Goal: Transaction & Acquisition: Purchase product/service

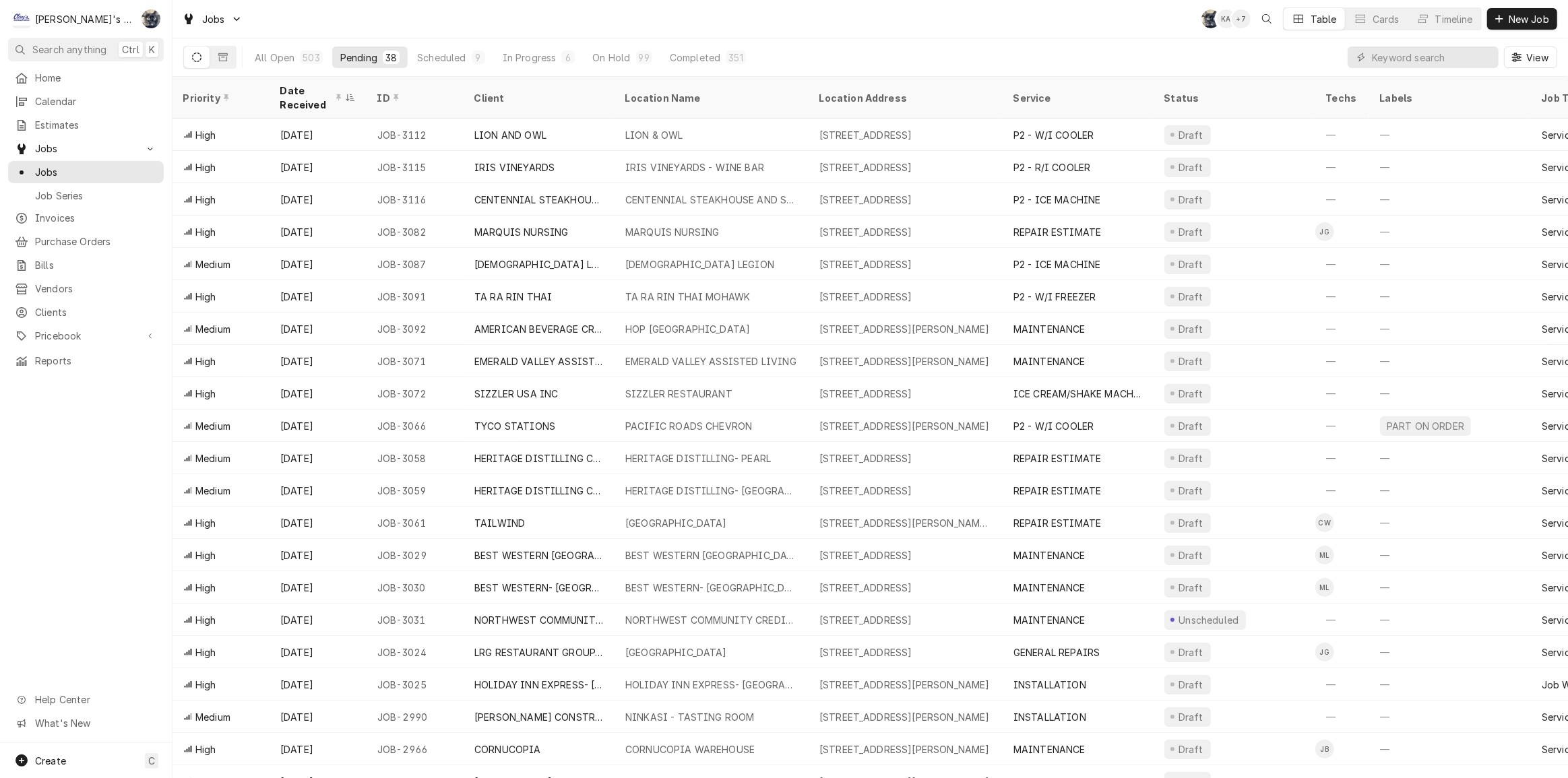
click at [735, 23] on div "Jobs SB KA + 7 Table Cards Timeline New Job" at bounding box center [870, 19] width 1396 height 38
click at [336, 23] on div "Jobs SB KA + 7 Table Cards Timeline New Job" at bounding box center [870, 19] width 1396 height 38
click at [1388, 61] on input "Dynamic Content Wrapper" at bounding box center [1432, 57] width 120 height 22
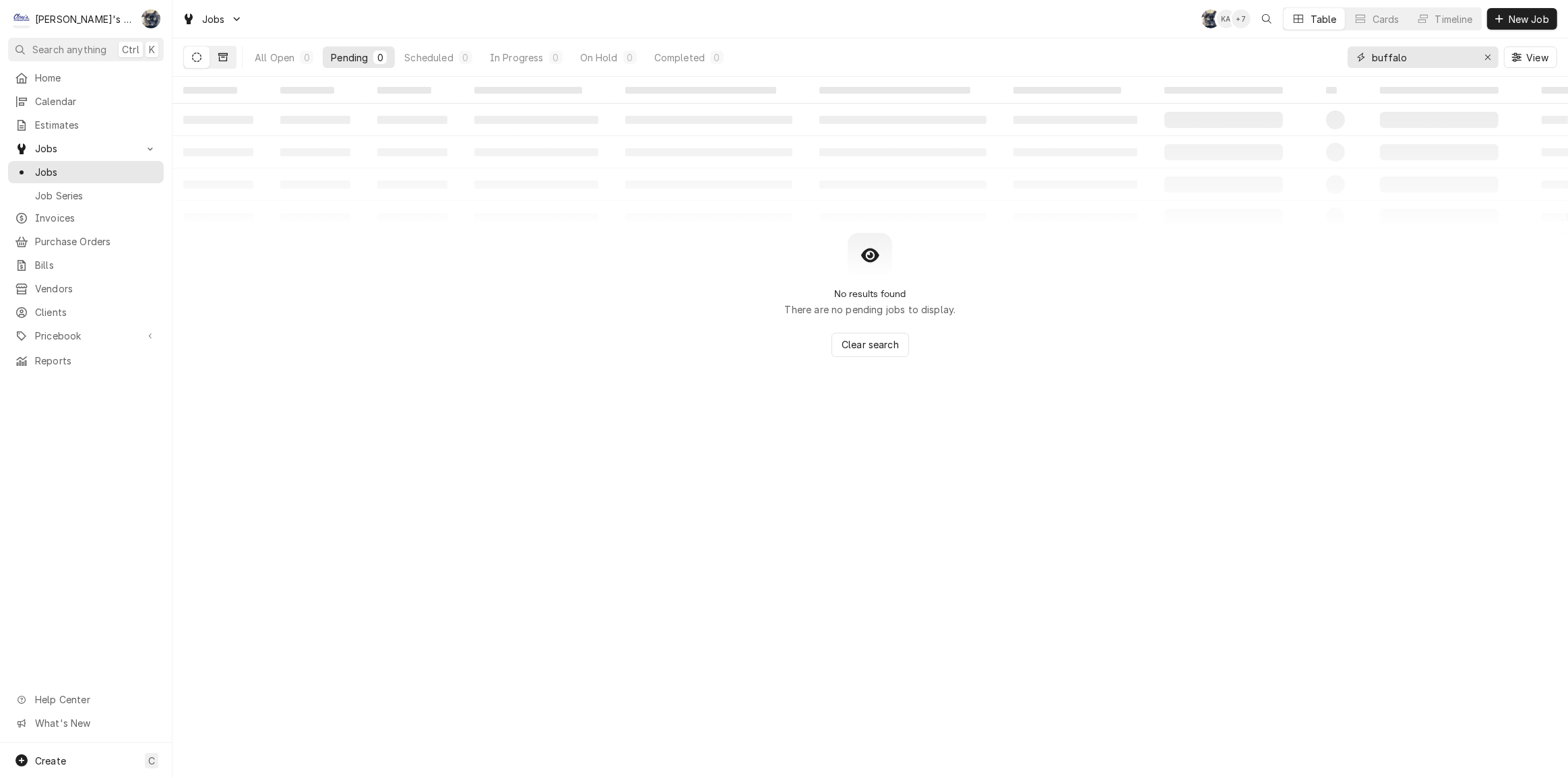
type input "buffalo"
click at [222, 61] on icon "Dynamic Content Wrapper" at bounding box center [223, 57] width 9 height 8
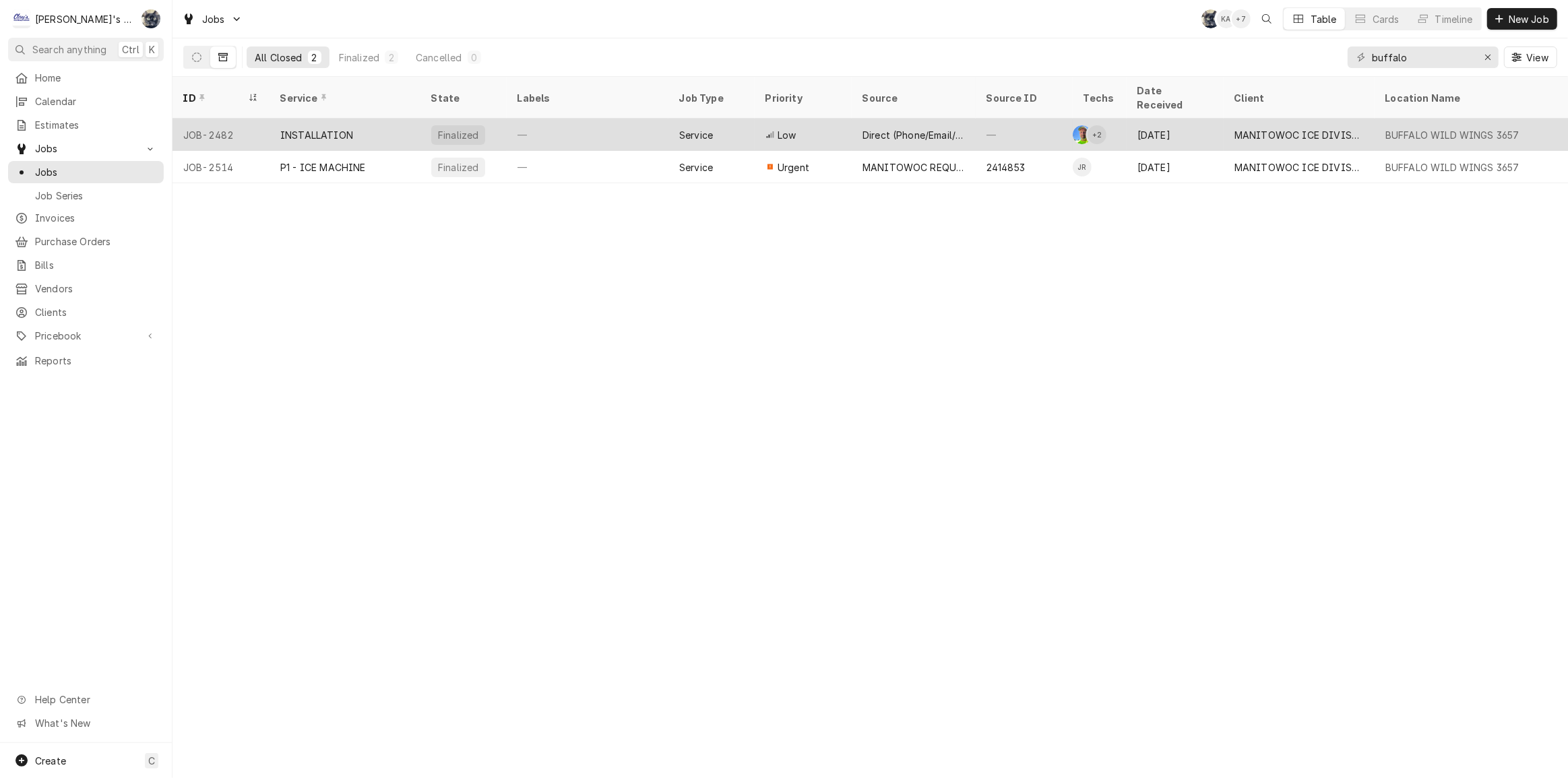
click at [896, 128] on div "Direct (Phone/Email/etc.)" at bounding box center [913, 135] width 102 height 15
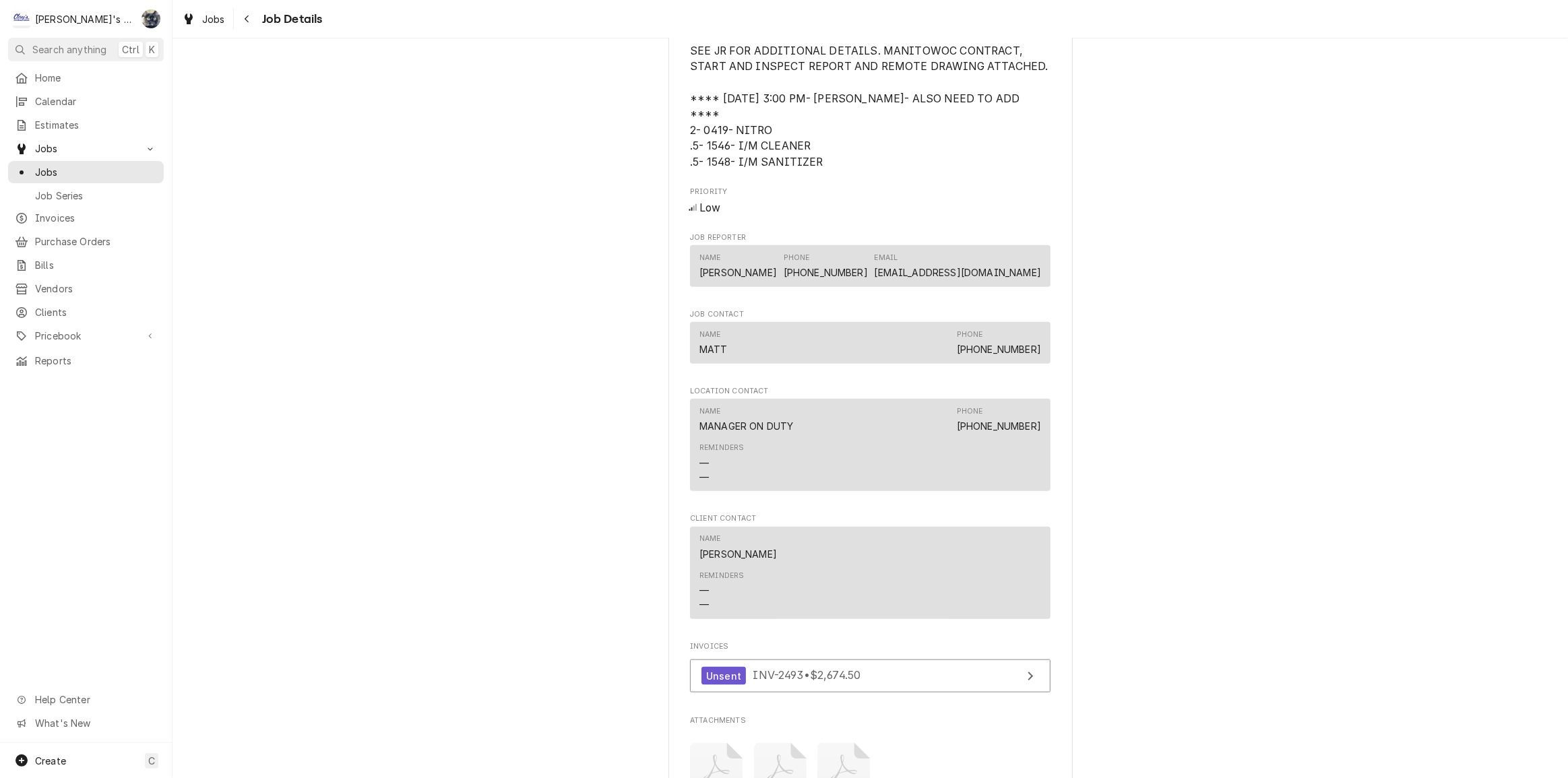
scroll to position [1837, 0]
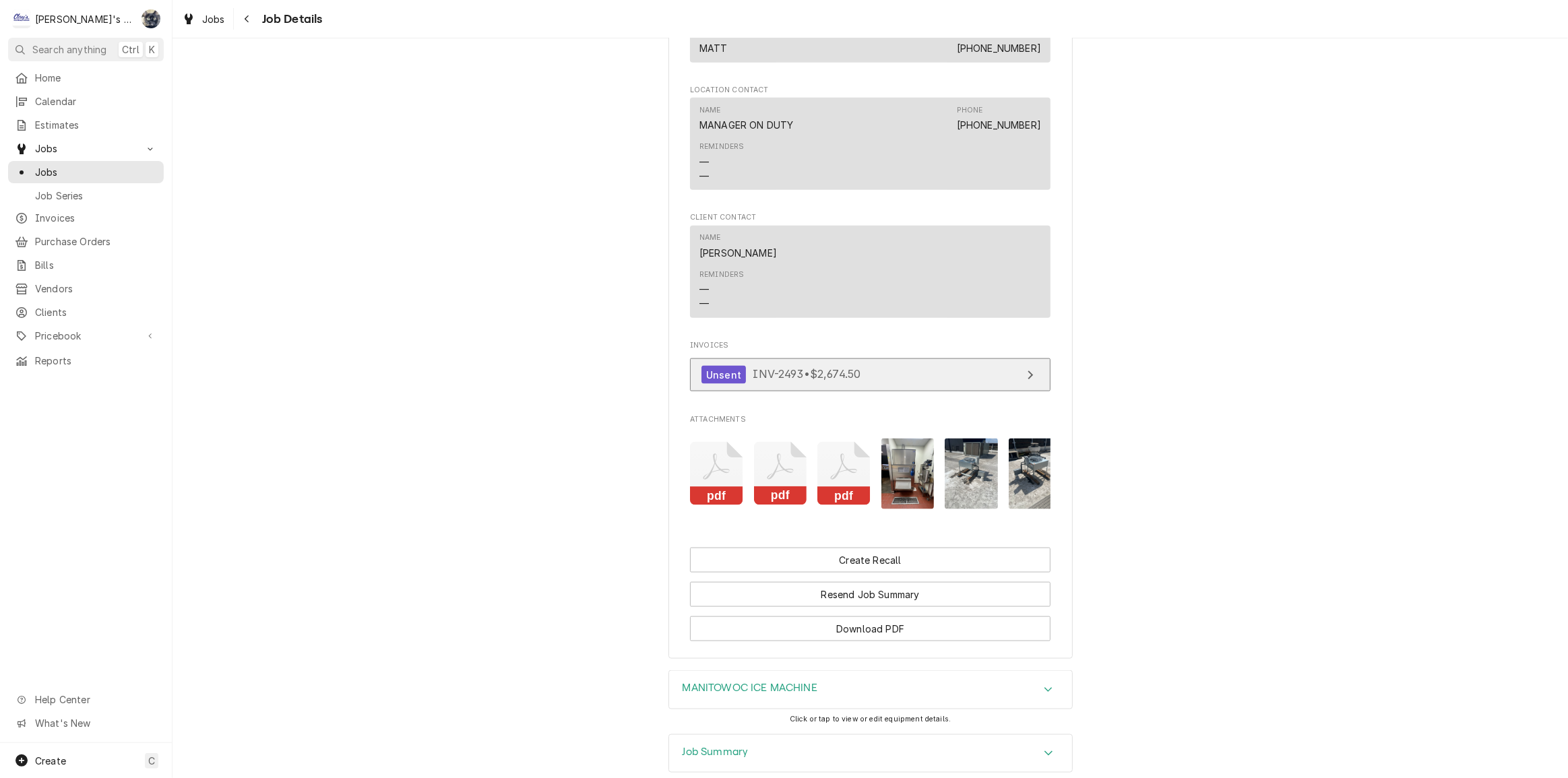
click at [830, 392] on link "Unsent INV-2493 • $2,674.50" at bounding box center [871, 374] width 361 height 33
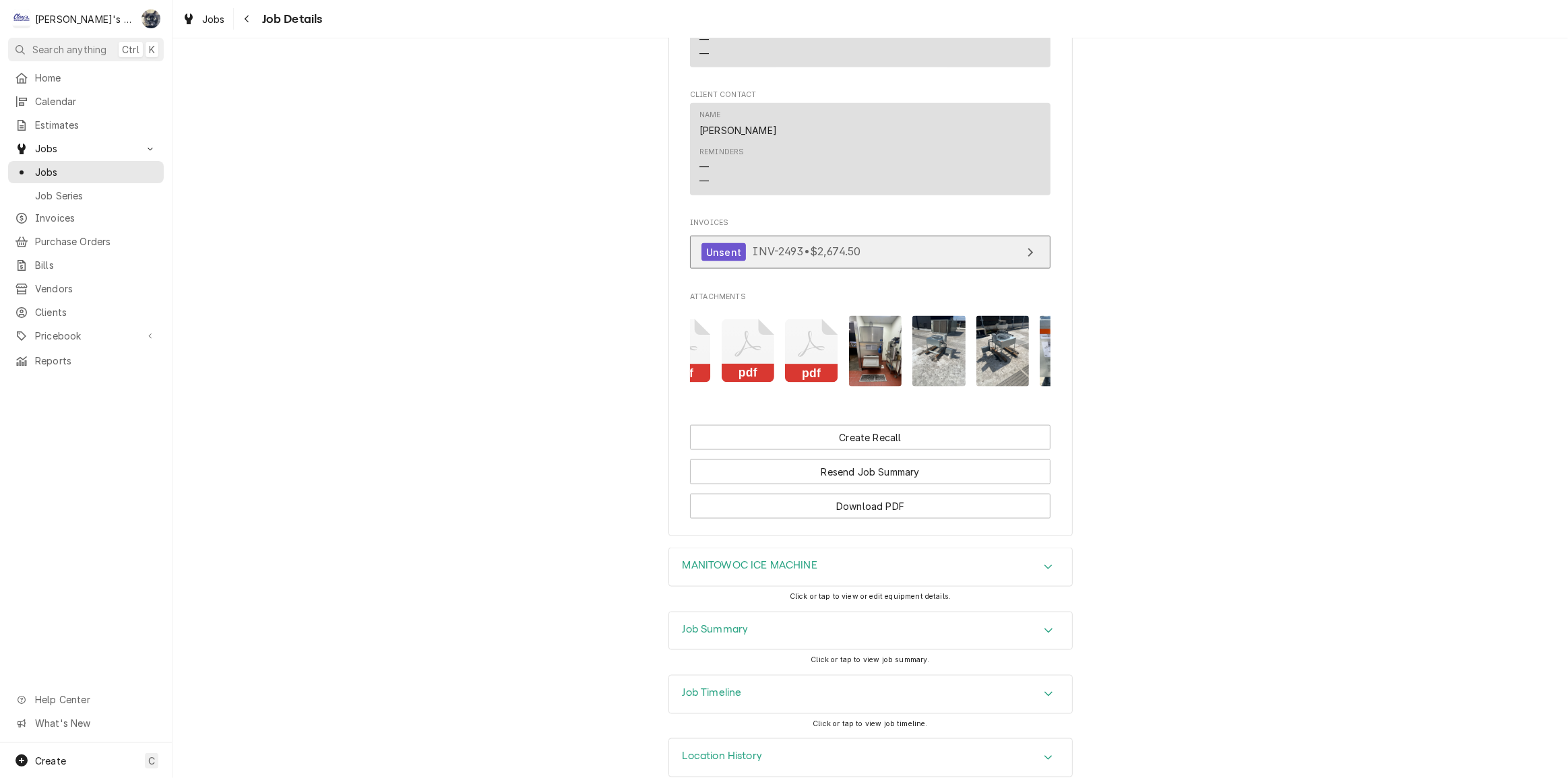
scroll to position [0, 0]
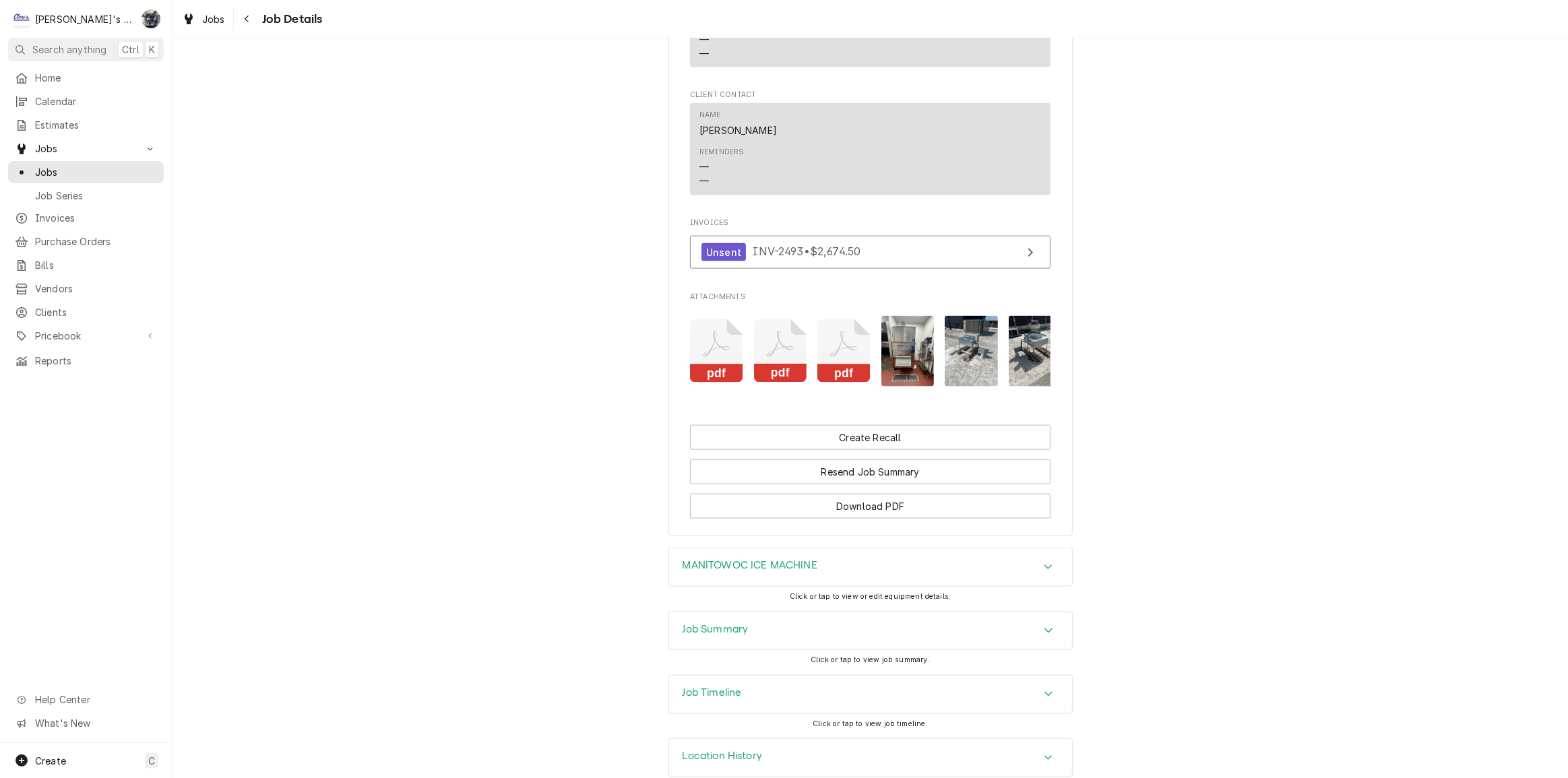
click at [895, 357] on img "Attachments" at bounding box center [908, 351] width 54 height 71
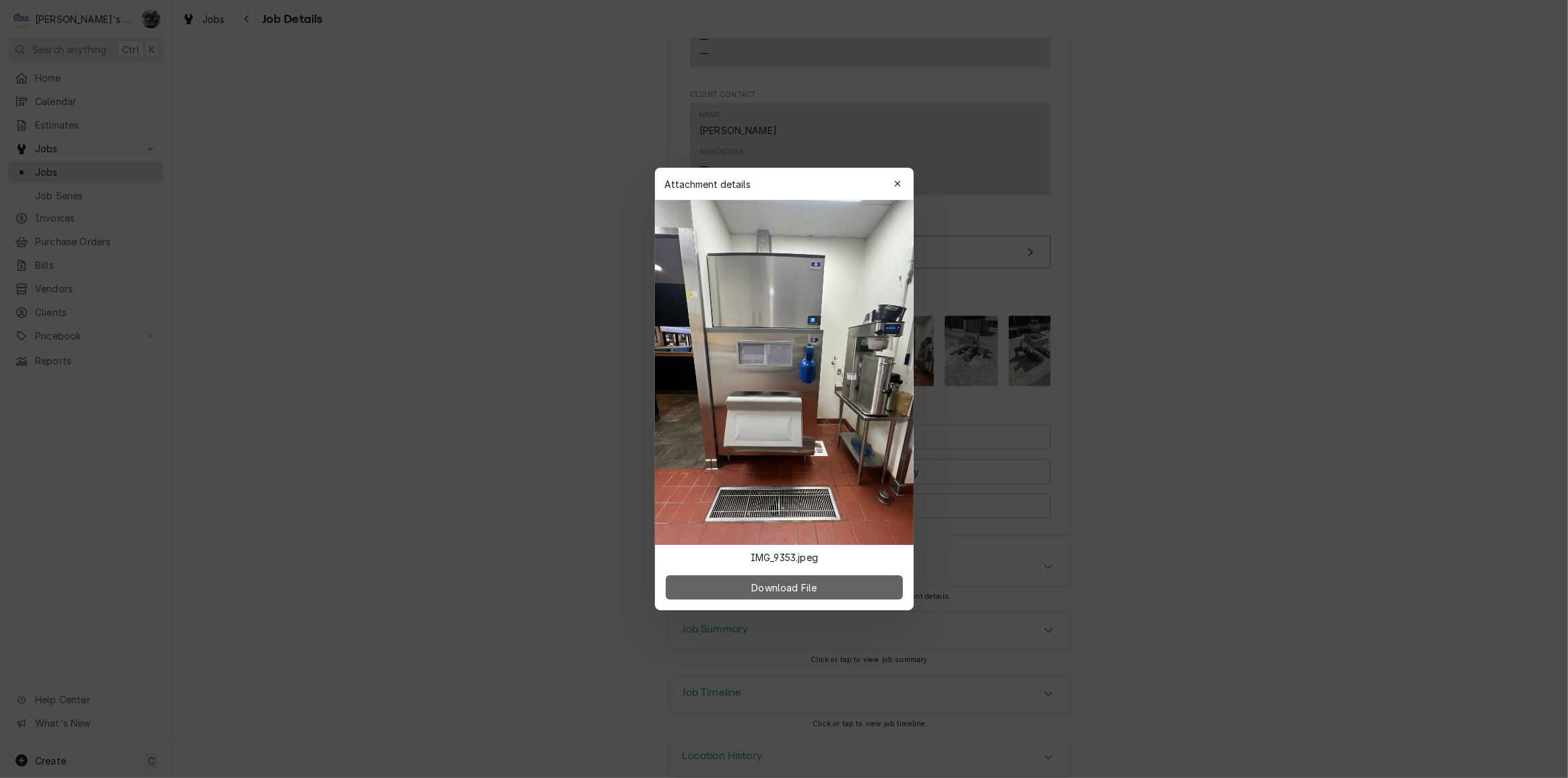
click at [776, 589] on span "Download File" at bounding box center [784, 588] width 71 height 15
click at [896, 185] on icon "button" at bounding box center [897, 184] width 7 height 9
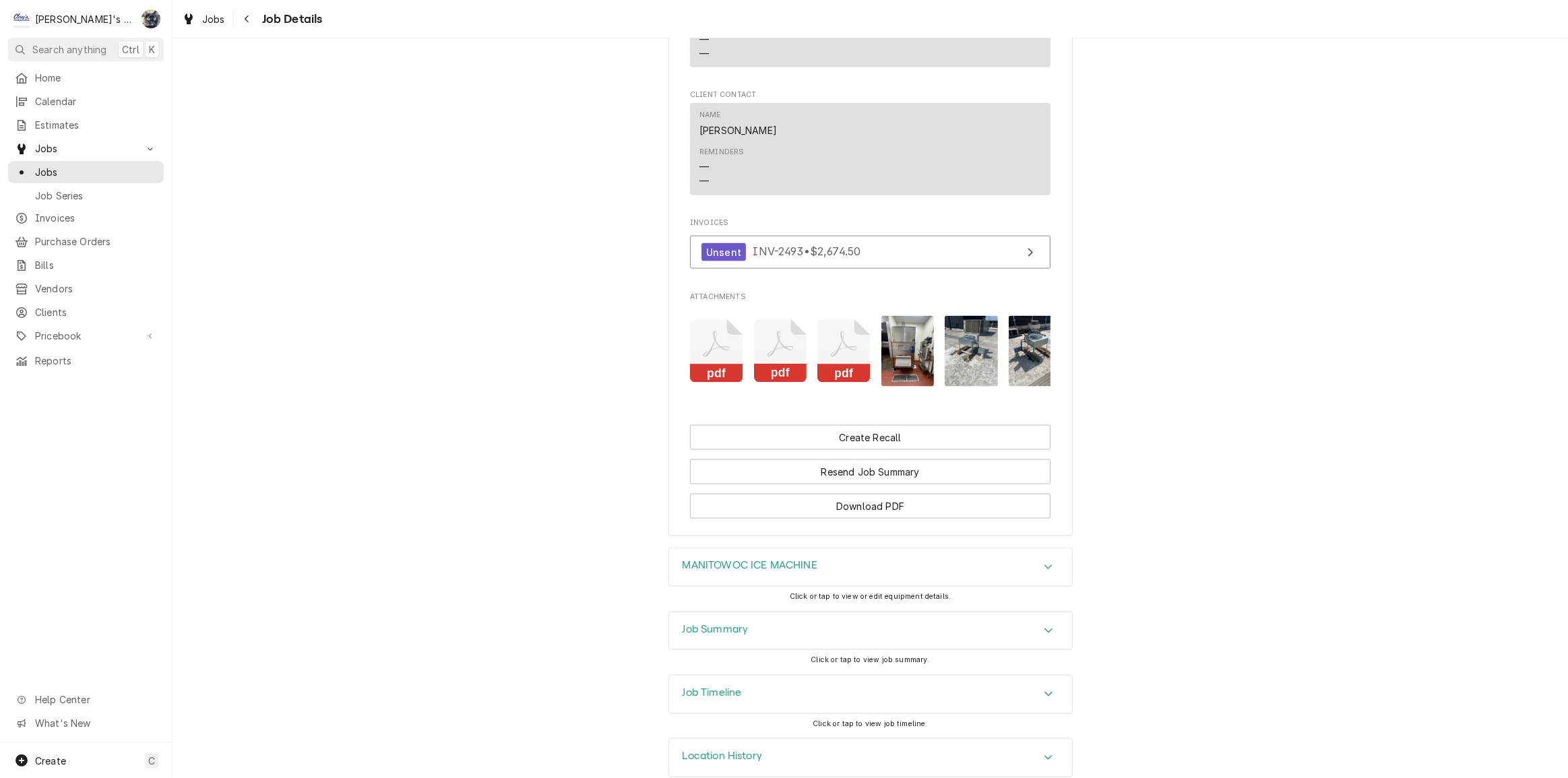
click at [957, 350] on img "Attachments" at bounding box center [971, 351] width 54 height 71
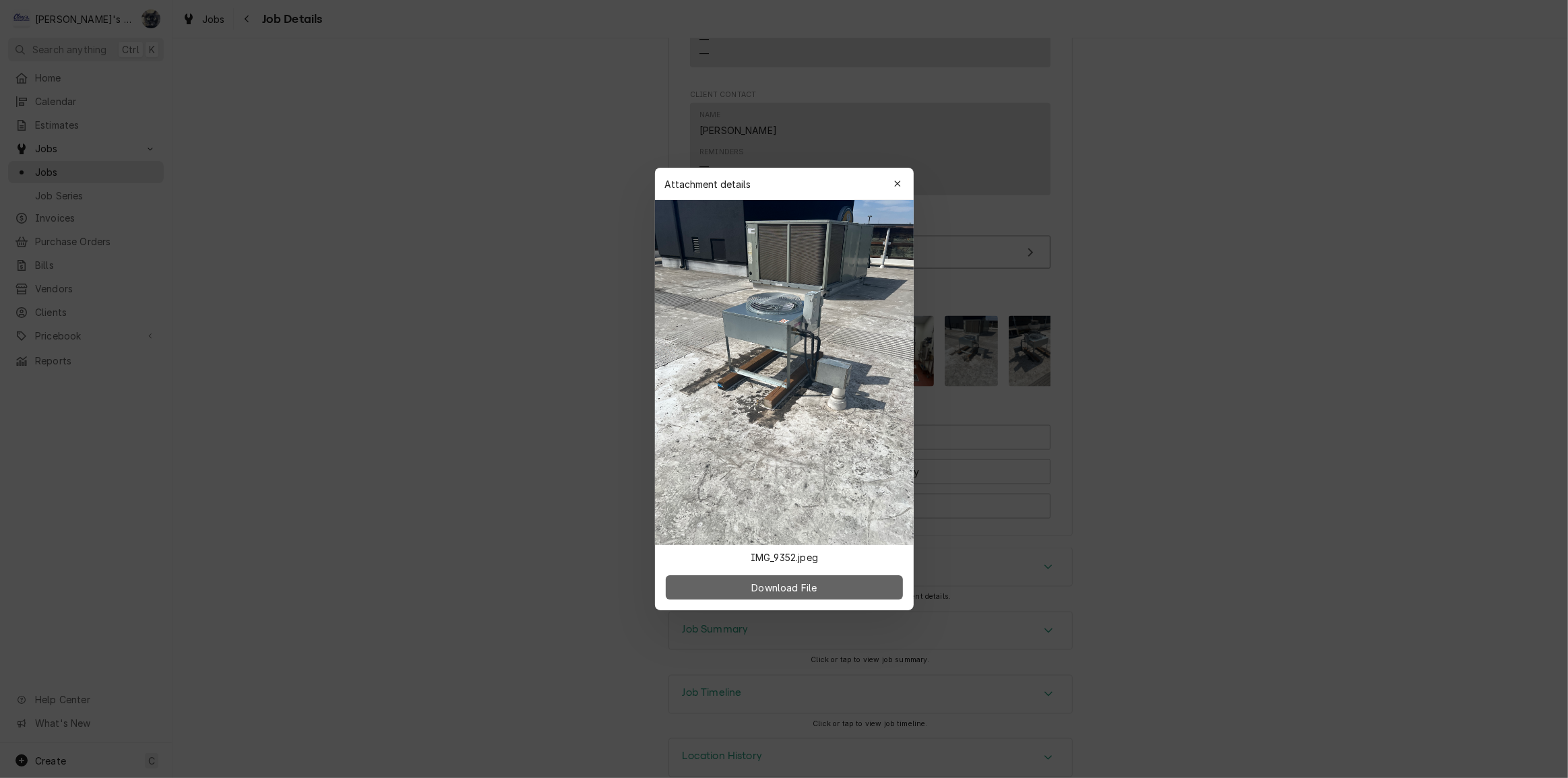
click at [795, 595] on button "Download File" at bounding box center [784, 588] width 238 height 24
click at [893, 184] on div "button" at bounding box center [897, 183] width 14 height 14
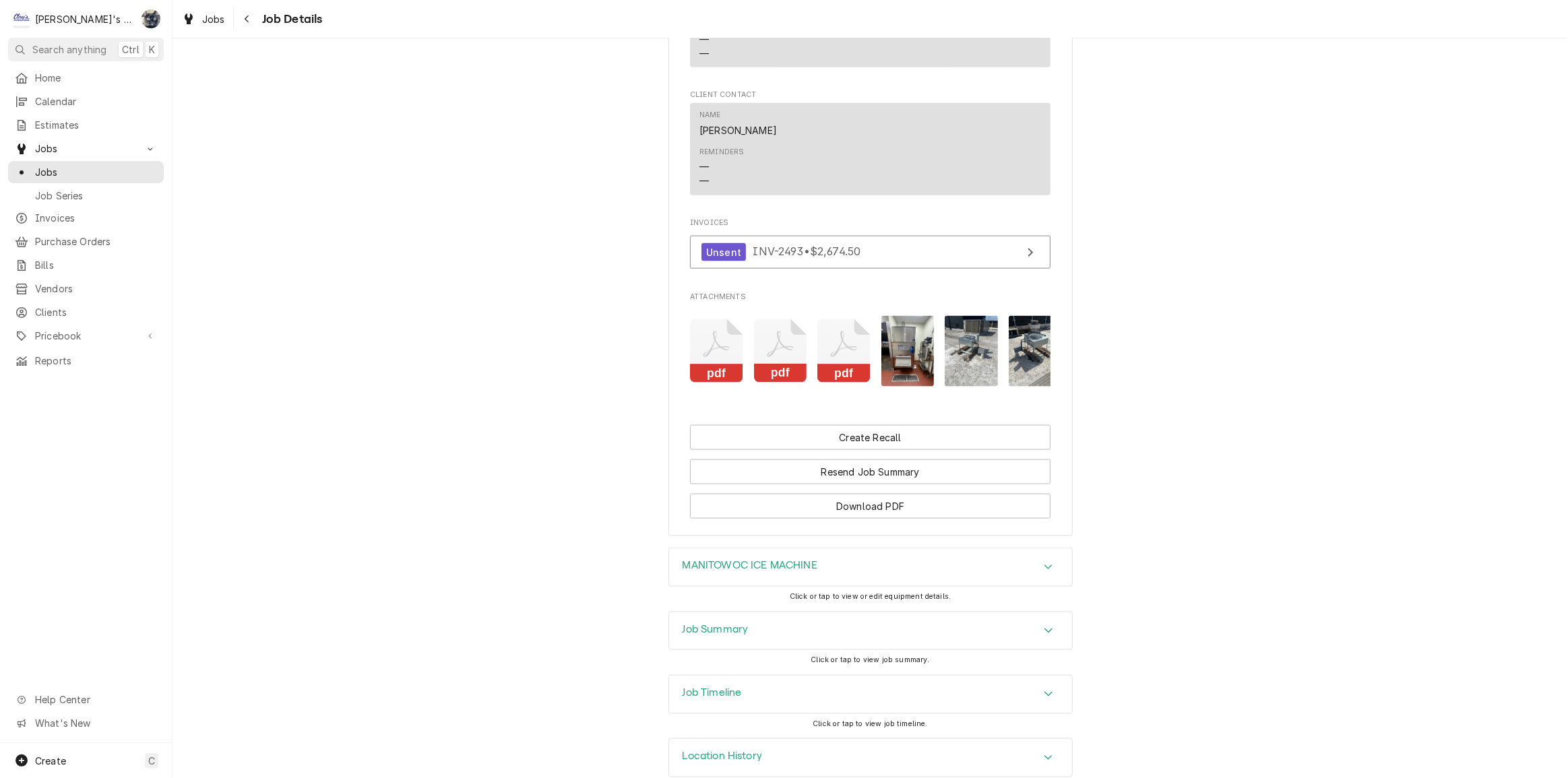
click at [1015, 350] on img "Attachments" at bounding box center [1035, 351] width 54 height 71
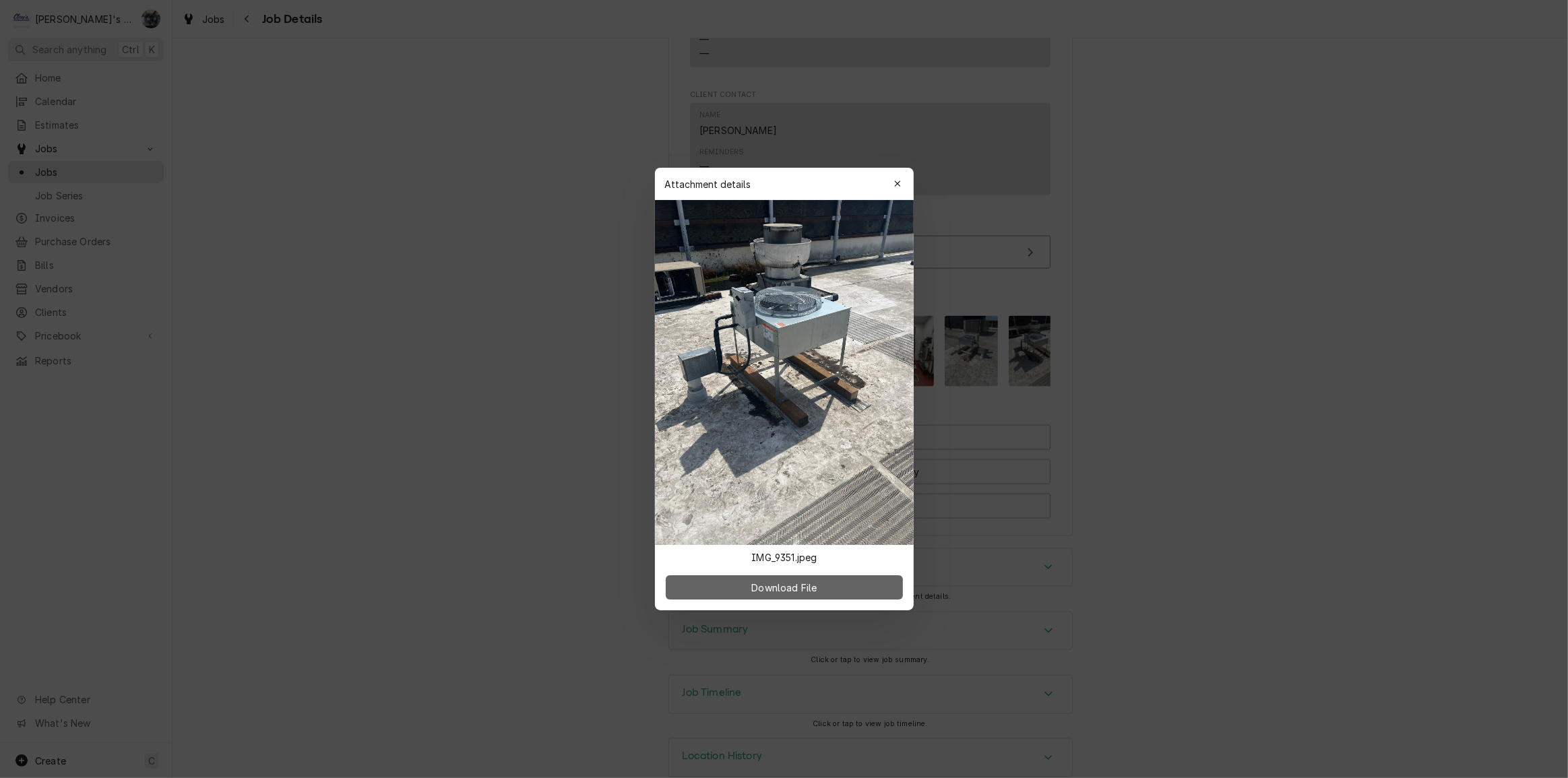
click at [858, 583] on button "Download File" at bounding box center [784, 588] width 238 height 24
click at [896, 180] on icon "button" at bounding box center [897, 184] width 7 height 9
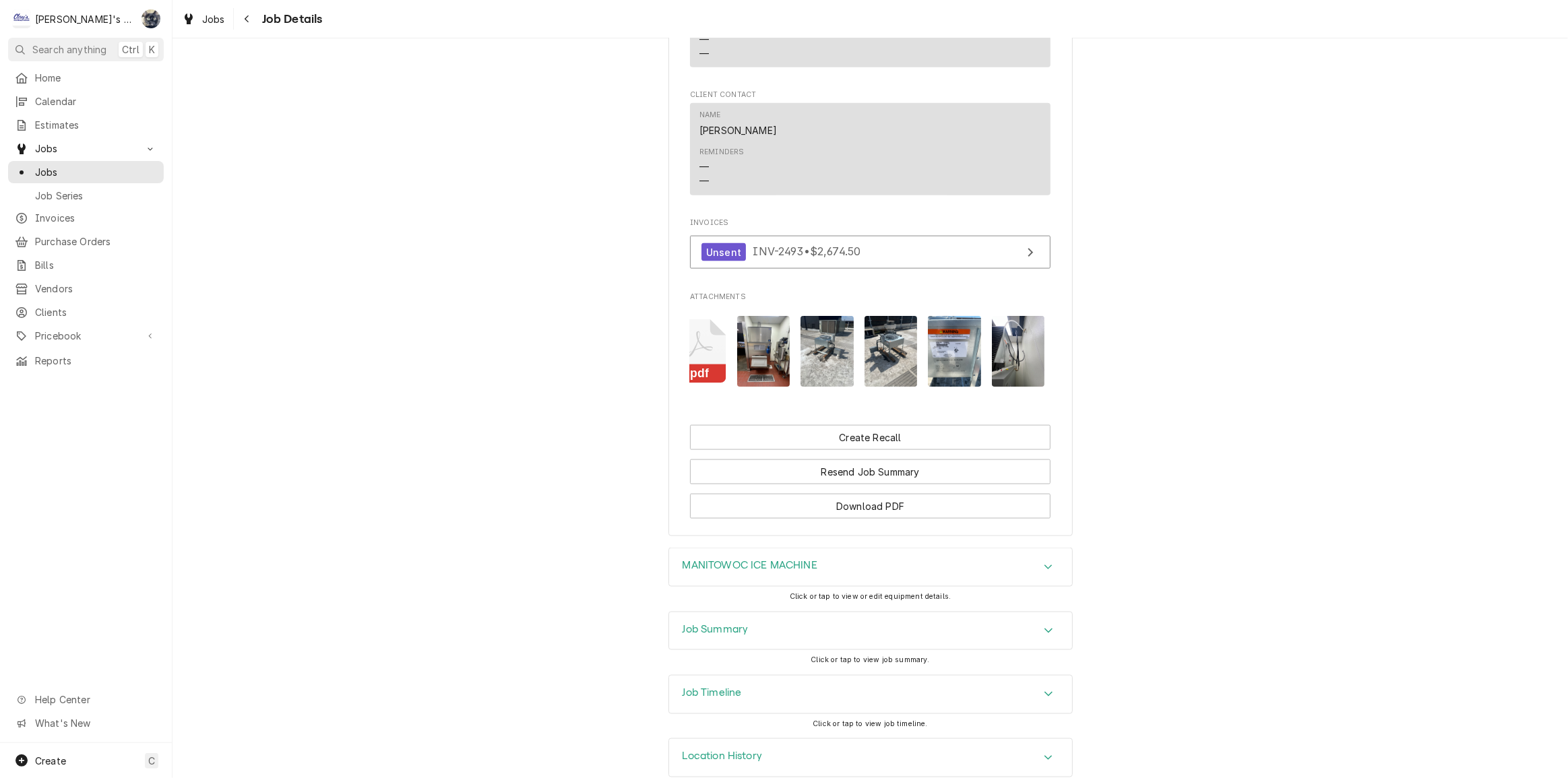
scroll to position [0, 147]
click at [961, 358] on img "Attachments" at bounding box center [951, 351] width 54 height 71
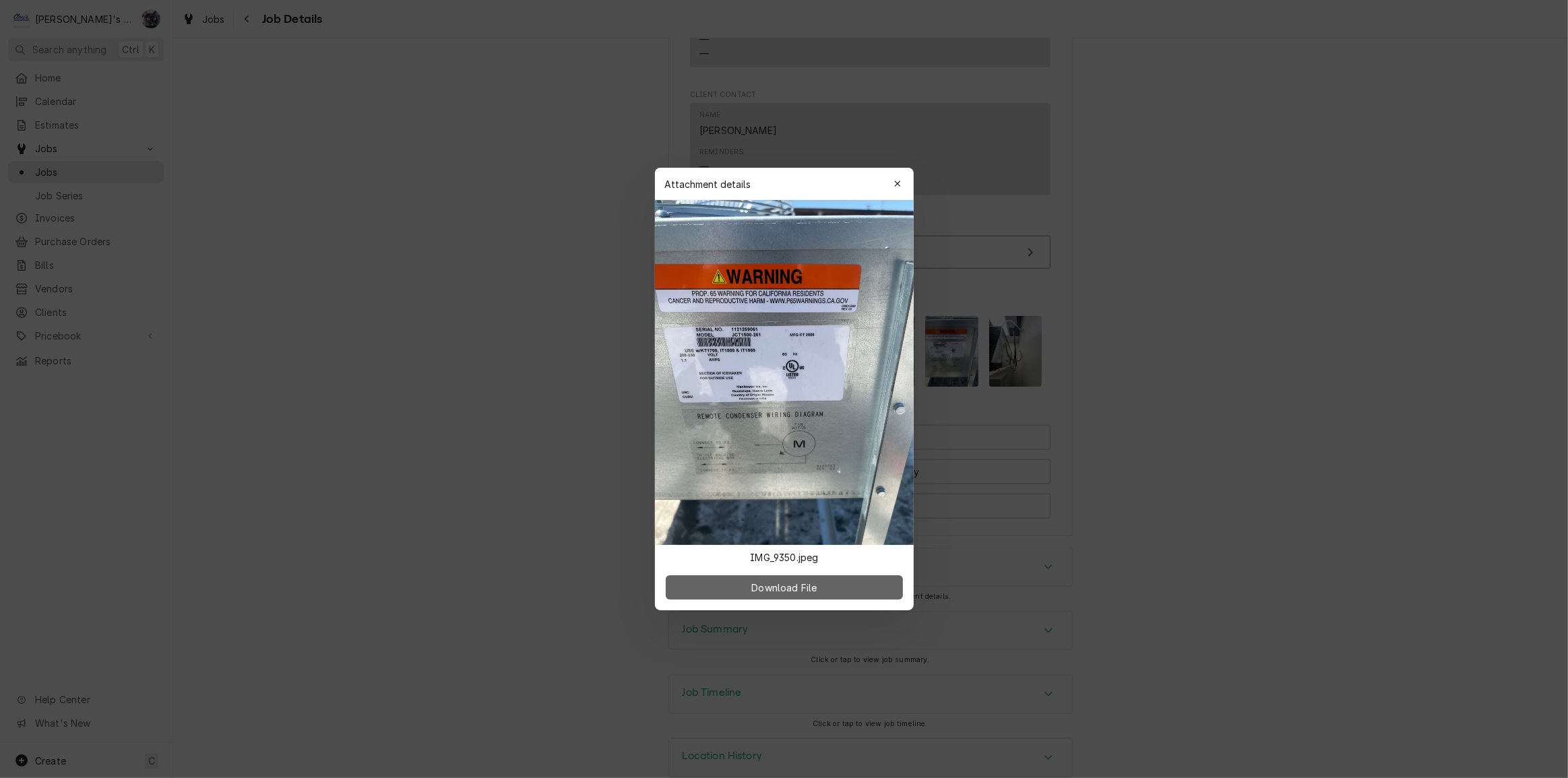
click at [864, 588] on button "Download File" at bounding box center [784, 588] width 238 height 24
click at [896, 180] on icon "button" at bounding box center [897, 184] width 7 height 9
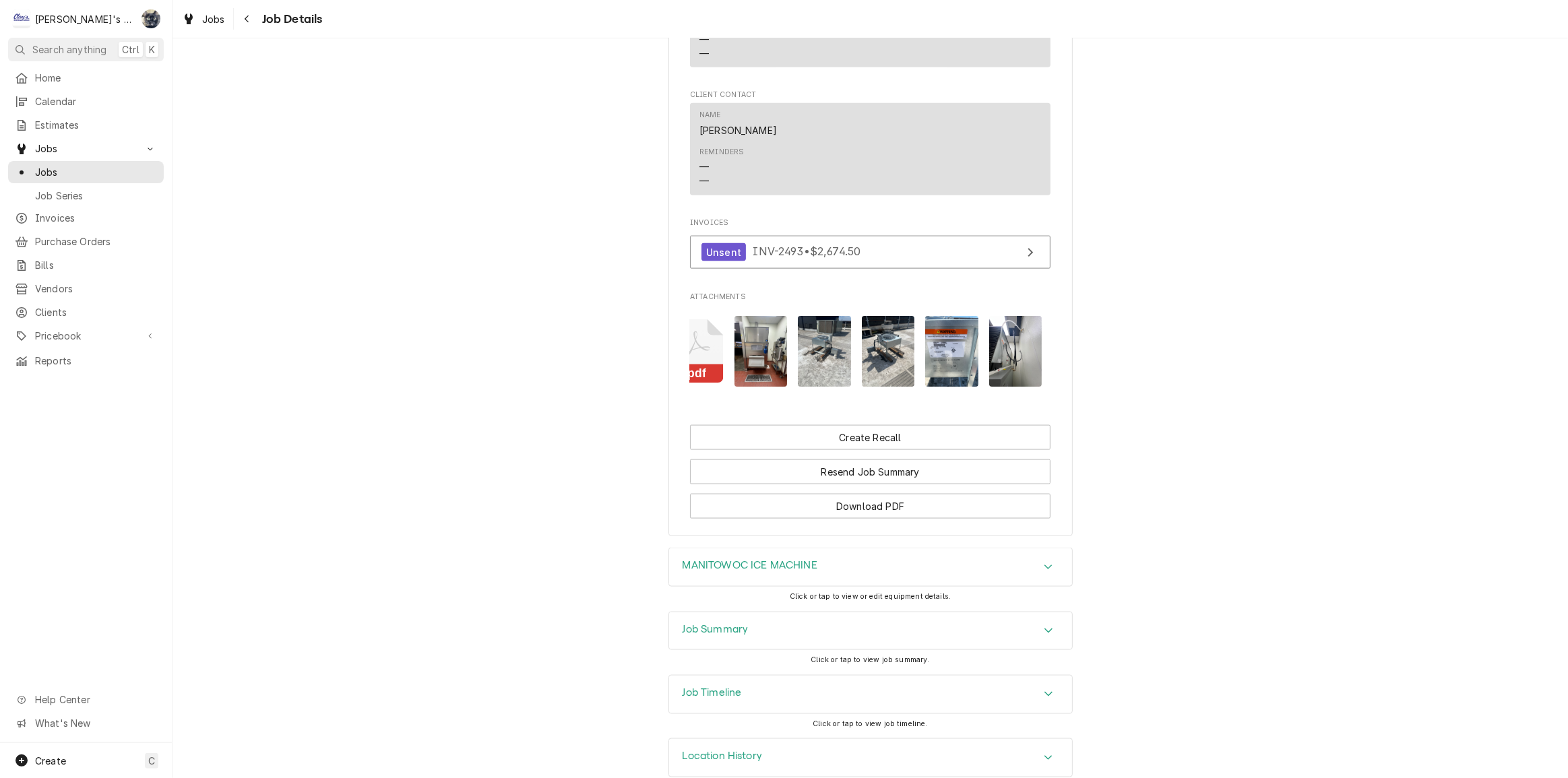
click at [1000, 343] on img "Attachments" at bounding box center [1016, 351] width 54 height 71
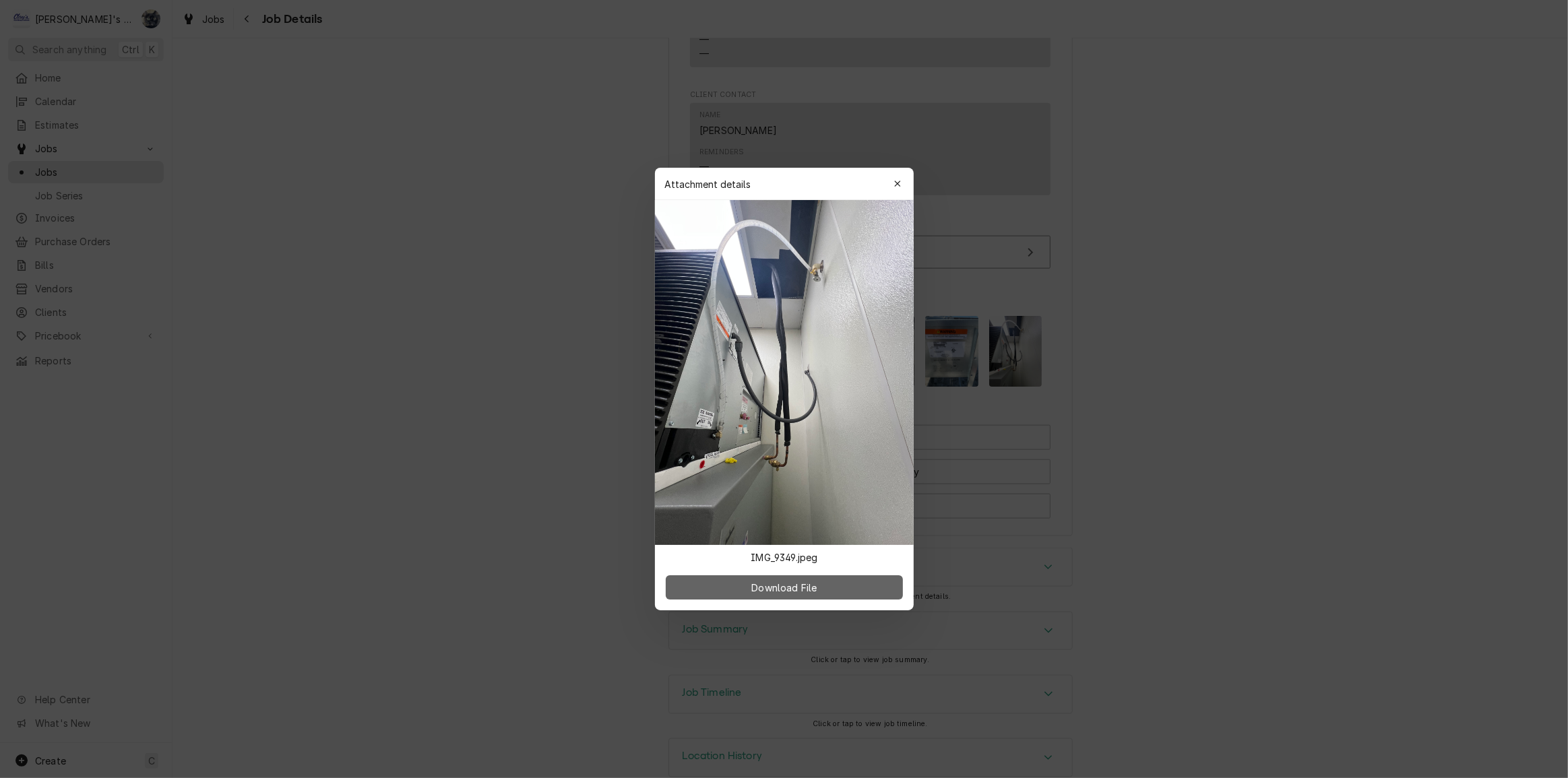
click at [849, 588] on button "Download File" at bounding box center [784, 588] width 238 height 24
drag, startPoint x: 895, startPoint y: 183, endPoint x: 903, endPoint y: 217, distance: 34.9
click at [895, 182] on icon "button" at bounding box center [897, 184] width 7 height 9
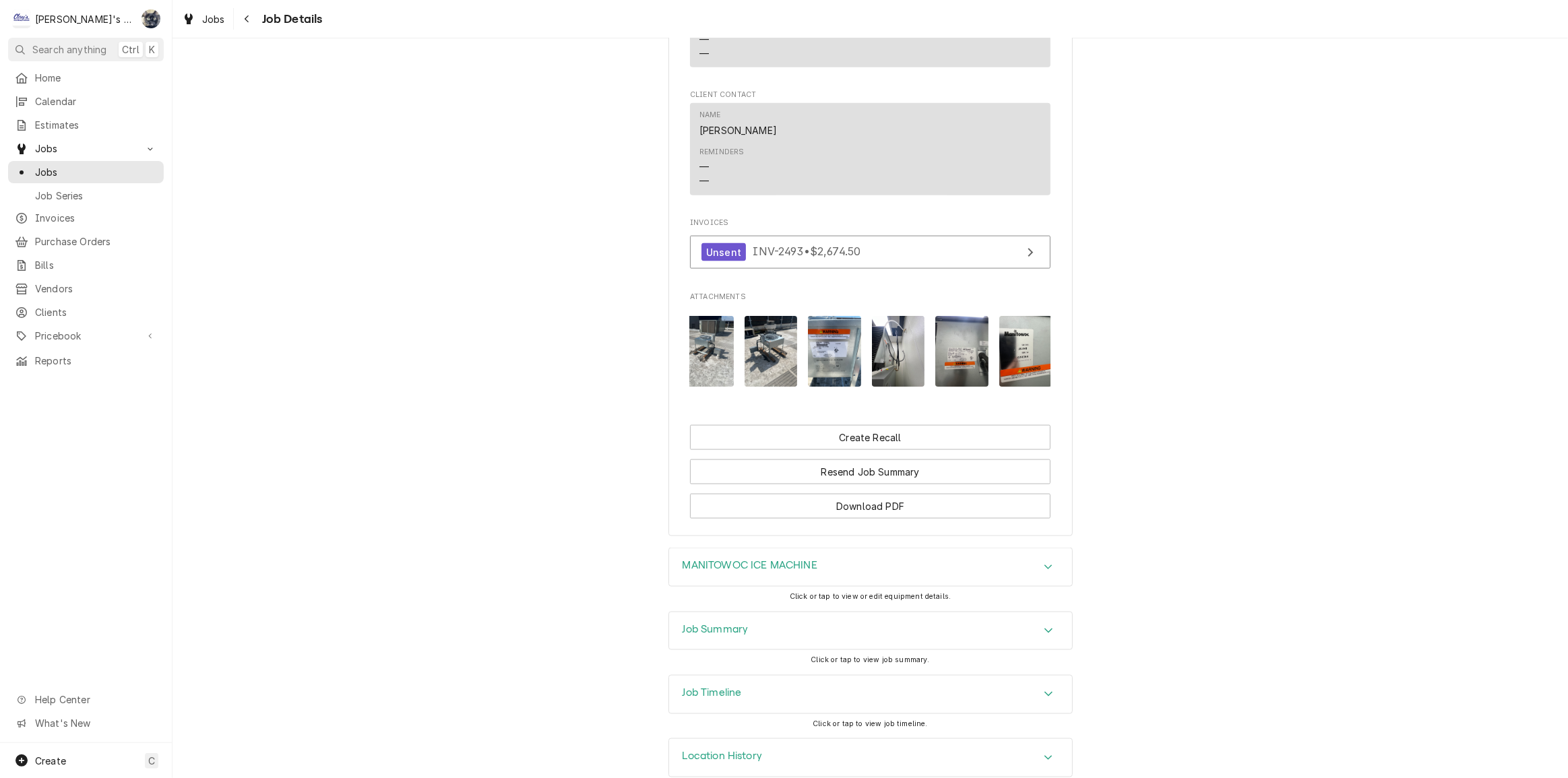
scroll to position [0, 269]
click at [969, 378] on img "Attachments" at bounding box center [956, 351] width 54 height 71
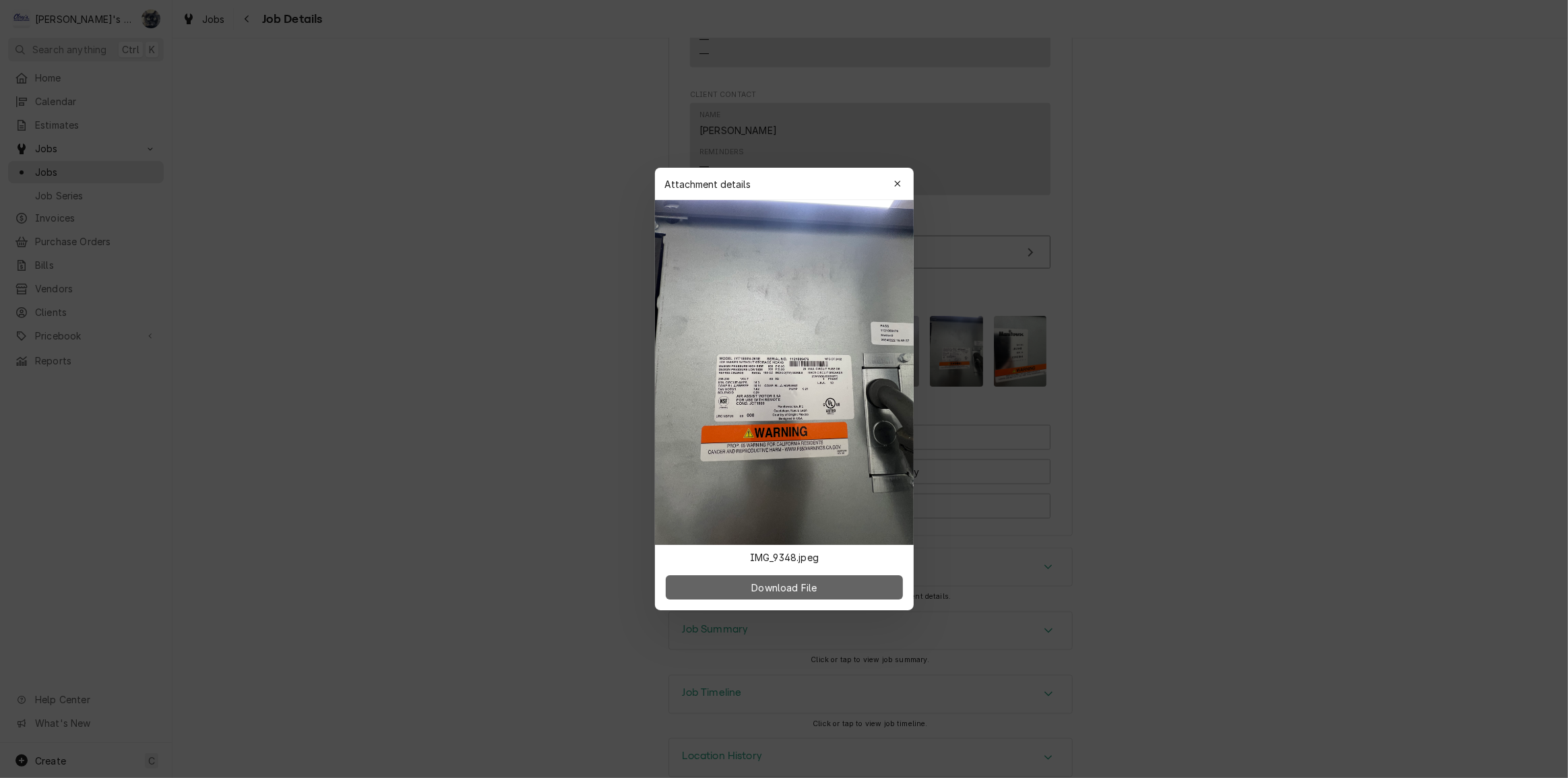
click at [864, 588] on button "Download File" at bounding box center [784, 588] width 238 height 24
click at [896, 182] on icon "button" at bounding box center [897, 183] width 6 height 6
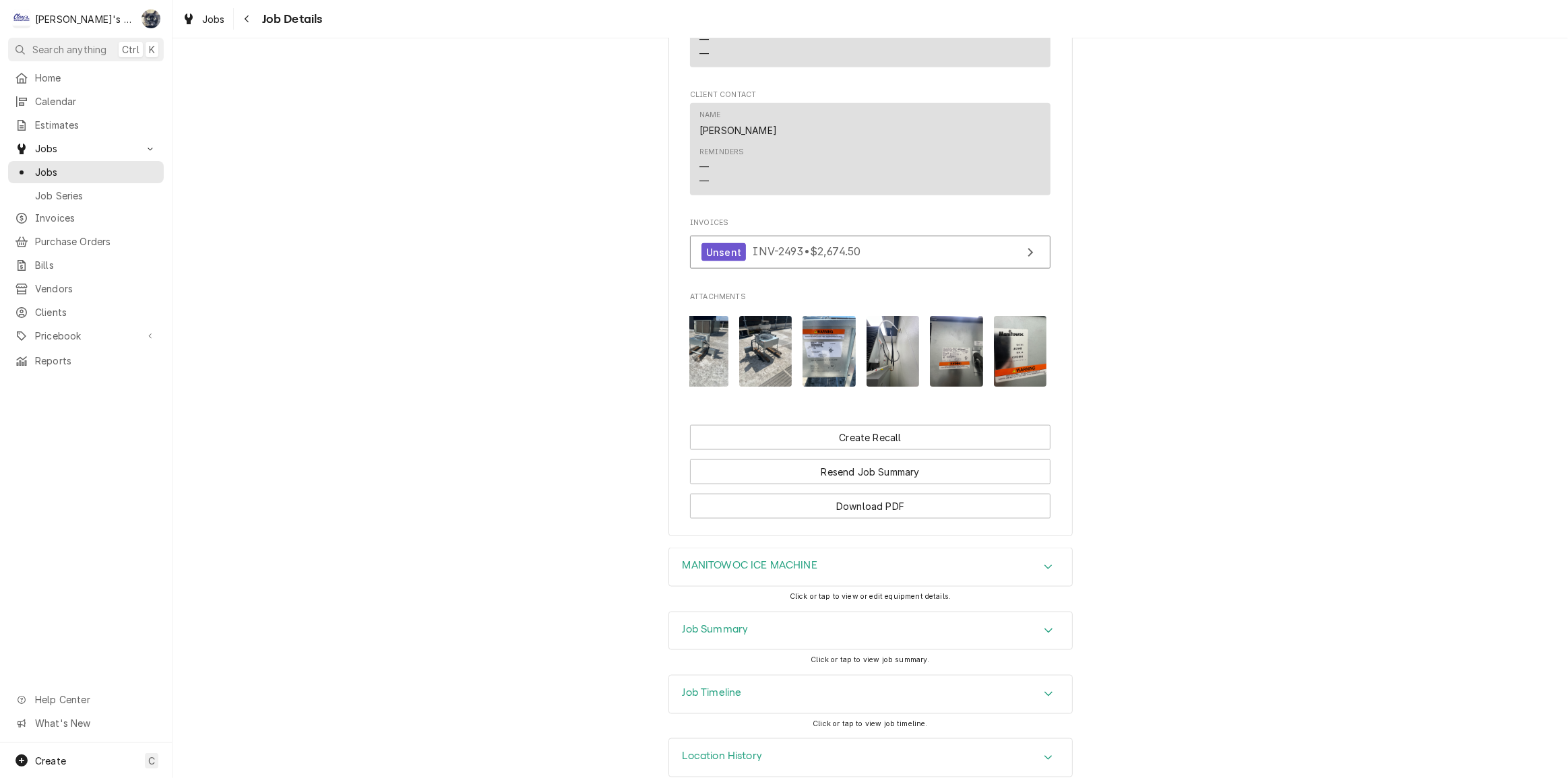
click at [1004, 362] on img "Attachments" at bounding box center [1020, 351] width 54 height 71
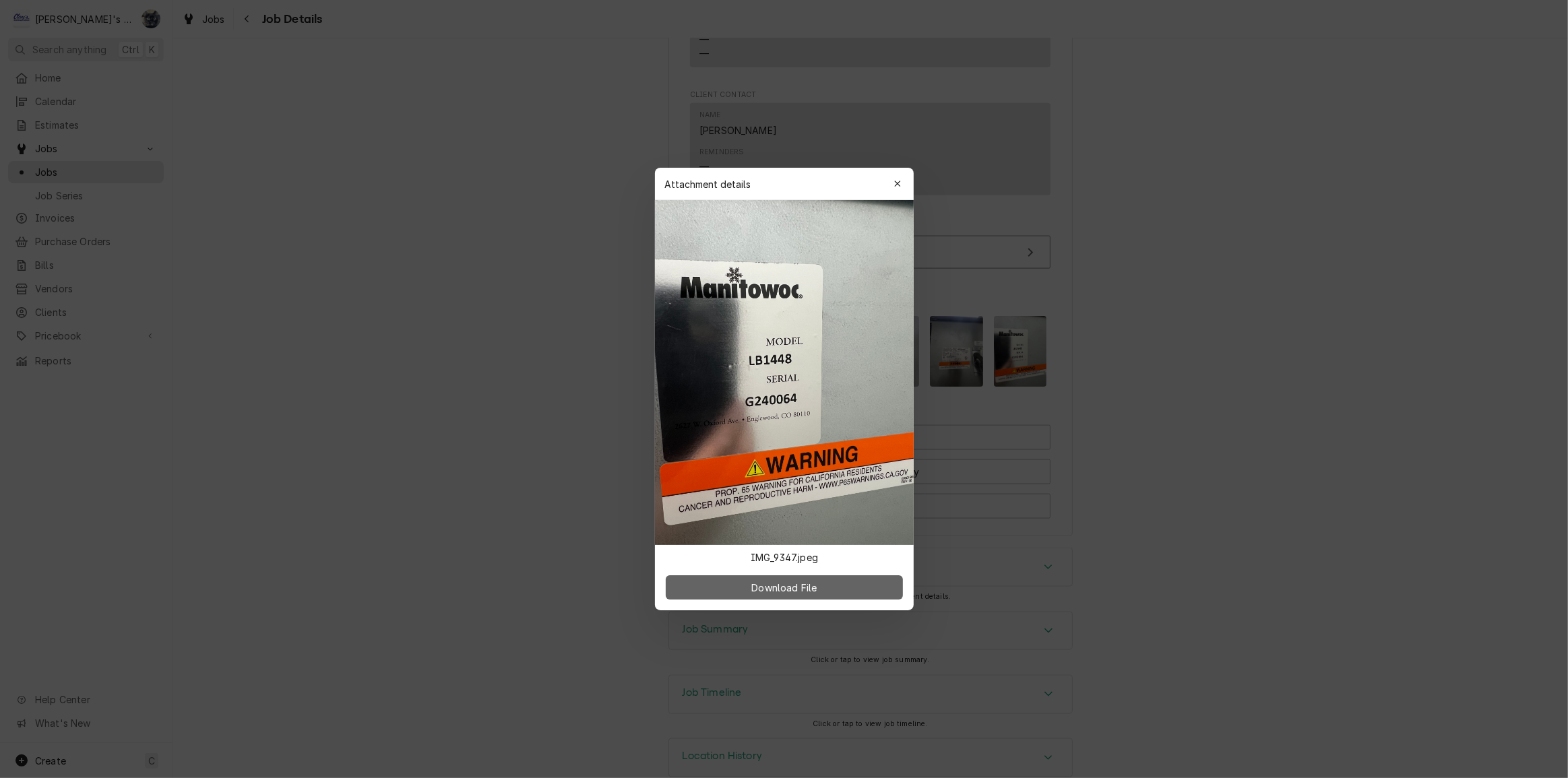
click at [860, 588] on button "Download File" at bounding box center [784, 588] width 238 height 24
click at [896, 185] on icon "button" at bounding box center [897, 184] width 7 height 9
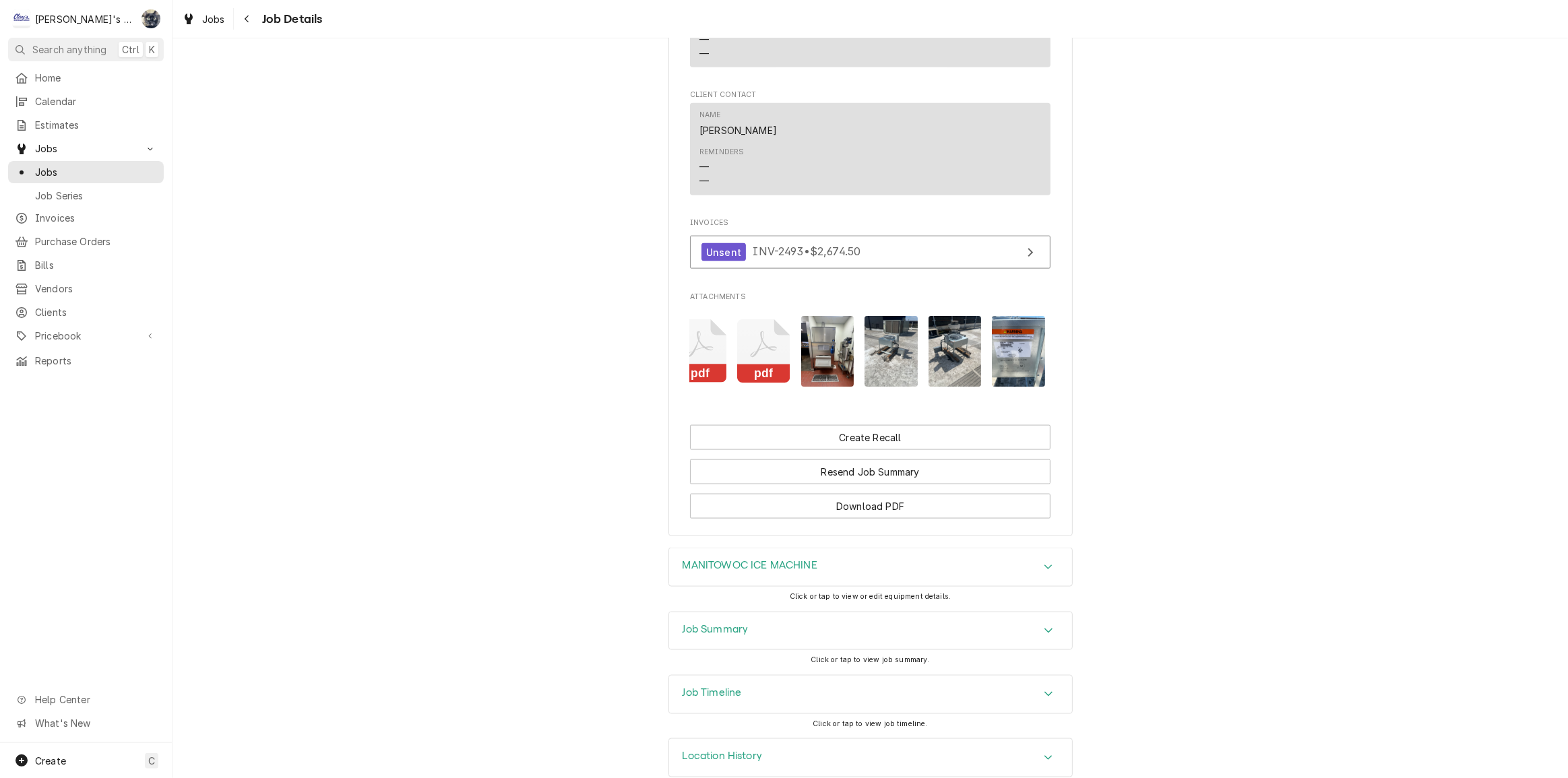
scroll to position [0, 0]
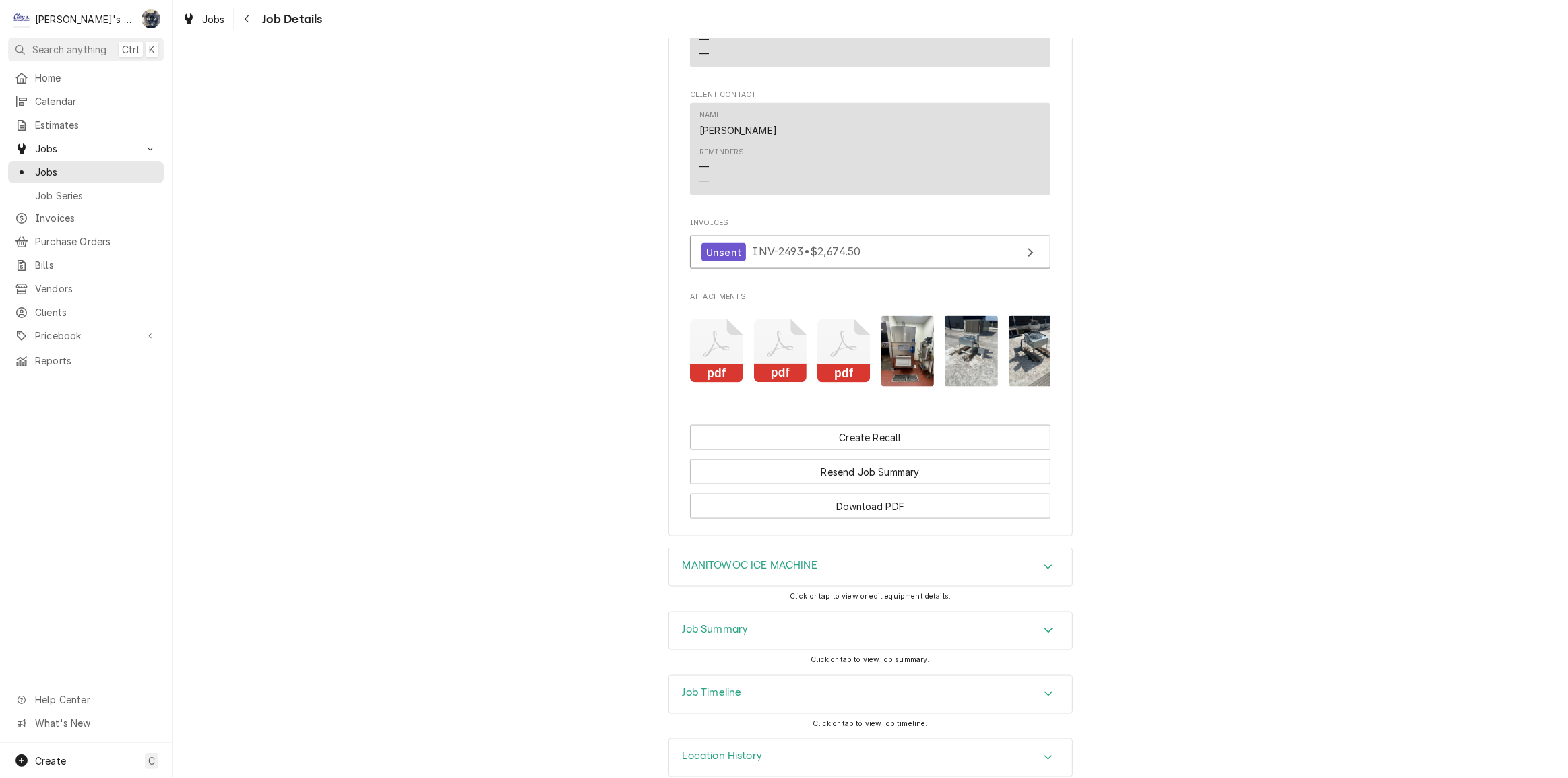
click at [708, 376] on icon "Attachments" at bounding box center [716, 351] width 54 height 64
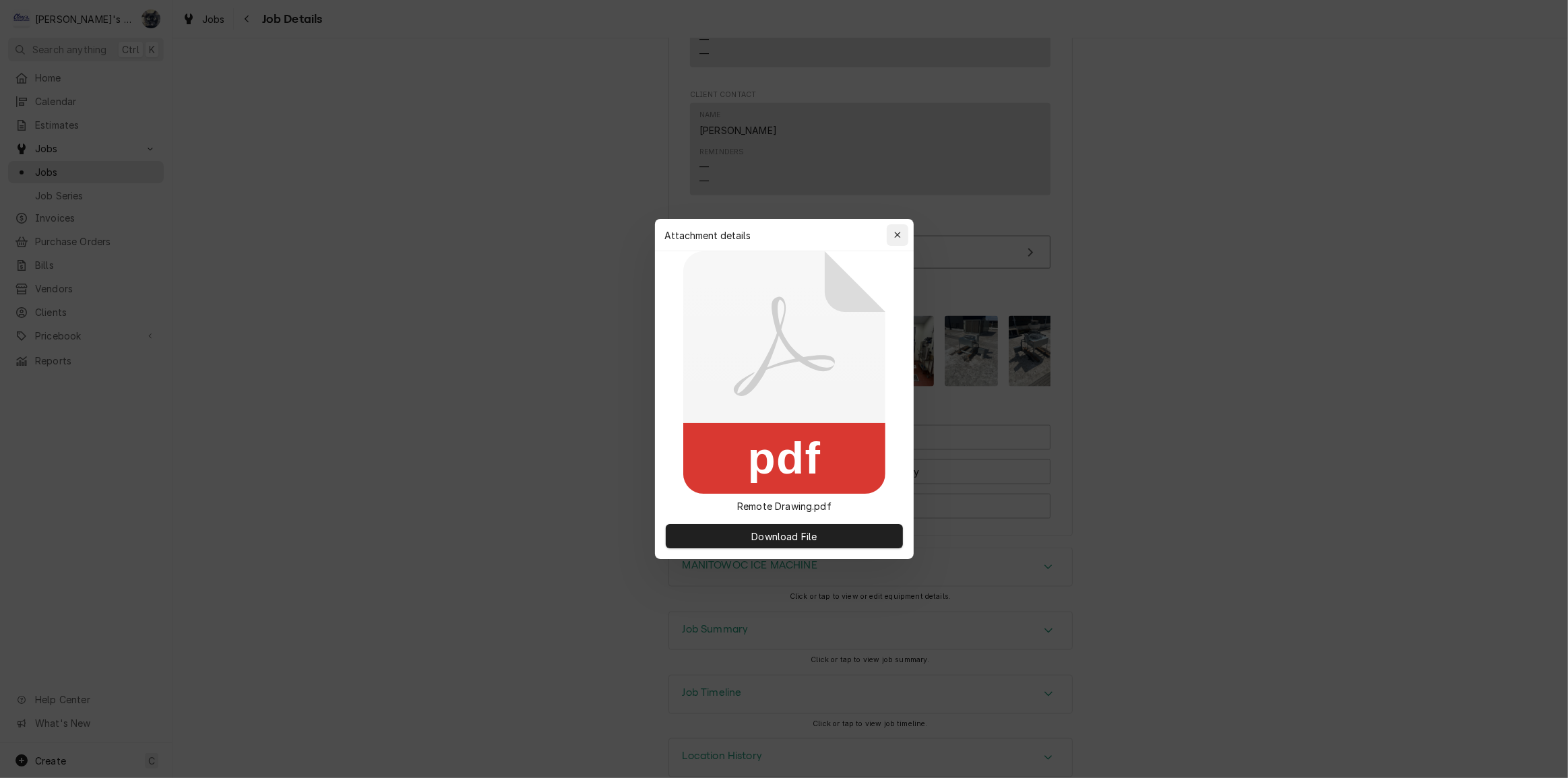
click at [894, 238] on icon "button" at bounding box center [897, 235] width 7 height 9
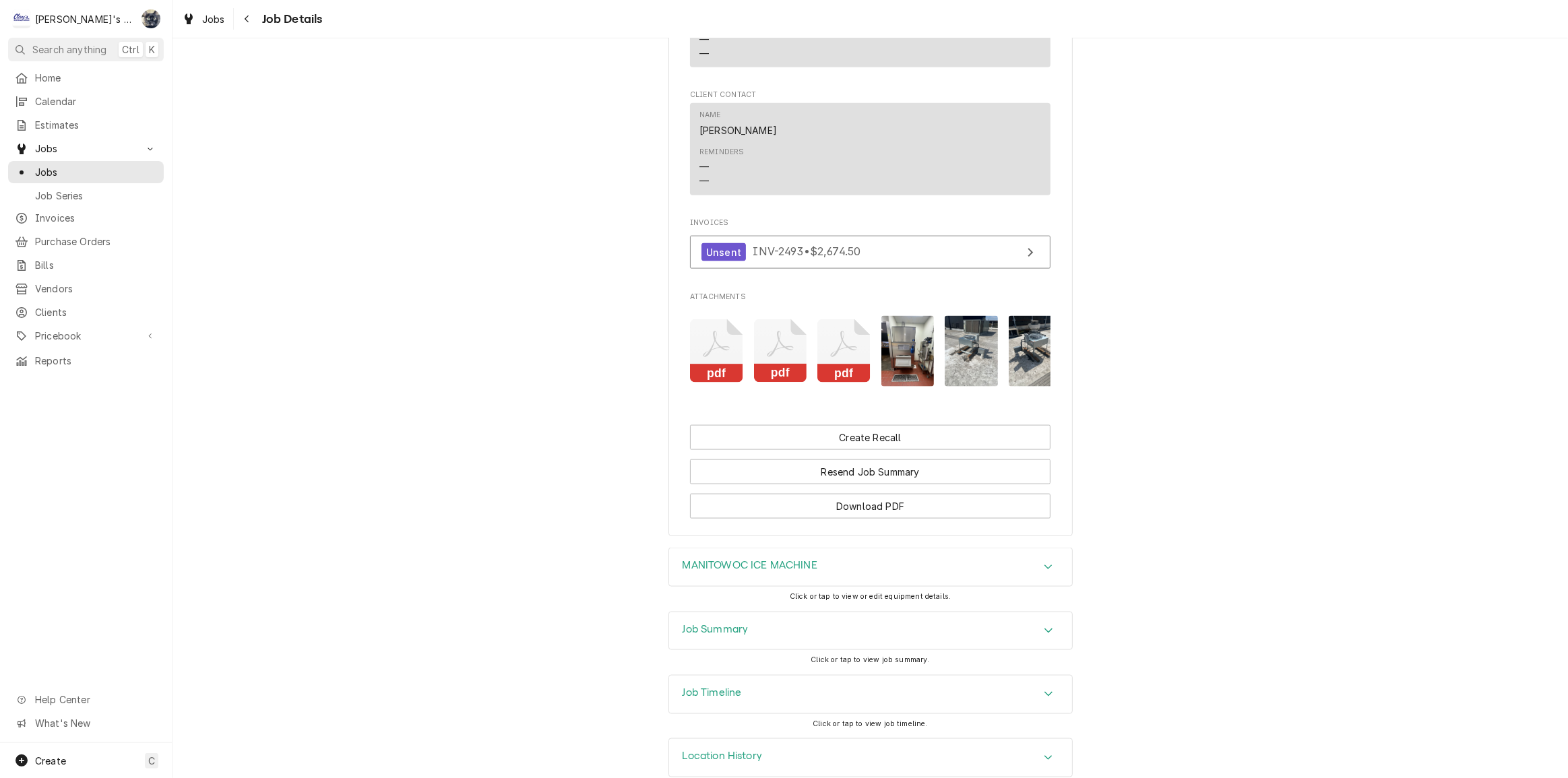
click at [762, 360] on icon "Attachments" at bounding box center [780, 351] width 54 height 64
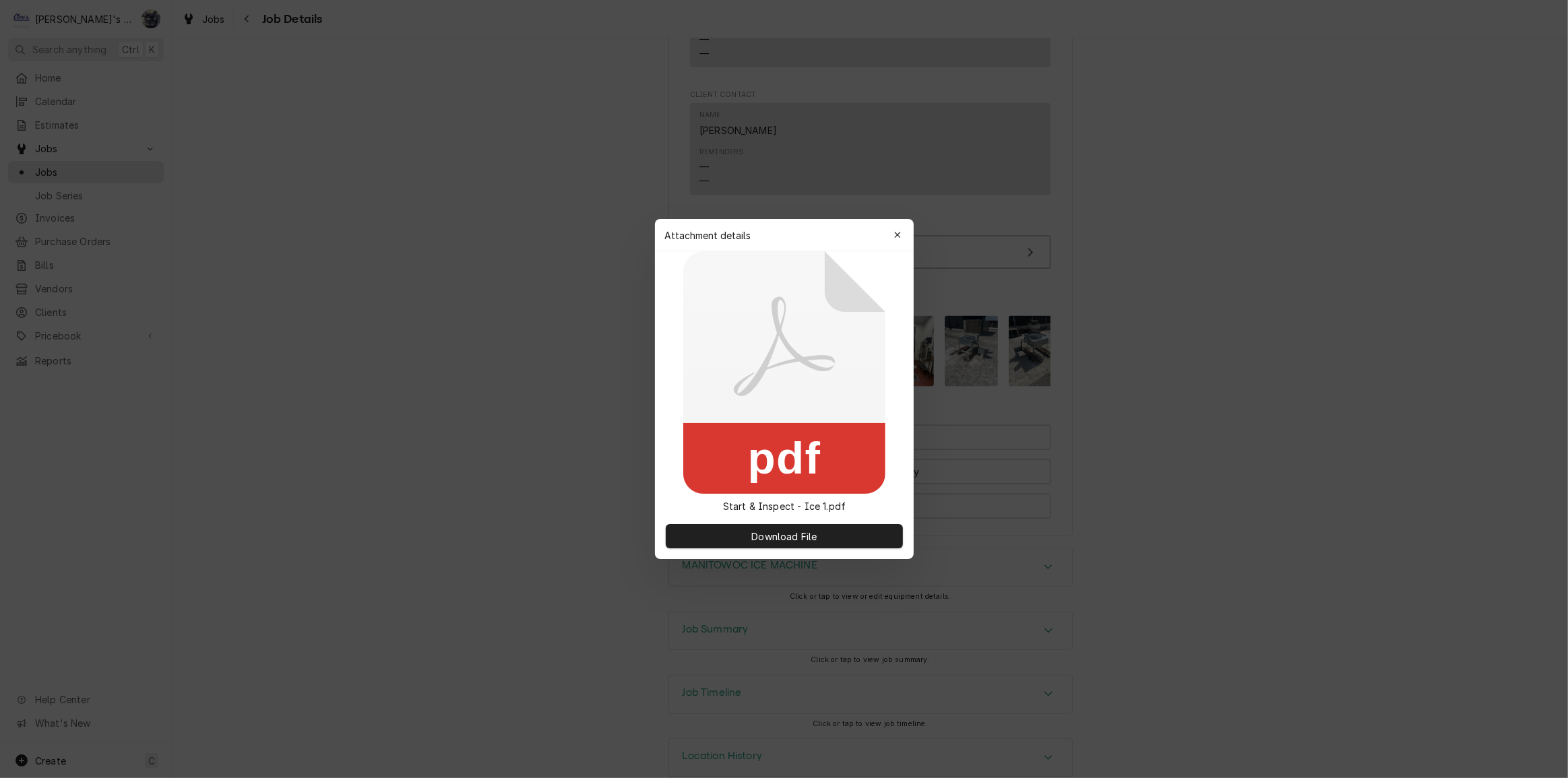
click at [903, 235] on div "button" at bounding box center [897, 235] width 14 height 14
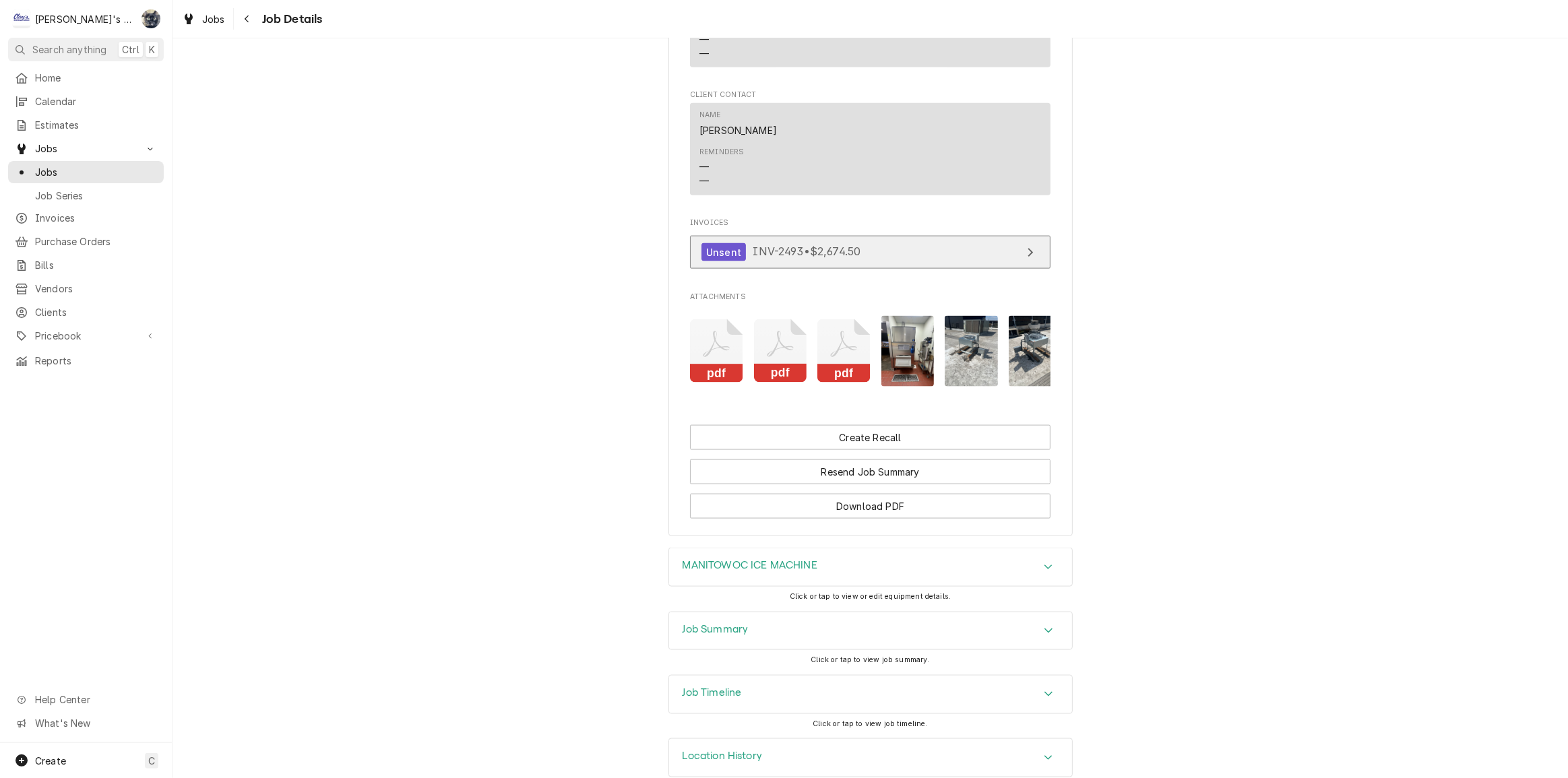
click at [778, 258] on span "INV-2493 • $2,674.50" at bounding box center [806, 251] width 108 height 14
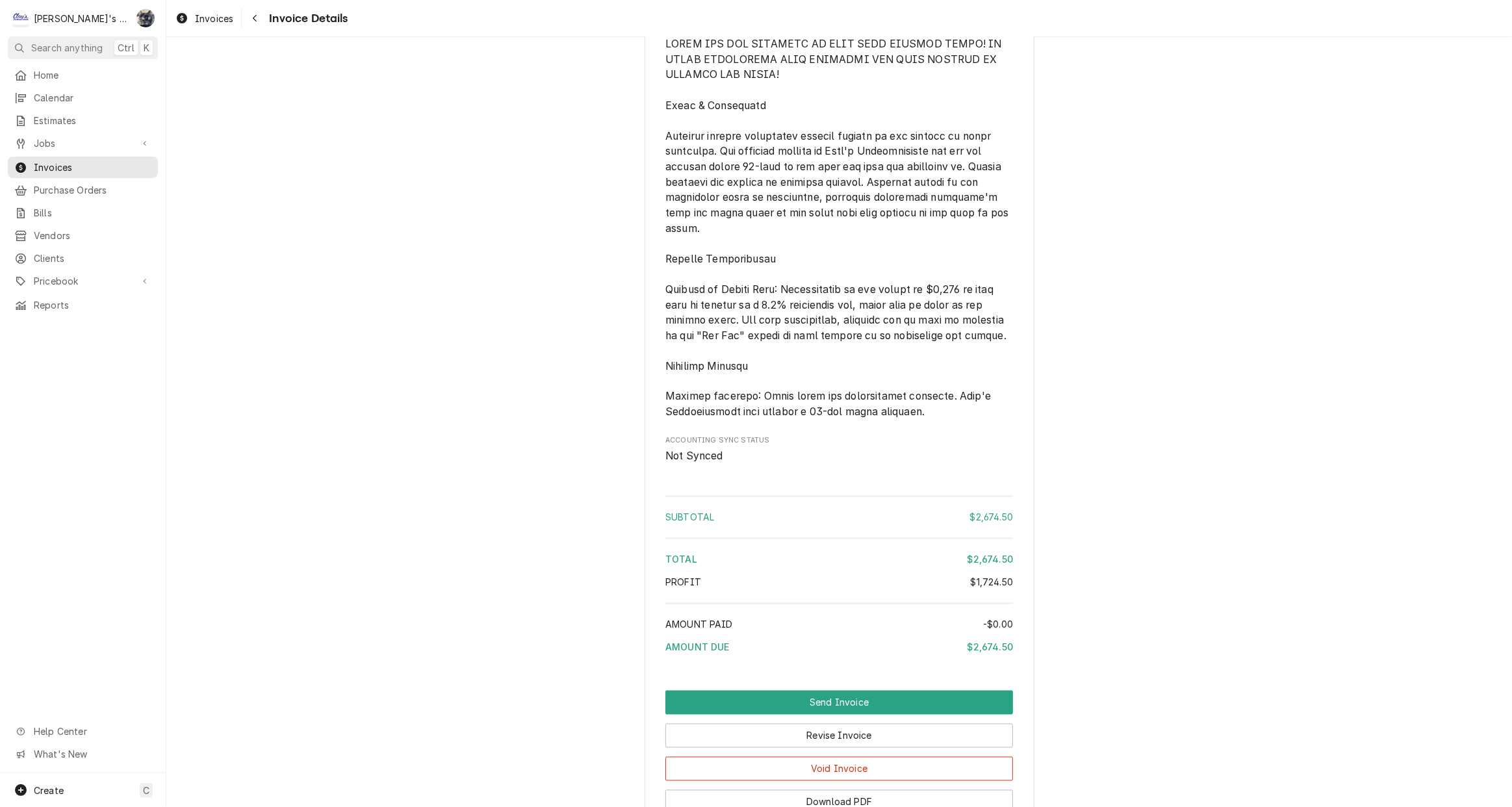
scroll to position [2589, 0]
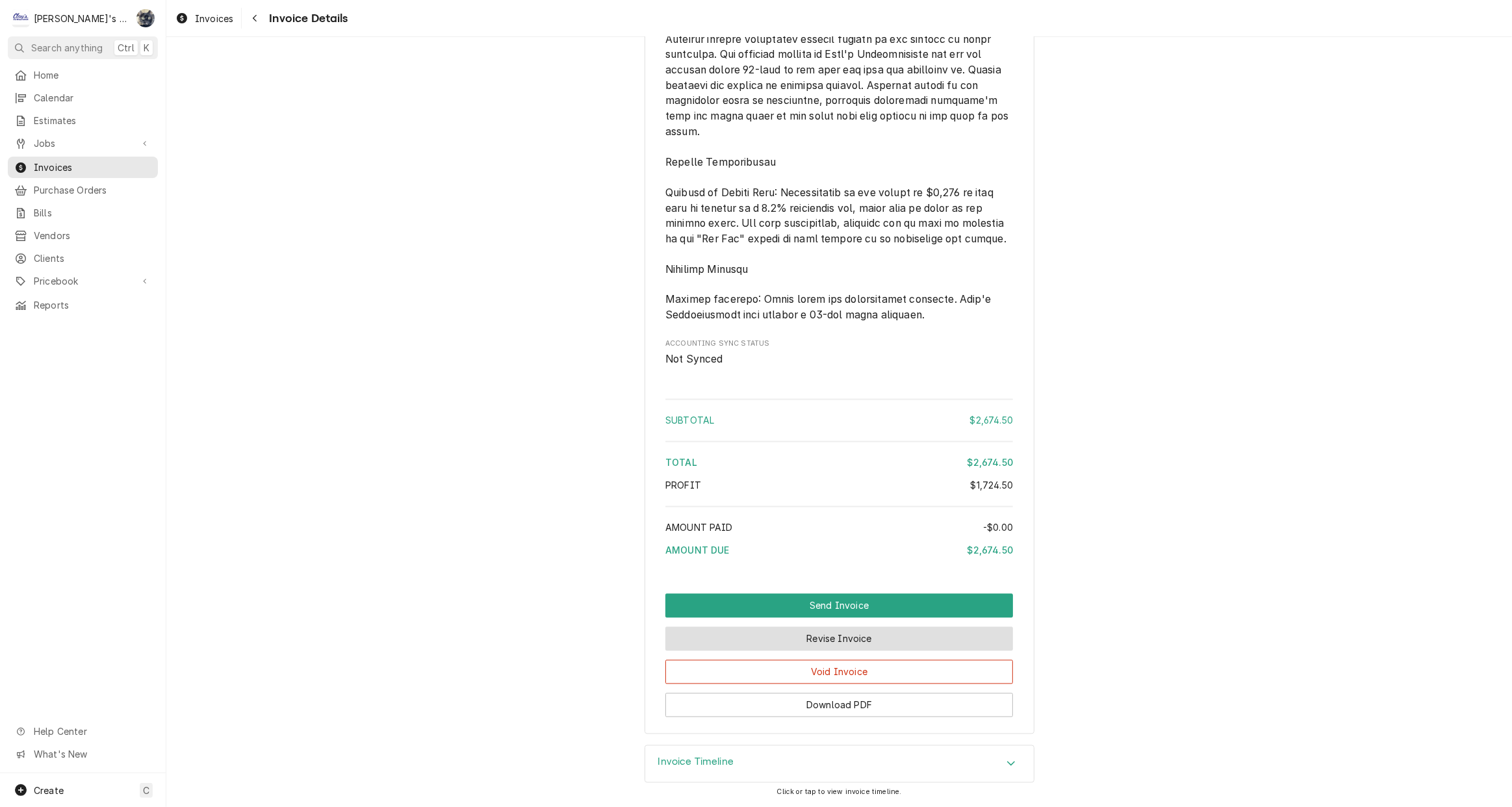
drag, startPoint x: 828, startPoint y: 647, endPoint x: 831, endPoint y: 636, distance: 11.4
click at [828, 647] on button "Revise Invoice" at bounding box center [840, 638] width 348 height 24
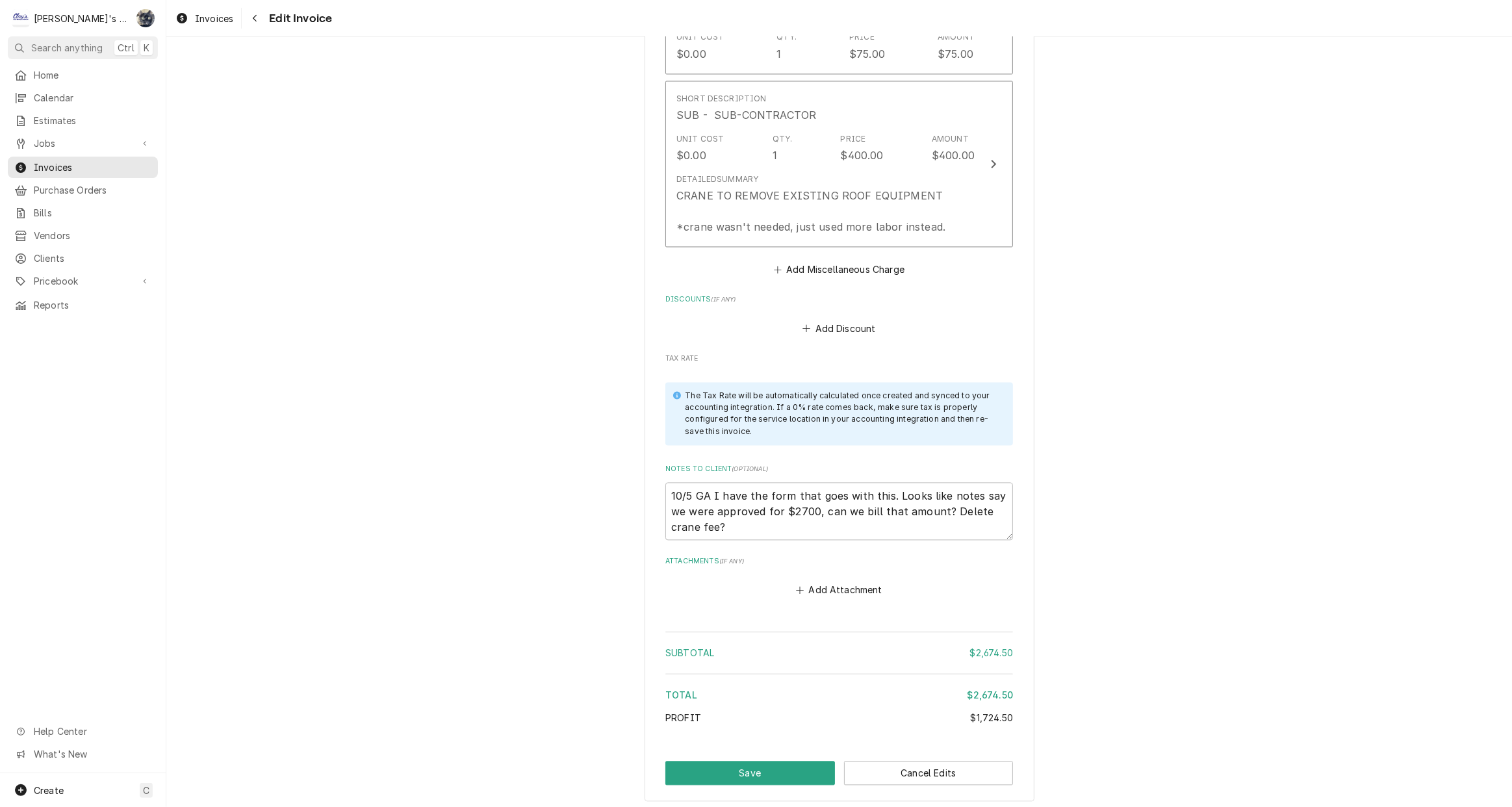
scroll to position [2598, 0]
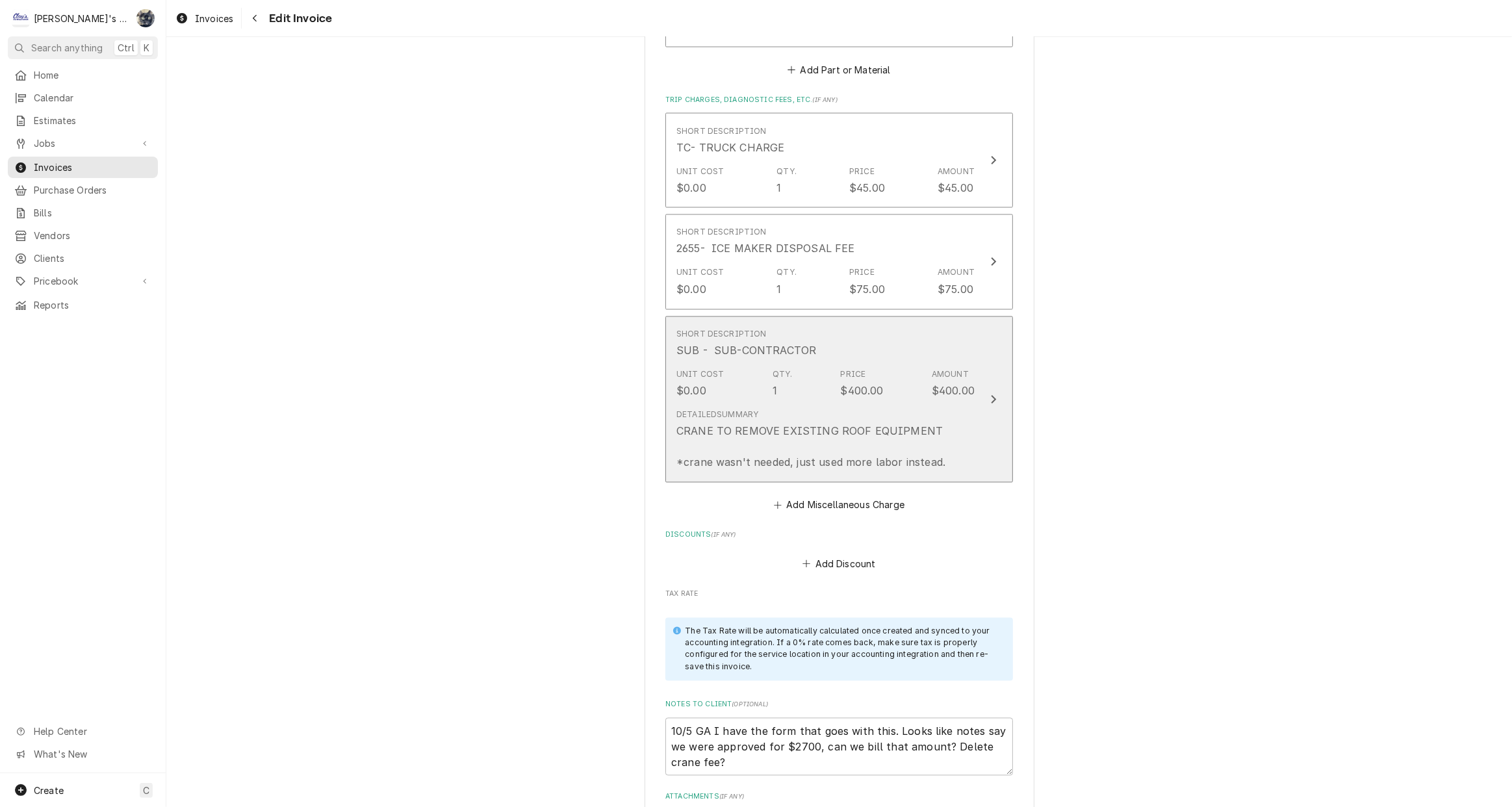
click at [821, 423] on div "CRANE TO REMOVE EXISTING ROOF EQUIPMENT *crane wasn't needed, just used more la…" at bounding box center [812, 447] width 269 height 47
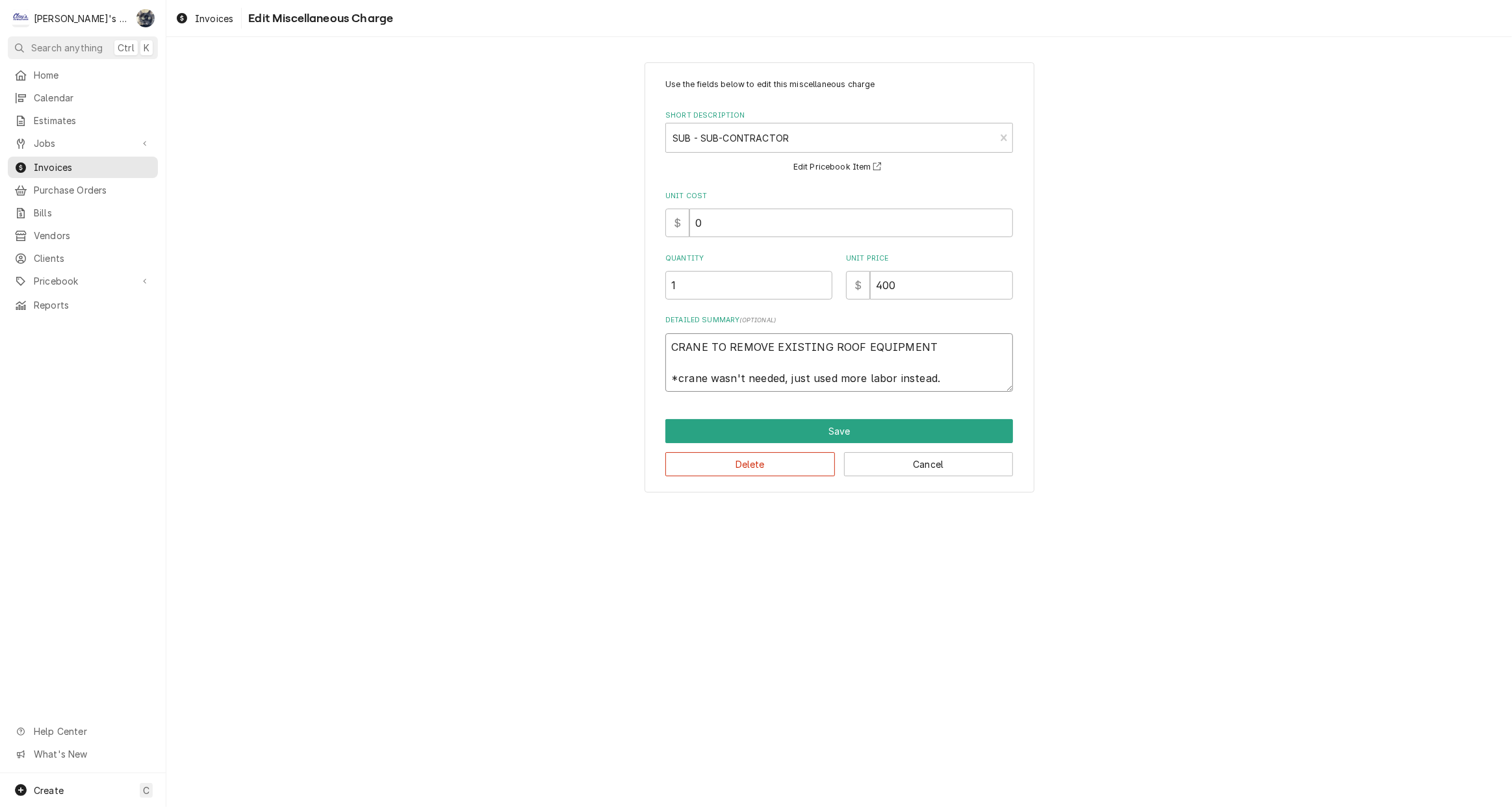
drag, startPoint x: 921, startPoint y: 380, endPoint x: 953, endPoint y: 393, distance: 34.5
click at [953, 393] on div "Use the fields below to edit this miscellaneous charge Short Description SUB - …" at bounding box center [840, 277] width 390 height 431
click at [958, 380] on textarea "CRANE TO REMOVE EXISTING ROOF EQUIPMENT *crane wasn't needed, just used more la…" at bounding box center [840, 362] width 348 height 59
drag, startPoint x: 955, startPoint y: 377, endPoint x: 784, endPoint y: 378, distance: 171.0
click at [784, 378] on textarea "CRANE TO REMOVE EXISTING ROOF EQUIPMENT *crane wasn't needed, just used more la…" at bounding box center [840, 362] width 348 height 59
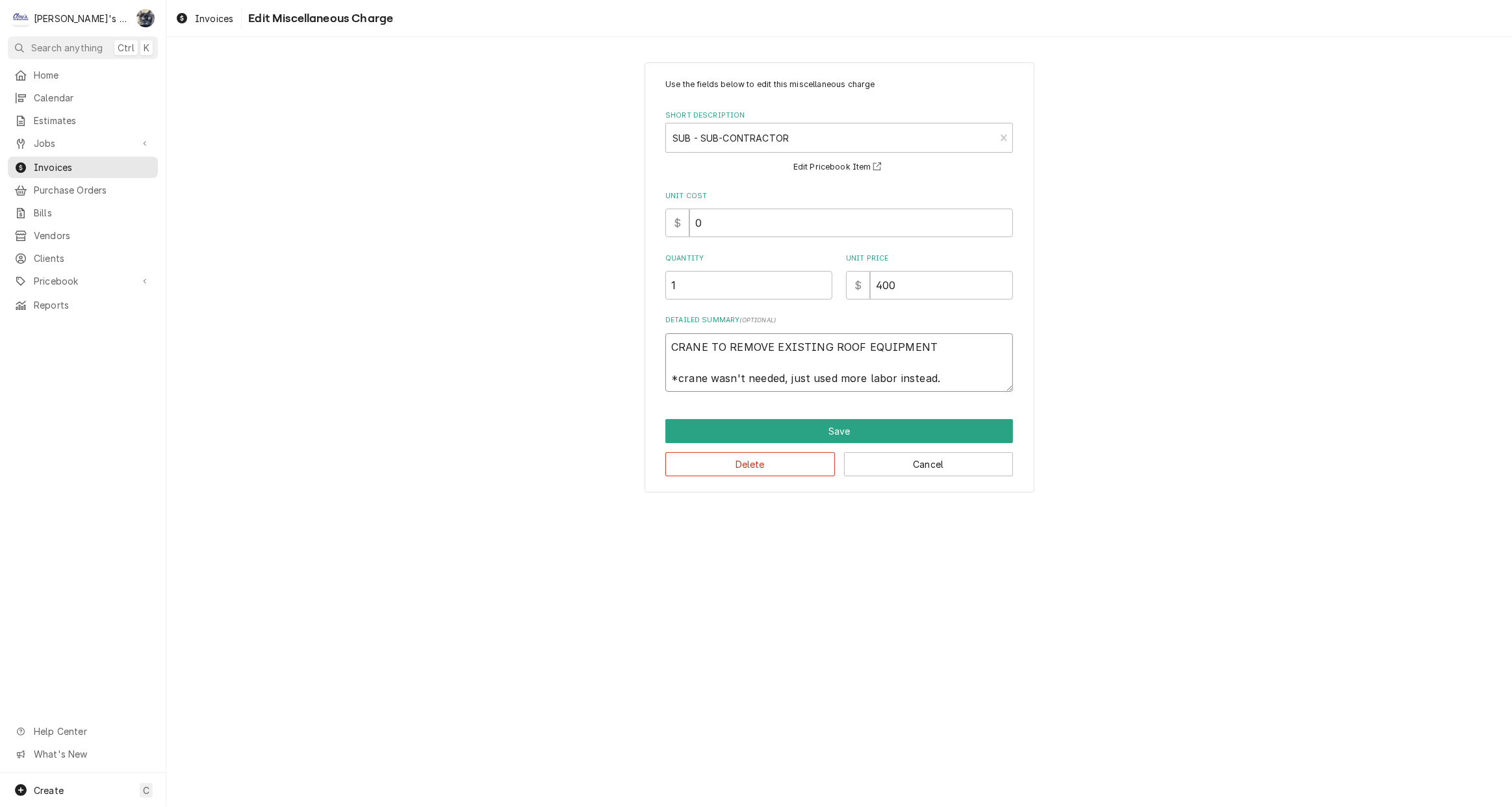
click at [962, 368] on textarea "CRANE TO REMOVE EXISTING ROOF EQUIPMENT *crane wasn't needed, just used more la…" at bounding box center [840, 362] width 348 height 59
drag, startPoint x: 962, startPoint y: 373, endPoint x: 683, endPoint y: 378, distance: 279.0
click at [679, 377] on textarea "CRANE TO REMOVE EXISTING ROOF EQUIPMENT *crane wasn't needed, just used more la…" at bounding box center [840, 362] width 348 height 59
type textarea "x"
type textarea "CRANE TO REMOVE EXISTING ROOF EQUIPMENT *C"
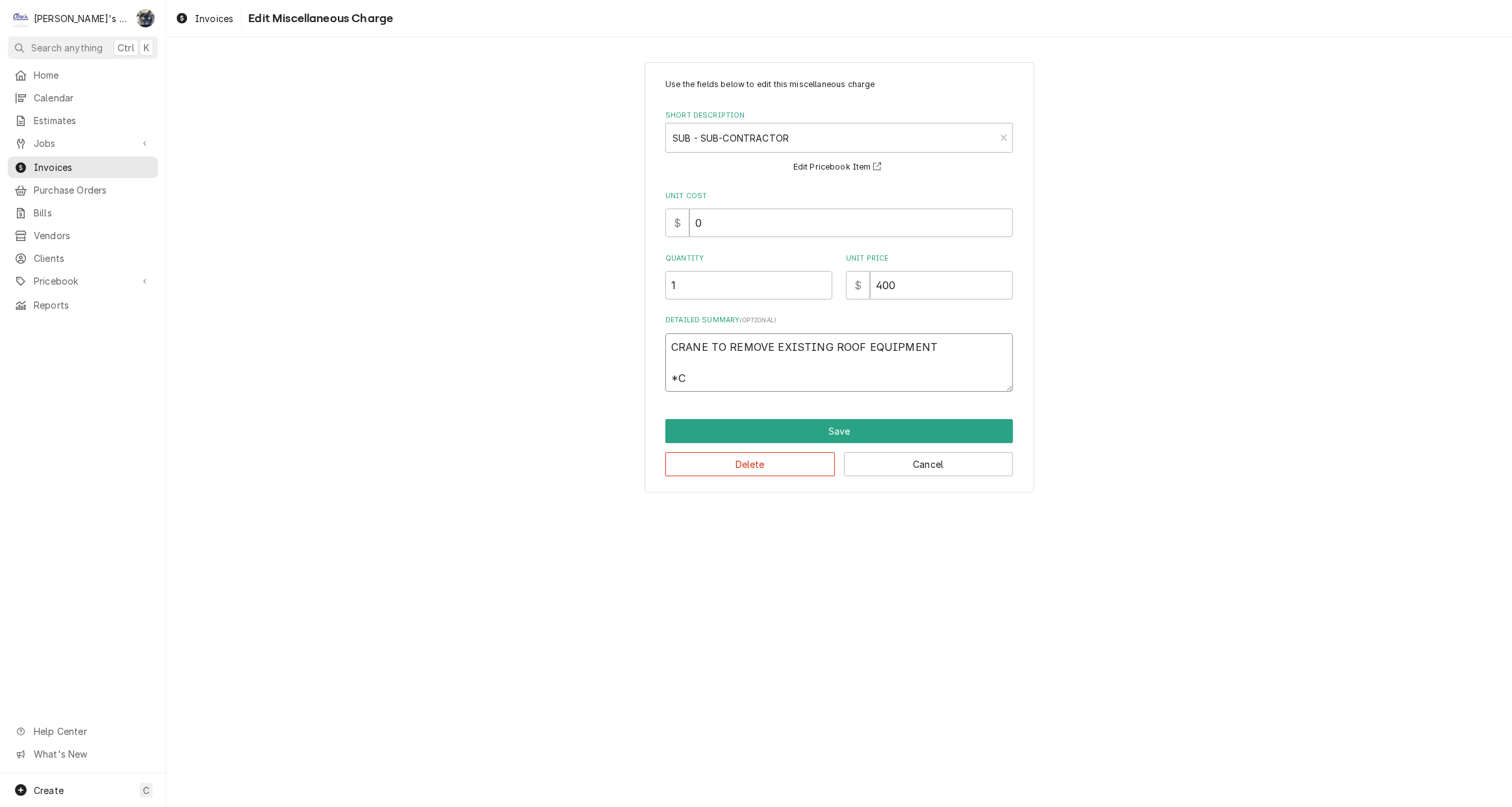
type textarea "x"
type textarea "CRANE TO REMOVE EXISTING ROOF EQUIPMENT *CR"
type textarea "x"
type textarea "CRANE TO REMOVE EXISTING ROOF EQUIPMENT *CRA"
type textarea "x"
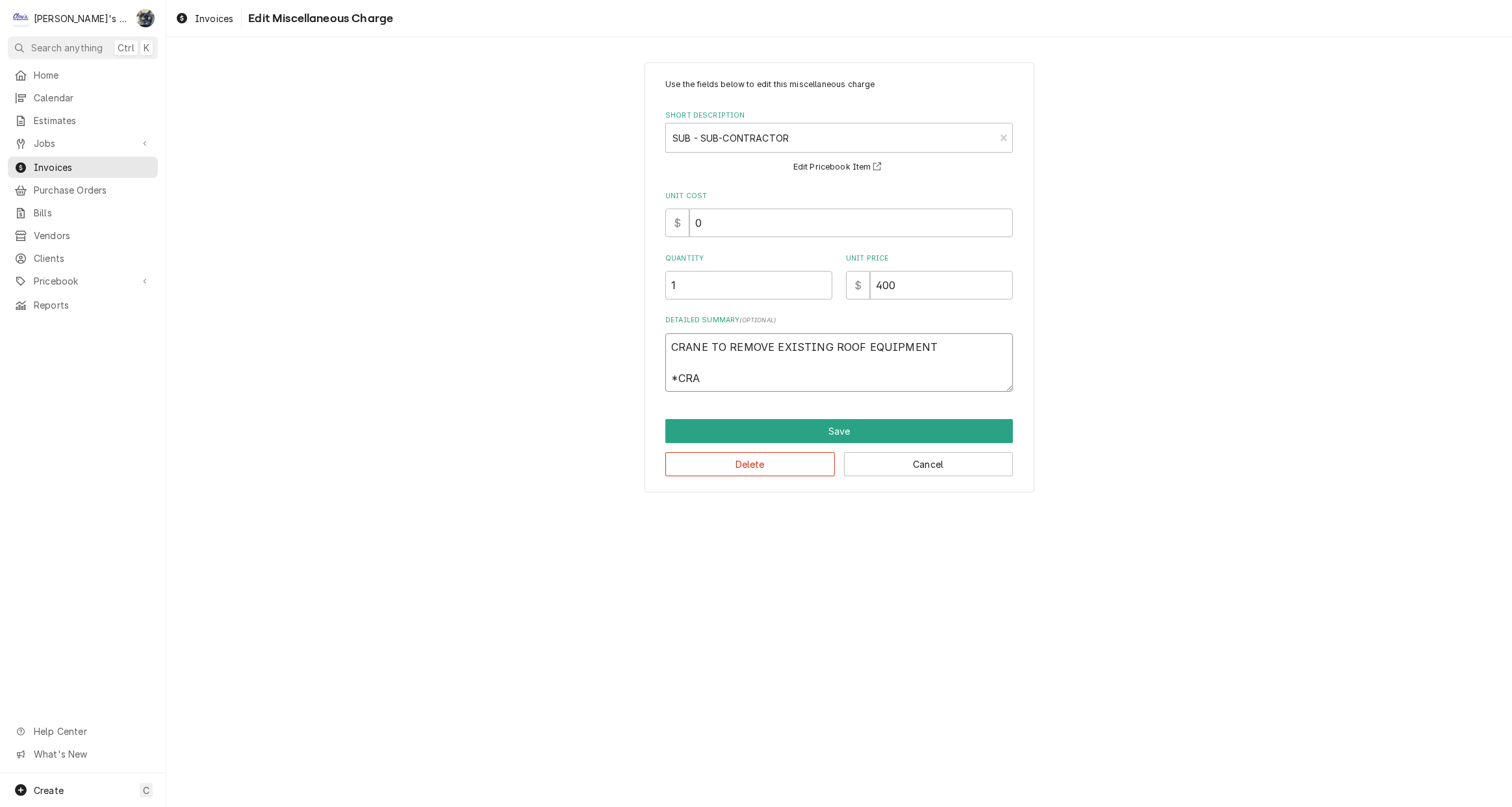
type textarea "CRANE TO REMOVE EXISTING ROOF EQUIPMENT *CRAN"
type textarea "x"
type textarea "CRANE TO REMOVE EXISTING ROOF EQUIPMENT *CRANE"
type textarea "x"
type textarea "CRANE TO REMOVE EXISTING ROOF EQUIPMENT *CRANE"
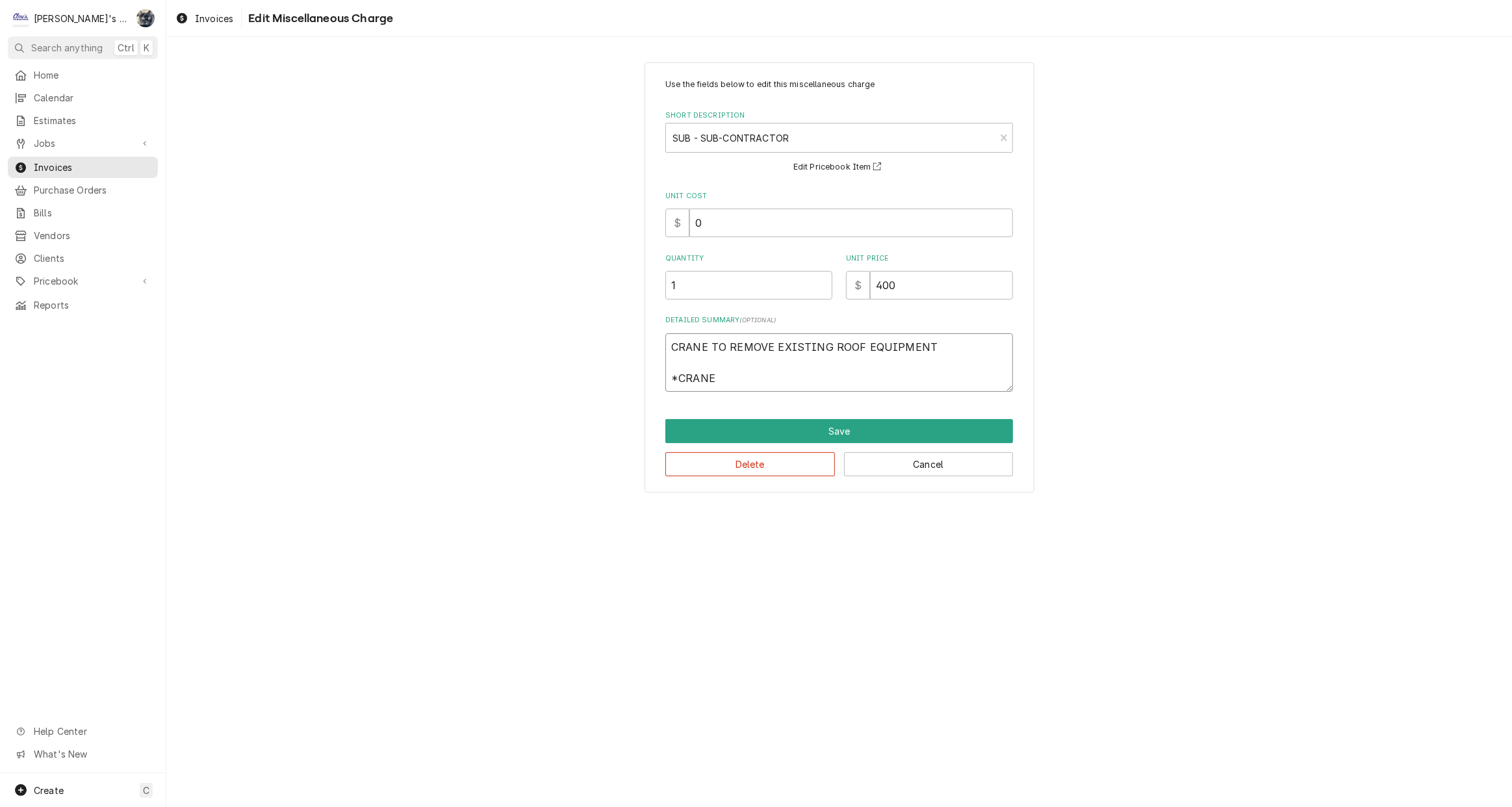
type textarea "x"
type textarea "CRANE TO REMOVE EXISTING ROOF EQUIPMENT *CRANE W"
type textarea "x"
type textarea "CRANE TO REMOVE EXISTING ROOF EQUIPMENT *CRANE WA"
type textarea "x"
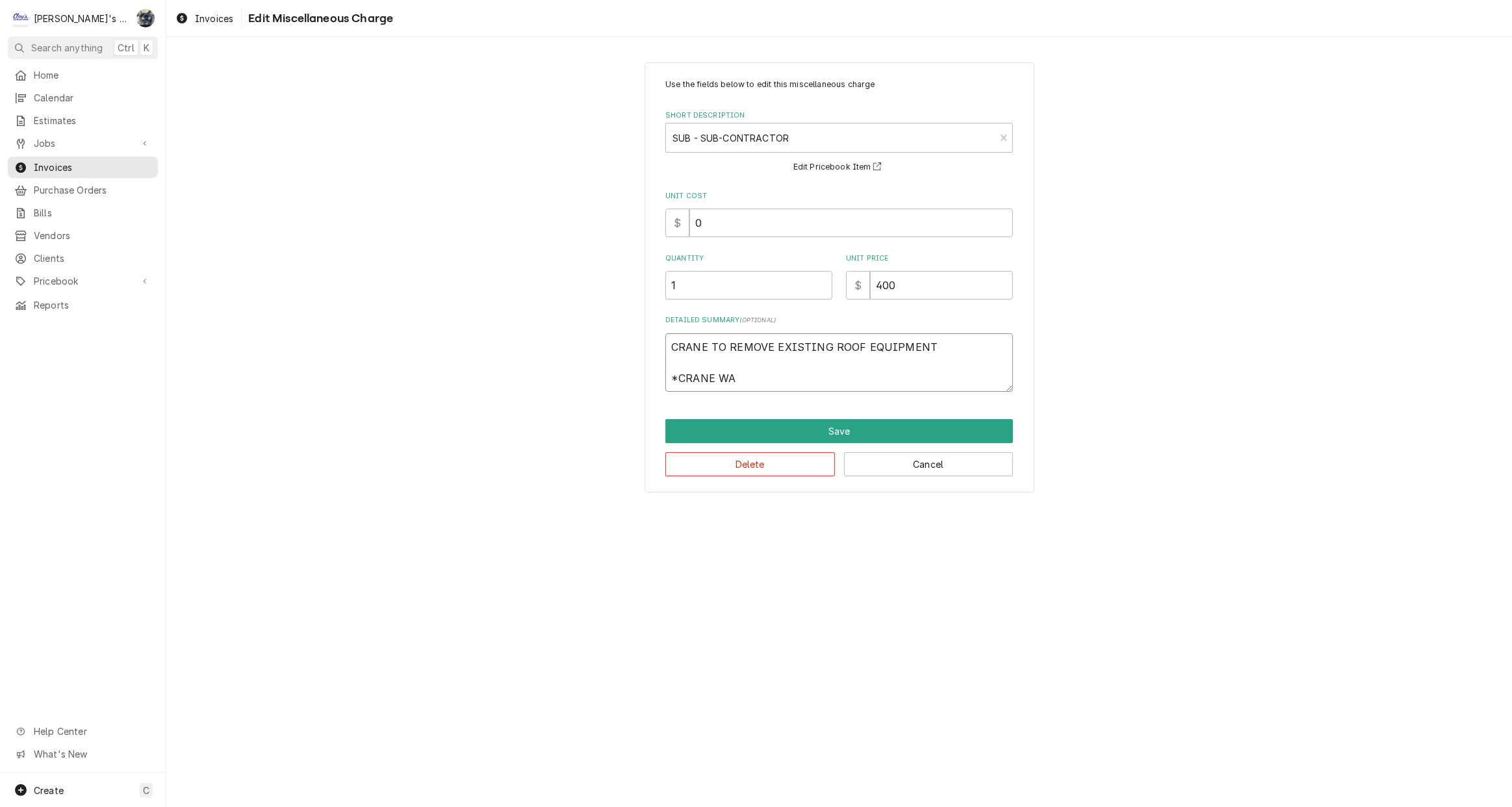
type textarea "CRANE TO REMOVE EXISTING ROOF EQUIPMENT *CRANE WAS"
type textarea "x"
type textarea "CRANE TO REMOVE EXISTING ROOF EQUIPMENT *CRANE WAS"
type textarea "x"
type textarea "CRANE TO REMOVE EXISTING ROOF EQUIPMENT *CRANE WAS N"
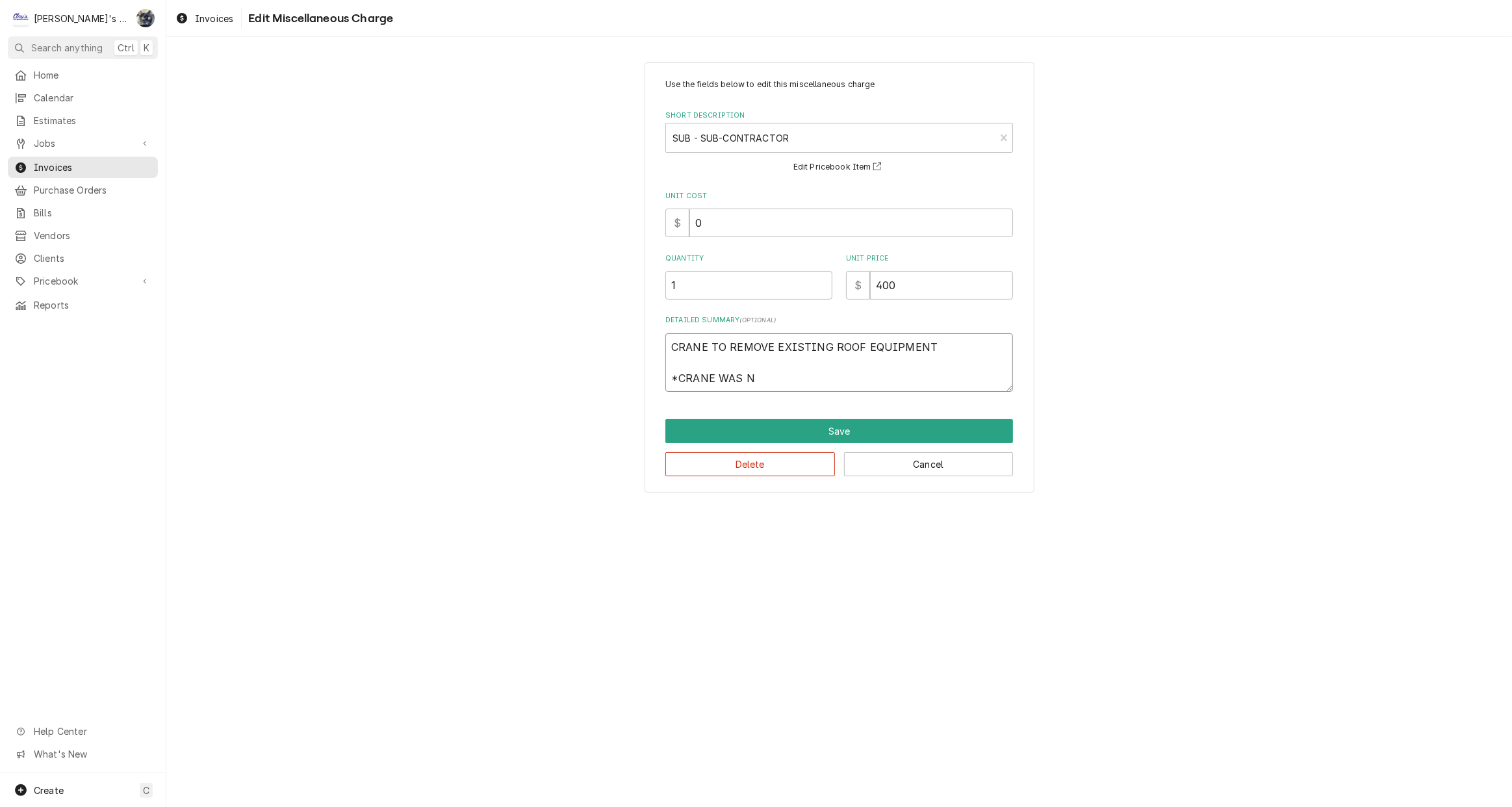
type textarea "x"
type textarea "CRANE TO REMOVE EXISTING ROOF EQUIPMENT *CRANE WAS NO"
type textarea "x"
type textarea "CRANE TO REMOVE EXISTING ROOF EQUIPMENT *CRANE WAS NOT"
type textarea "x"
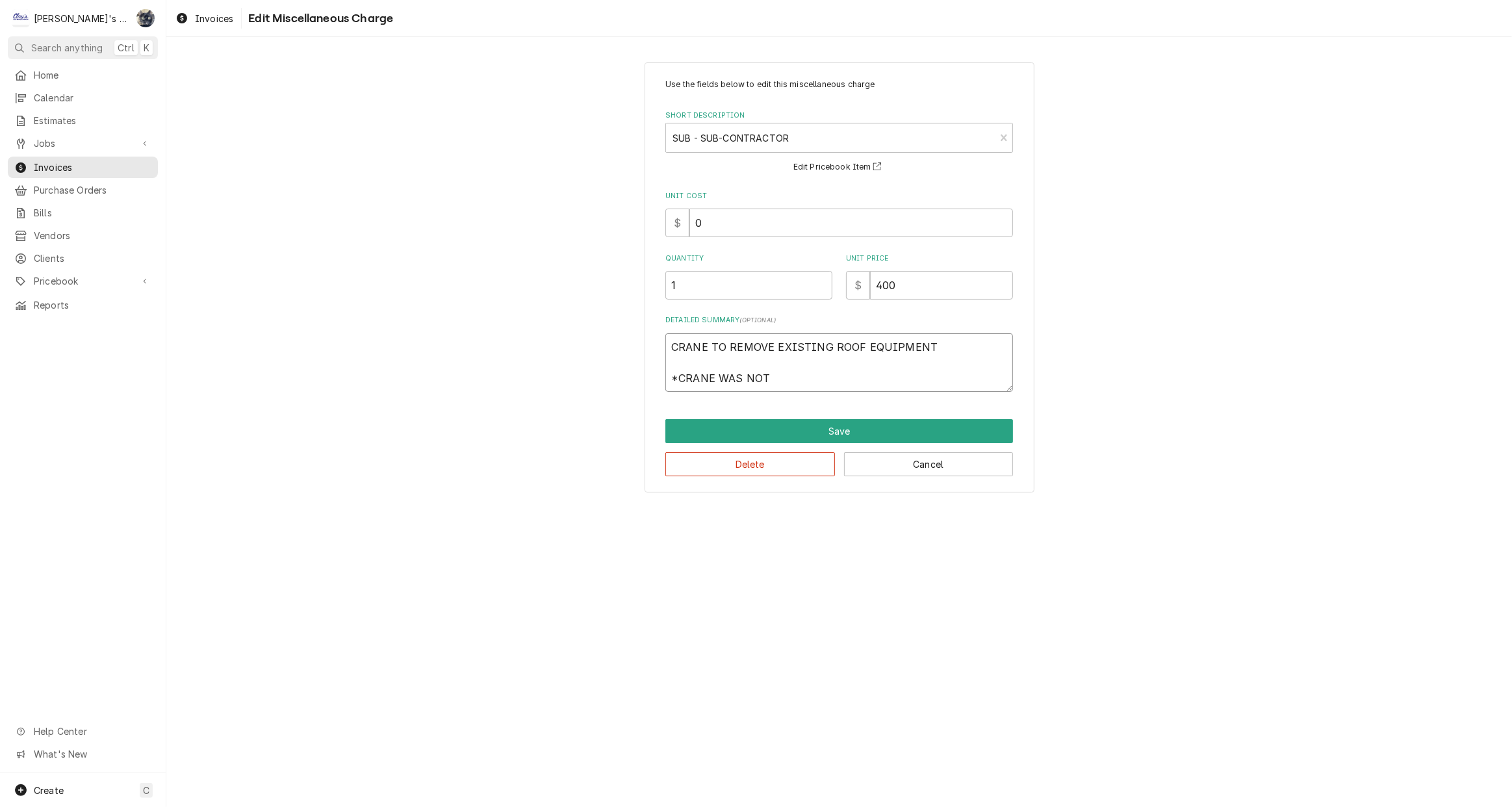
type textarea "CRANE TO REMOVE EXISTING ROOF EQUIPMENT *CRANE WAS NOT"
type textarea "x"
type textarea "CRANE TO REMOVE EXISTING ROOF EQUIPMENT *CRANE WAS NOT N"
type textarea "x"
type textarea "CRANE TO REMOVE EXISTING ROOF EQUIPMENT *CRANE WAS NOT NE"
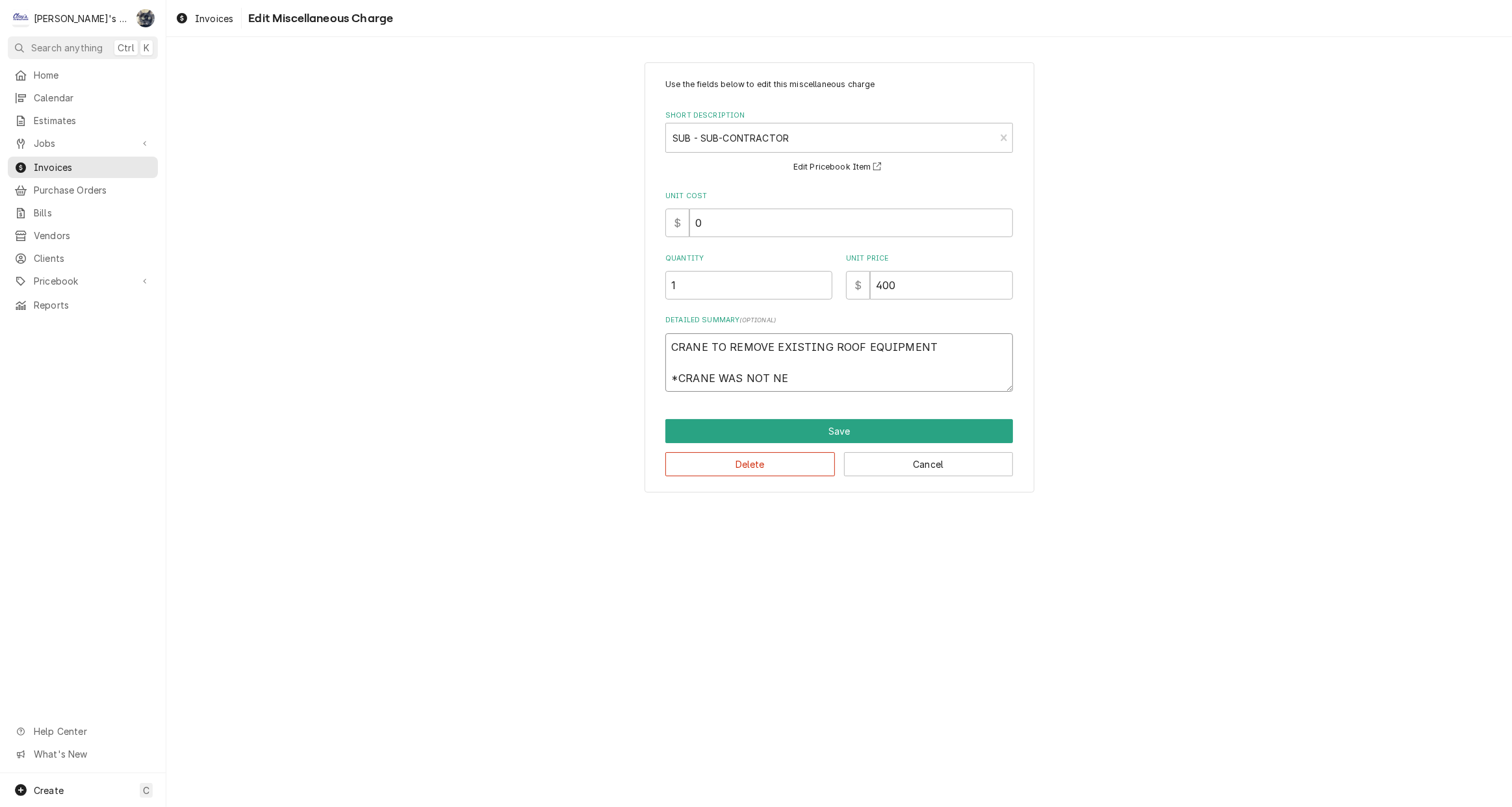
type textarea "x"
type textarea "CRANE TO REMOVE EXISTING ROOF EQUIPMENT *CRANE WAS NOT NEE"
type textarea "x"
type textarea "CRANE TO REMOVE EXISTING ROOF EQUIPMENT *CRANE WAS NOT NEED"
type textarea "x"
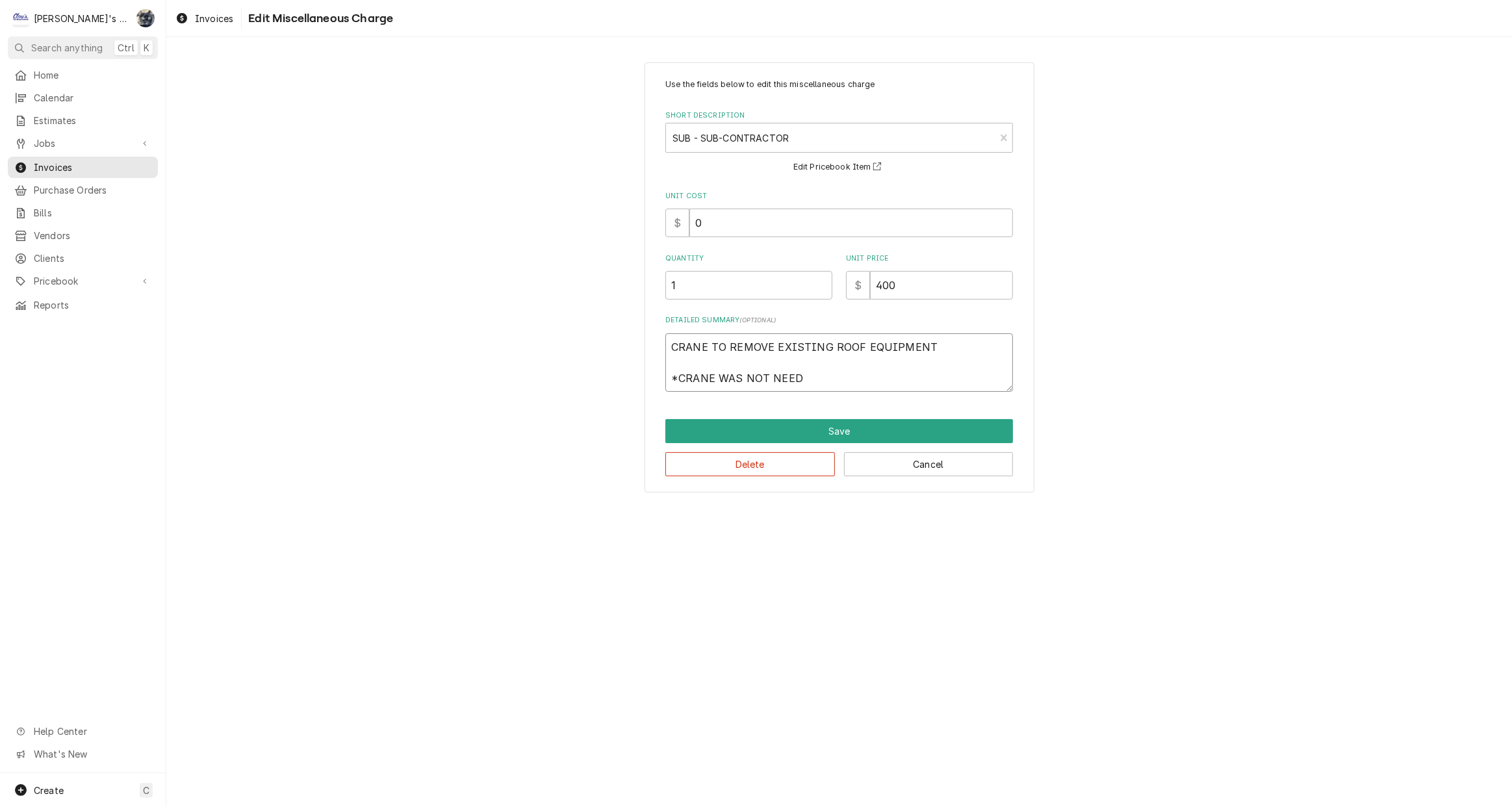
type textarea "CRANE TO REMOVE EXISTING ROOF EQUIPMENT *CRANE WAS NOT NEEDE"
type textarea "x"
type textarea "CRANE TO REMOVE EXISTING ROOF EQUIPMENT *CRANE WAS NOT NEEDED"
click at [760, 437] on button "Save" at bounding box center [840, 430] width 348 height 24
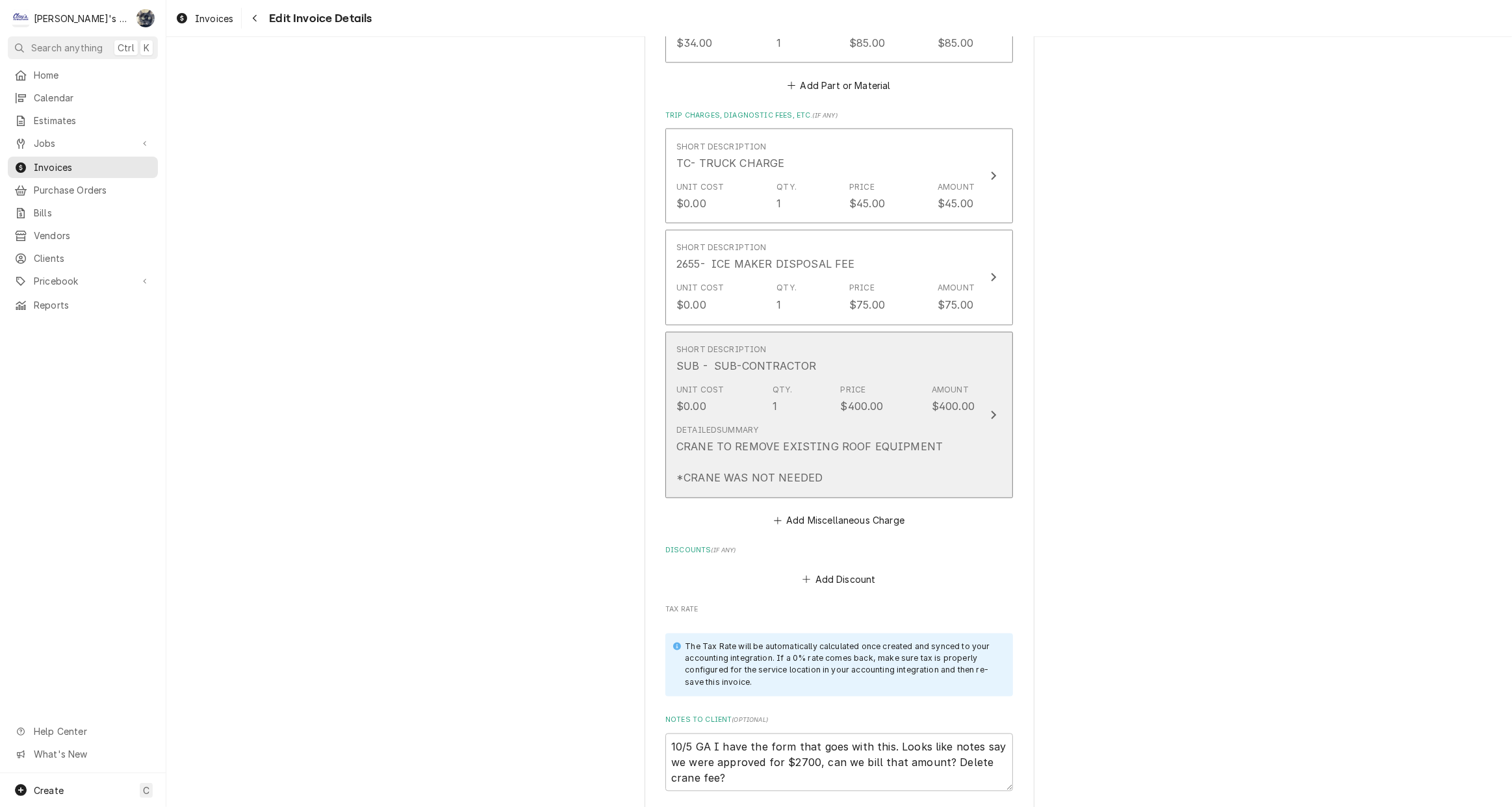
scroll to position [2583, 0]
click at [760, 440] on div "CRANE TO REMOVE EXISTING ROOF EQUIPMENT *CRANE WAS NOT NEEDED" at bounding box center [810, 463] width 267 height 47
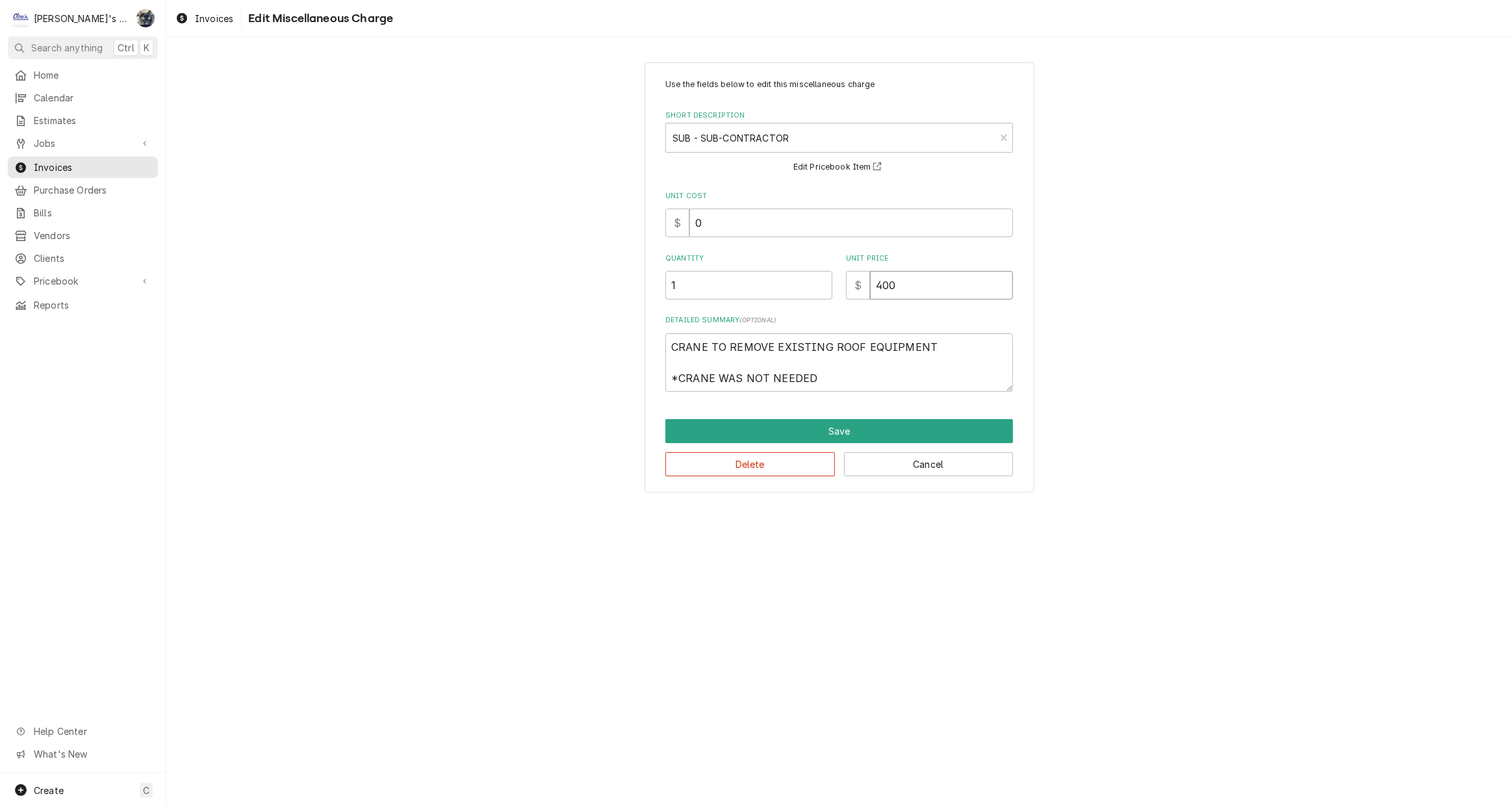
drag, startPoint x: 930, startPoint y: 289, endPoint x: 858, endPoint y: 292, distance: 72.1
click at [858, 292] on div "$ 400" at bounding box center [929, 285] width 167 height 29
type textarea "x"
type input "0"
click at [851, 427] on button "Save" at bounding box center [840, 430] width 348 height 24
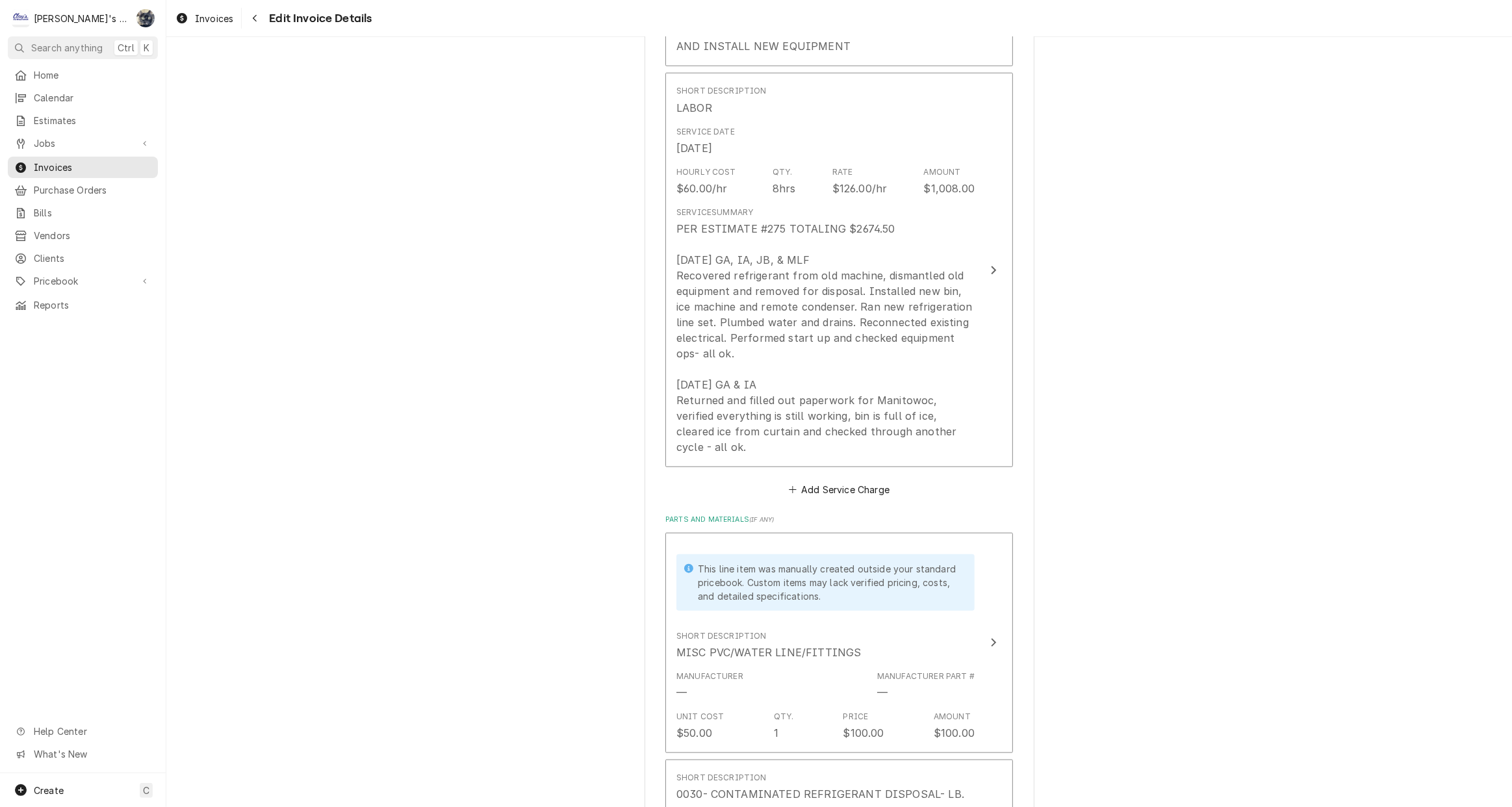
scroll to position [991, 0]
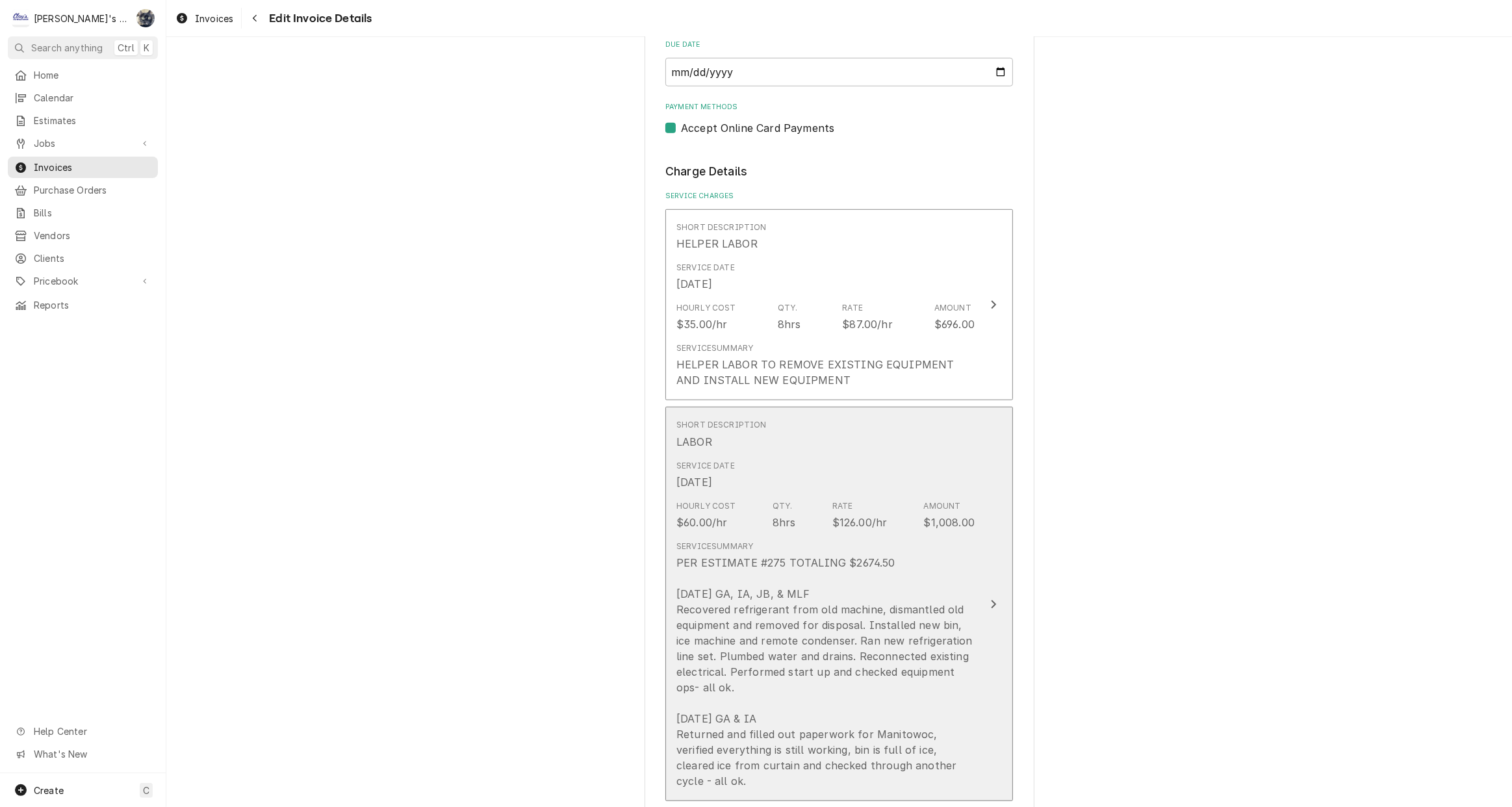
click at [825, 542] on div "Service Summary PER ESTIMATE #275 TOTALING $2674.50 8/19/2025 GA, IA, JB, & MLF…" at bounding box center [826, 664] width 298 height 248
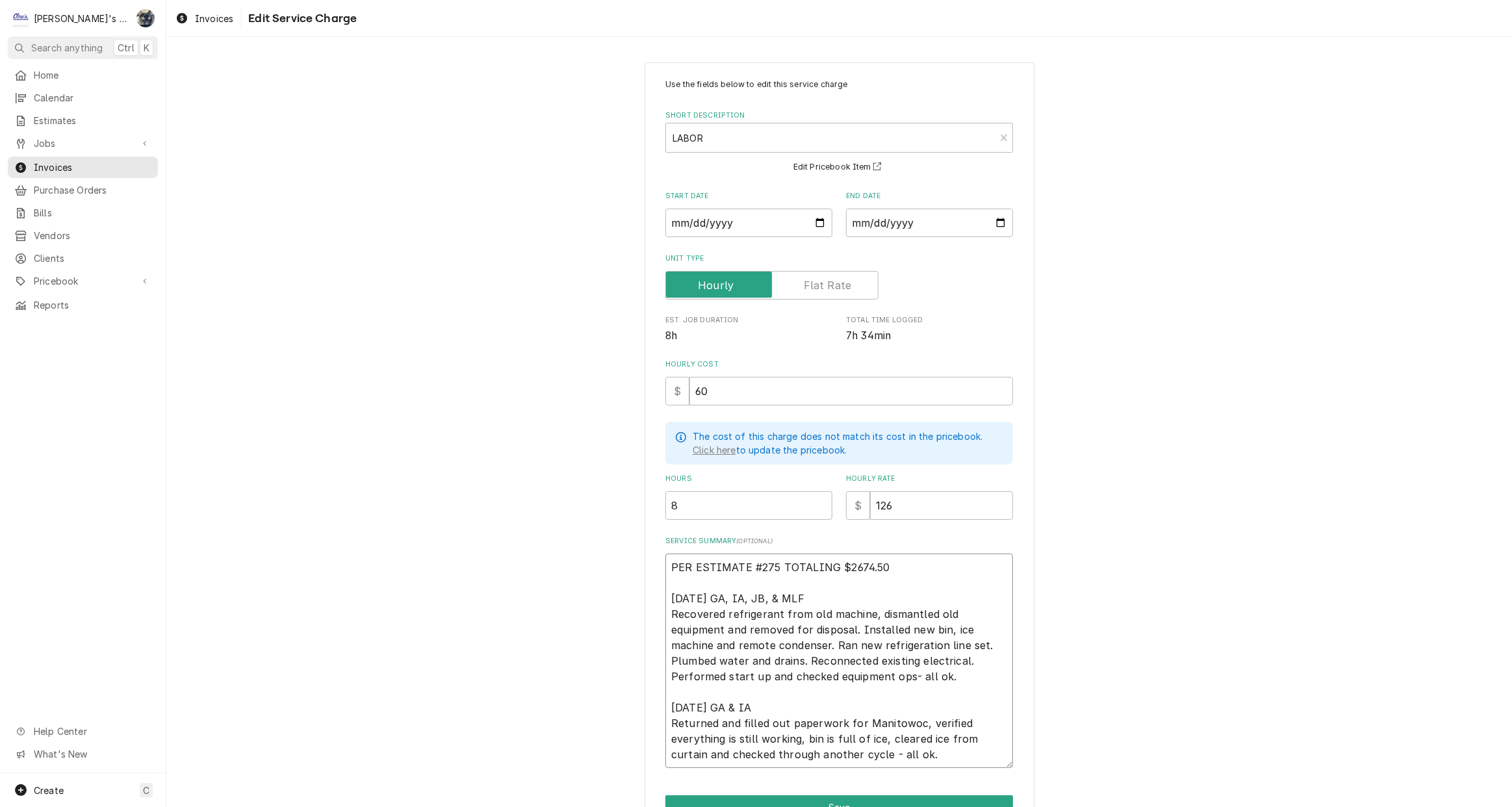
drag, startPoint x: 923, startPoint y: 570, endPoint x: 845, endPoint y: 572, distance: 78.0
click at [844, 571] on textarea "PER ESTIMATE #275 TOTALING $2674.50 8/19/2025 GA, IA, JB, & MLF Recovered refri…" at bounding box center [840, 660] width 348 height 214
type textarea "x"
type textarea "PER ESTIMATE #275 TOTALING $27 8/19/2025 GA, IA, JB, & MLF Recovered refrigeran…"
type textarea "x"
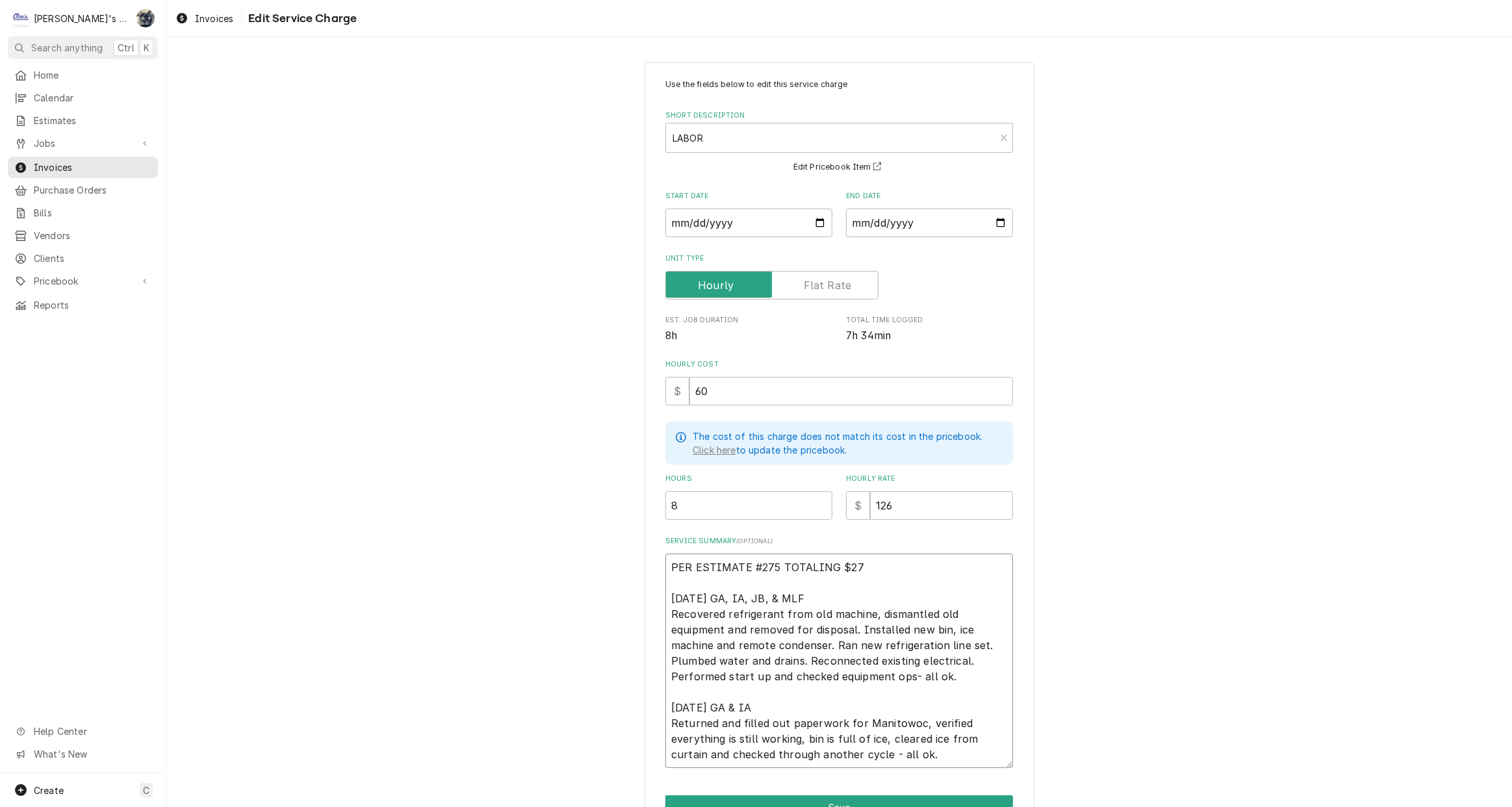
type textarea "PER ESTIMATE #275 TOTALING $270 8/19/2025 GA, IA, JB, & MLF Recovered refrigera…"
type textarea "x"
type textarea "PER ESTIMATE #275 TOTALING $2700 8/19/2025 GA, IA, JB, & MLF Recovered refriger…"
type textarea "x"
type textarea "PER ESTIMATE #275 TOTALING $2700. 8/19/2025 GA, IA, JB, & MLF Recovered refrige…"
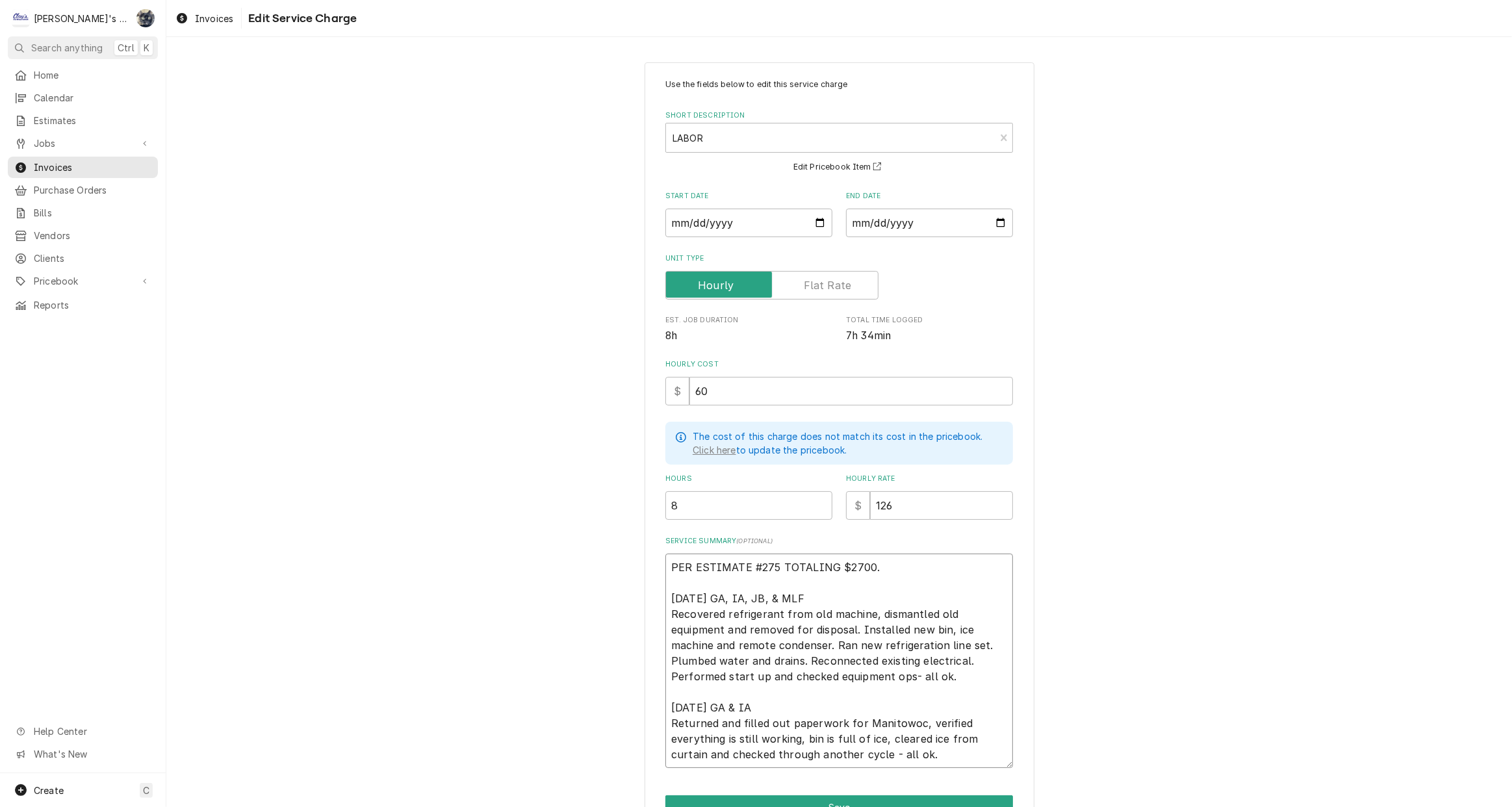
type textarea "x"
type textarea "PER ESTIMATE #275 TOTALING $2700.0 8/19/2025 GA, IA, JB, & MLF Recovered refrig…"
type textarea "x"
type textarea "PER ESTIMATE #275 TOTALING $2700.00 8/19/2025 GA, IA, JB, & MLF Recovered refri…"
drag, startPoint x: 687, startPoint y: 510, endPoint x: 642, endPoint y: 509, distance: 45.0
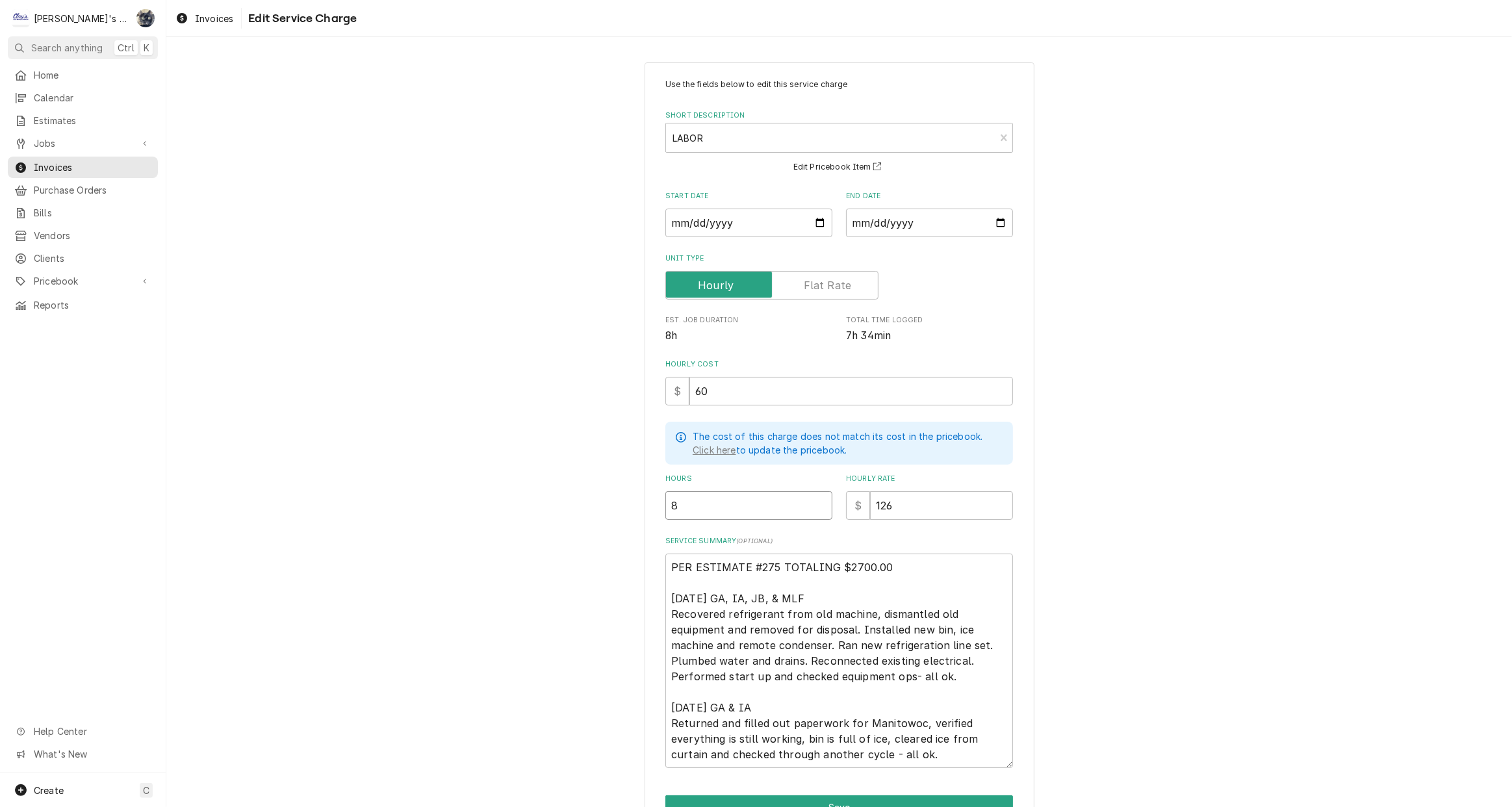
click at [645, 509] on div "Use the fields below to edit this service charge Short Description LABOR Billin…" at bounding box center [840, 465] width 390 height 807
type textarea "x"
type input "1"
type textarea "x"
type input "10"
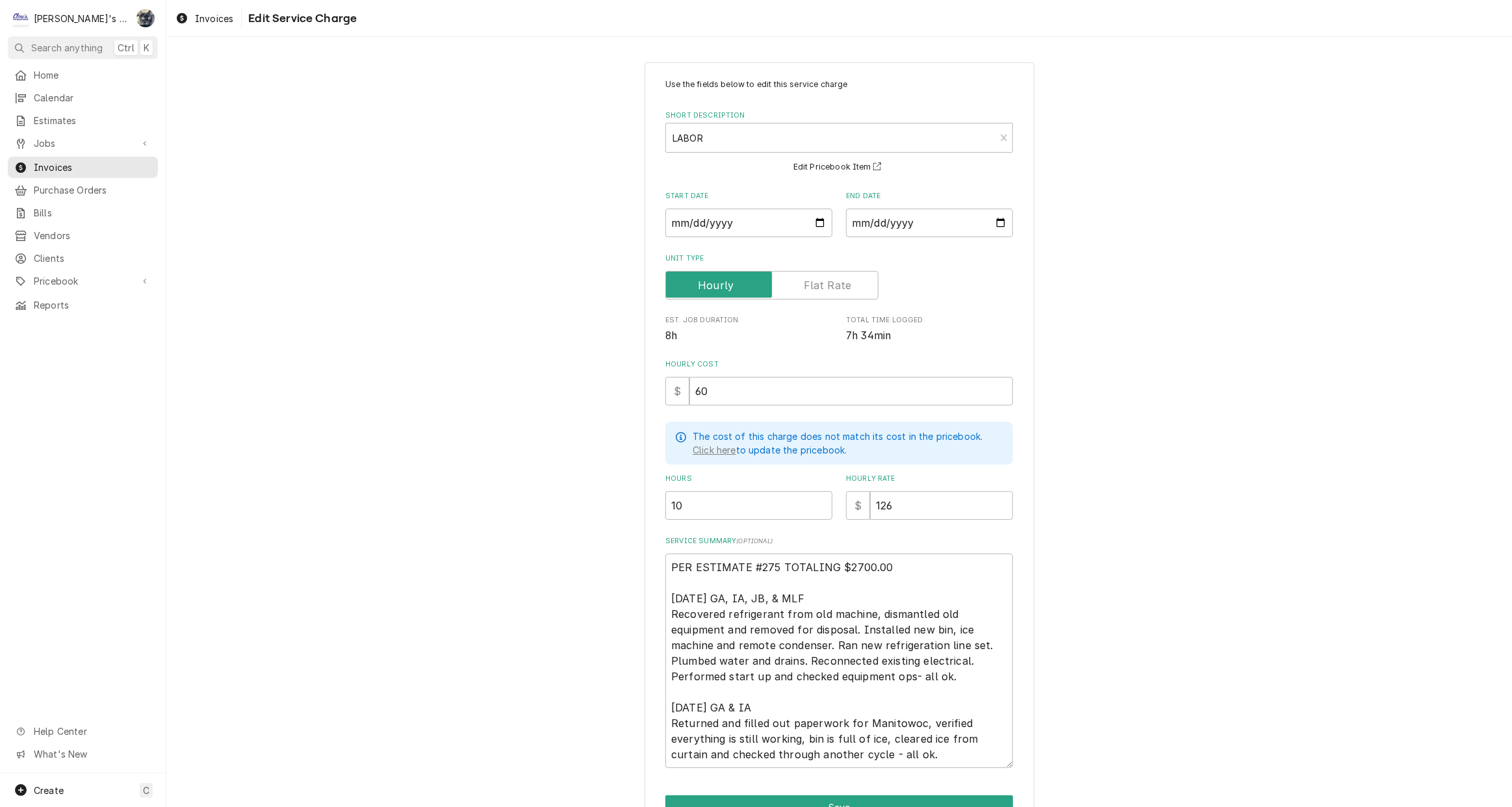
scroll to position [72, 0]
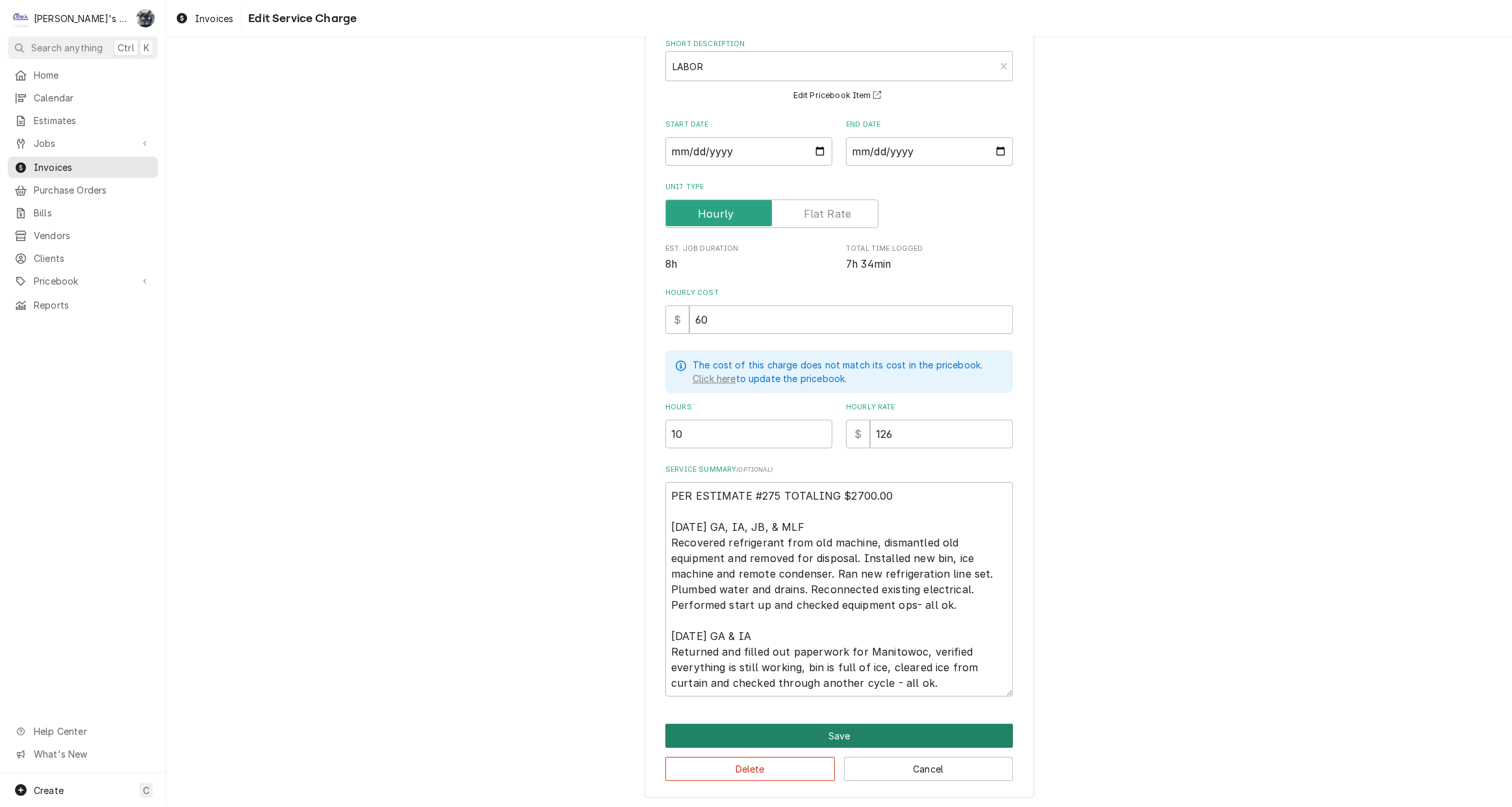
click at [819, 732] on button "Save" at bounding box center [840, 735] width 348 height 24
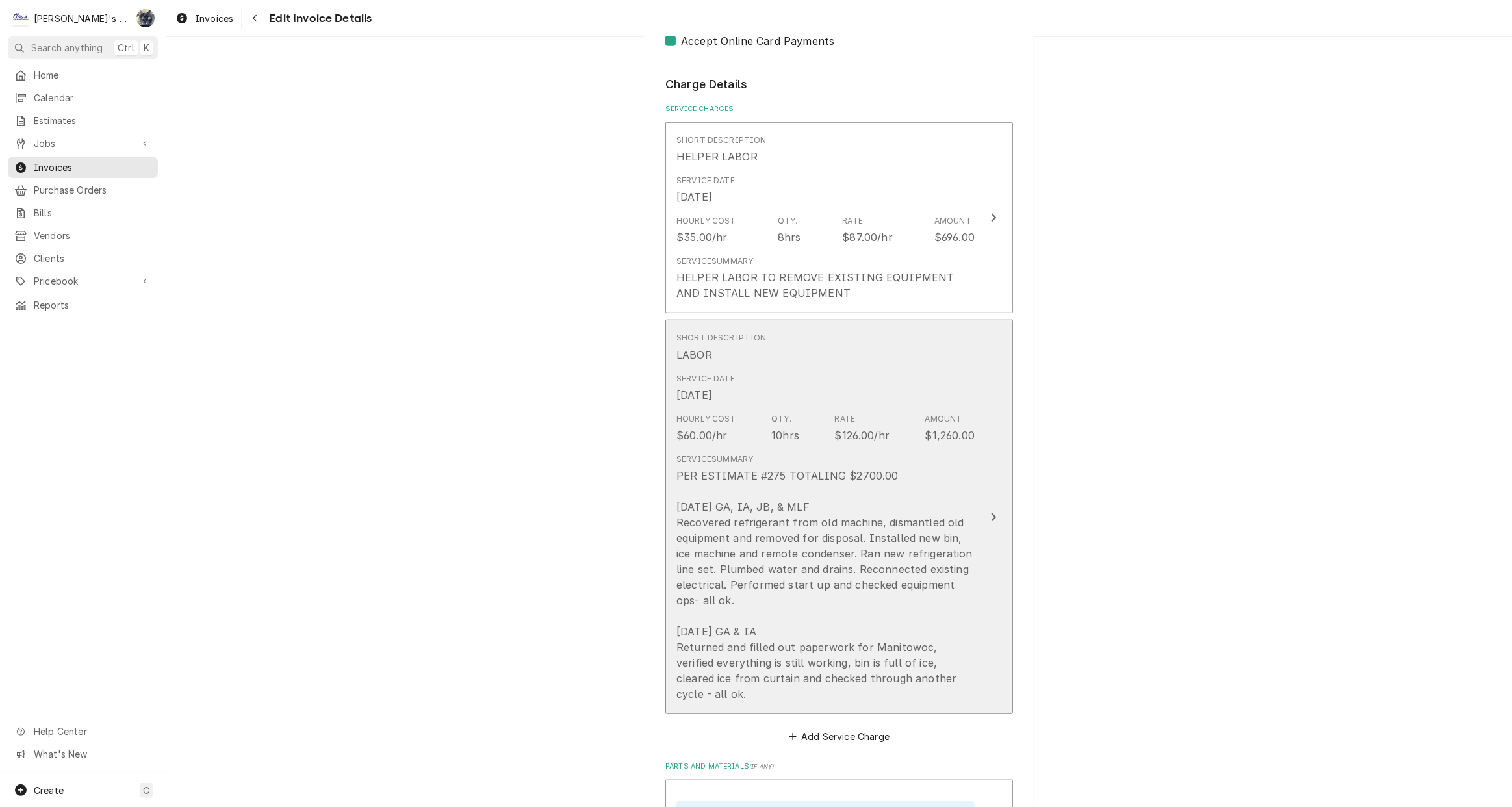
scroll to position [1212, 0]
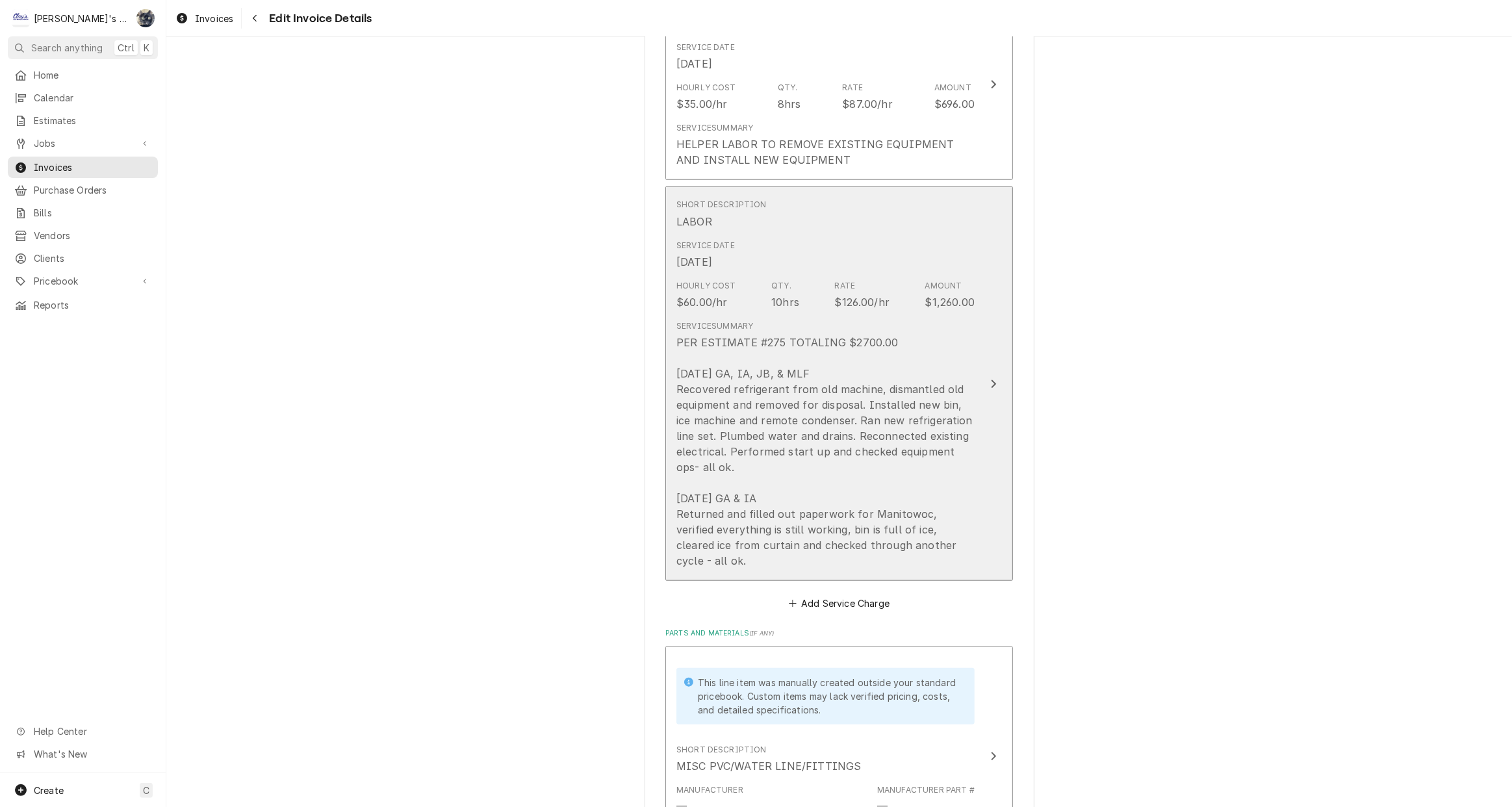
click at [780, 526] on div "PER ESTIMATE #275 TOTALING $2700.00 8/19/2025 GA, IA, JB, & MLF Recovered refri…" at bounding box center [826, 452] width 298 height 234
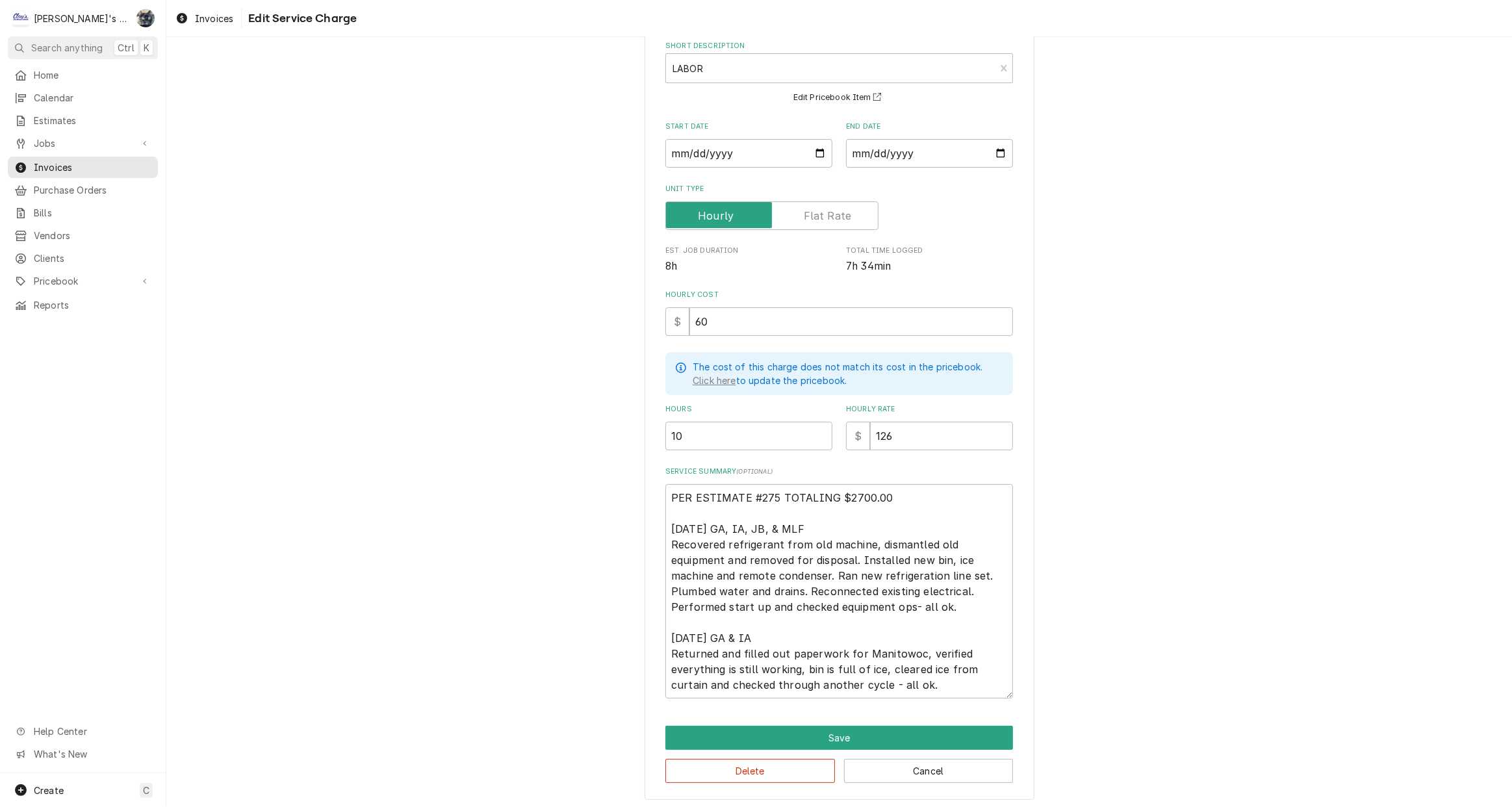
scroll to position [72, 0]
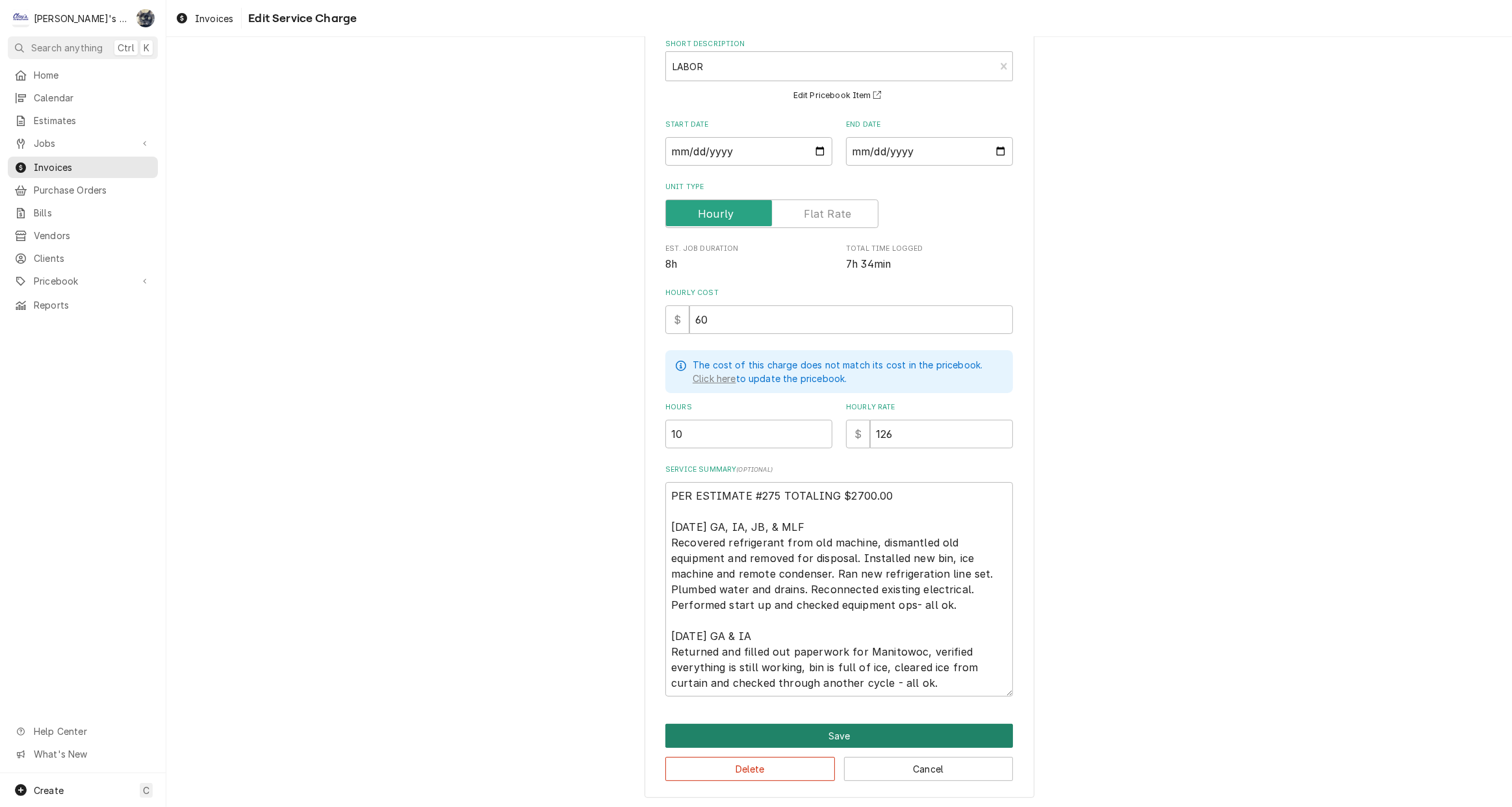
click at [846, 727] on button "Save" at bounding box center [840, 735] width 348 height 24
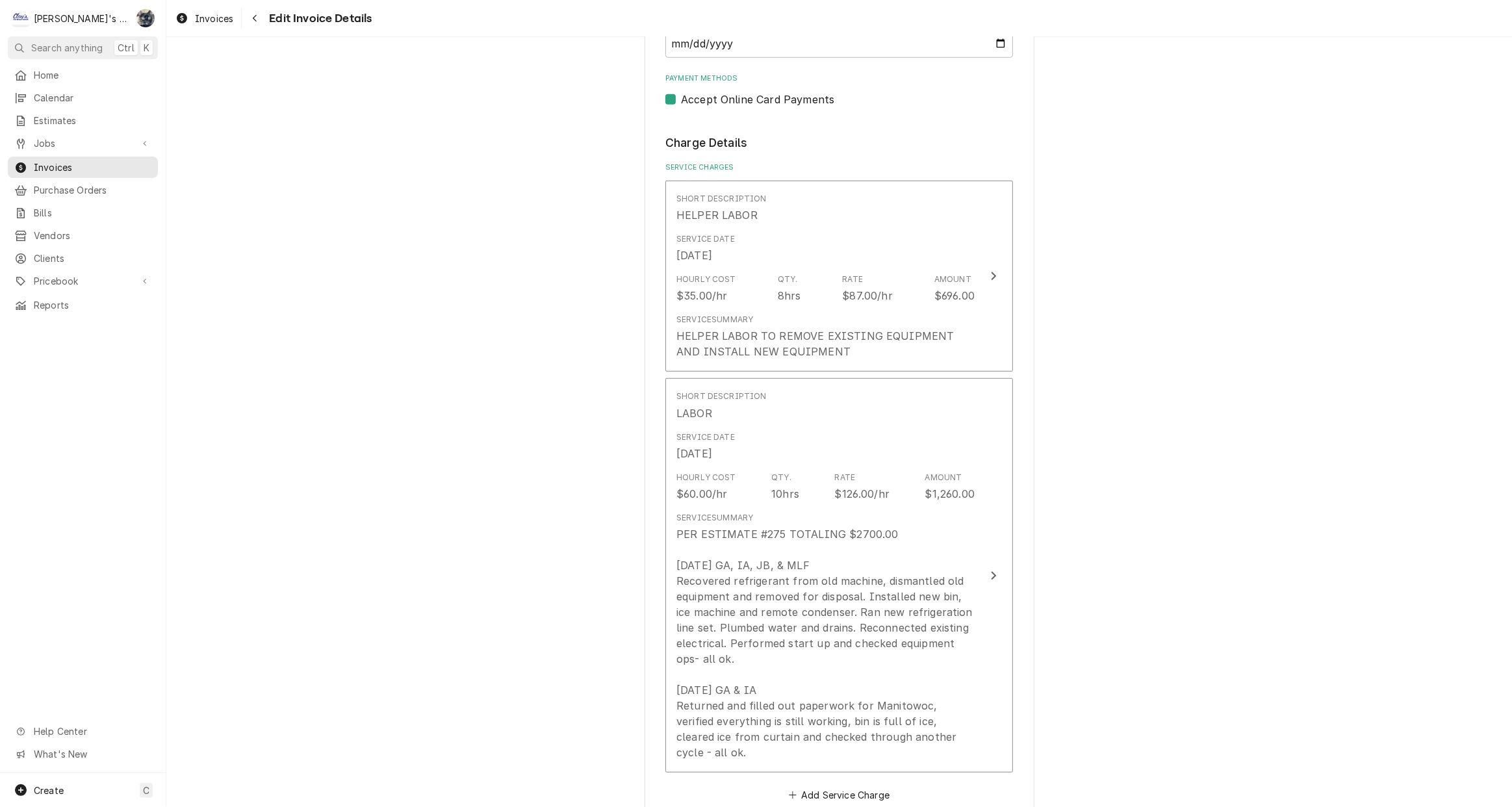
scroll to position [1019, 0]
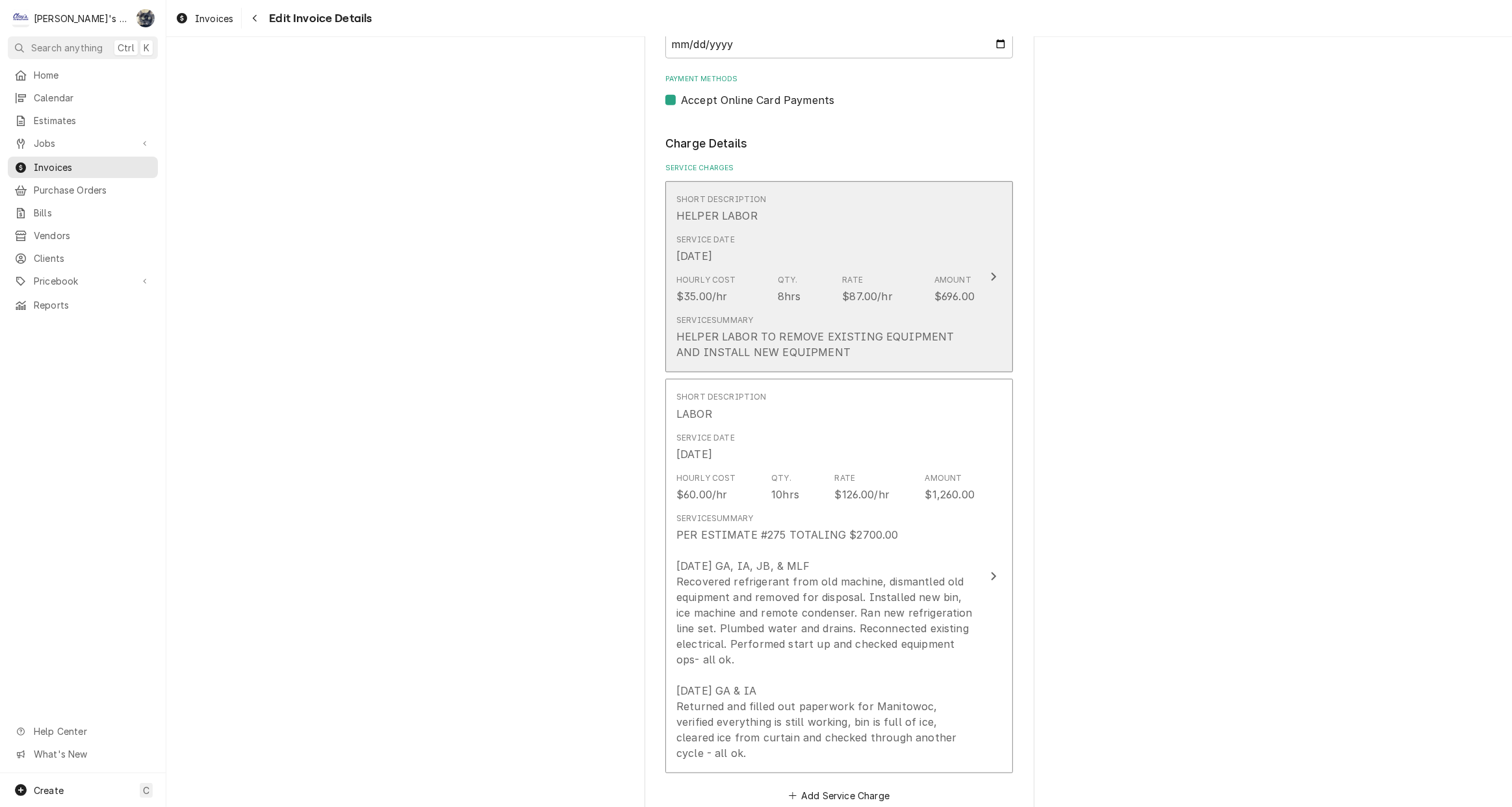
click at [777, 271] on div "Hourly Cost $35.00/hr Qty. 8hrs Rate $87.00/hr Amount $696.00" at bounding box center [826, 289] width 298 height 40
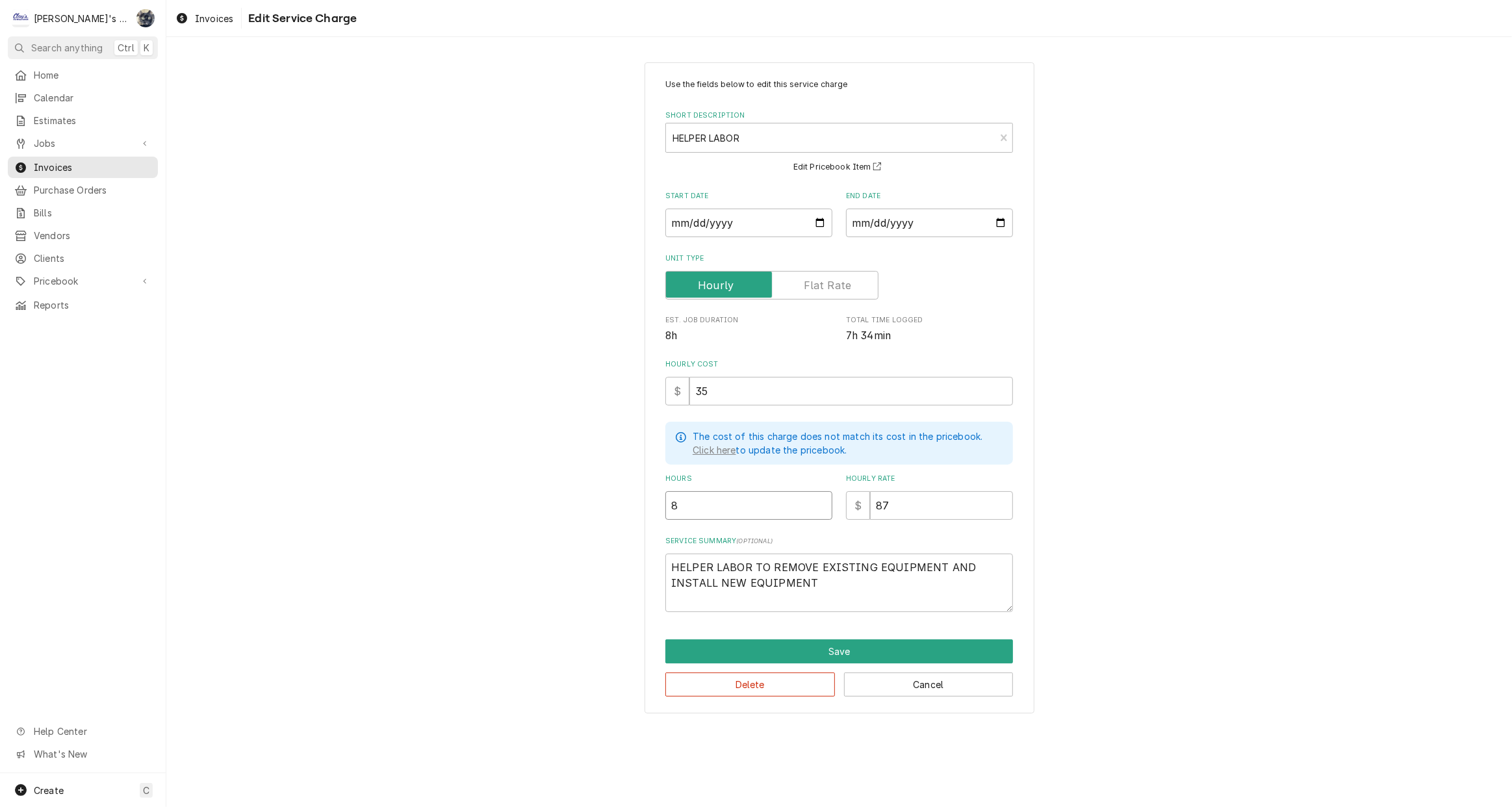
drag, startPoint x: 707, startPoint y: 507, endPoint x: 640, endPoint y: 510, distance: 67.1
click at [641, 508] on div "Use the fields below to edit this service charge Short Description HELPER LABOR…" at bounding box center [839, 387] width 1346 height 674
type textarea "x"
type input "1"
type textarea "x"
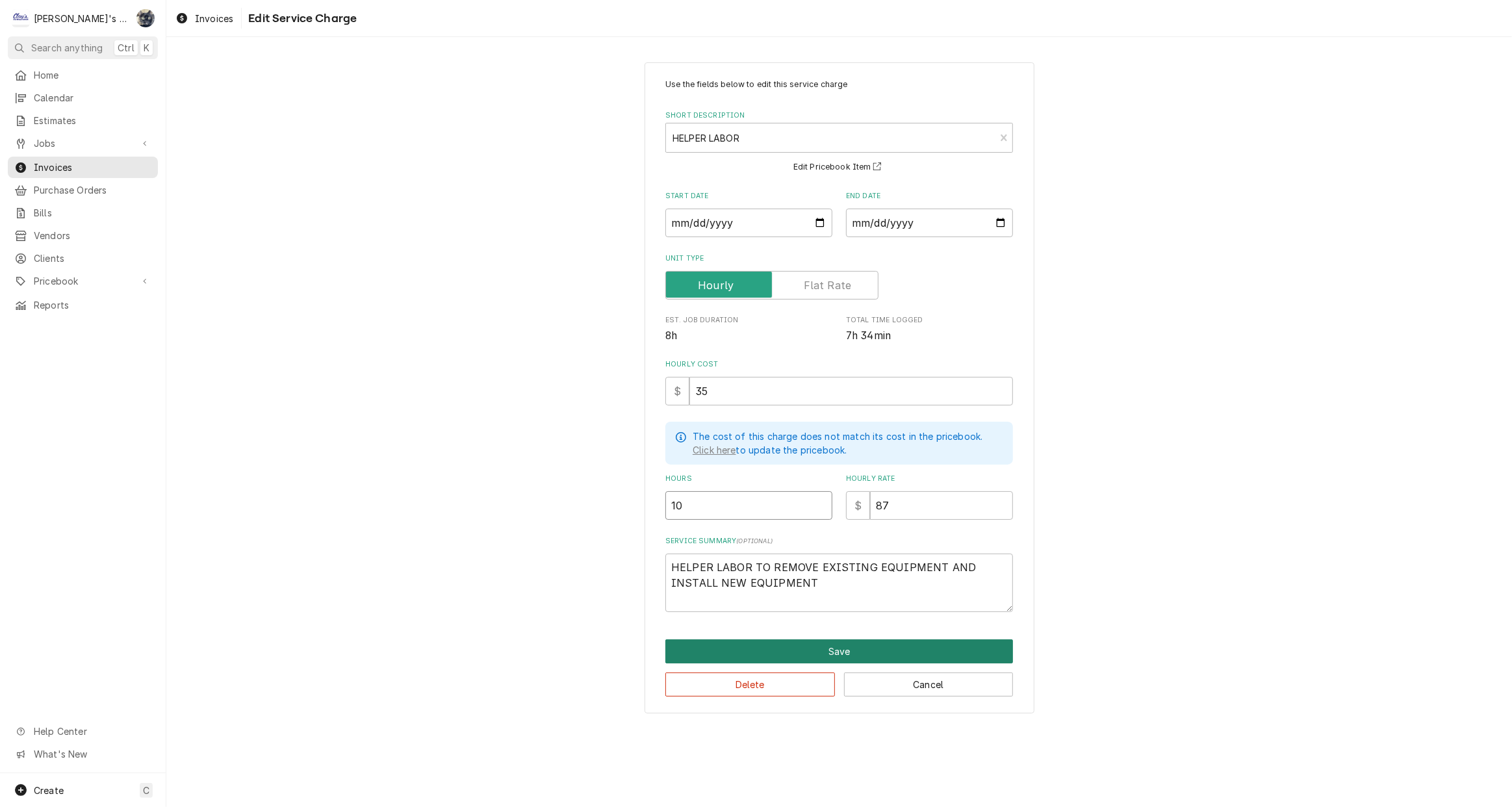
type input "10"
click at [756, 646] on button "Save" at bounding box center [840, 650] width 348 height 24
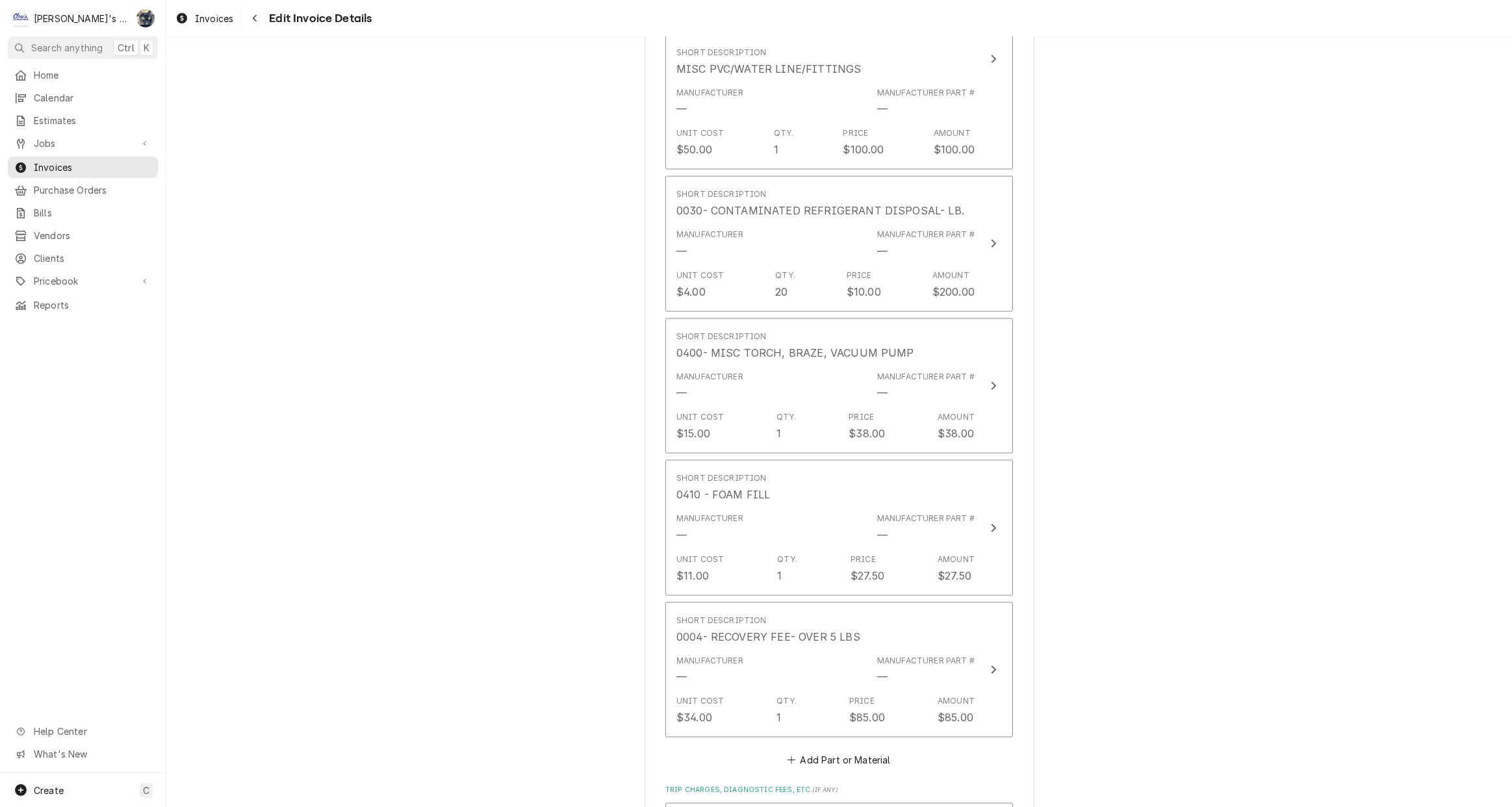
scroll to position [1877, 0]
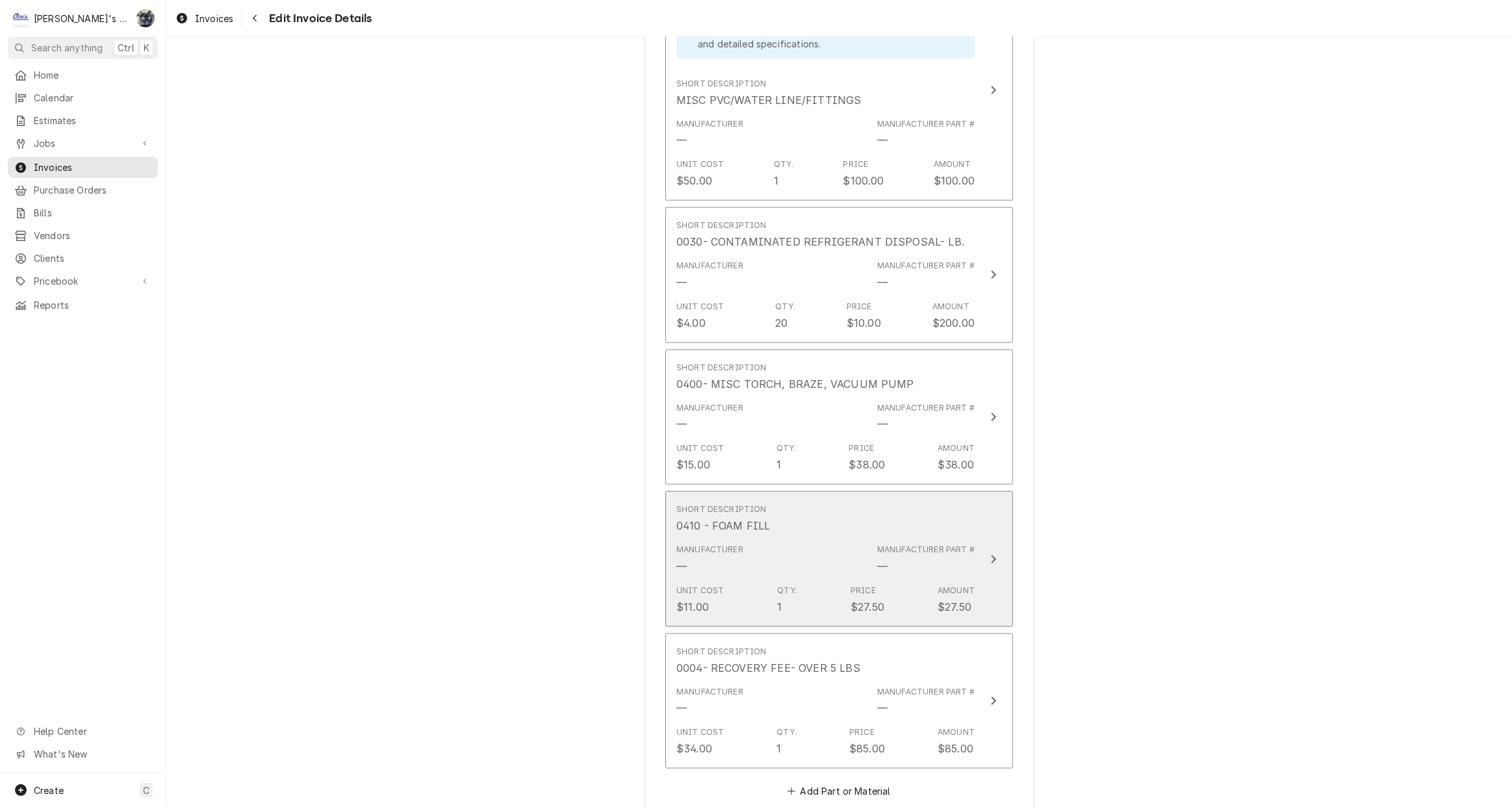
click at [789, 585] on div "Qty." at bounding box center [787, 590] width 20 height 11
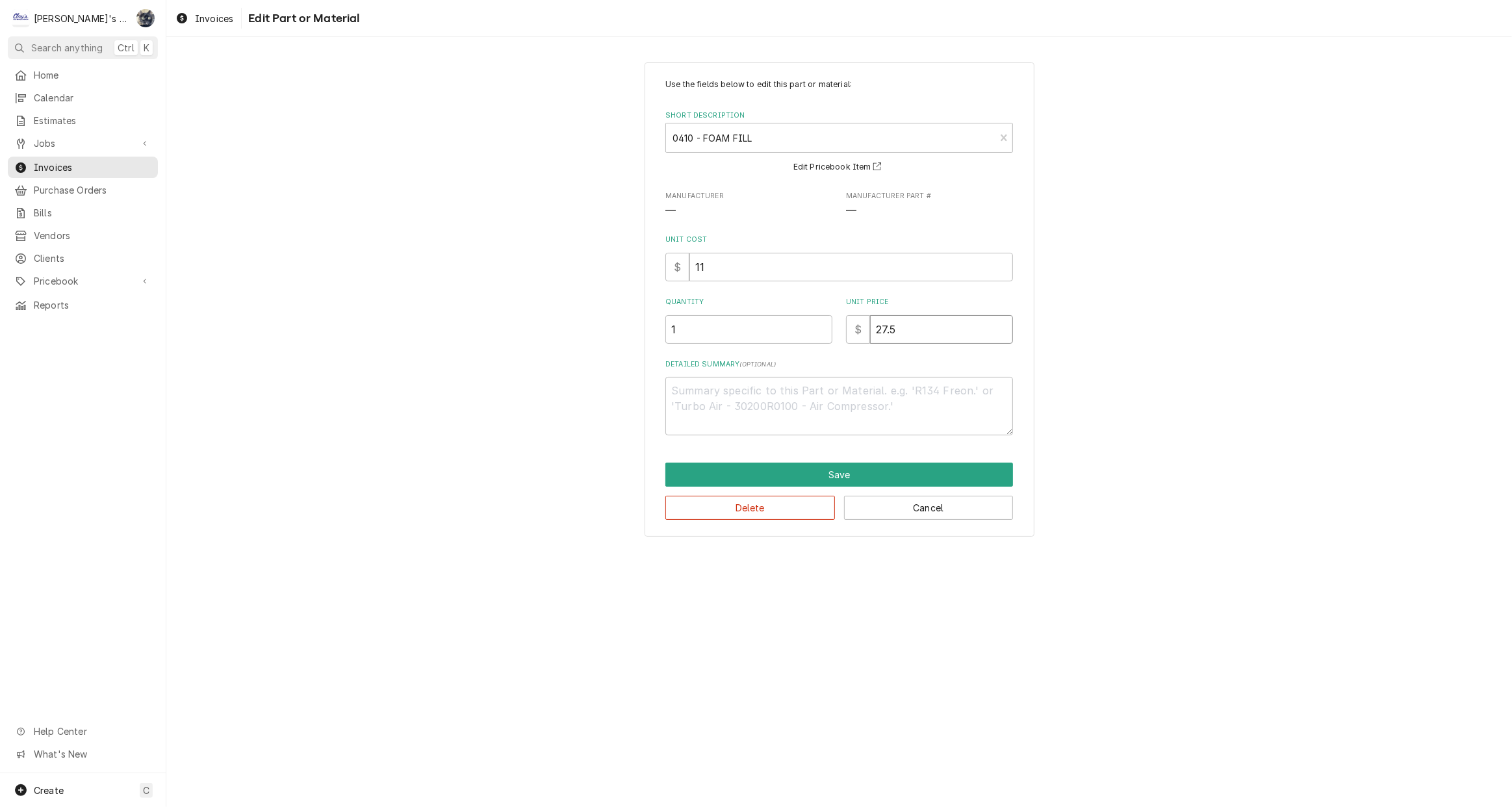
drag, startPoint x: 913, startPoint y: 337, endPoint x: 848, endPoint y: 345, distance: 65.5
click at [848, 345] on div "Use the fields below to edit this part or material: Short Description 0410 - FO…" at bounding box center [840, 257] width 348 height 357
type textarea "x"
type input "2"
type textarea "x"
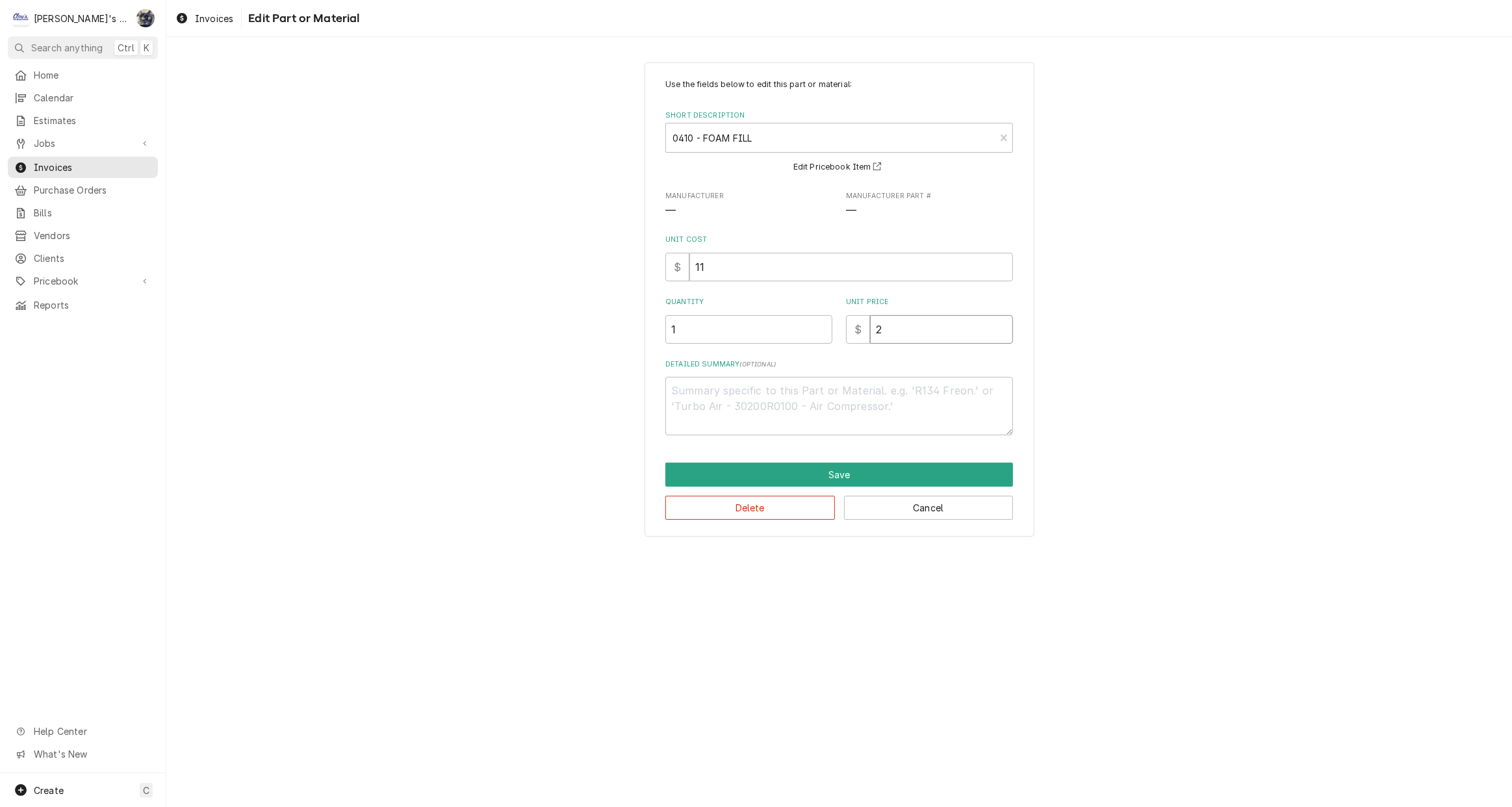
type input "20"
type textarea "x"
type input "2"
type textarea "x"
type input "27"
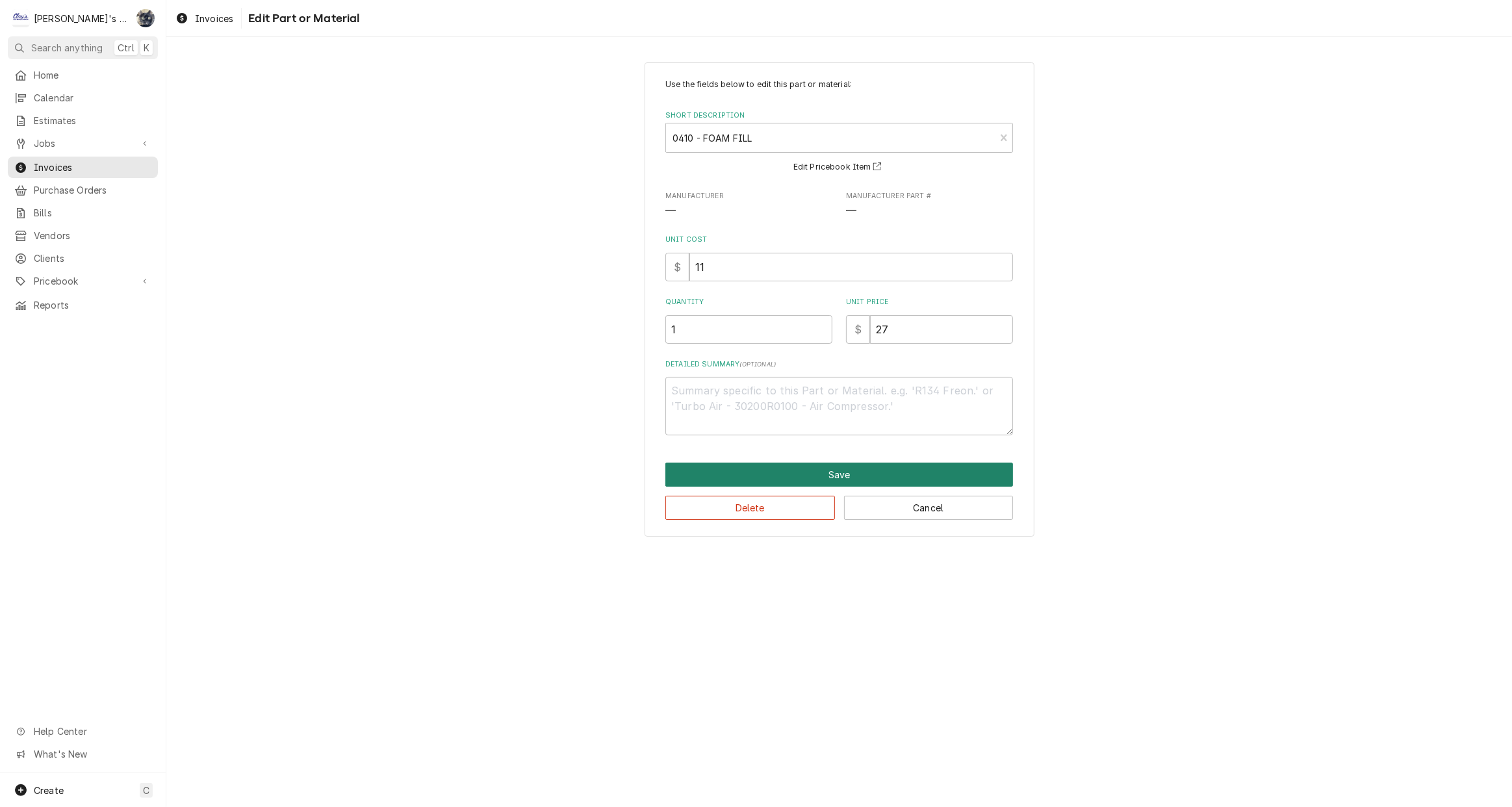
click at [833, 469] on button "Save" at bounding box center [840, 474] width 348 height 24
type textarea "x"
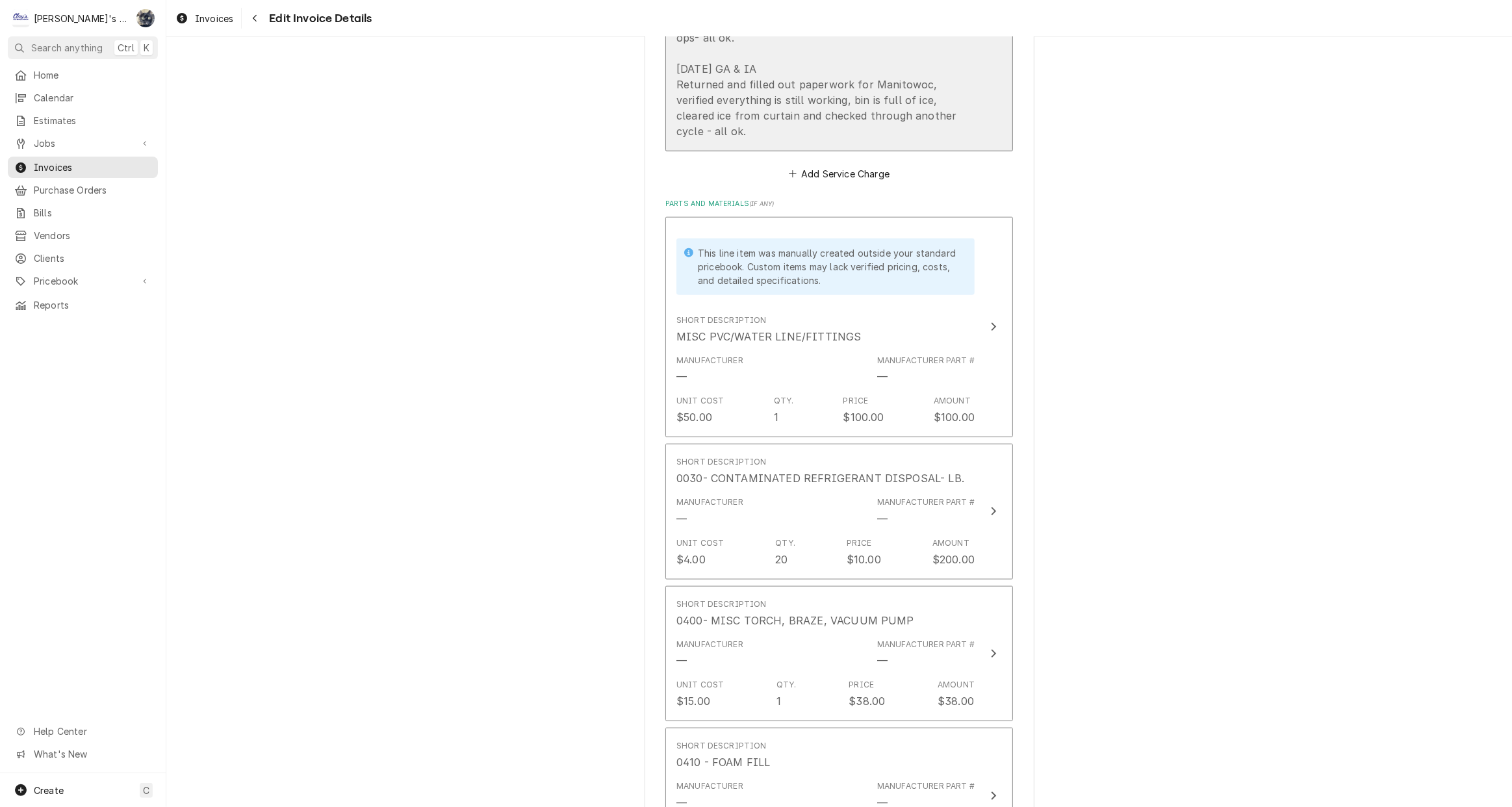
scroll to position [1877, 0]
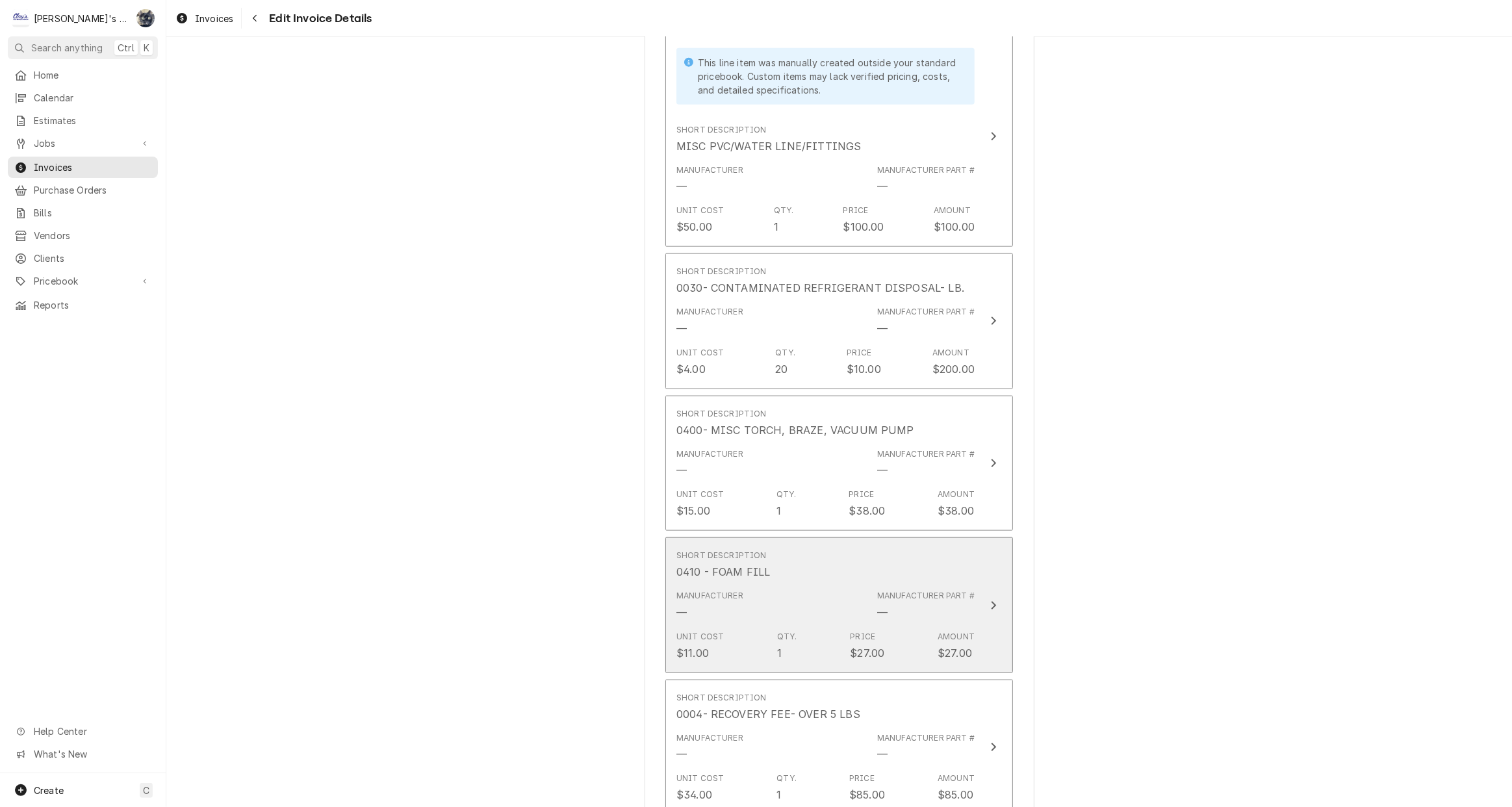
scroll to position [2055, 0]
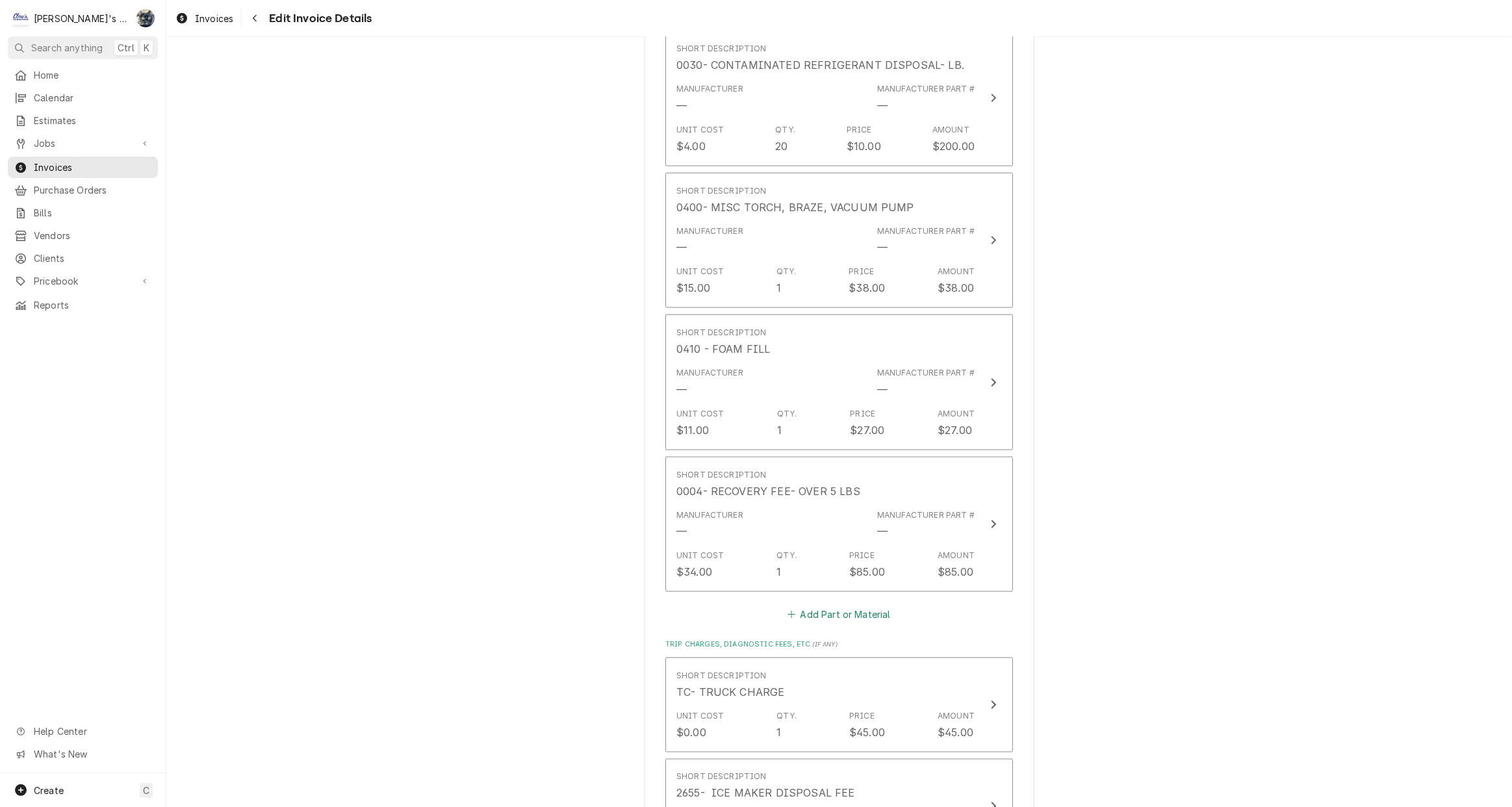
click at [844, 606] on button "Add Part or Material" at bounding box center [839, 615] width 108 height 18
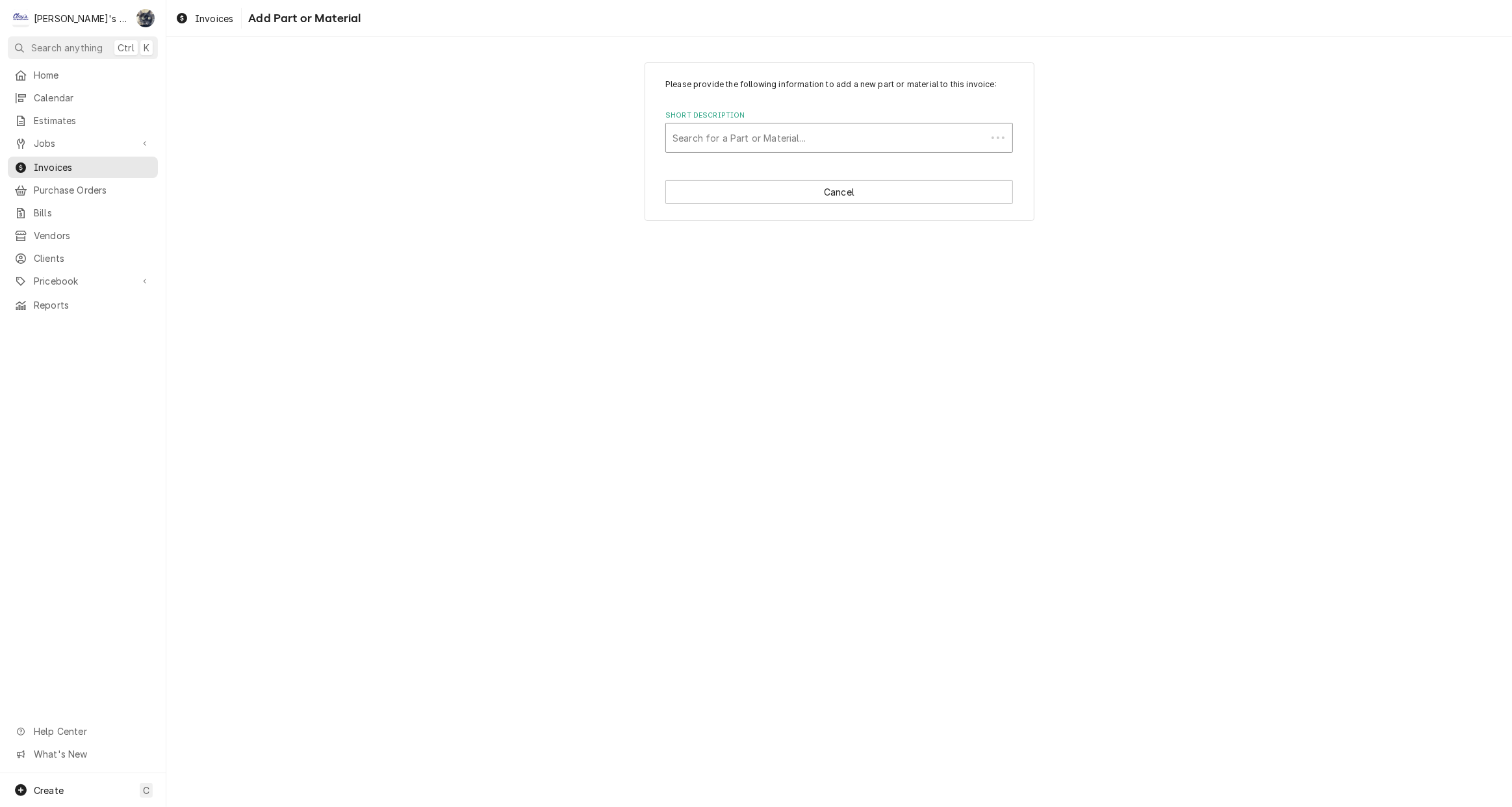
click at [754, 143] on div "Short Description" at bounding box center [826, 137] width 307 height 24
type input "SANI"
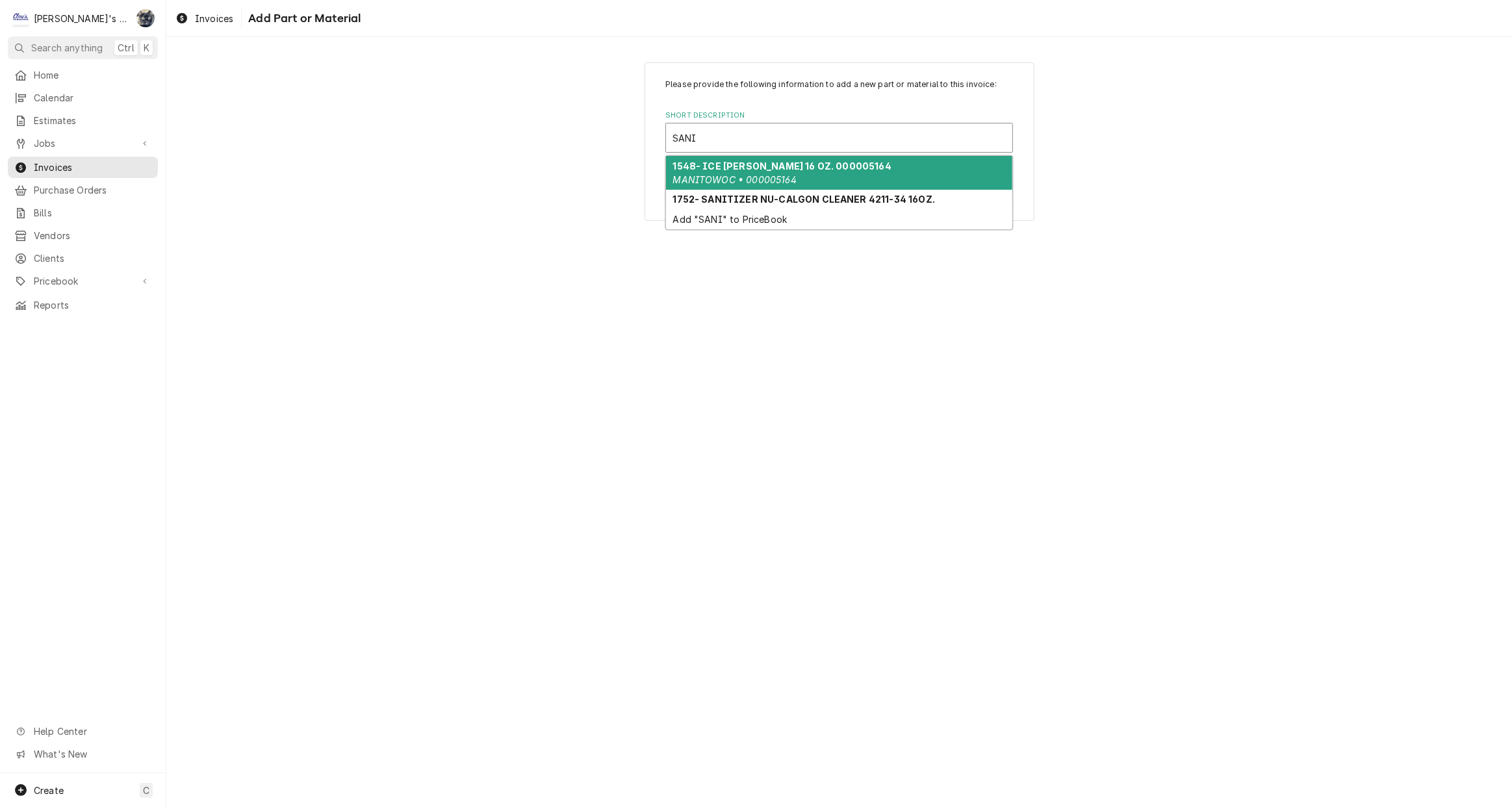
click at [751, 167] on strong "1548- ICE MACH SANI 16 OZ. 000005164" at bounding box center [783, 166] width 219 height 11
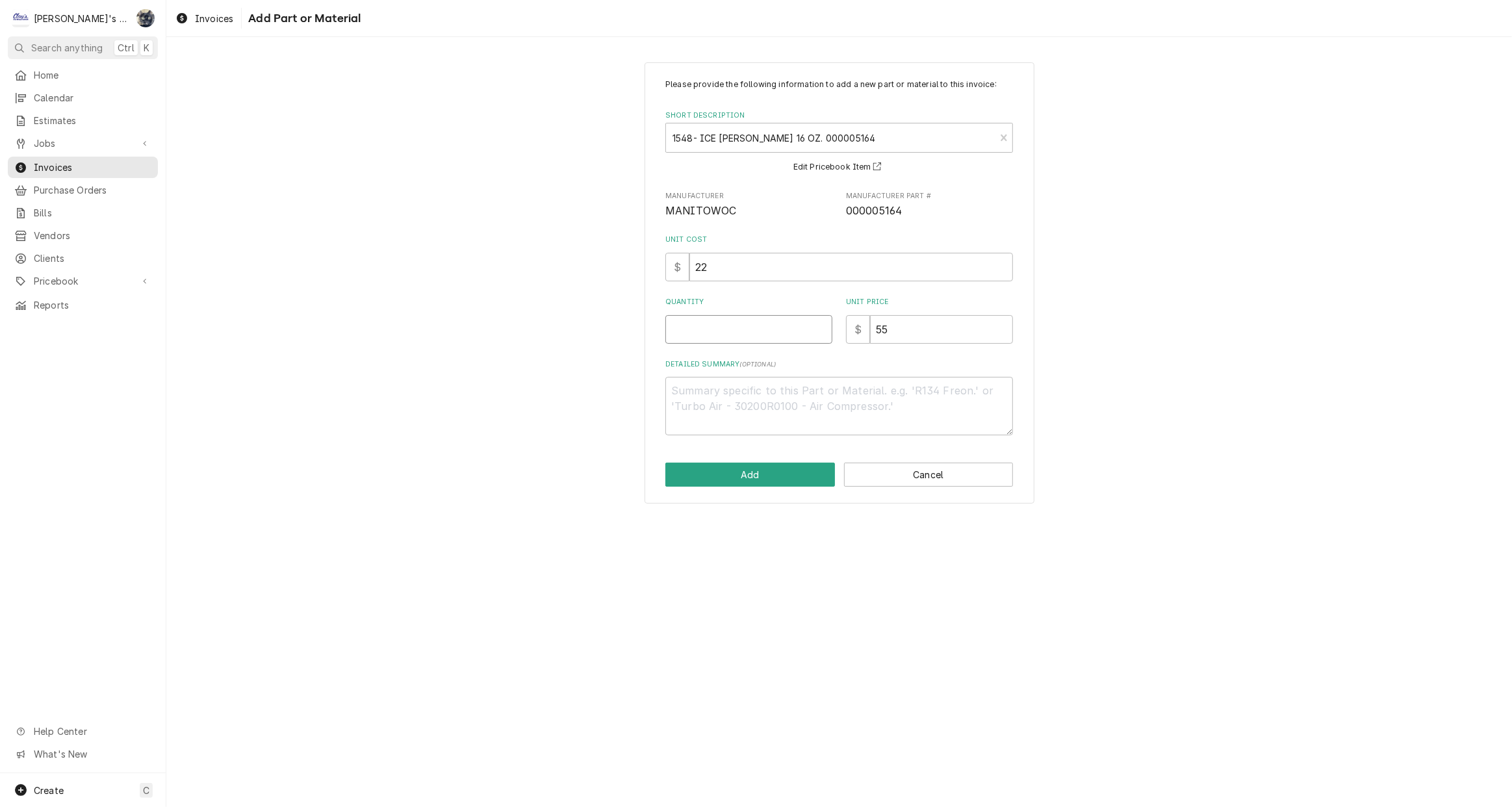
click at [731, 323] on input "Quantity" at bounding box center [749, 329] width 167 height 29
type textarea "x"
type input "1"
click at [760, 474] on button "Add" at bounding box center [750, 474] width 170 height 24
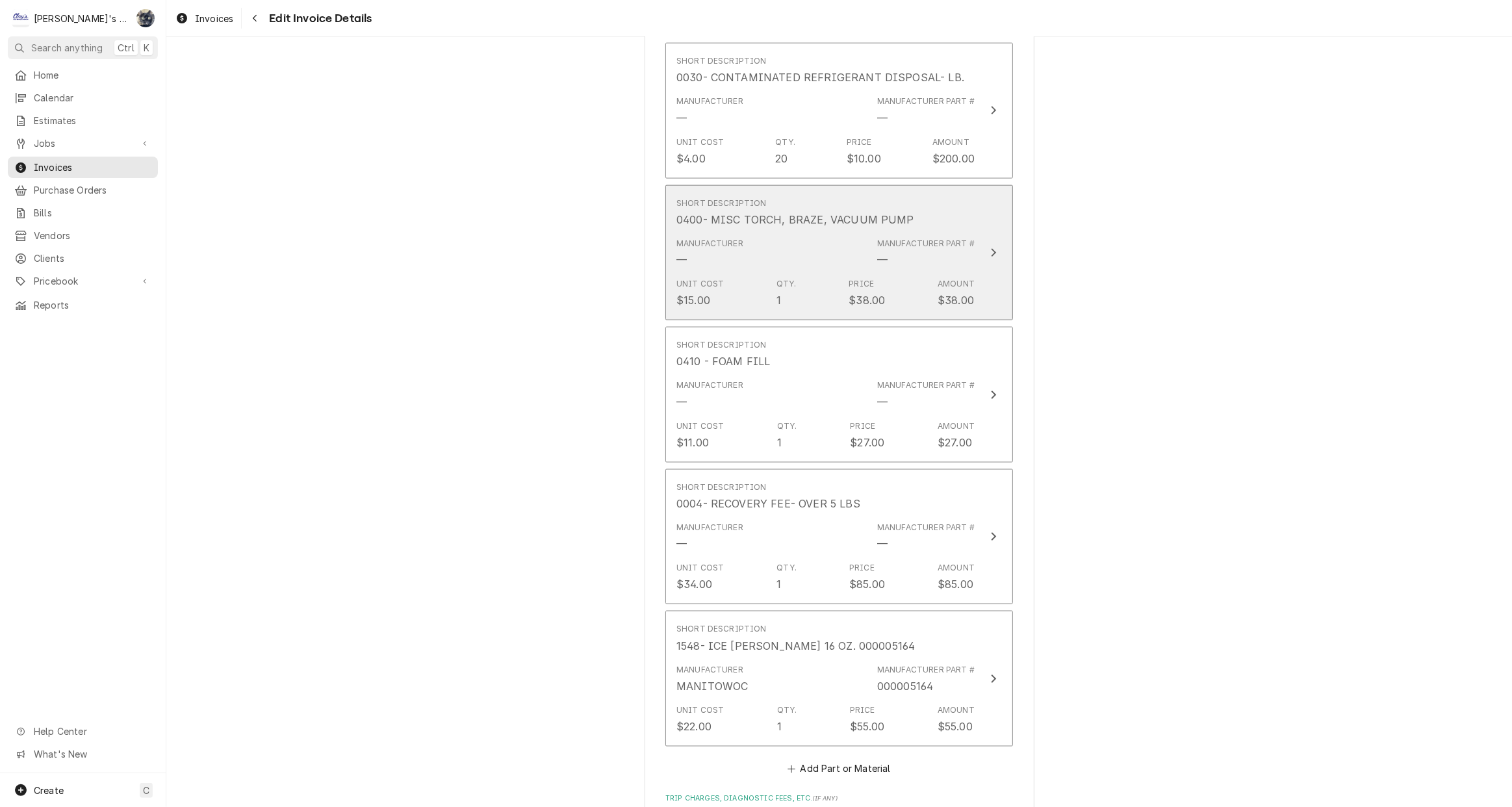
scroll to position [2079, 0]
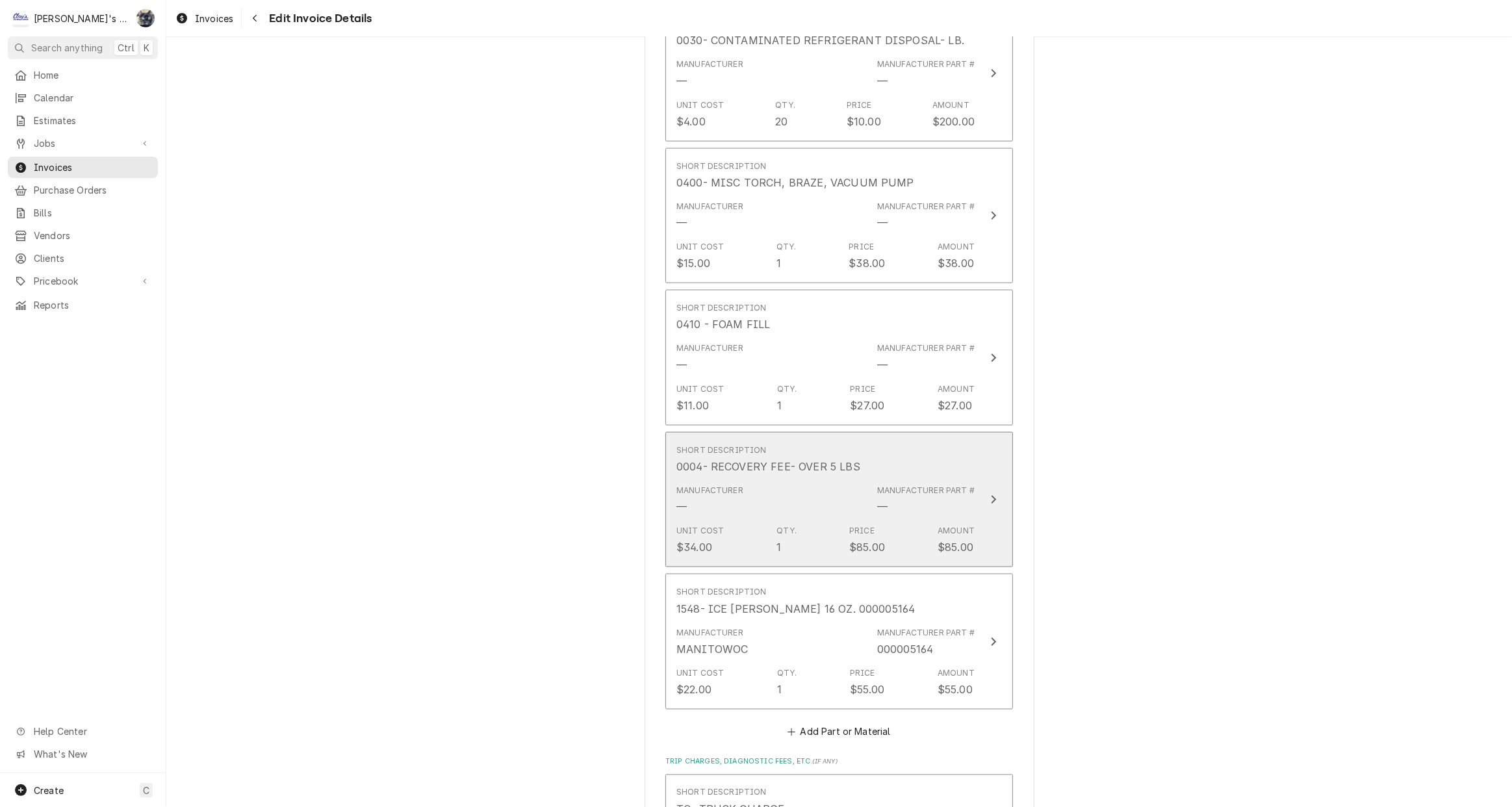
click at [812, 479] on div "Manufacturer — Manufacturer Part # —" at bounding box center [826, 499] width 298 height 40
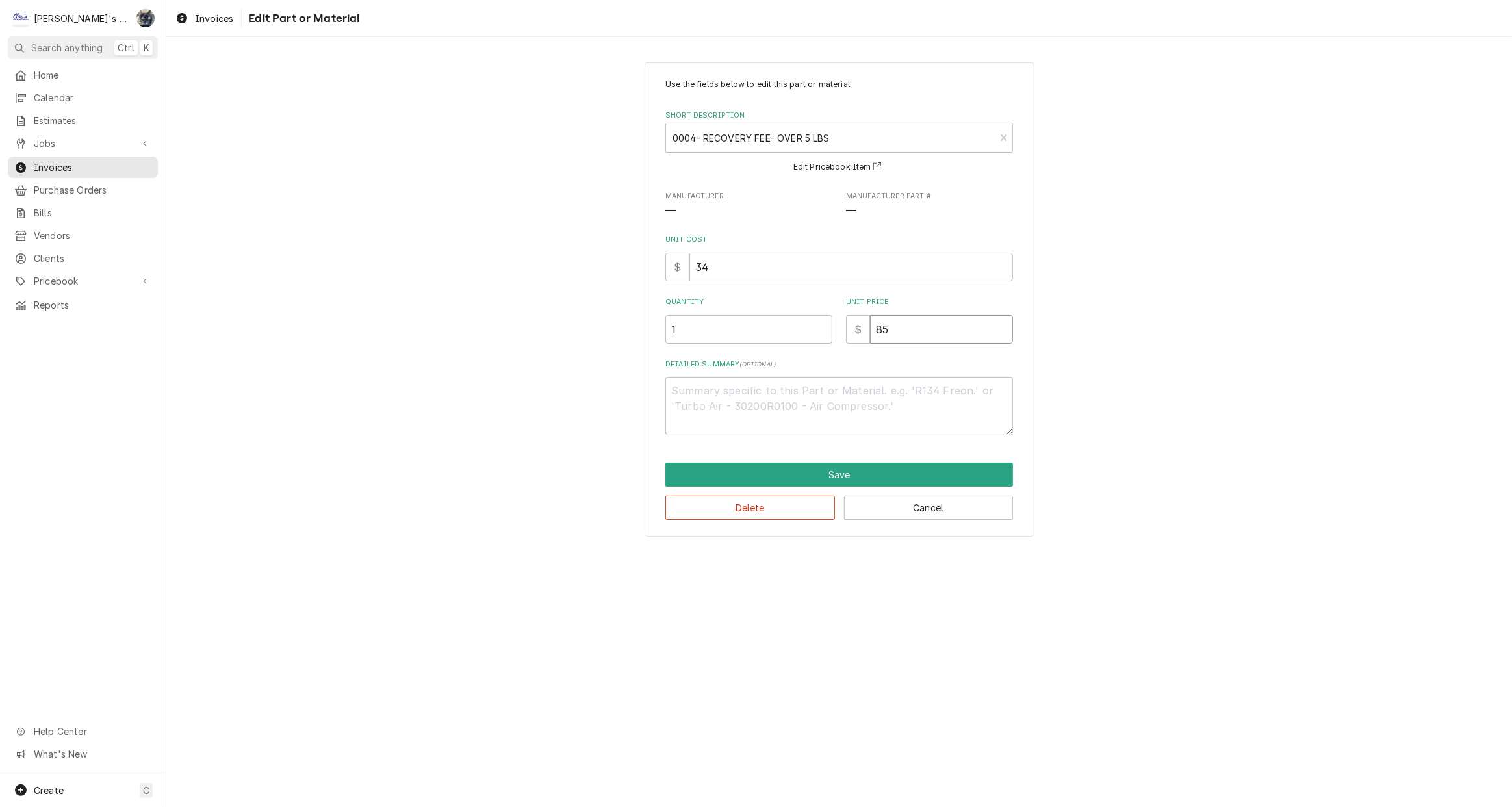
drag, startPoint x: 911, startPoint y: 337, endPoint x: 868, endPoint y: 344, distance: 43.6
click at [868, 344] on div "Use the fields below to edit this part or material: Short Description 0004- REC…" at bounding box center [840, 257] width 348 height 357
type textarea "x"
type input "3"
type textarea "x"
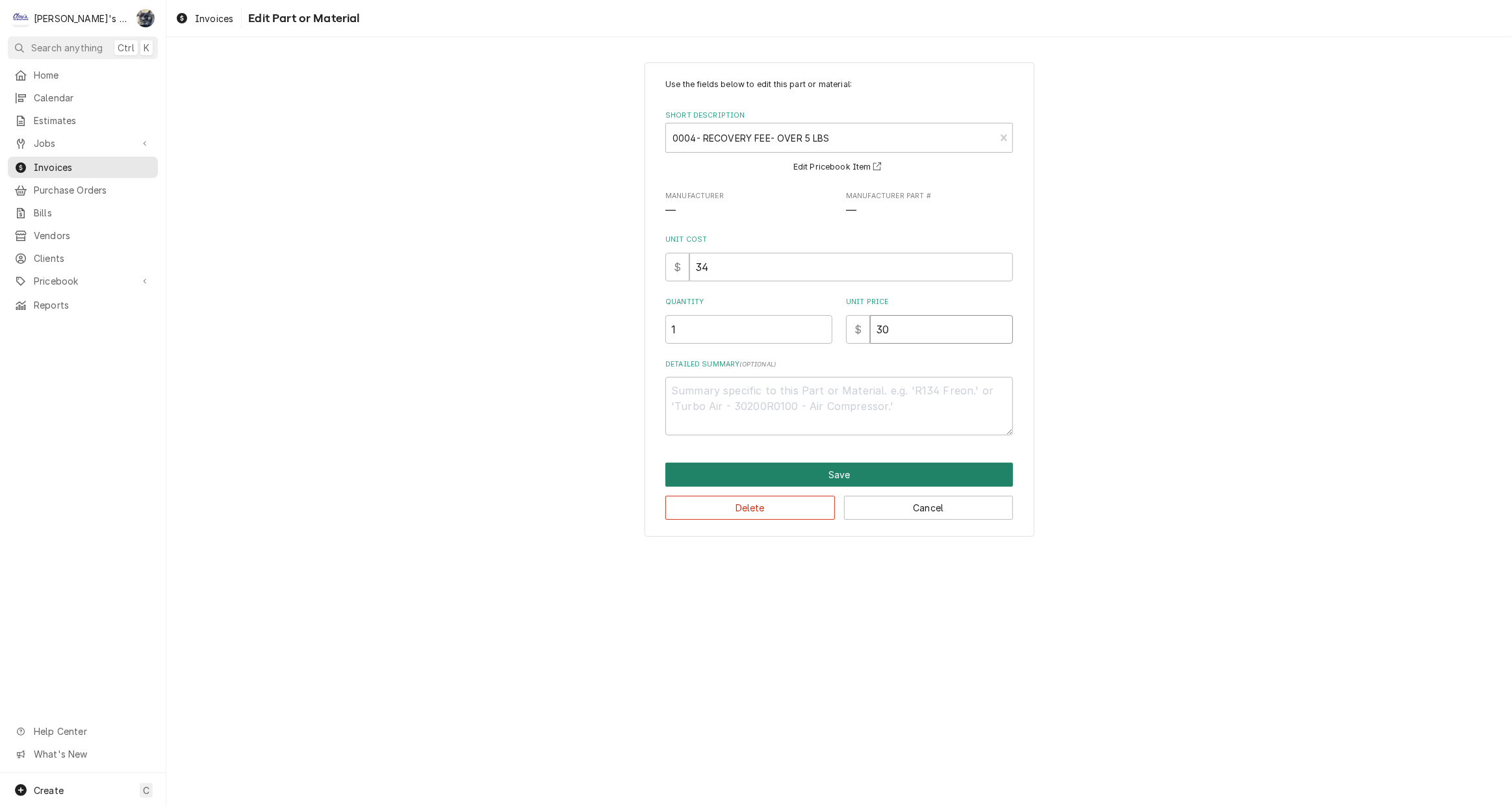
type input "30"
click at [831, 467] on button "Save" at bounding box center [840, 474] width 348 height 24
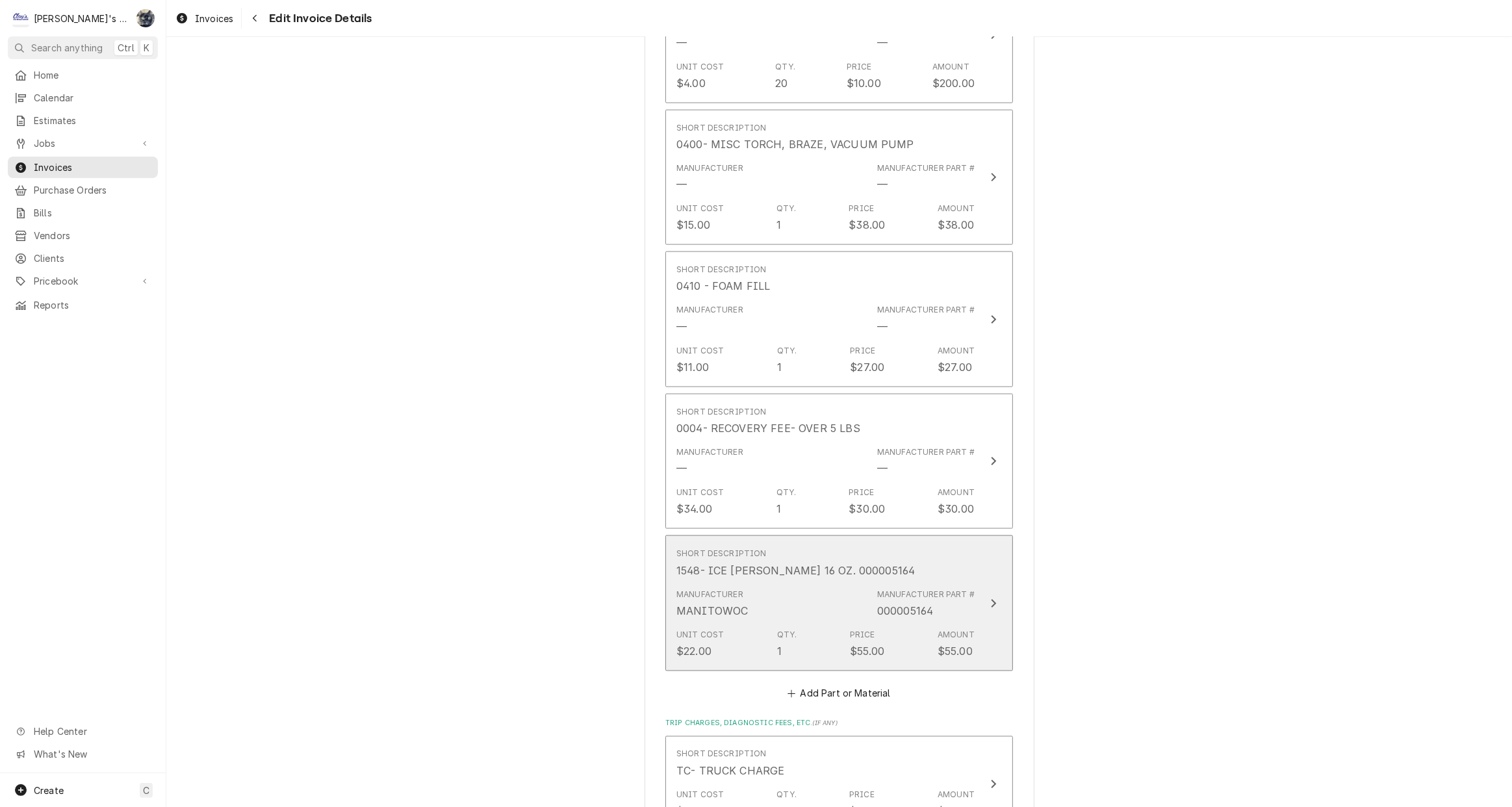
scroll to position [2181, 0]
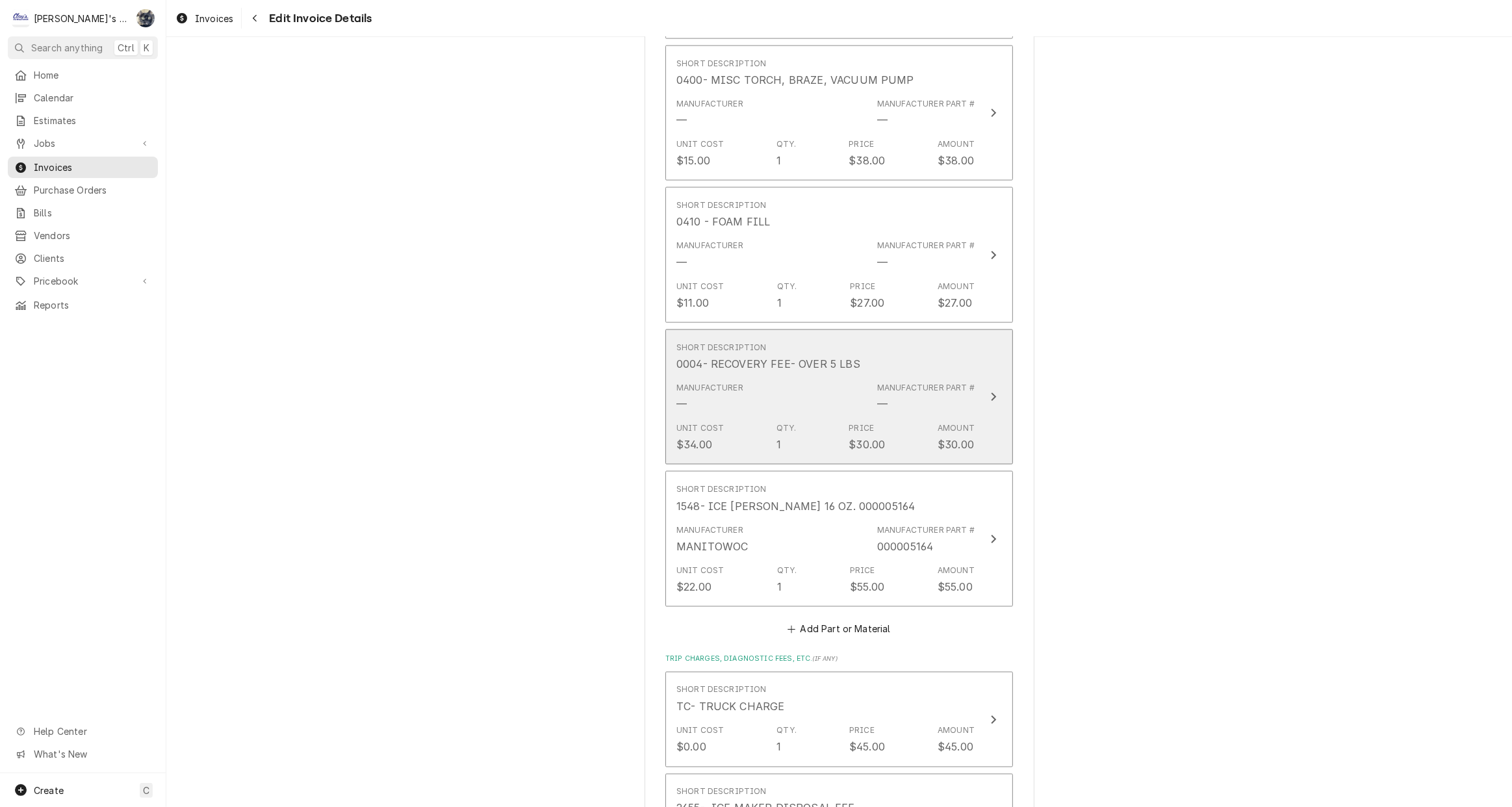
click at [848, 436] on div "$30.00" at bounding box center [867, 444] width 37 height 16
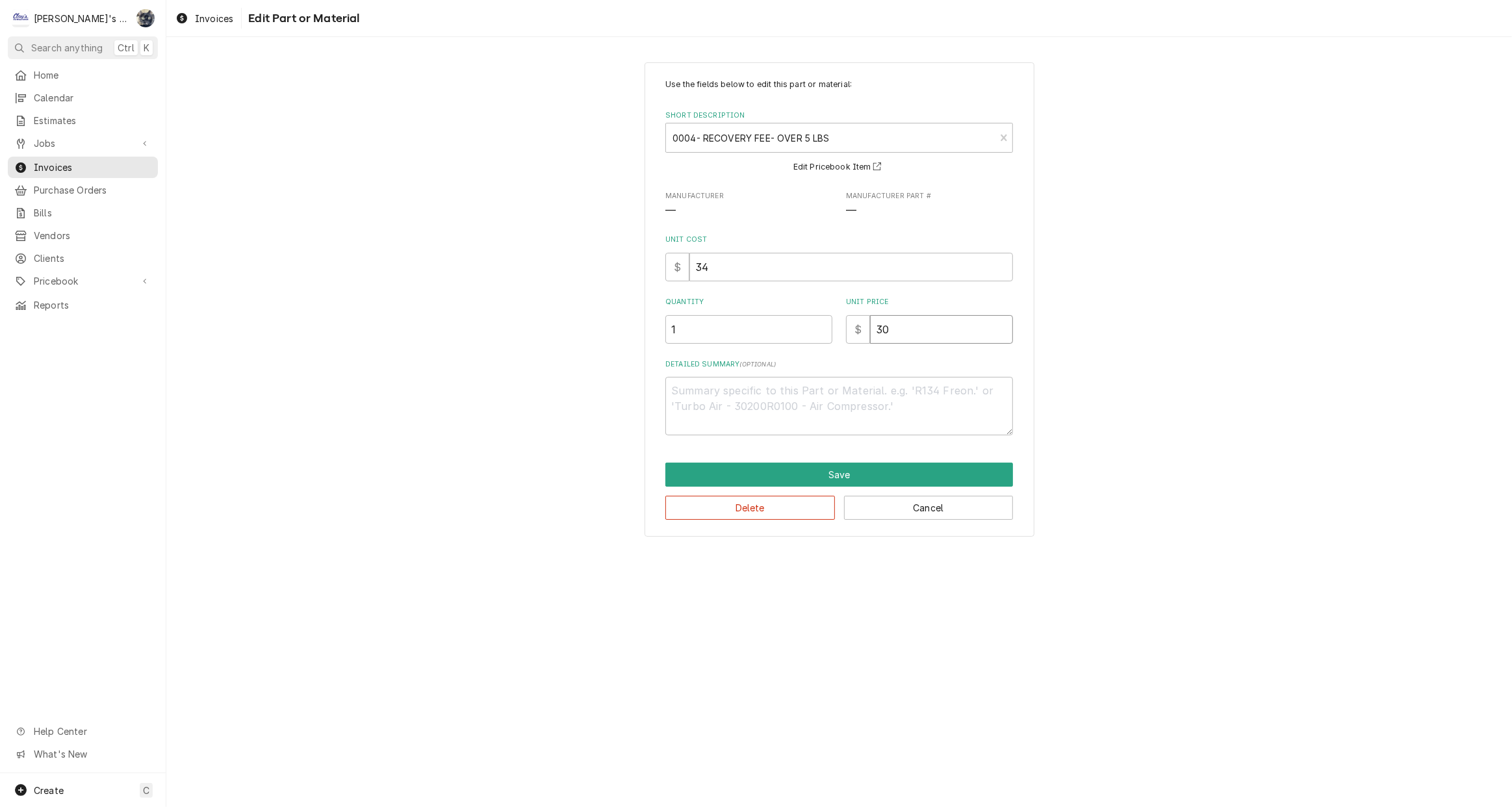
drag, startPoint x: 890, startPoint y: 323, endPoint x: 861, endPoint y: 328, distance: 29.4
click at [861, 328] on div "$ 30" at bounding box center [929, 329] width 167 height 29
type textarea "x"
type input "8"
type textarea "x"
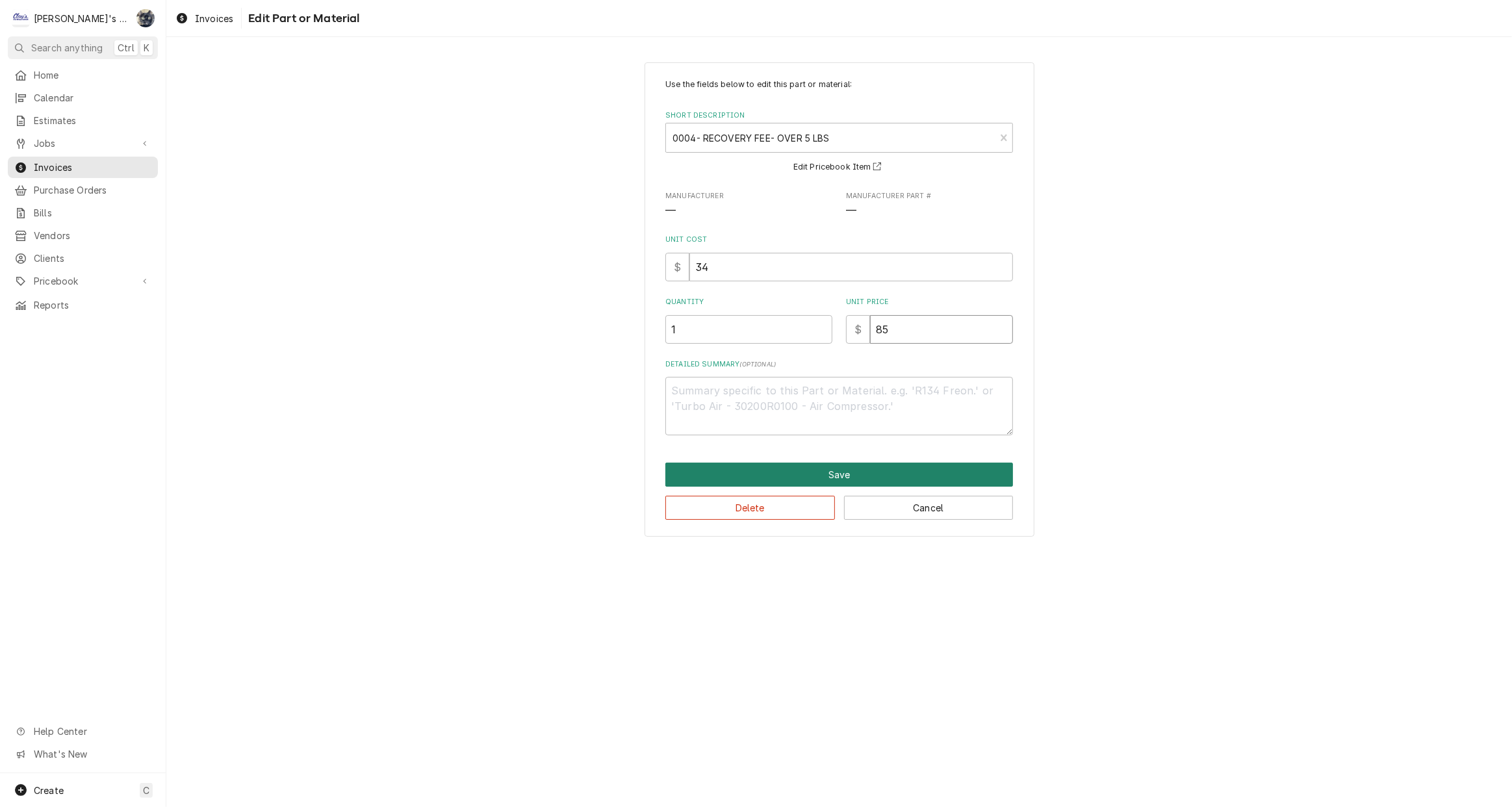
type input "85"
click at [856, 479] on button "Save" at bounding box center [840, 474] width 348 height 24
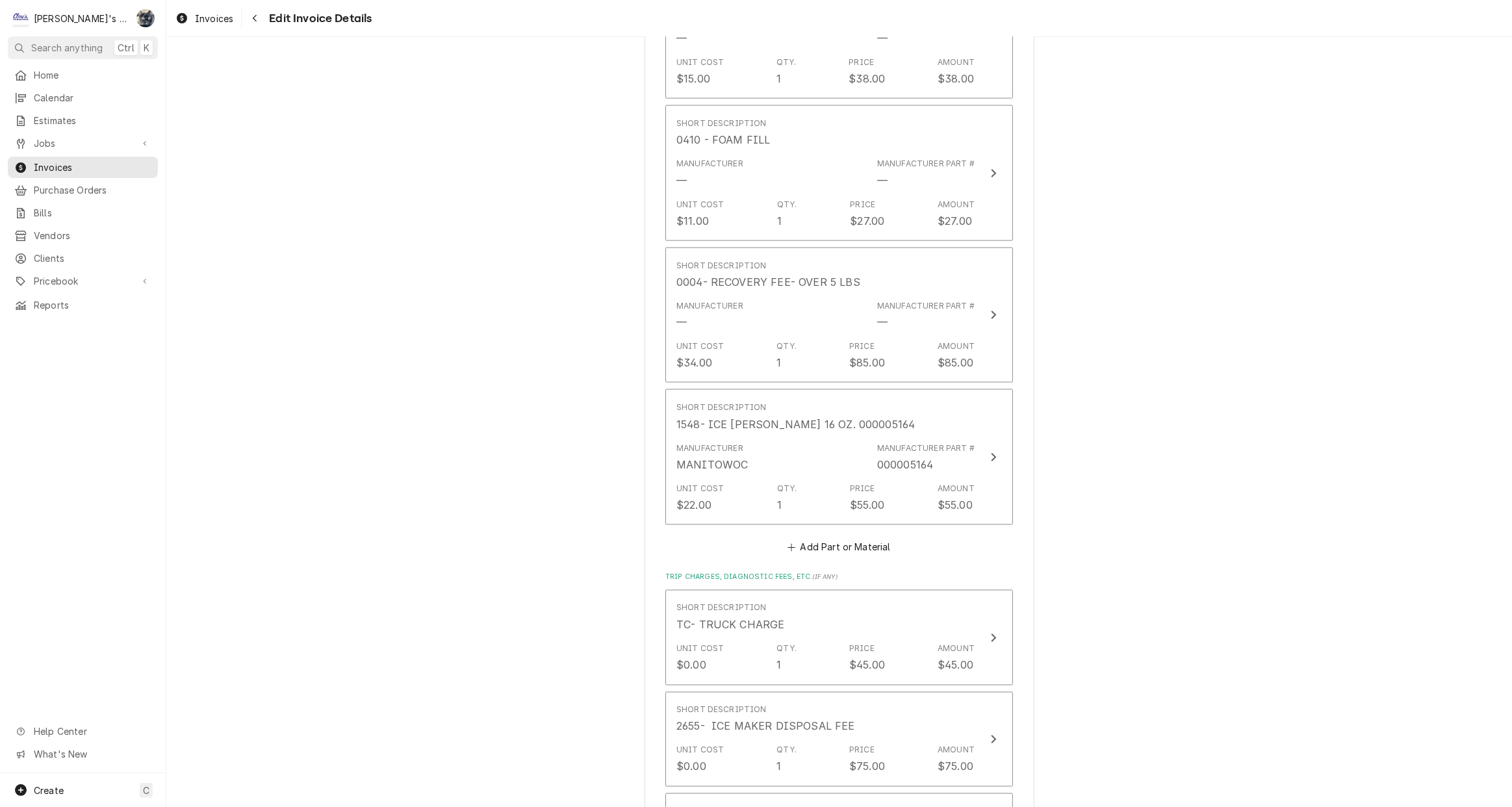
scroll to position [2256, 0]
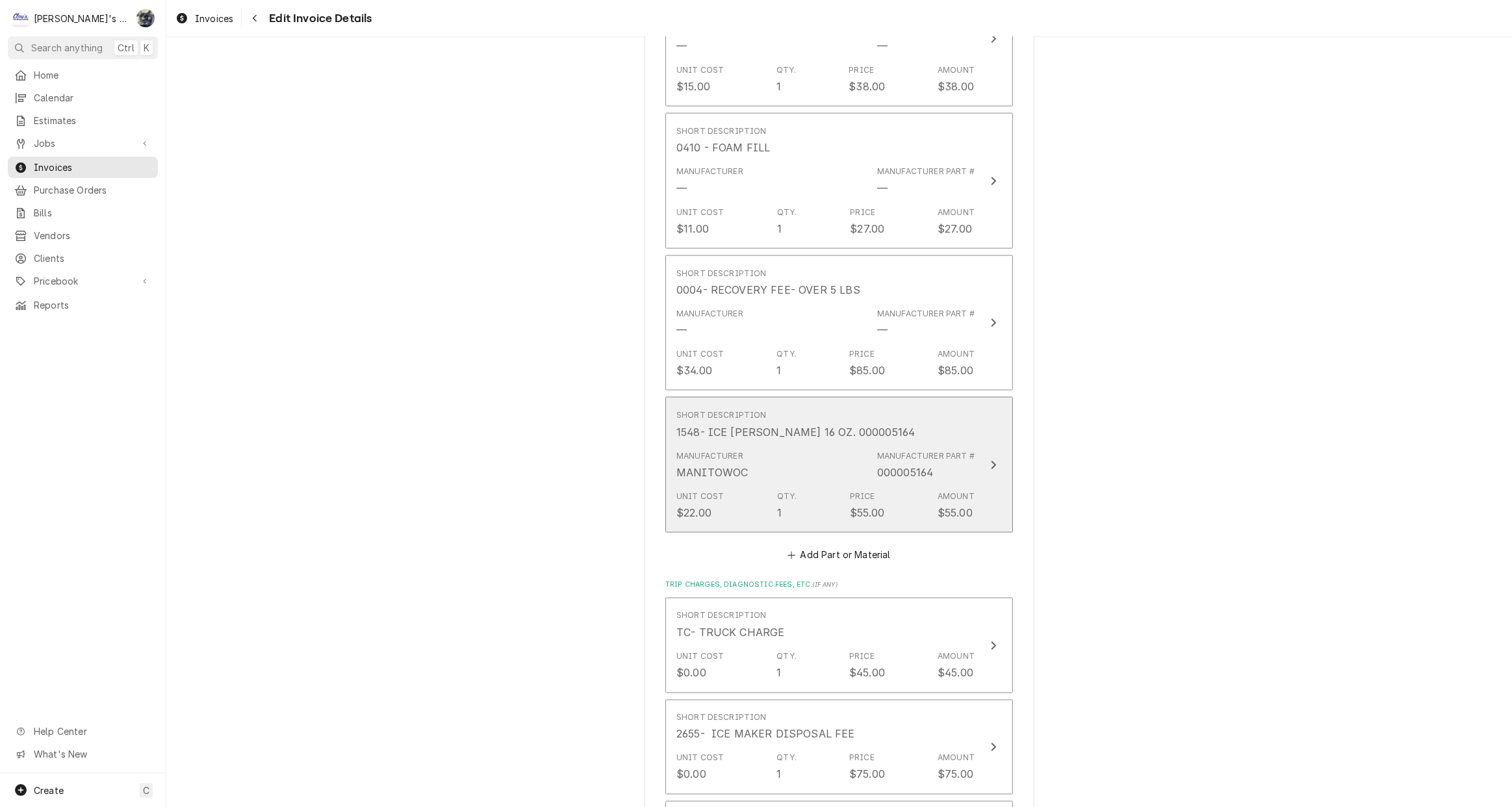
click at [836, 445] on div "Manufacturer MANITOWOC Manufacturer Part # 000005164" at bounding box center [826, 465] width 298 height 40
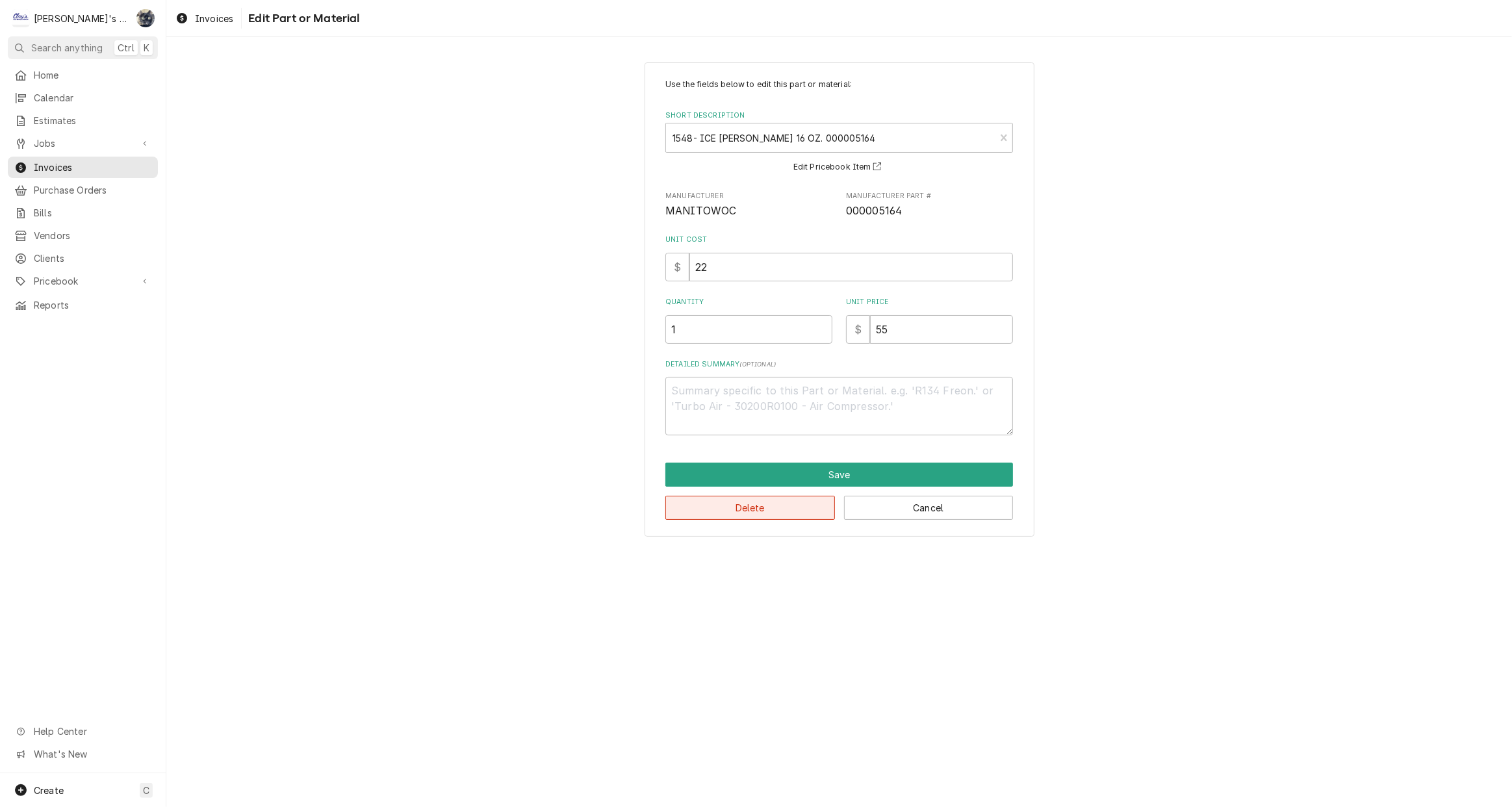
click at [799, 507] on button "Delete" at bounding box center [750, 507] width 170 height 24
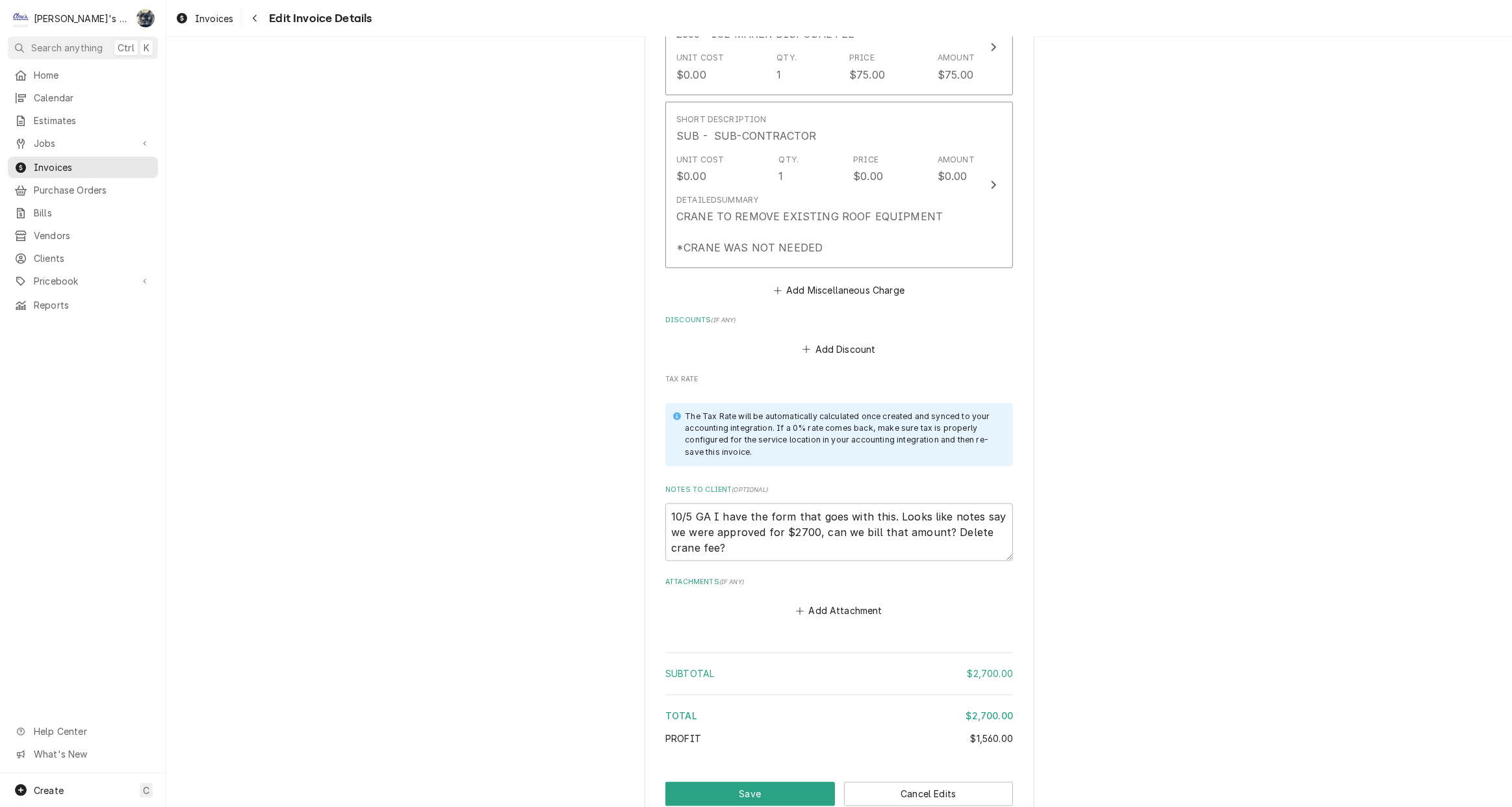
scroll to position [2881, 0]
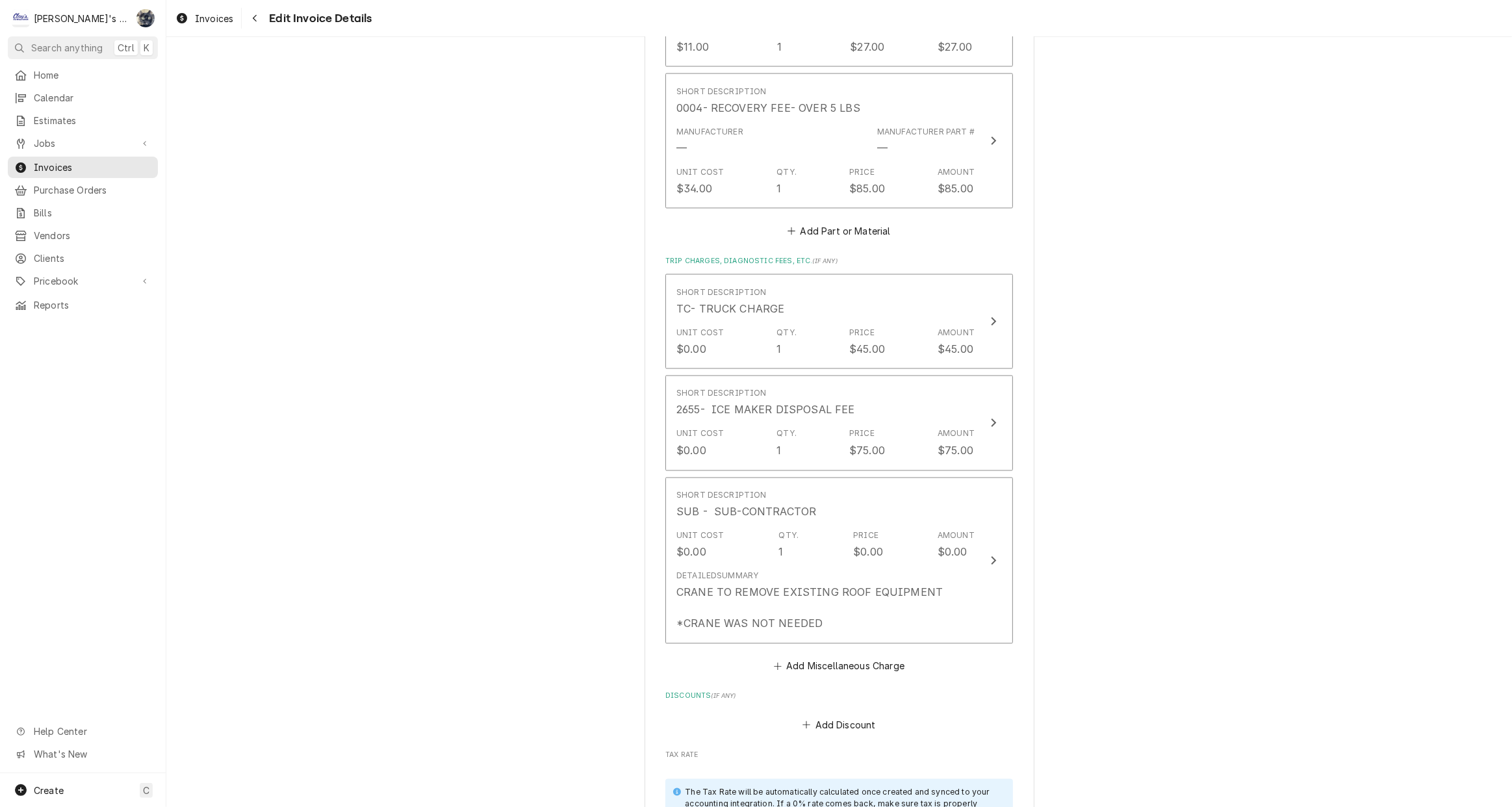
scroll to position [2704, 0]
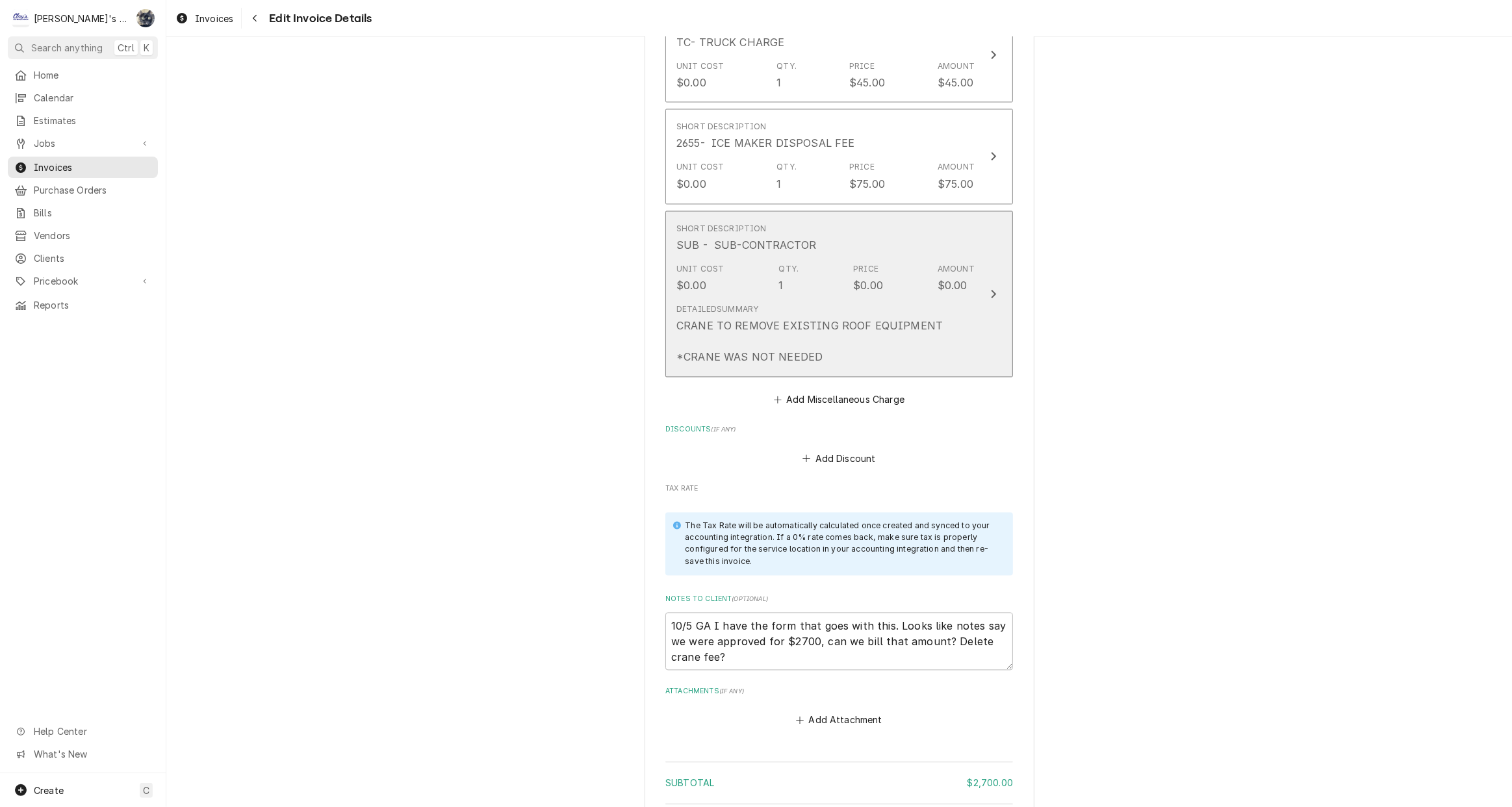
click at [852, 347] on div "Detailed Summary CRANE TO REMOVE EXISTING ROOF EQUIPMENT *CRANE WAS NOT NEEDED" at bounding box center [826, 335] width 298 height 72
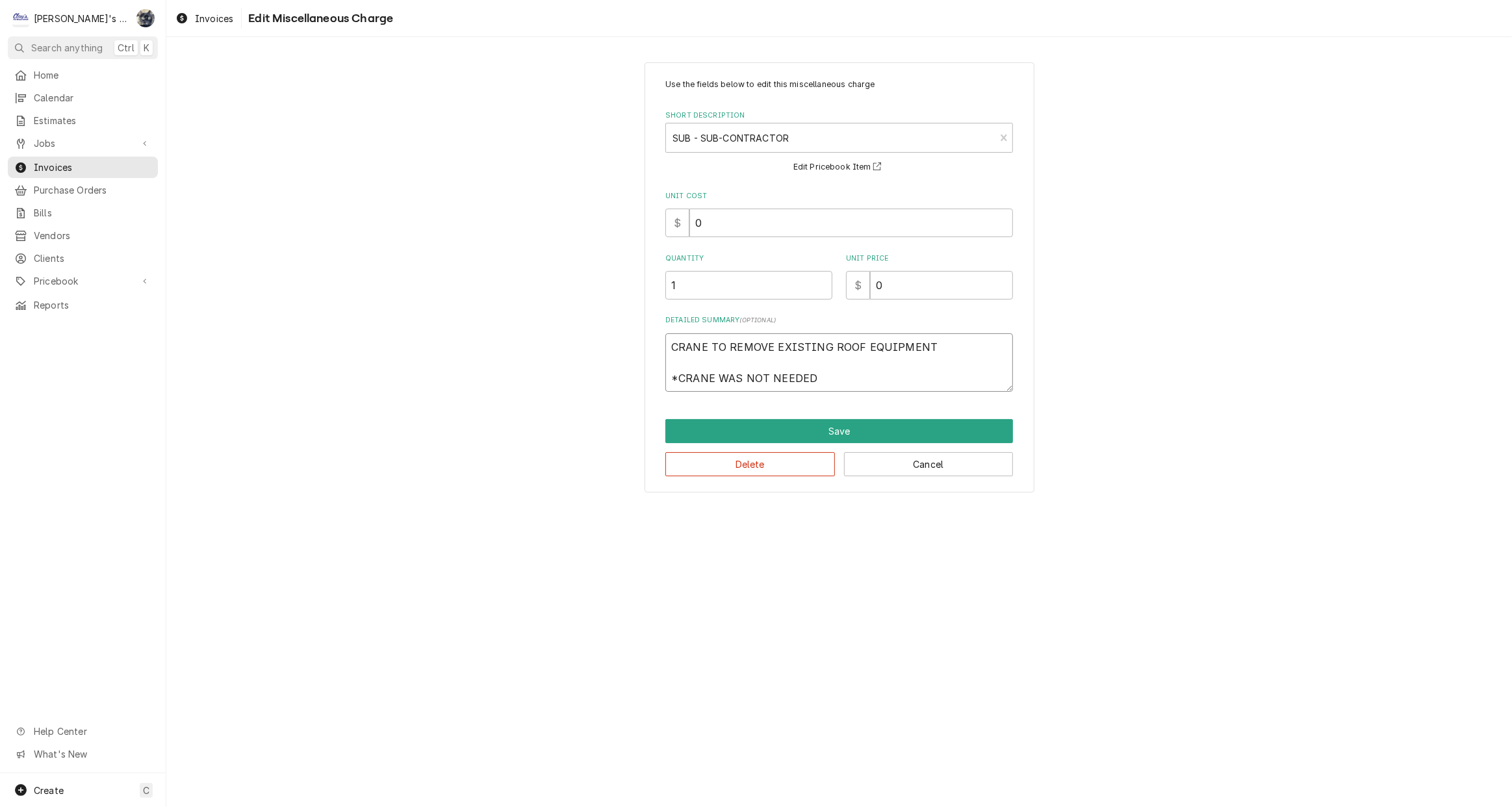
click at [854, 375] on textarea "CRANE TO REMOVE EXISTING ROOF EQUIPMENT *CRANE WAS NOT NEEDED" at bounding box center [840, 362] width 348 height 59
click at [859, 462] on button "Cancel" at bounding box center [929, 463] width 170 height 24
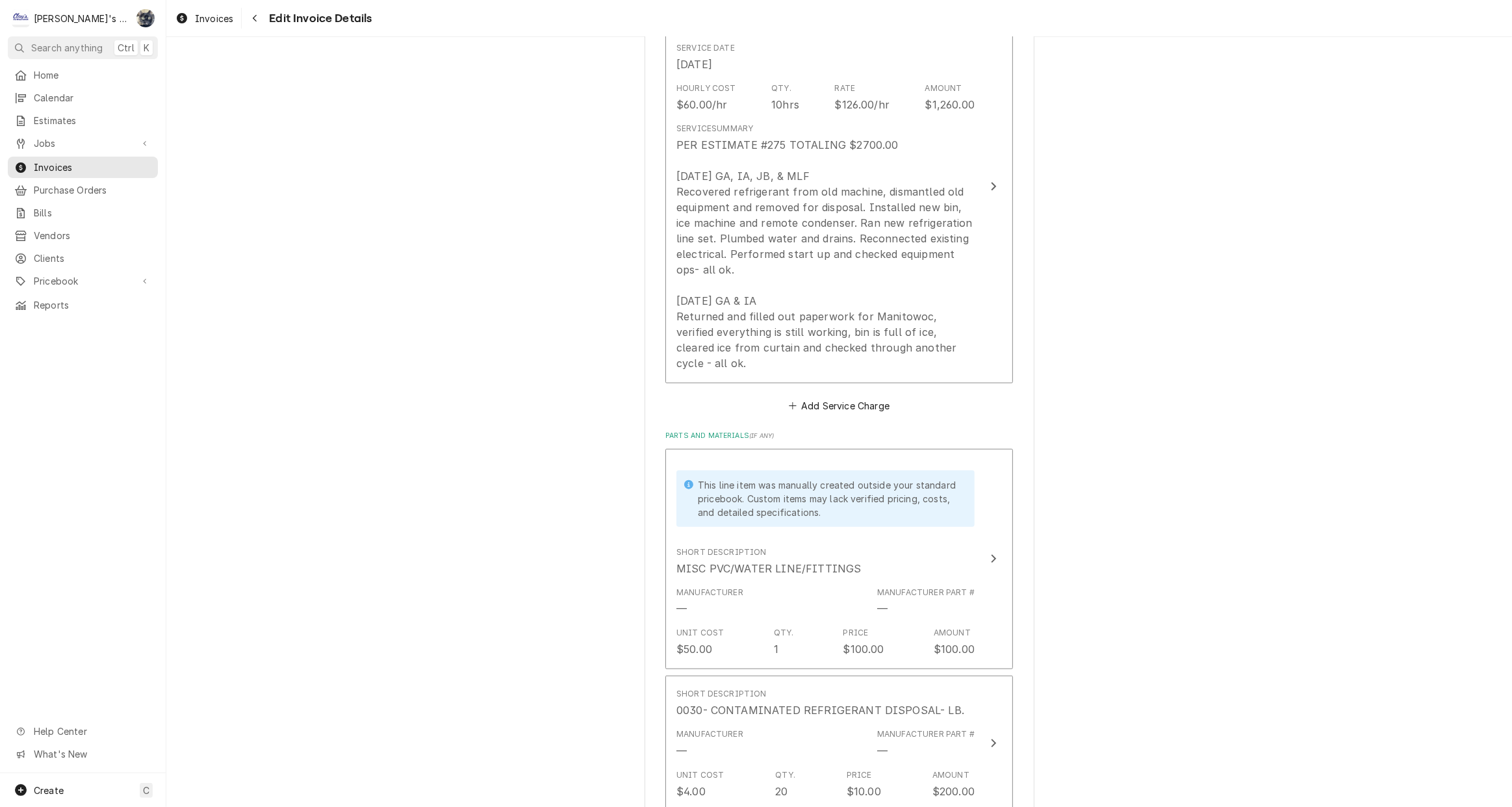
scroll to position [1181, 0]
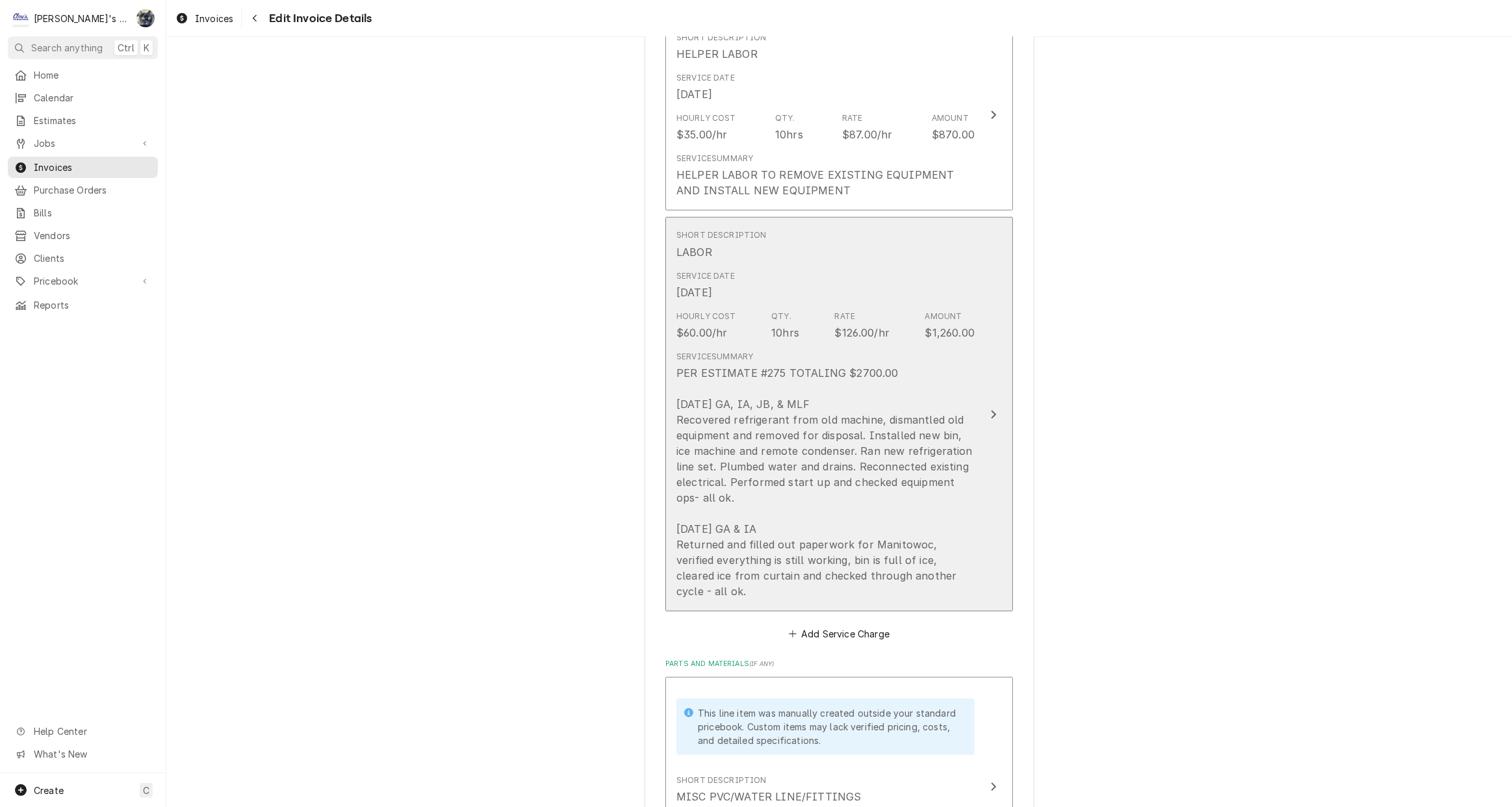
click at [852, 365] on div "PER ESTIMATE #275 TOTALING $2700.00 8/19/2025 GA, IA, JB, & MLF Recovered refri…" at bounding box center [826, 483] width 298 height 234
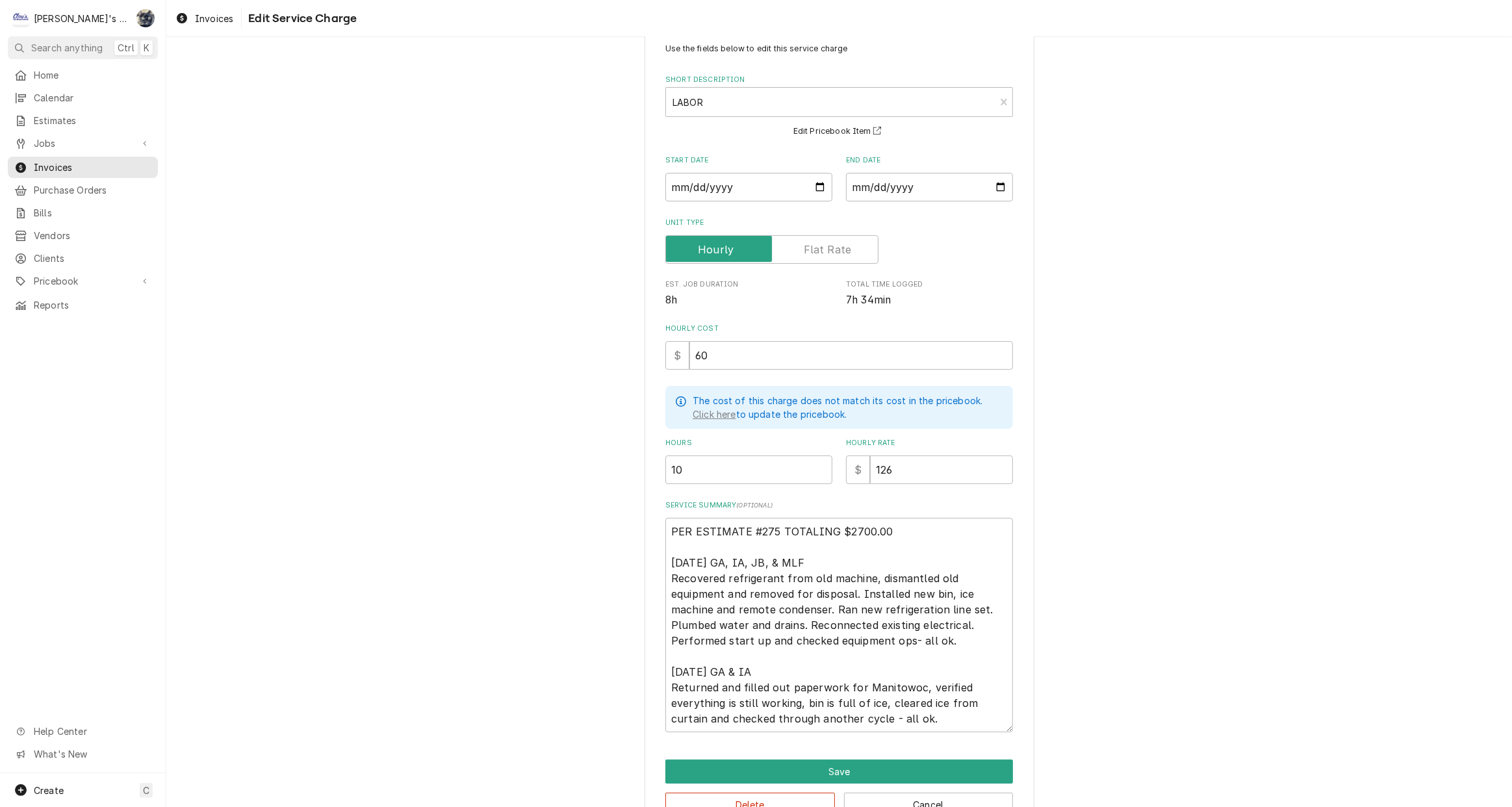
scroll to position [72, 0]
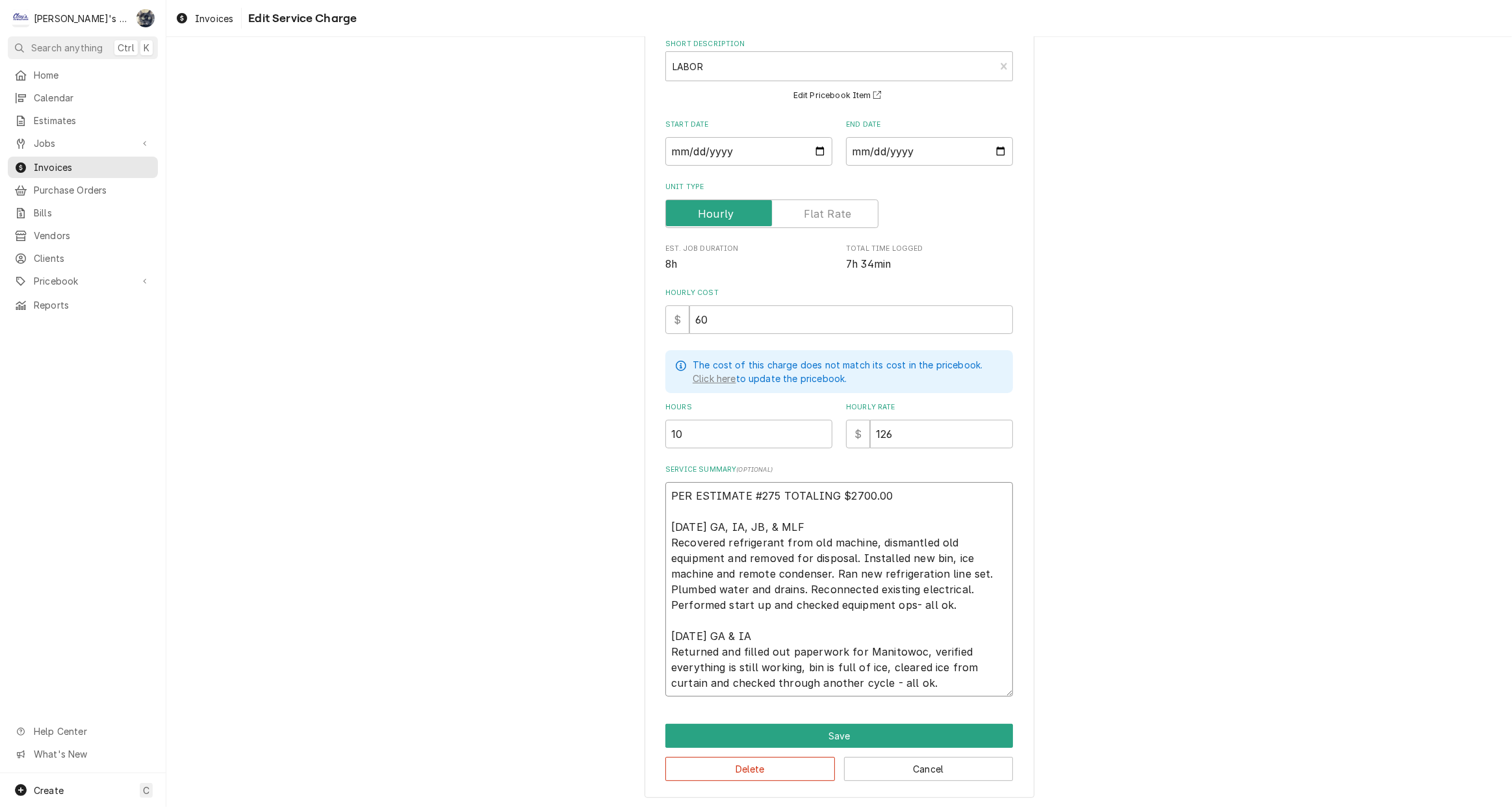
click at [665, 493] on textarea "PER ESTIMATE #275 TOTALING $2700.00 8/19/2025 GA, IA, JB, & MLF Recovered refri…" at bounding box center [840, 588] width 348 height 214
type textarea "x"
type textarea "PER ESTIMATE #275 TOTALING $2700.00 8/19/2025 GA, IA, JB, & MLF Recovered refri…"
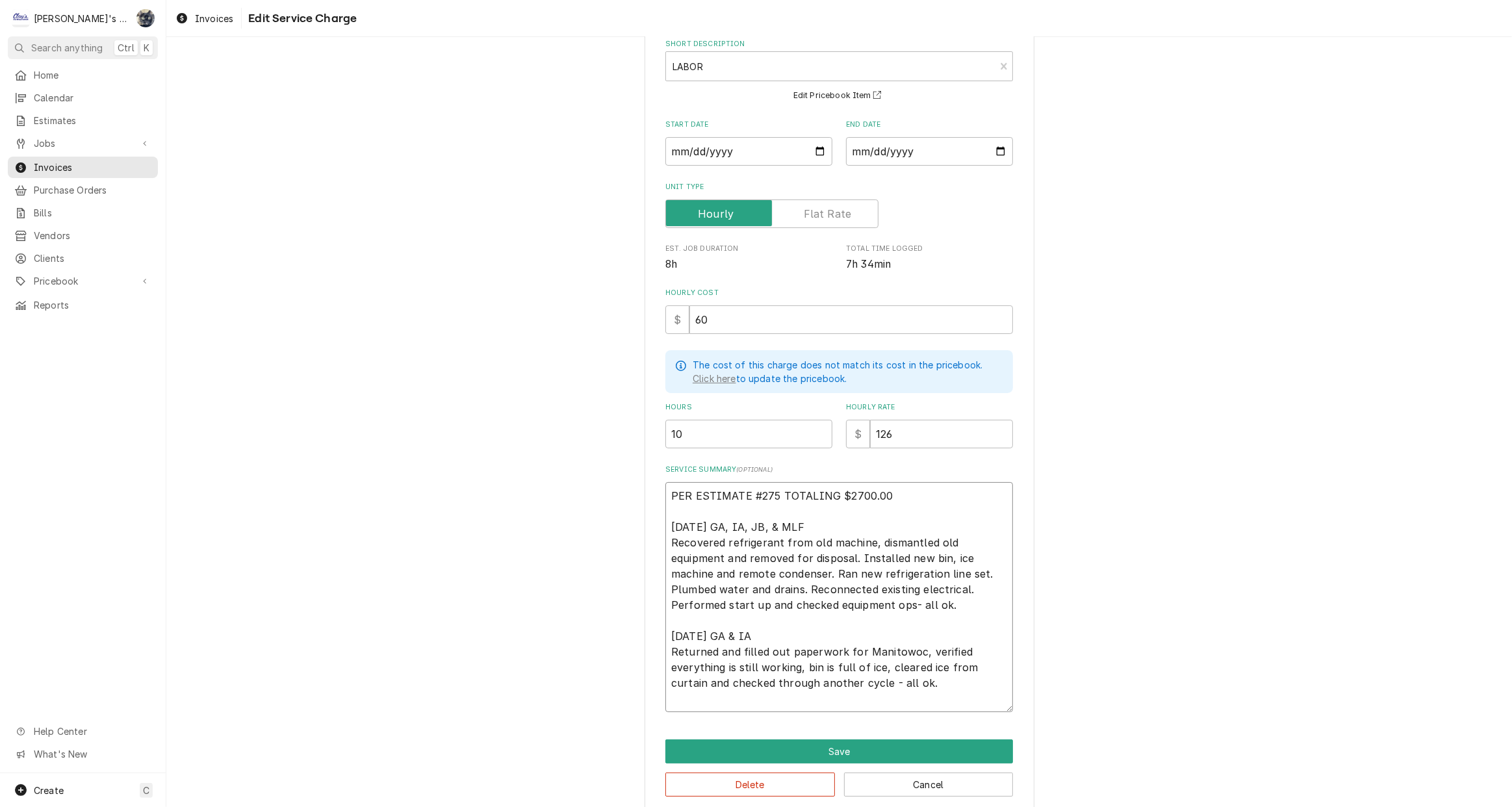
click at [665, 494] on textarea "PER ESTIMATE #275 TOTALING $2700.00 8/19/2025 GA, IA, JB, & MLF Recovered refri…" at bounding box center [840, 596] width 348 height 230
type textarea "x"
type textarea "R PER ESTIMATE #275 TOTALING $2700.00 8/19/2025 GA, IA, JB, & MLF Recovered ref…"
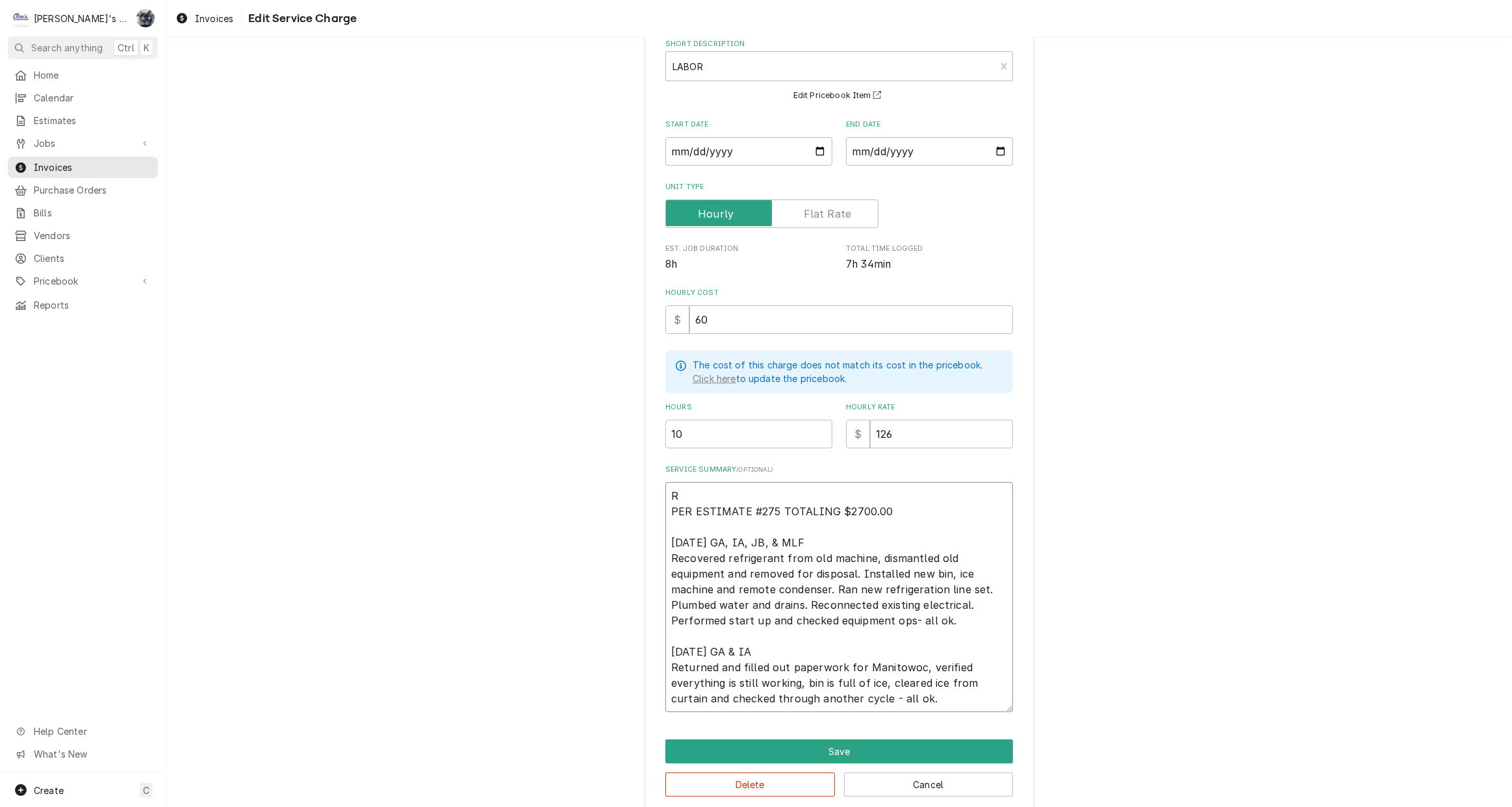
type textarea "x"
type textarea "RE PER ESTIMATE #275 TOTALING $2700.00 8/19/2025 GA, IA, JB, & MLF Recovered re…"
type textarea "x"
type textarea "REQ PER ESTIMATE #275 TOTALING $2700.00 8/19/2025 GA, IA, JB, & MLF Recovered r…"
type textarea "x"
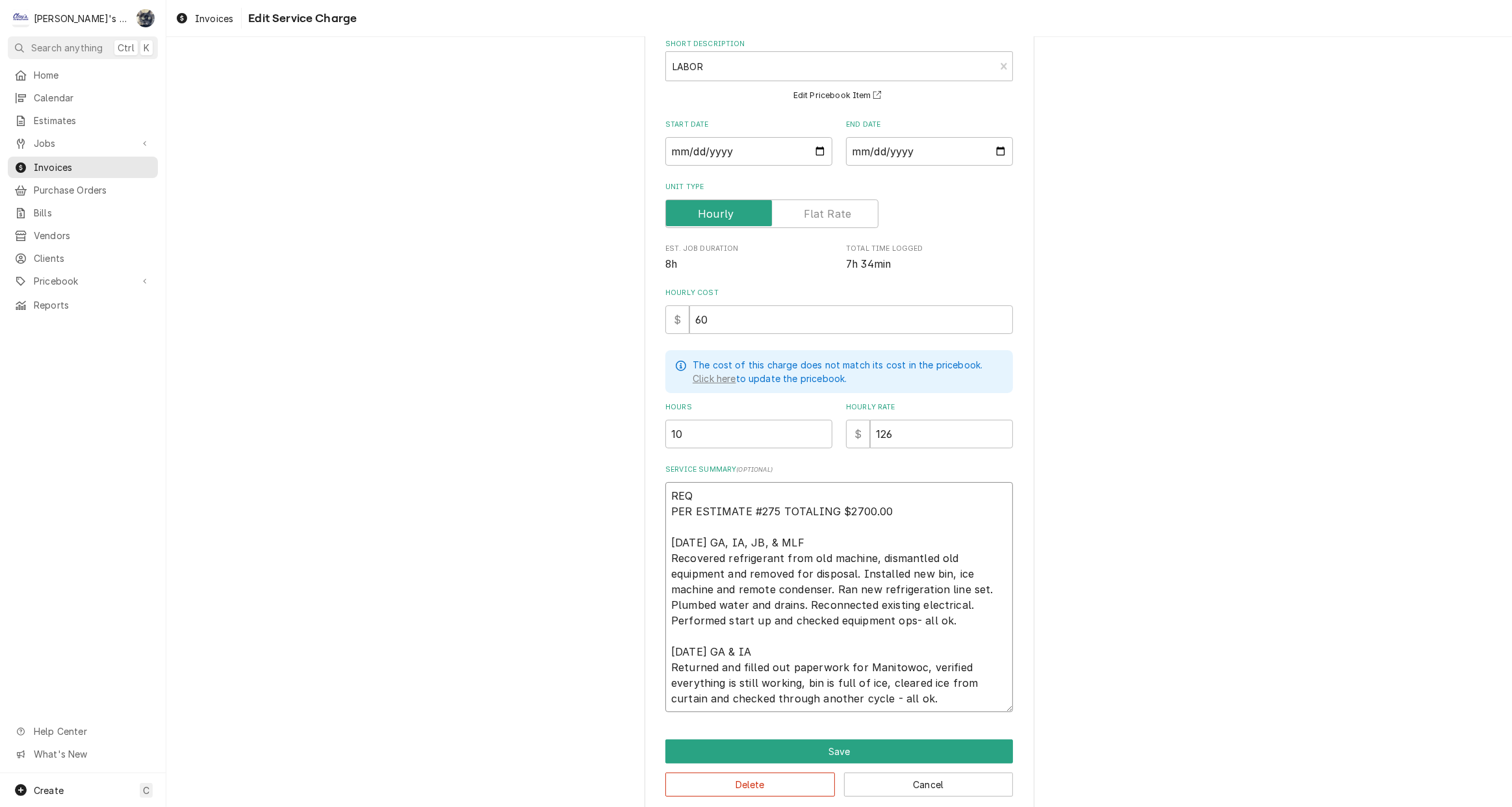
type textarea "REQU PER ESTIMATE #275 TOTALING $2700.00 8/19/2025 GA, IA, JB, & MLF Recovered …"
type textarea "x"
type textarea "REQUE PER ESTIMATE #275 TOTALING $2700.00 8/19/2025 GA, IA, JB, & MLF Recovered…"
type textarea "x"
type textarea "REQUES PER ESTIMATE #275 TOTALING $2700.00 8/19/2025 GA, IA, JB, & MLF Recovere…"
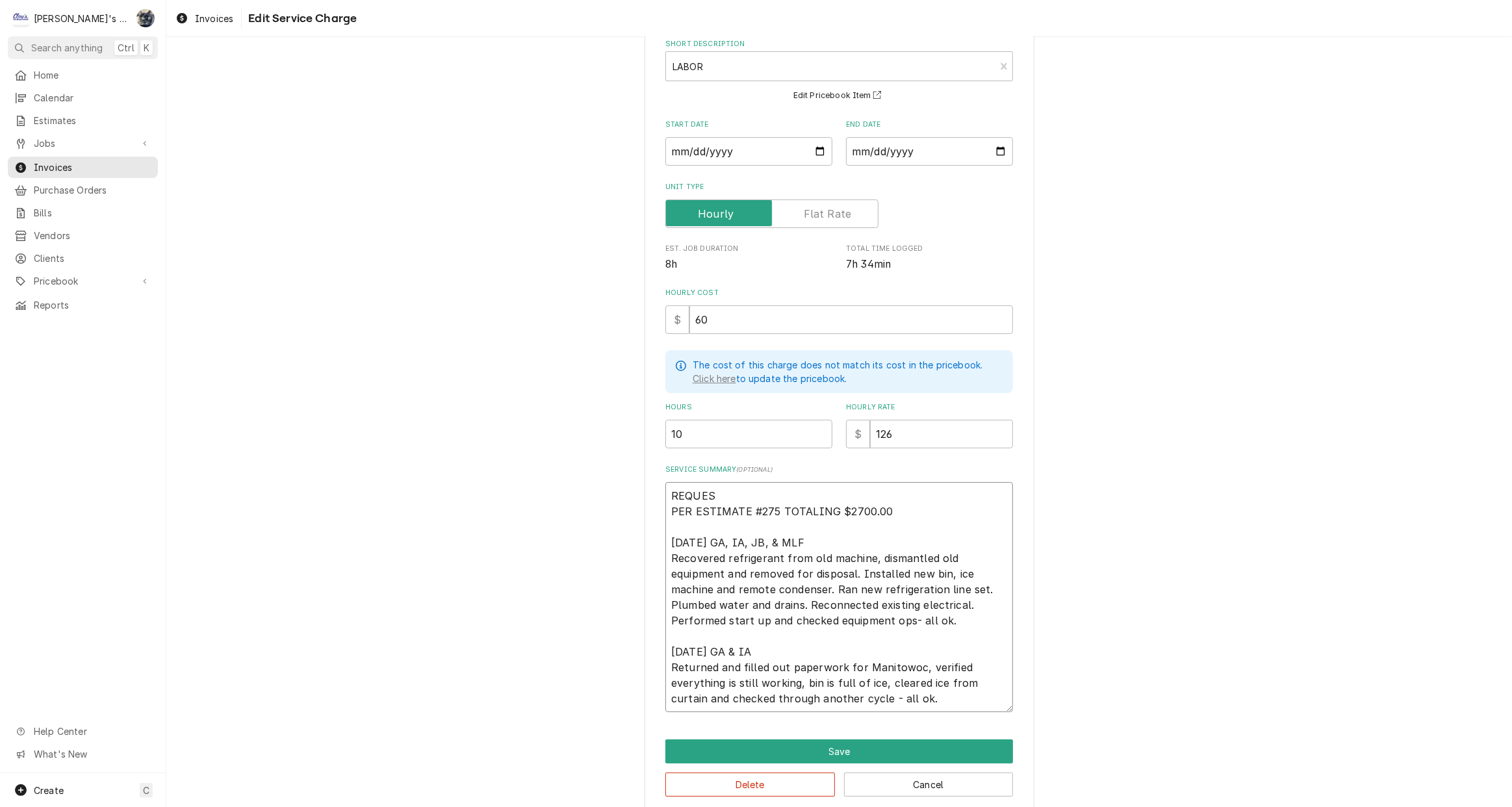
type textarea "x"
type textarea "REQUEST PER ESTIMATE #275 TOTALING $2700.00 8/19/2025 GA, IA, JB, & MLF Recover…"
type textarea "x"
type textarea "REQUEST PER ESTIMATE #275 TOTALING $2700.00 8/19/2025 GA, IA, JB, & MLF Recover…"
type textarea "x"
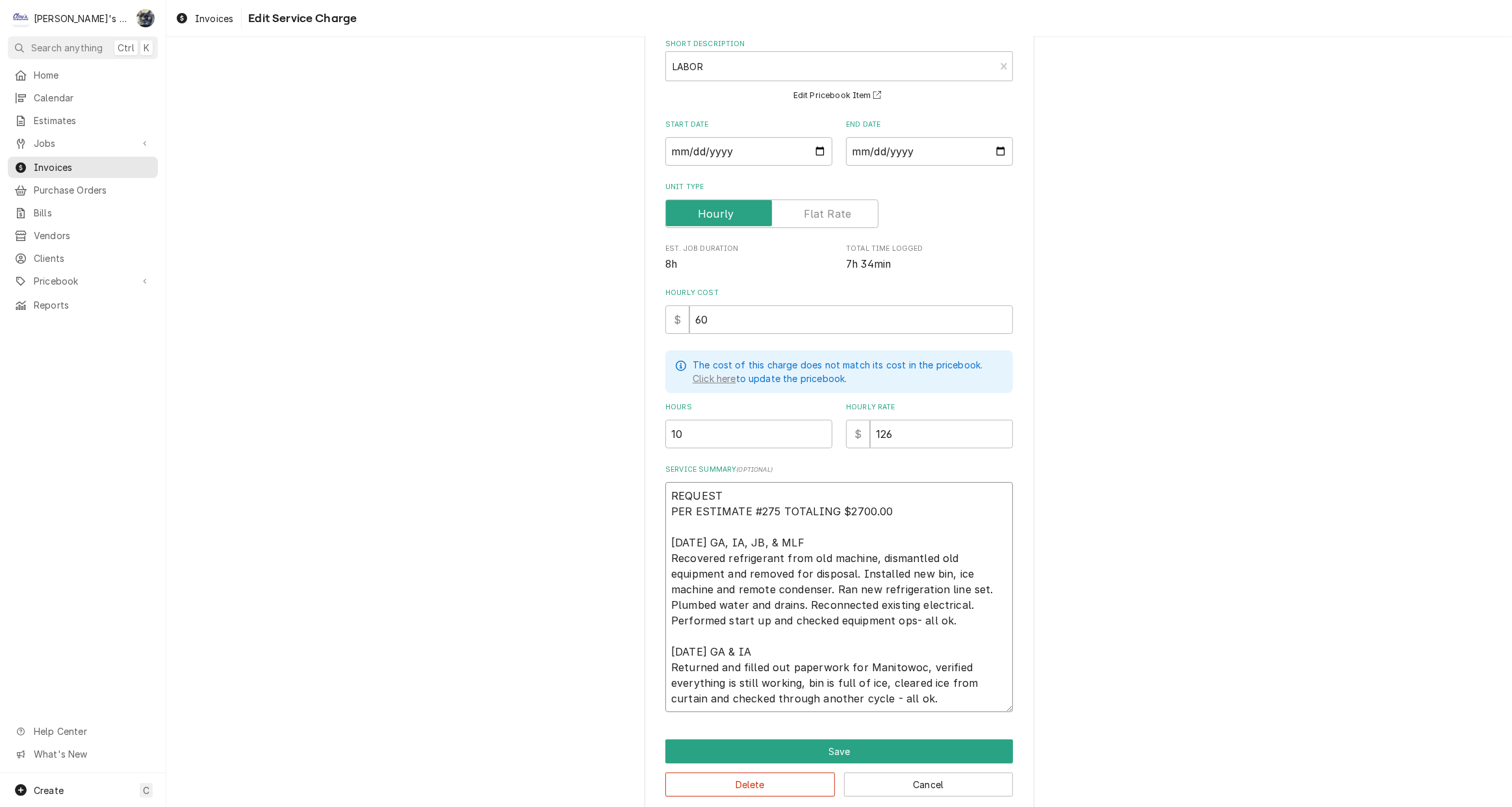
type textarea "REQUEST # PER ESTIMATE #275 TOTALING $2700.00 8/19/2025 GA, IA, JB, & MLF Recov…"
type textarea "x"
type textarea "REQUEST # PER ESTIMATE #275 TOTALING $2700.00 8/19/2025 GA, IA, JB, & MLF Recov…"
type textarea "x"
type textarea "REQUEST # 2 PER ESTIMATE #275 TOTALING $2700.00 8/19/2025 GA, IA, JB, & MLF Rec…"
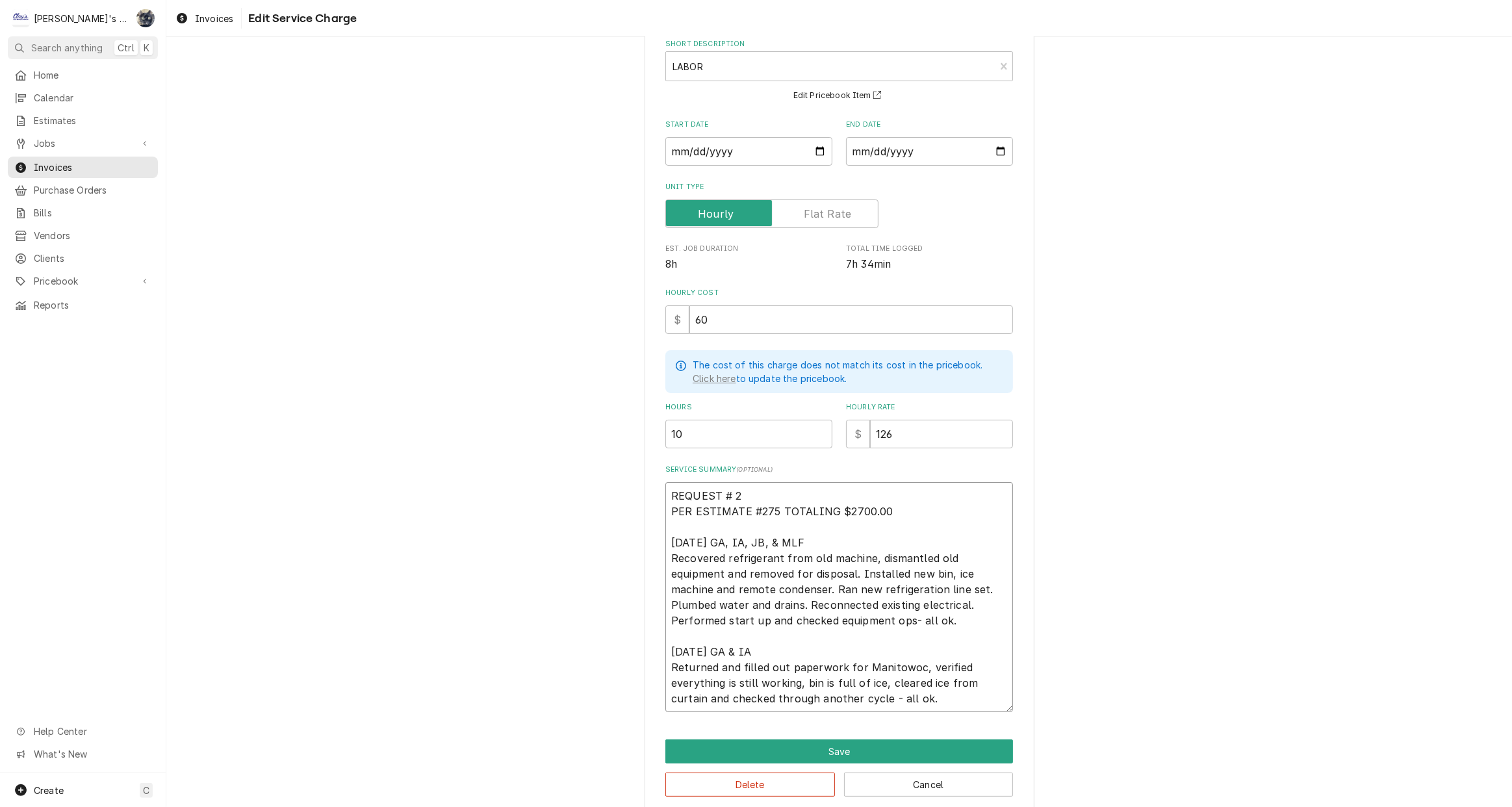
type textarea "x"
type textarea "REQUEST # 24 PER ESTIMATE #275 TOTALING $2700.00 8/19/2025 GA, IA, JB, & MLF Re…"
type textarea "x"
type textarea "REQUEST # 241 PER ESTIMATE #275 TOTALING $2700.00 8/19/2025 GA, IA, JB, & MLF R…"
type textarea "x"
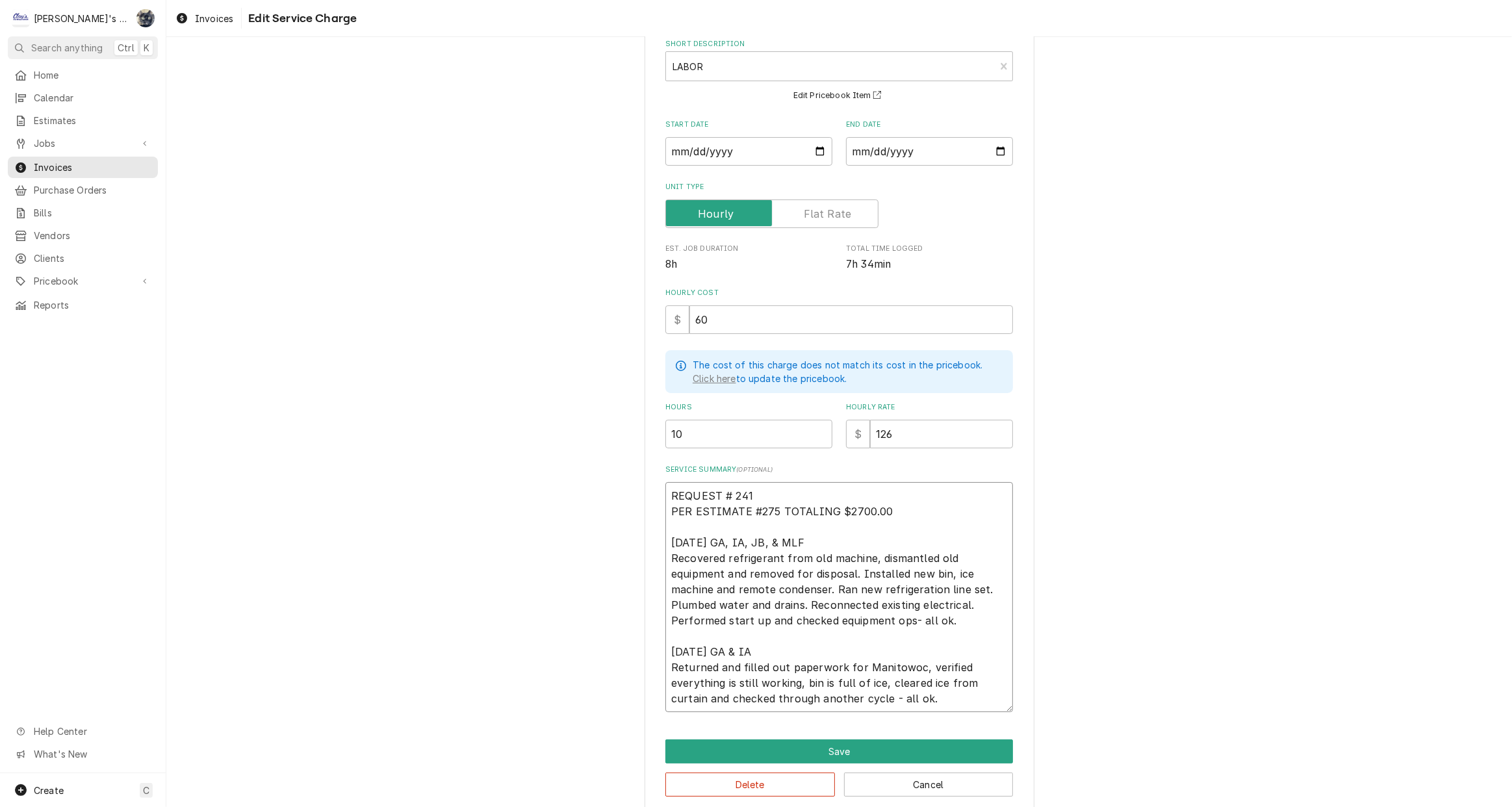
type textarea "REQUEST # 2414 PER ESTIMATE #275 TOTALING $2700.00 8/19/2025 GA, IA, JB, & MLF …"
type textarea "x"
type textarea "REQUEST # 24148 PER ESTIMATE #275 TOTALING $2700.00 8/19/2025 GA, IA, JB, & MLF…"
type textarea "x"
type textarea "REQUEST # 241485 PER ESTIMATE #275 TOTALING $2700.00 8/19/2025 GA, IA, JB, & ML…"
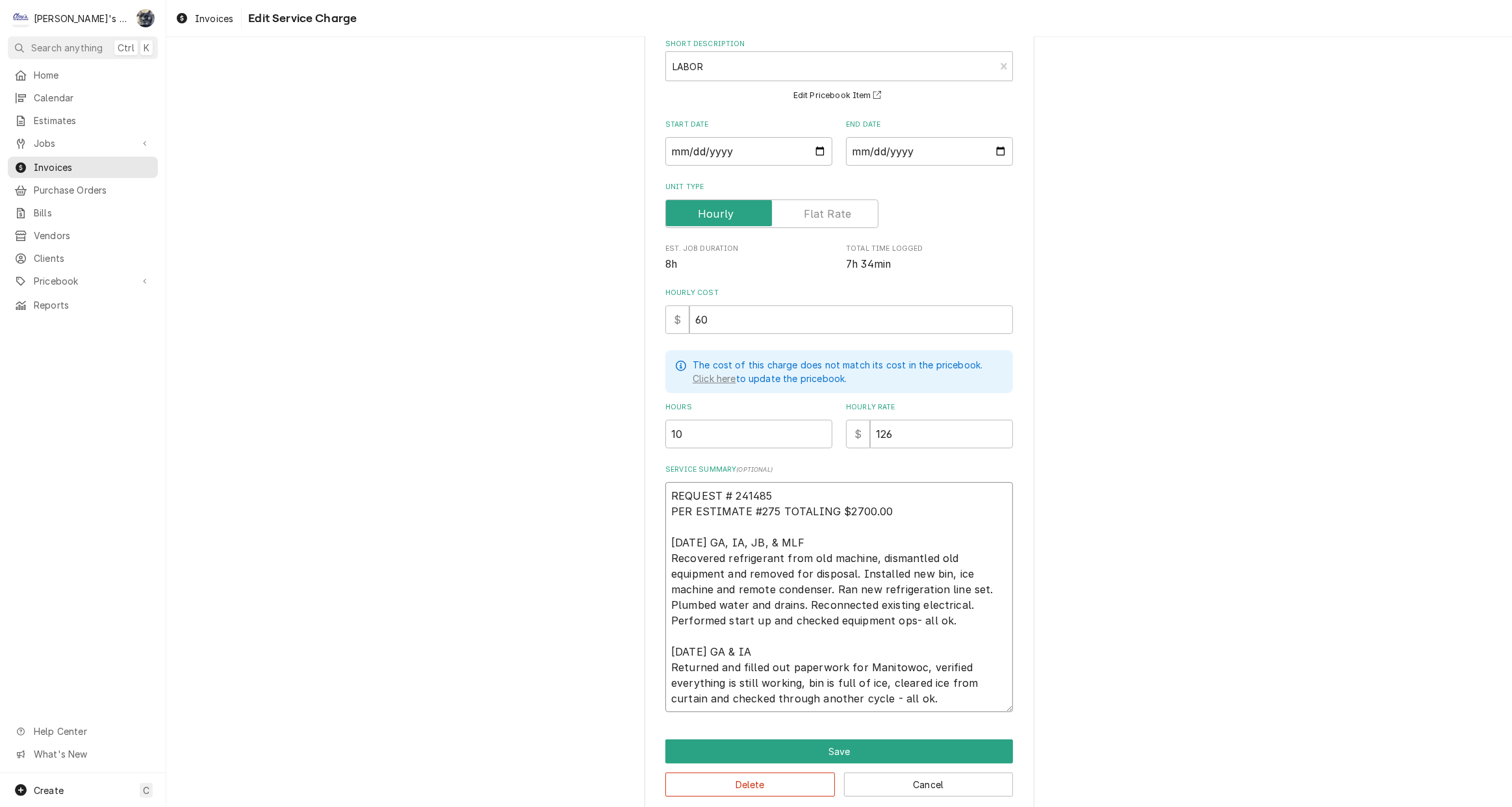
type textarea "x"
type textarea "REQUEST # 2414854 PER ESTIMATE #275 TOTALING $2700.00 8/19/2025 GA, IA, JB, & M…"
click at [665, 495] on textarea "REQUEST # 2414854 PER ESTIMATE #275 TOTALING $2700.00 8/19/2025 GA, IA, JB, & M…" at bounding box center [840, 596] width 348 height 230
type textarea "x"
type textarea "*REQUEST # 2414854 PER ESTIMATE #275 TOTALING $2700.00 8/19/2025 GA, IA, JB, & …"
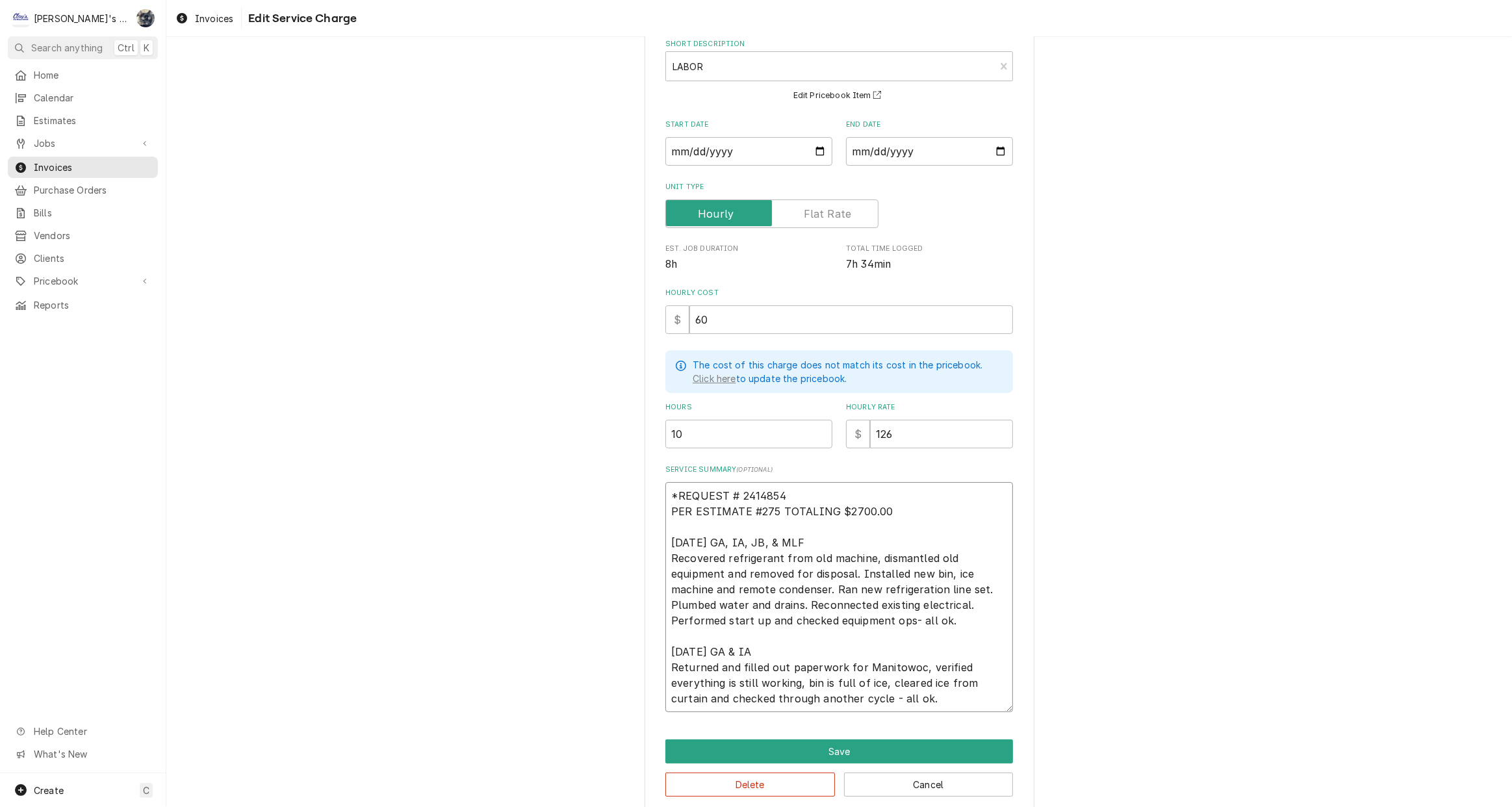
type textarea "x"
type textarea "**REQUEST # 2414854 PER ESTIMATE #275 TOTALING $2700.00 8/19/2025 GA, IA, JB, &…"
type textarea "x"
type textarea "** REQUEST # 2414854 PER ESTIMATE #275 TOTALING $2700.00 8/19/2025 GA, IA, JB, …"
click at [795, 491] on textarea "** REQUEST # 2414854 PER ESTIMATE #275 TOTALING $2700.00 8/19/2025 GA, IA, JB, …" at bounding box center [840, 596] width 348 height 230
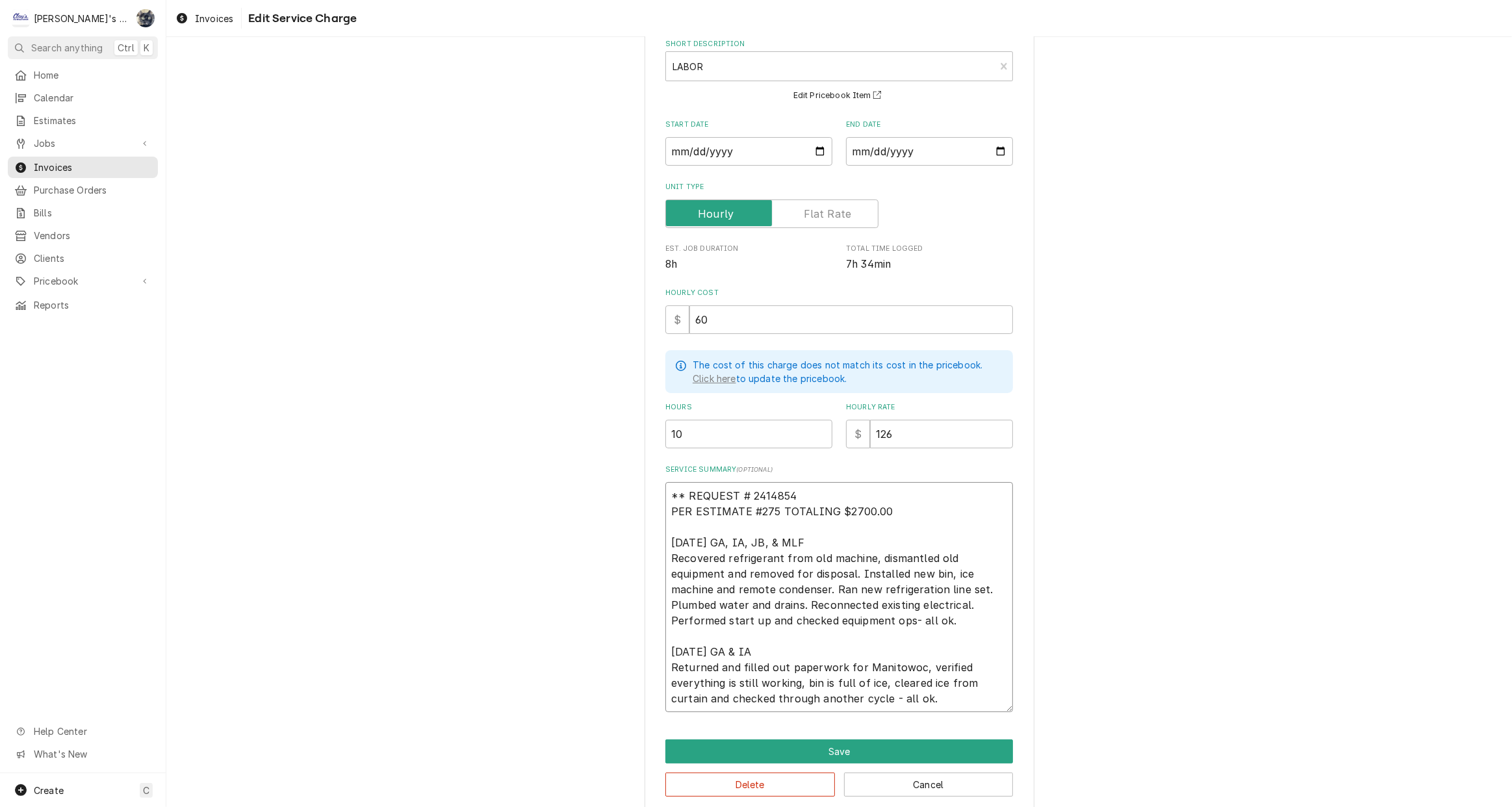
click at [746, 493] on textarea "** REQUEST # 2414854 PER ESTIMATE #275 TOTALING $2700.00 8/19/2025 GA, IA, JB, …" at bounding box center [840, 596] width 348 height 230
type textarea "x"
type textarea "** REQUEST #2414854 PER ESTIMATE #275 TOTALING $2700.00 8/19/2025 GA, IA, JB, &…"
click at [794, 490] on textarea "** REQUEST #2414854 PER ESTIMATE #275 TOTALING $2700.00 8/19/2025 GA, IA, JB, &…" at bounding box center [840, 596] width 348 height 230
type textarea "x"
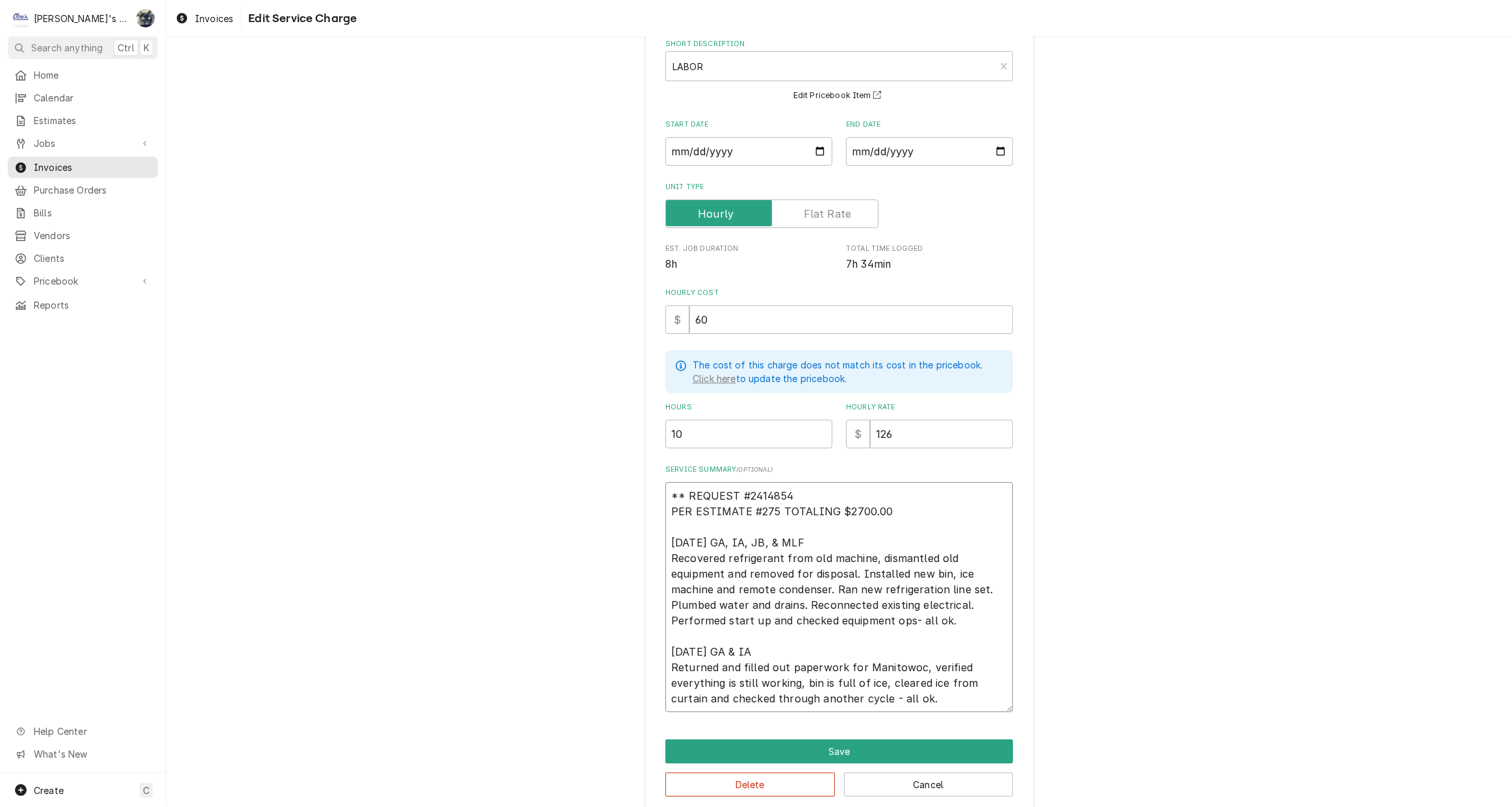
type textarea "** REQUEST #2414854 PER ESTIMATE #275 TOTALING $2700.00 8/19/2025 GA, IA, JB, &…"
type textarea "x"
type textarea "** REQUEST #2414854 * PER ESTIMATE #275 TOTALING $2700.00 8/19/2025 GA, IA, JB,…"
type textarea "x"
type textarea "** REQUEST #2414854 ** PER ESTIMATE #275 TOTALING $2700.00 [DATE] GA, IA, JB, &…"
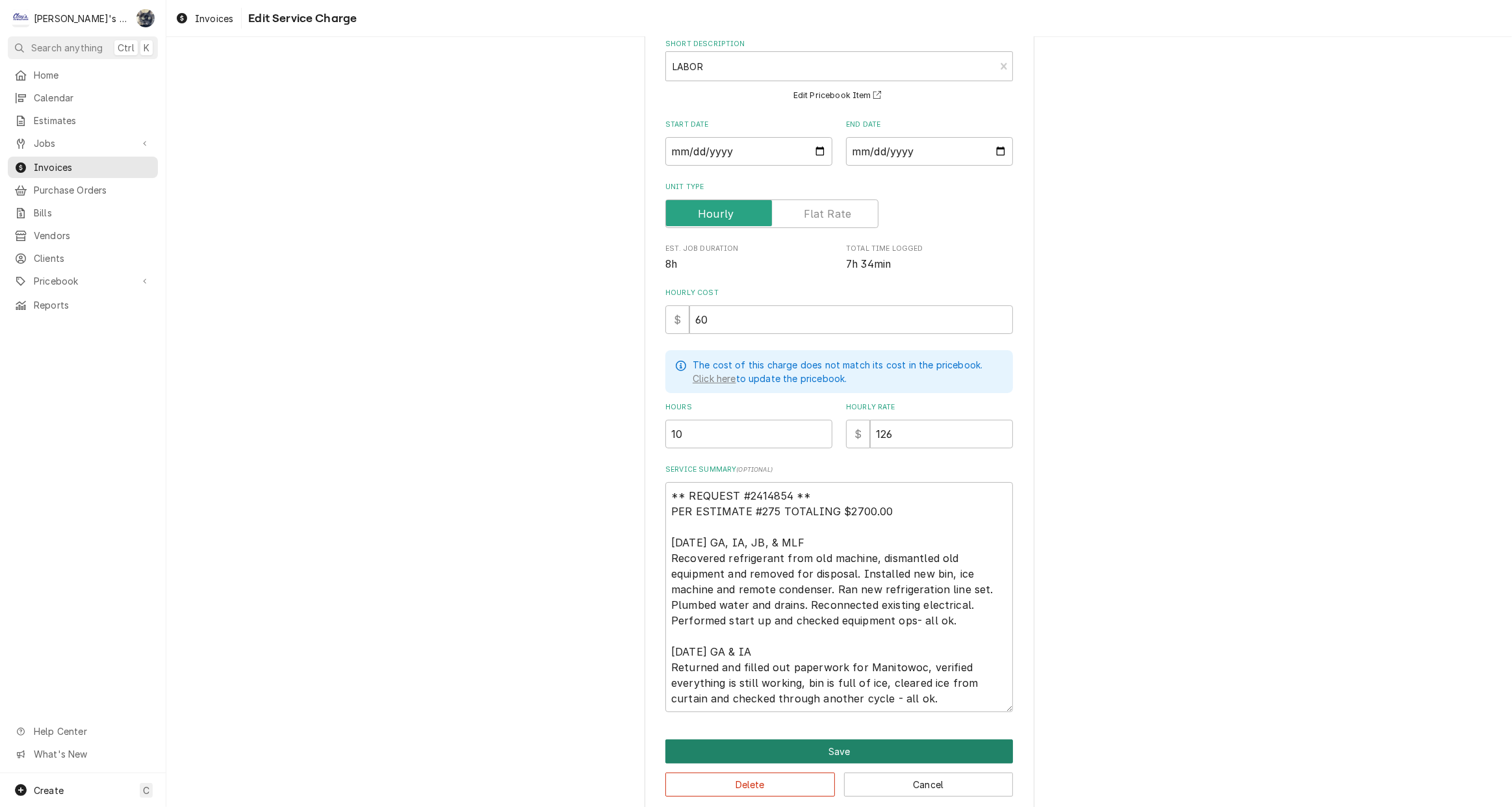
click at [864, 743] on button "Save" at bounding box center [840, 751] width 348 height 24
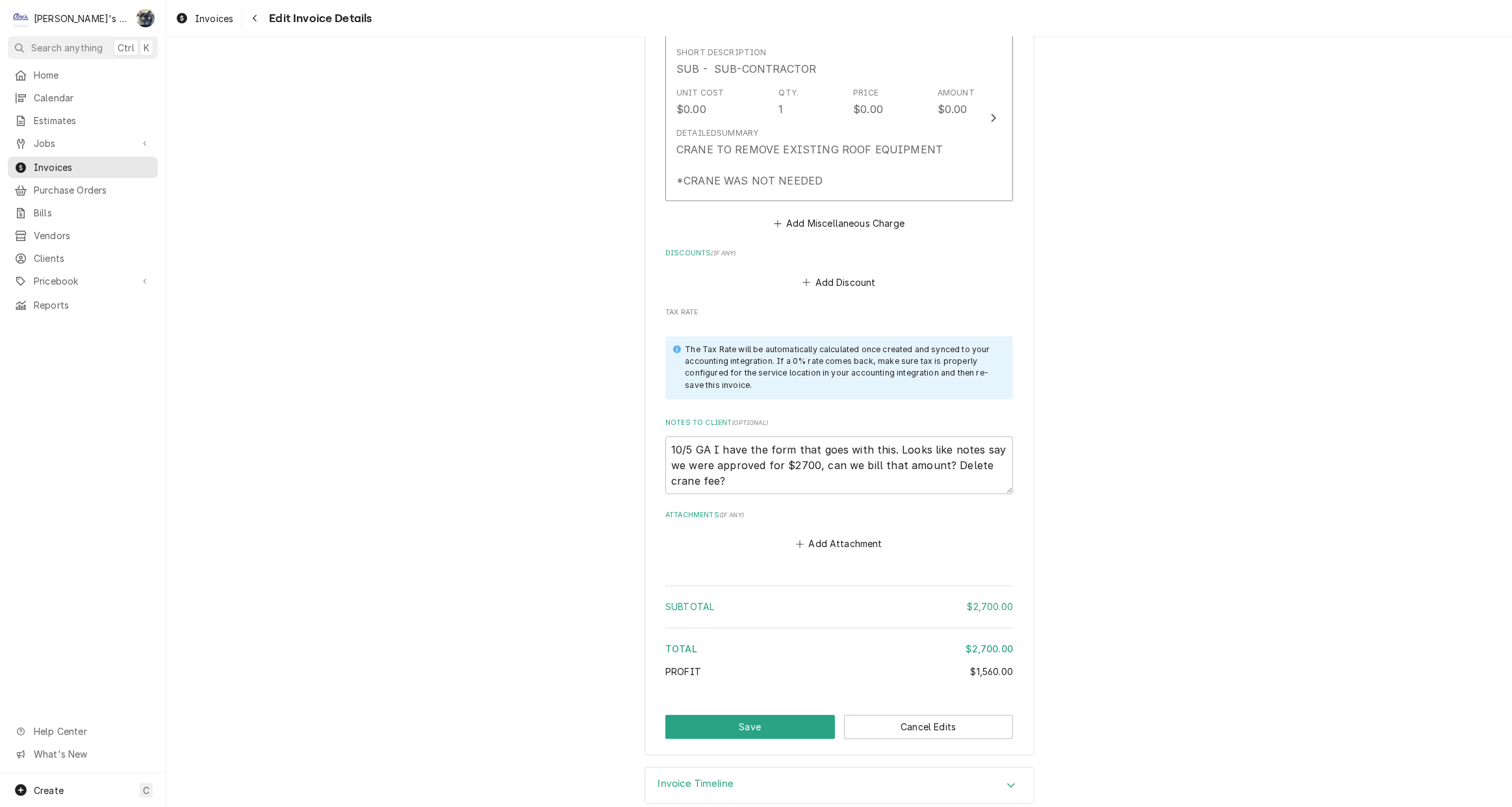
scroll to position [2898, 0]
click at [788, 713] on button "Save" at bounding box center [750, 725] width 170 height 24
type textarea "x"
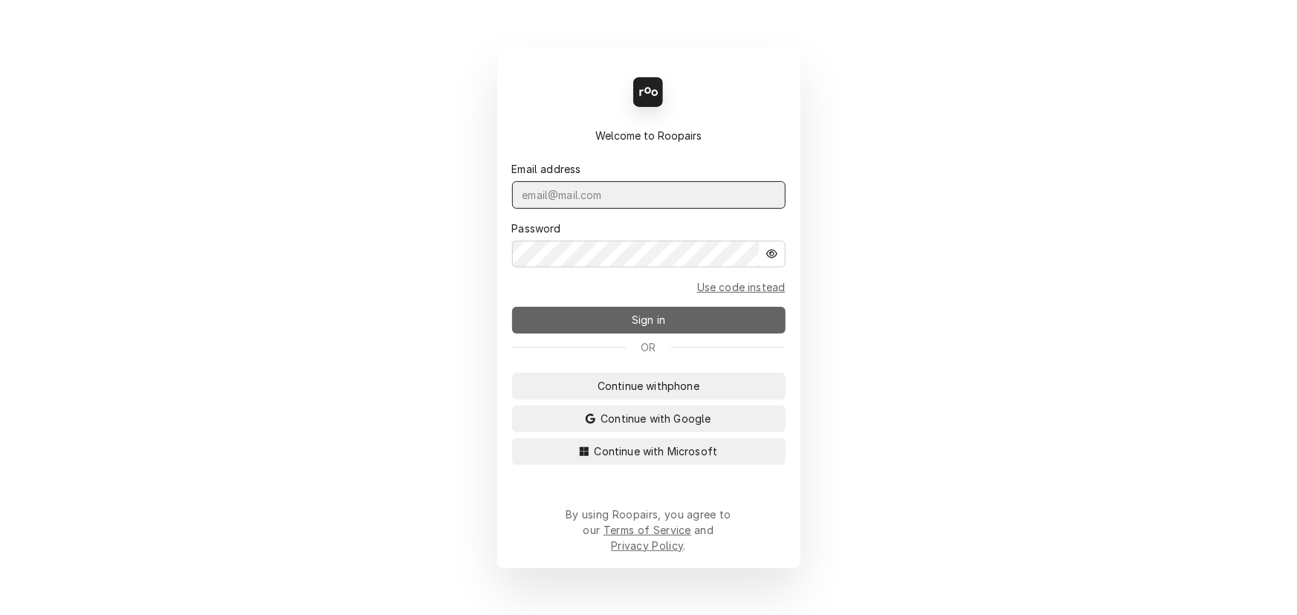
type input "sarah@claysrefrig.com"
click at [589, 322] on button "Sign in" at bounding box center [648, 320] width 273 height 27
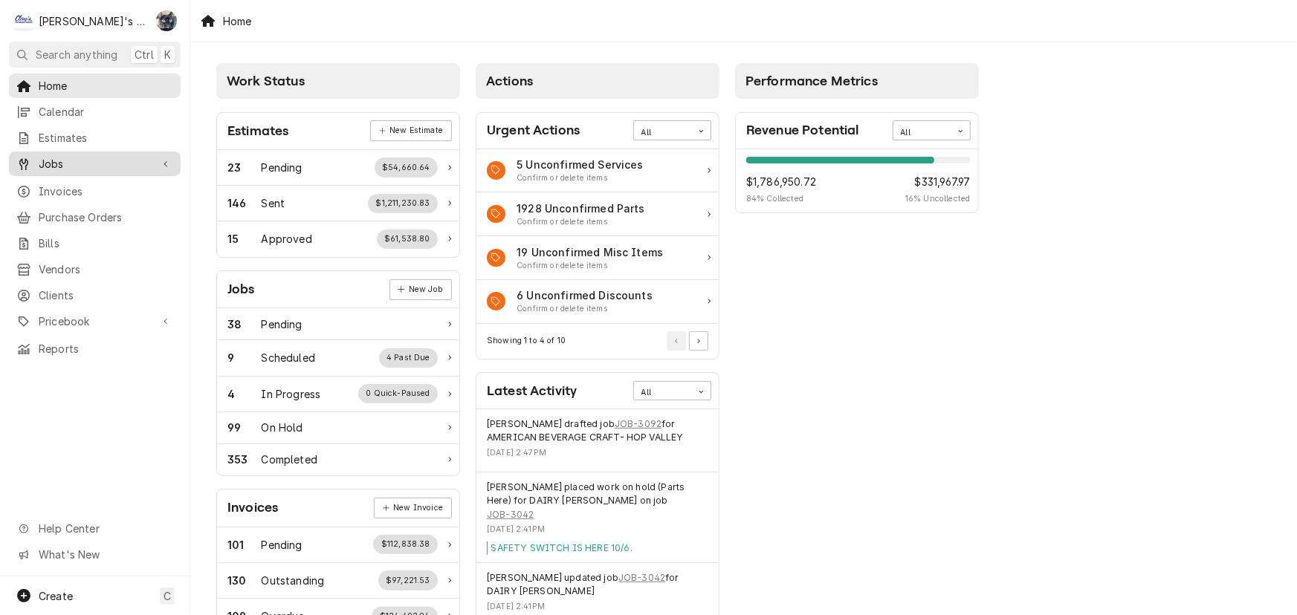
click at [59, 161] on span "Jobs" at bounding box center [95, 164] width 112 height 16
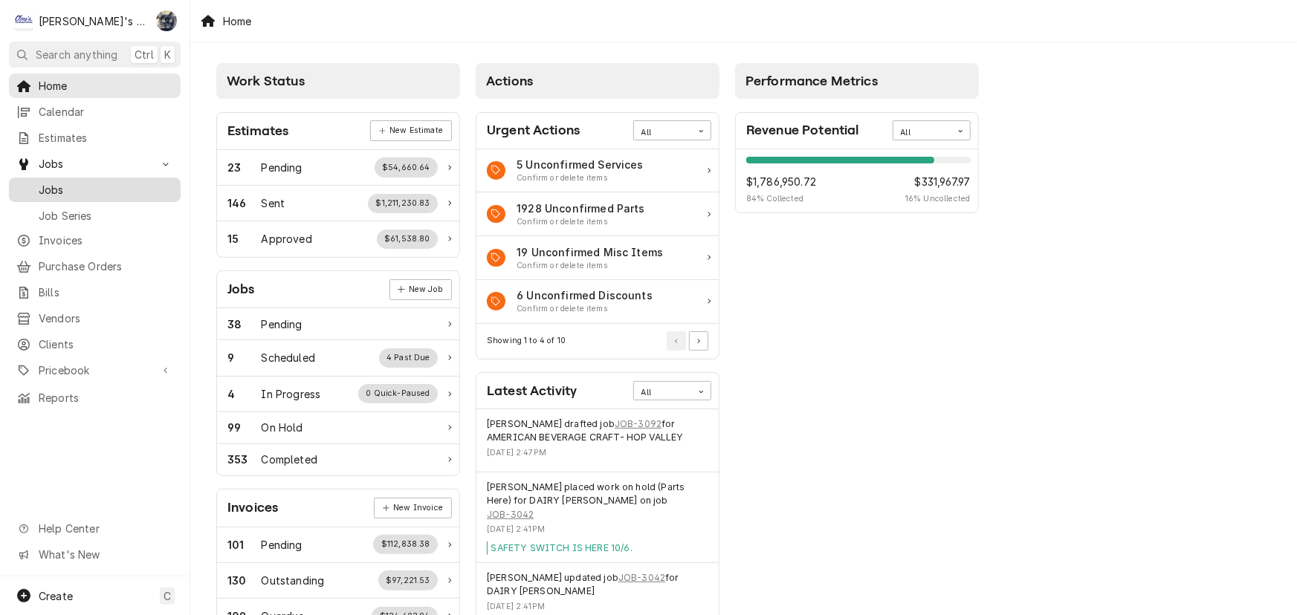
click at [59, 185] on span "Jobs" at bounding box center [106, 190] width 134 height 16
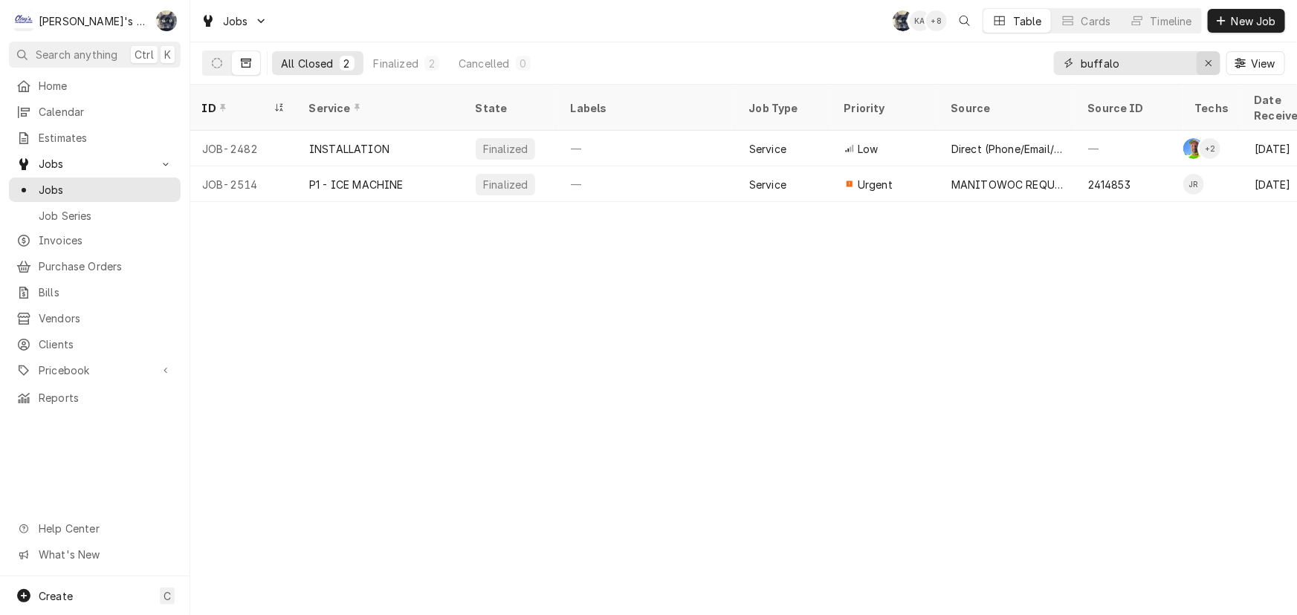
click at [1208, 63] on icon "Erase input" at bounding box center [1208, 63] width 6 height 6
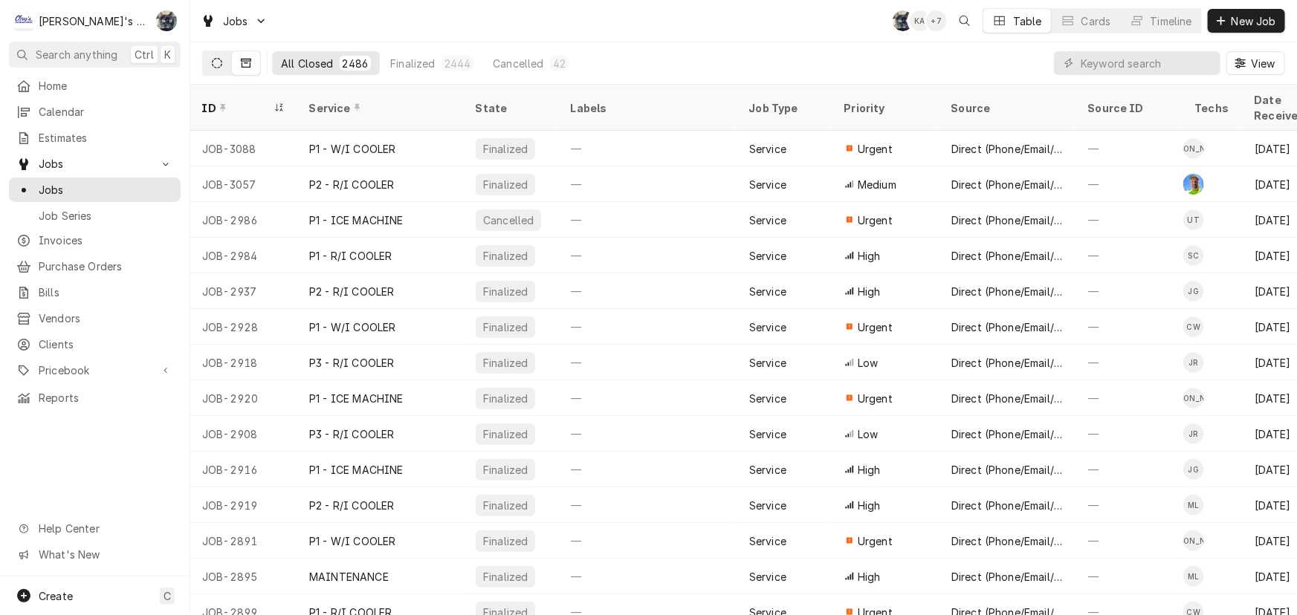
click at [206, 65] on button "Dynamic Content Wrapper" at bounding box center [217, 63] width 28 height 24
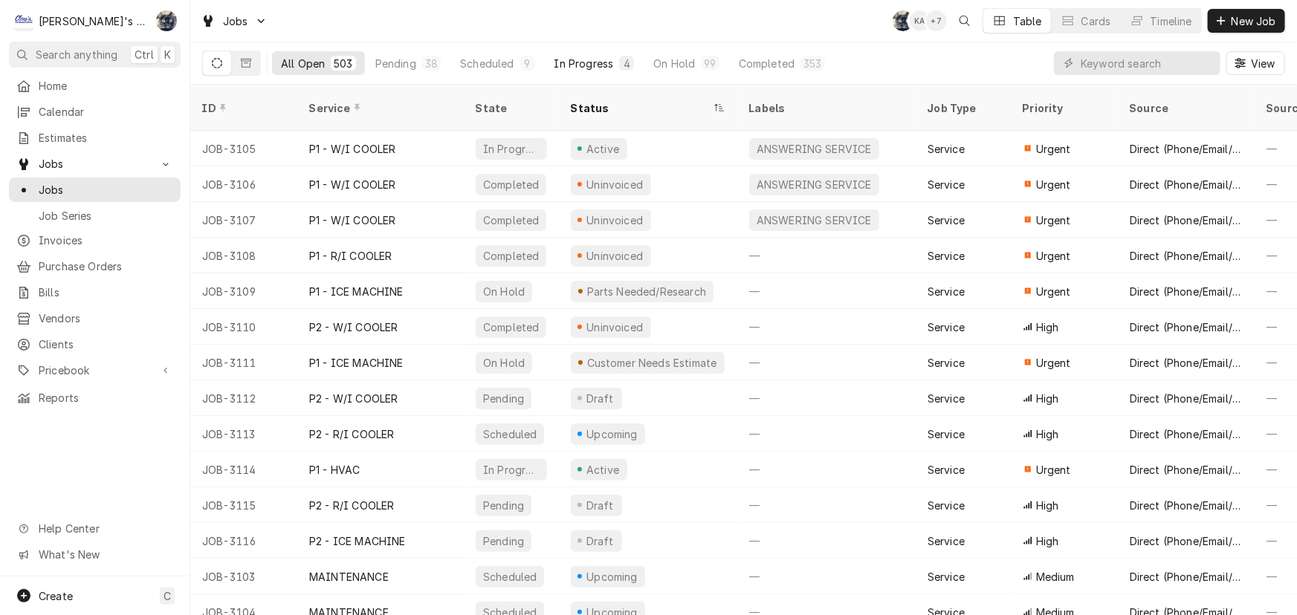
click at [600, 59] on div "In Progress" at bounding box center [583, 64] width 59 height 16
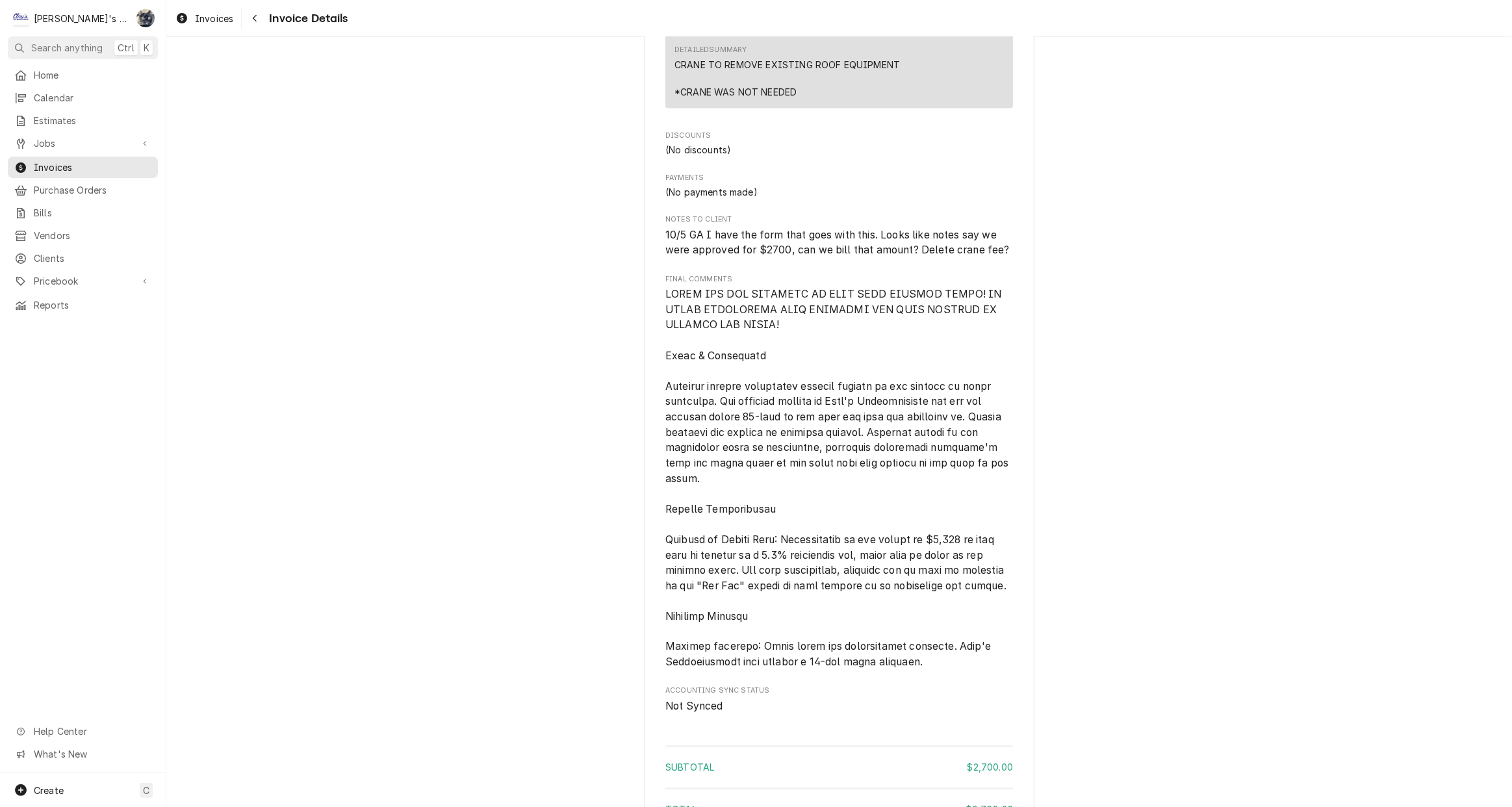
scroll to position [2603, 0]
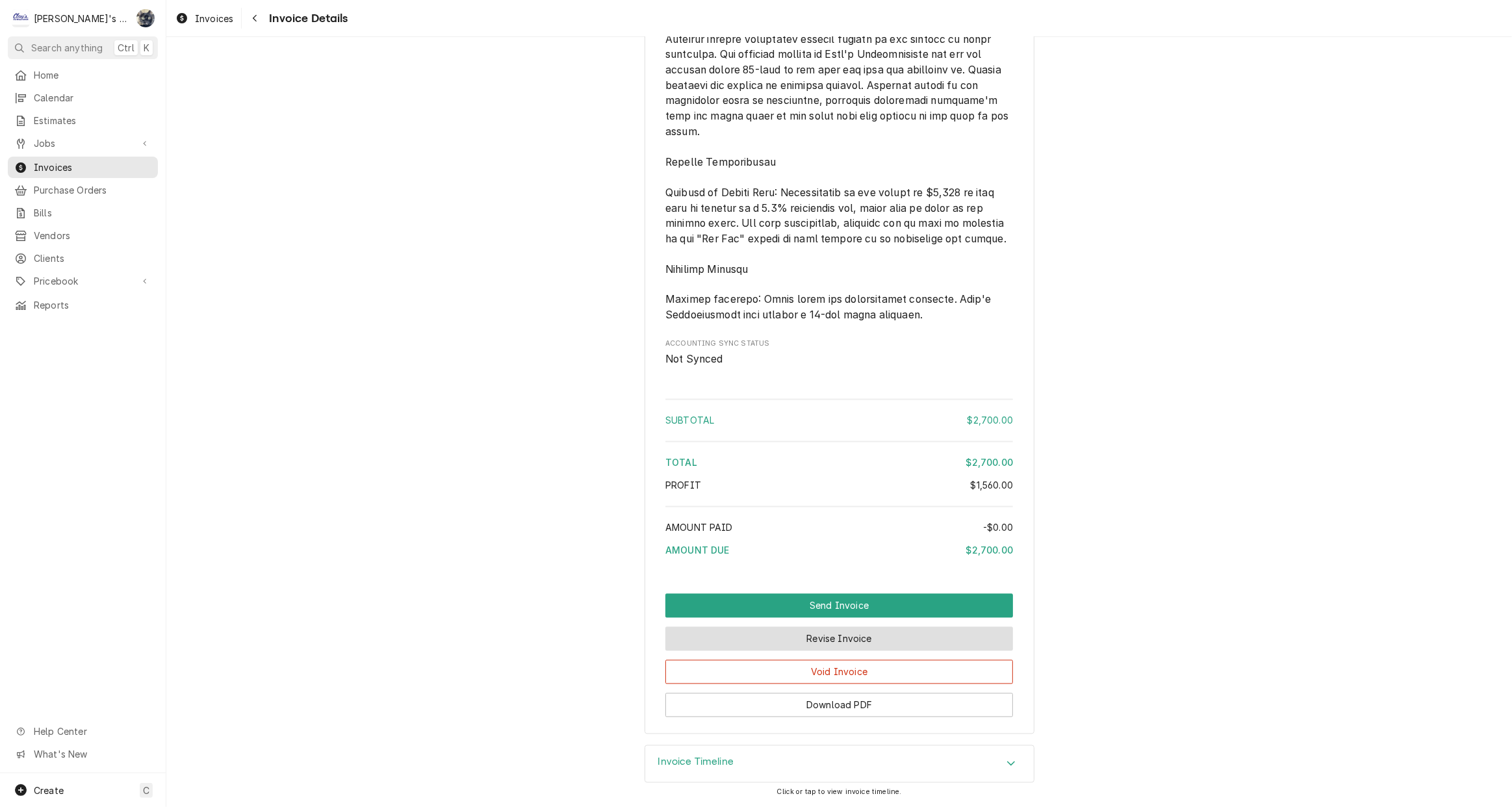
click at [814, 644] on button "Revise Invoice" at bounding box center [840, 638] width 348 height 24
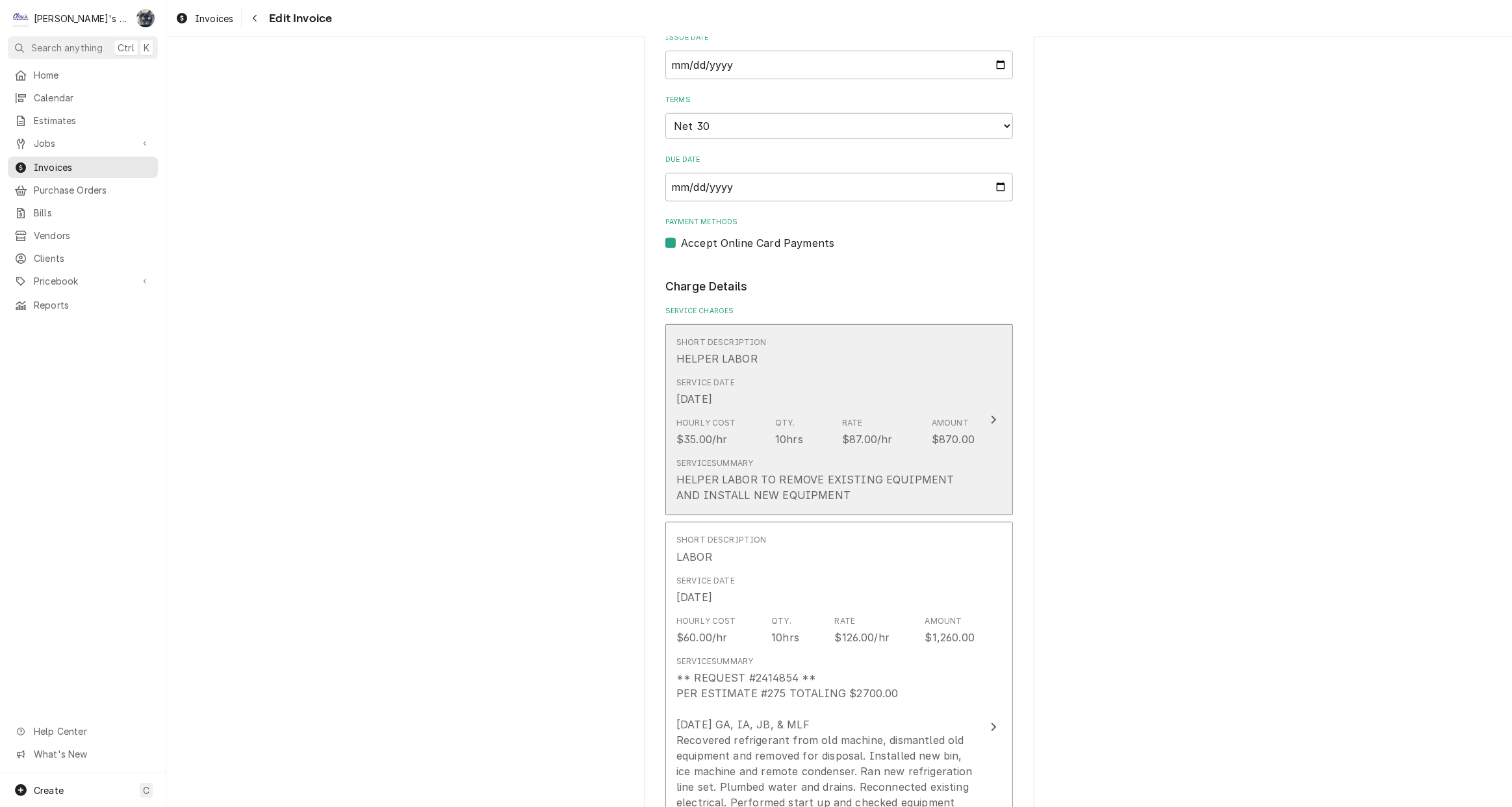
scroll to position [886, 0]
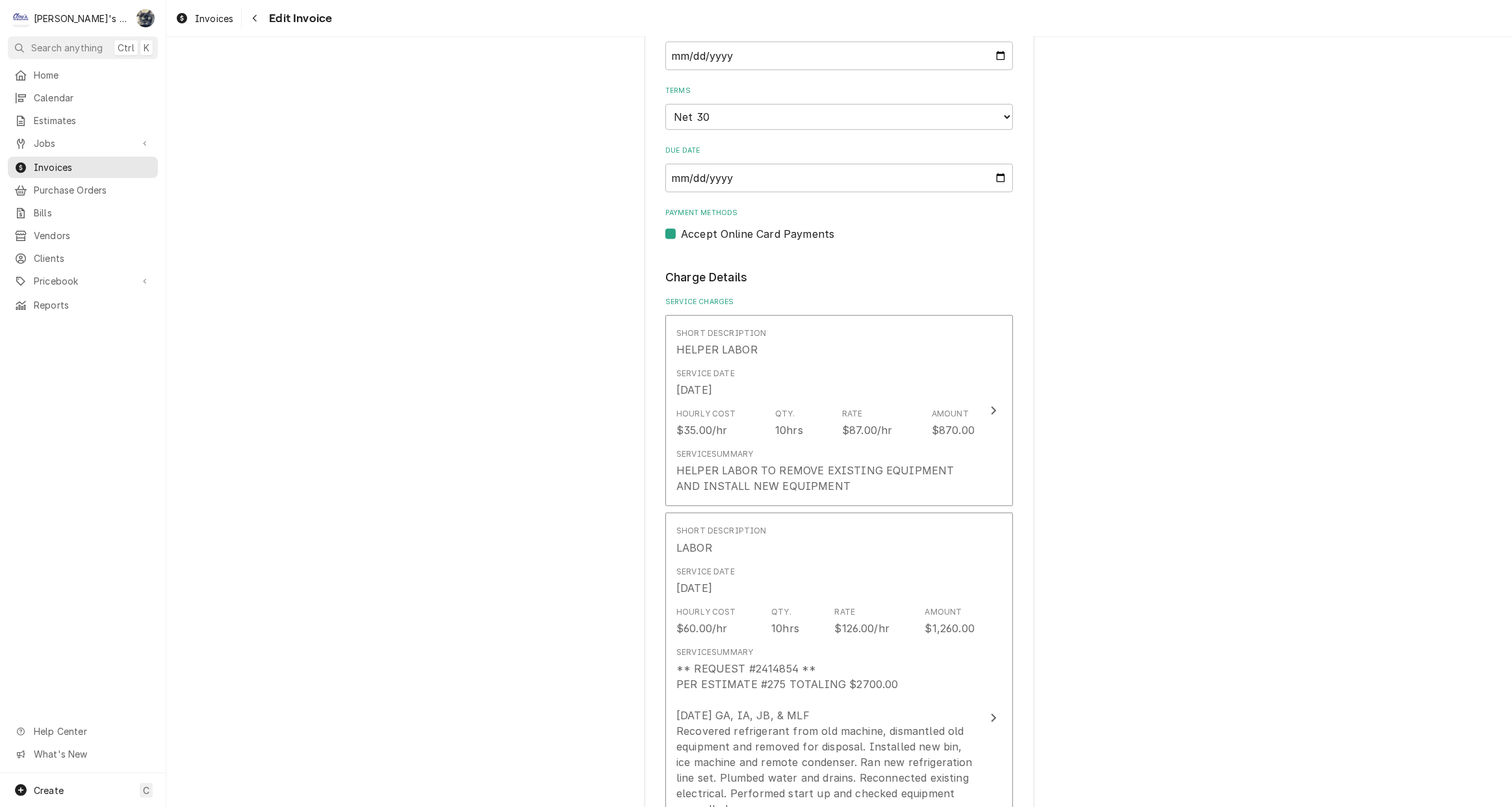
drag, startPoint x: 666, startPoint y: 229, endPoint x: 695, endPoint y: 235, distance: 29.6
click at [681, 229] on label "Accept Online Card Payments" at bounding box center [757, 234] width 153 height 16
click at [681, 229] on input "Payment Methods" at bounding box center [855, 240] width 348 height 29
checkbox input "false"
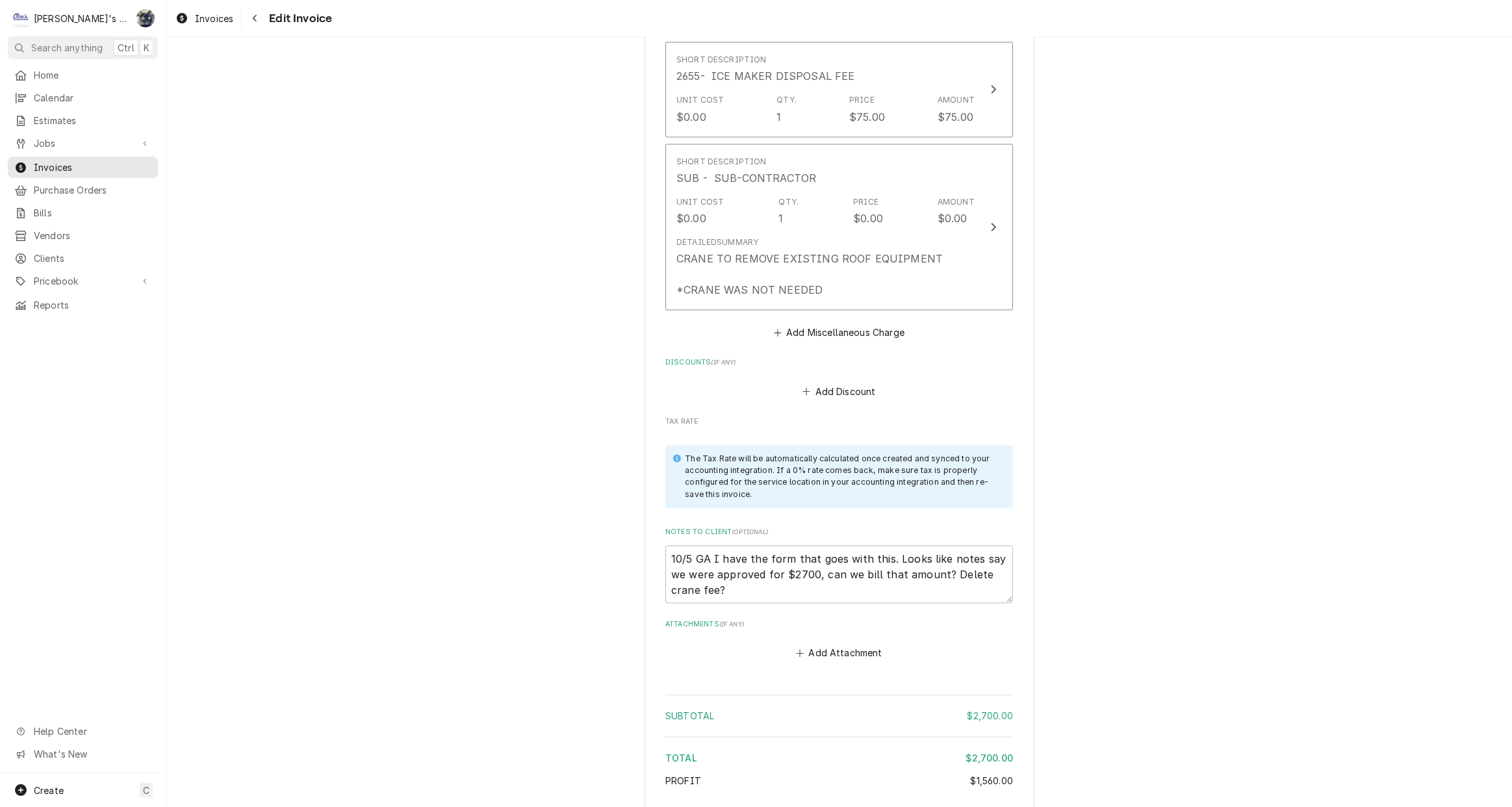
scroll to position [2898, 0]
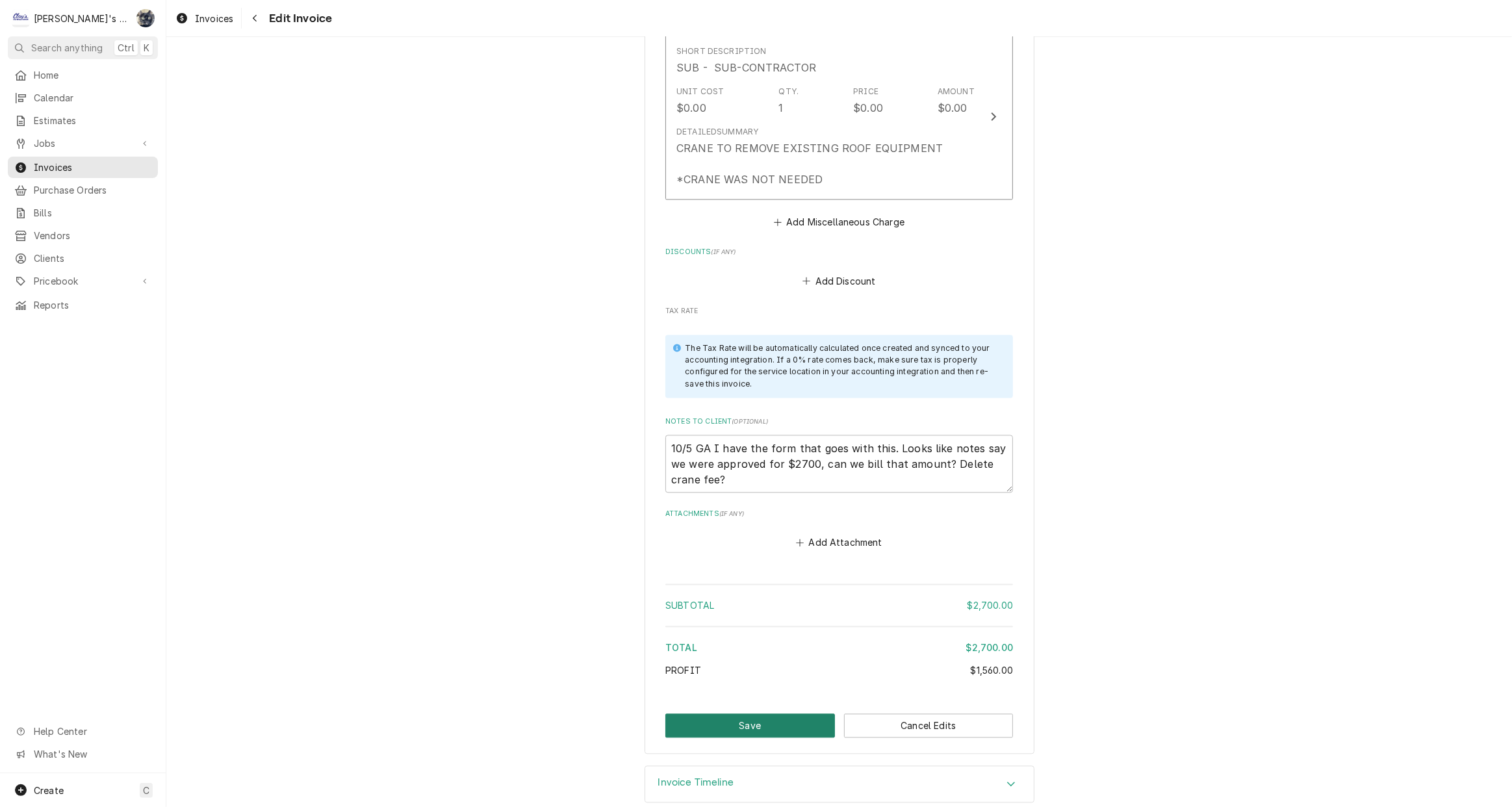
click at [756, 713] on button "Save" at bounding box center [750, 725] width 170 height 24
type textarea "x"
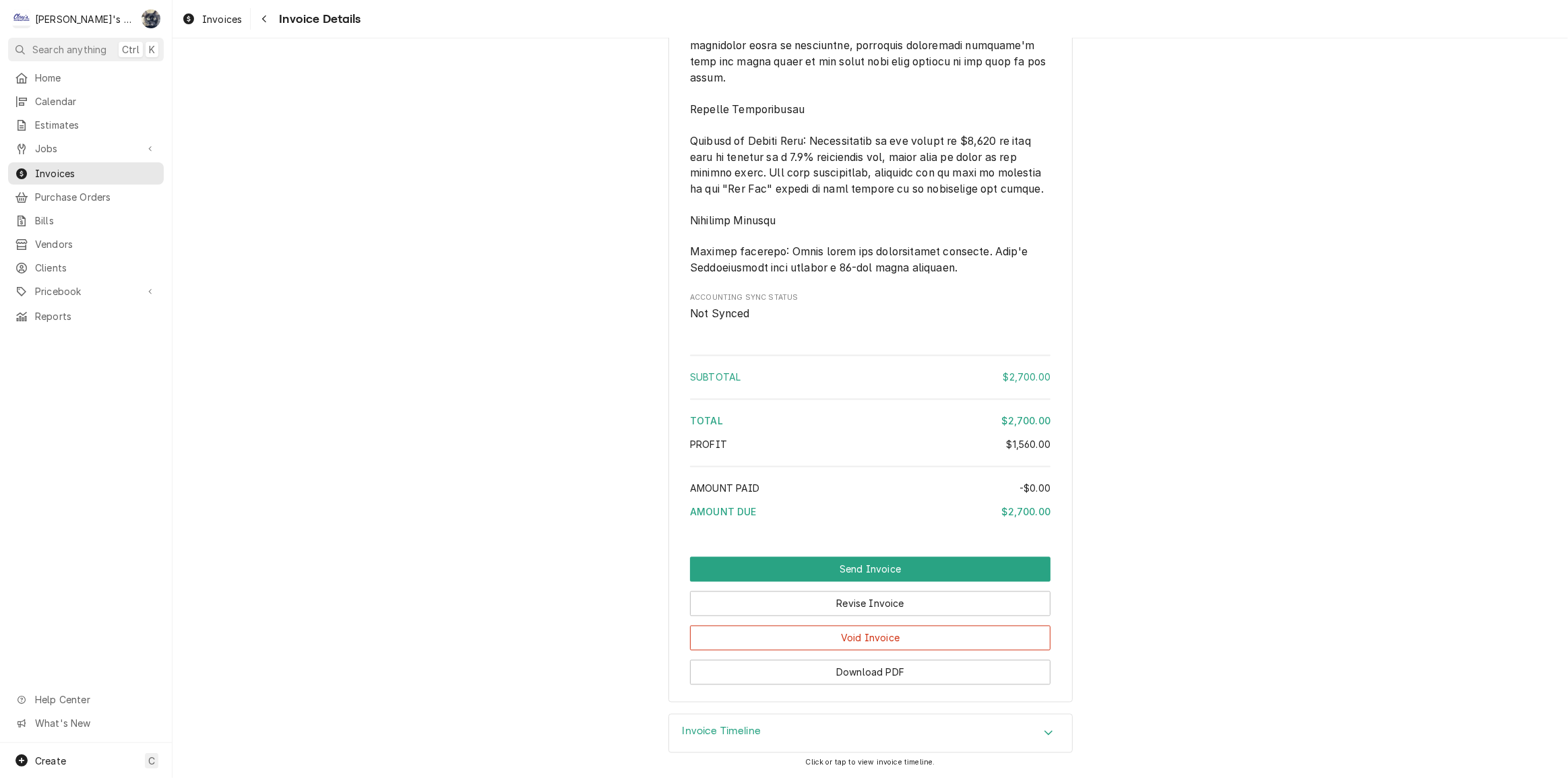
scroll to position [2757, 0]
click at [853, 612] on button "Revise Invoice" at bounding box center [871, 603] width 361 height 24
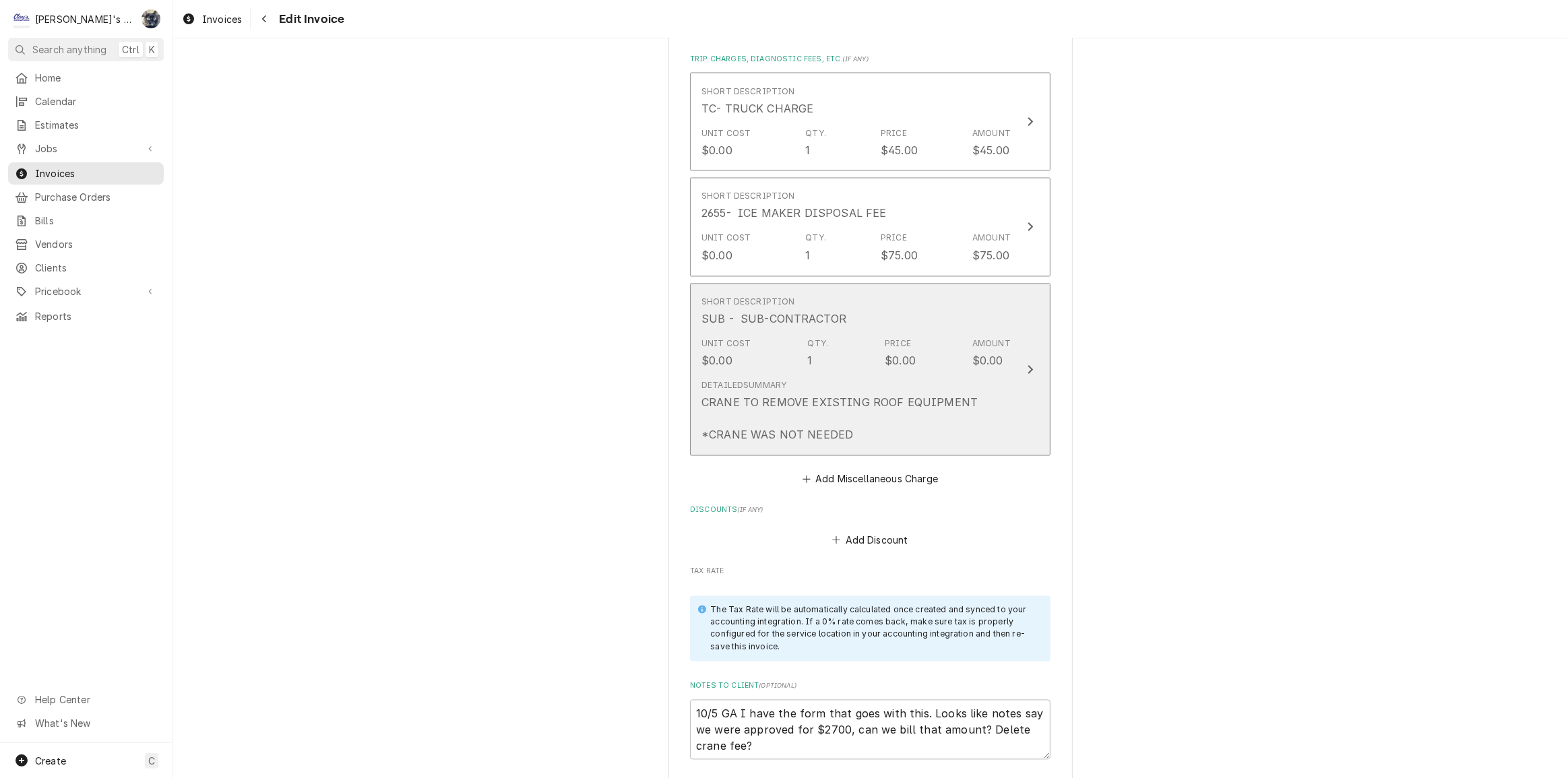
scroll to position [3063, 0]
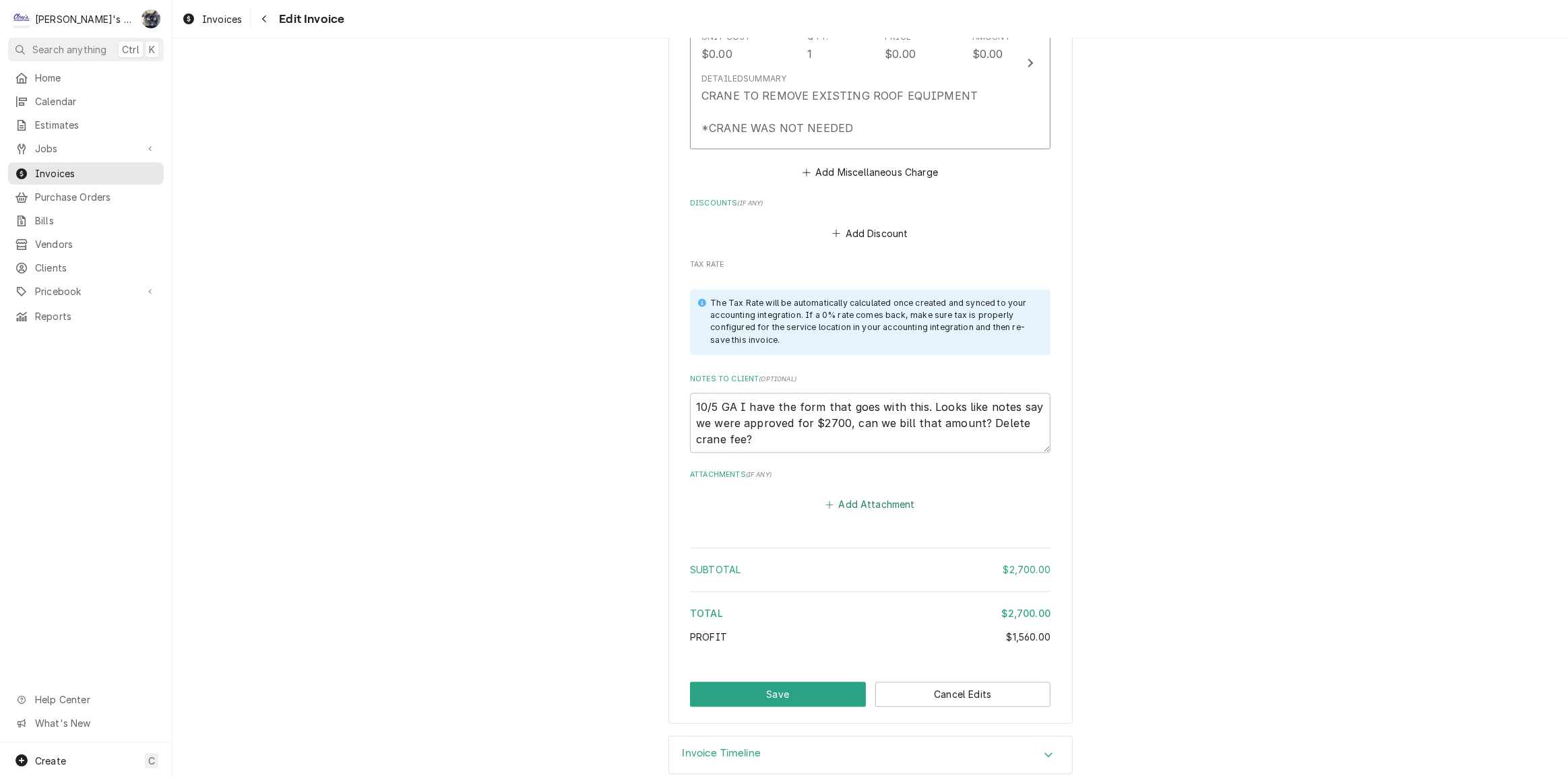
click at [869, 495] on button "Add Attachment" at bounding box center [871, 504] width 94 height 19
type textarea "x"
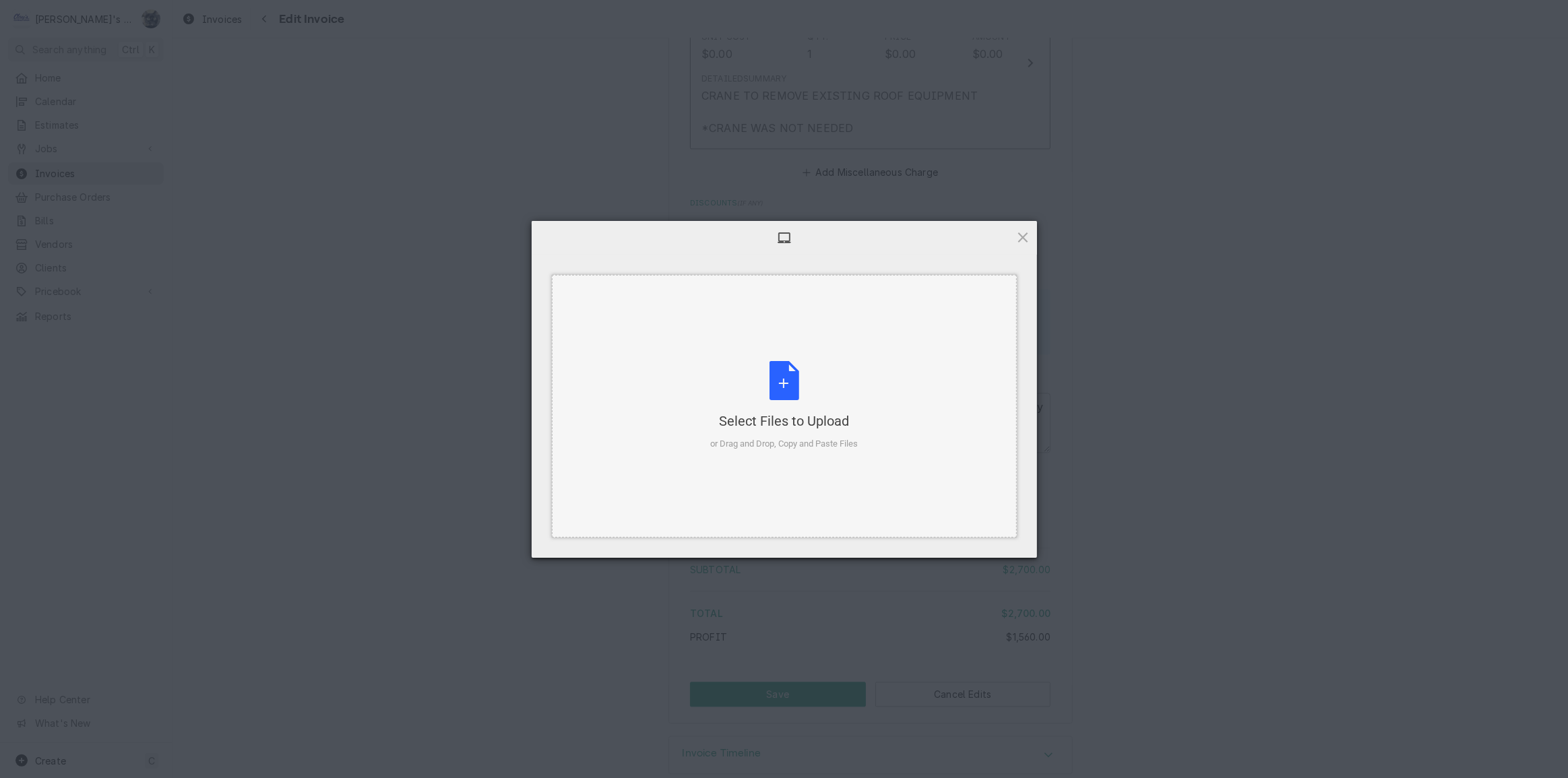
click at [776, 374] on div "Select Files to Upload or Drag and Drop, Copy and Paste Files" at bounding box center [784, 405] width 148 height 90
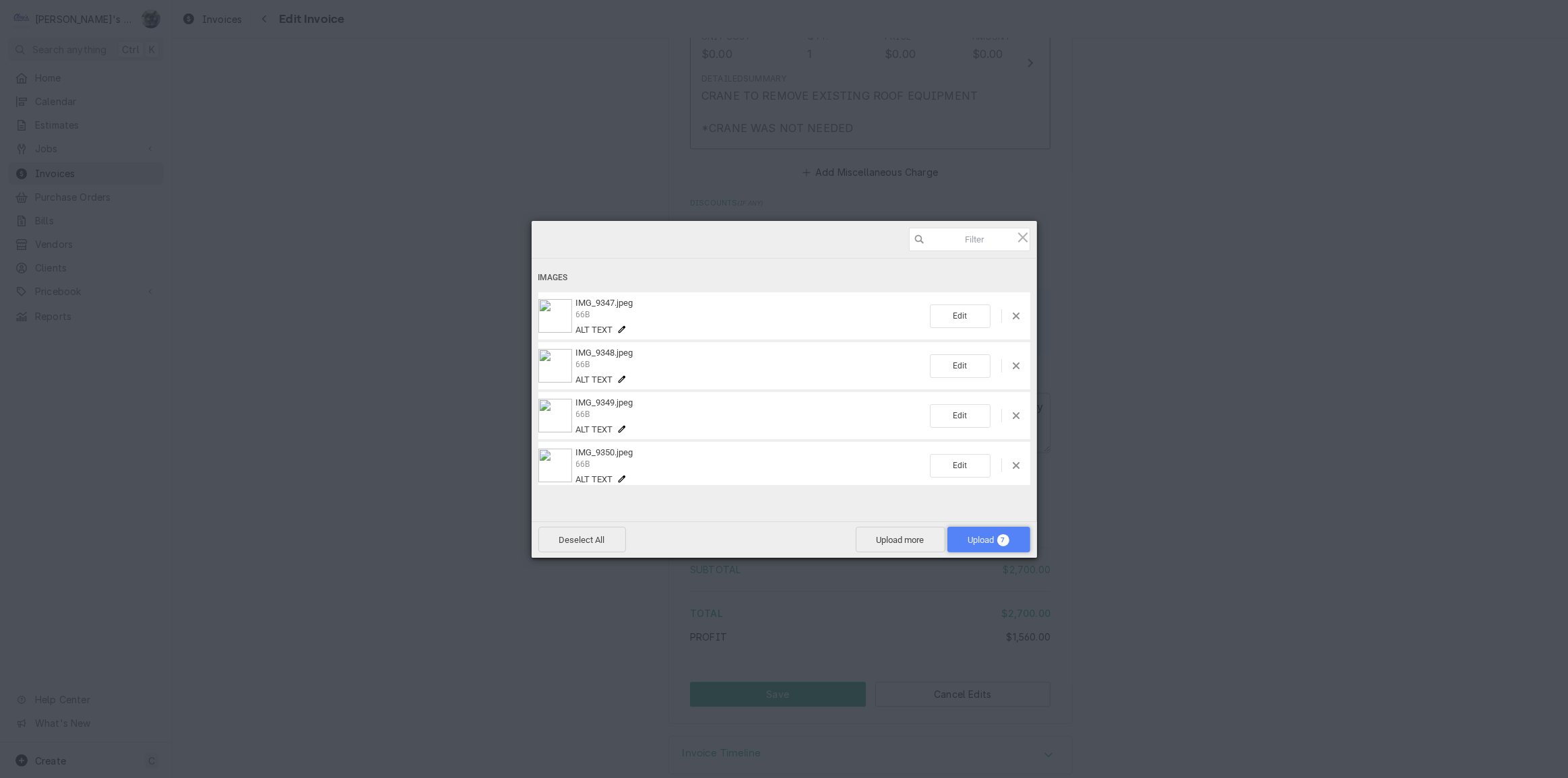
click at [1004, 546] on span "7" at bounding box center [1003, 540] width 12 height 12
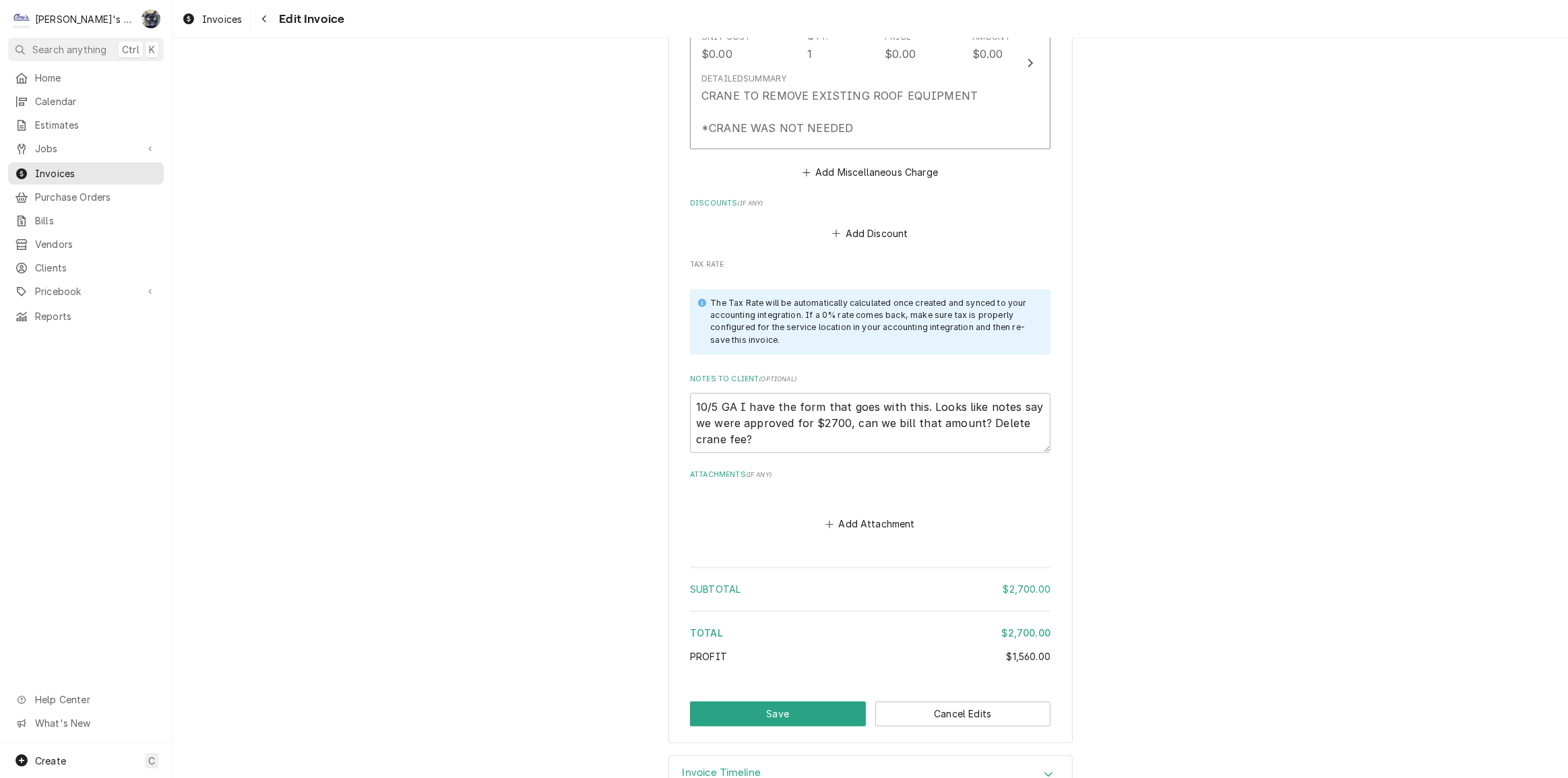
scroll to position [0, 35]
click at [815, 705] on button "Save" at bounding box center [778, 714] width 176 height 24
type textarea "x"
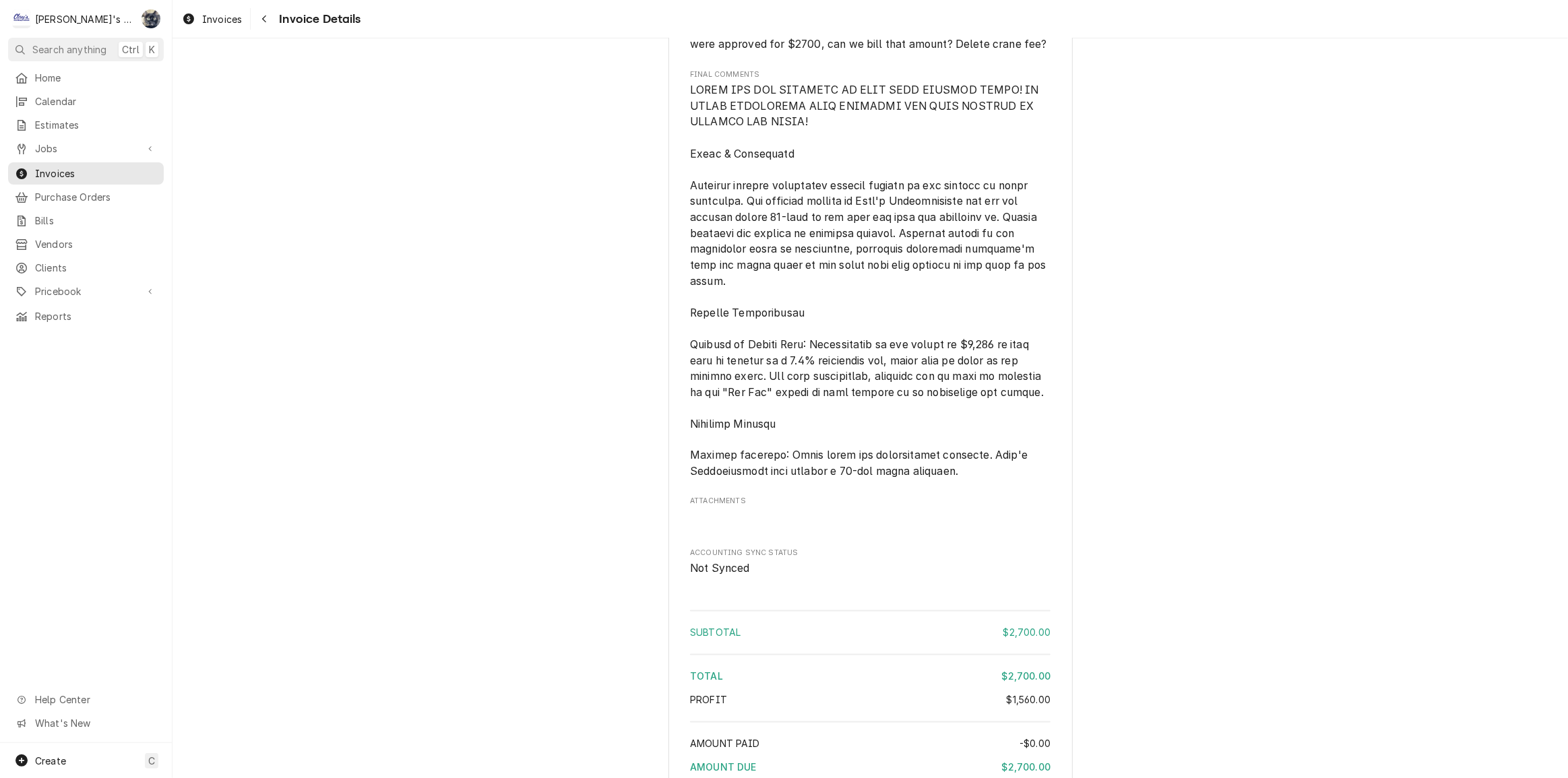
scroll to position [2511, 0]
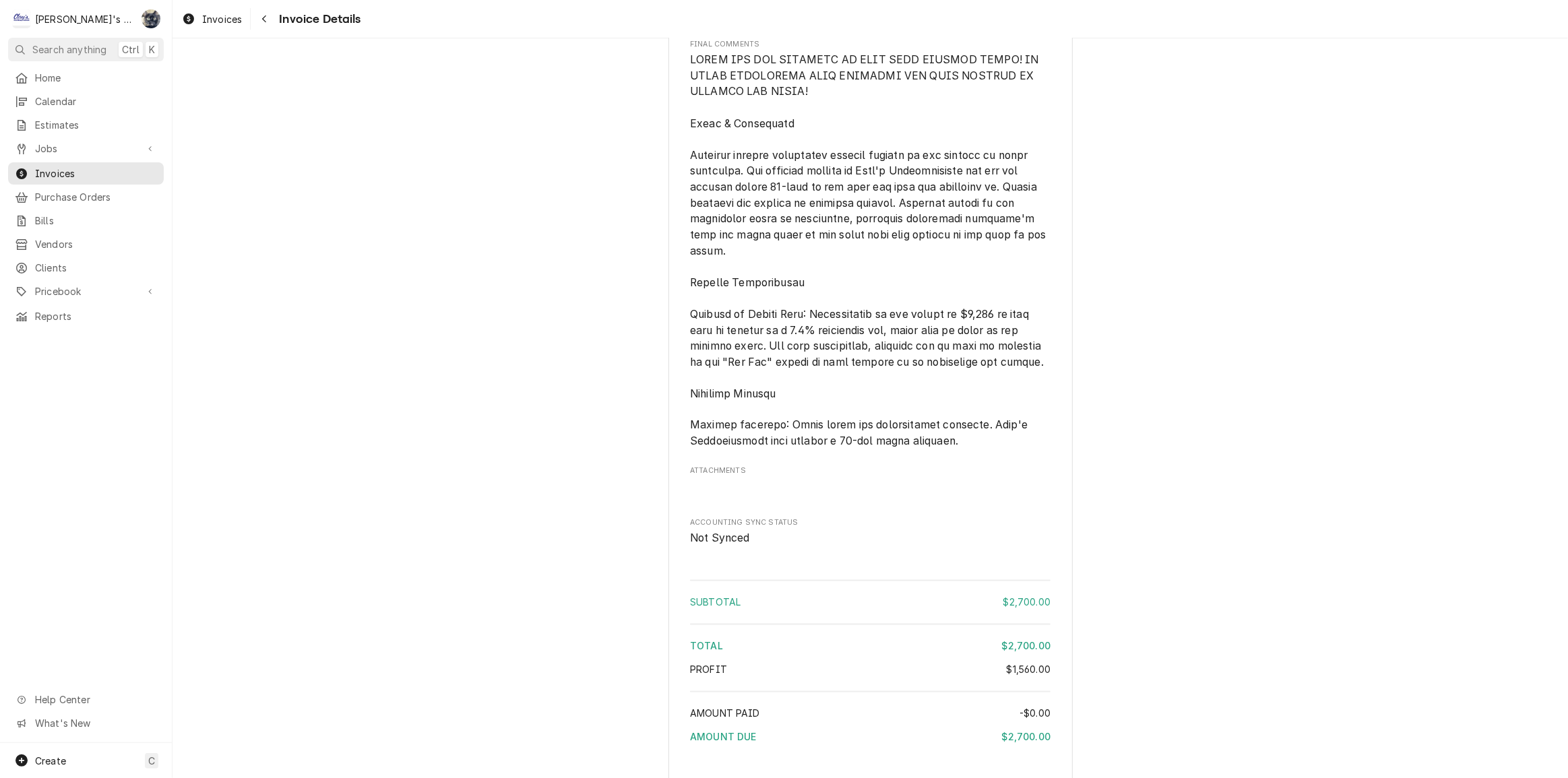
click at [817, 491] on img "Attachments" at bounding box center [817, 490] width 1 height 1
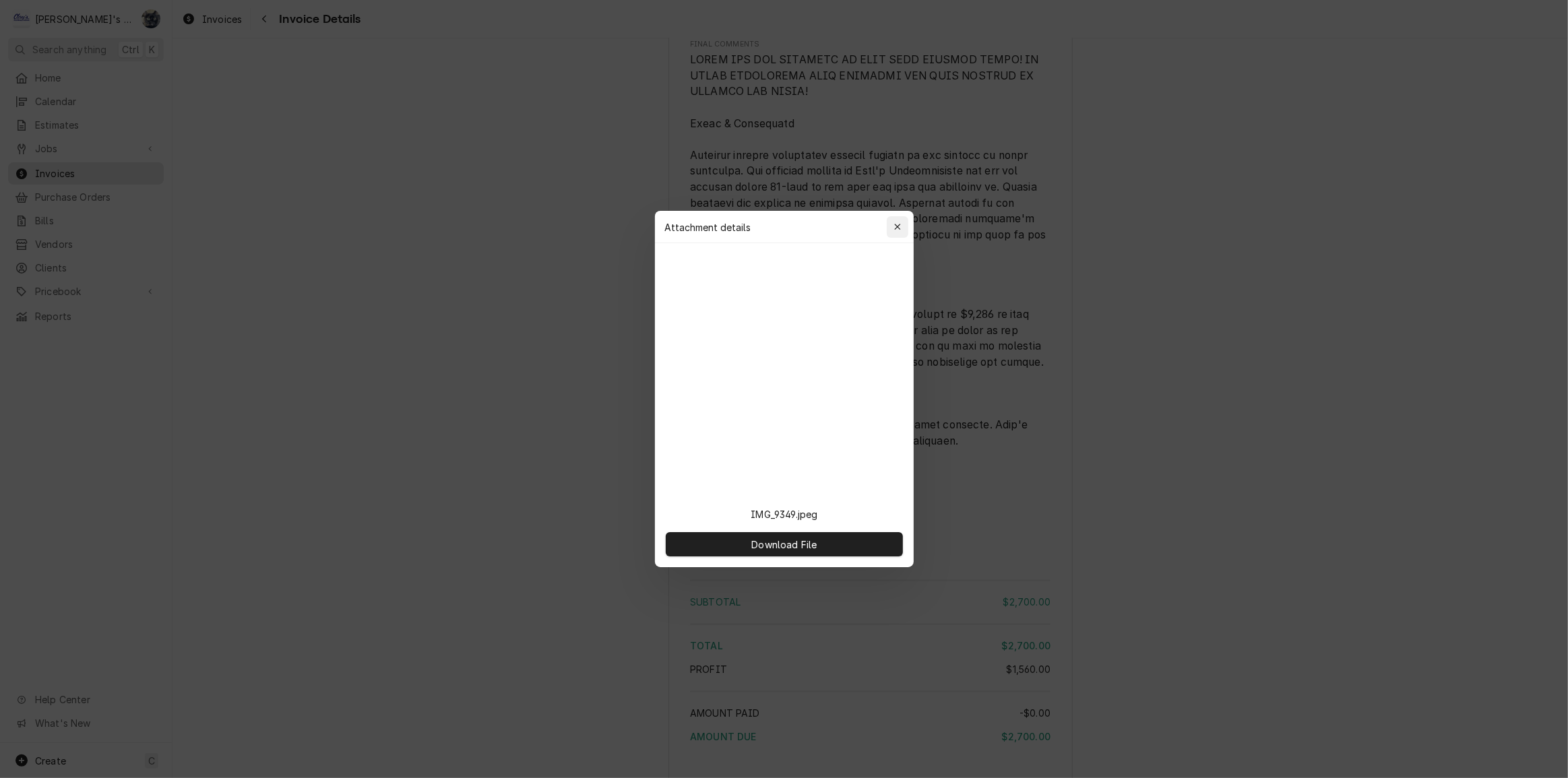
click at [897, 232] on icon "button" at bounding box center [897, 227] width 7 height 9
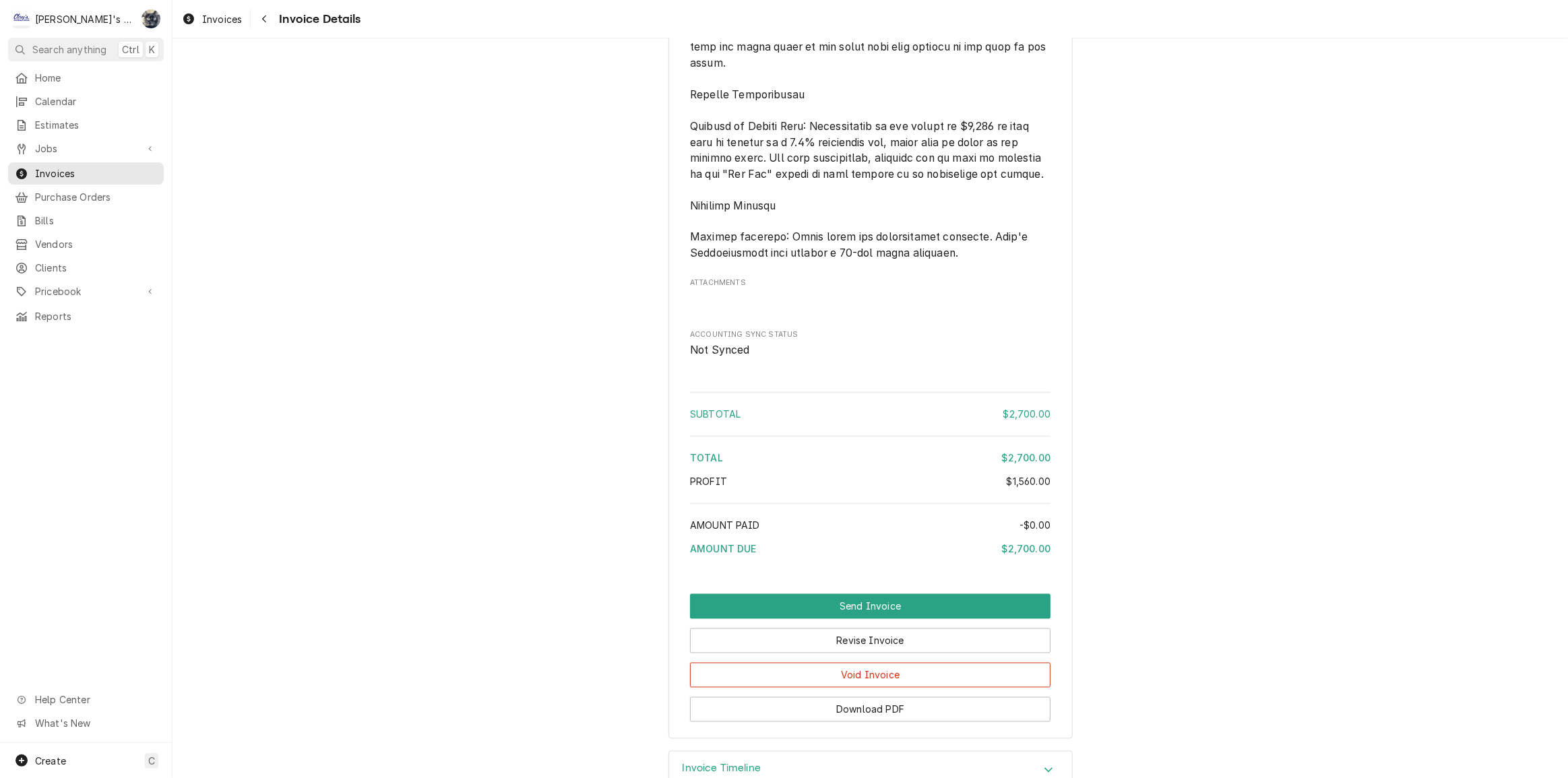
scroll to position [2828, 0]
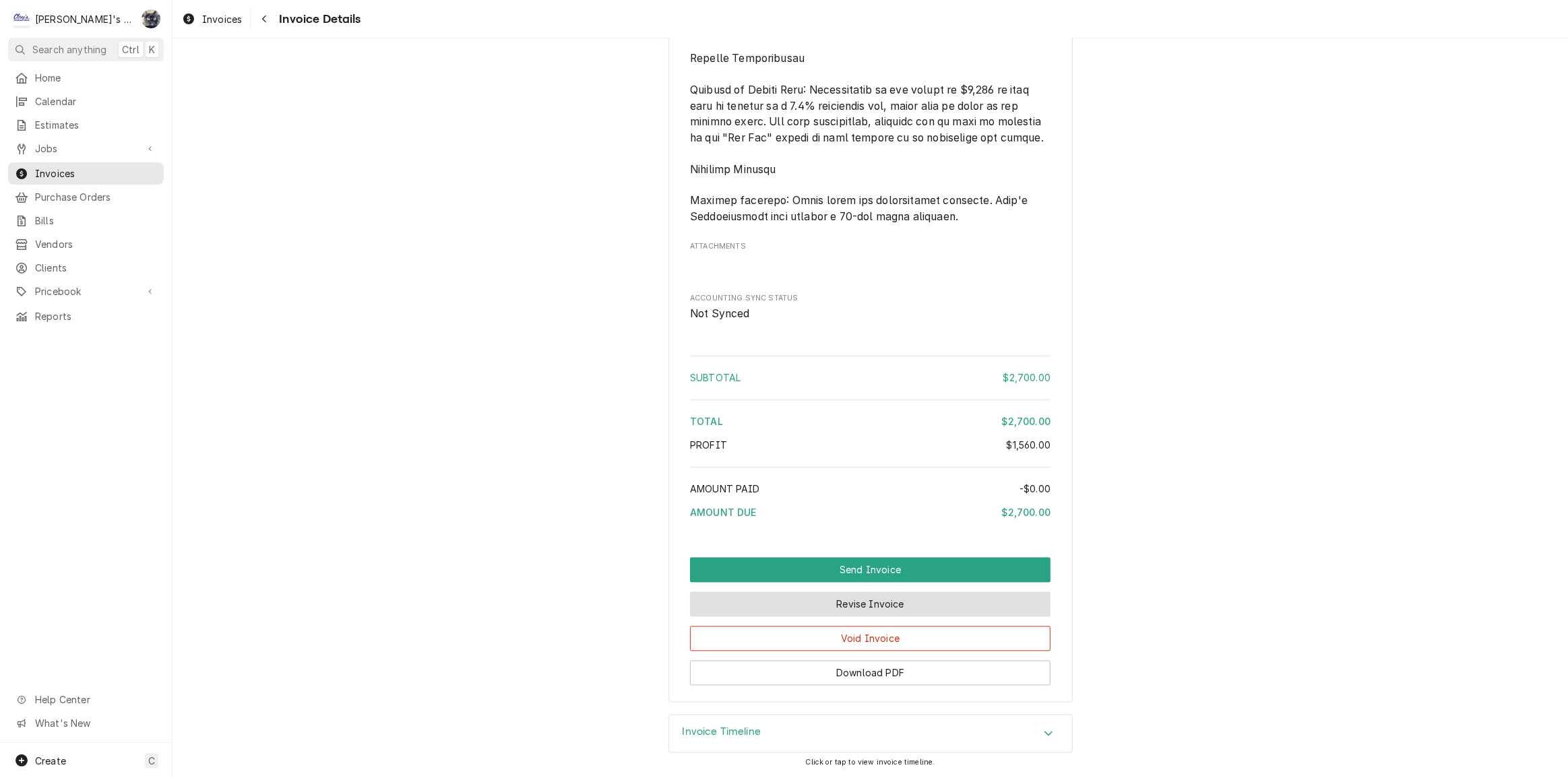
click at [891, 600] on button "Revise Invoice" at bounding box center [871, 604] width 361 height 24
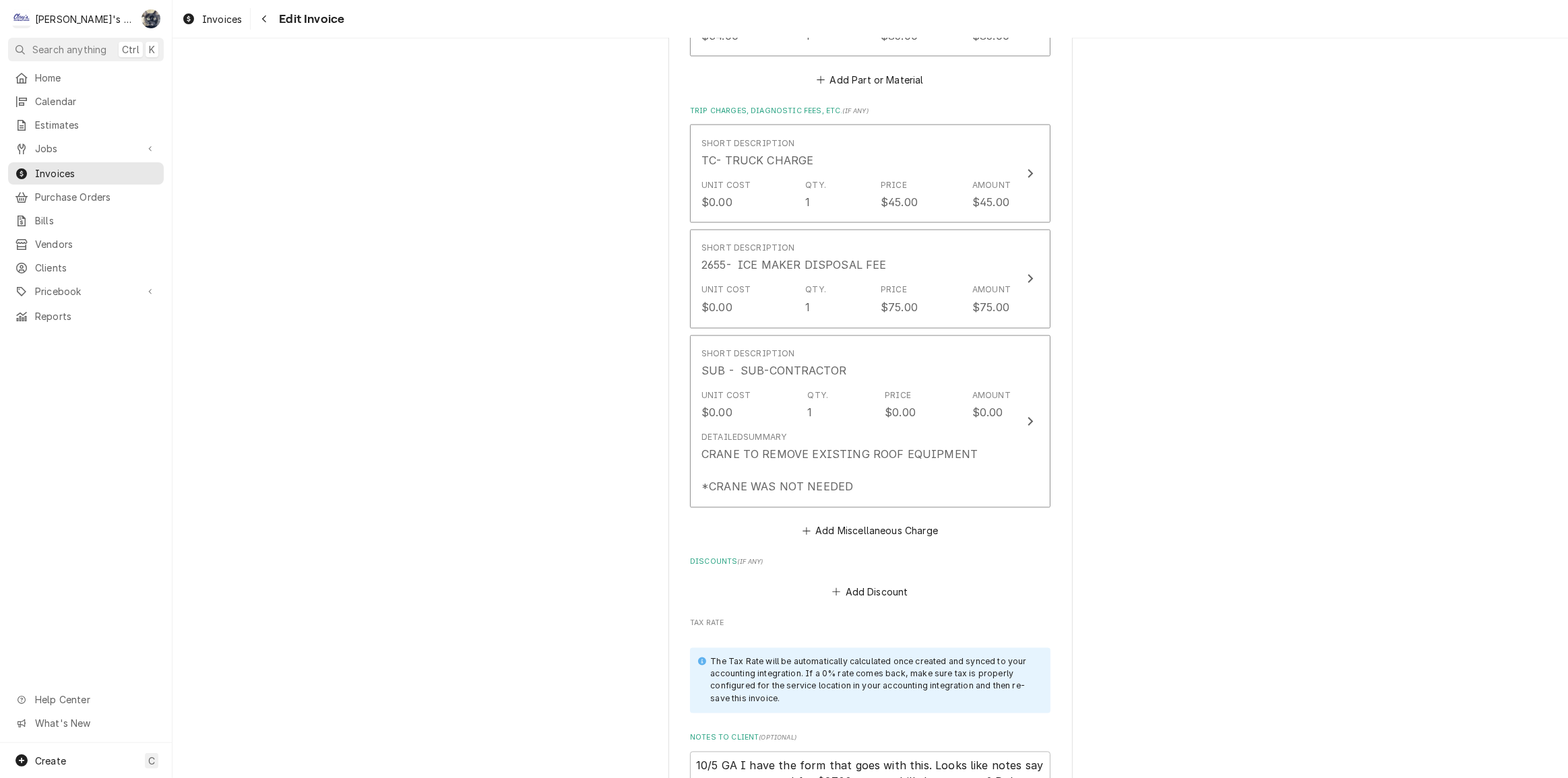
scroll to position [2388, 0]
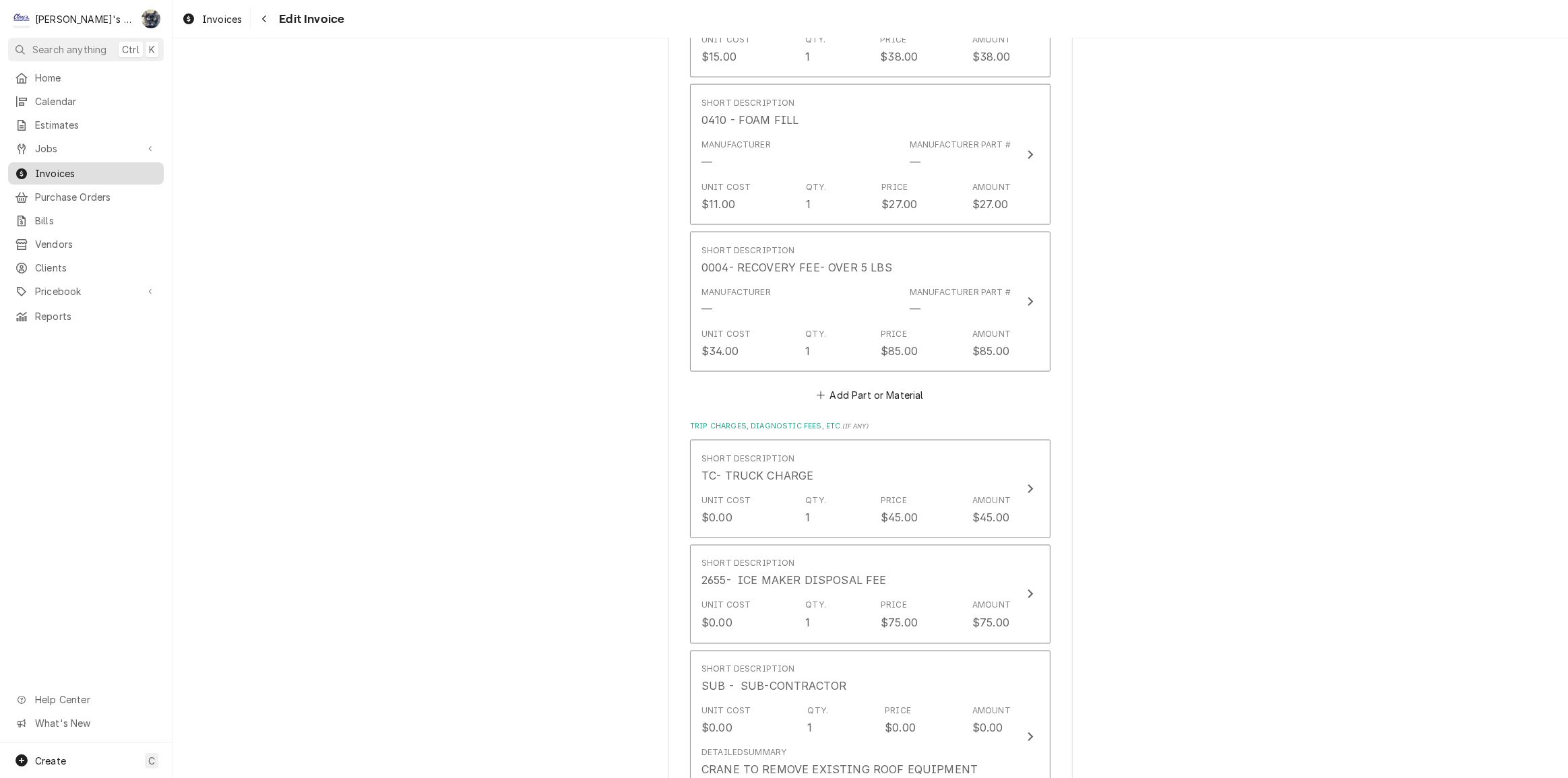
click at [83, 167] on span "Invoices" at bounding box center [96, 174] width 122 height 15
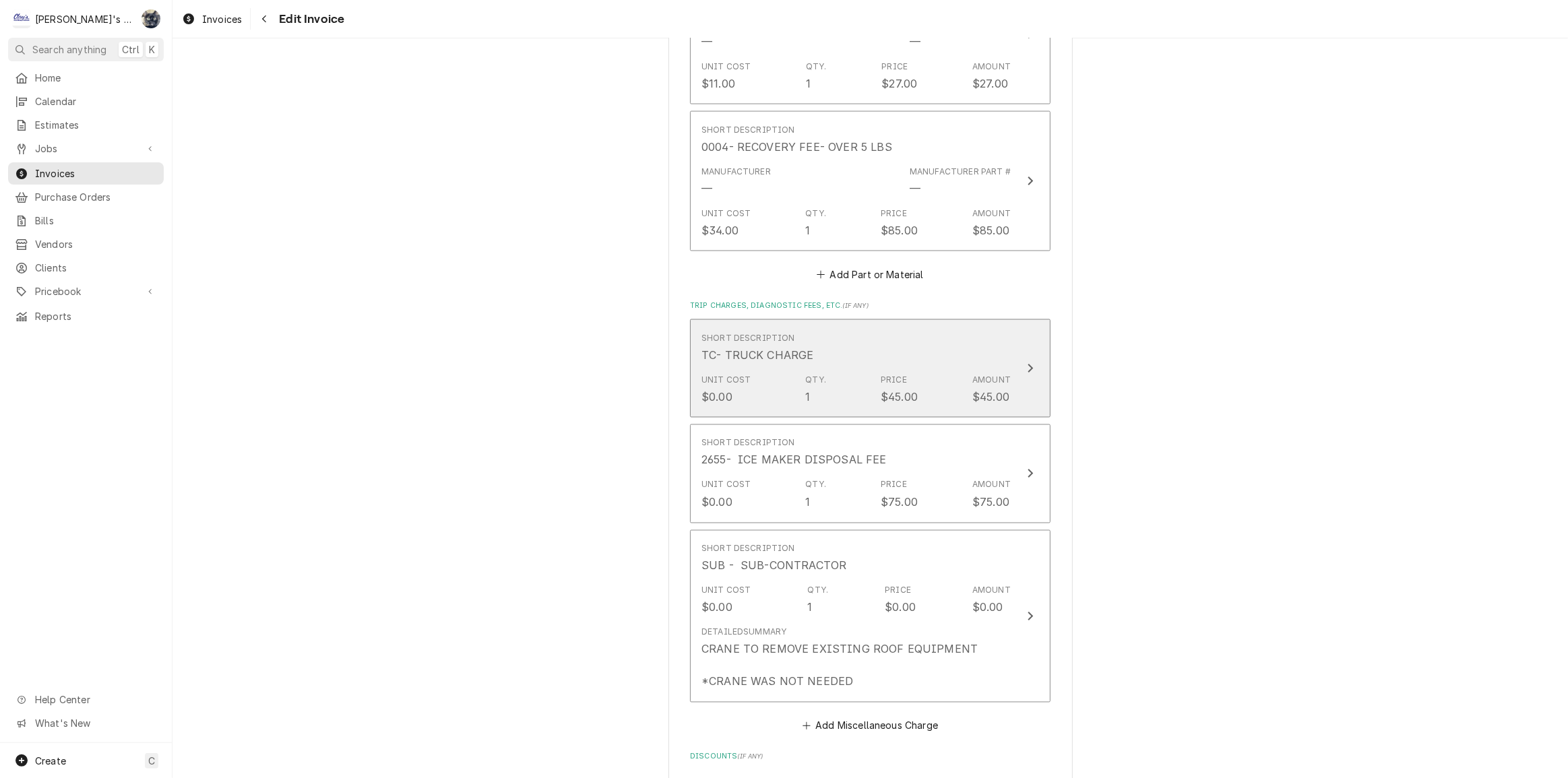
scroll to position [2634, 0]
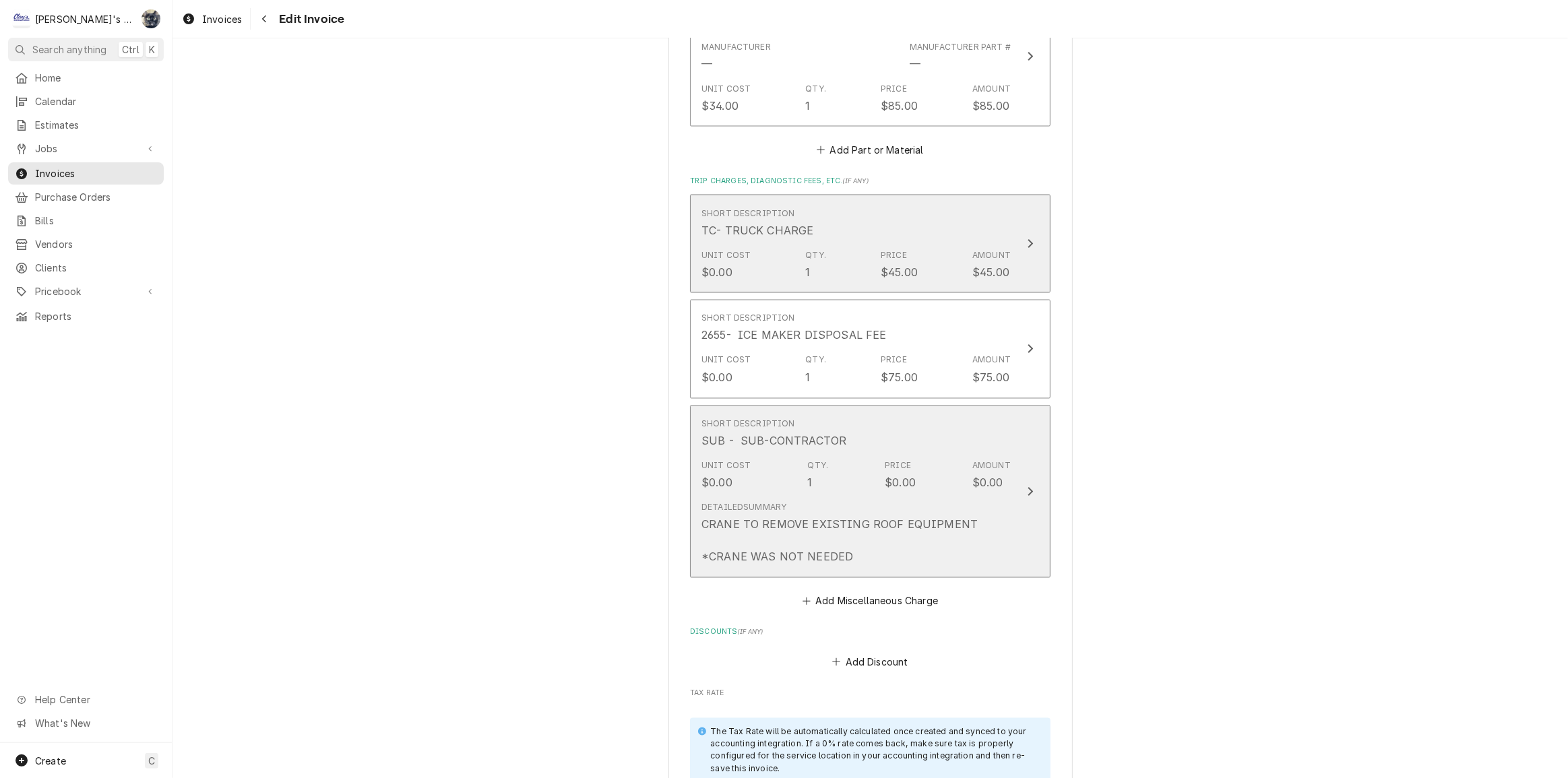
click at [702, 497] on div "Detailed Summary CRANE TO REMOVE EXISTING ROOF EQUIPMENT *CRANE WAS NOT NEEDED" at bounding box center [856, 534] width 309 height 74
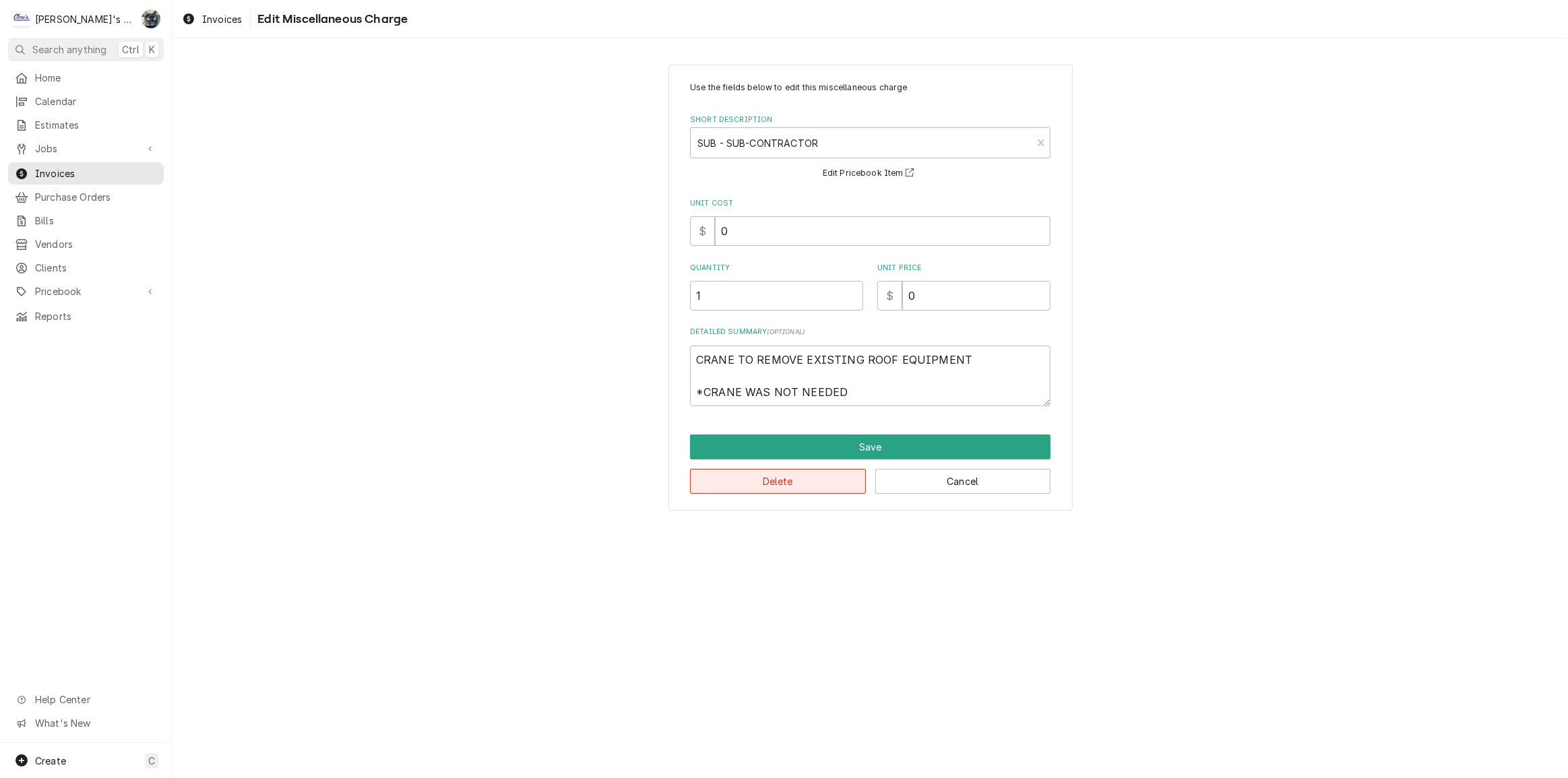
click at [762, 483] on button "Delete" at bounding box center [778, 481] width 176 height 24
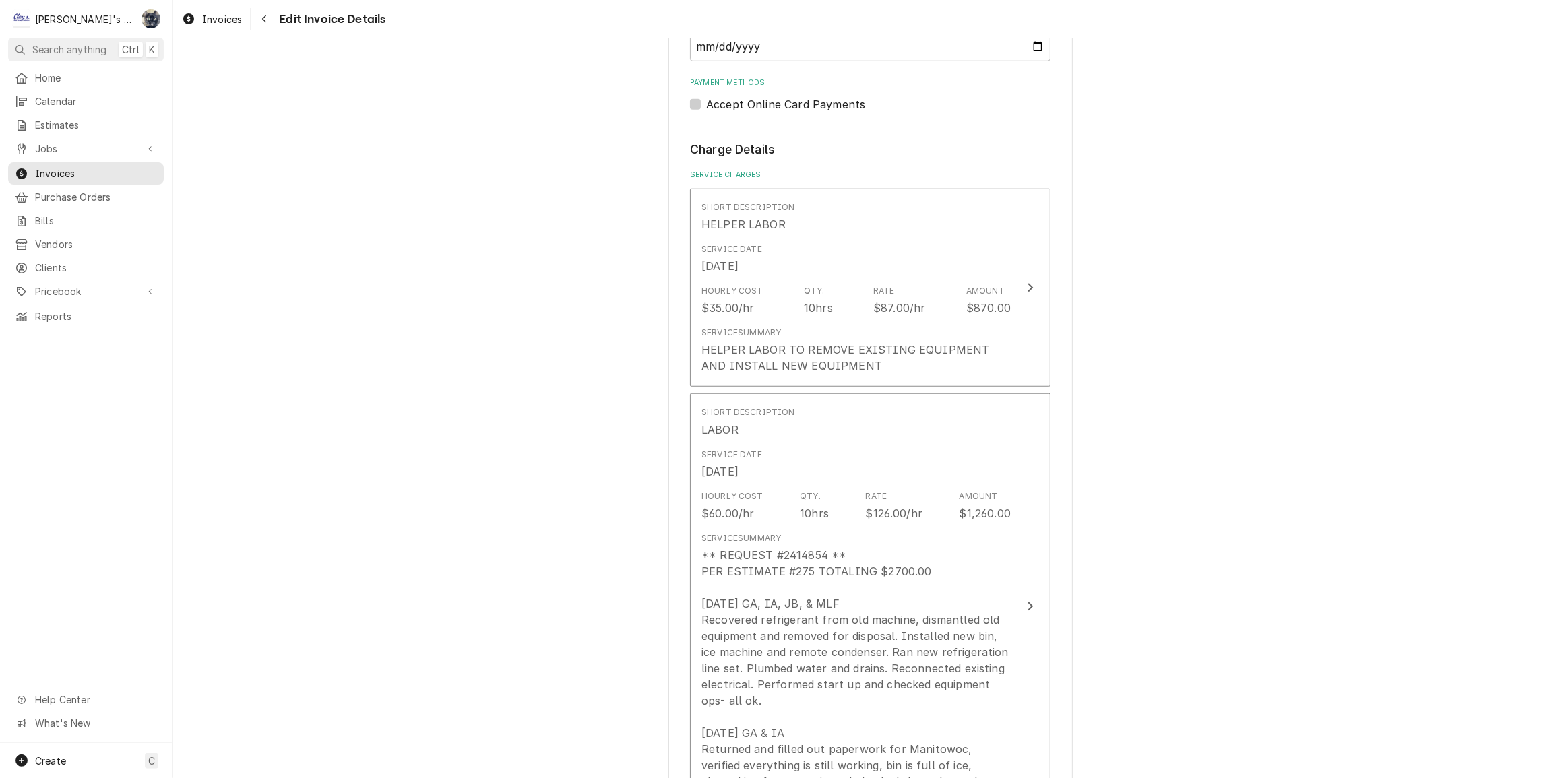
scroll to position [900, 0]
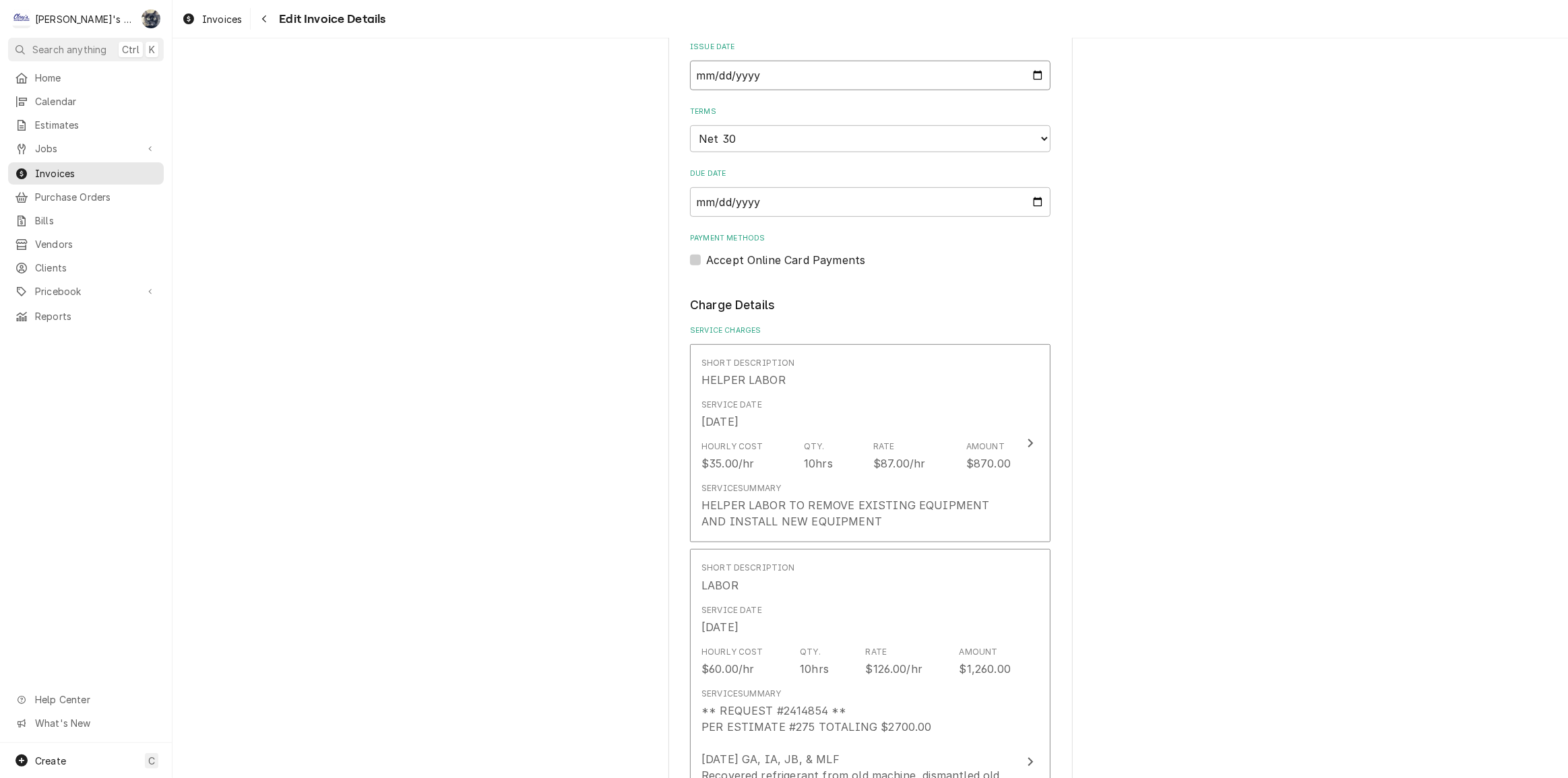
click at [1036, 73] on input "2025-10-05" at bounding box center [871, 75] width 361 height 30
type textarea "x"
type input "2025-10-06"
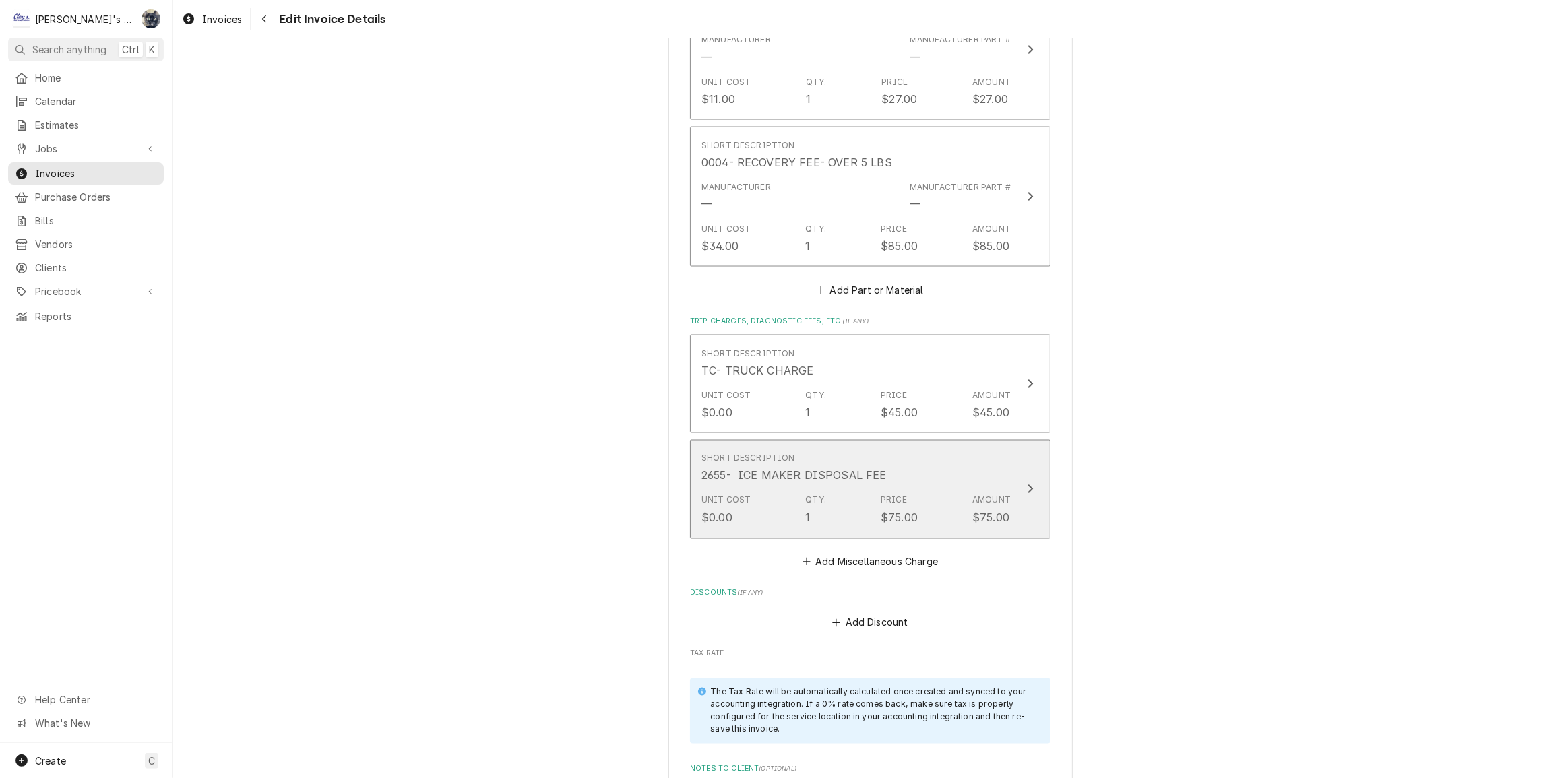
scroll to position [2922, 0]
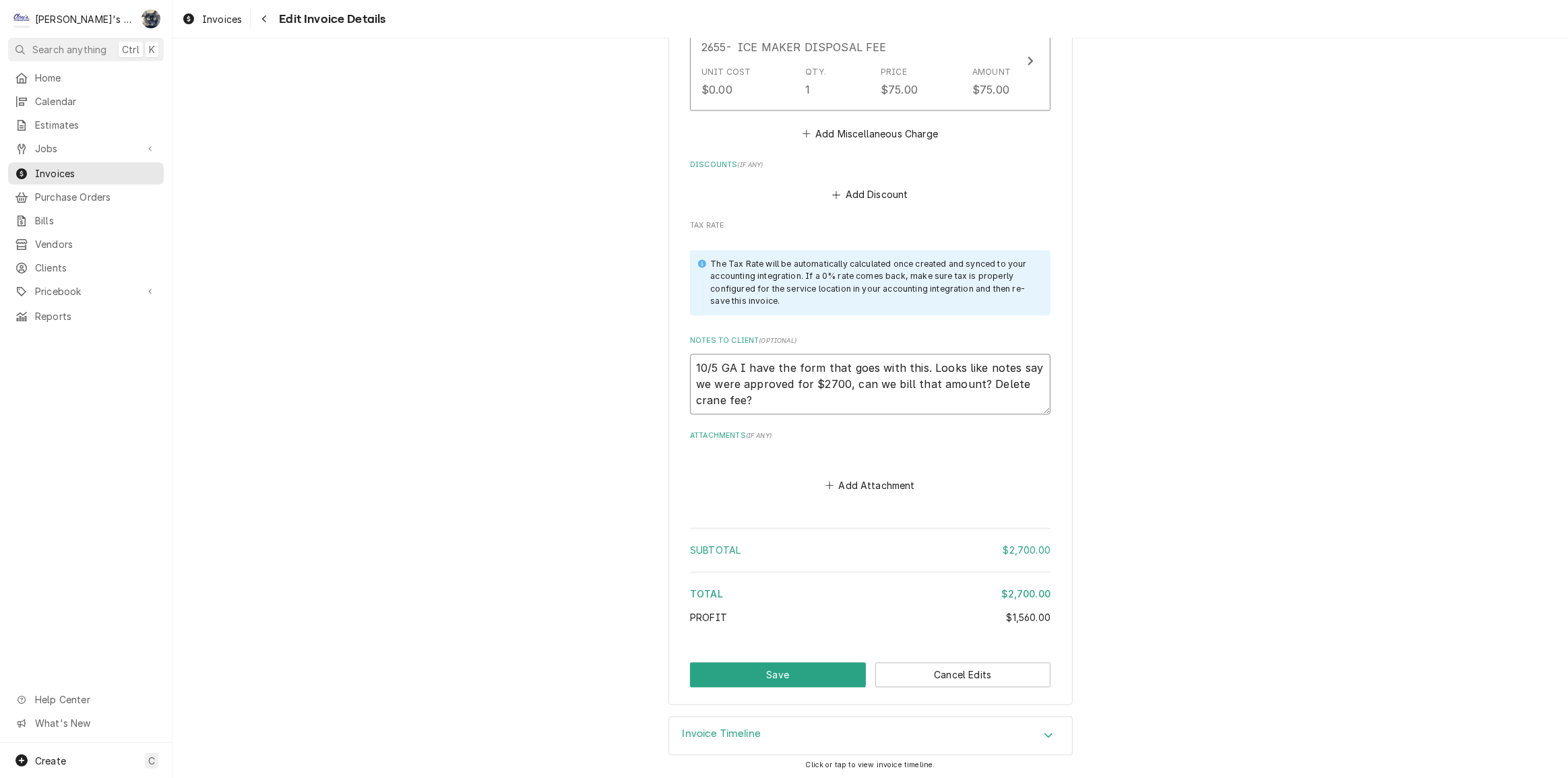
drag, startPoint x: 781, startPoint y: 384, endPoint x: 654, endPoint y: 332, distance: 137.2
type textarea "x"
click at [707, 379] on textarea "Notes to Client ( optional )" at bounding box center [871, 384] width 361 height 61
type textarea "x"
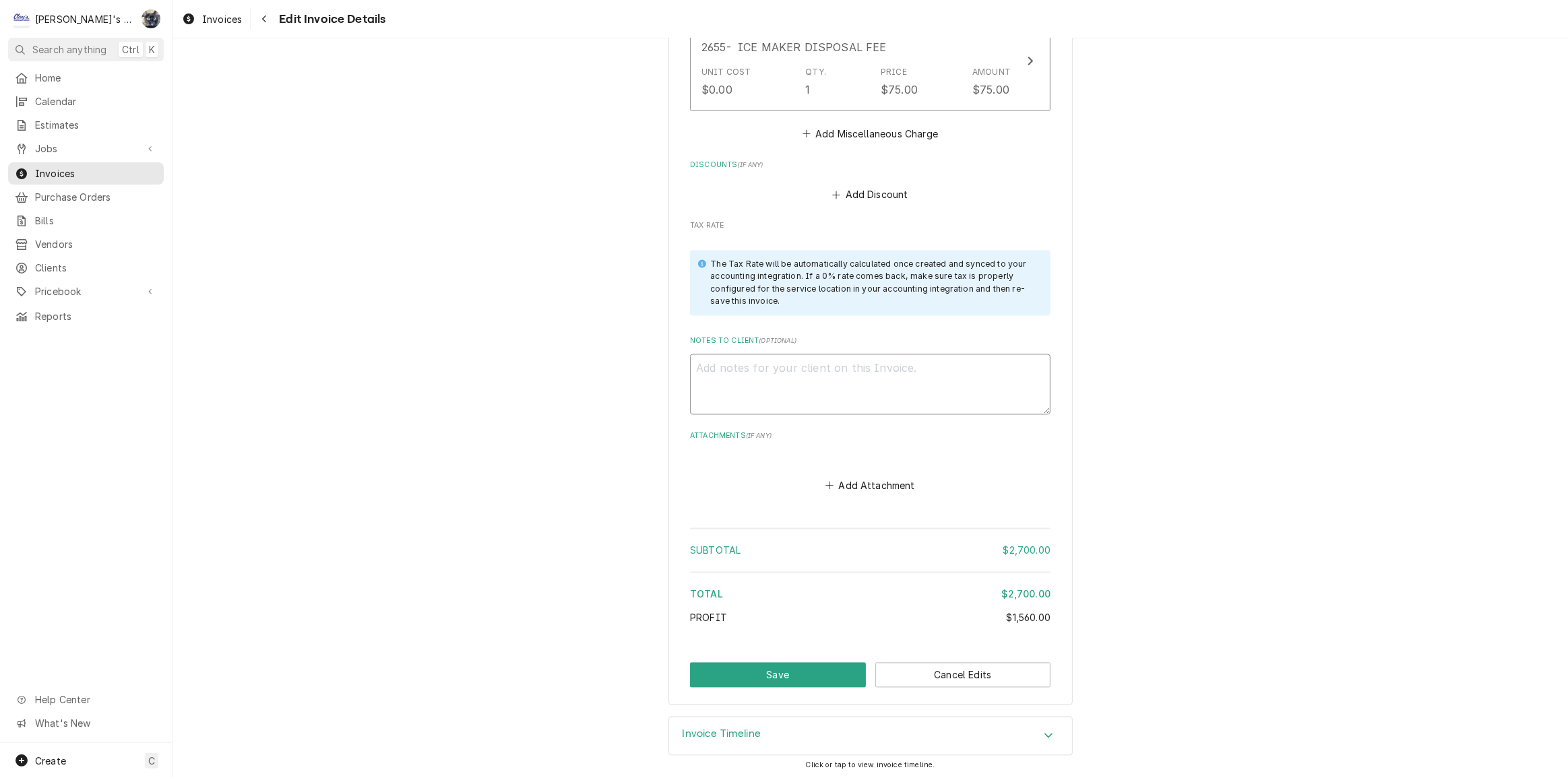
type textarea "r"
type textarea "x"
type textarea "re"
type textarea "x"
type textarea "r"
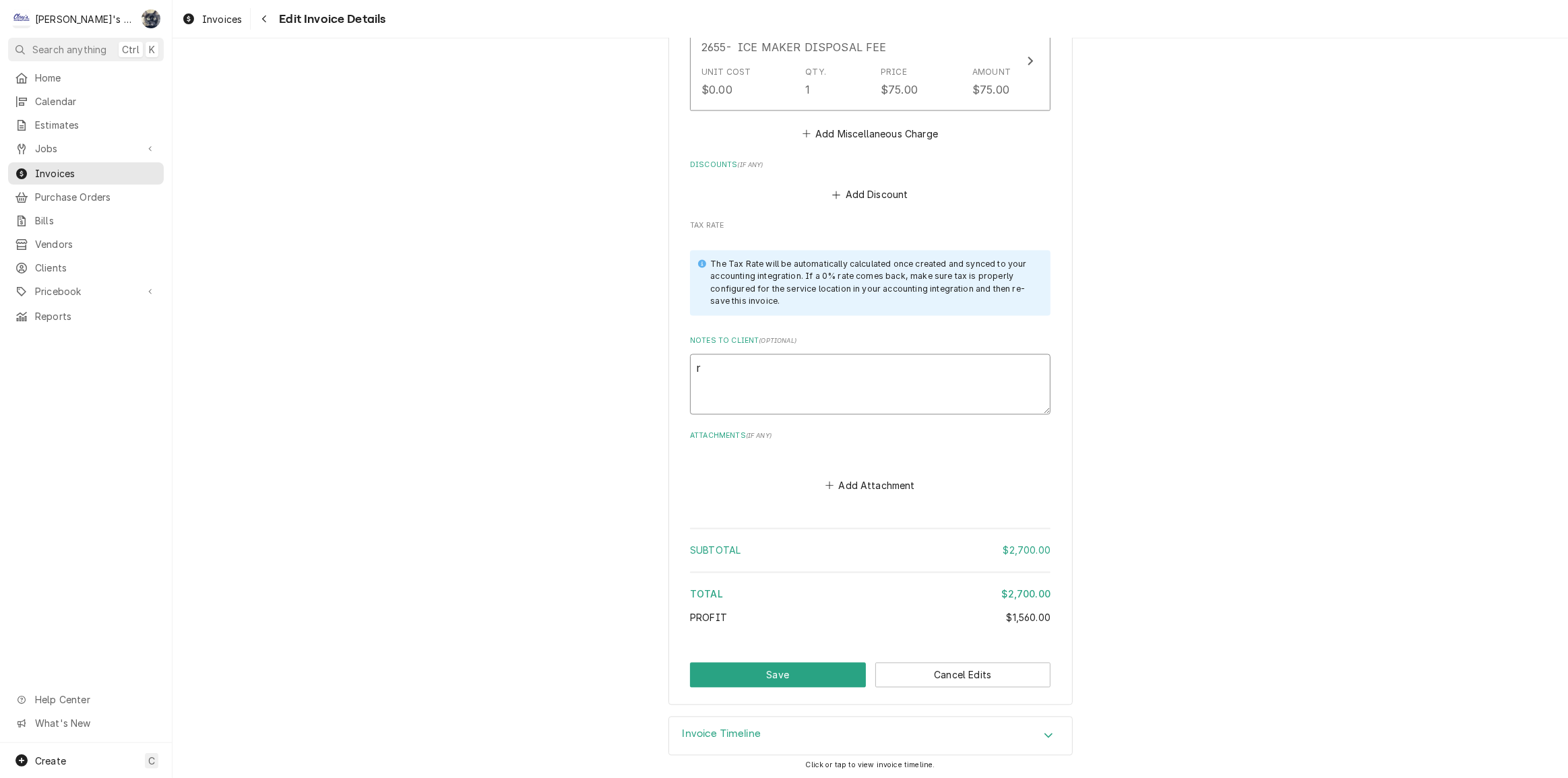
type textarea "x"
type textarea "R"
type textarea "x"
type textarea "RE"
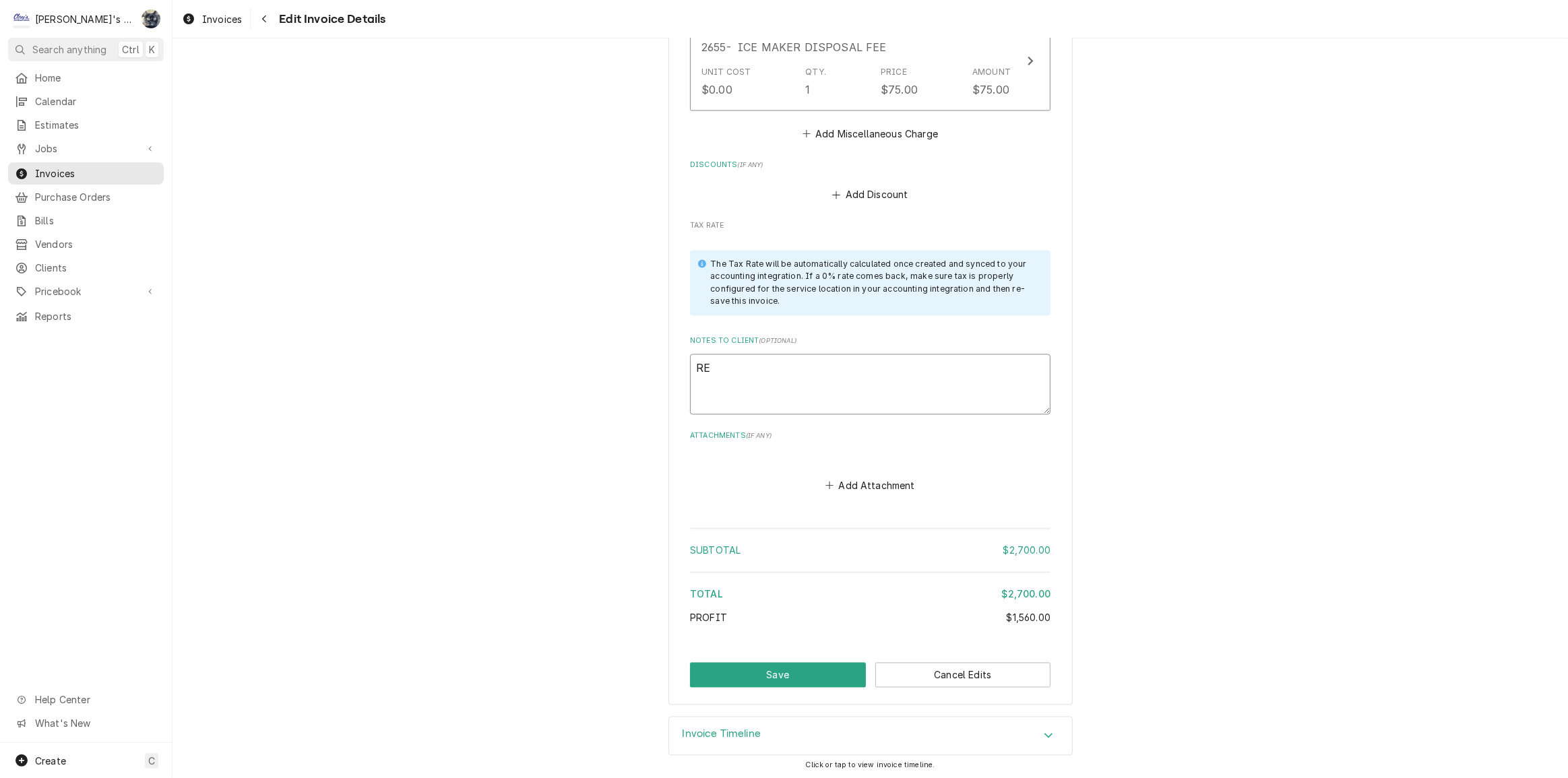
type textarea "x"
type textarea "REQ"
type textarea "x"
type textarea "REQU"
type textarea "x"
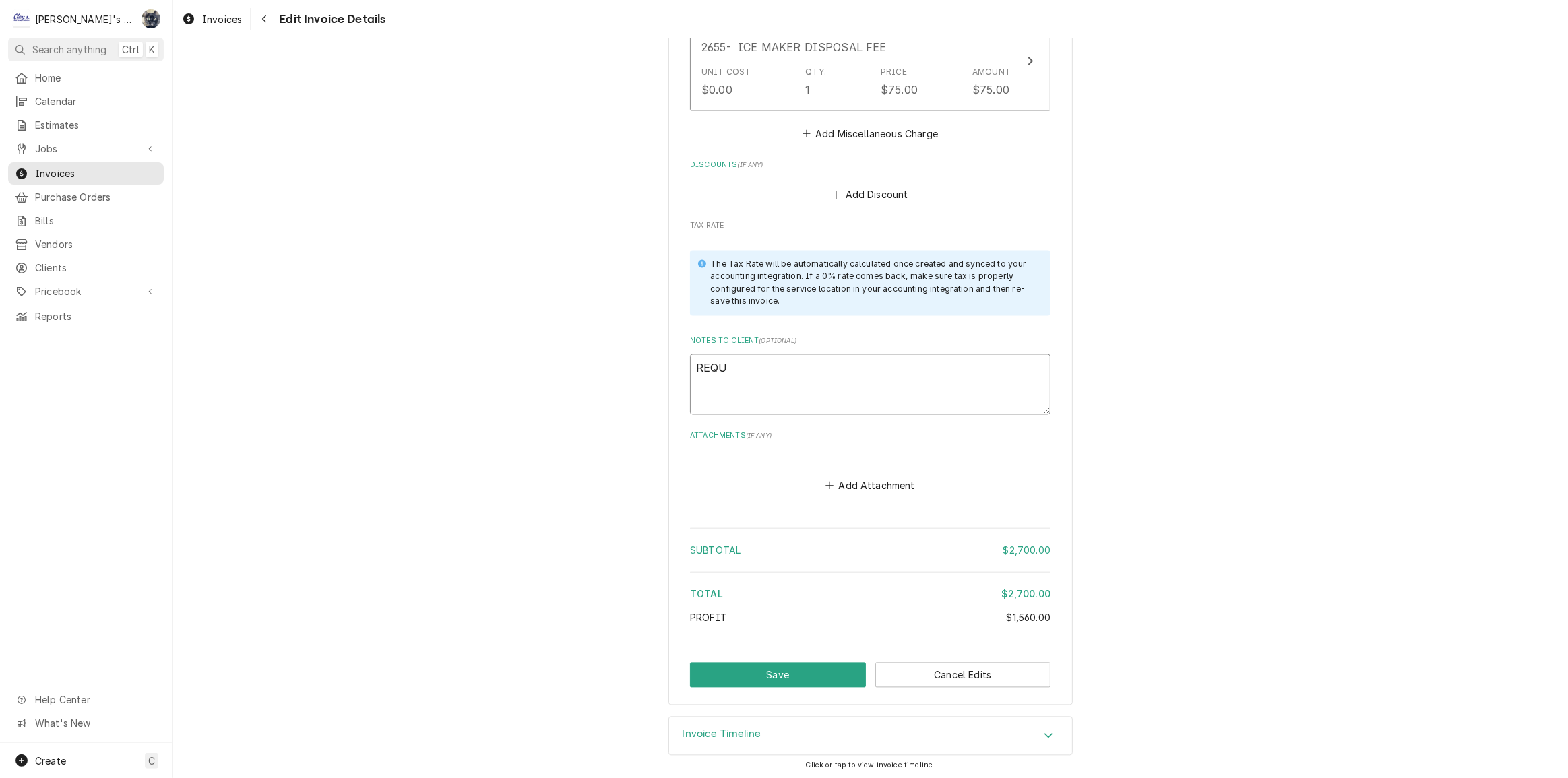
type textarea "REQUE"
type textarea "x"
type textarea "REQUES"
type textarea "x"
type textarea "REQUEST"
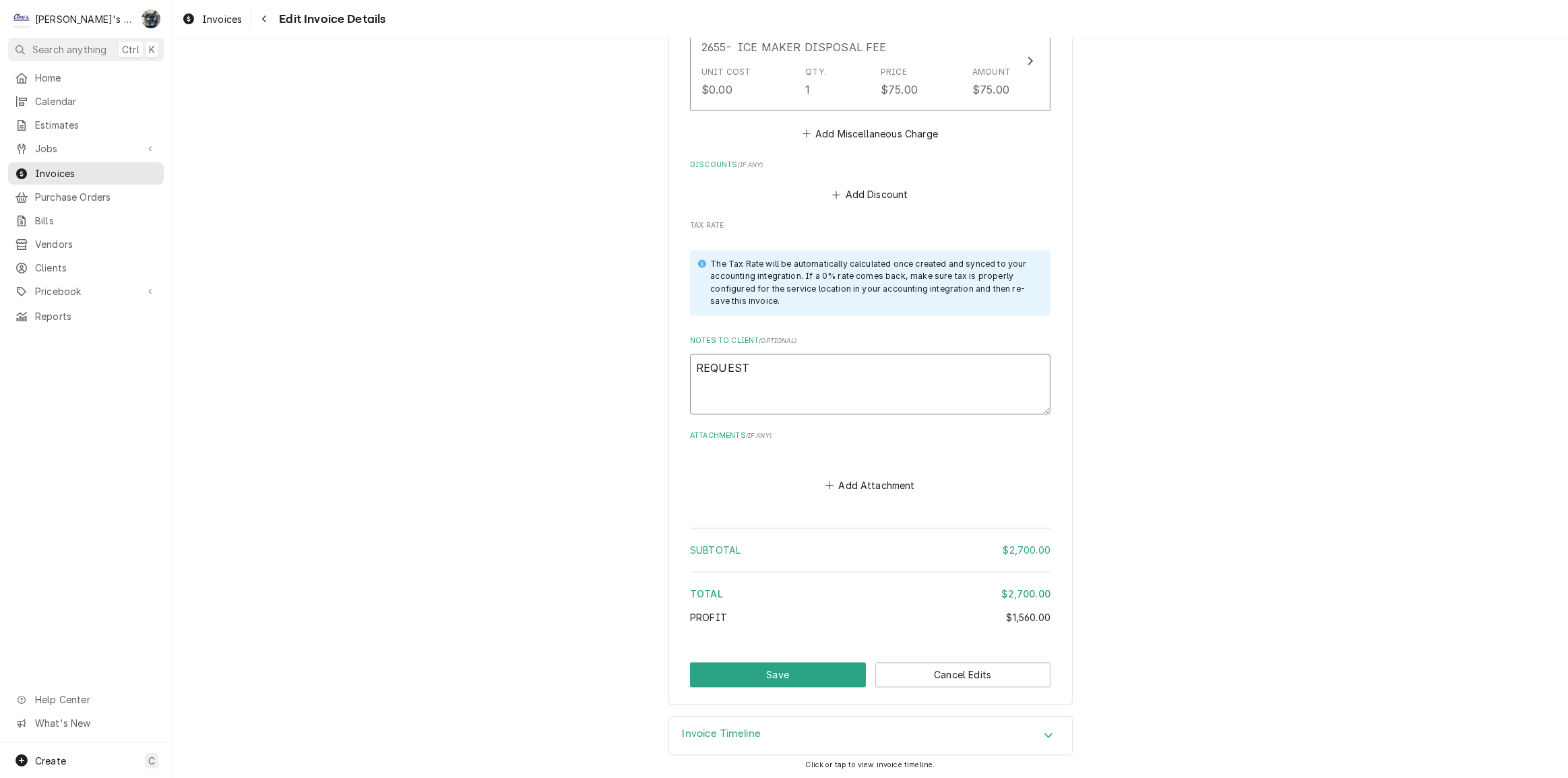
type textarea "x"
type textarea "REQUEST"
type textarea "x"
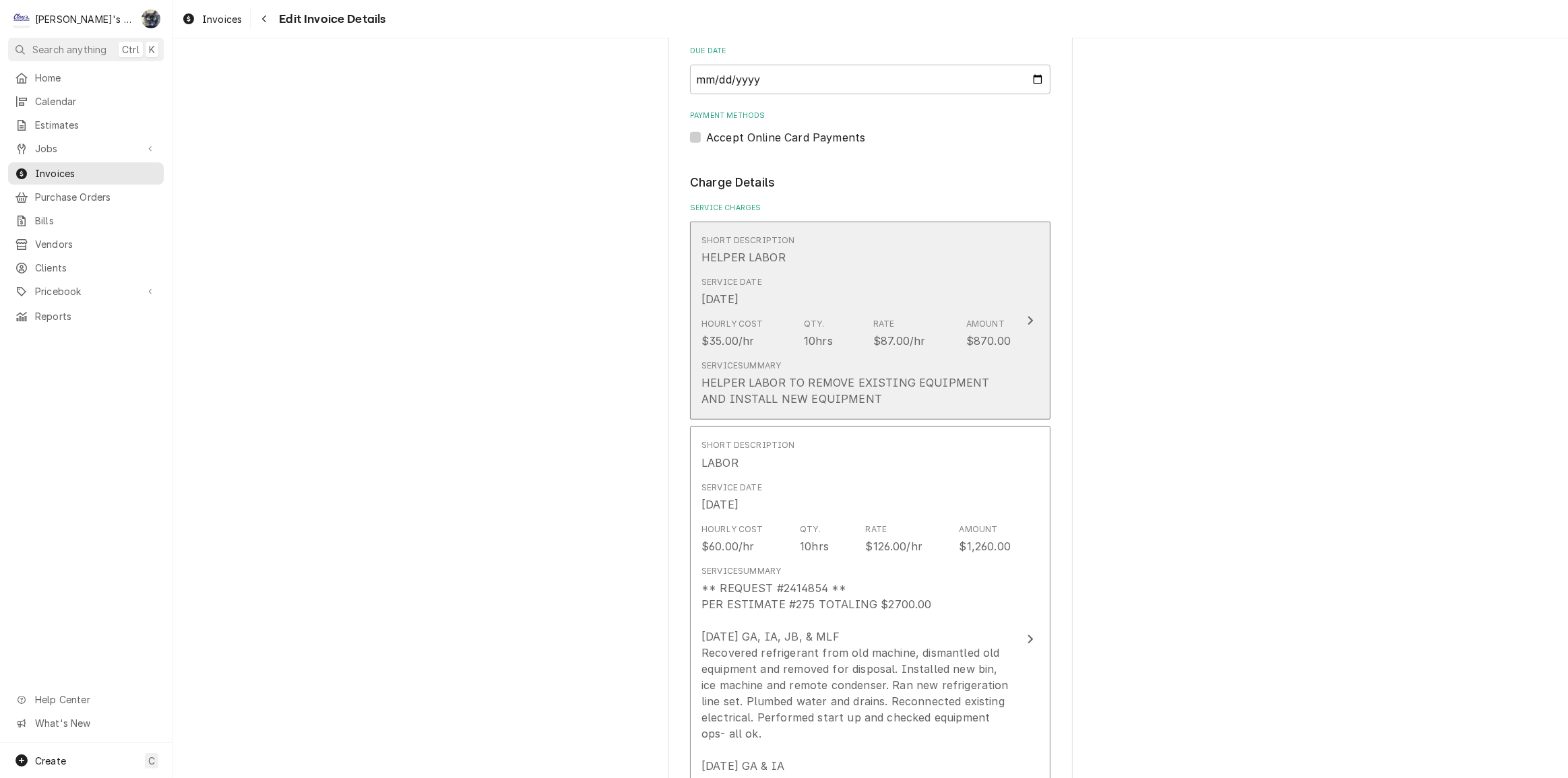
scroll to position [1329, 0]
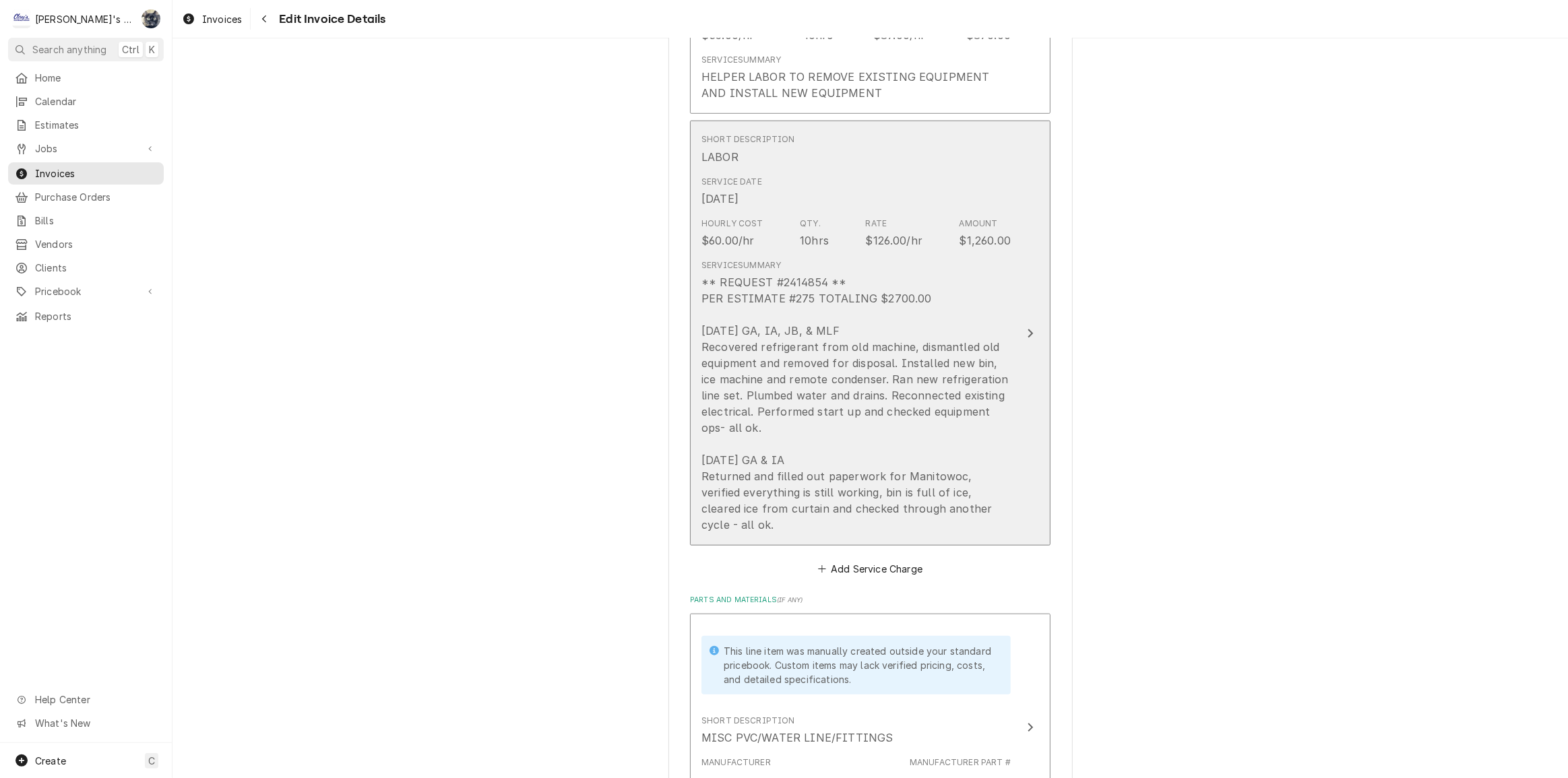
type textarea "REQUEST #"
click at [740, 323] on div "** REQUEST #2414854 ** PER ESTIMATE #275 TOTALING $2700.00 8/19/2025 GA, IA, JB…" at bounding box center [856, 403] width 309 height 258
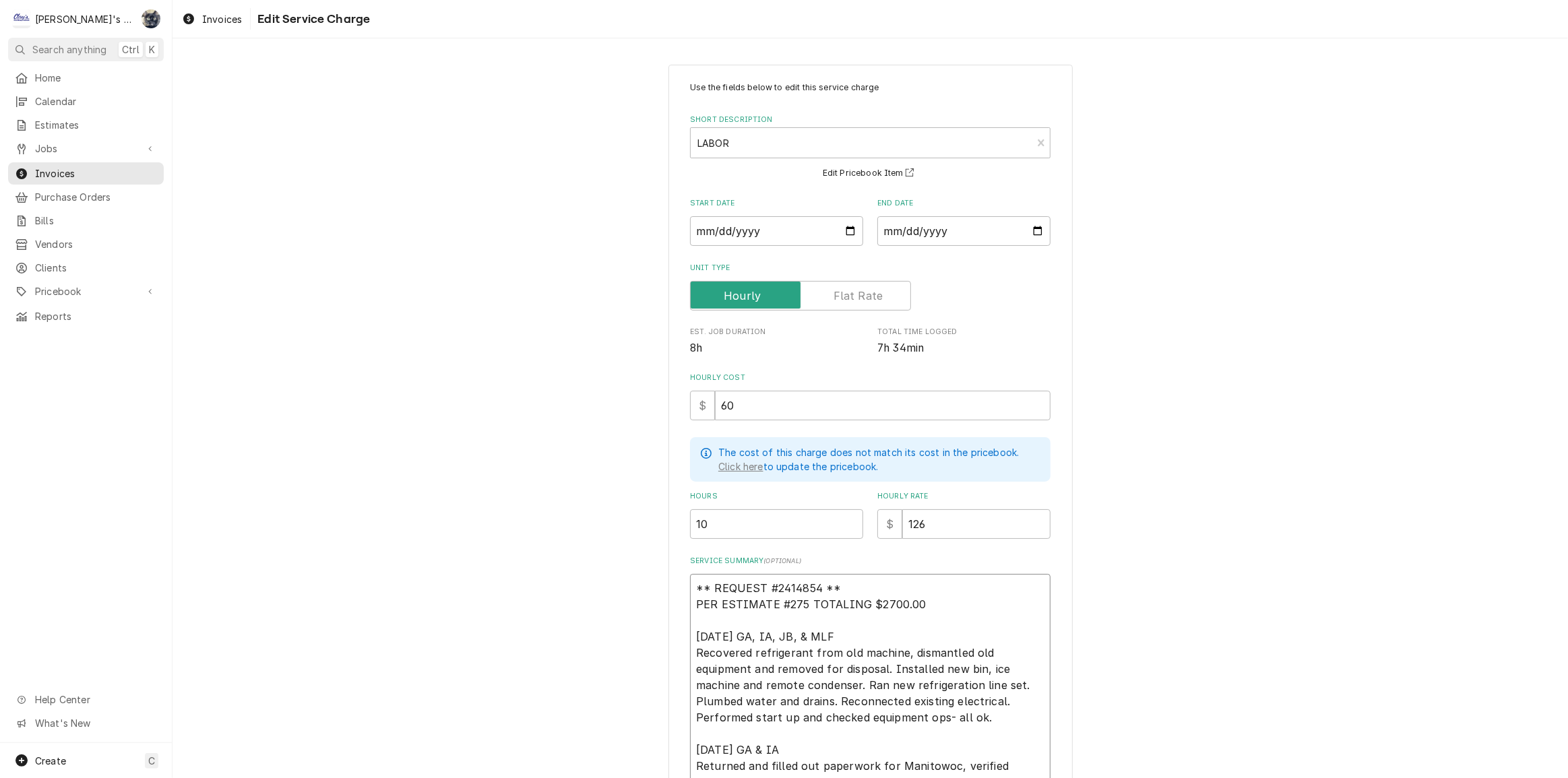
drag, startPoint x: 849, startPoint y: 587, endPoint x: 703, endPoint y: 578, distance: 146.3
click at [694, 579] on textarea "** REQUEST #2414854 ** PER ESTIMATE #275 TOTALING $2700.00 8/19/2025 GA, IA, JB…" at bounding box center [871, 693] width 361 height 238
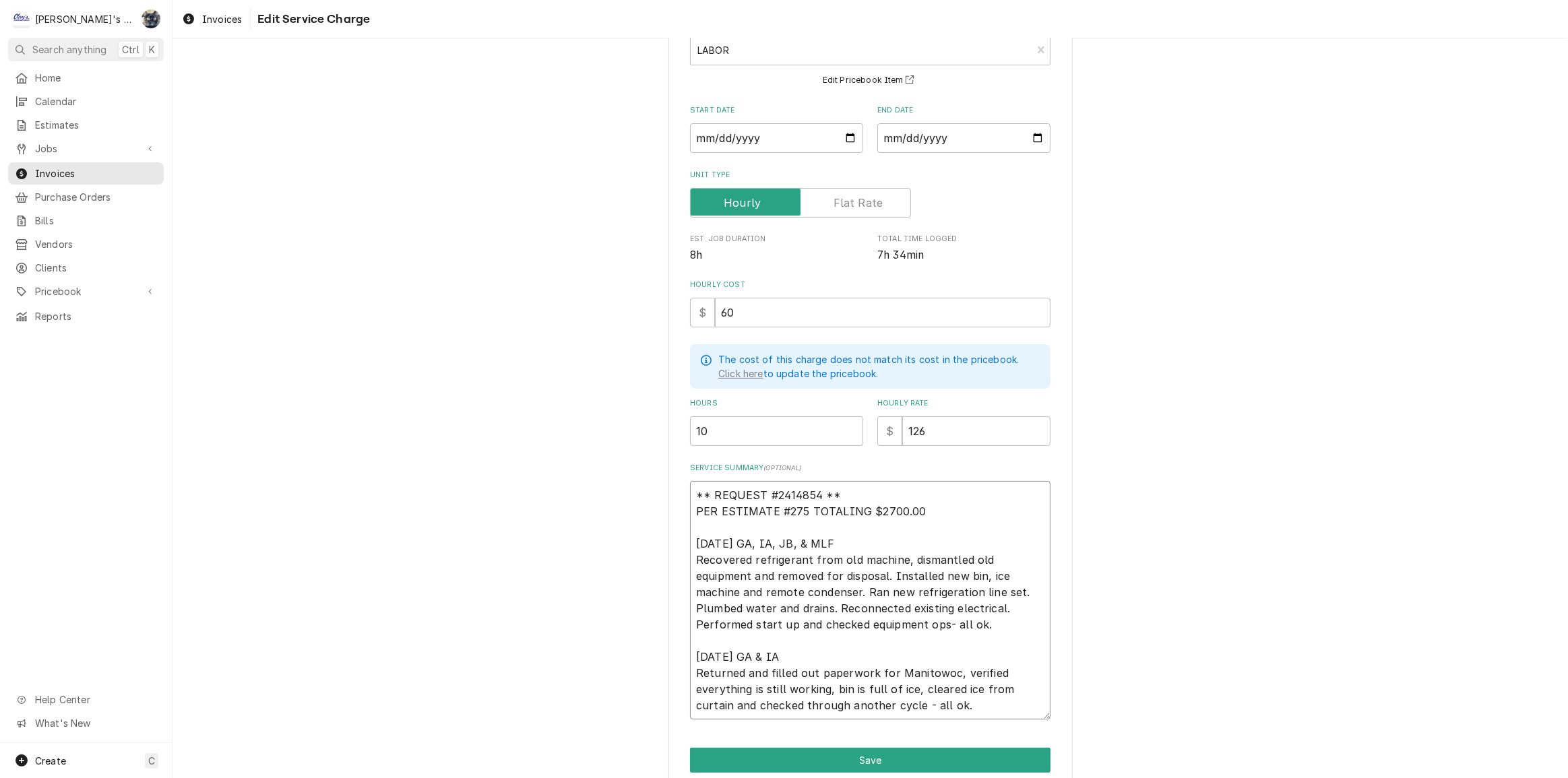
scroll to position [148, 0]
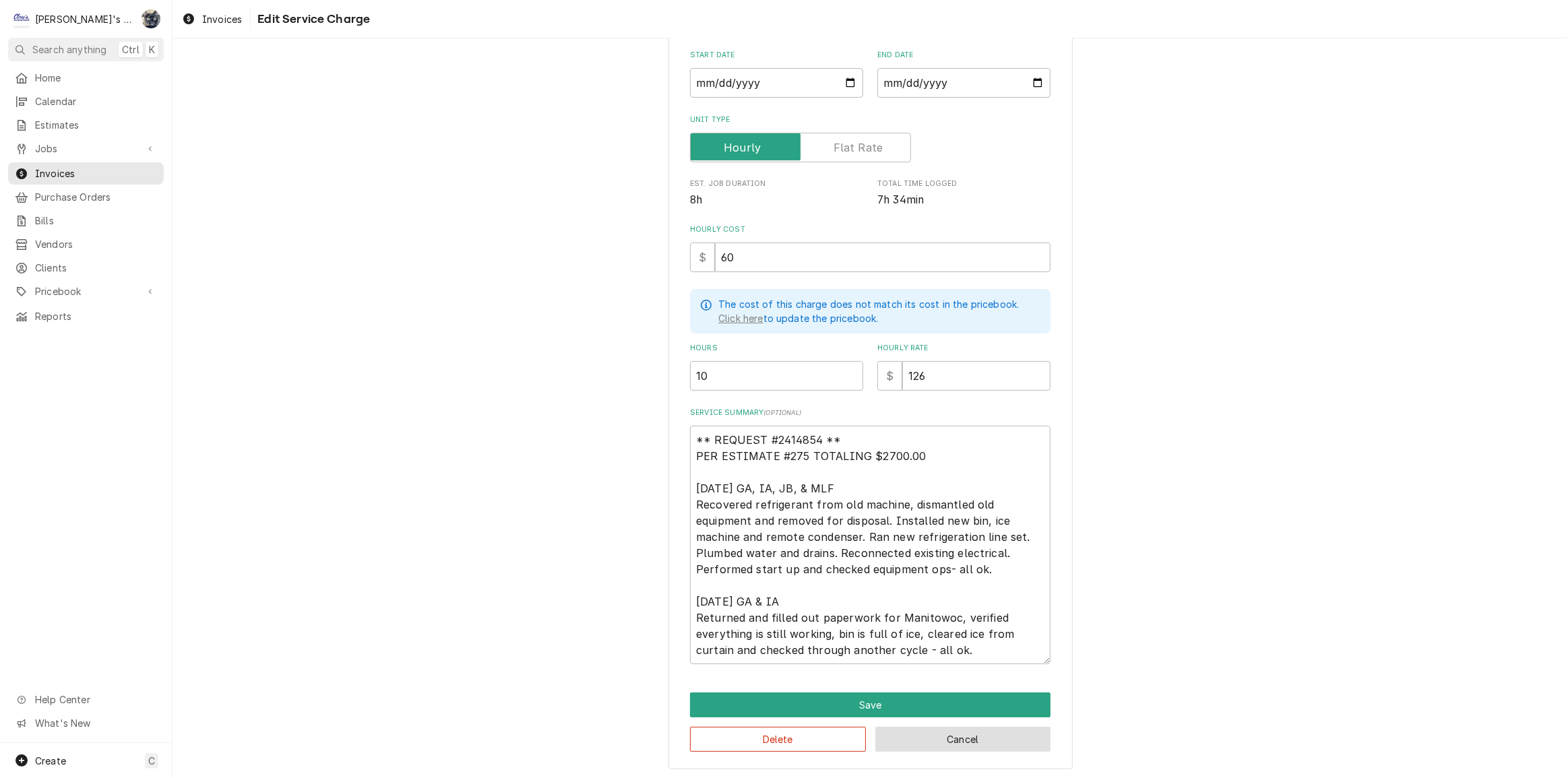
click at [930, 740] on button "Cancel" at bounding box center [963, 739] width 176 height 24
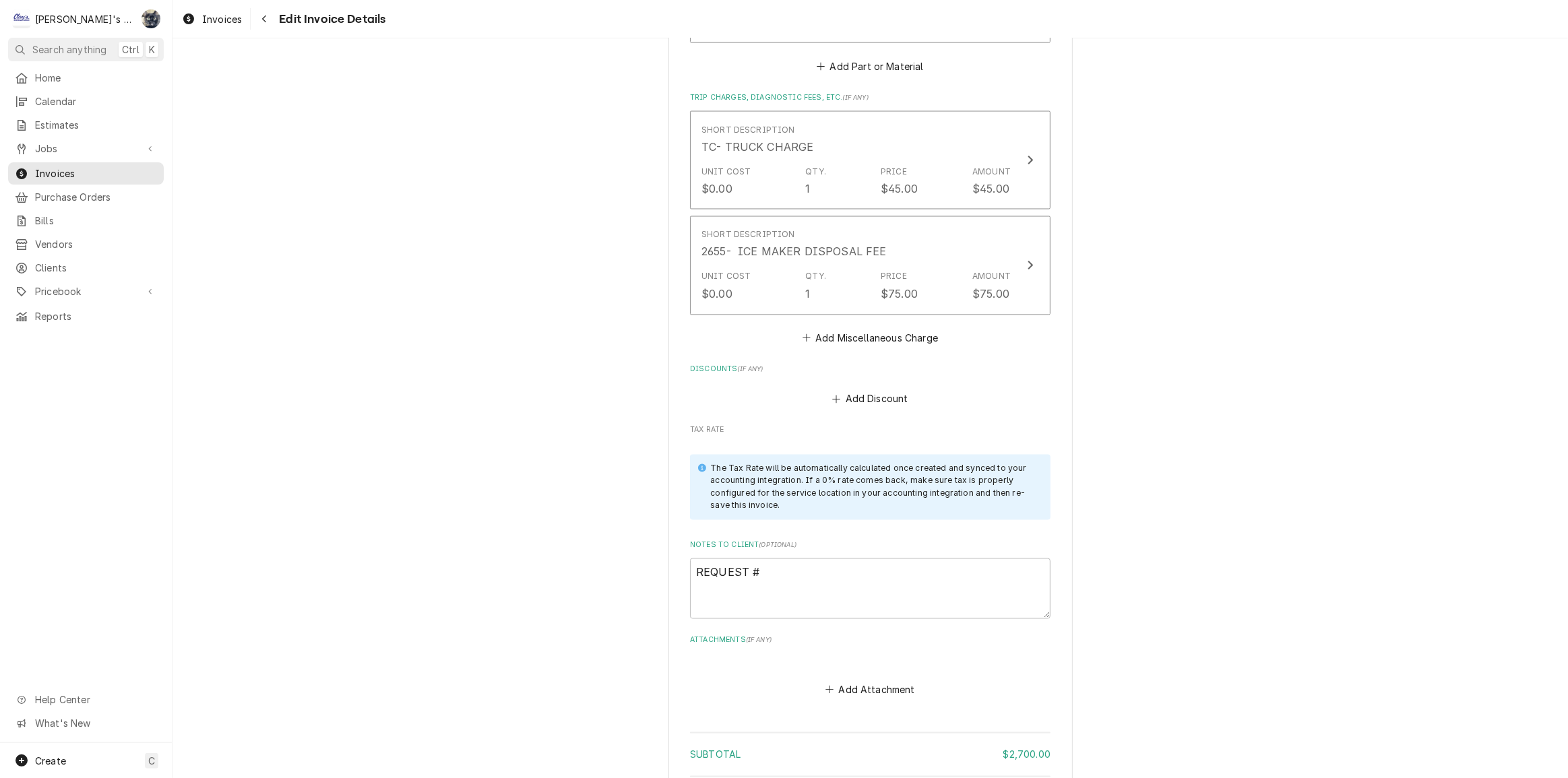
scroll to position [2922, 0]
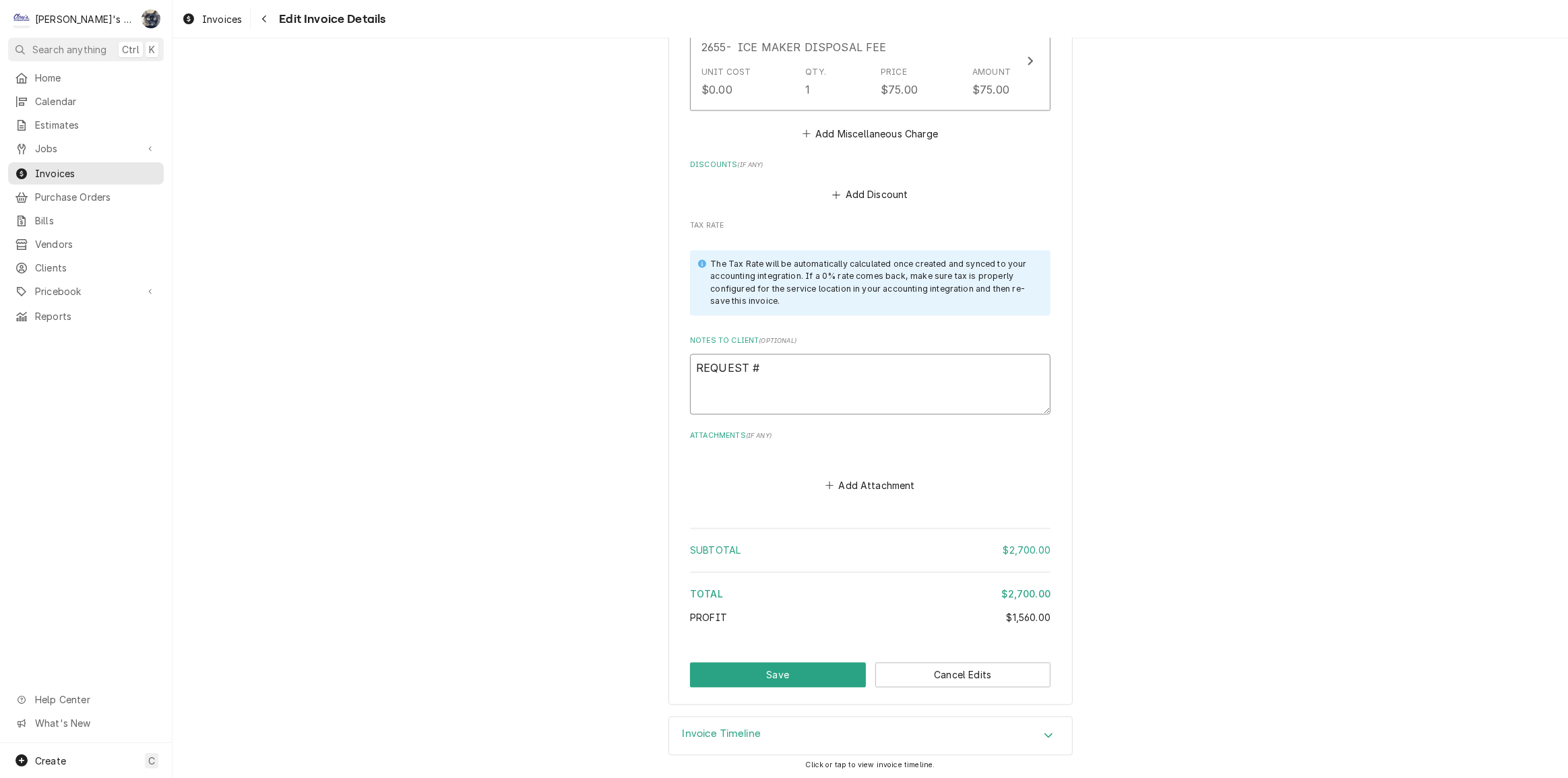
drag, startPoint x: 783, startPoint y: 348, endPoint x: 680, endPoint y: 355, distance: 103.2
paste textarea "** REQUEST #2414854 **"
type textarea "x"
type textarea "** REQUEST #2414854 **"
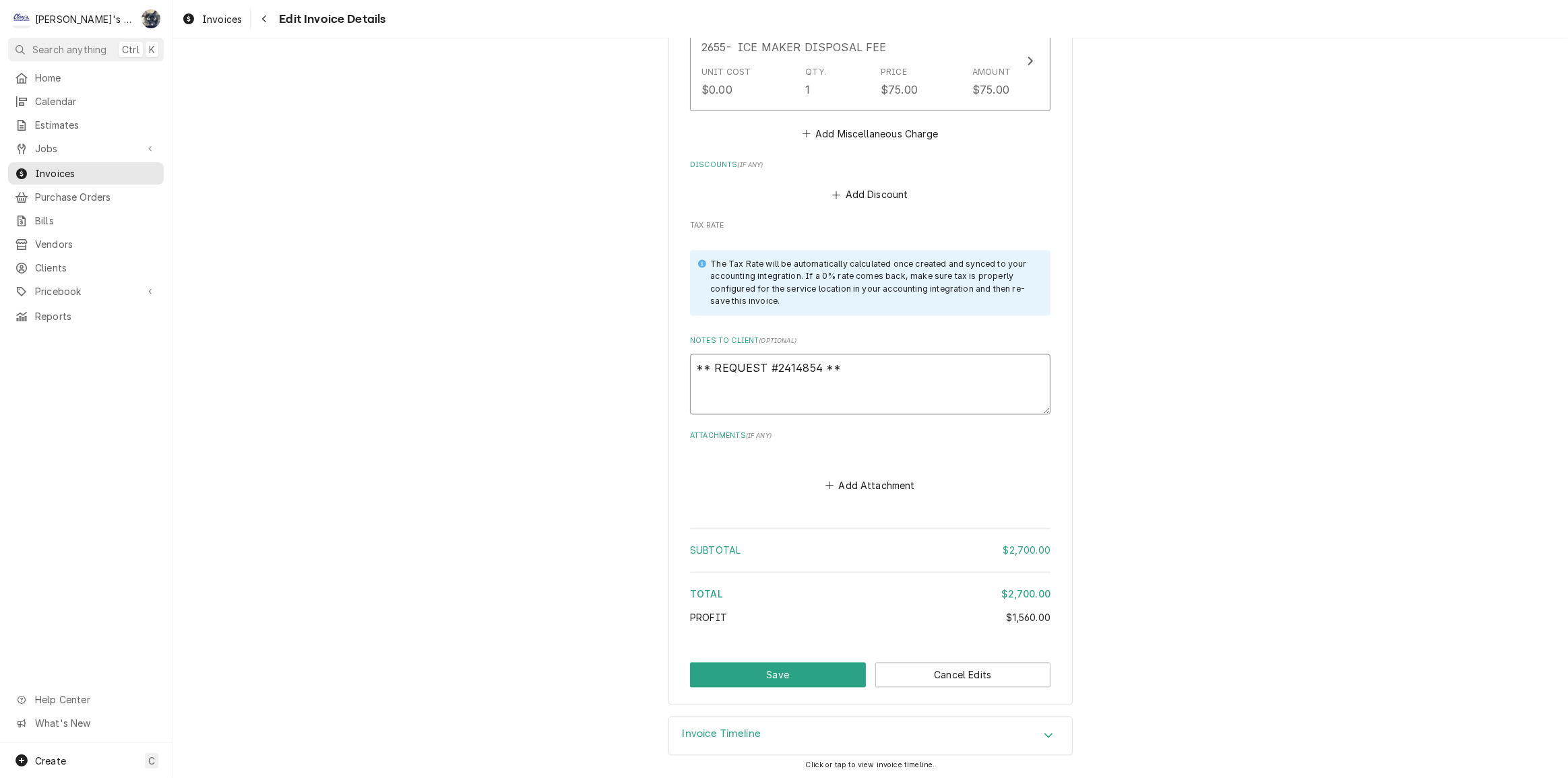
click at [707, 354] on textarea "** REQUEST #2414854 **" at bounding box center [871, 384] width 361 height 61
type textarea "x"
type textarea "**REQUEST #2414854 **"
type textarea "x"
type textarea "*REQUEST #2414854 **"
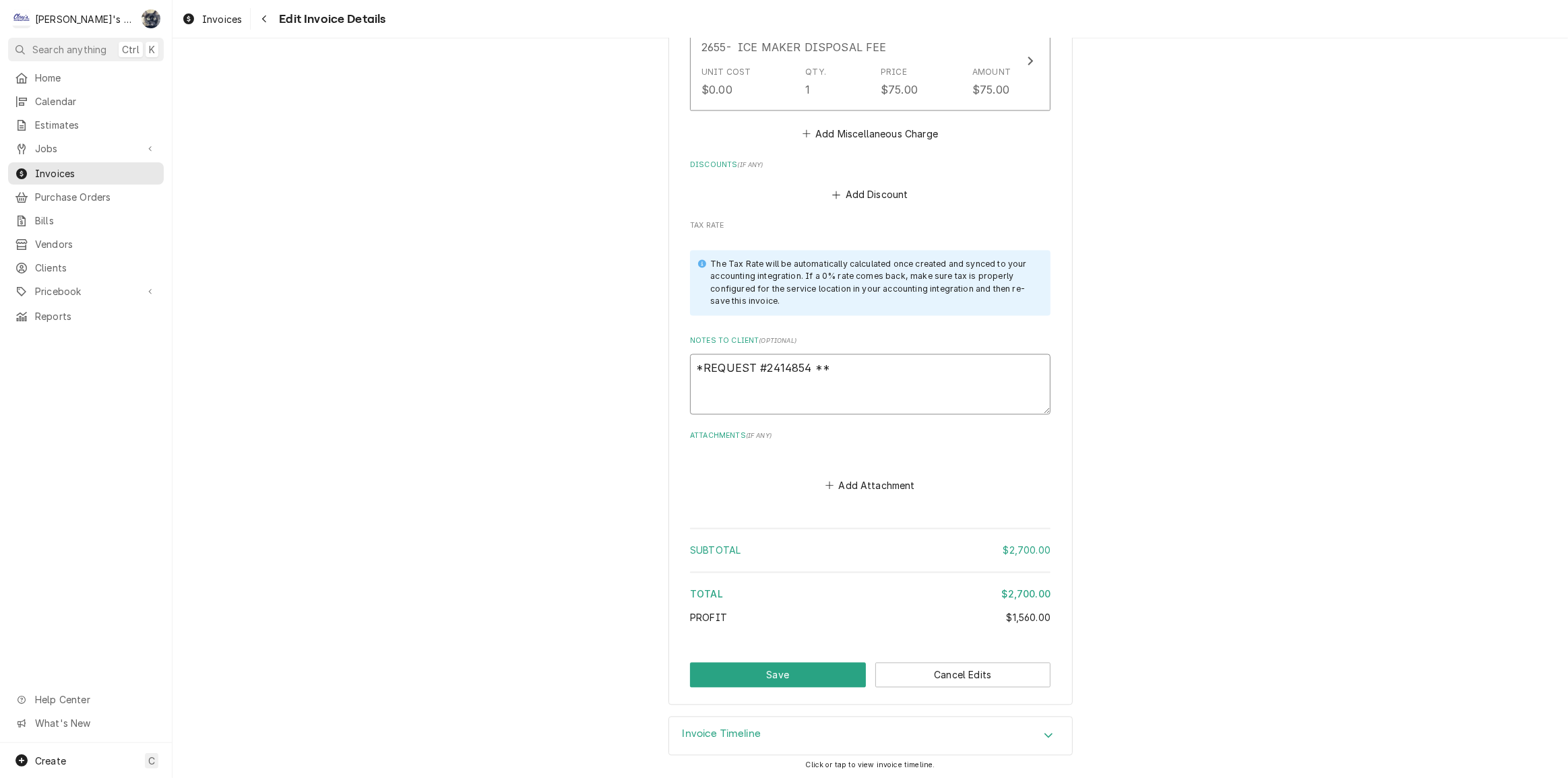
type textarea "x"
type textarea "REQUEST #2414854 **"
click at [858, 354] on textarea "REQUEST #2414854 **" at bounding box center [871, 384] width 361 height 61
type textarea "x"
type textarea "REQUEST #2414854 *"
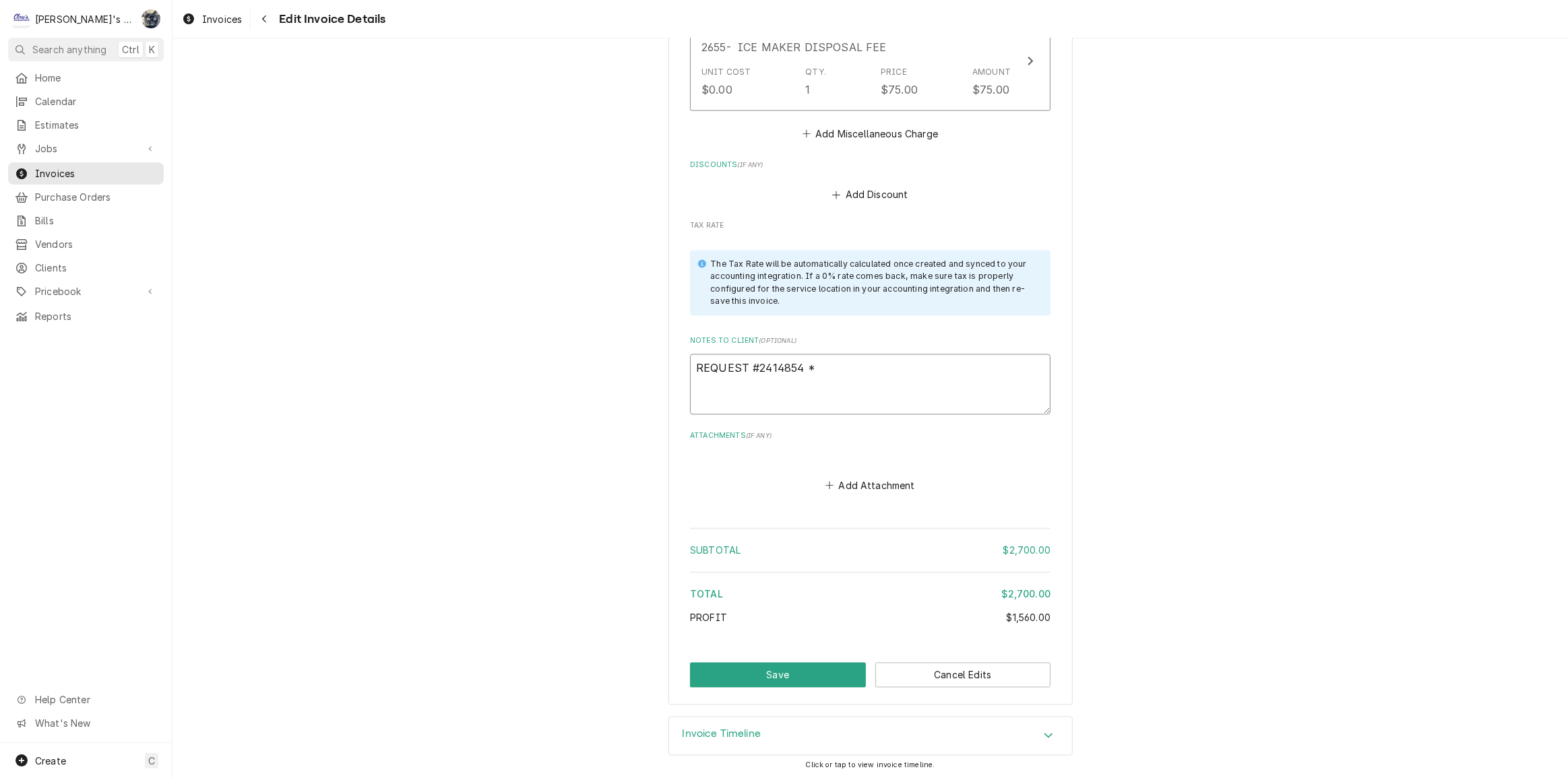
type textarea "x"
type textarea "REQUEST #2414854"
type textarea "x"
type textarea "REQUEST #2414854"
type textarea "x"
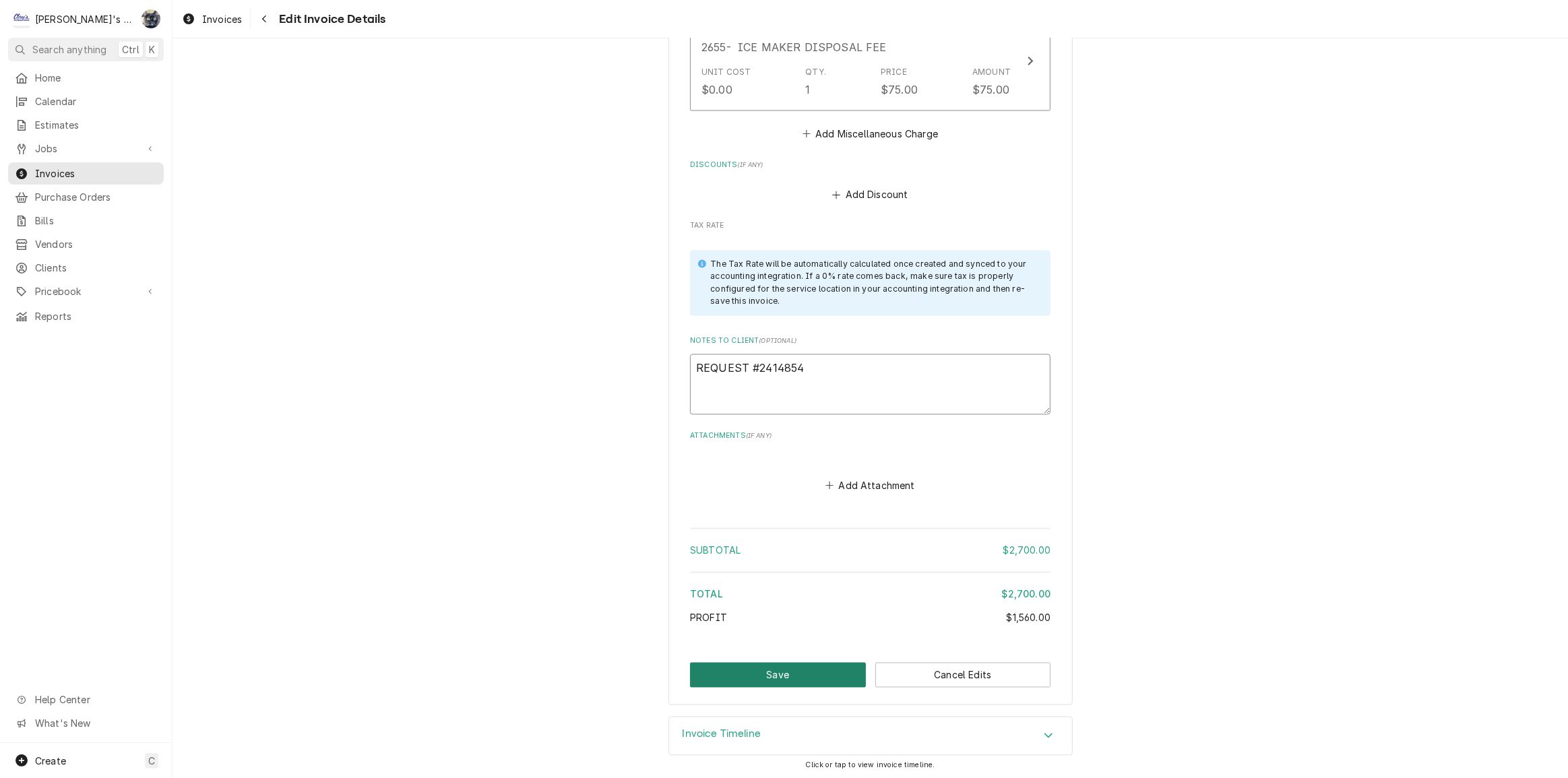
type textarea "REQUEST #2414854"
click at [759, 673] on button "Save" at bounding box center [778, 674] width 176 height 24
type textarea "x"
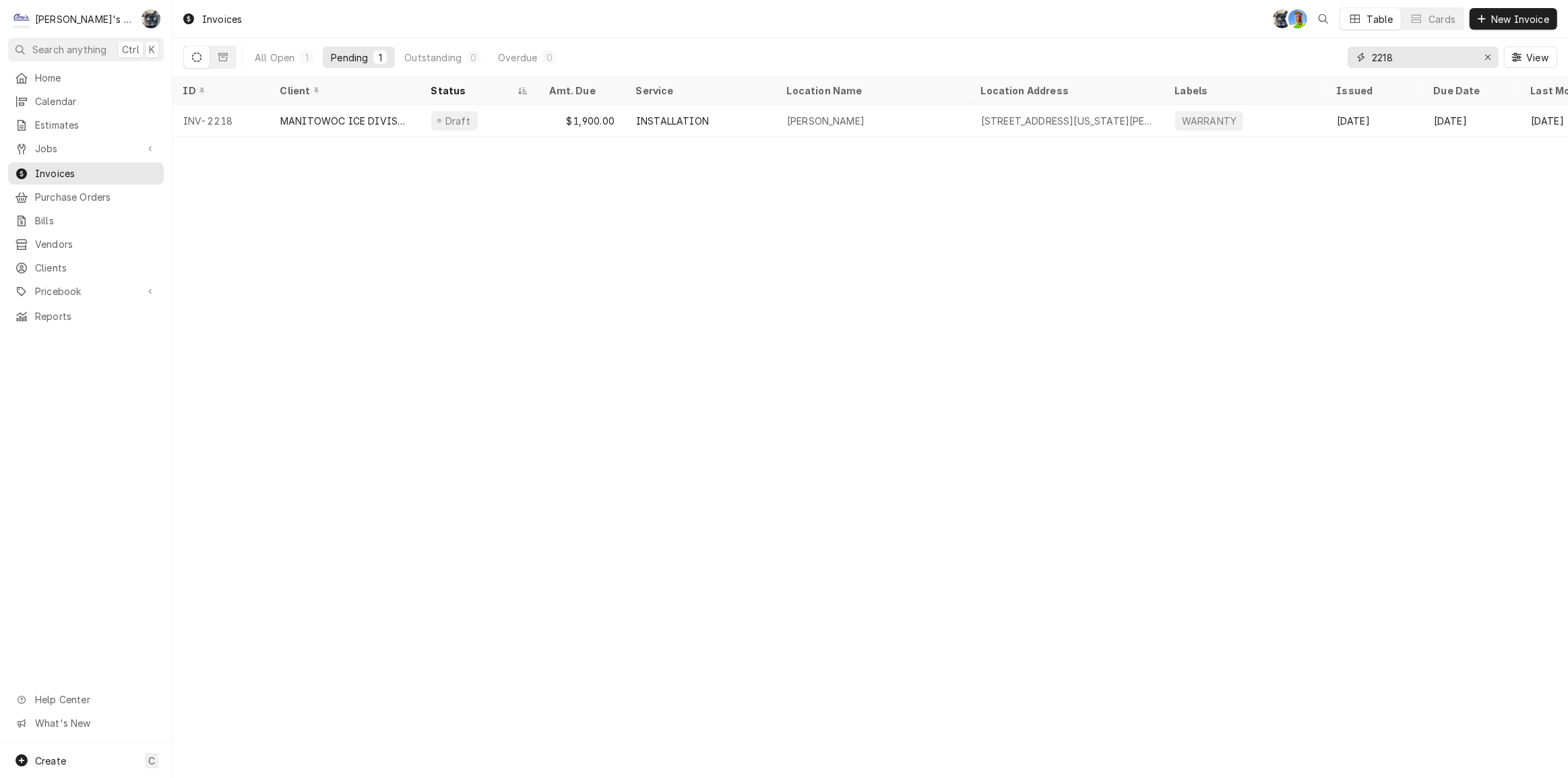
drag, startPoint x: 1402, startPoint y: 55, endPoint x: 1347, endPoint y: 61, distance: 55.3
click at [1348, 58] on div "2218" at bounding box center [1423, 57] width 151 height 22
type input "2056"
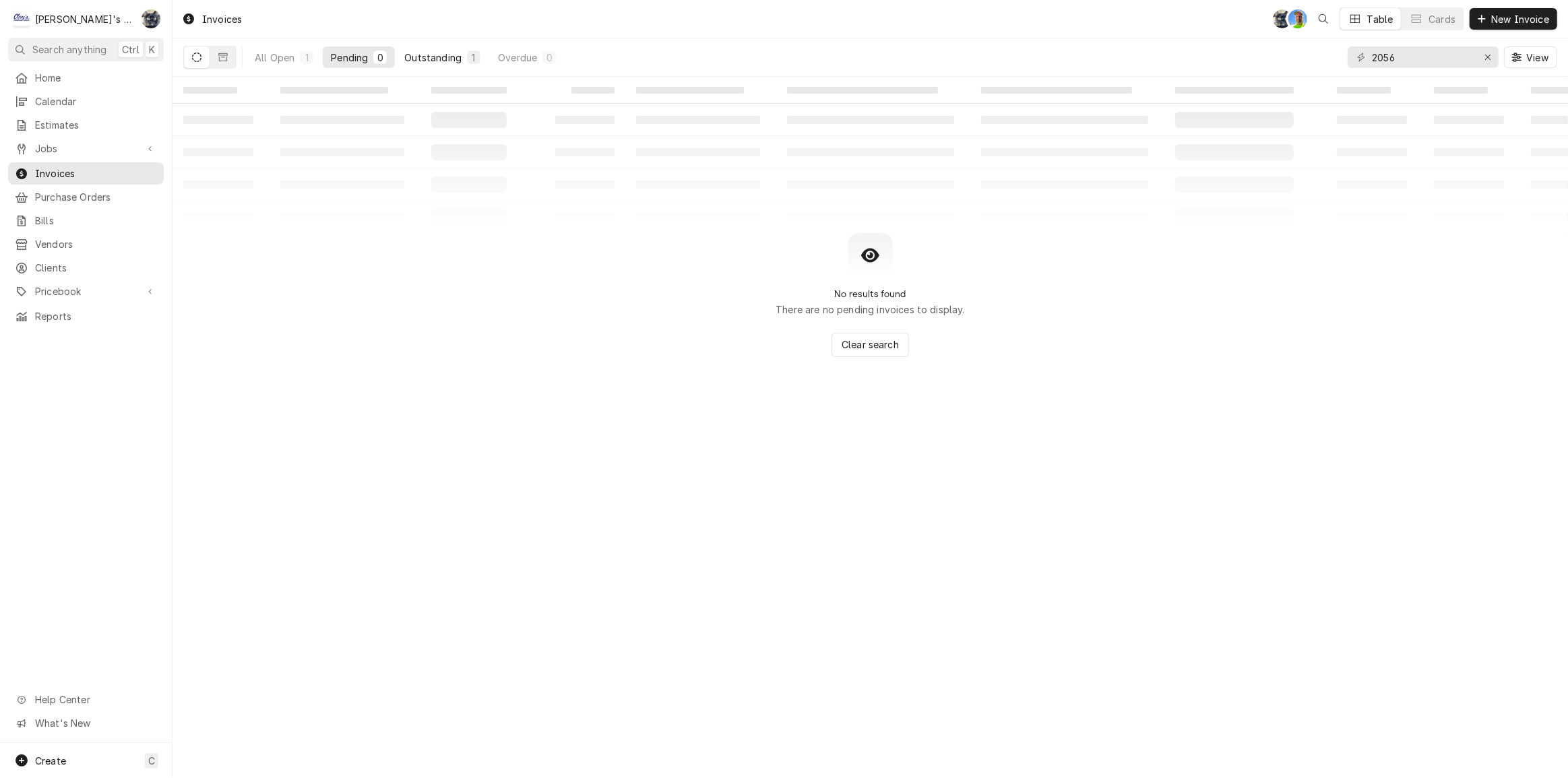
click at [467, 60] on div "1" at bounding box center [473, 57] width 14 height 14
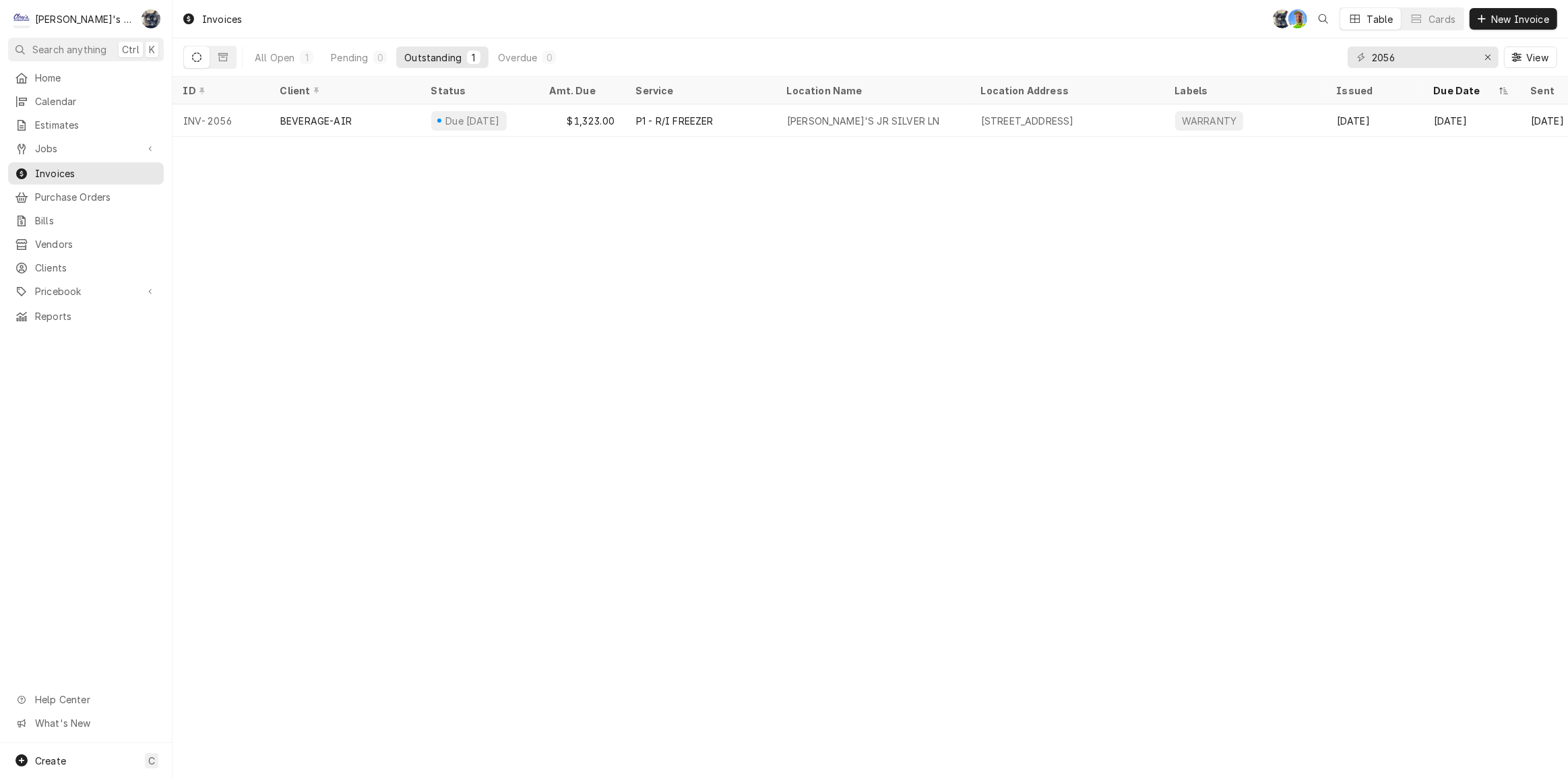
click at [602, 126] on div "$1,323.00" at bounding box center [581, 121] width 86 height 33
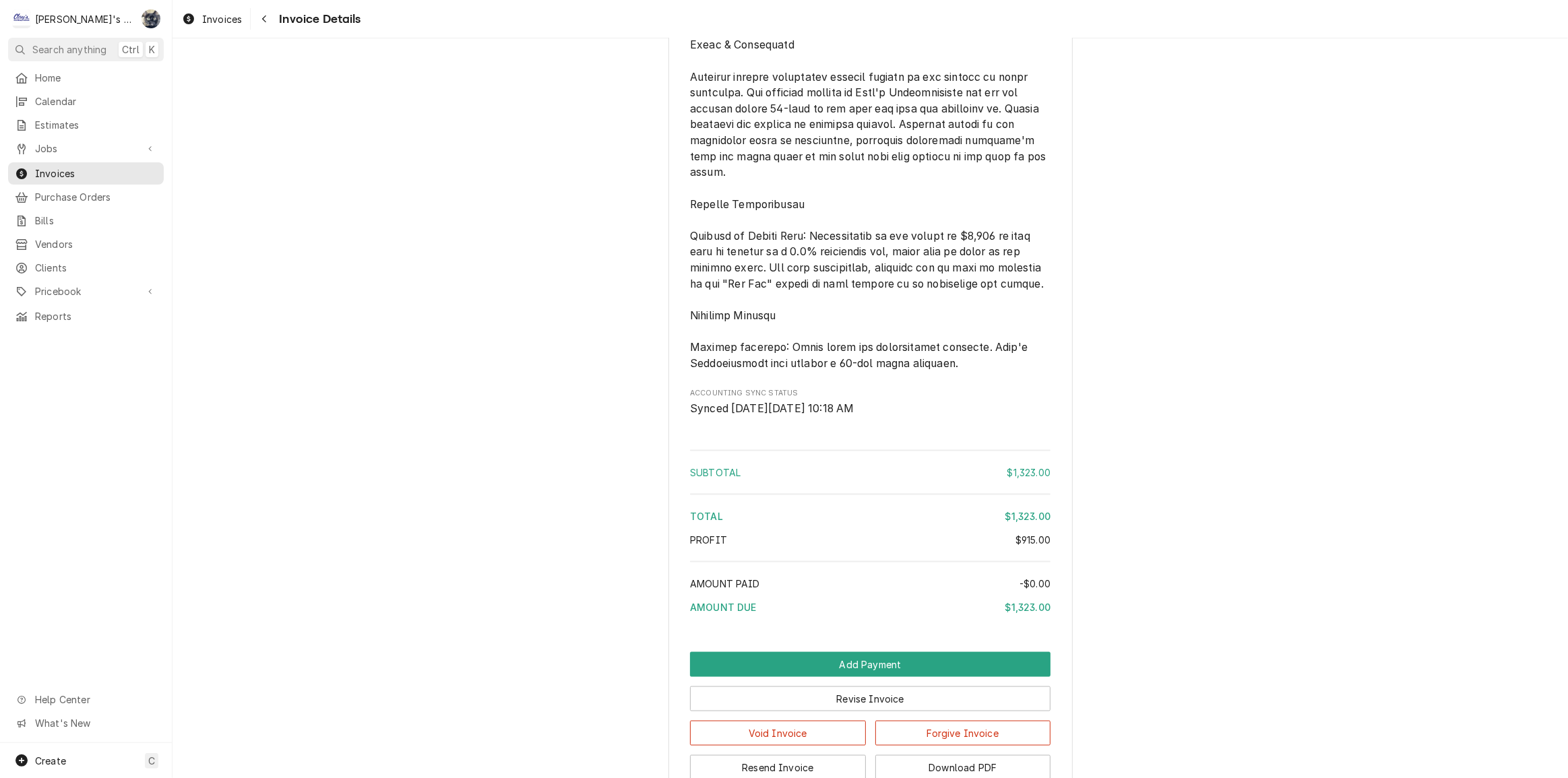
scroll to position [2081, 0]
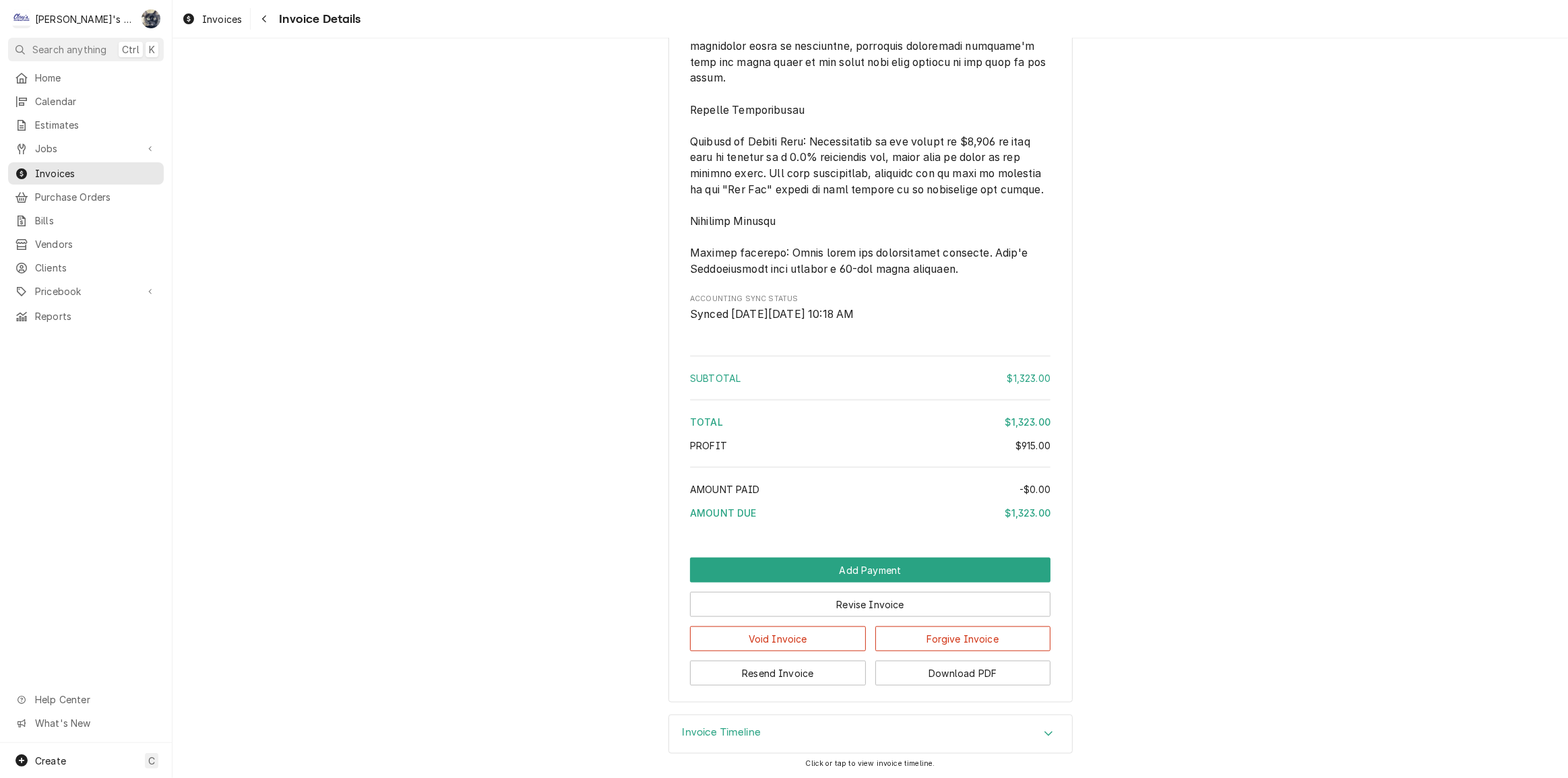
click at [868, 618] on div "Void Invoice Forgive Invoice" at bounding box center [871, 635] width 361 height 34
click at [865, 609] on button "Revise Invoice" at bounding box center [871, 604] width 361 height 24
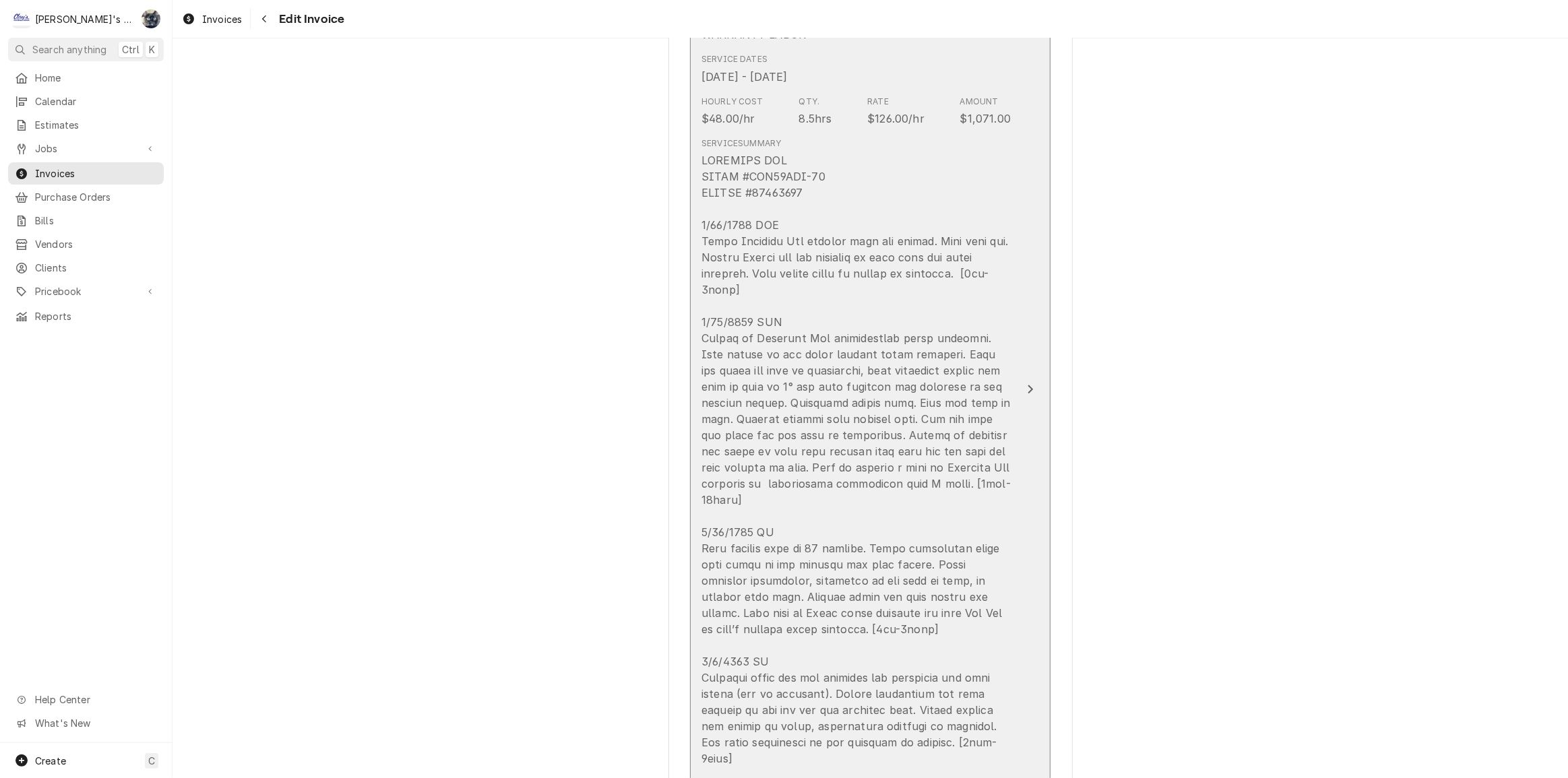
scroll to position [1225, 0]
click at [838, 470] on div "Update Line Item" at bounding box center [856, 458] width 309 height 615
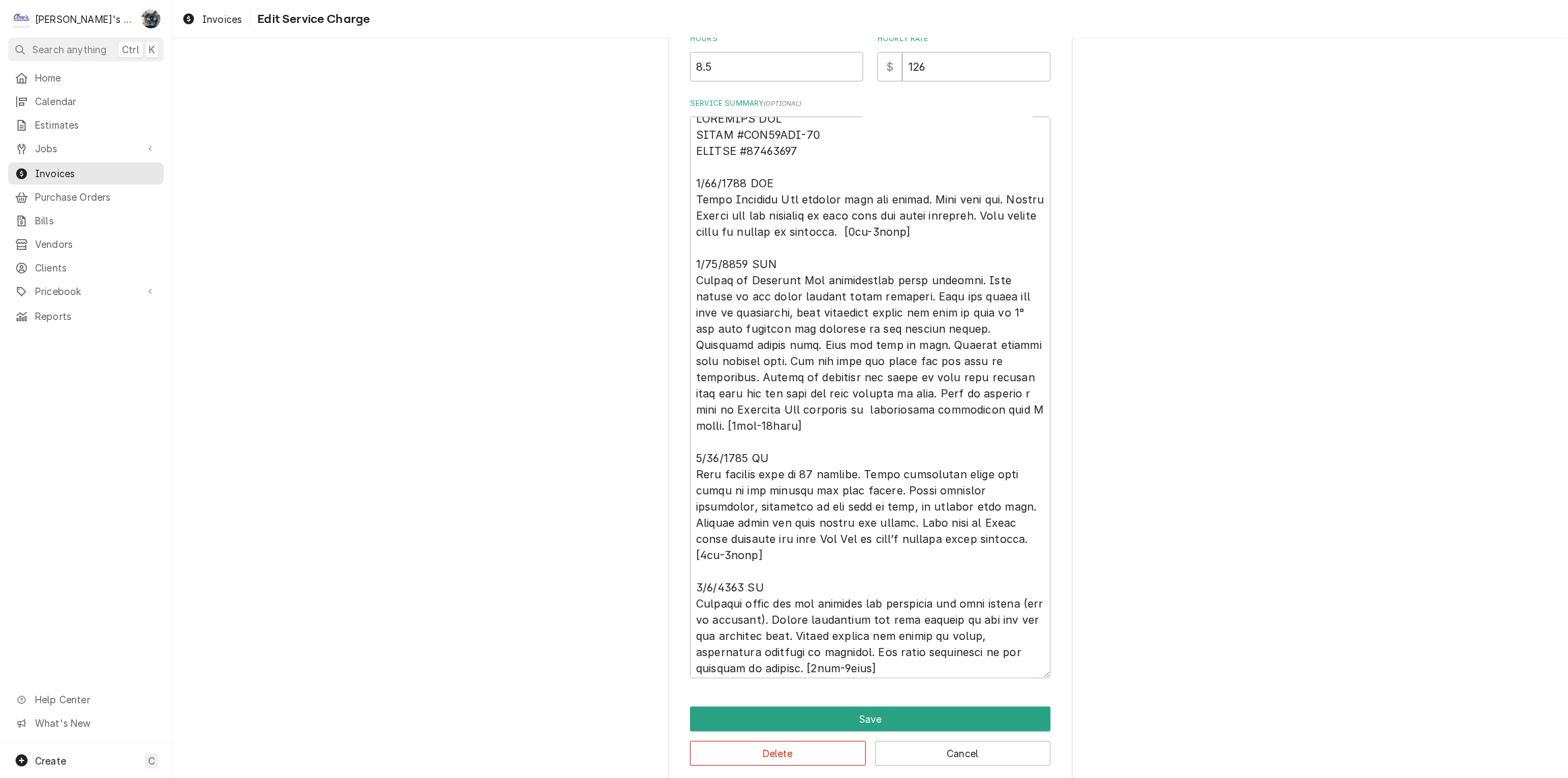
scroll to position [15, 0]
drag, startPoint x: 859, startPoint y: 661, endPoint x: 800, endPoint y: 661, distance: 59.0
click at [800, 661] on textarea "Service Summary ( optional )" at bounding box center [871, 398] width 361 height 562
type textarea "x"
type textarea "LOREMIPS DOL SITAM #CON15ADI-94 ELITSE #54294148 8/95/1252 DOE Tempo Incididu U…"
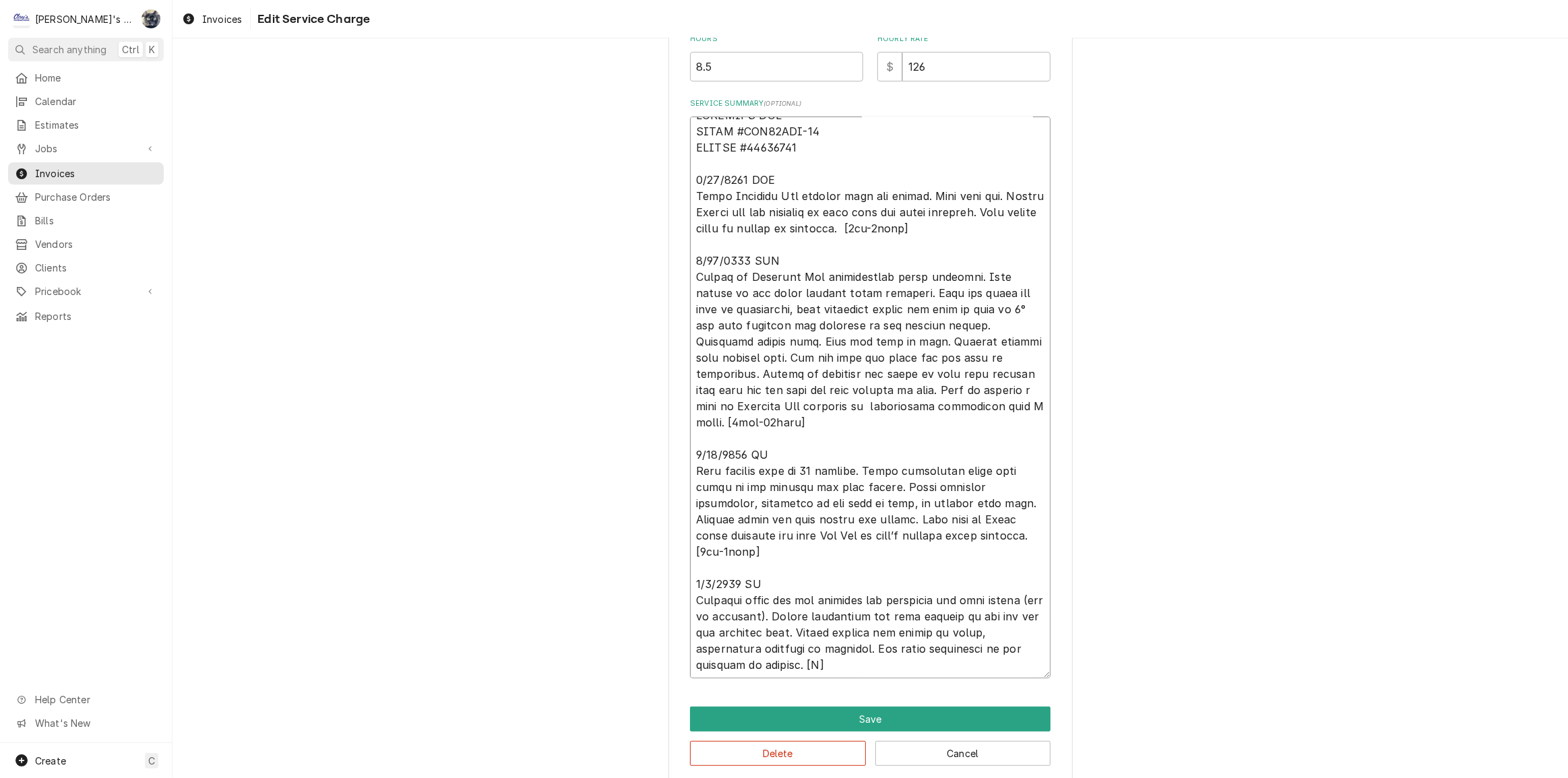
type textarea "x"
type textarea "LOREMIPS DOL SITAM #CON15ADI-94 ELITSE #54294148 8/95/1252 DOE Tempo Incididu U…"
type textarea "x"
type textarea "LOREMIPS DOL SITAM #CON15ADI-94 ELITSE #54294148 8/95/1252 DOE Tempo Incididu U…"
type textarea "x"
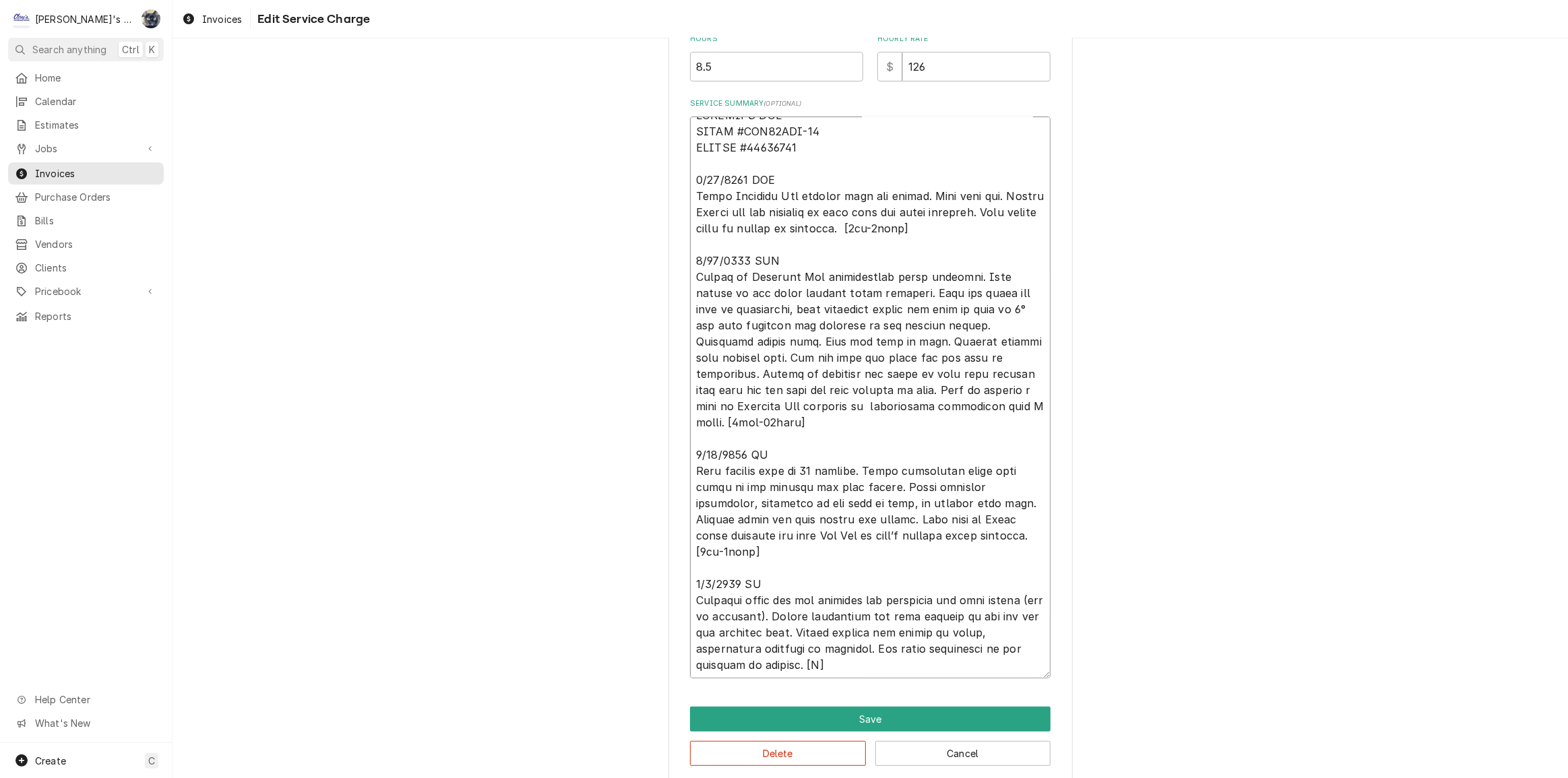
type textarea "LOREMIPS DOL SITAM #CON15ADI-94 ELITSE #54294148 8/95/1252 DOE Tempo Incididu U…"
type textarea "x"
type textarea "LOREMIPS DOL SITAM #CON15ADI-94 ELITSE #54294148 8/95/1252 DOE Tempo Incididu U…"
type textarea "x"
type textarea "LOREMIPS DOL SITAM #CON15ADI-94 ELITSE #54294148 8/95/1252 DOE Tempo Incididu U…"
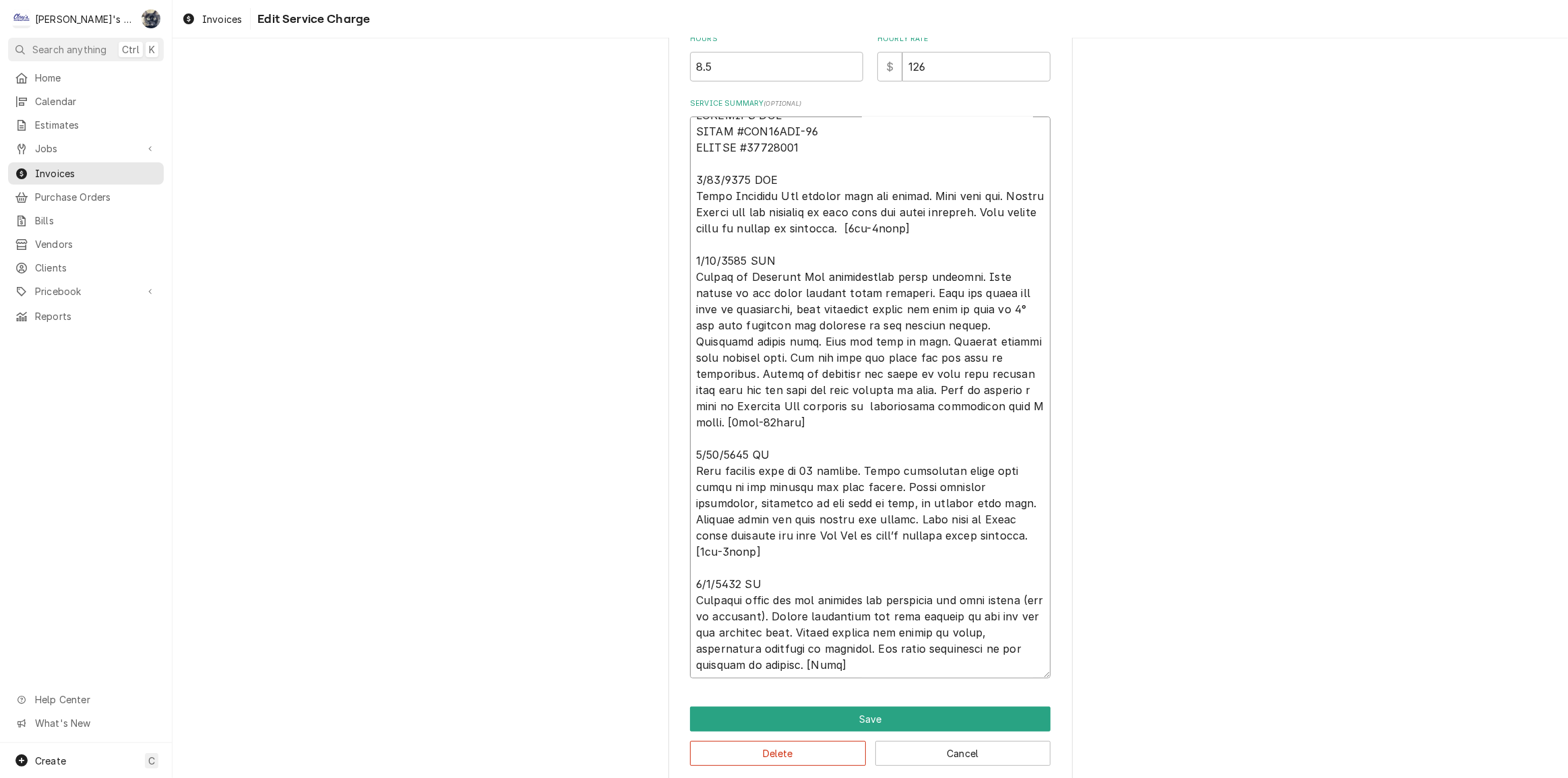
type textarea "x"
type textarea "LOREMIPS DOL SITAM #CON15ADI-94 ELITSE #54294148 8/95/1252 DOE Tempo Incididu U…"
type textarea "x"
type textarea "LOREMIPS DOL SITAM #CON15ADI-94 ELITSE #54294148 8/95/1252 DOE Tempo Incididu U…"
type textarea "x"
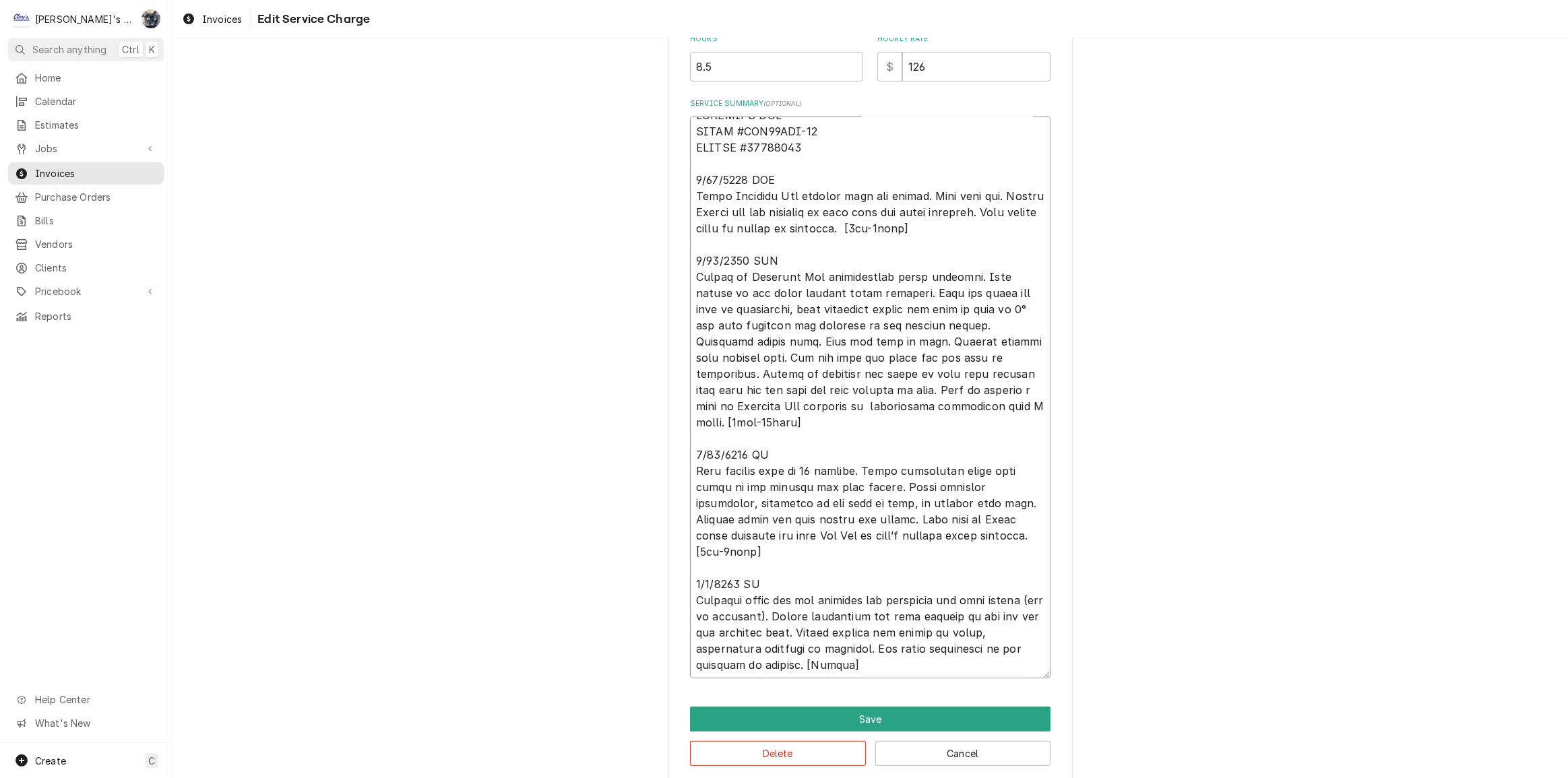
type textarea "LOREMIPS DOL SITAM #CON15ADI-94 ELITSE #54294148 8/95/1252 DOE Tempo Incididu U…"
type textarea "x"
type textarea "LOREMIPS DOL SITAM #CON15ADI-94 ELITSE #54294148 8/95/1252 DOE Tempo Incididu U…"
type textarea "x"
type textarea "LOREMIPS DOL SITAM #CON15ADI-94 ELITSE #54294148 8/95/1252 DOE Tempo Incididu U…"
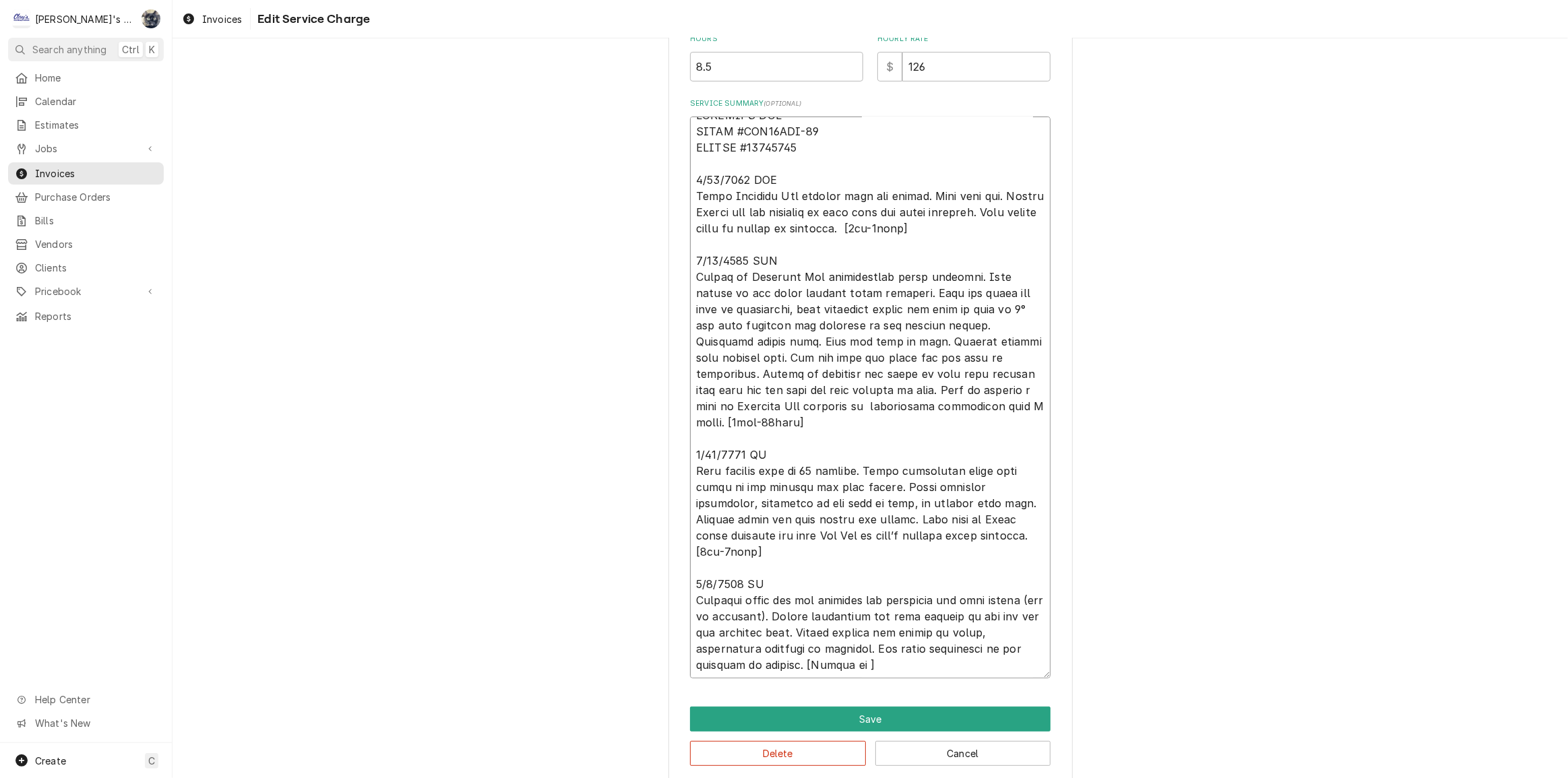
type textarea "x"
type textarea "LOREMIPS DOL SITAM #CON15ADI-94 ELITSE #54294148 8/95/1252 DOE Tempo Incididu U…"
type textarea "x"
type textarea "LOREMIPS DOL SITAM #CON15ADI-94 ELITSE #54294148 8/95/1252 DOE Tempo Incididu U…"
type textarea "x"
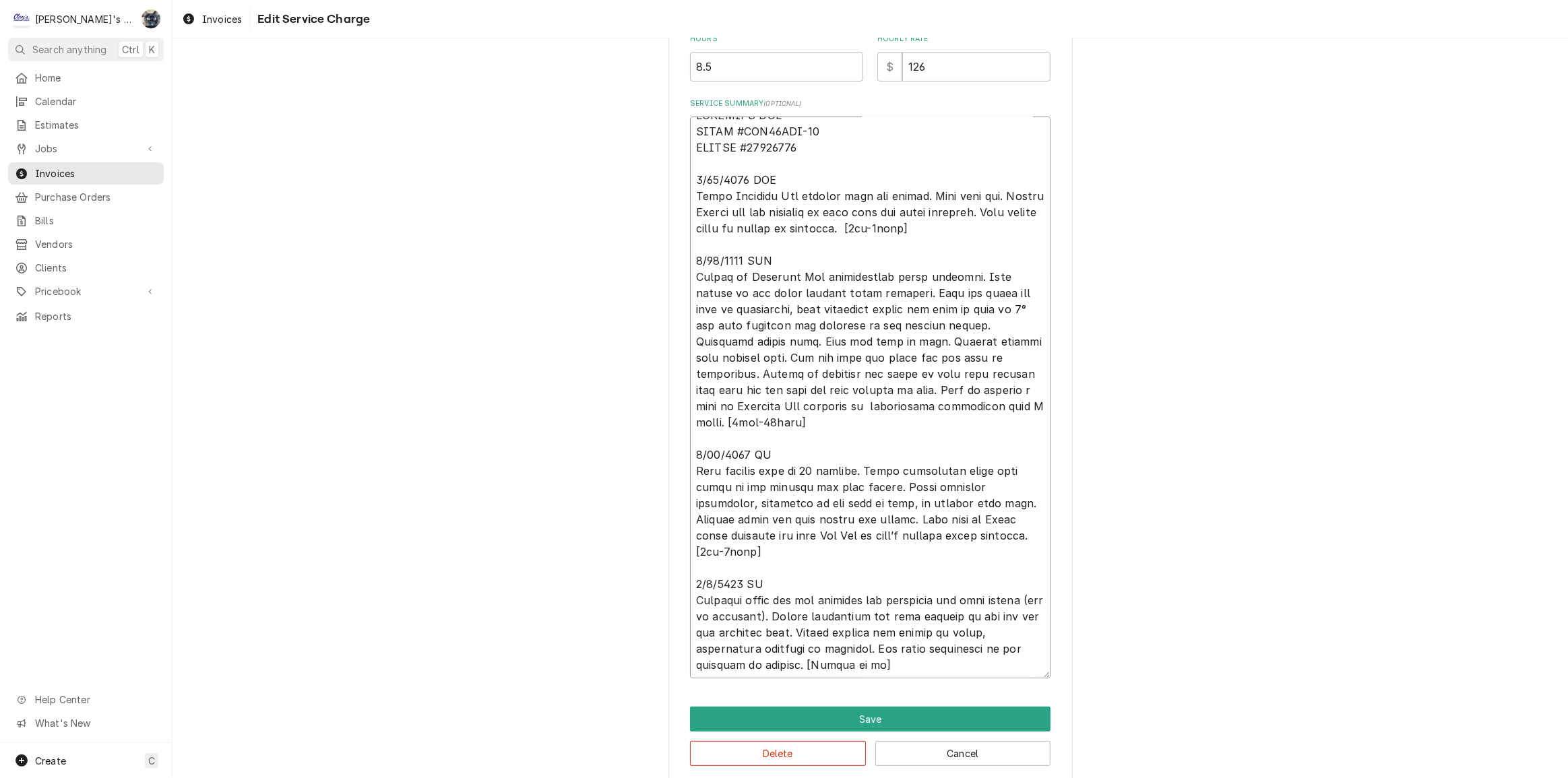
type textarea "LOREMIPS DOL SITAM #CON15ADI-94 ELITSE #54294148 8/95/1252 DOE Tempo Incididu U…"
type textarea "x"
type textarea "LOREMIPS DOL SITAM #CON15ADI-94 ELITSE #54294148 8/95/1252 DOE Tempo Incididu U…"
type textarea "x"
type textarea "LOREMIPS DOL SITAM #CON15ADI-94 ELITSE #54294148 8/95/1252 DOE Tempo Incididu U…"
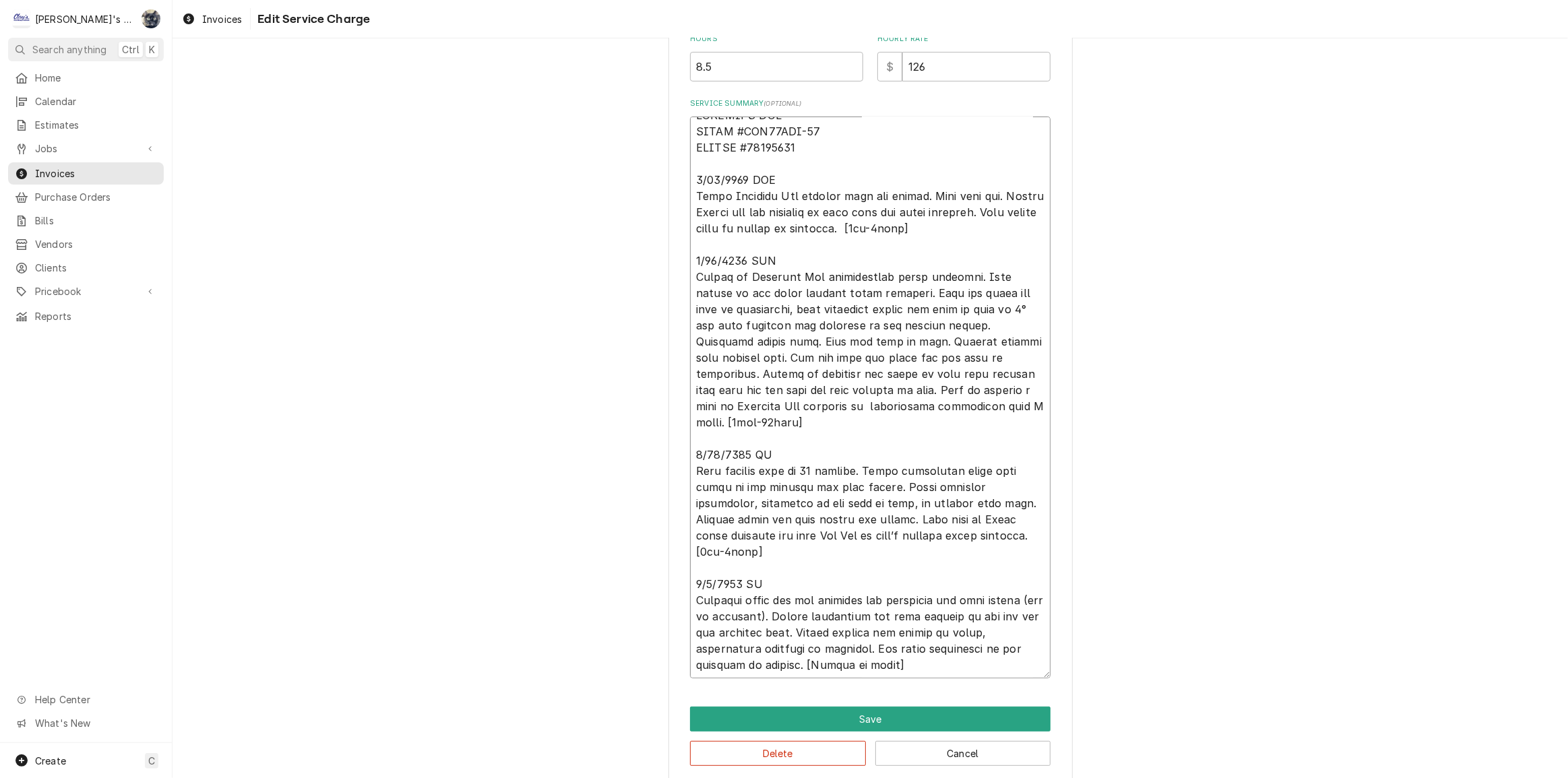
type textarea "x"
type textarea "BEVERAGE AIR MODEL #UCF27AHC-24 SERIAL #14708923 3/26/2025 MLF Found Beverage A…"
type textarea "x"
type textarea "BEVERAGE AIR MODEL #UCF27AHC-24 SERIAL #14708923 3/26/2025 MLF Found Beverage A…"
type textarea "x"
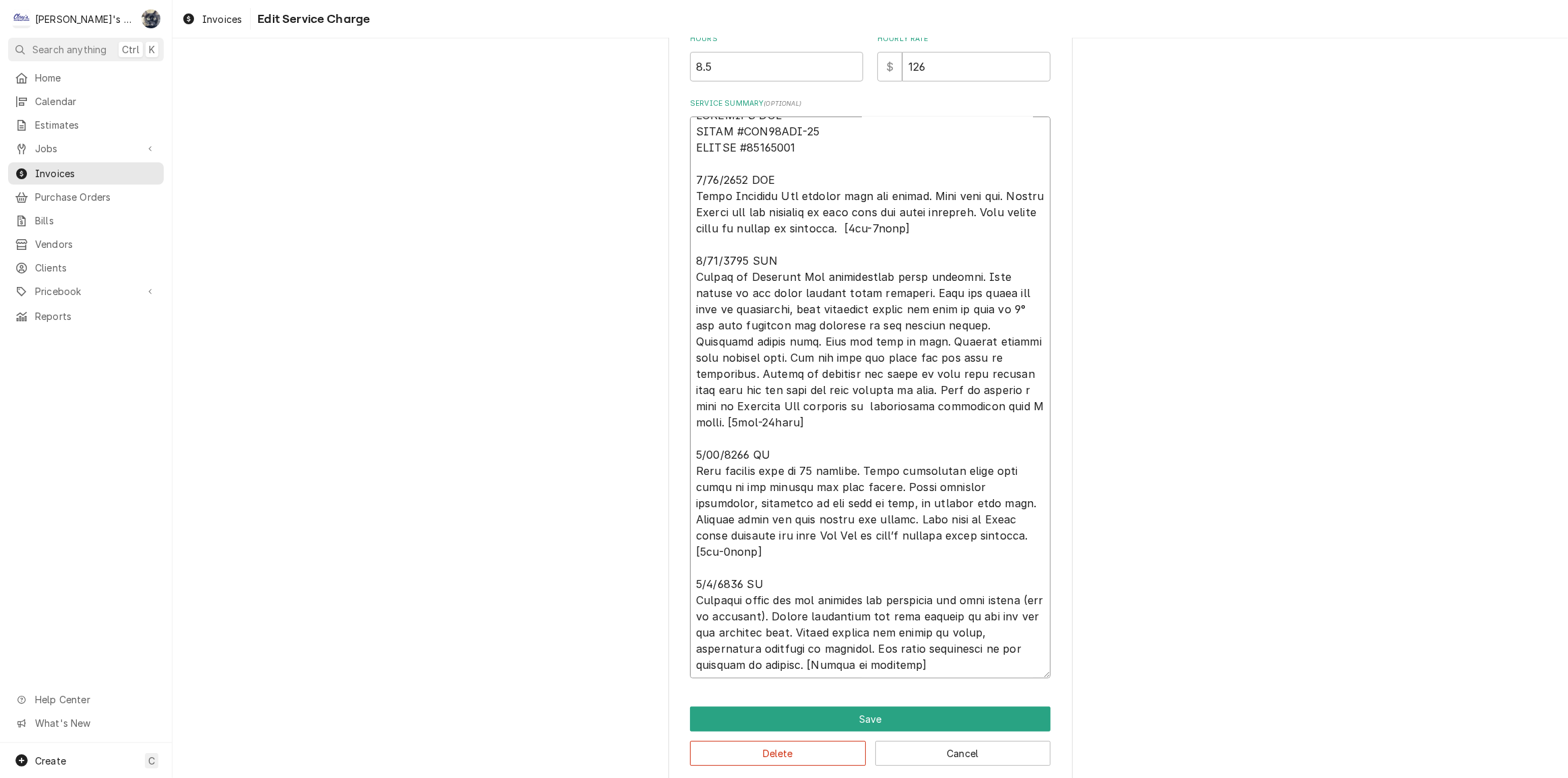
scroll to position [122, 0]
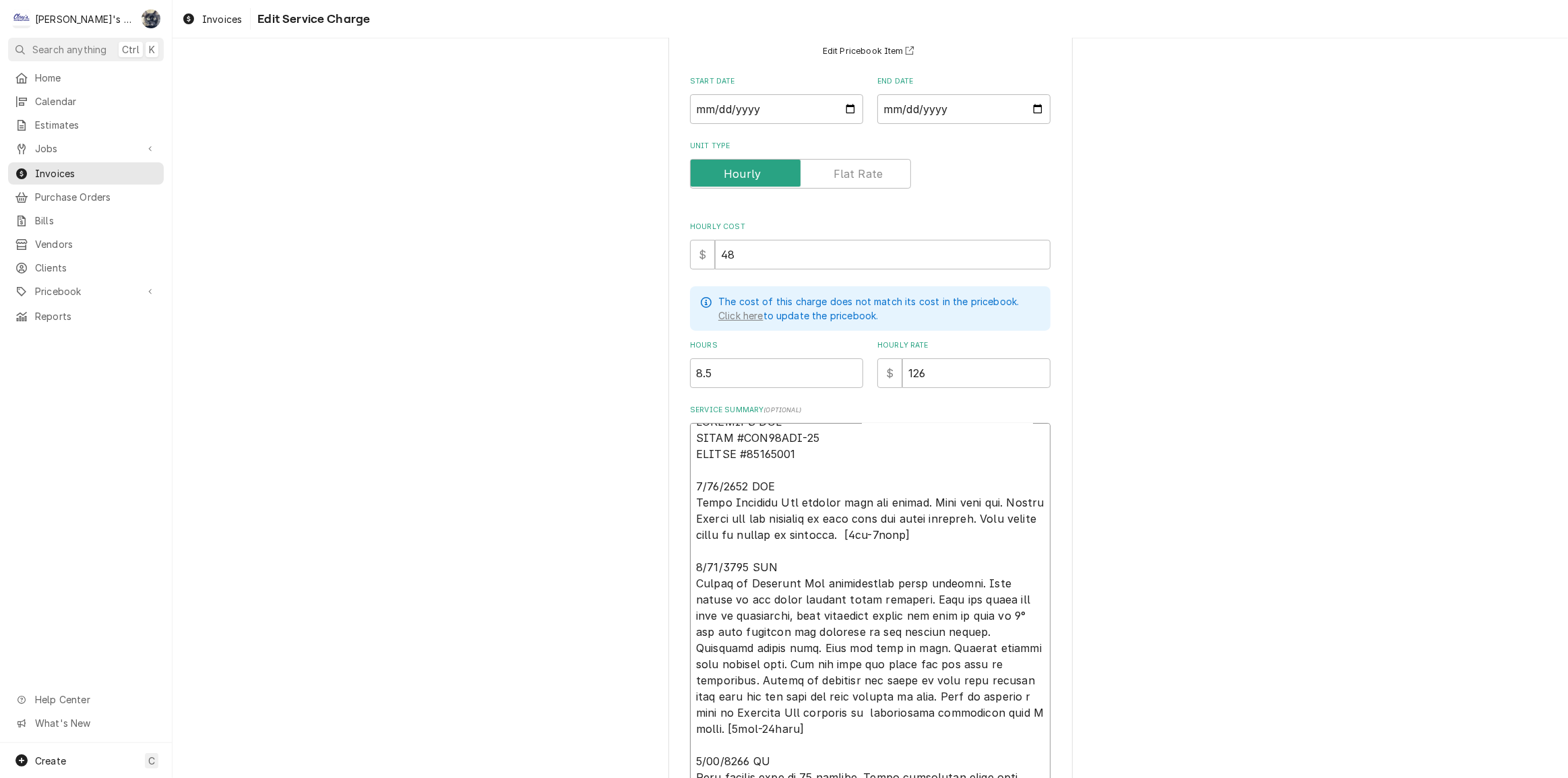
type textarea "BEVERAGE AIR MODEL #UCF27AHC-24 SERIAL #14708923 3/26/2025 MLF Found Beverage A…"
click at [614, 358] on div "Use the fields below to edit this service charge Short Description WARRANTY LAB…" at bounding box center [870, 515] width 1396 height 1171
type textarea "x"
type input "2"
type textarea "x"
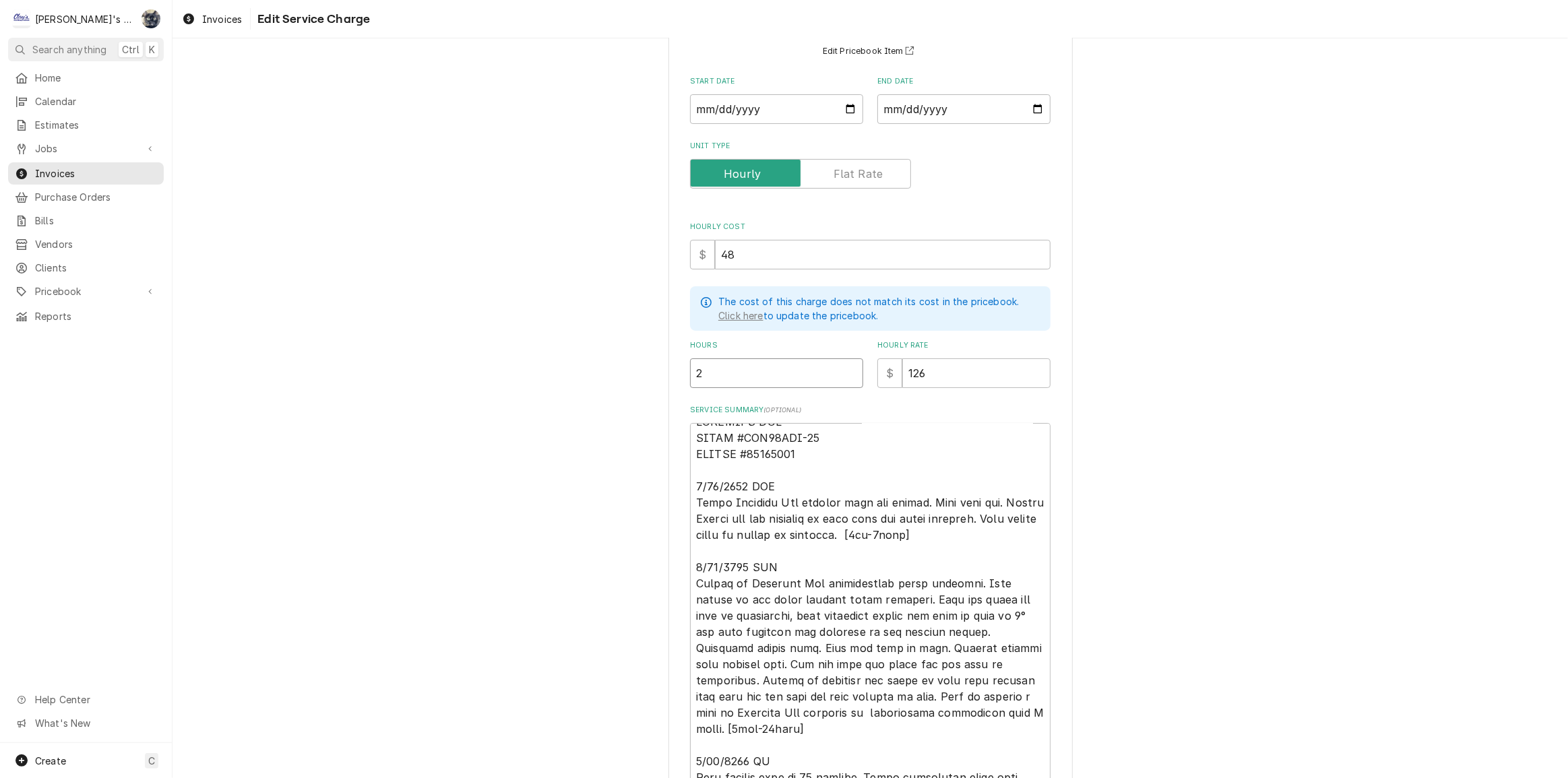
type input "2.5"
type textarea "x"
type input "2"
type textarea "x"
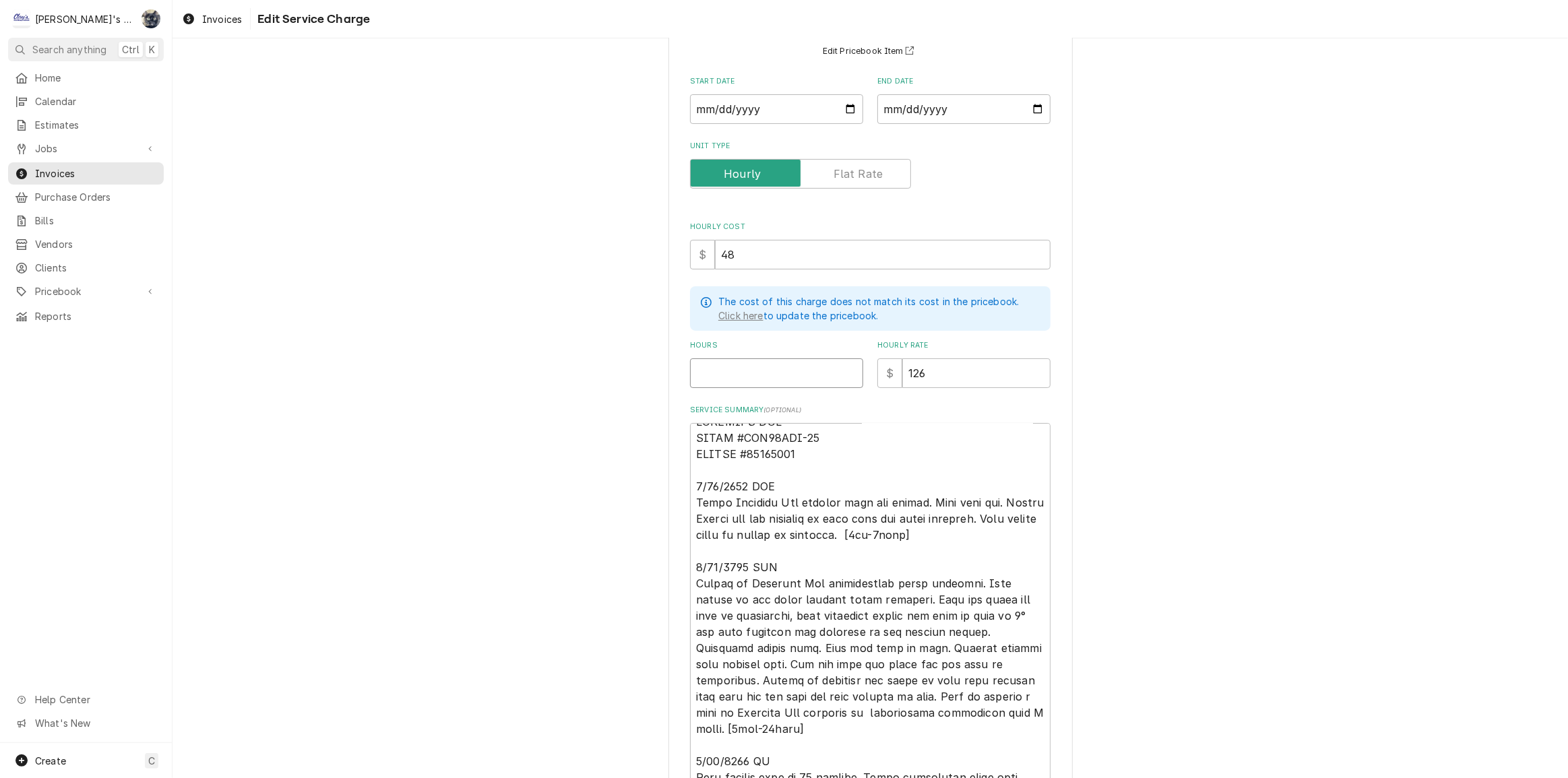
type input "6"
type textarea "x"
type input "6.5"
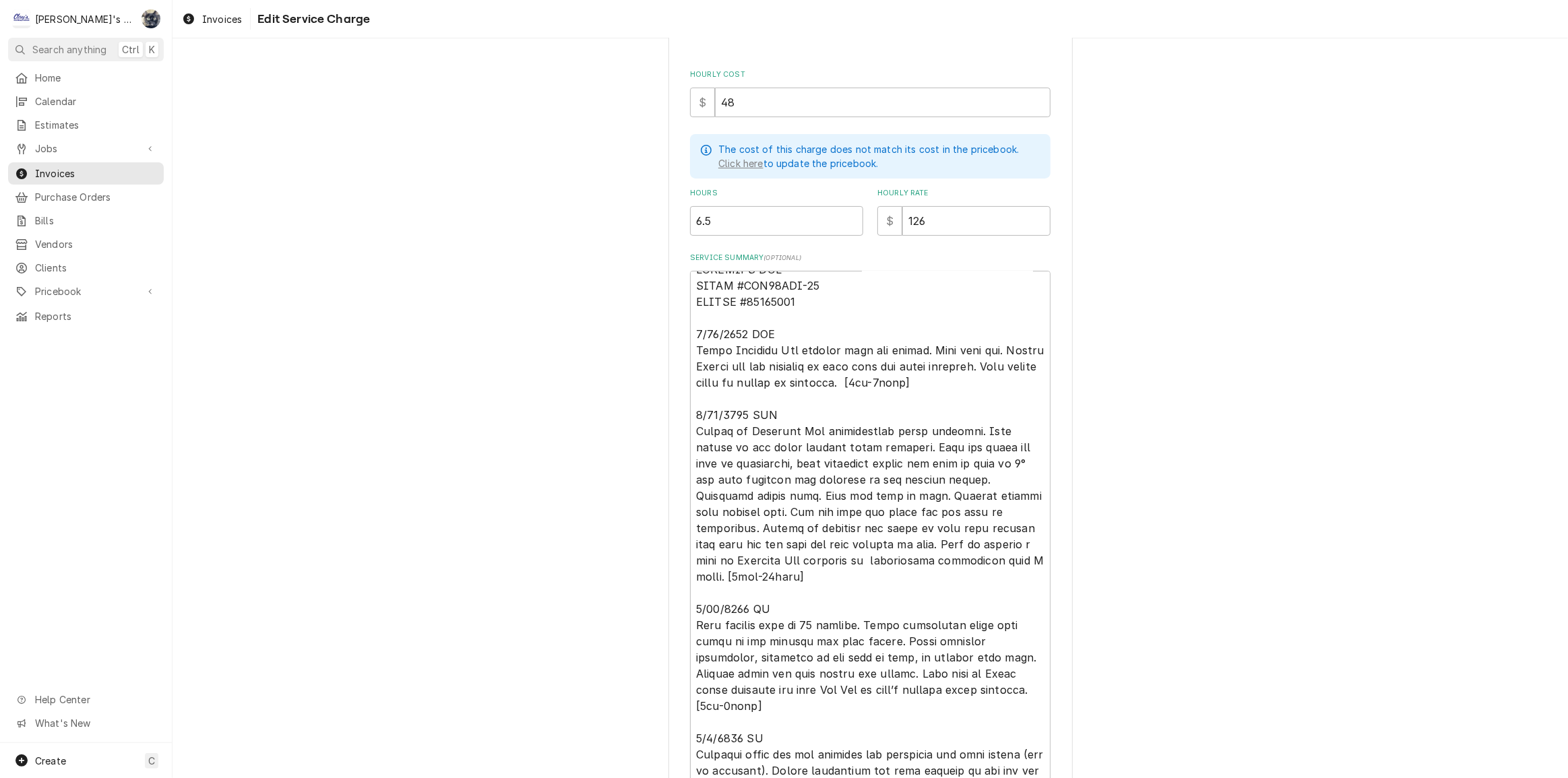
scroll to position [442, 0]
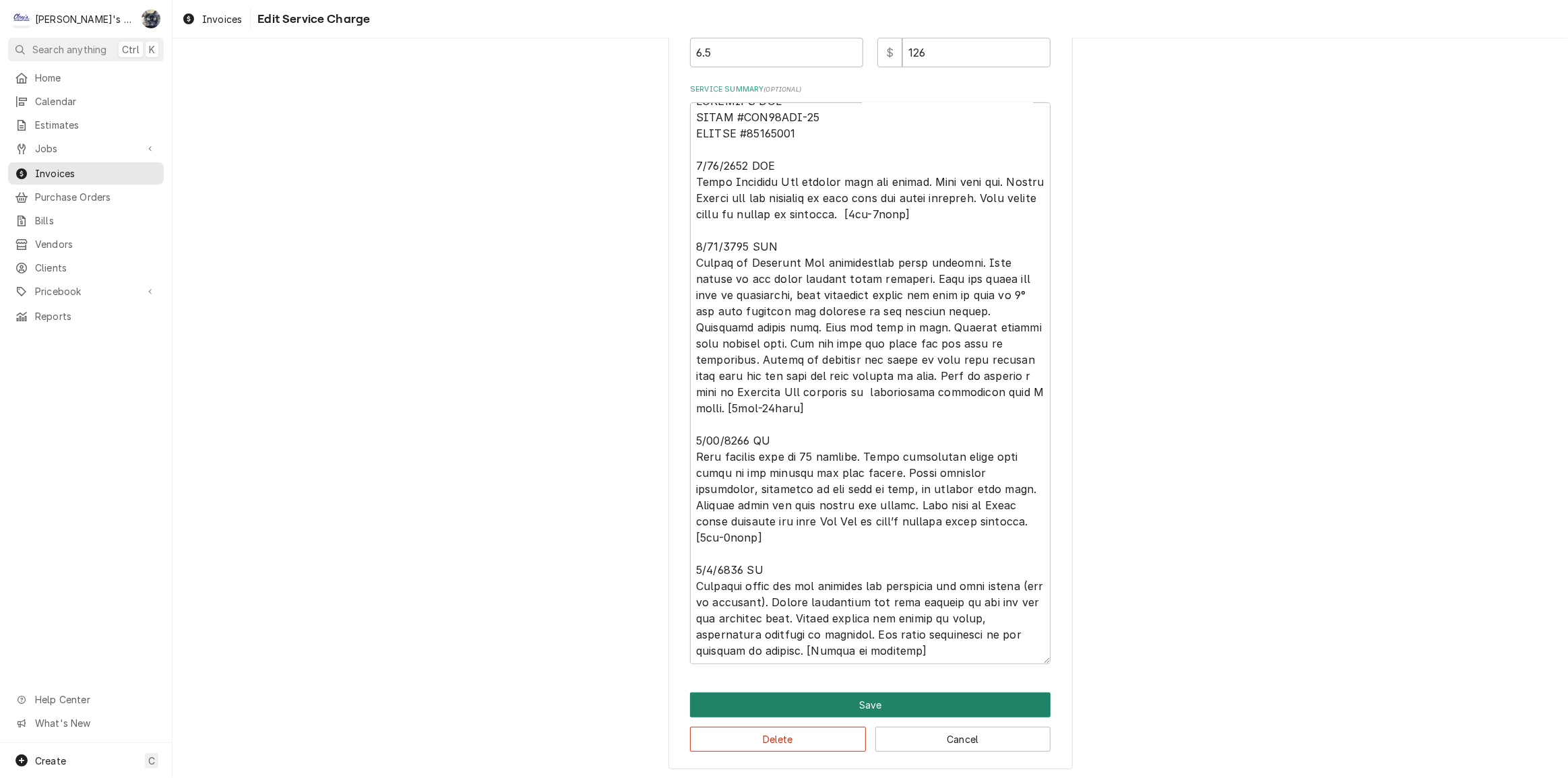
click at [872, 693] on button "Save" at bounding box center [871, 705] width 361 height 24
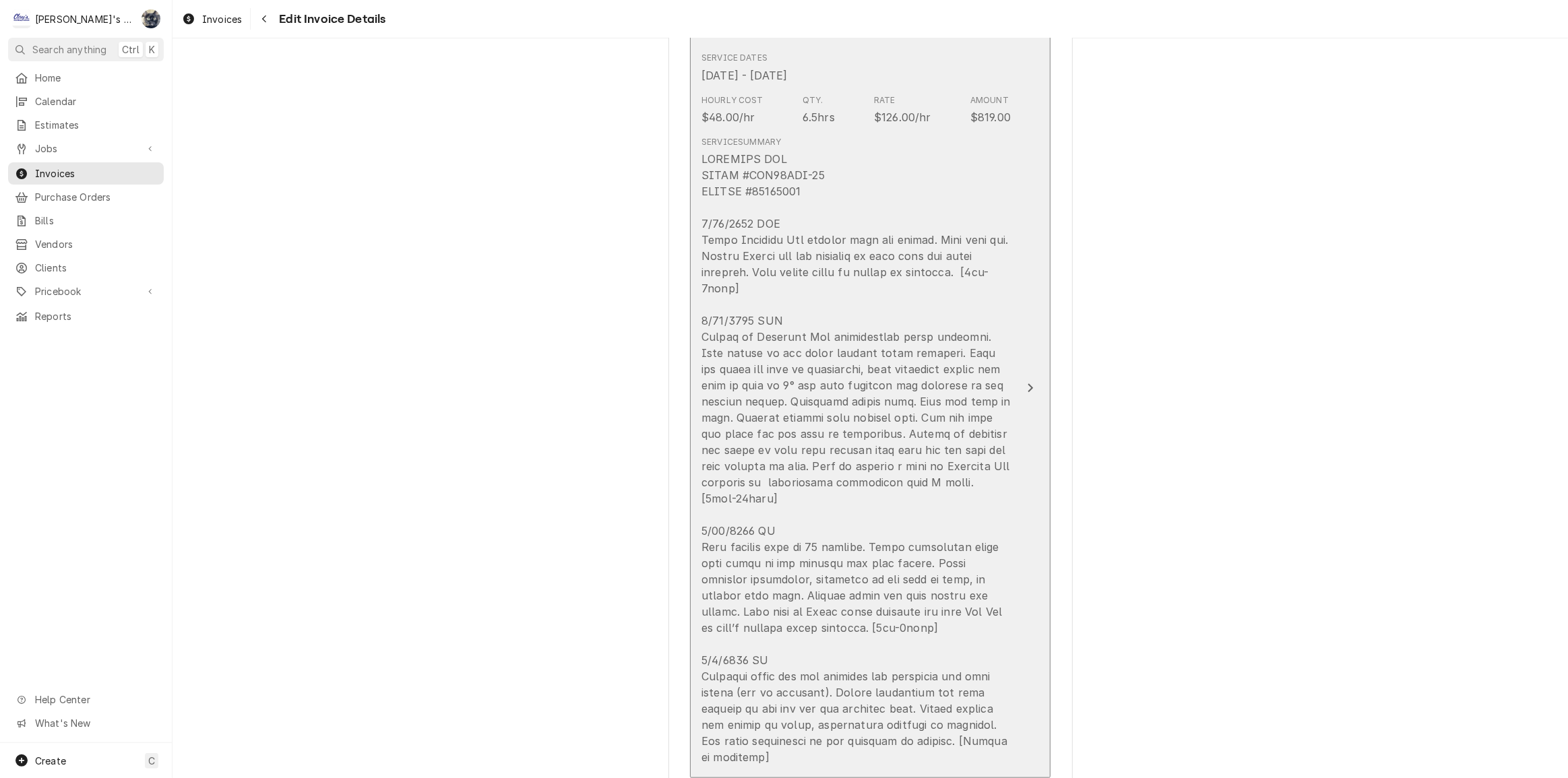
scroll to position [1161, 0]
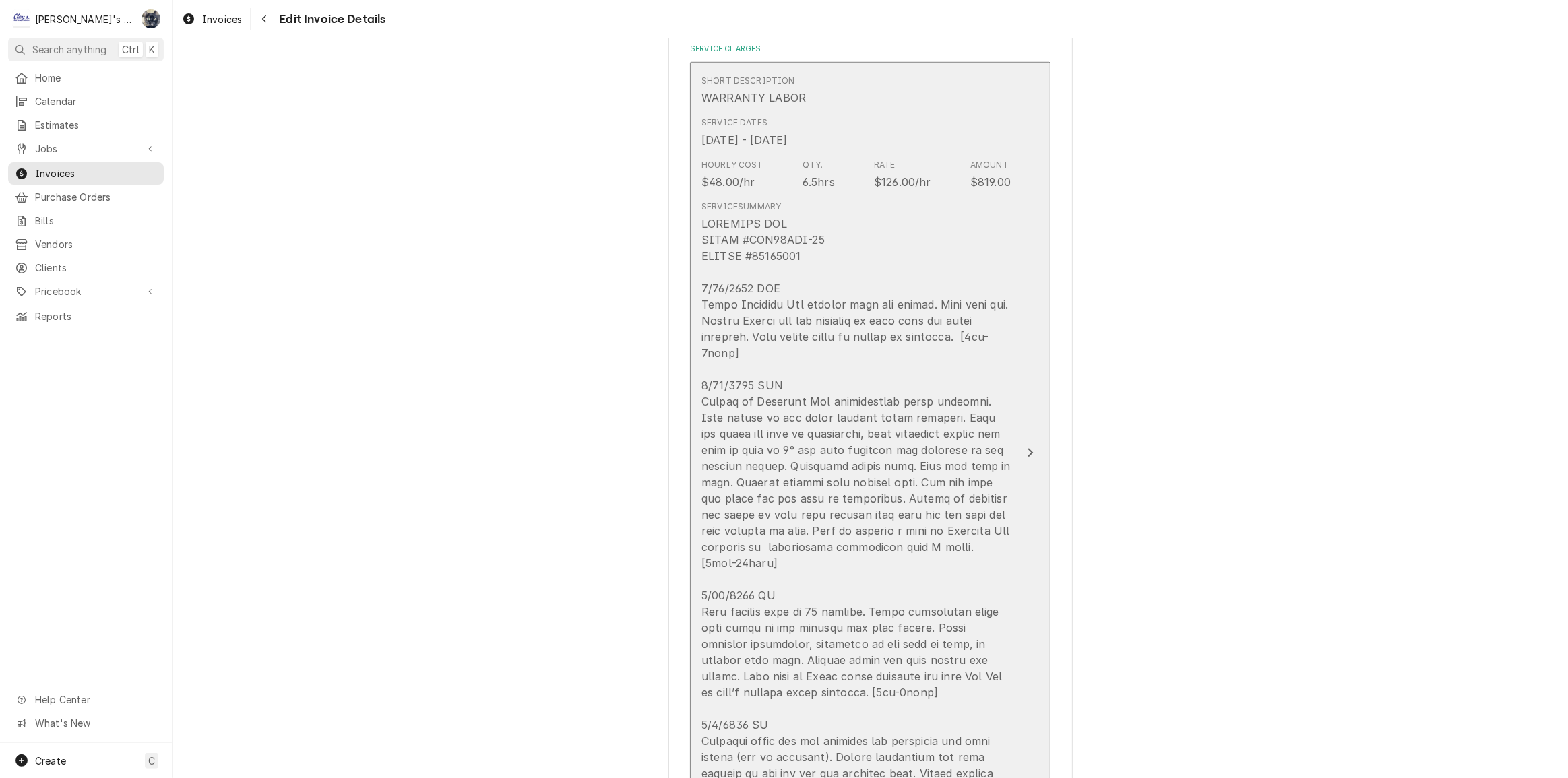
click at [810, 413] on div "Update Line Item" at bounding box center [856, 523] width 309 height 615
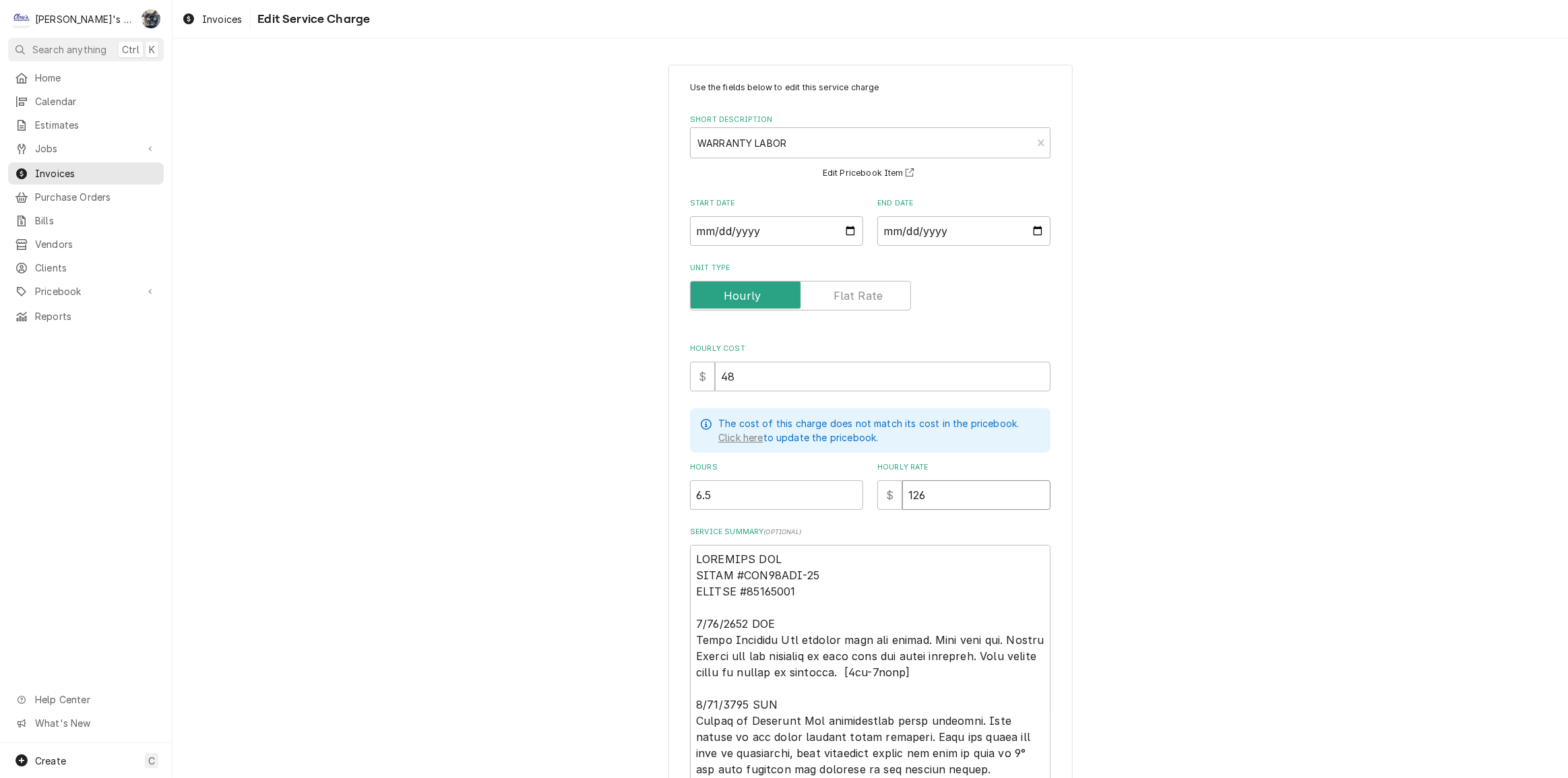
click at [891, 493] on div "$ 126" at bounding box center [963, 495] width 173 height 30
type textarea "x"
type input "1"
type textarea "x"
type input "10"
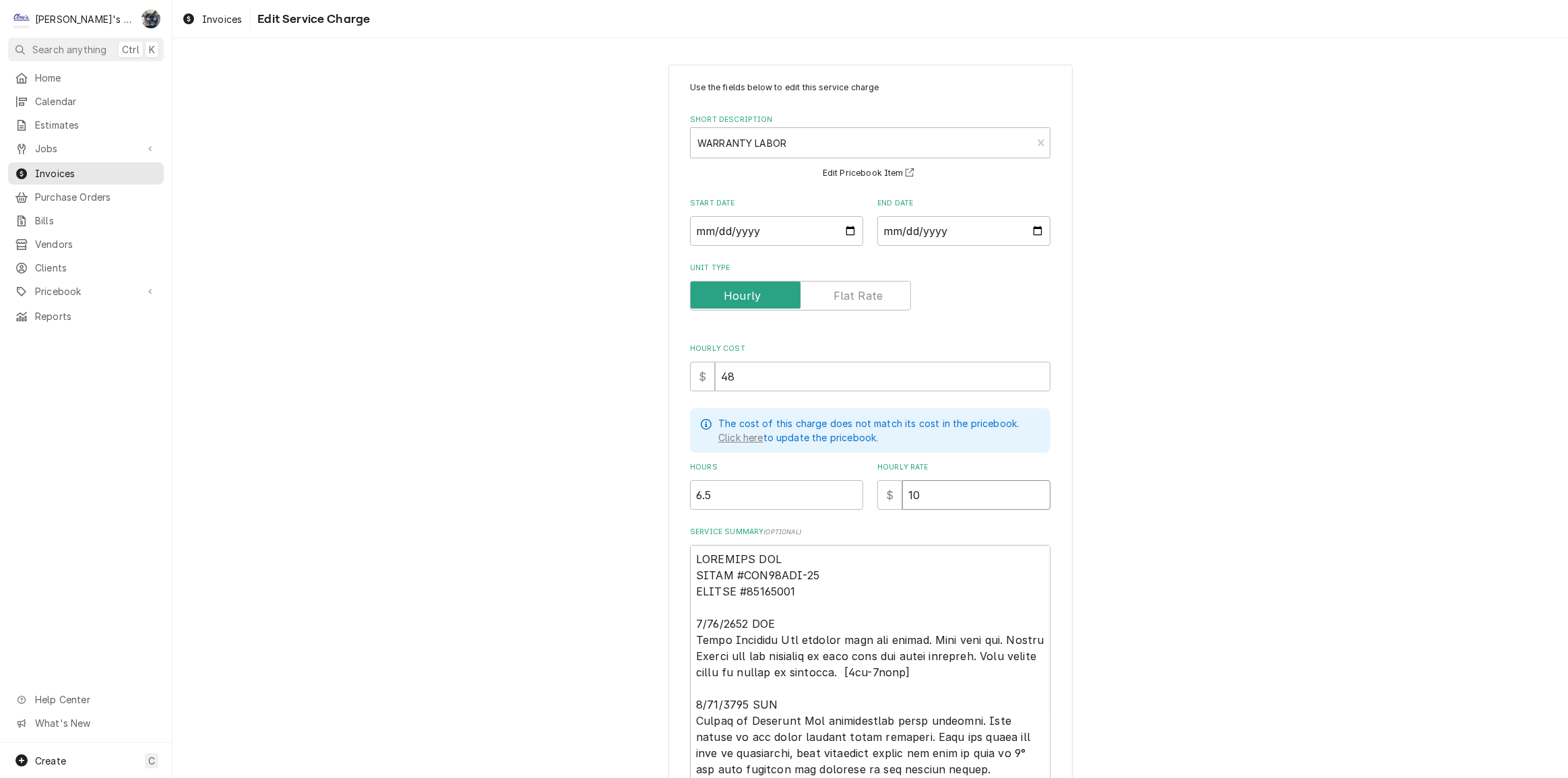
type textarea "x"
type input "100"
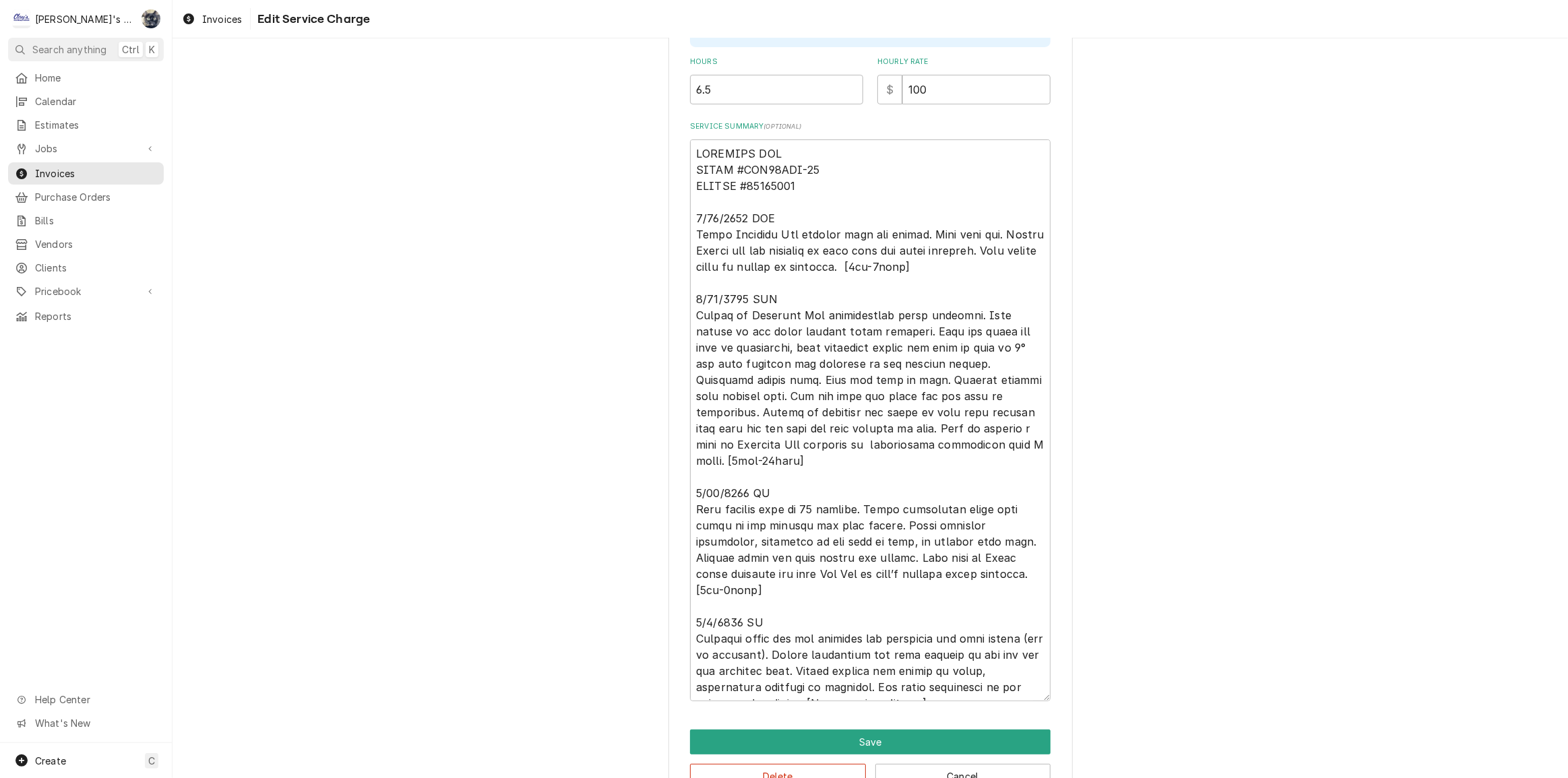
scroll to position [442, 0]
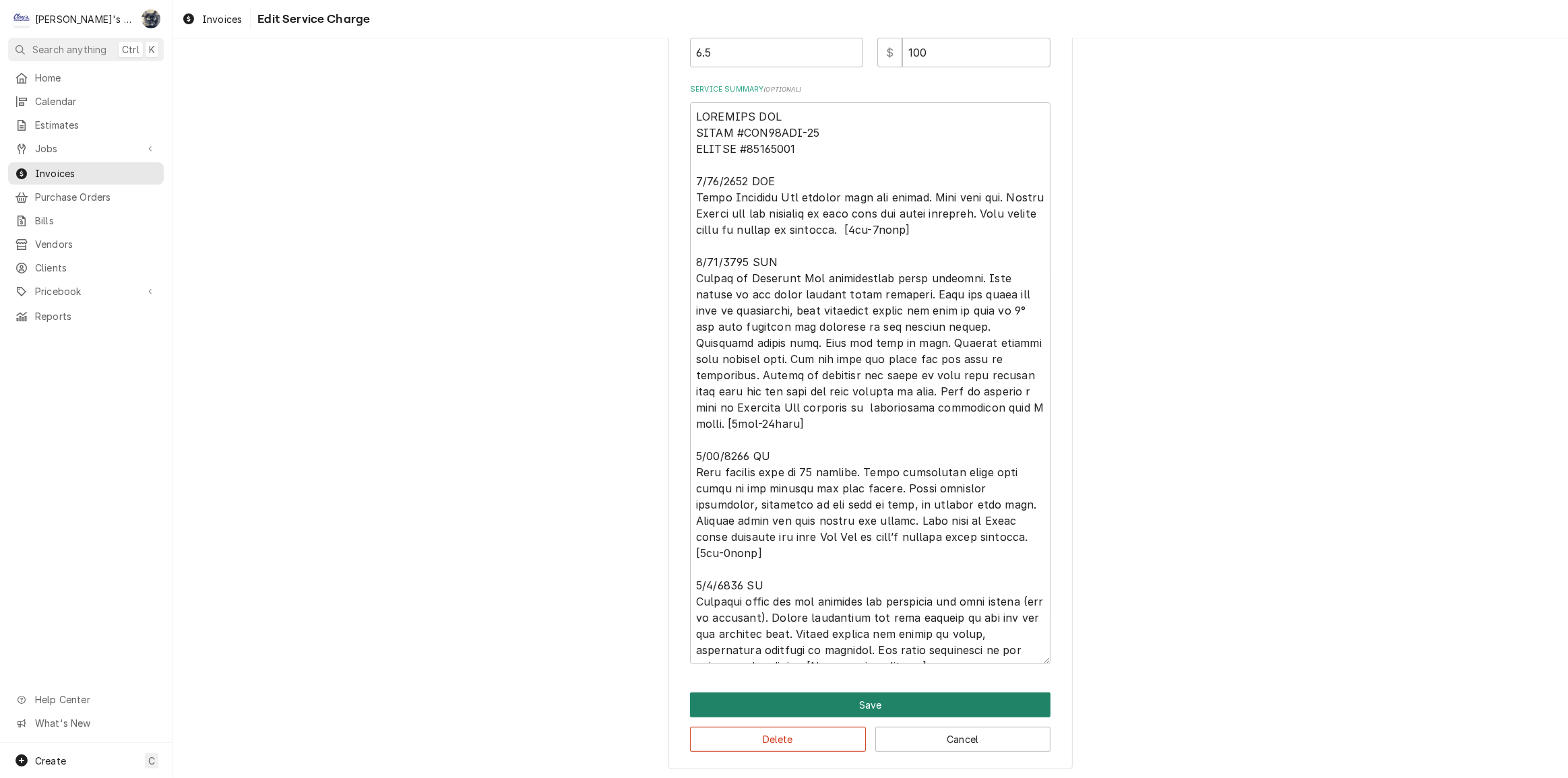
click at [853, 704] on button "Save" at bounding box center [871, 705] width 361 height 24
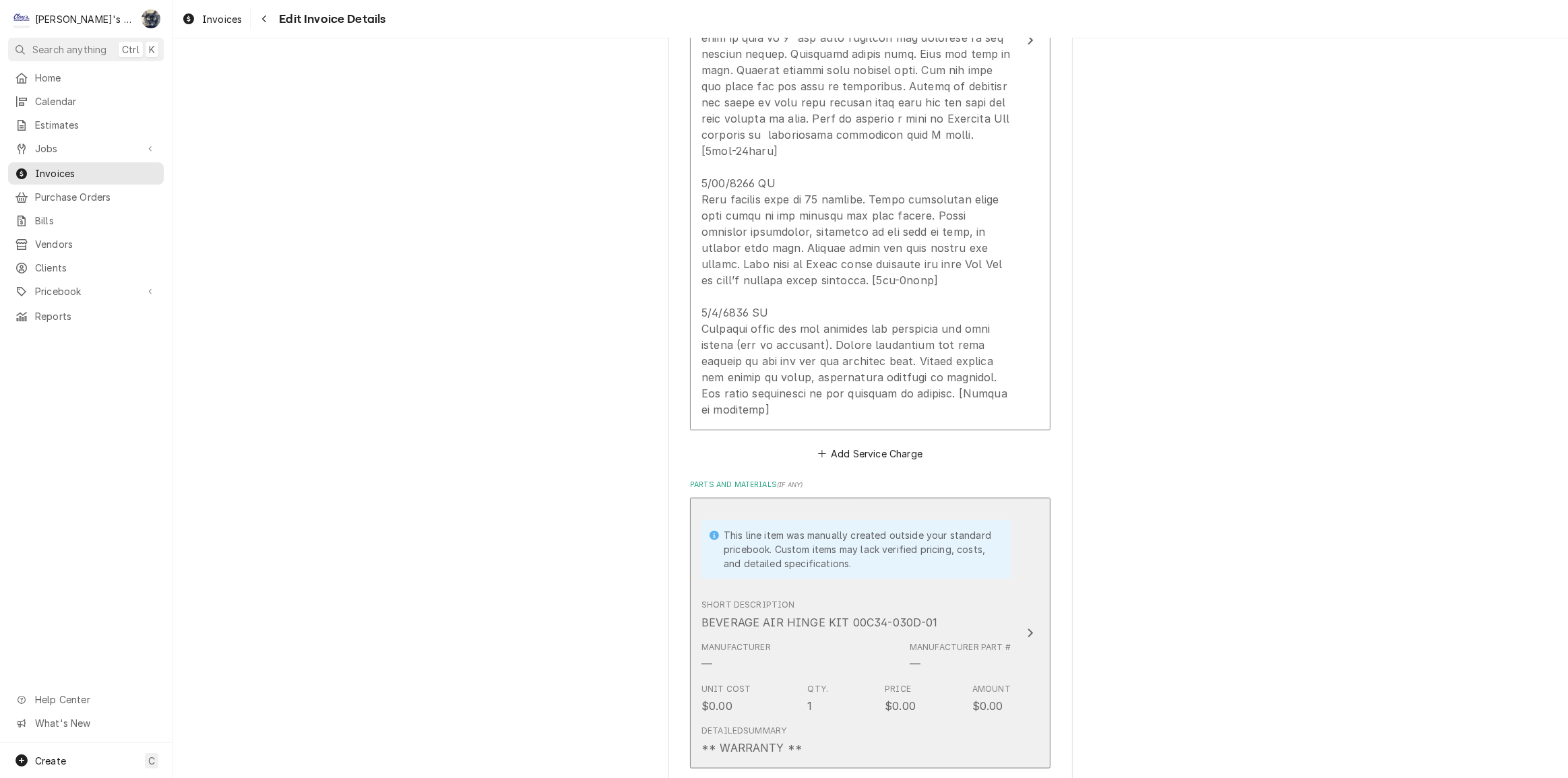
scroll to position [2001, 0]
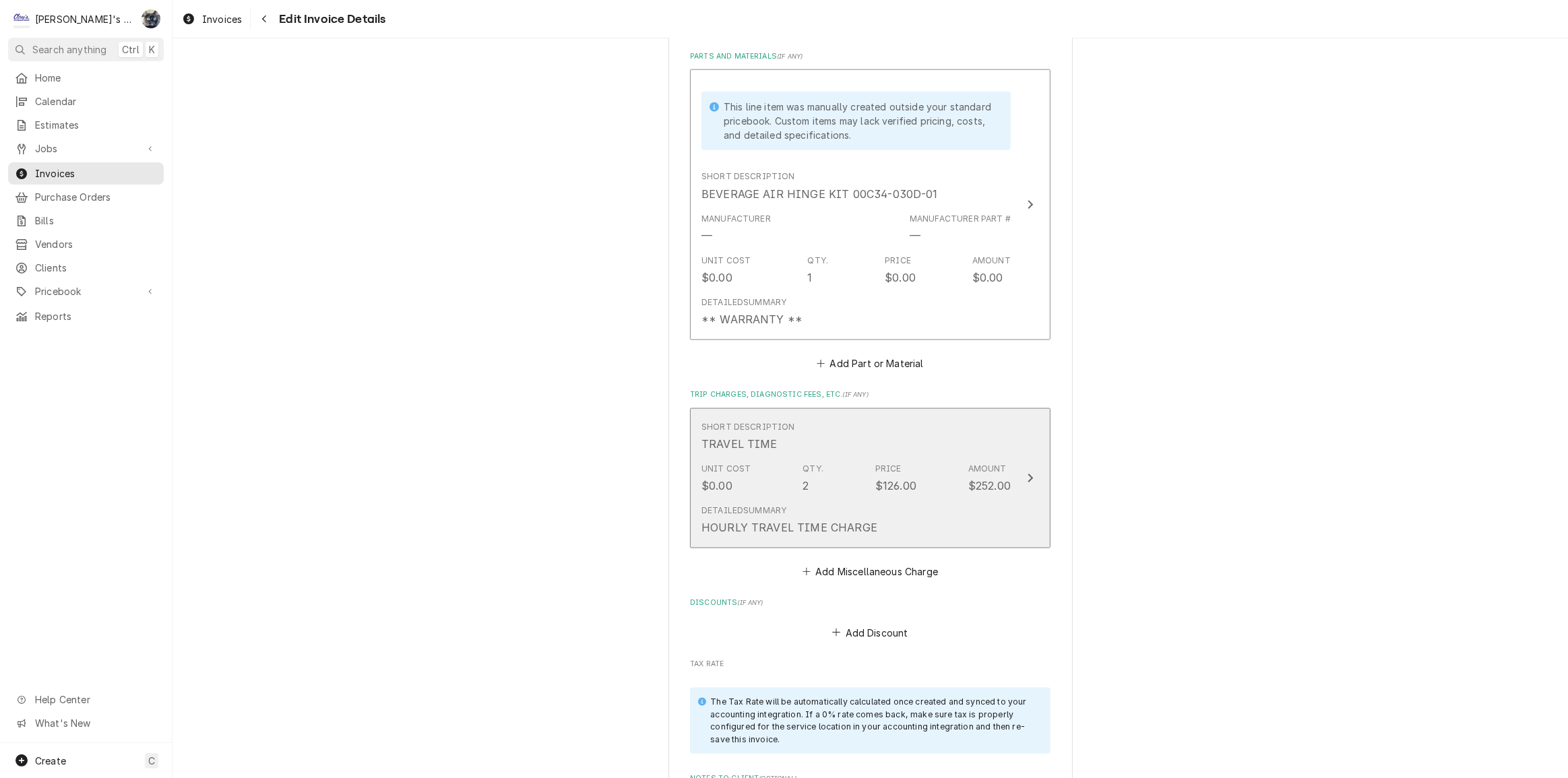
click at [841, 458] on div "Unit Cost $0.00 Qty. 2 Price $126.00 Amount $252.00" at bounding box center [856, 479] width 309 height 42
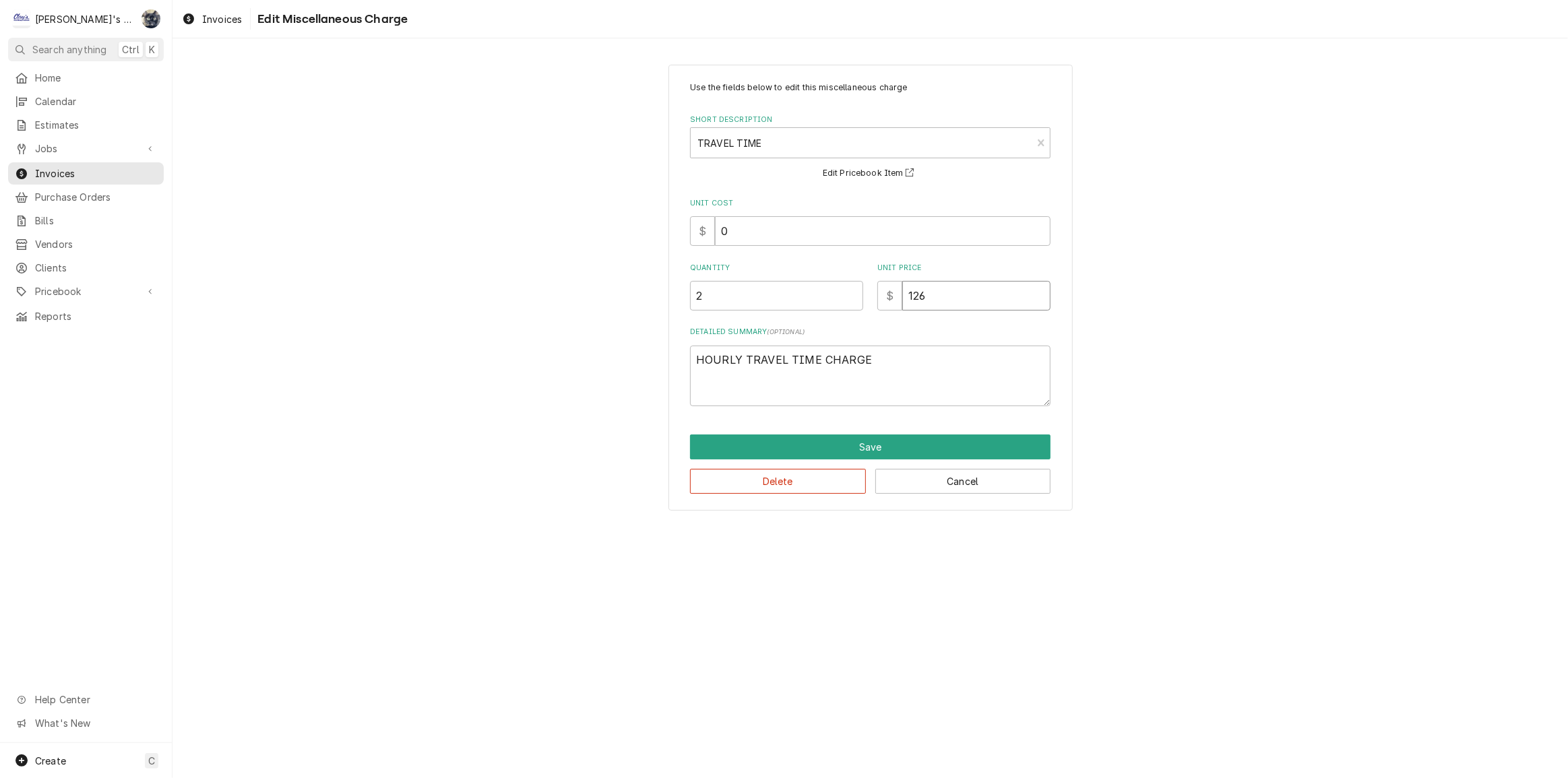
drag, startPoint x: 957, startPoint y: 297, endPoint x: 849, endPoint y: 280, distance: 109.3
click at [852, 282] on div "Quantity 2 Unit Price $ 126" at bounding box center [871, 287] width 361 height 48
type textarea "x"
type input "1"
type textarea "x"
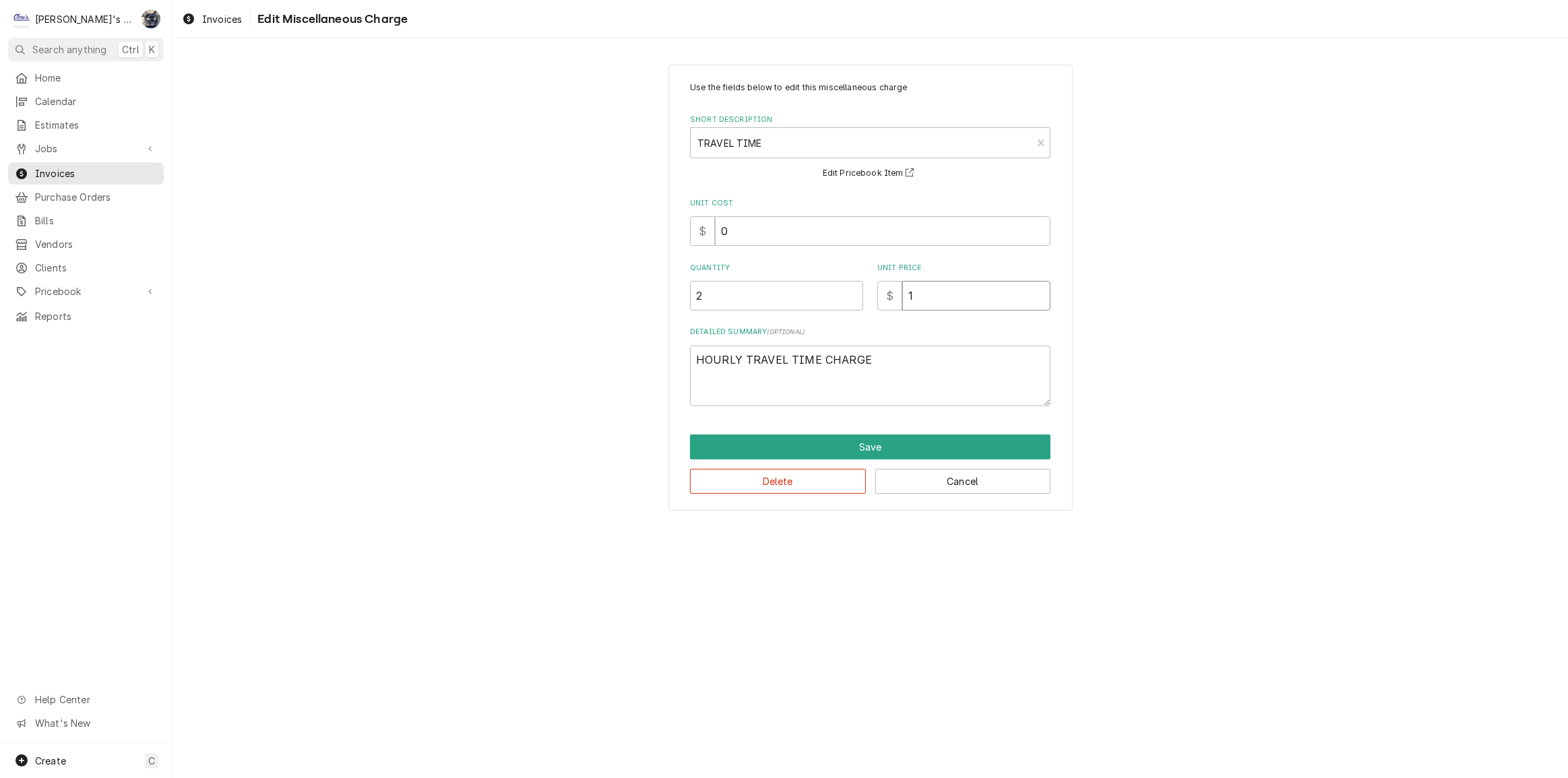
type input "11"
type textarea "x"
type input "110"
type textarea "x"
type input "11"
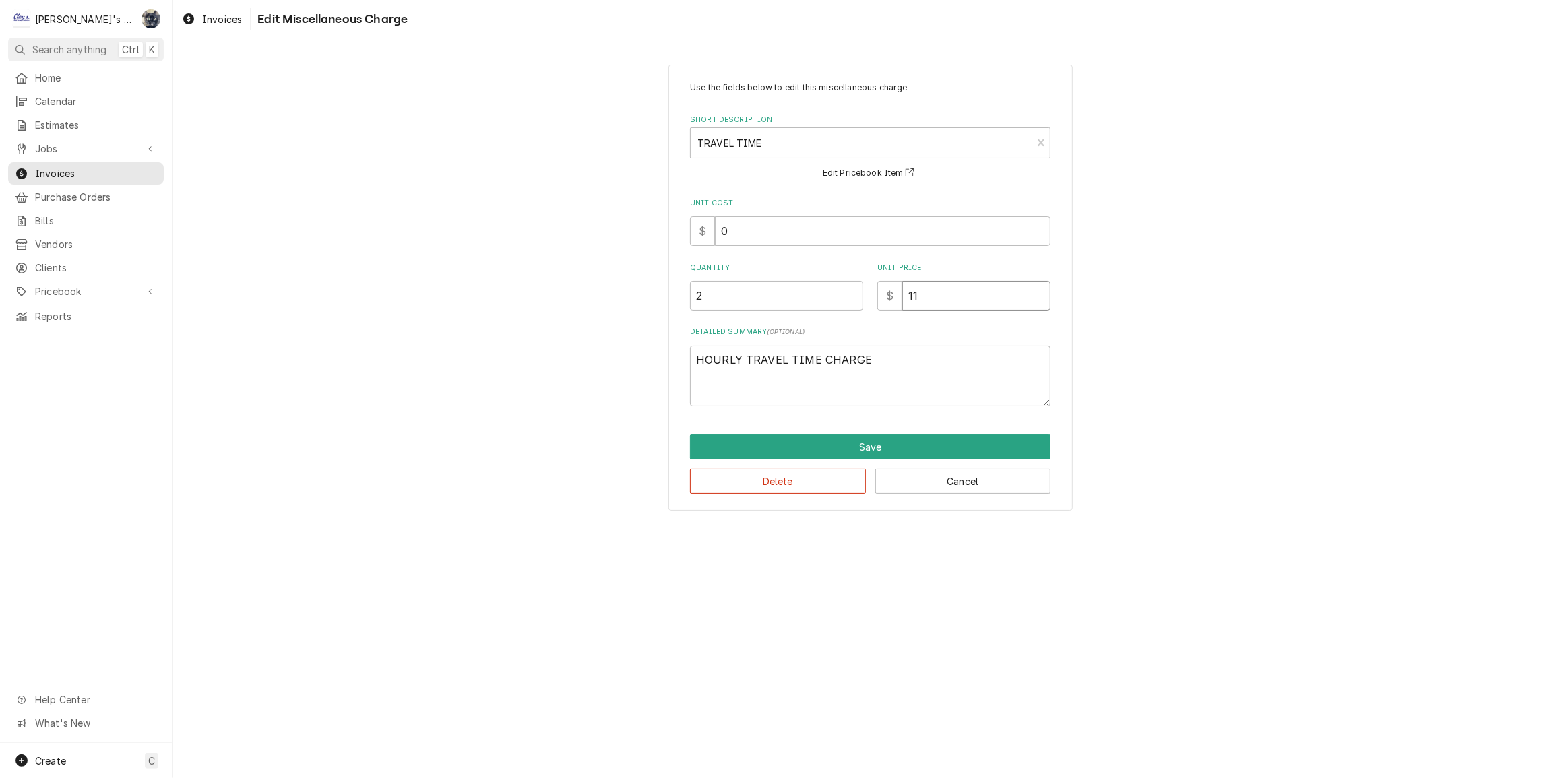
type textarea "x"
type input "1"
type textarea "x"
type input "10"
type textarea "x"
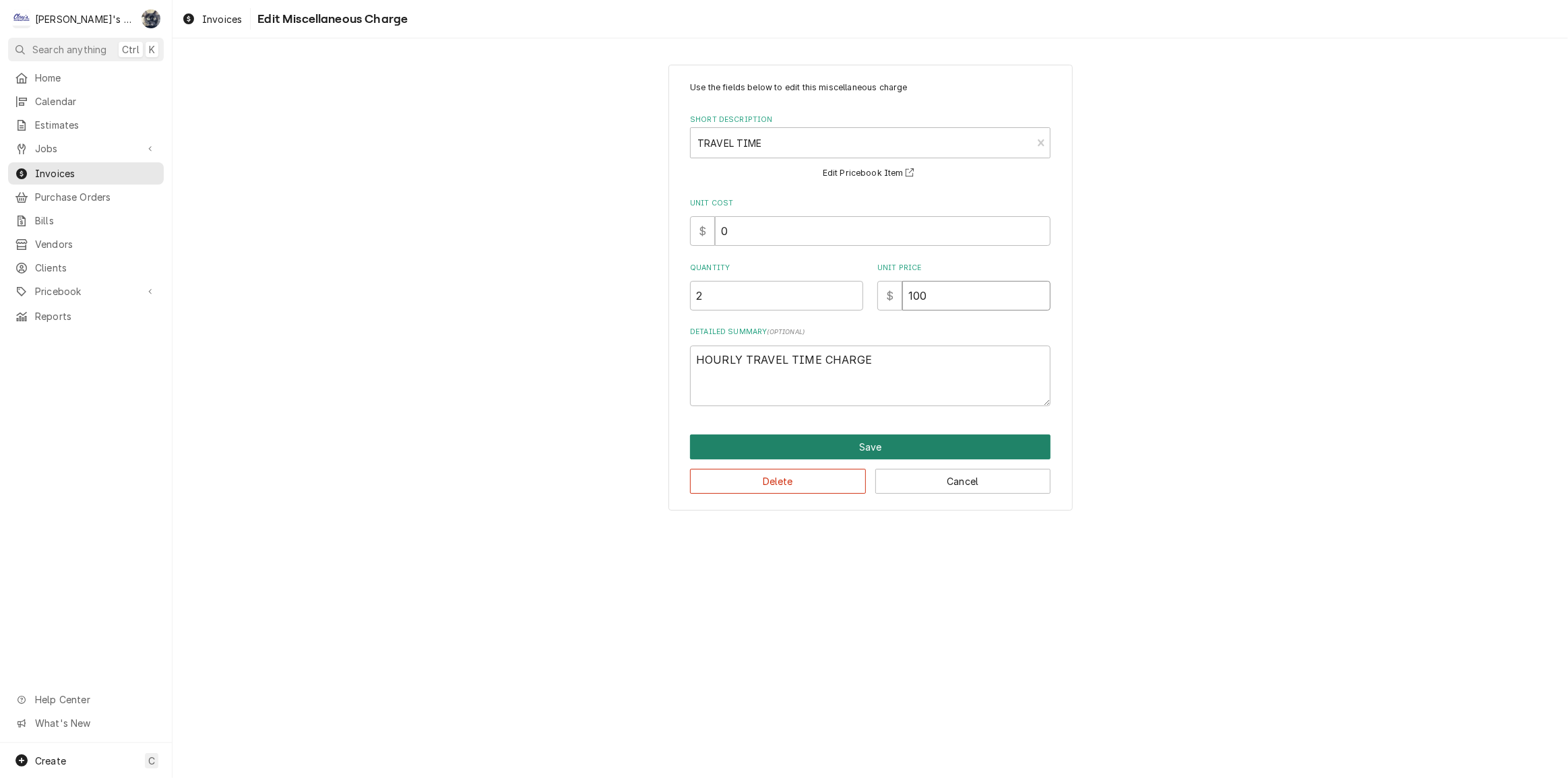
type input "100"
click at [849, 440] on button "Save" at bounding box center [871, 446] width 361 height 24
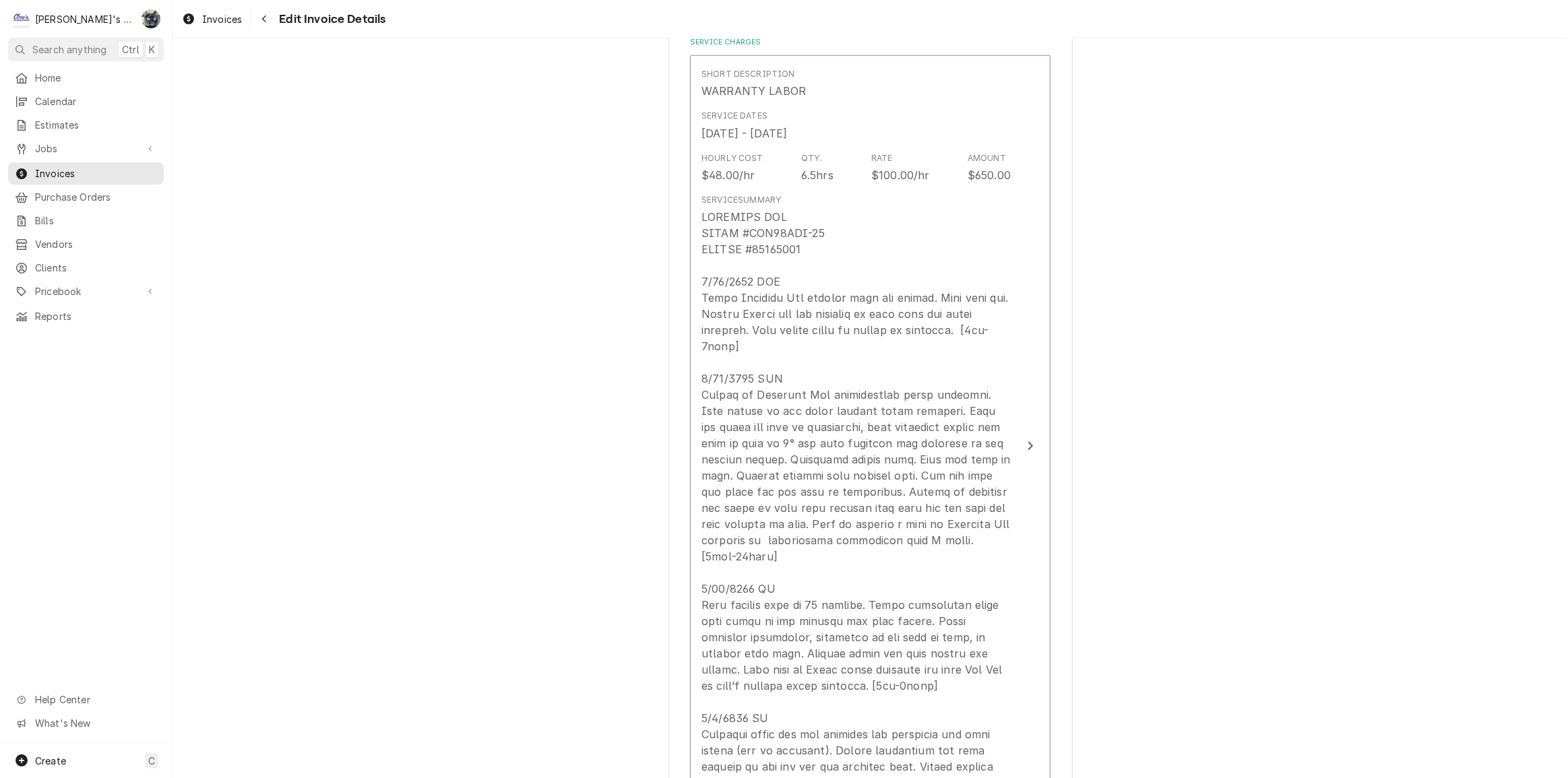
scroll to position [1161, 0]
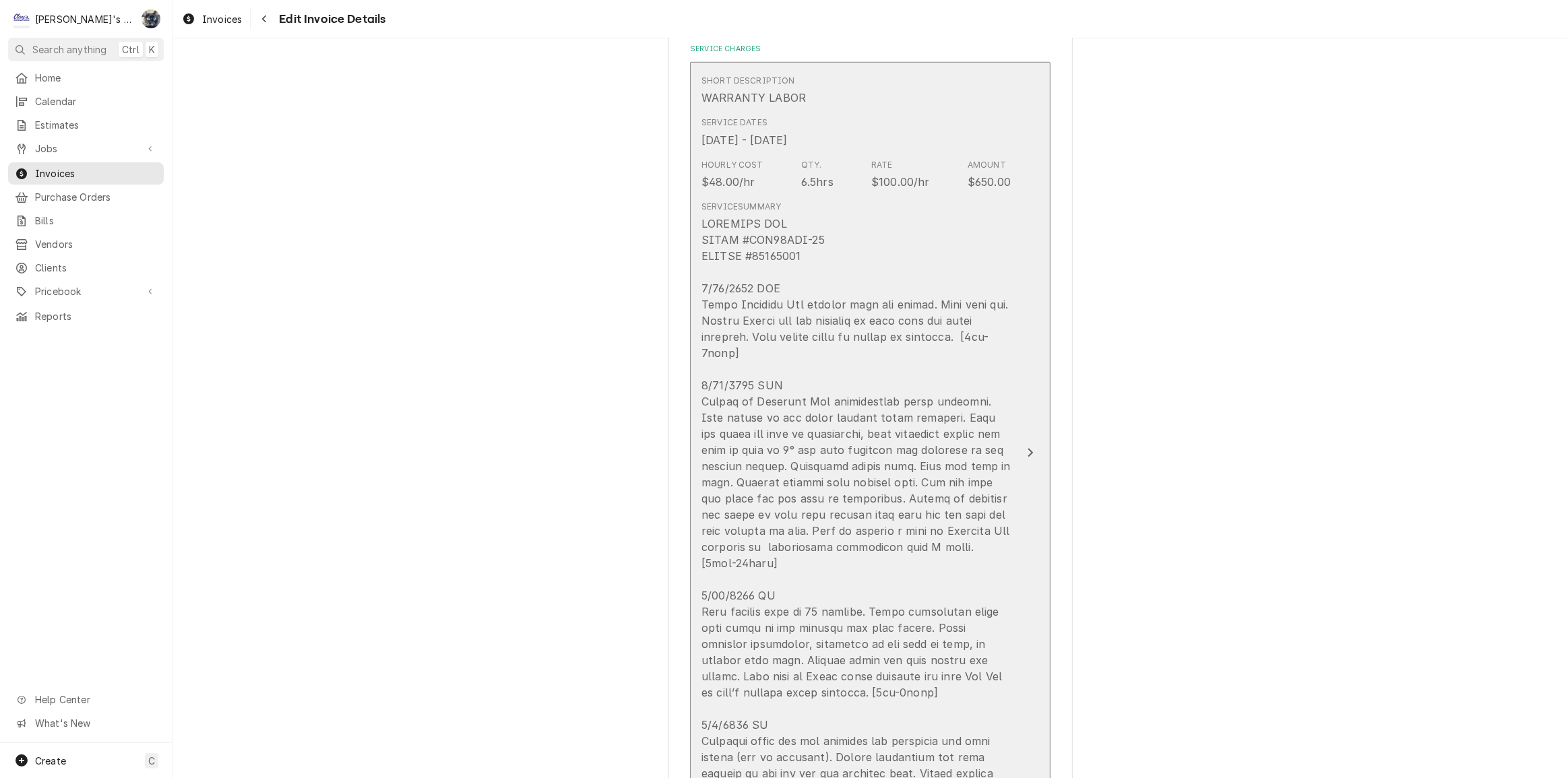
click at [825, 384] on div "Update Line Item" at bounding box center [856, 523] width 309 height 615
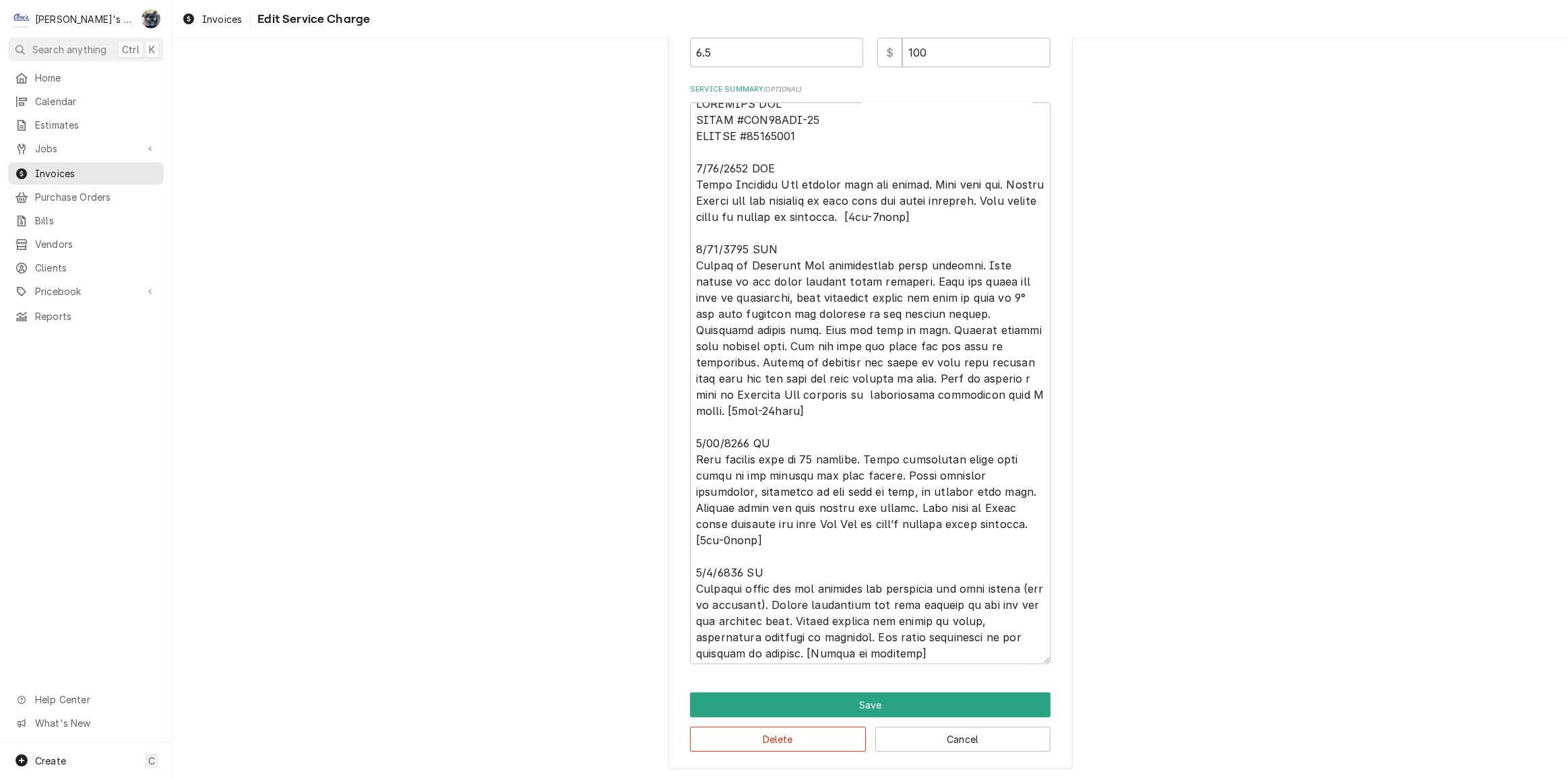
scroll to position [15, 0]
drag, startPoint x: 948, startPoint y: 50, endPoint x: 901, endPoint y: 55, distance: 47.3
click at [902, 55] on input "100" at bounding box center [976, 53] width 148 height 30
type textarea "x"
type input "1"
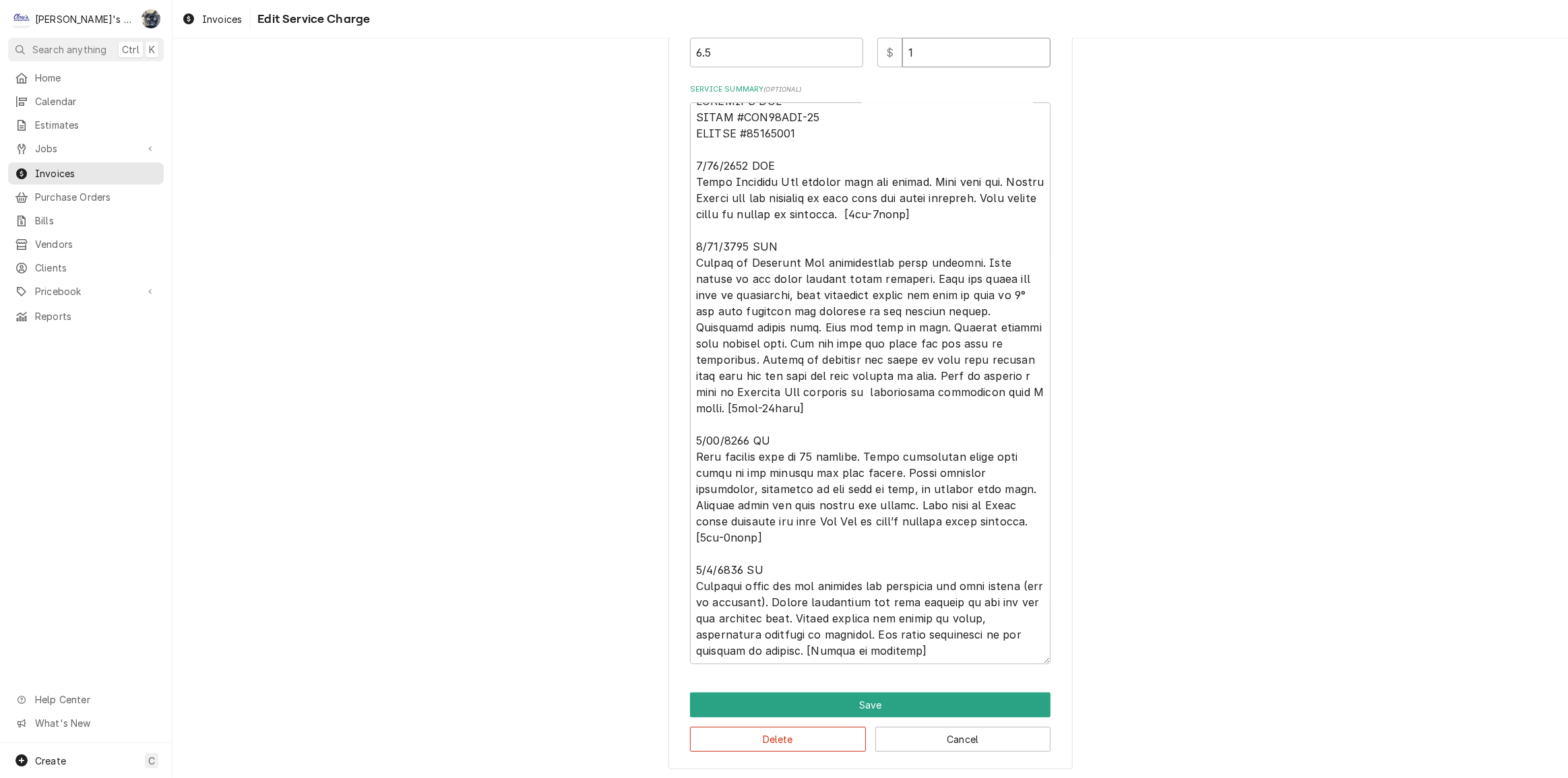
type textarea "x"
type input "11"
type textarea "x"
type input "114"
click at [879, 696] on button "Save" at bounding box center [871, 705] width 361 height 24
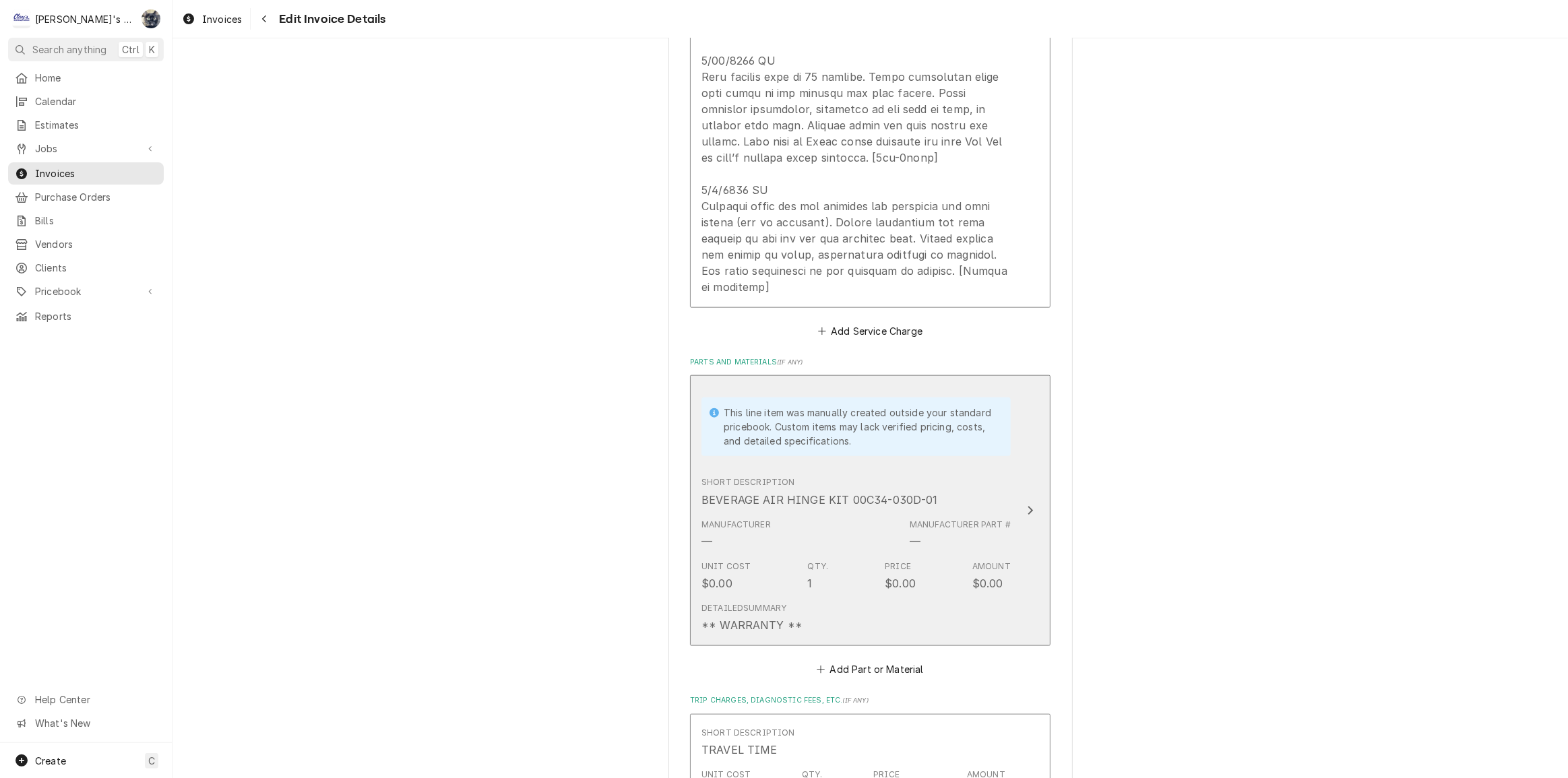
scroll to position [1879, 0]
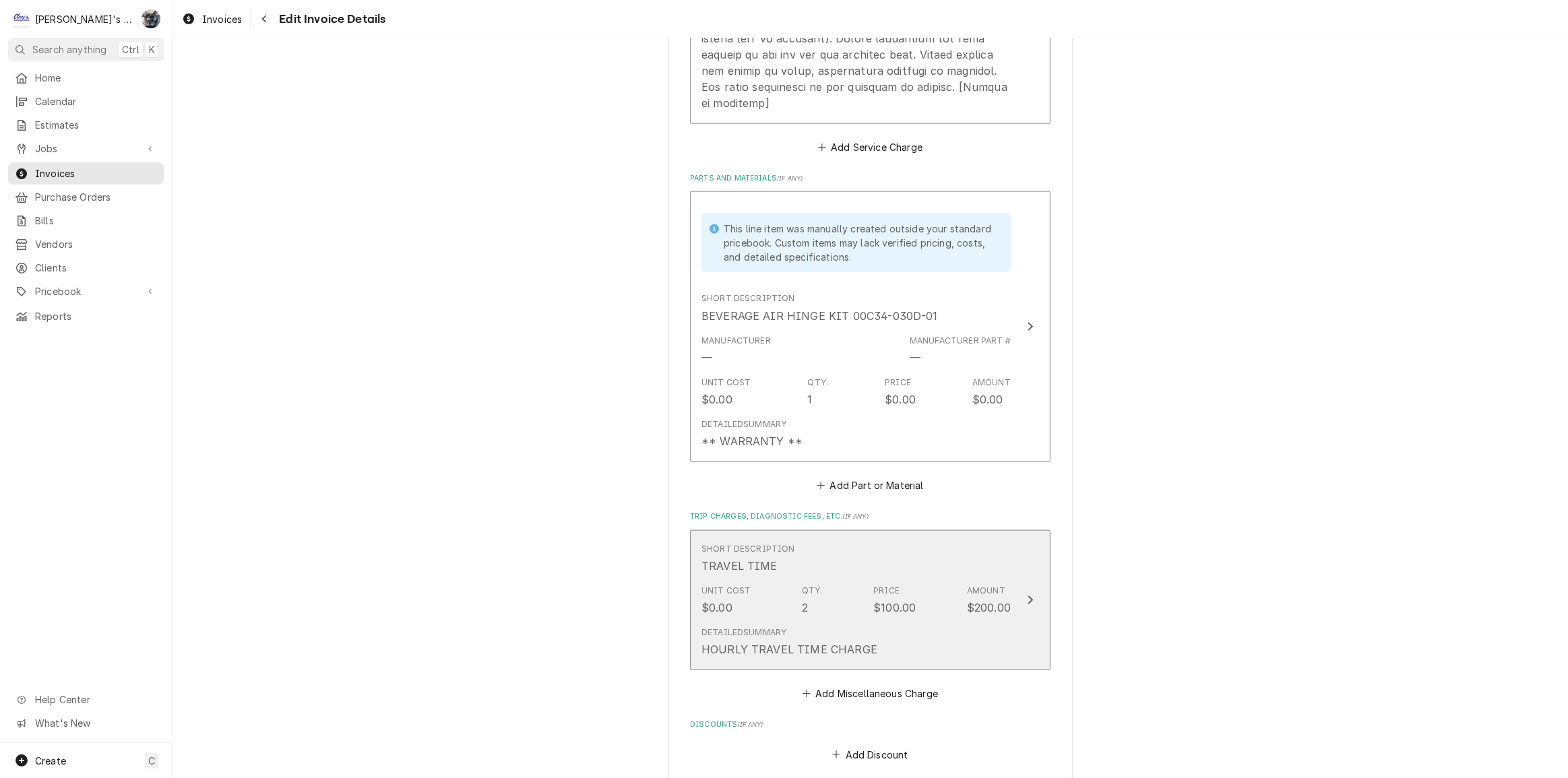
click at [830, 579] on div "Unit Cost $0.00 Qty. 2 Price $100.00 Amount $200.00" at bounding box center [856, 600] width 309 height 42
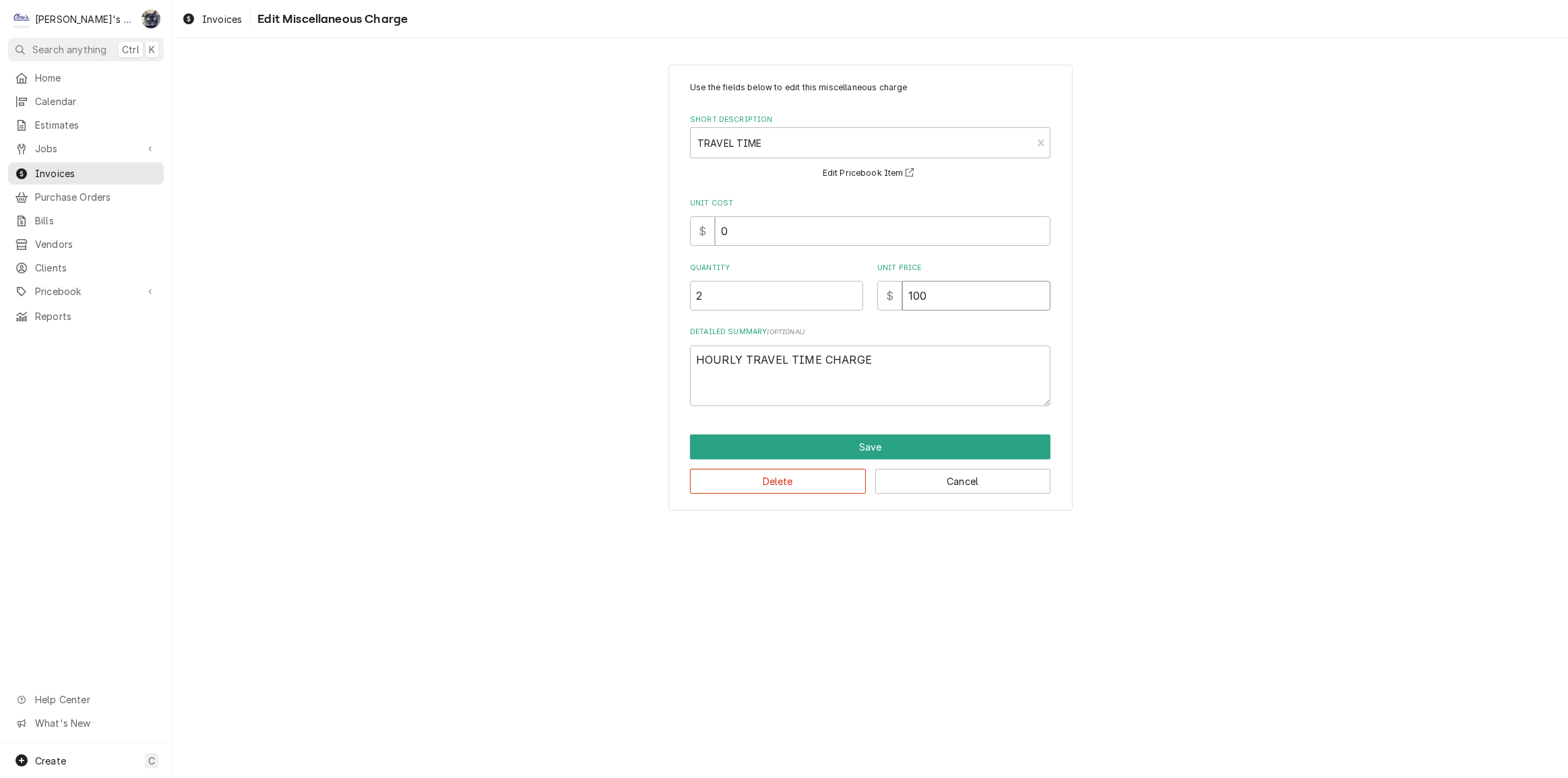
drag, startPoint x: 930, startPoint y: 306, endPoint x: 896, endPoint y: 311, distance: 34.4
click at [896, 311] on div "Use the fields below to edit this miscellaneous charge Short Description TRAVEL…" at bounding box center [871, 244] width 361 height 325
type textarea "x"
type input "5"
type textarea "x"
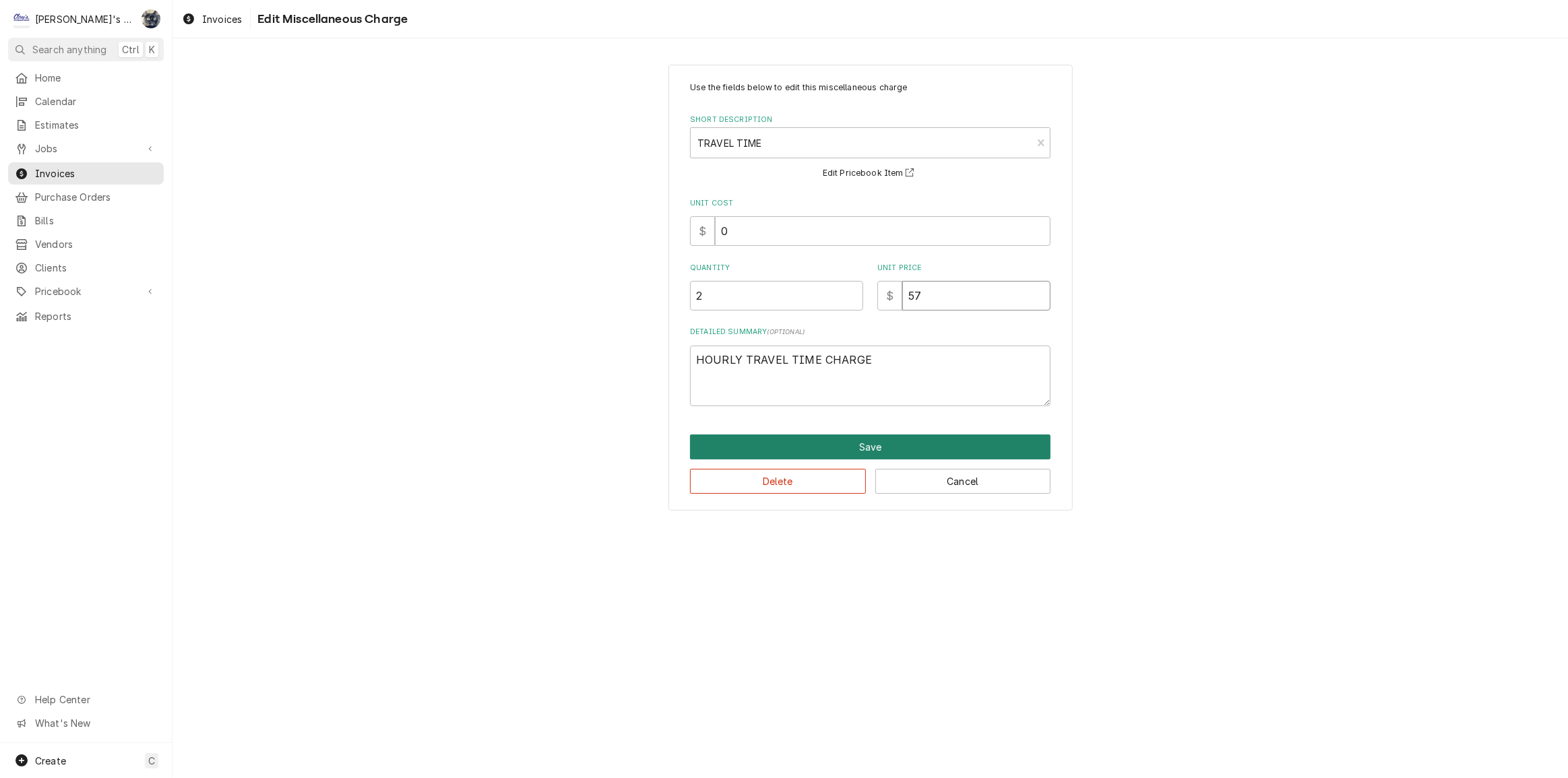
type input "57"
click at [838, 452] on button "Save" at bounding box center [871, 446] width 361 height 24
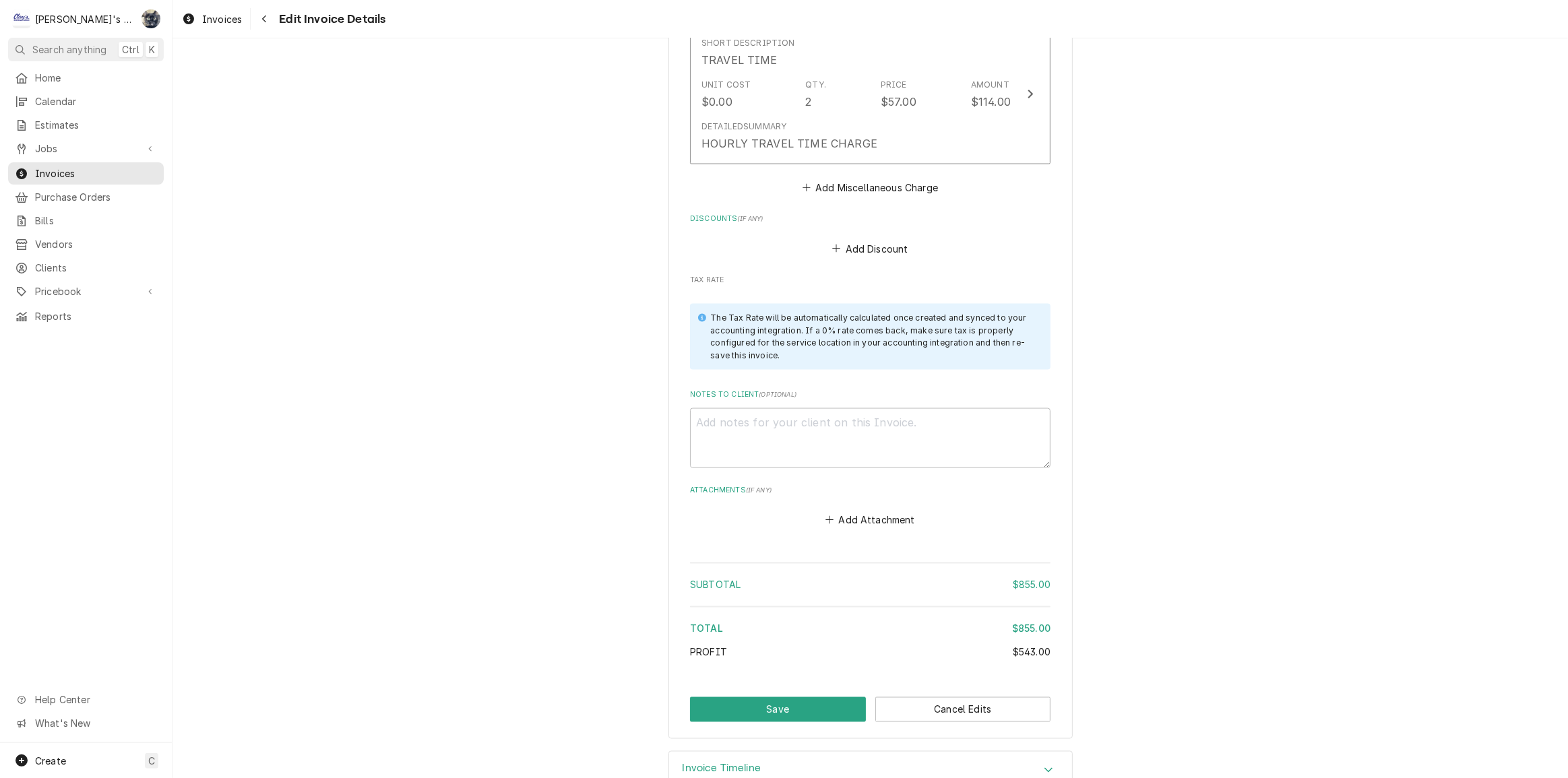
scroll to position [2385, 0]
click at [806, 697] on button "Save" at bounding box center [778, 709] width 176 height 24
type textarea "x"
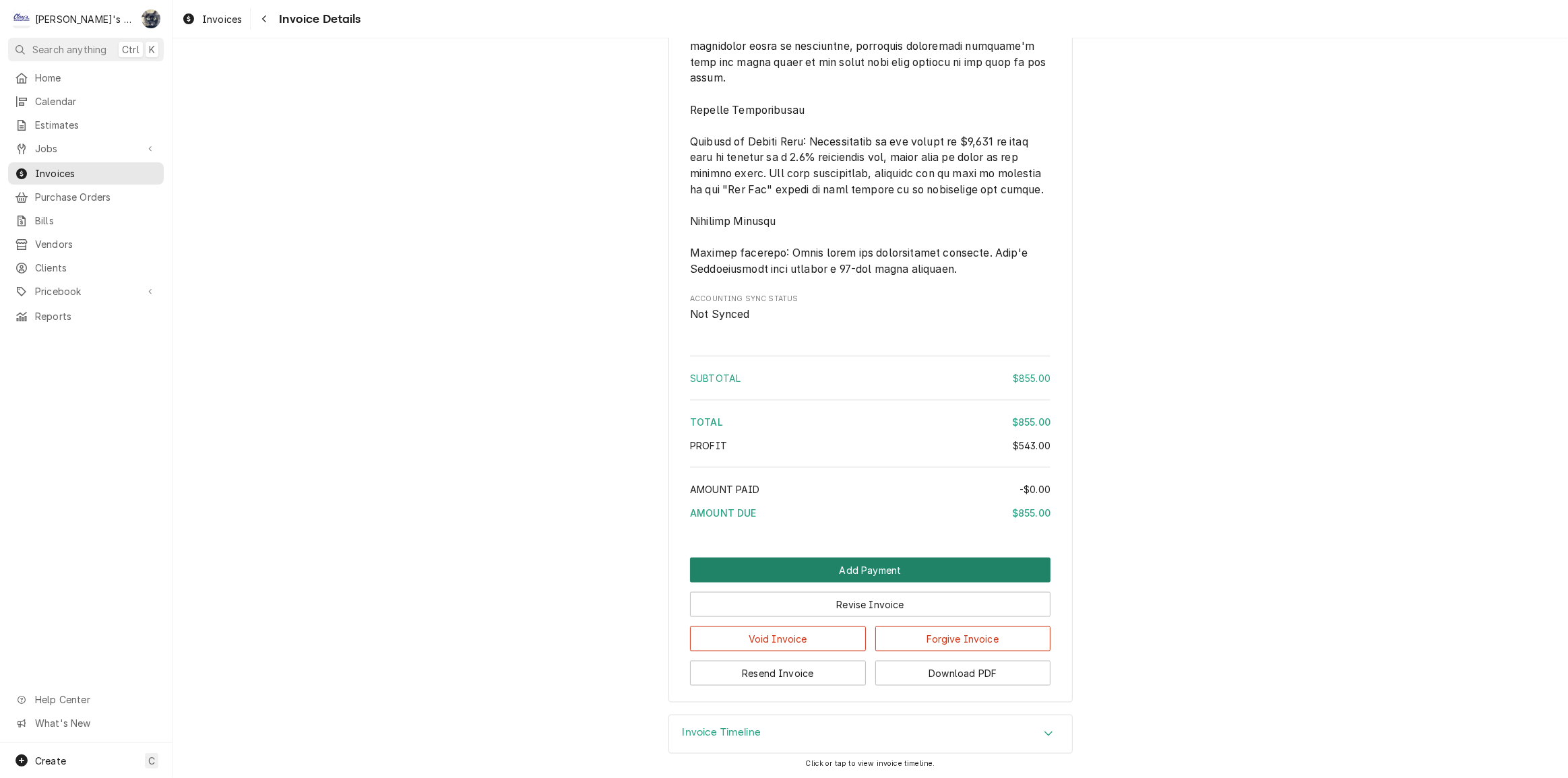
scroll to position [2095, 0]
click at [916, 676] on button "Download PDF" at bounding box center [963, 673] width 176 height 24
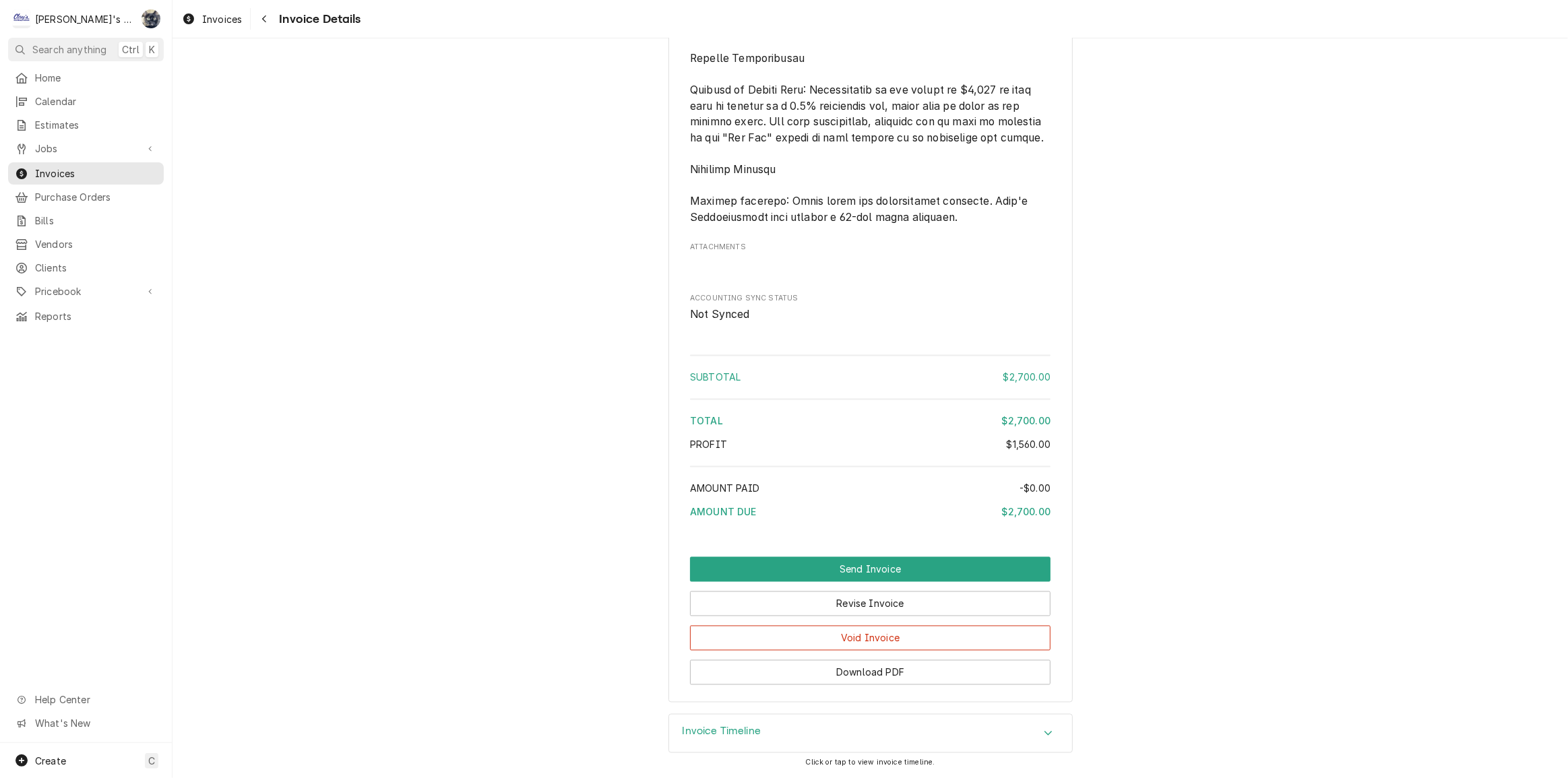
scroll to position [2656, 0]
click at [854, 578] on button "Send Invoice" at bounding box center [871, 569] width 361 height 24
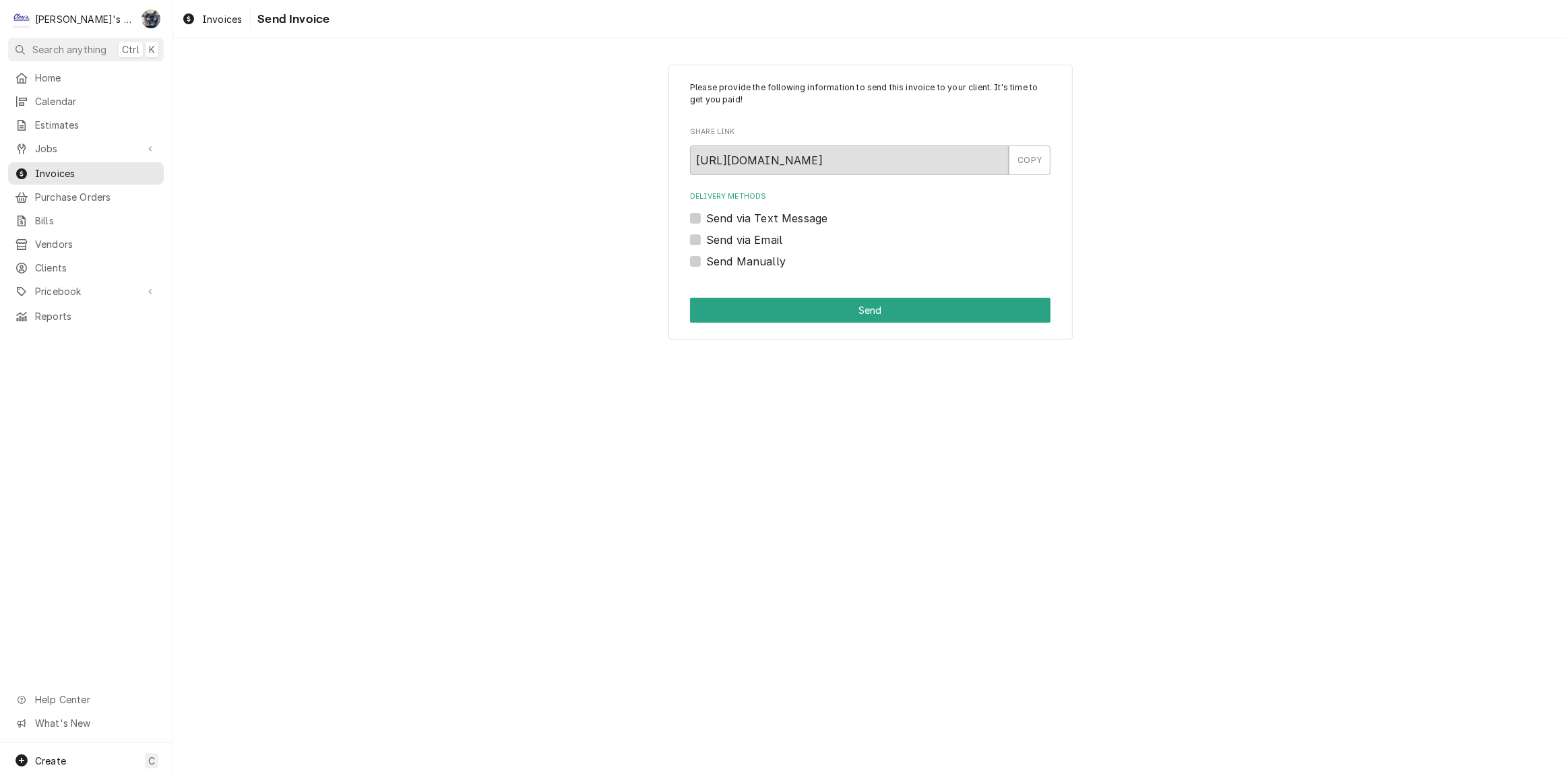
click at [706, 261] on label "Send Manually" at bounding box center [746, 261] width 80 height 16
click at [706, 261] on input "Send Manually" at bounding box center [887, 267] width 361 height 30
checkbox input "true"
click at [718, 303] on button "Send" at bounding box center [871, 309] width 361 height 24
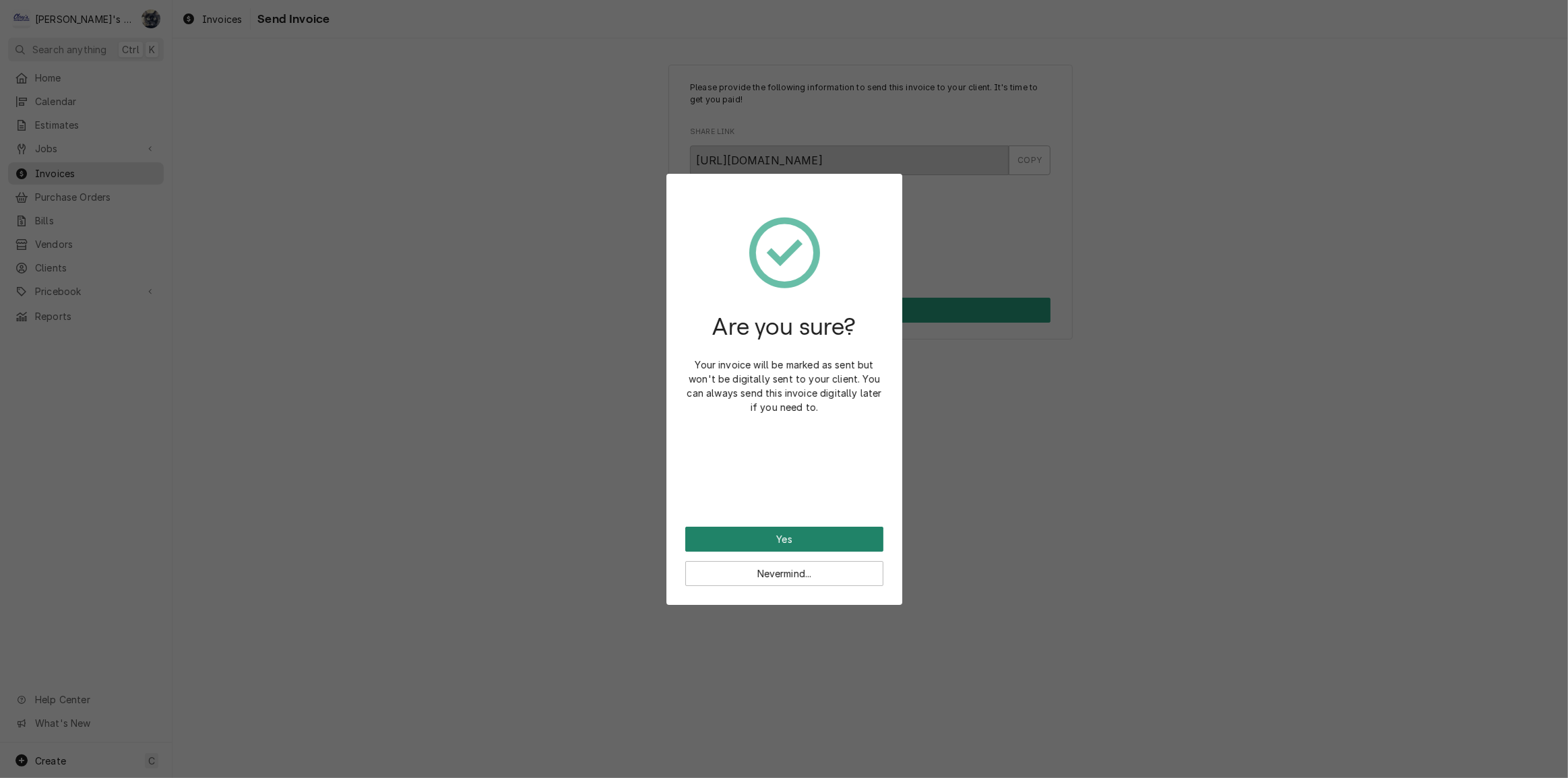
click at [800, 532] on button "Yes" at bounding box center [784, 539] width 198 height 24
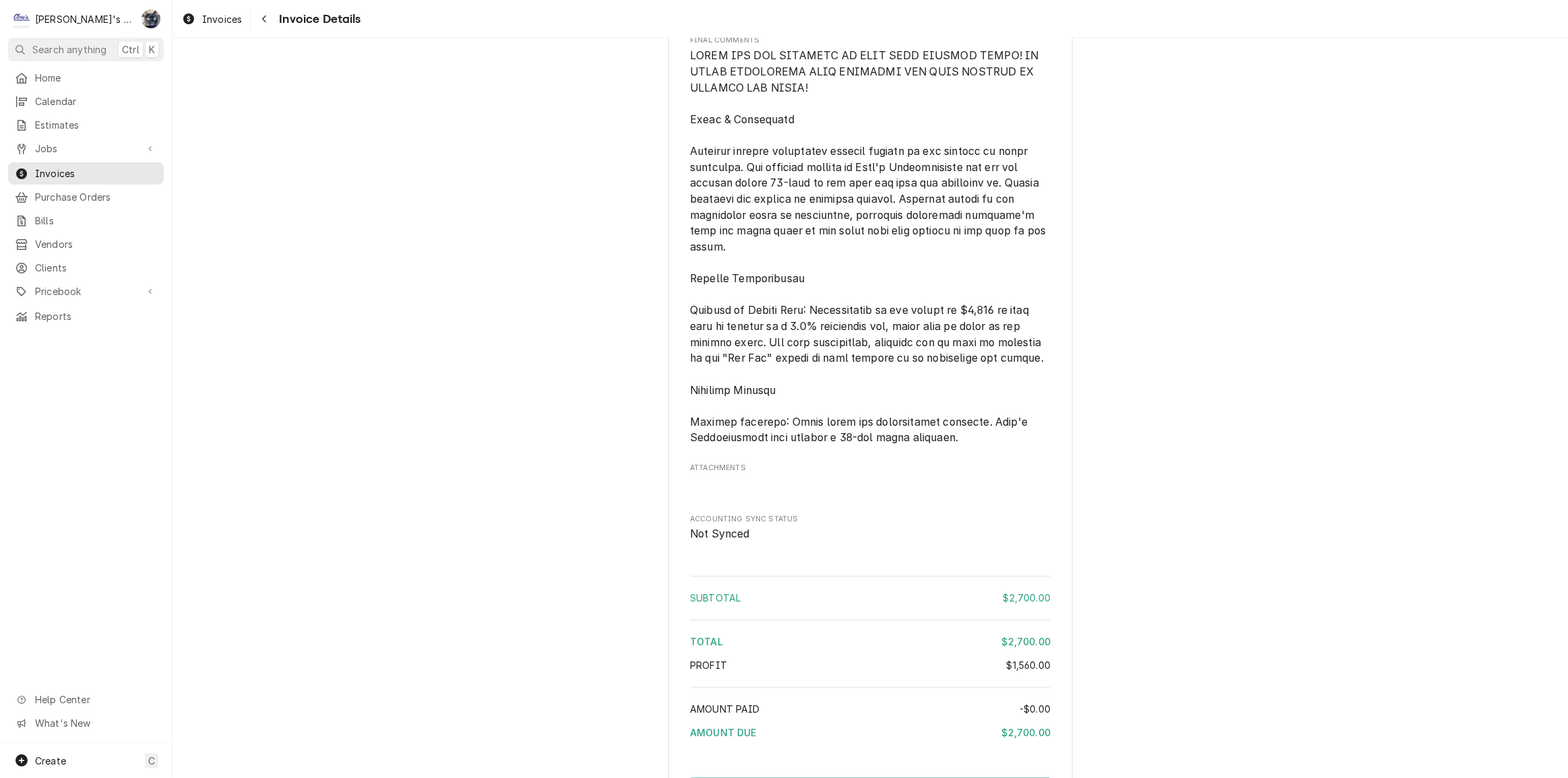
scroll to position [2702, 0]
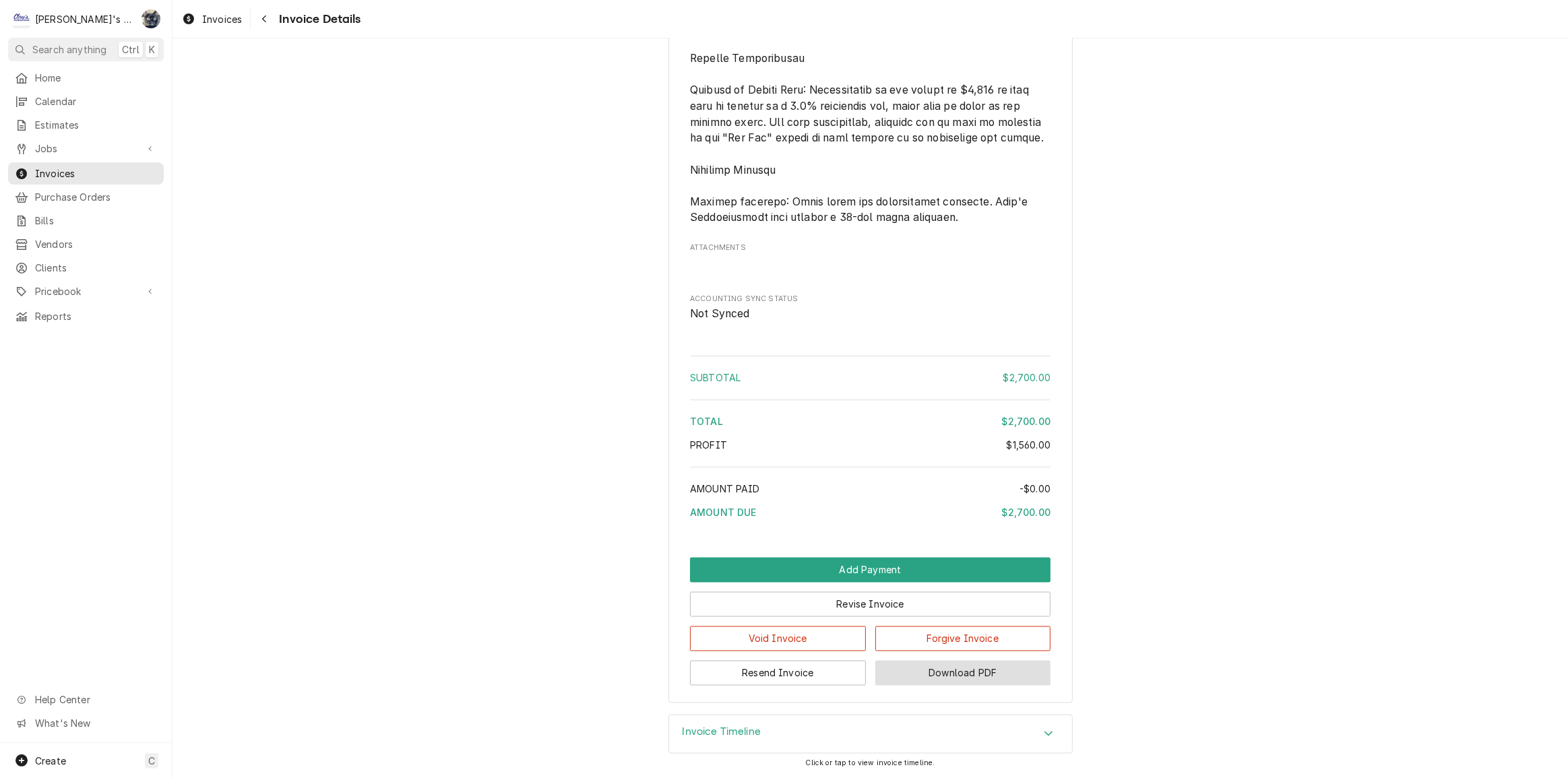
click at [902, 679] on button "Download PDF" at bounding box center [963, 673] width 176 height 24
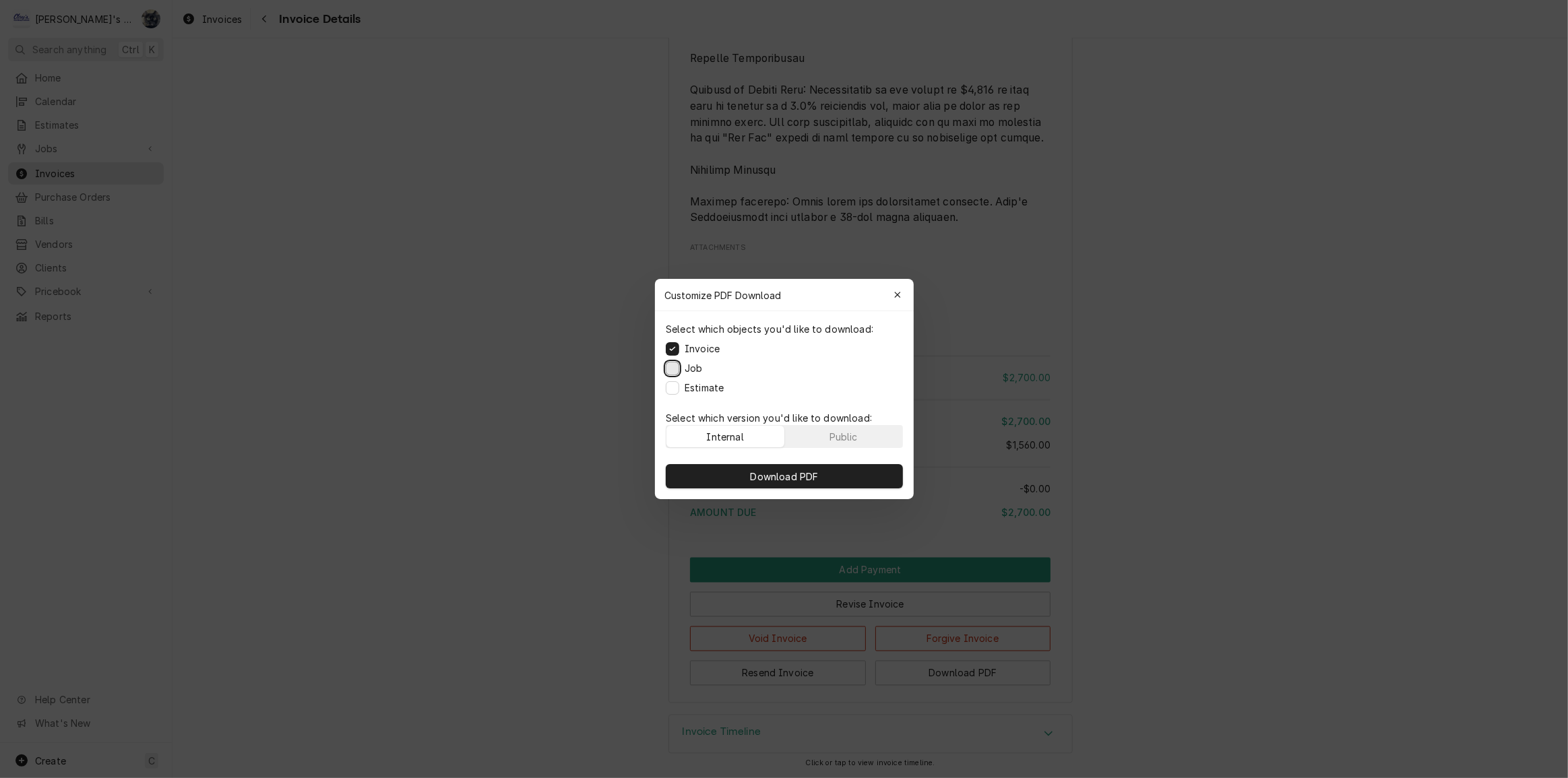
click at [670, 371] on button "Job" at bounding box center [672, 368] width 14 height 14
click at [674, 391] on button "Estimate" at bounding box center [672, 388] width 14 height 14
click at [733, 471] on button "Download PDF" at bounding box center [784, 476] width 238 height 24
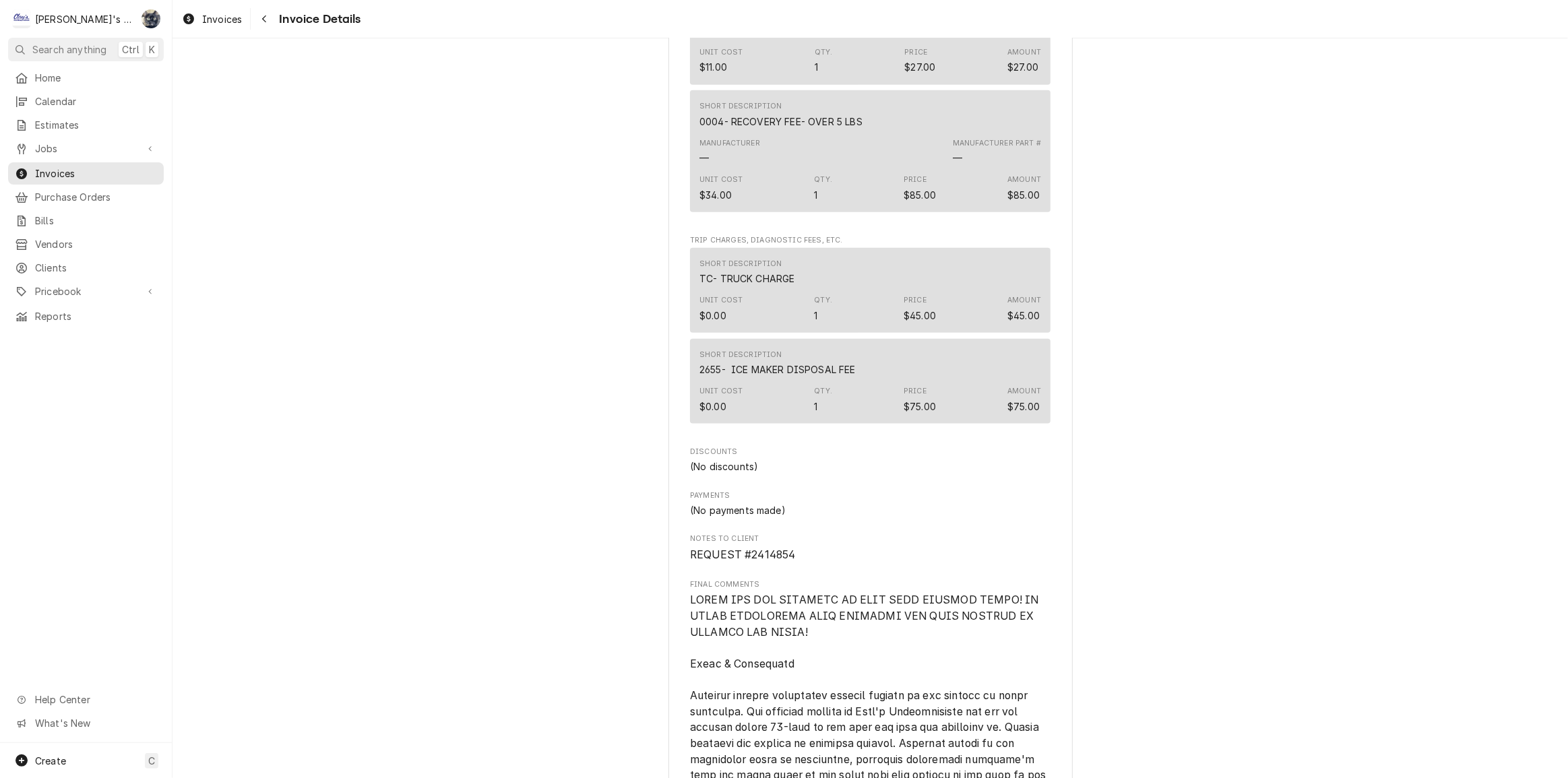
scroll to position [1476, 0]
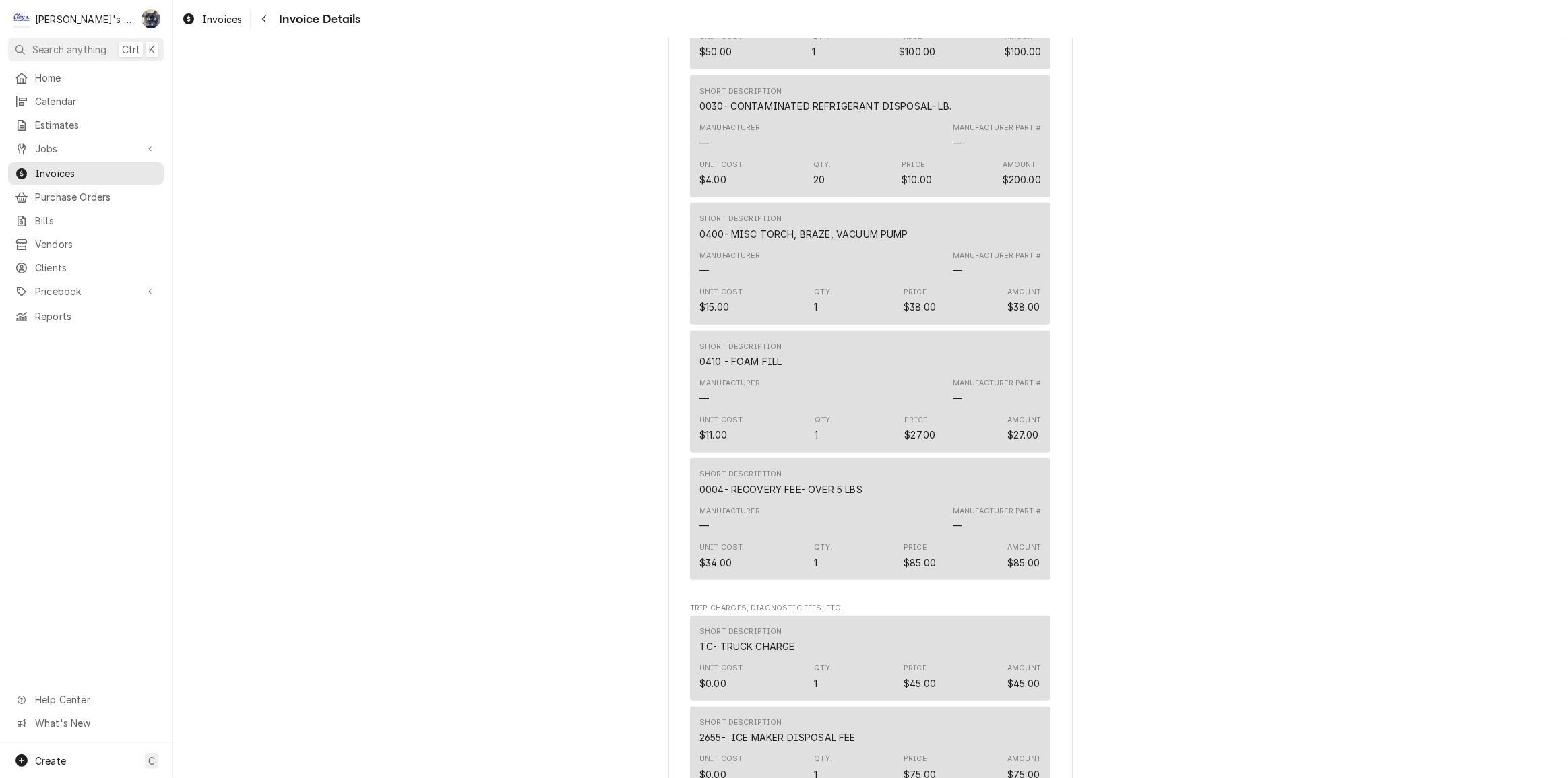
click at [201, 30] on div "Invoices Invoice Details" at bounding box center [870, 19] width 1396 height 38
click at [202, 24] on span "Invoices" at bounding box center [222, 19] width 40 height 15
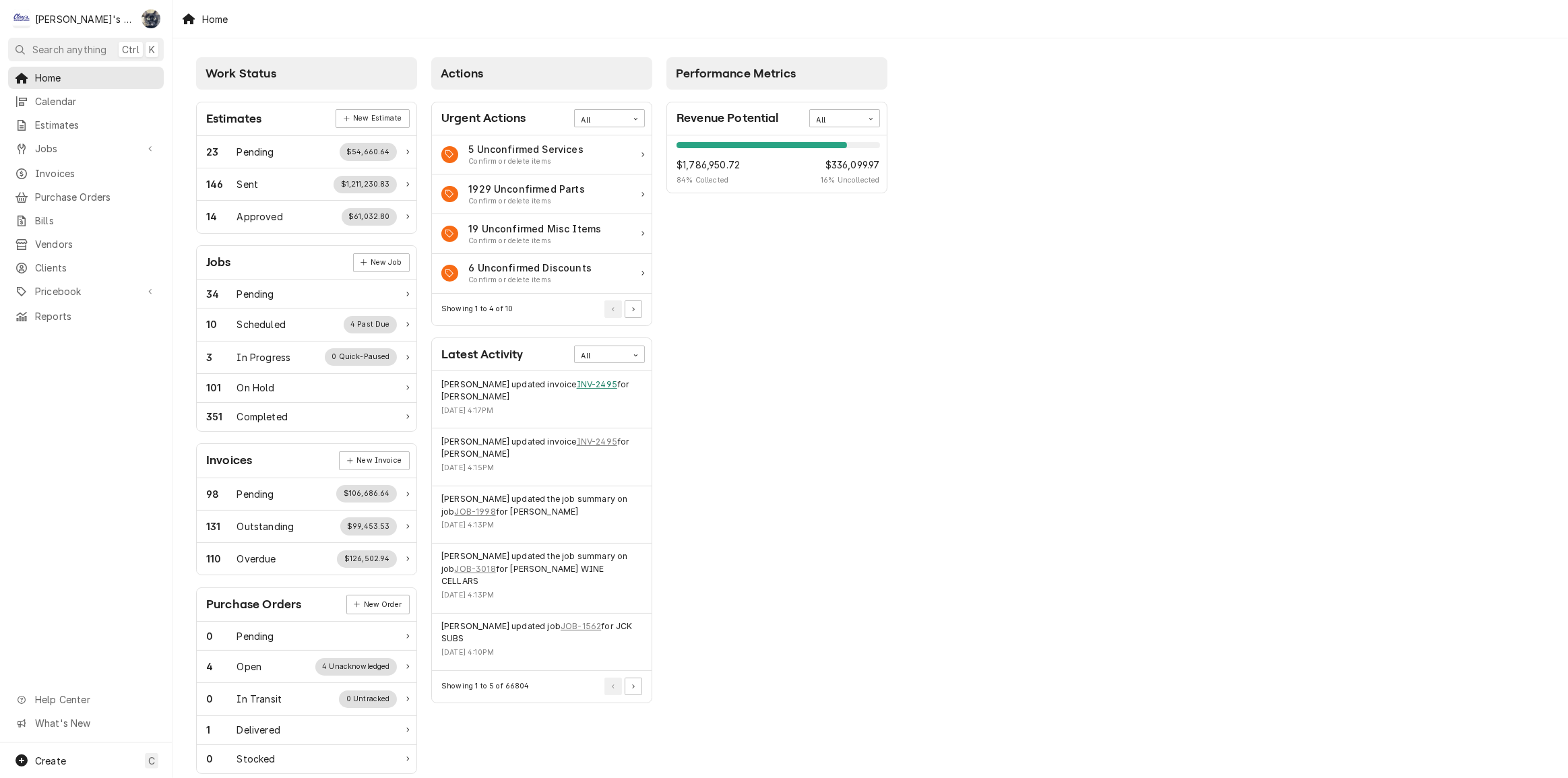
click at [579, 385] on link "INV-2495" at bounding box center [597, 384] width 41 height 12
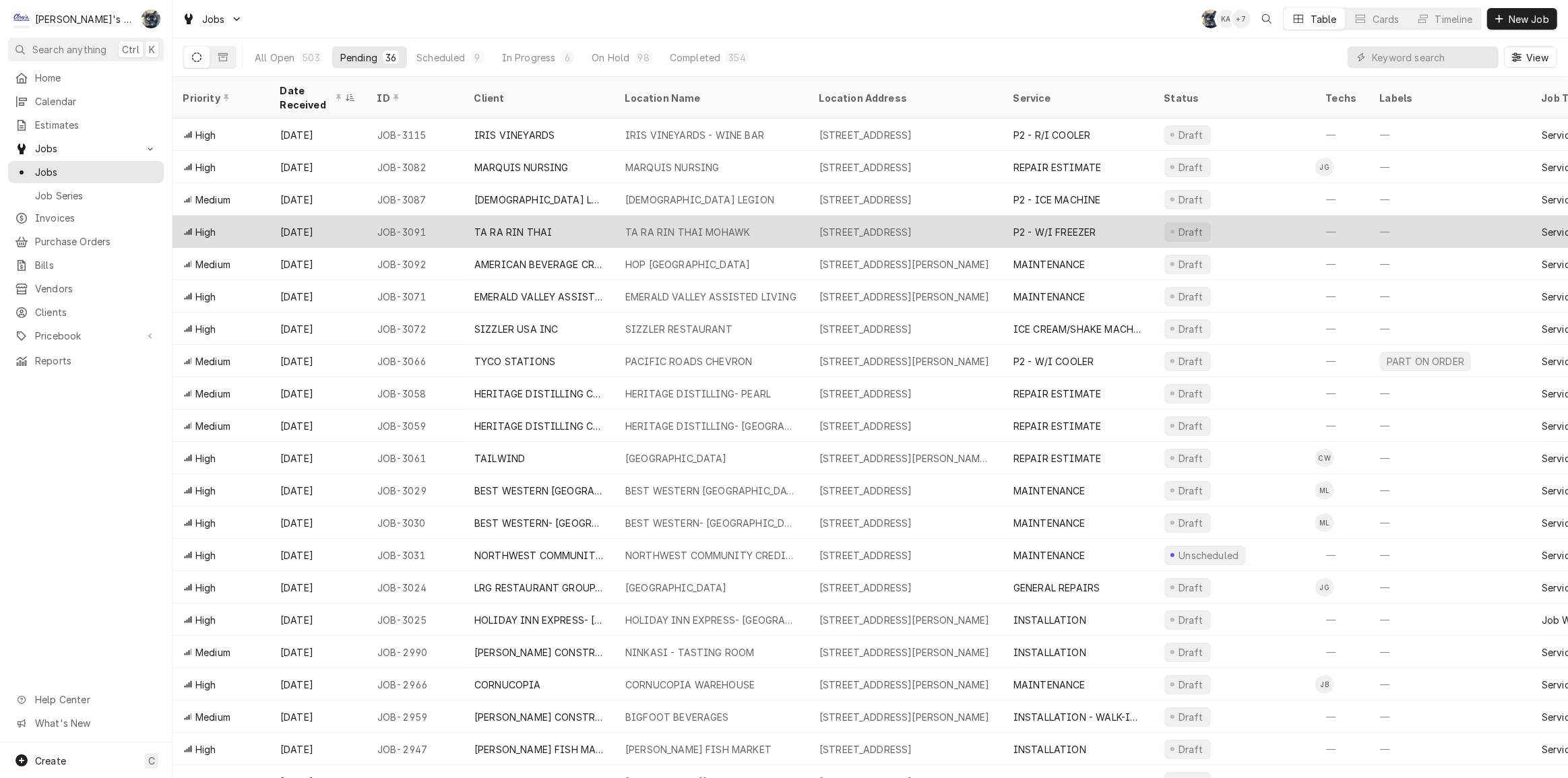
click at [562, 236] on div "TA RA RIN THAI" at bounding box center [539, 232] width 151 height 33
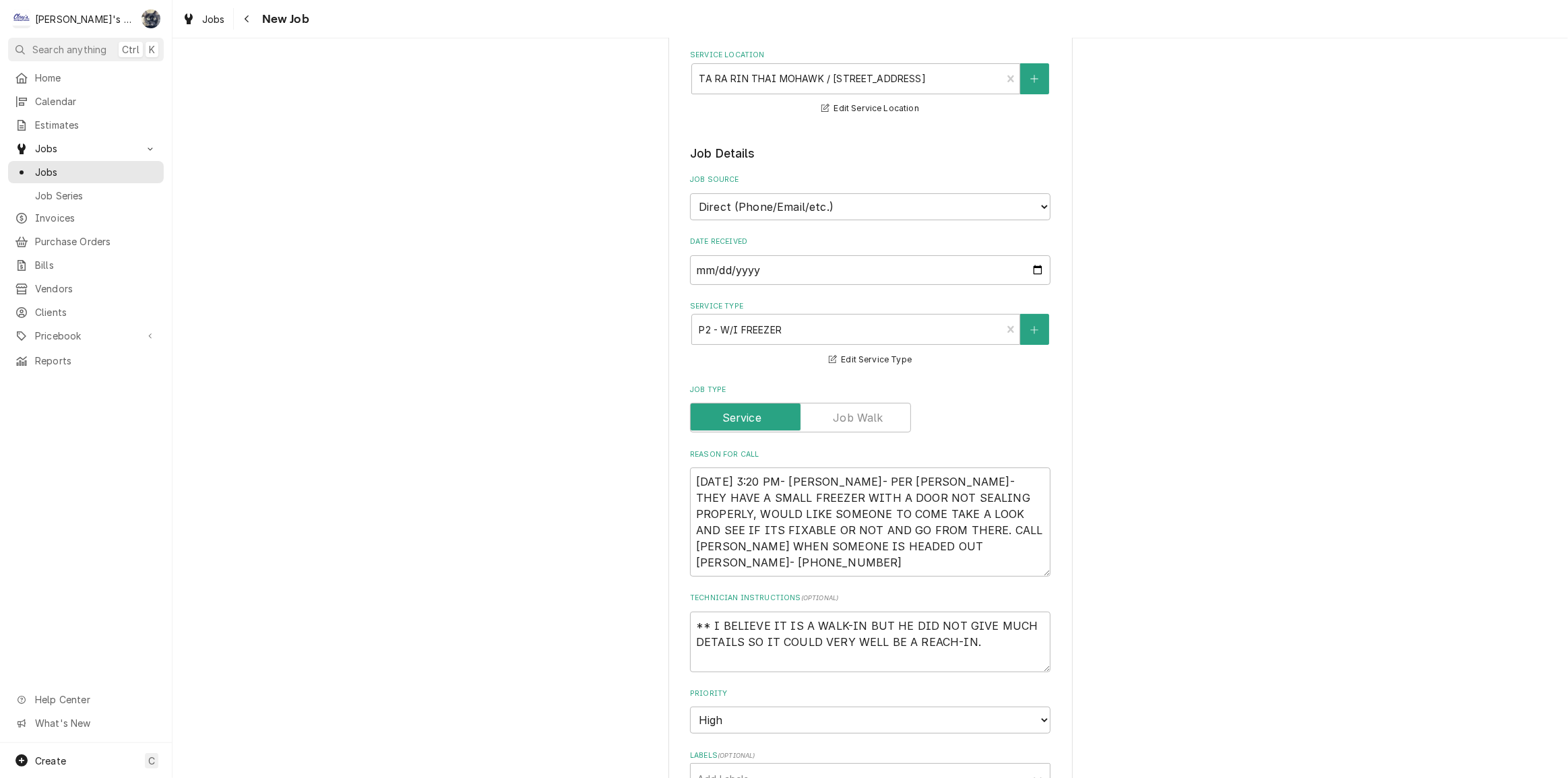
scroll to position [367, 0]
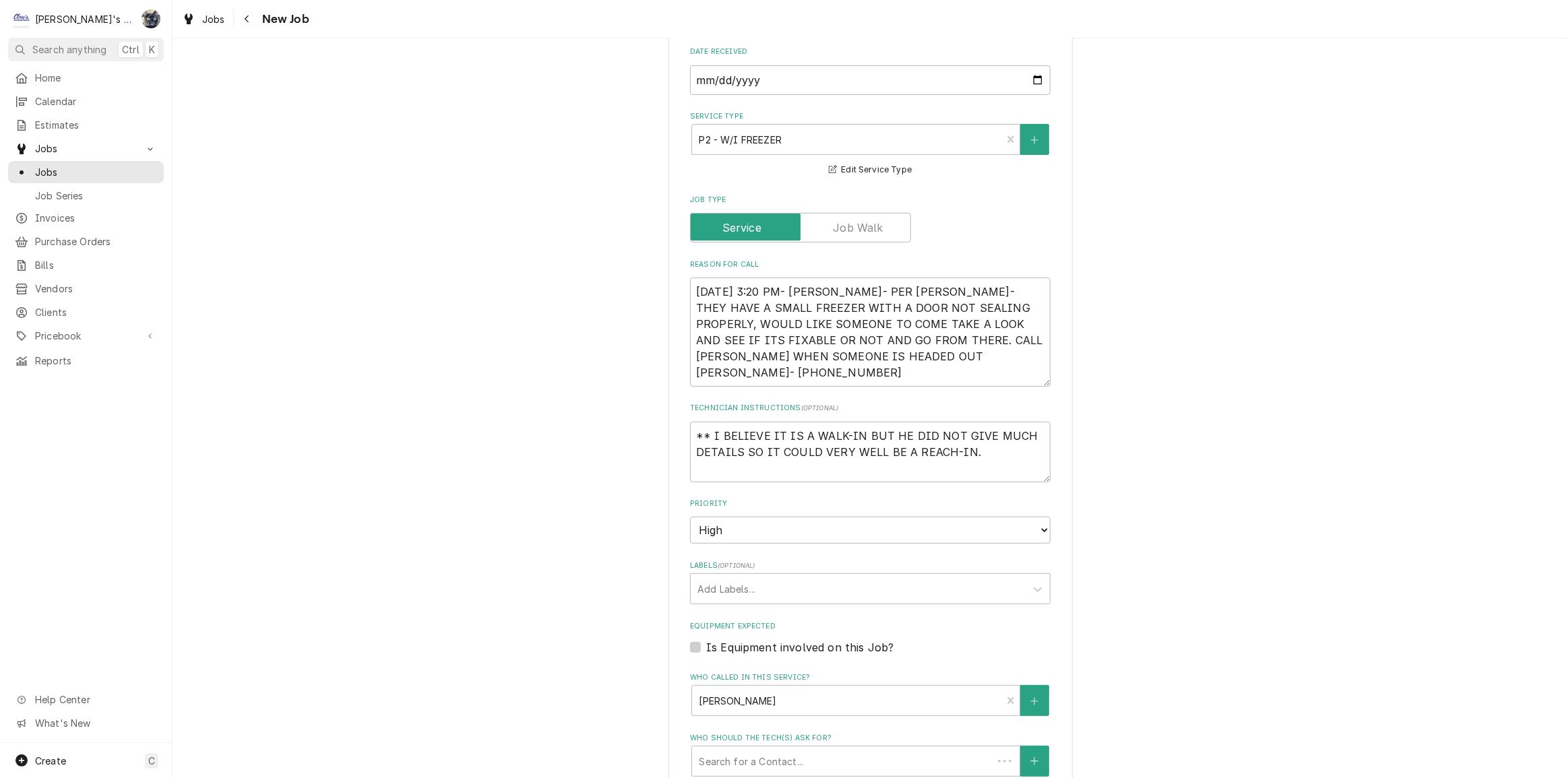
type textarea "x"
click at [196, 18] on div "Jobs" at bounding box center [204, 19] width 49 height 17
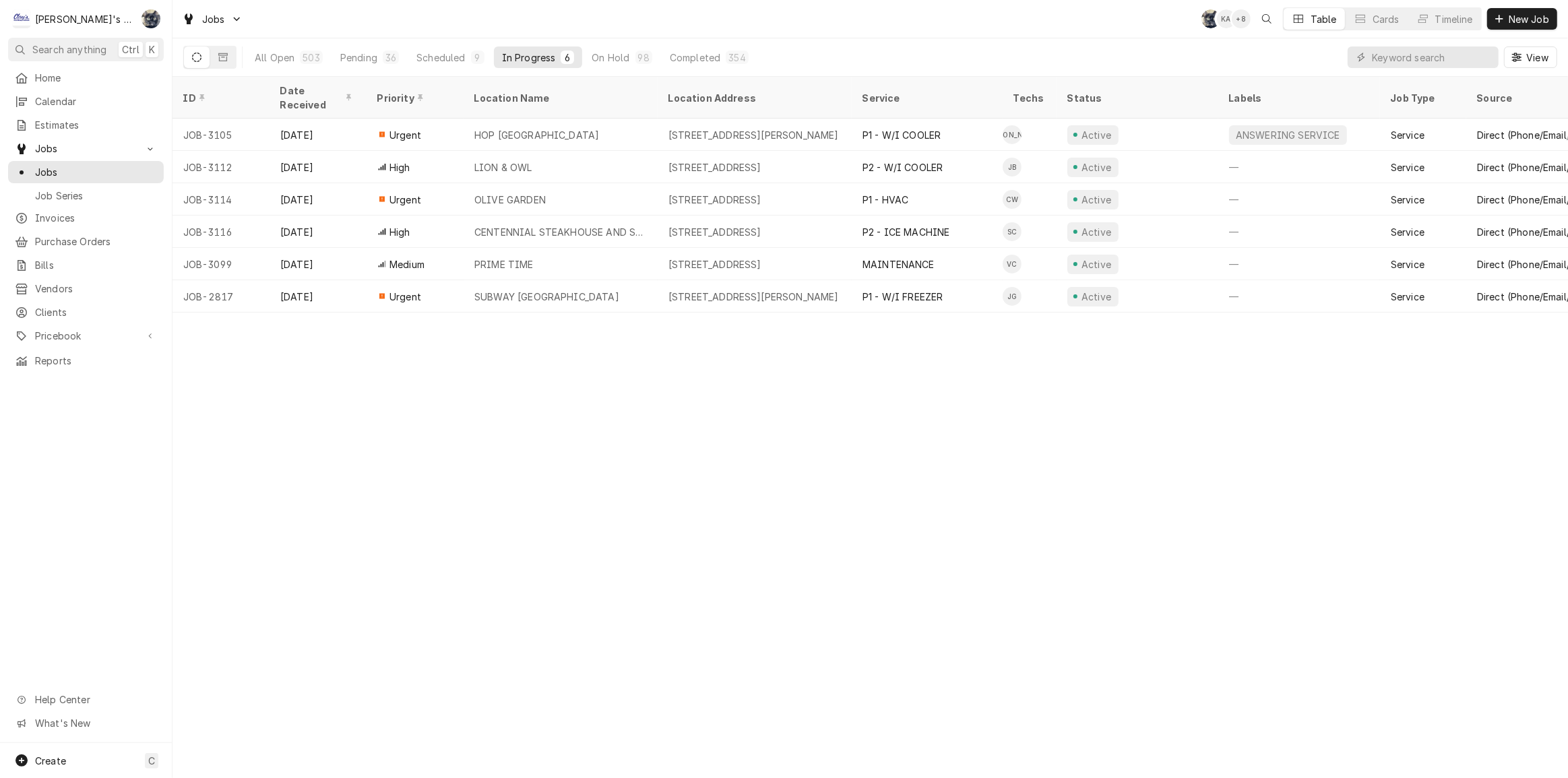
click at [498, 29] on div "Jobs SB KA + 8 Table Cards Timeline New Job" at bounding box center [870, 19] width 1396 height 38
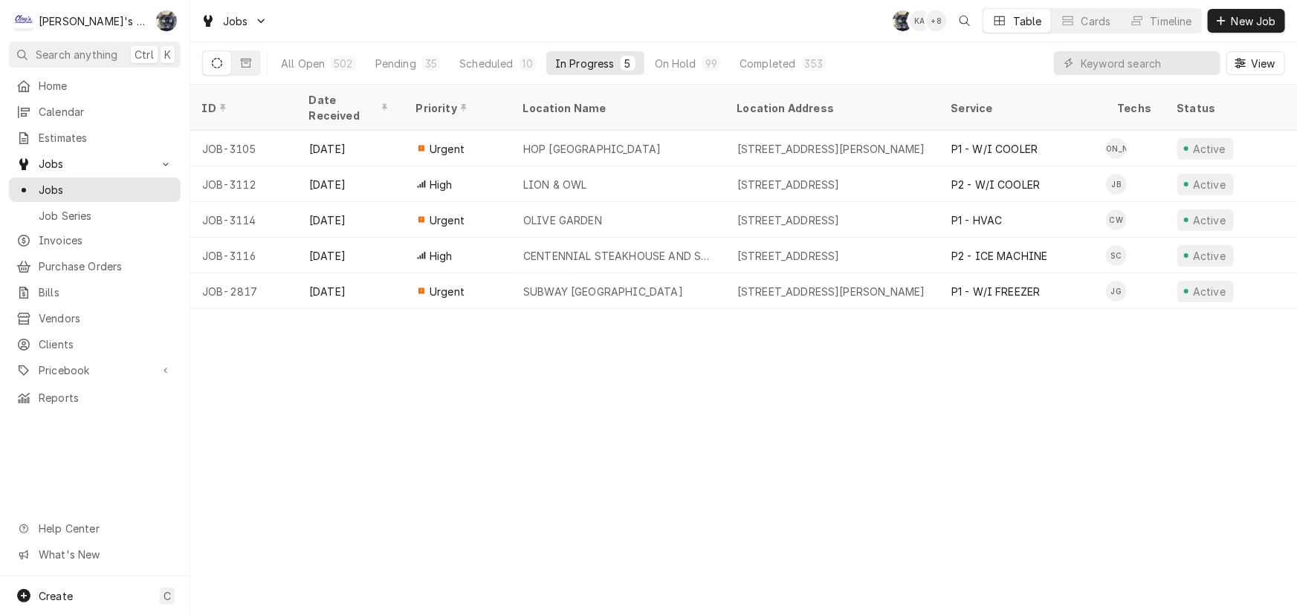
click at [604, 22] on div "Jobs SB KA + 8 Table Cards Timeline New Job" at bounding box center [743, 21] width 1106 height 42
click at [510, 62] on div "Scheduled" at bounding box center [486, 64] width 54 height 16
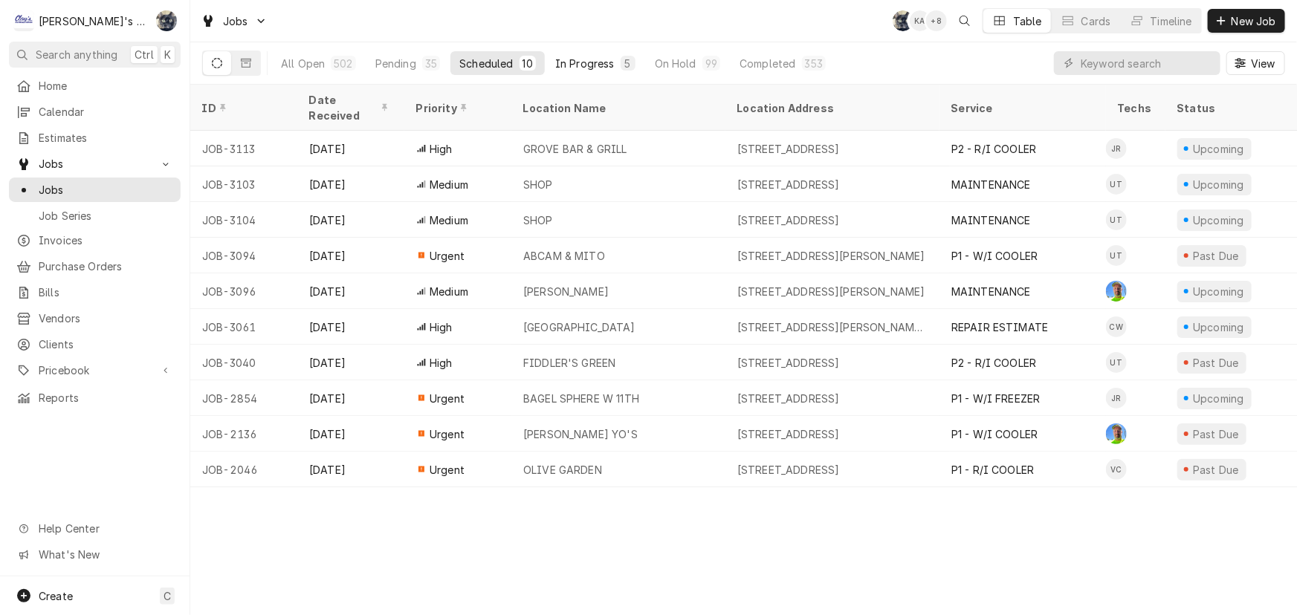
click at [597, 61] on div "In Progress" at bounding box center [584, 64] width 59 height 16
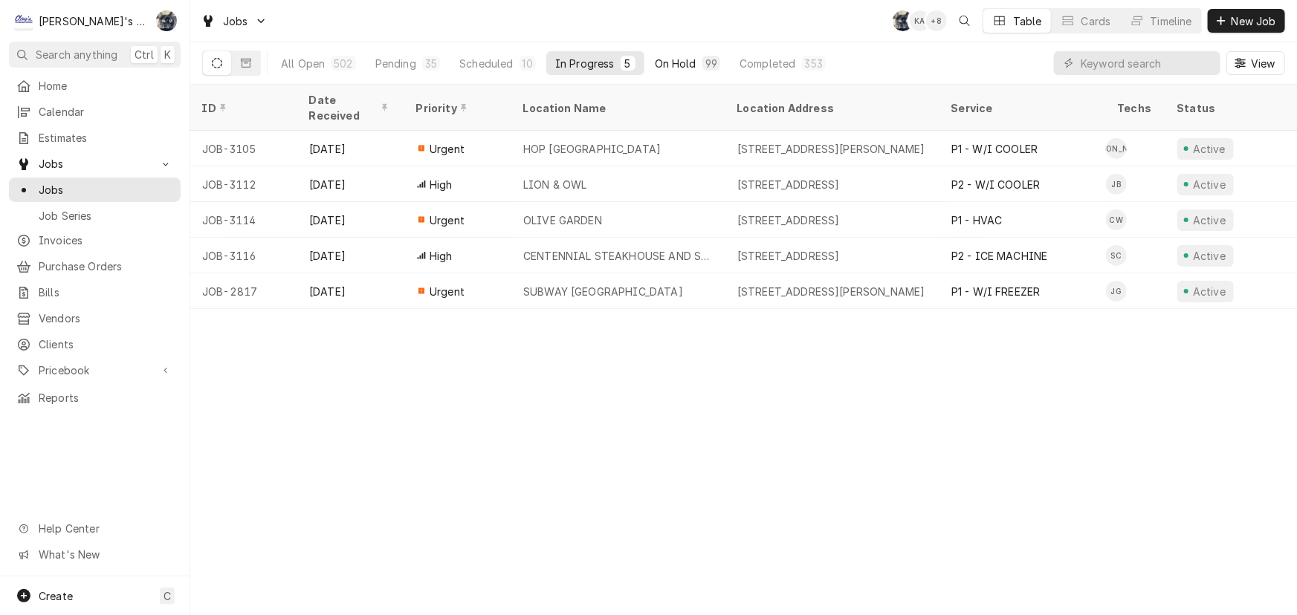
click at [664, 68] on div "On Hold" at bounding box center [676, 64] width 42 height 16
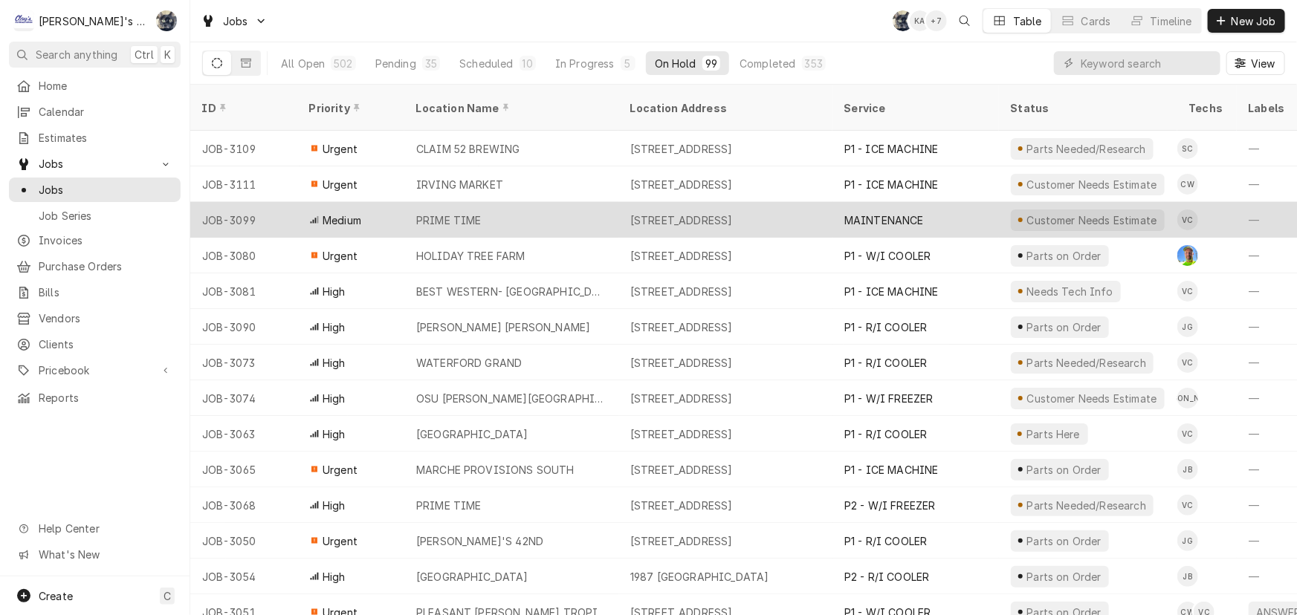
click at [667, 213] on div "[STREET_ADDRESS]" at bounding box center [681, 221] width 103 height 16
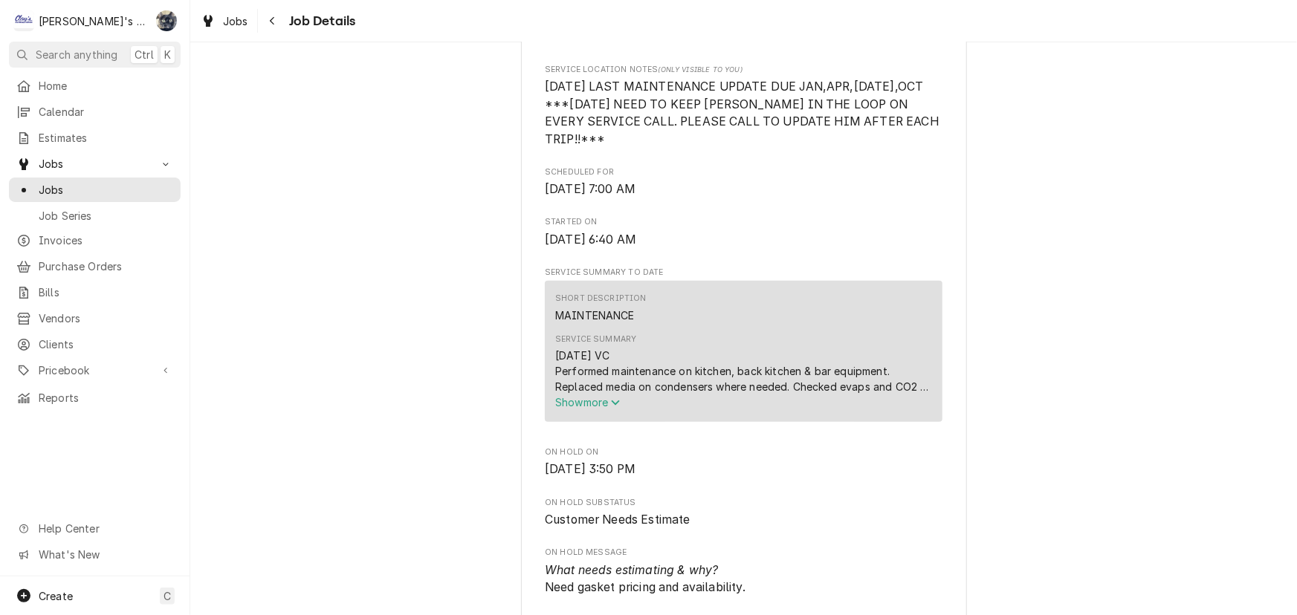
scroll to position [743, 0]
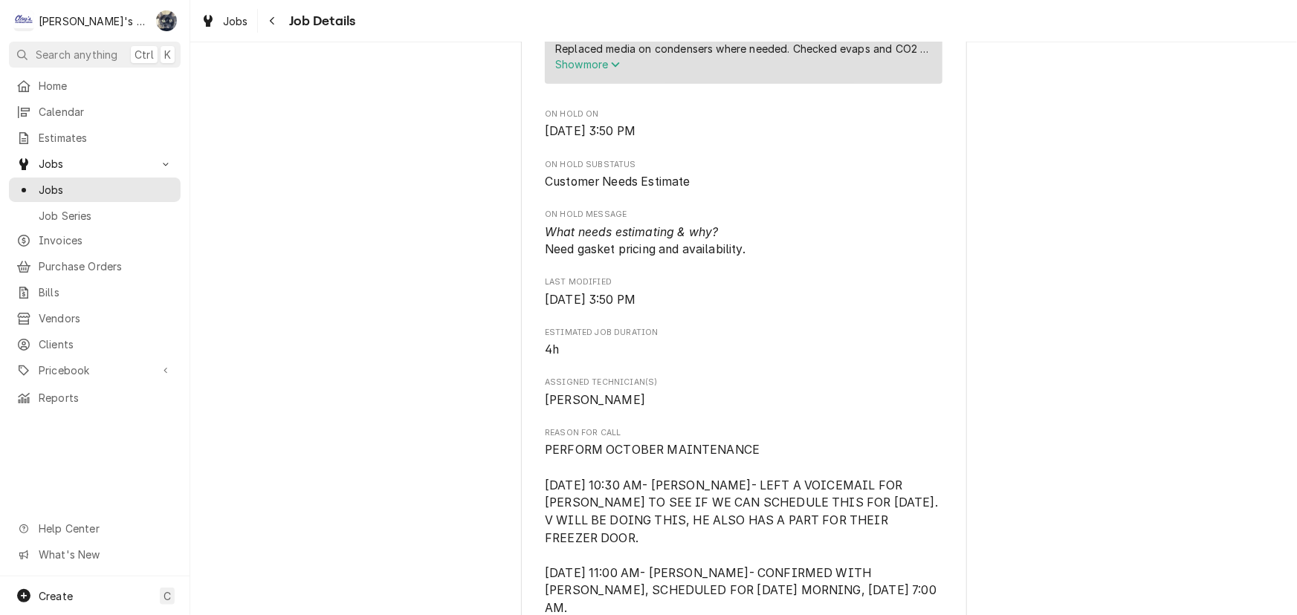
click at [583, 71] on span "Show more" at bounding box center [587, 64] width 65 height 13
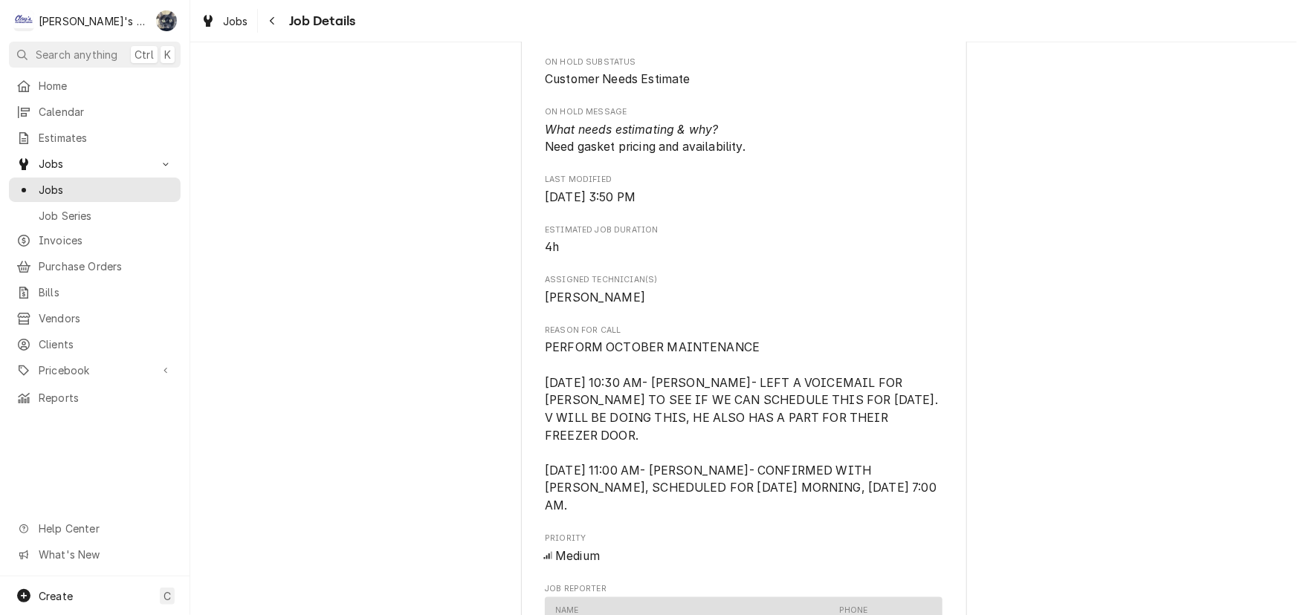
scroll to position [878, 0]
click at [227, 19] on span "Jobs" at bounding box center [235, 21] width 25 height 16
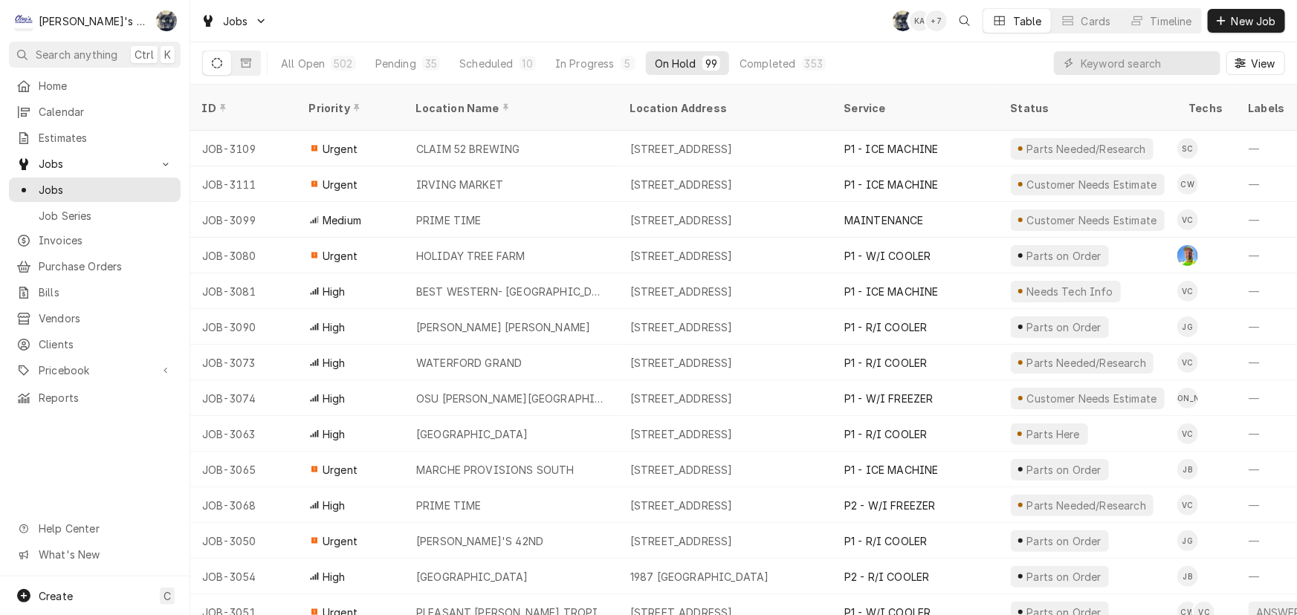
click at [642, 15] on div "Jobs SB KA + 7 Table Cards Timeline New Job" at bounding box center [743, 21] width 1106 height 42
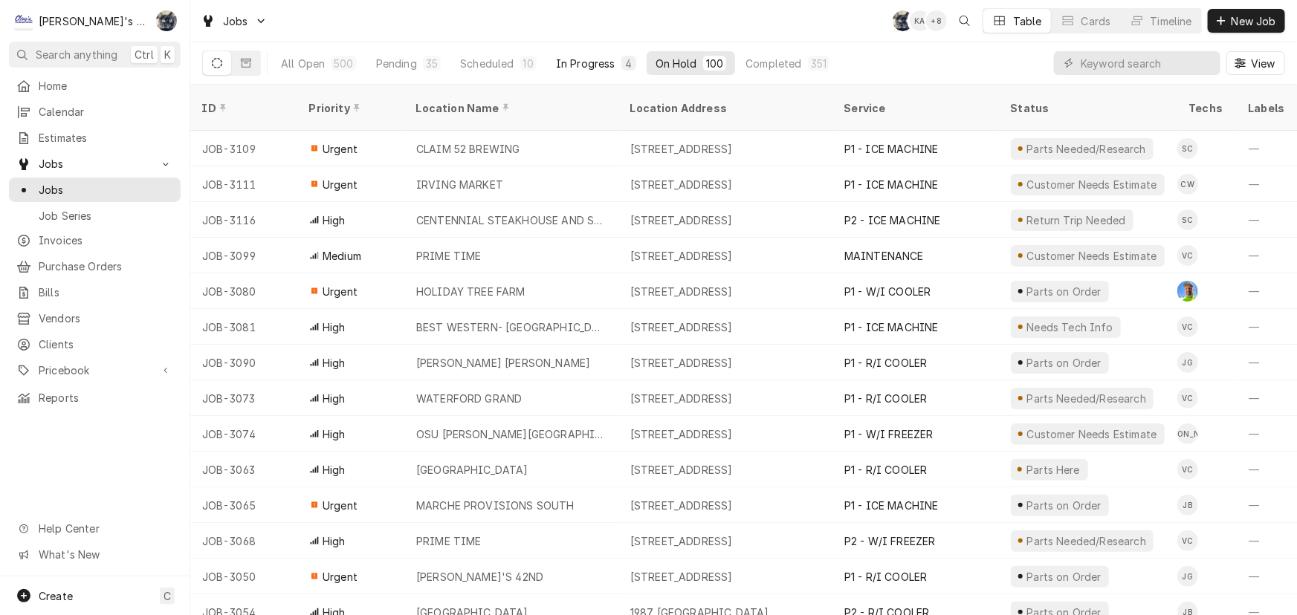
click at [587, 63] on div "In Progress" at bounding box center [585, 64] width 59 height 16
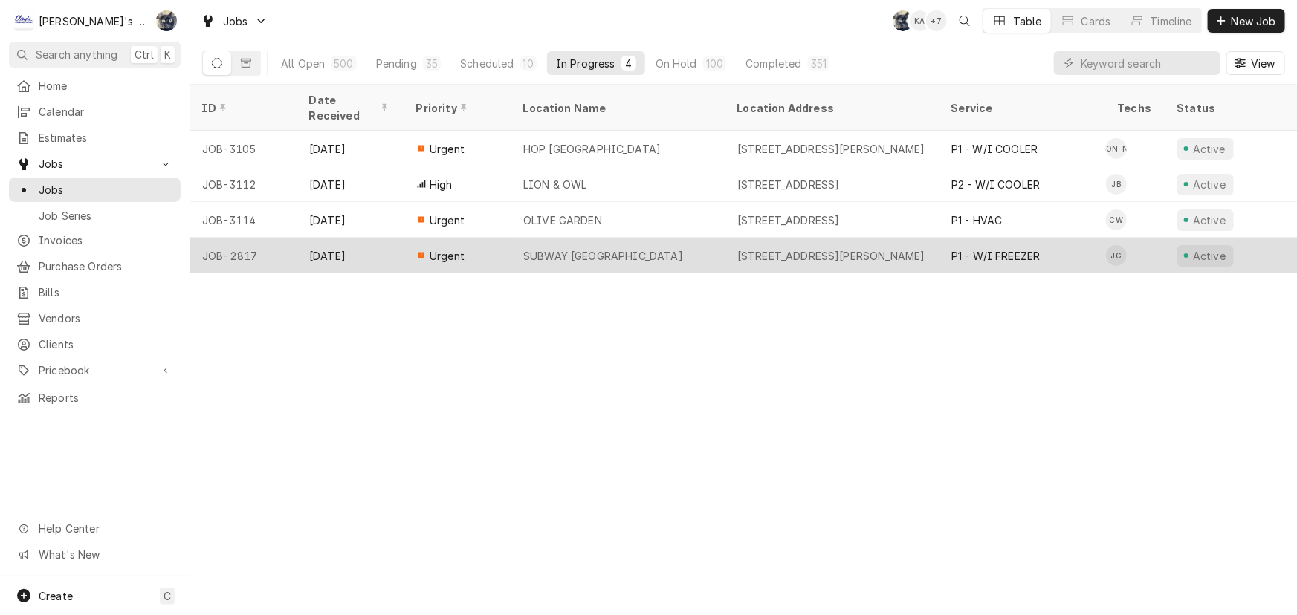
click at [557, 248] on div "SUBWAY HARRISBURG" at bounding box center [603, 256] width 160 height 16
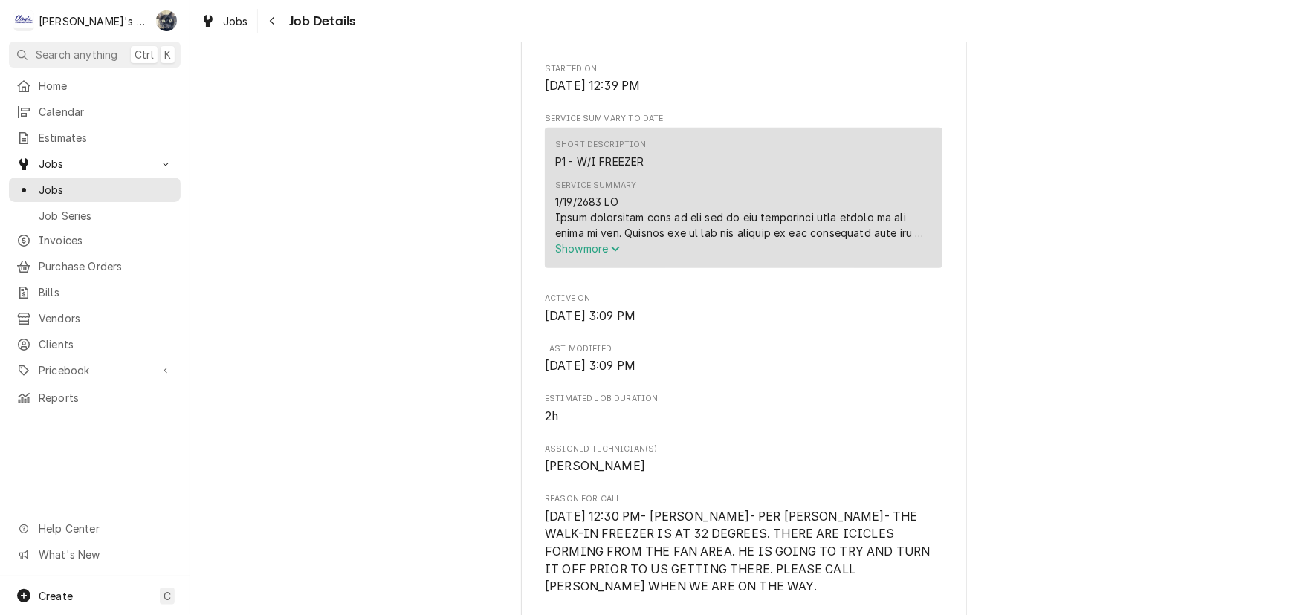
scroll to position [608, 0]
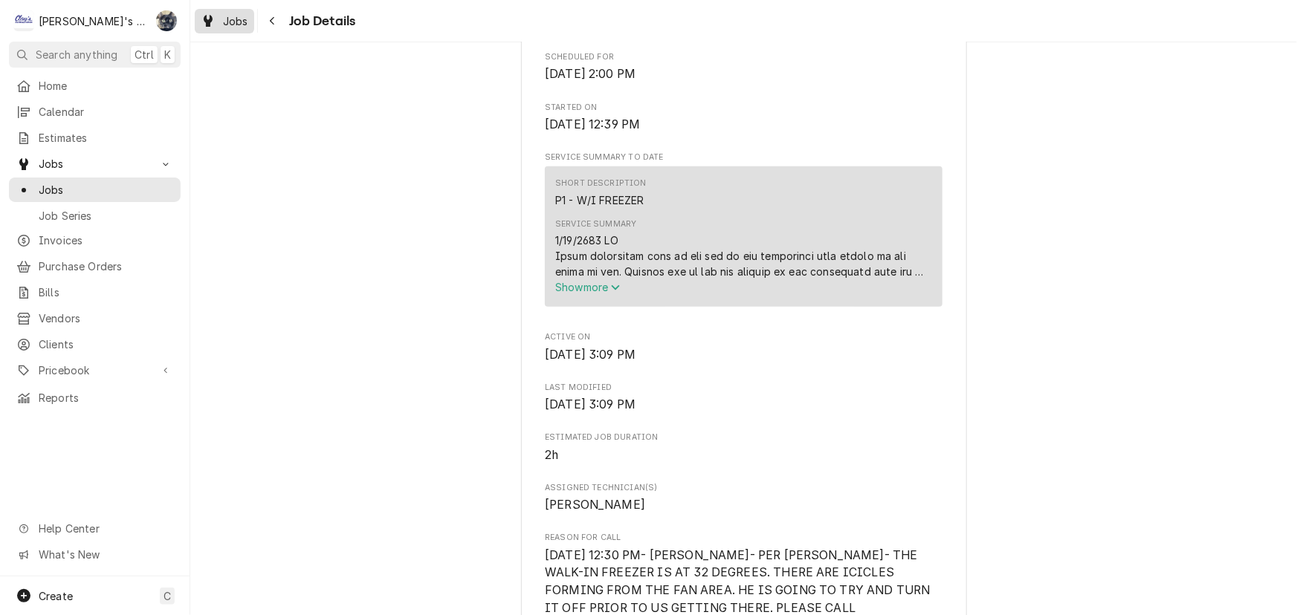
click at [219, 26] on div "Jobs" at bounding box center [225, 21] width 54 height 19
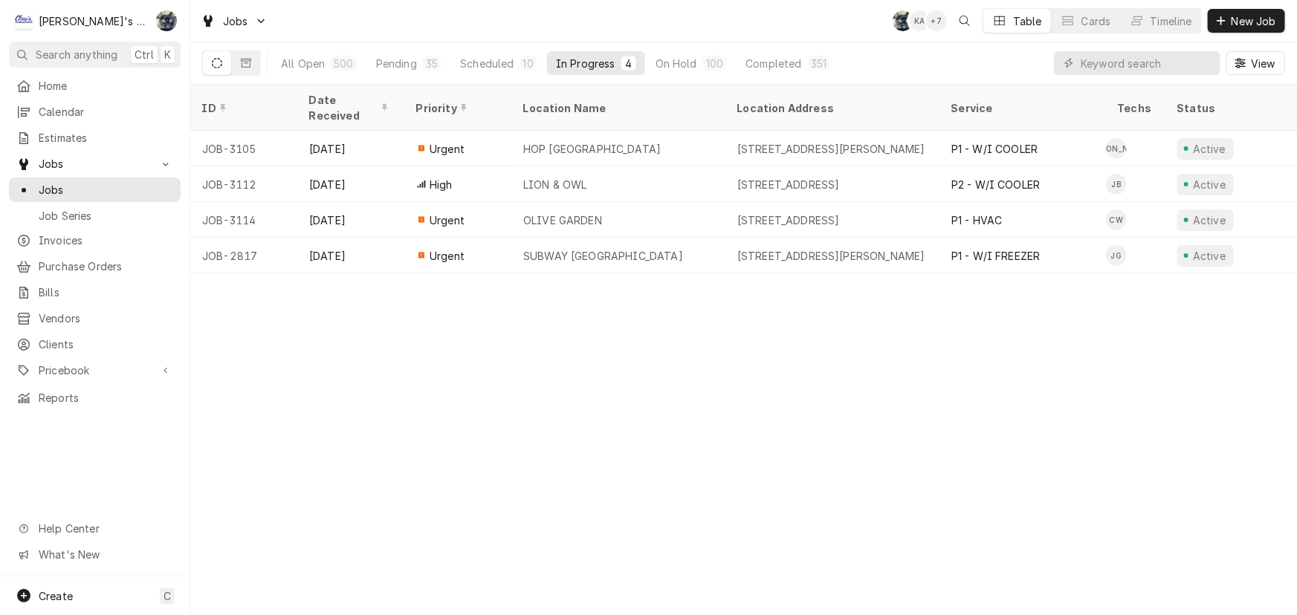
click at [730, 17] on div "Jobs SB KA + 7 Table Cards Timeline New Job" at bounding box center [743, 21] width 1106 height 42
click at [696, 57] on button "On Hold 100" at bounding box center [690, 63] width 89 height 24
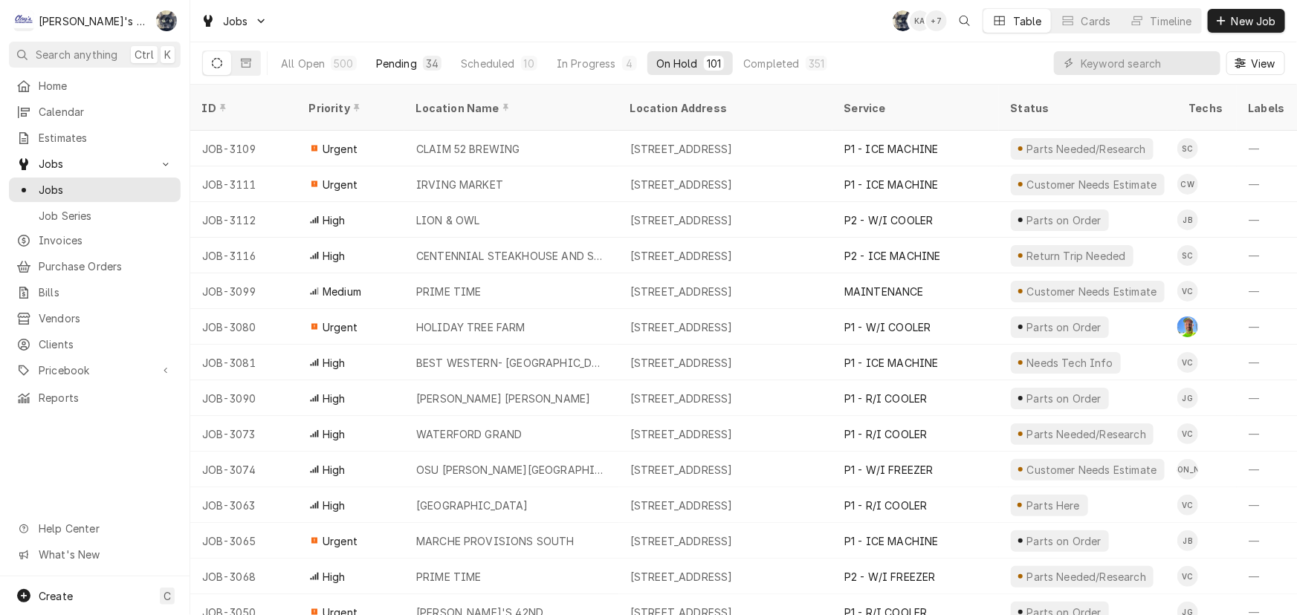
click at [398, 61] on div "Pending" at bounding box center [396, 64] width 41 height 16
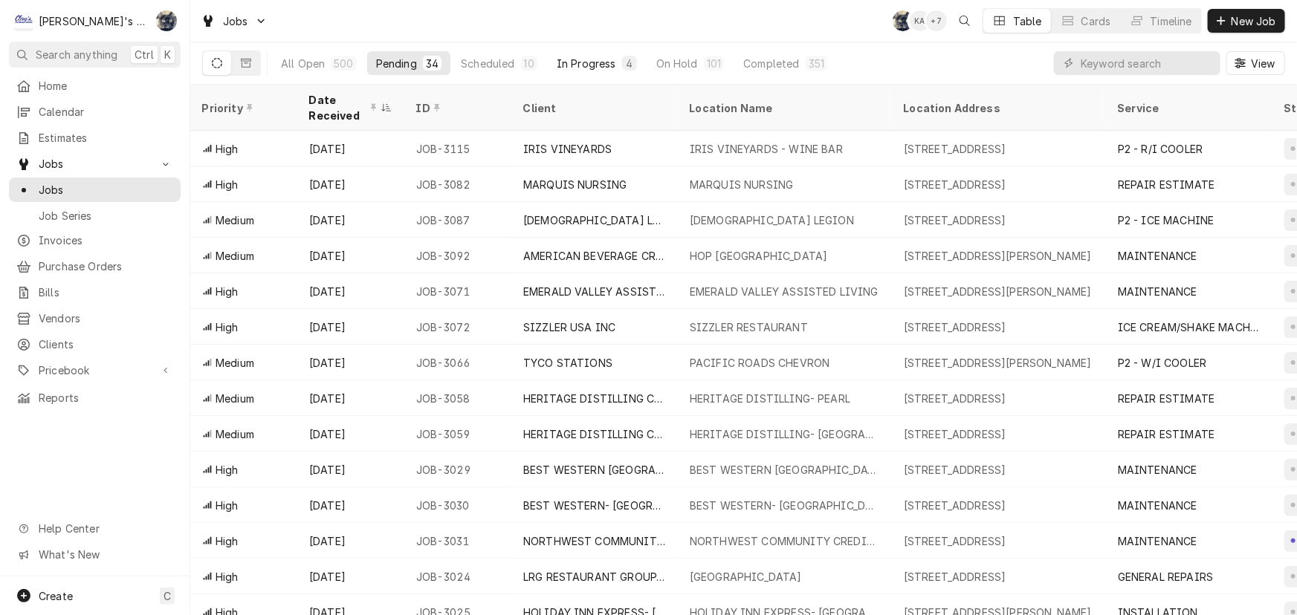
click at [576, 67] on div "In Progress" at bounding box center [586, 64] width 59 height 16
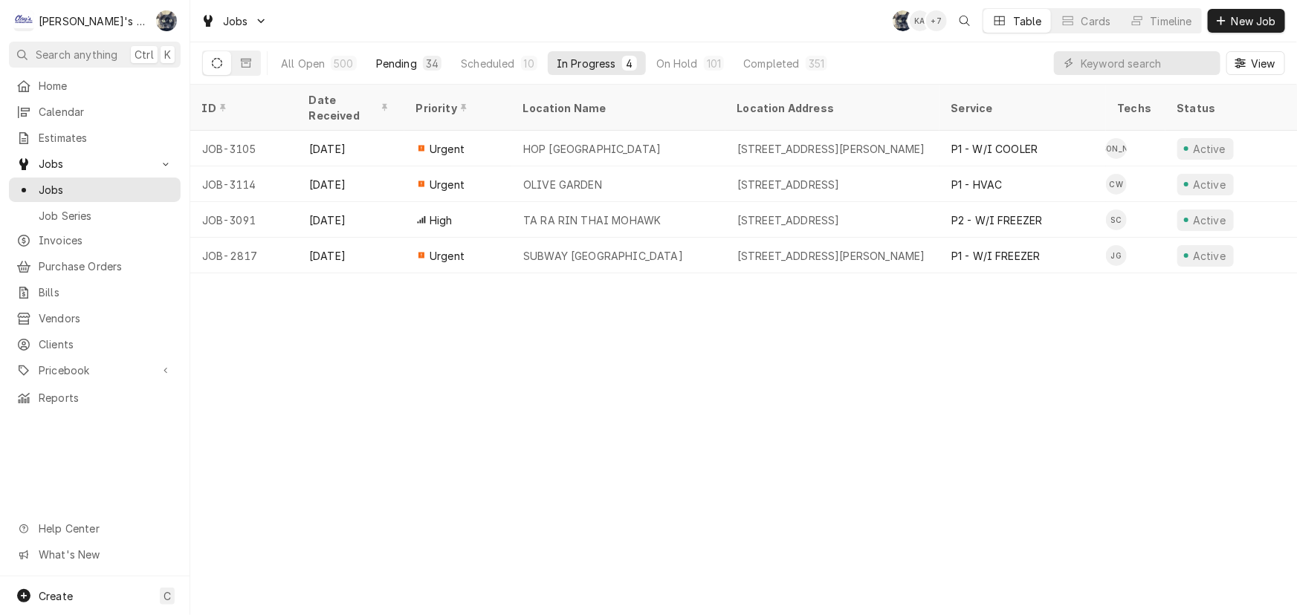
click at [423, 65] on div "34" at bounding box center [432, 63] width 19 height 15
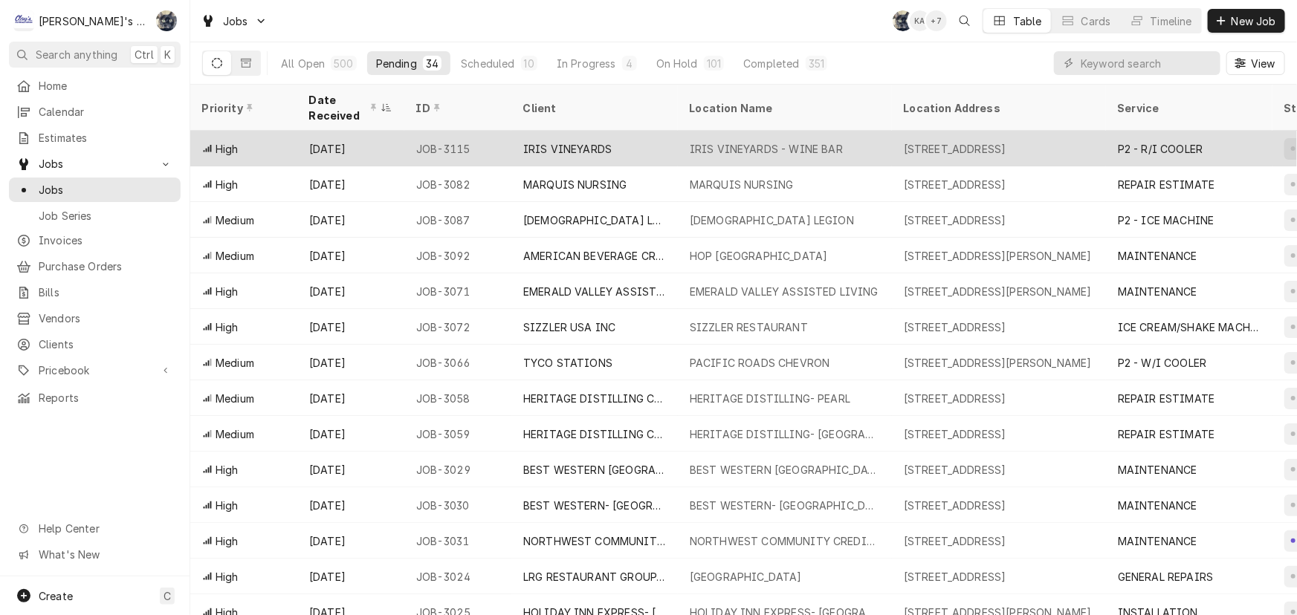
click at [566, 144] on div "IRIS VINEYARDS" at bounding box center [567, 149] width 88 height 16
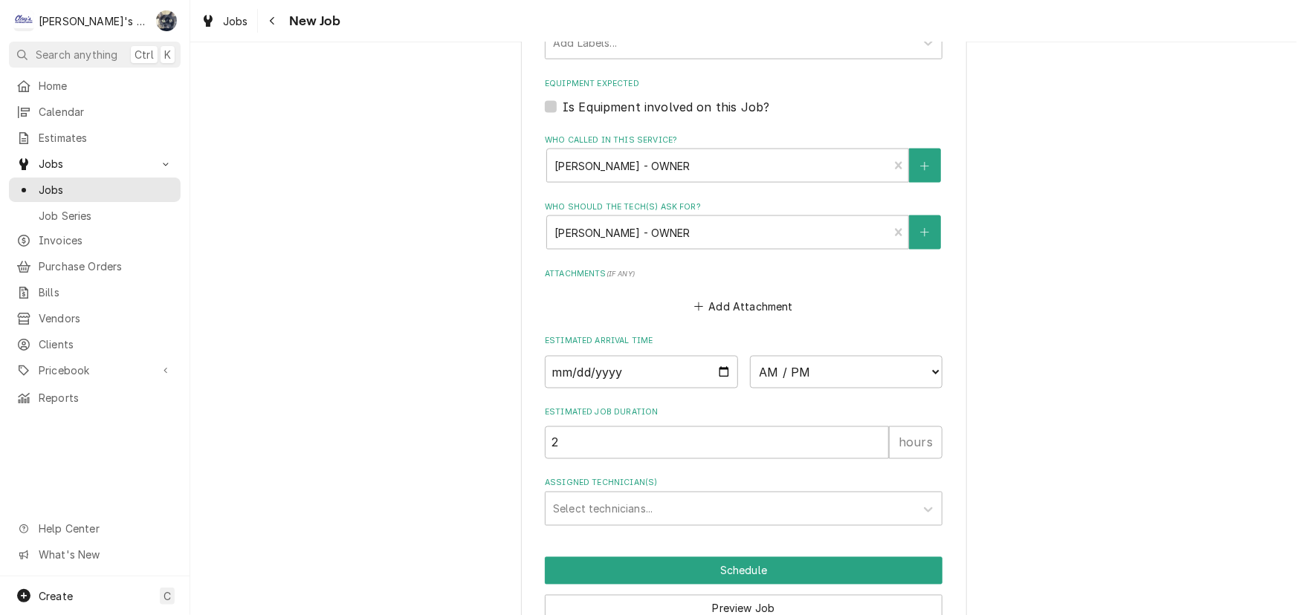
scroll to position [1121, 0]
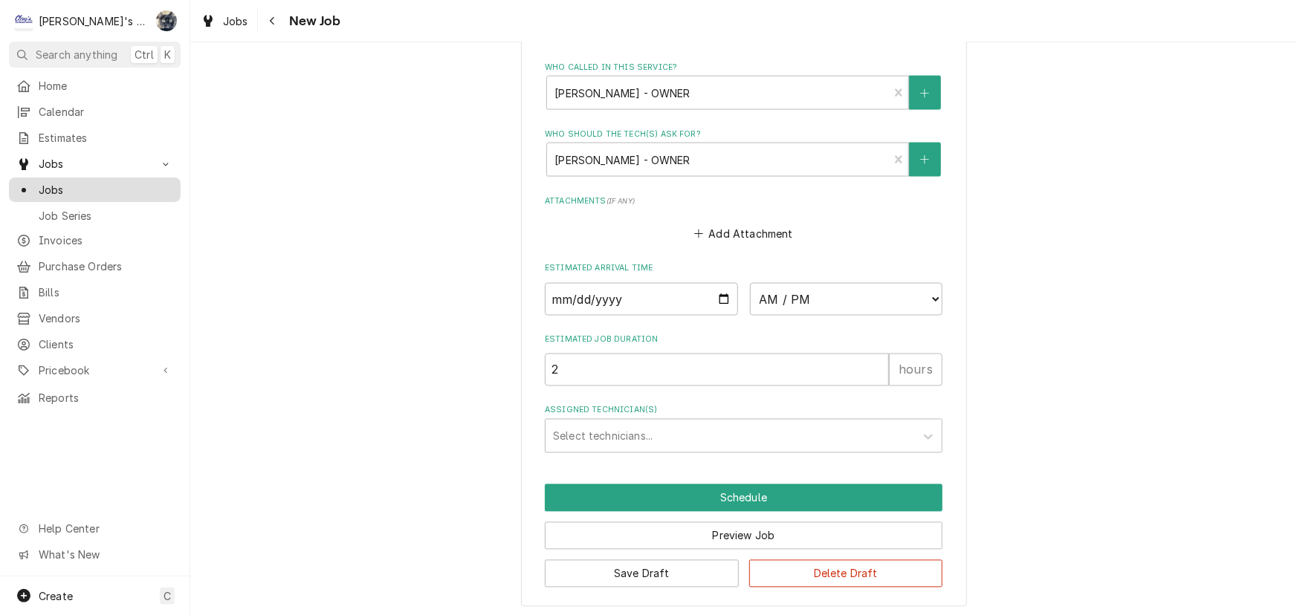
type textarea "x"
click at [68, 184] on span "Jobs" at bounding box center [106, 190] width 134 height 16
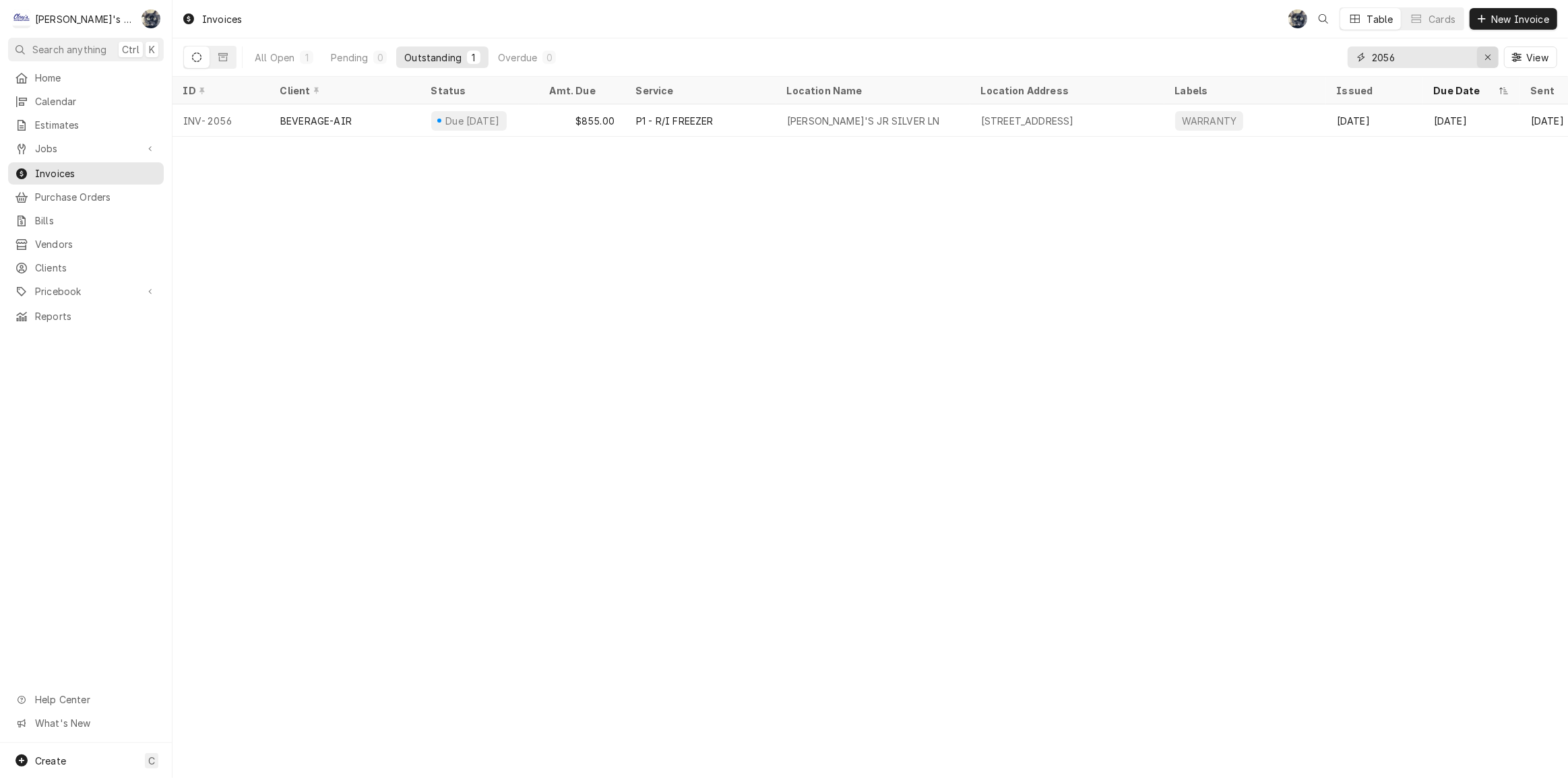
click at [1489, 54] on icon "Erase input" at bounding box center [1488, 57] width 5 height 5
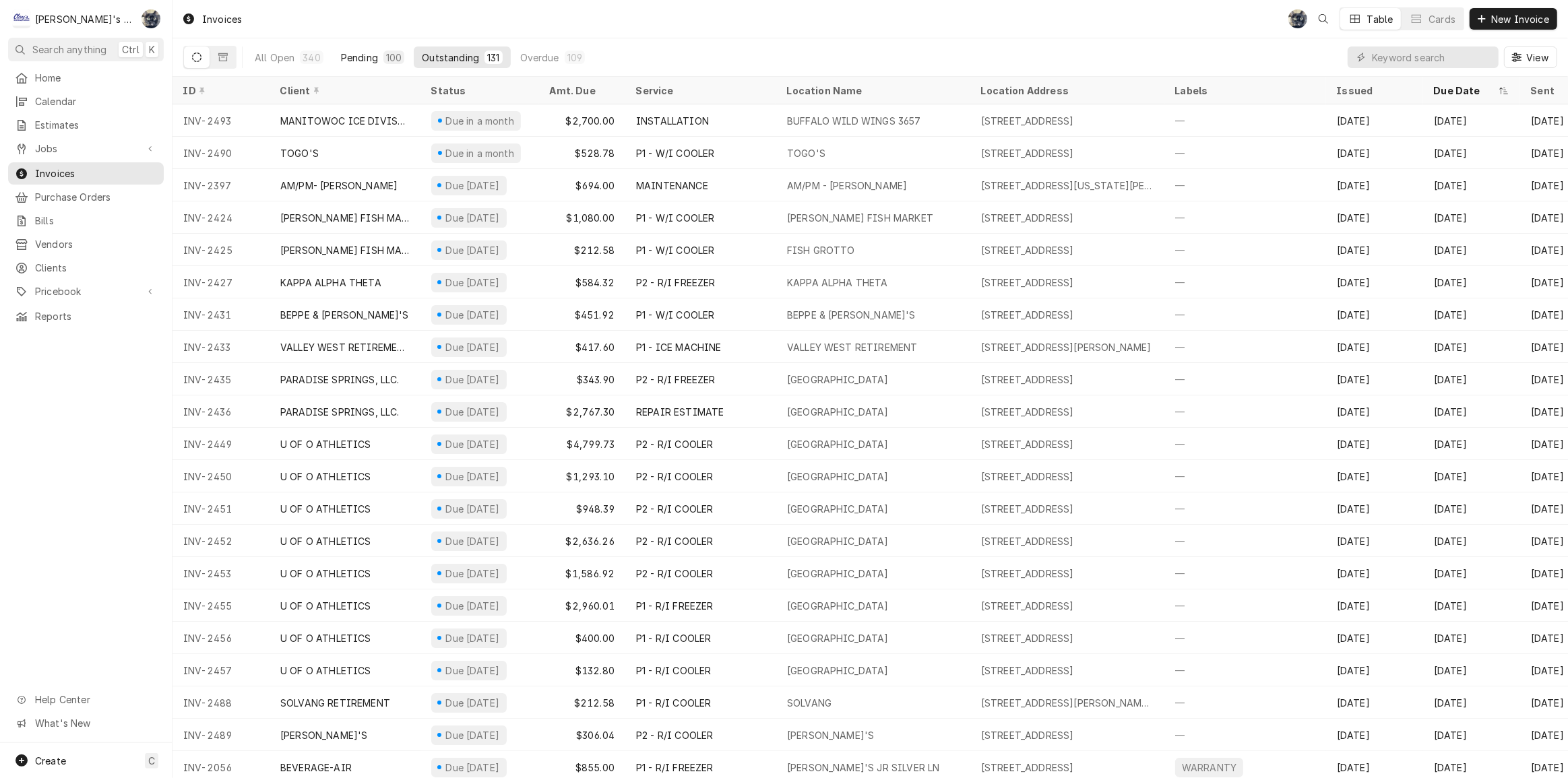
click at [358, 54] on div "Pending" at bounding box center [359, 58] width 37 height 15
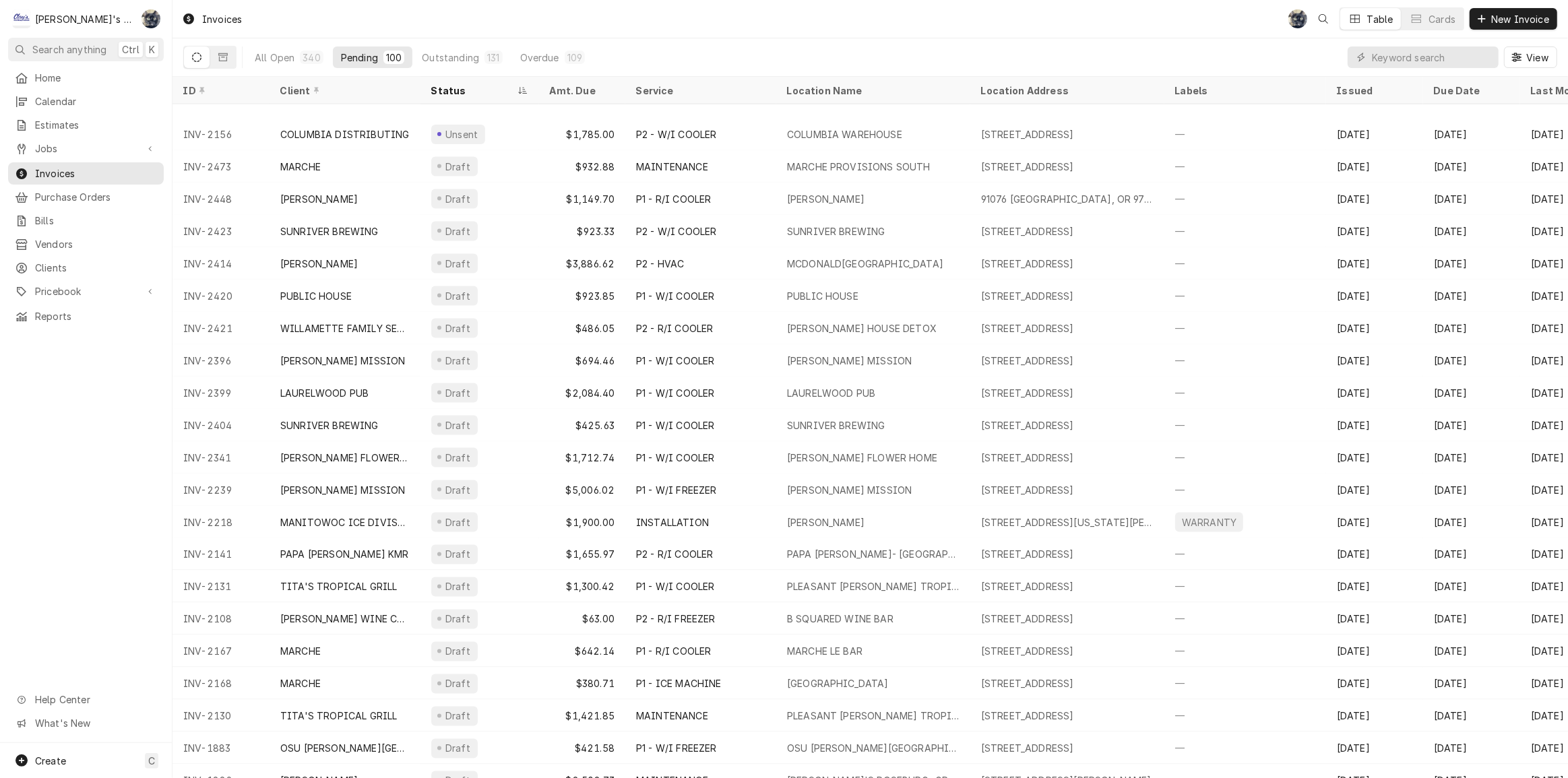
scroll to position [2466, 0]
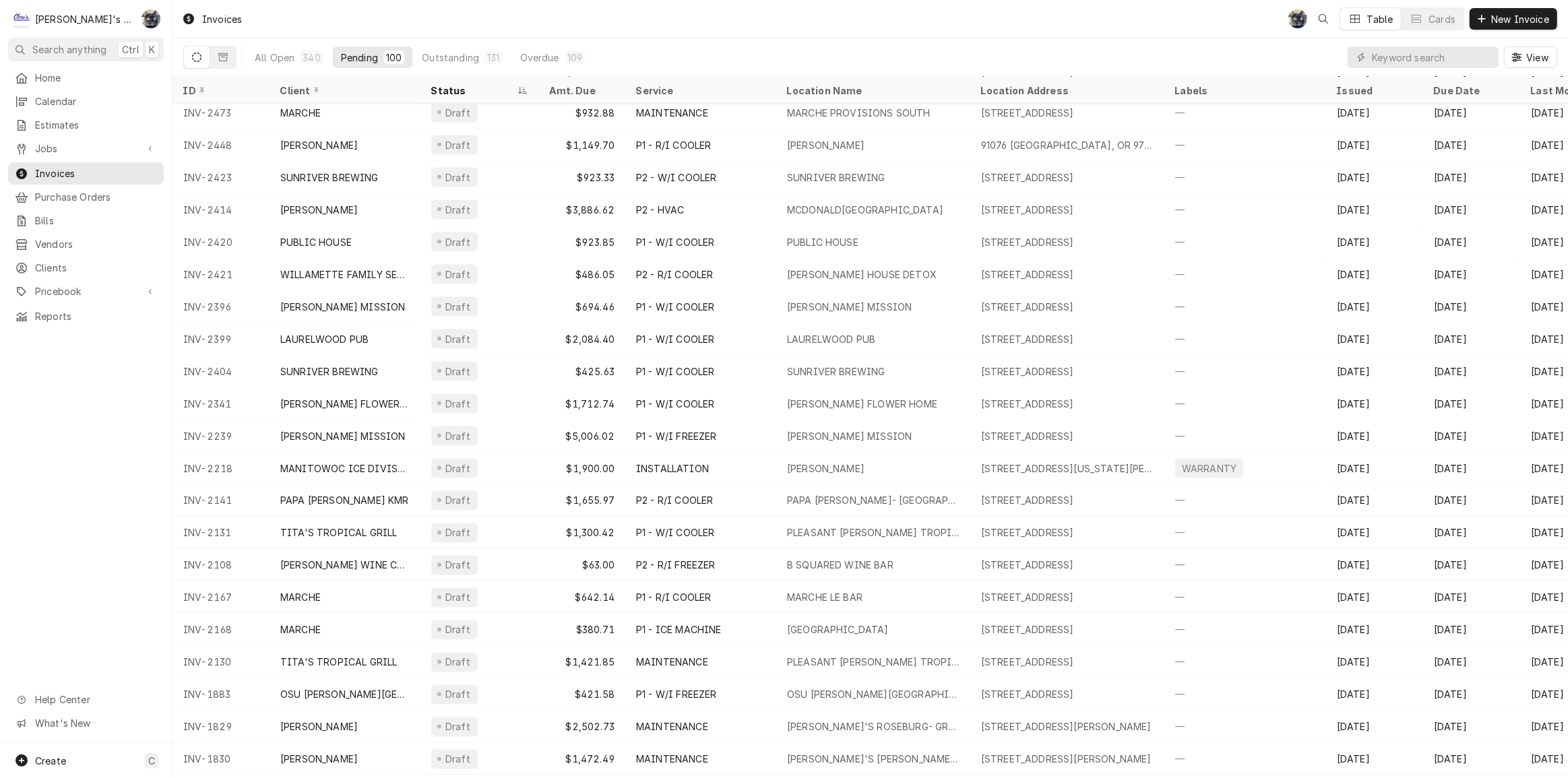
click at [558, 460] on div "$1,900.00" at bounding box center [581, 469] width 86 height 33
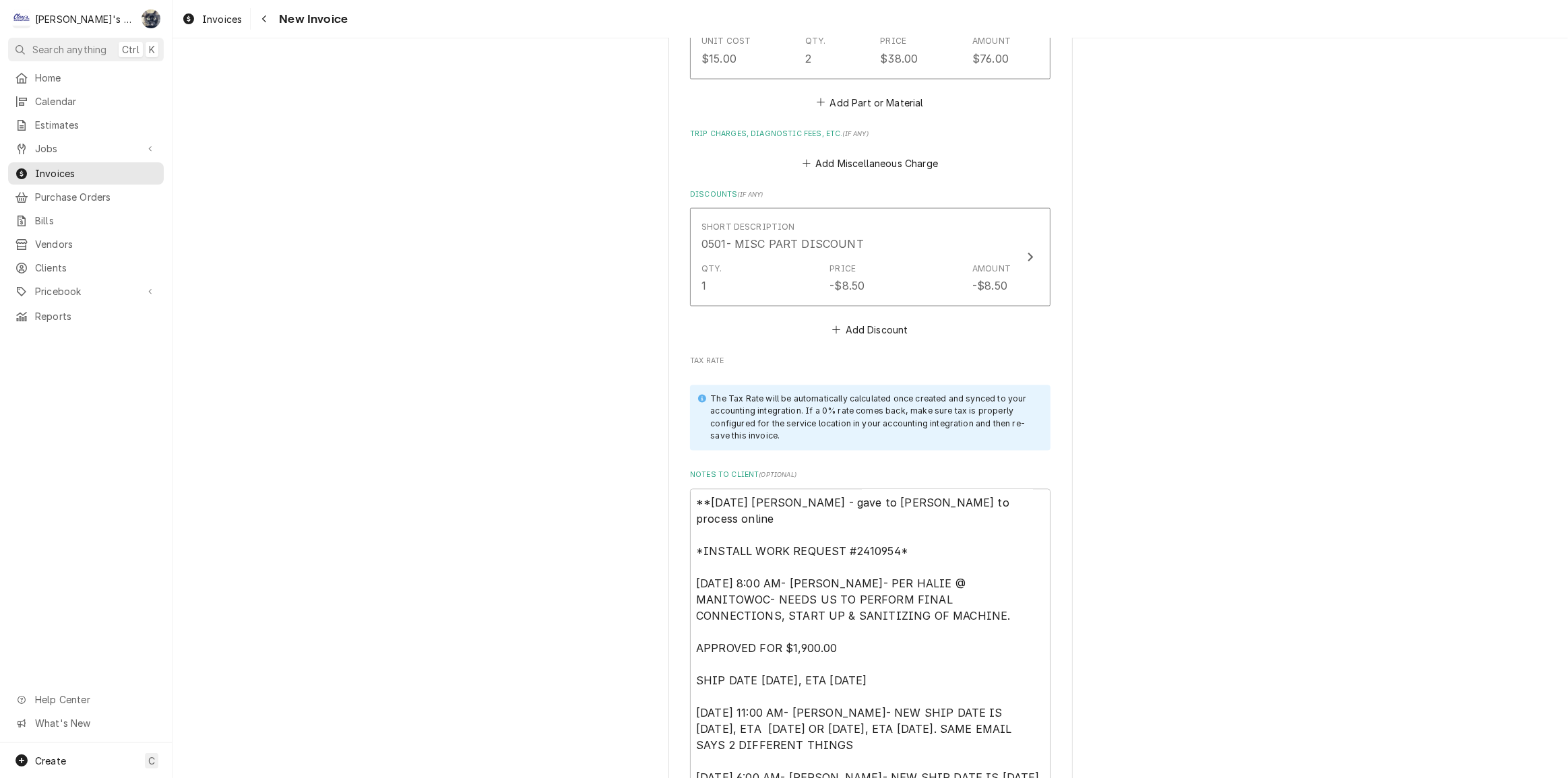
scroll to position [2878, 0]
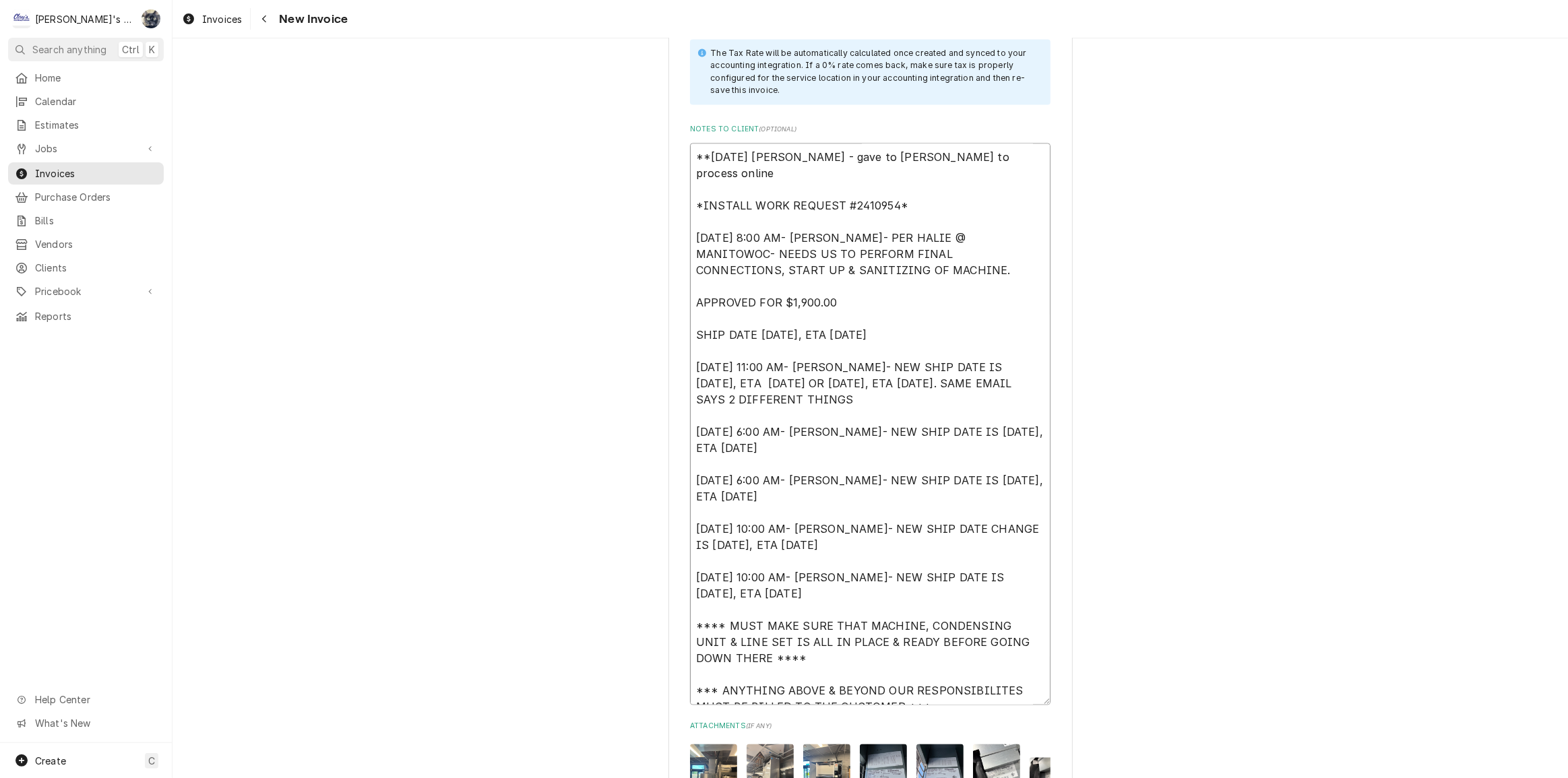
drag, startPoint x: 687, startPoint y: 185, endPoint x: 680, endPoint y: 146, distance: 39.6
type textarea "x"
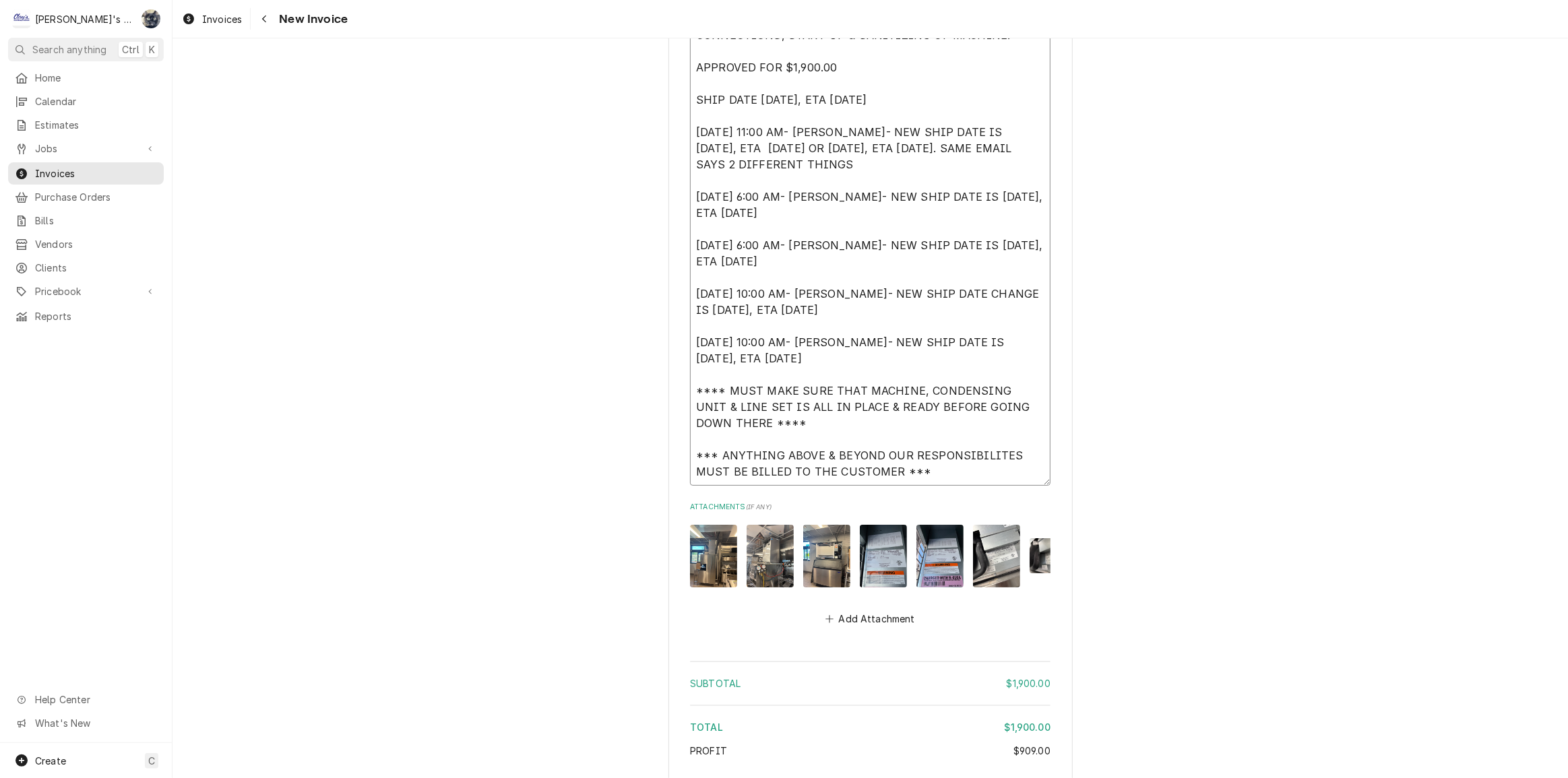
scroll to position [3274, 0]
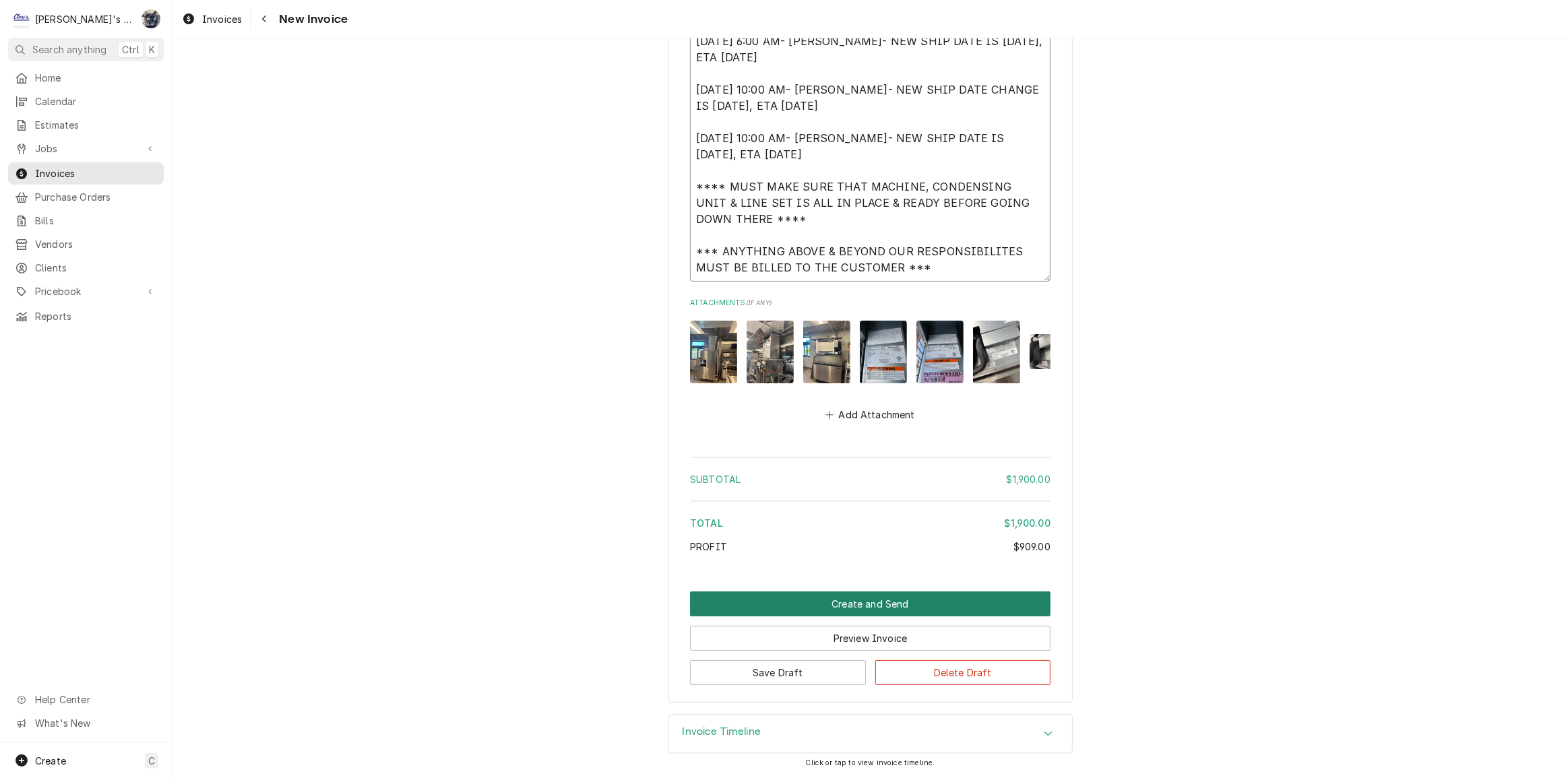
type textarea "*INSTALL WORK REQUEST #2410954* 6/10/2024 8:00 AM- KOREY- PER HALIE @ MANITOWOC…"
click at [776, 608] on button "Create and Send" at bounding box center [871, 603] width 361 height 24
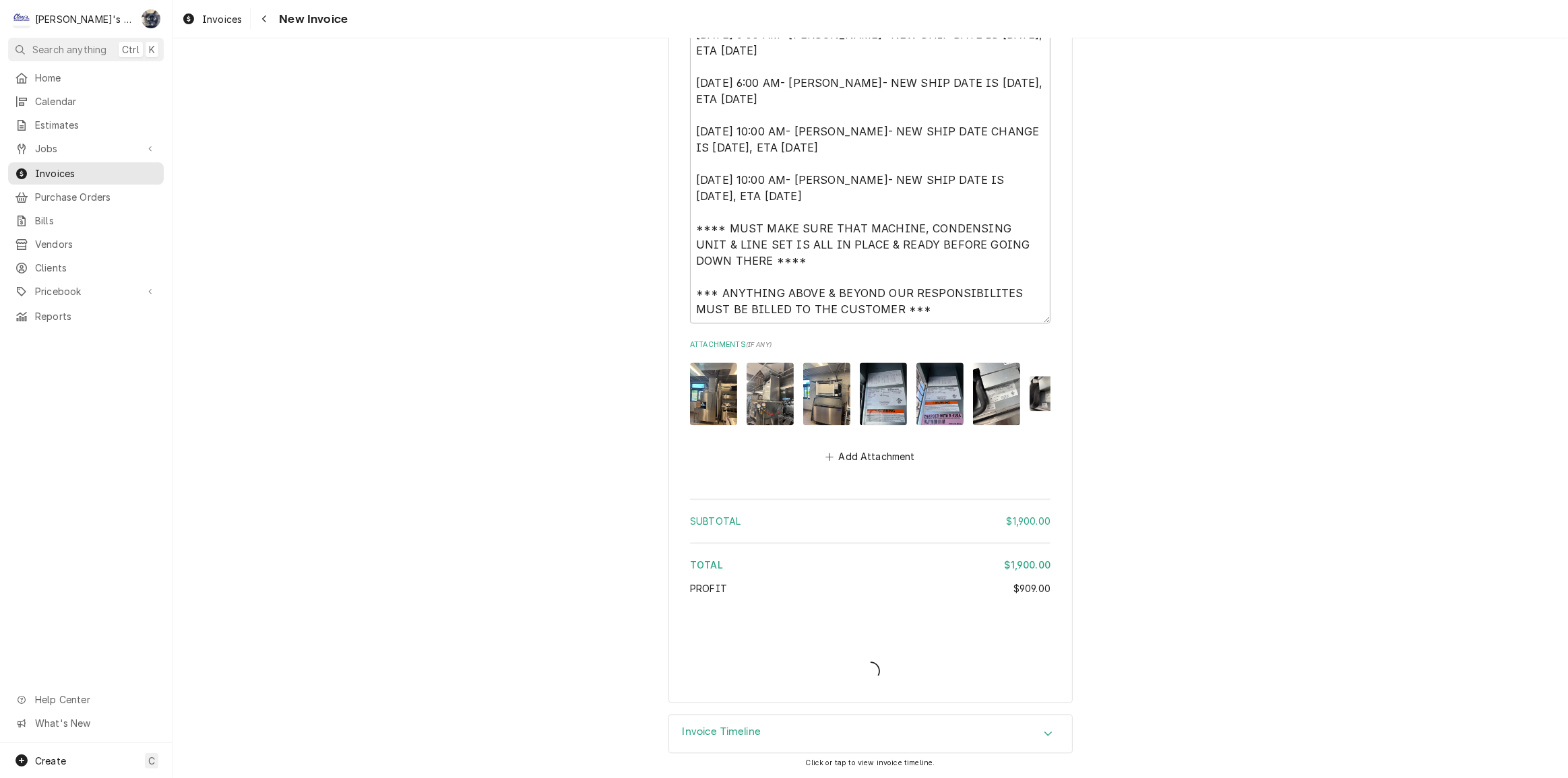
scroll to position [3233, 0]
type textarea "x"
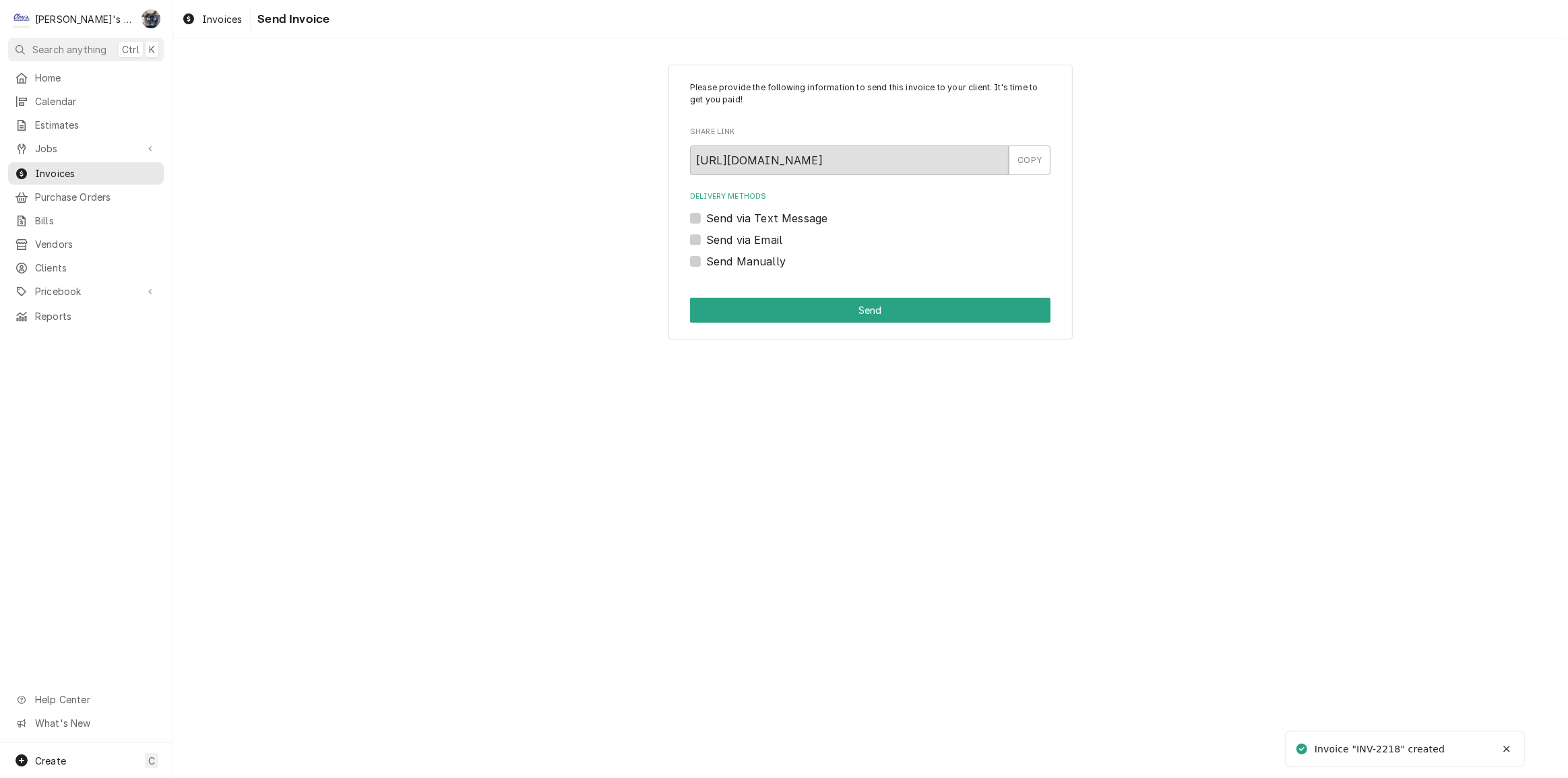
click at [706, 260] on label "Send Manually" at bounding box center [746, 261] width 80 height 16
click at [706, 260] on input "Send Manually" at bounding box center [887, 267] width 361 height 30
checkbox input "true"
click at [701, 310] on button "Send" at bounding box center [871, 309] width 361 height 24
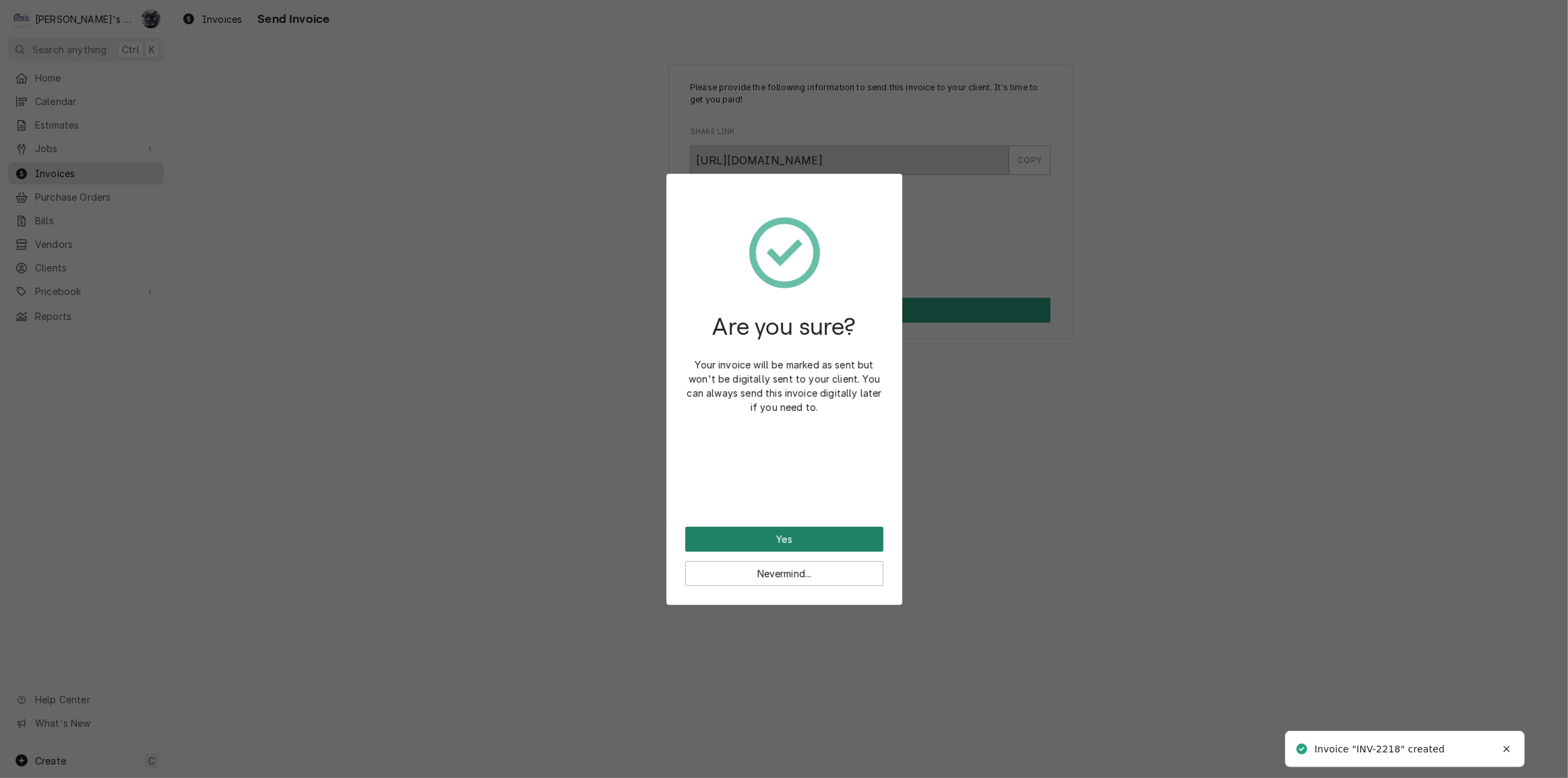
click at [771, 540] on button "Yes" at bounding box center [784, 539] width 198 height 24
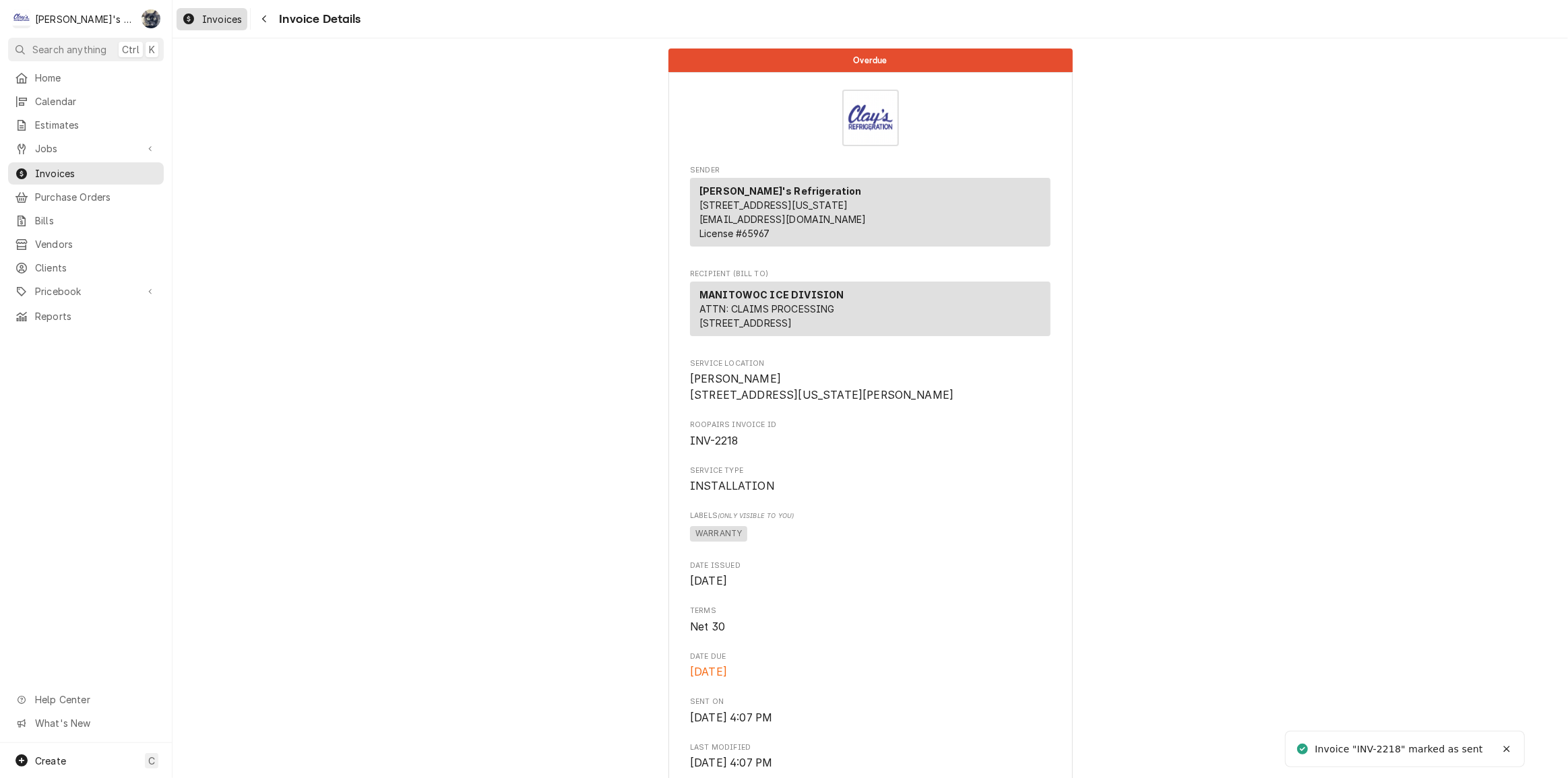
click at [226, 23] on span "Invoices" at bounding box center [222, 19] width 40 height 15
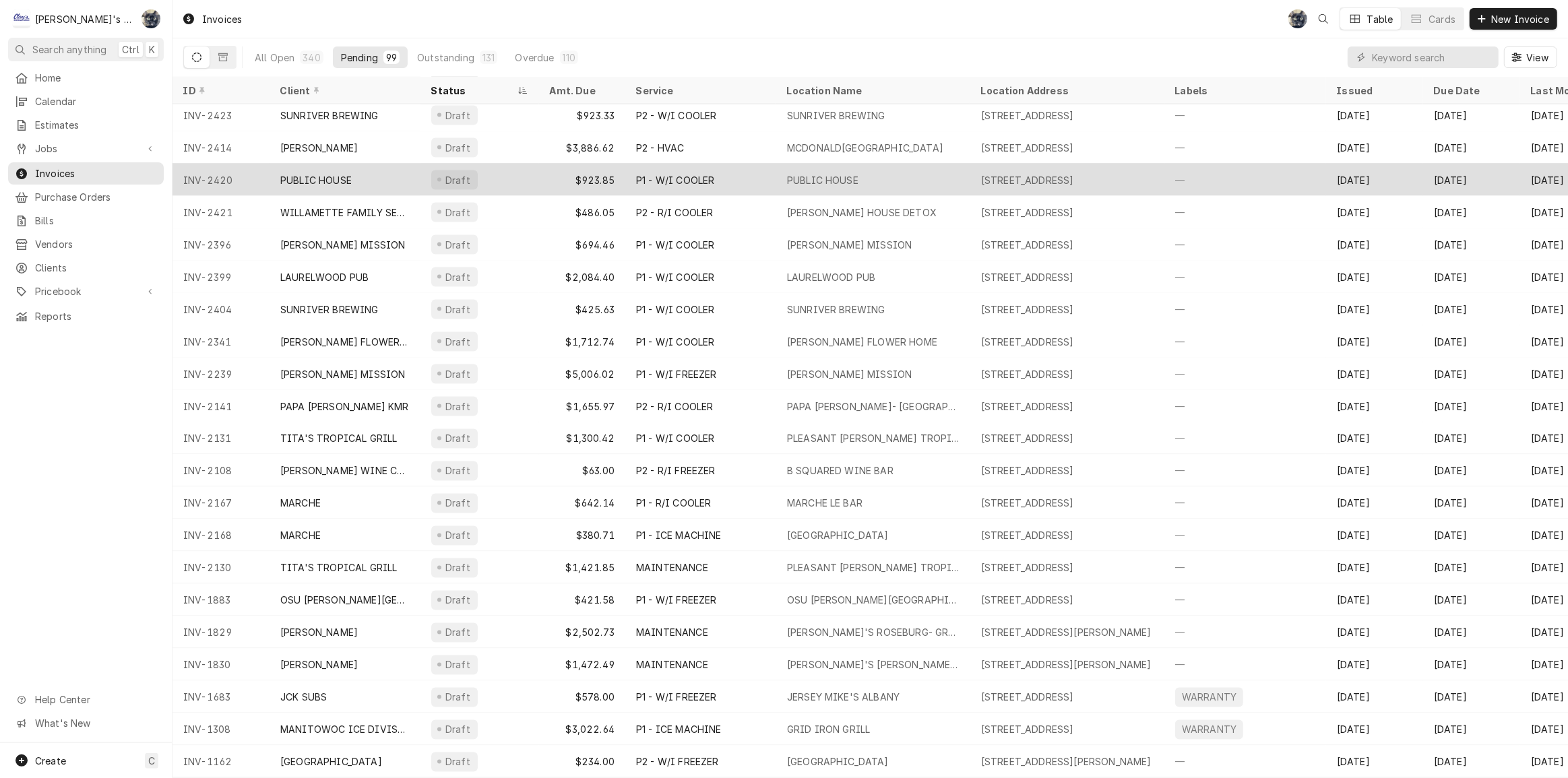
scroll to position [2534, 0]
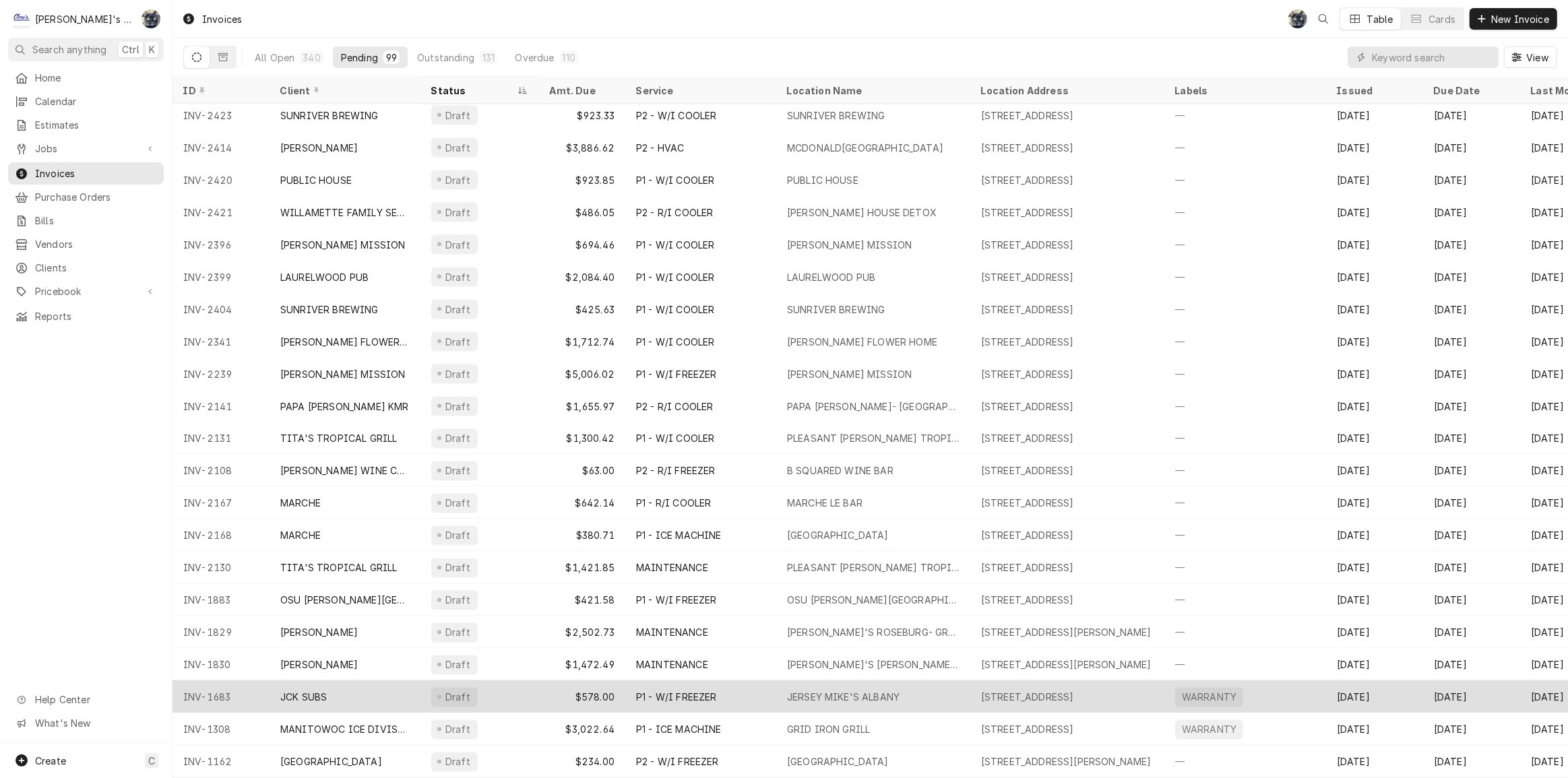
click at [615, 689] on div "$578.00" at bounding box center [581, 697] width 86 height 33
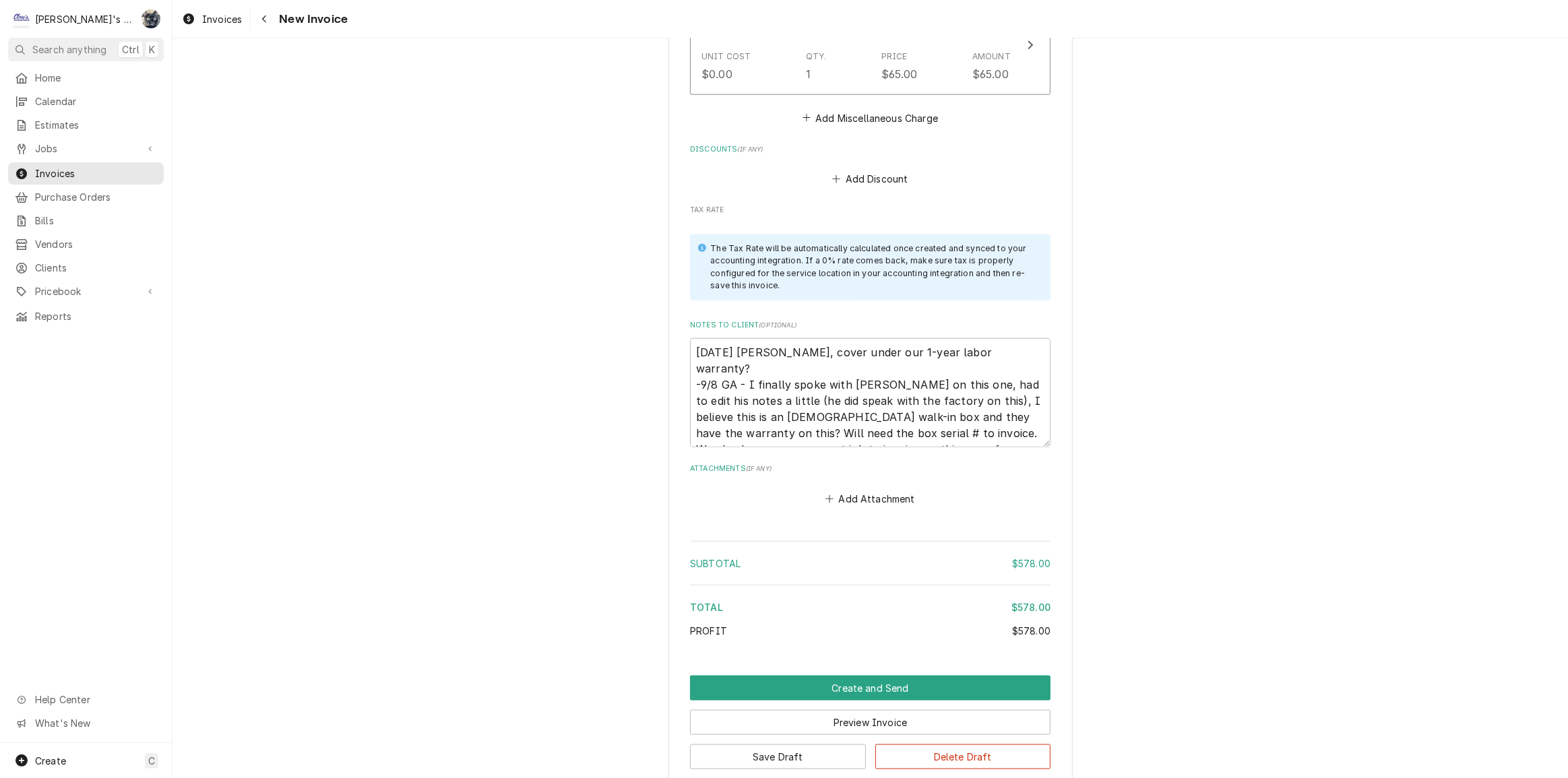
scroll to position [1753, 0]
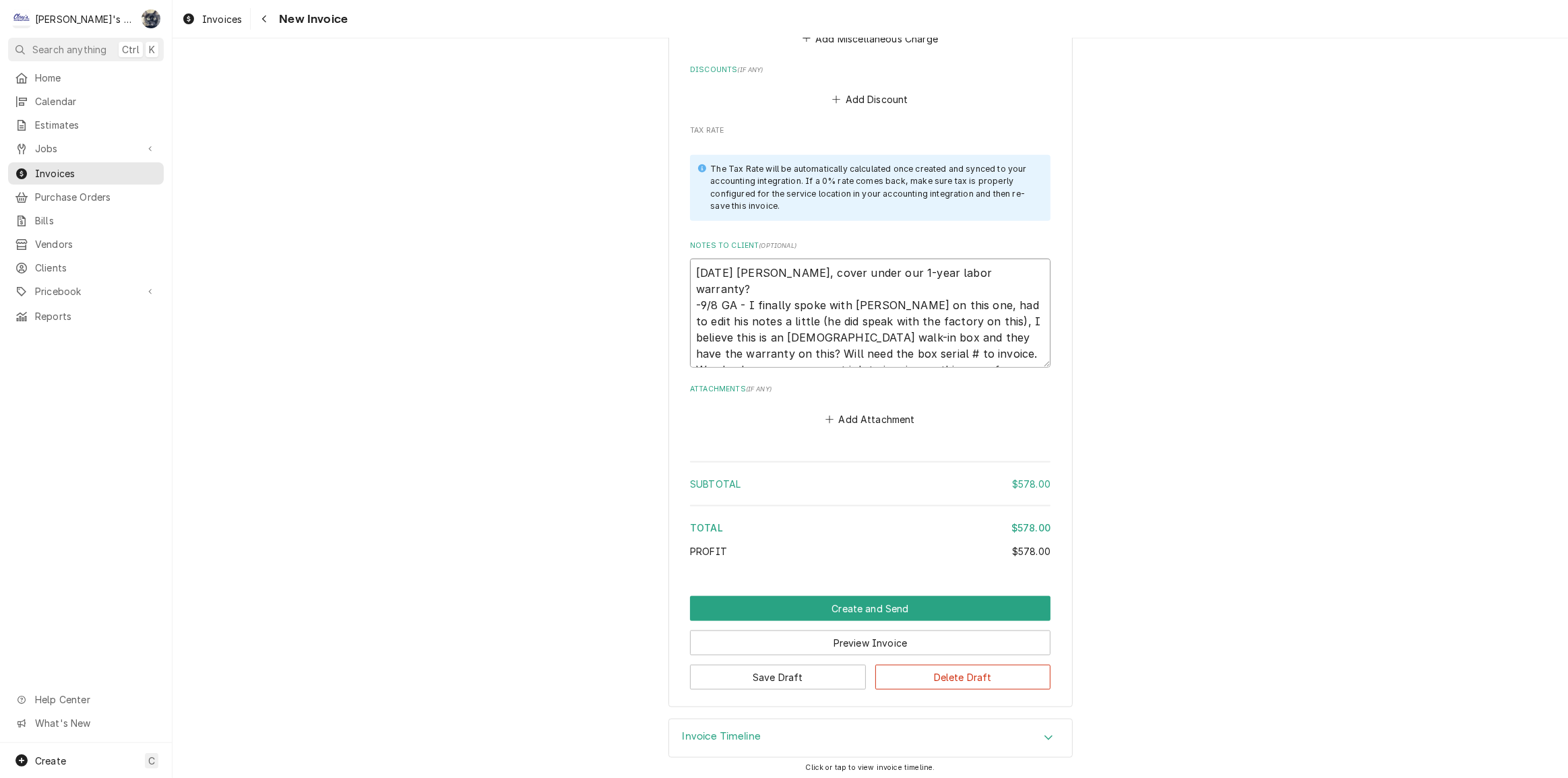
click at [918, 349] on textarea "[DATE] [PERSON_NAME], cover under our 1-year labor warranty? -9/8 GA - I finall…" at bounding box center [871, 313] width 361 height 109
type textarea "x"
type textarea "[DATE] [PERSON_NAME], cover under our 1-year labor warranty? -9/8 GA - I finall…"
type textarea "x"
type textarea "[DATE] [PERSON_NAME], cover under our 1-year labor warranty? -9/8 GA - I finall…"
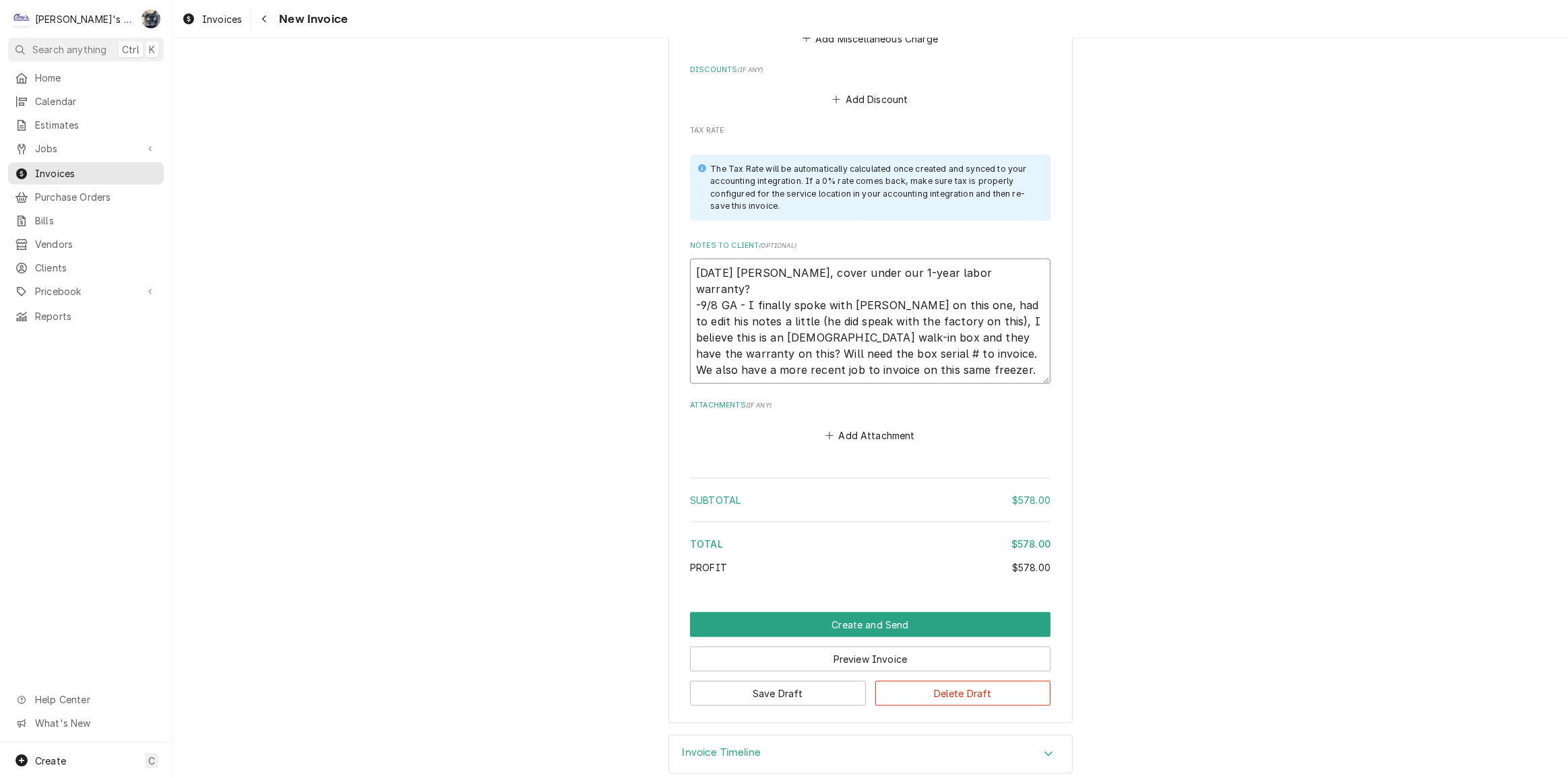
type textarea "x"
type textarea "[DATE] [PERSON_NAME], cover under our 1-year labor warranty? -9/8 GA - I finall…"
type textarea "x"
type textarea "[DATE] [PERSON_NAME], cover under our 1-year labor warranty? -9/8 GA - I finall…"
type textarea "x"
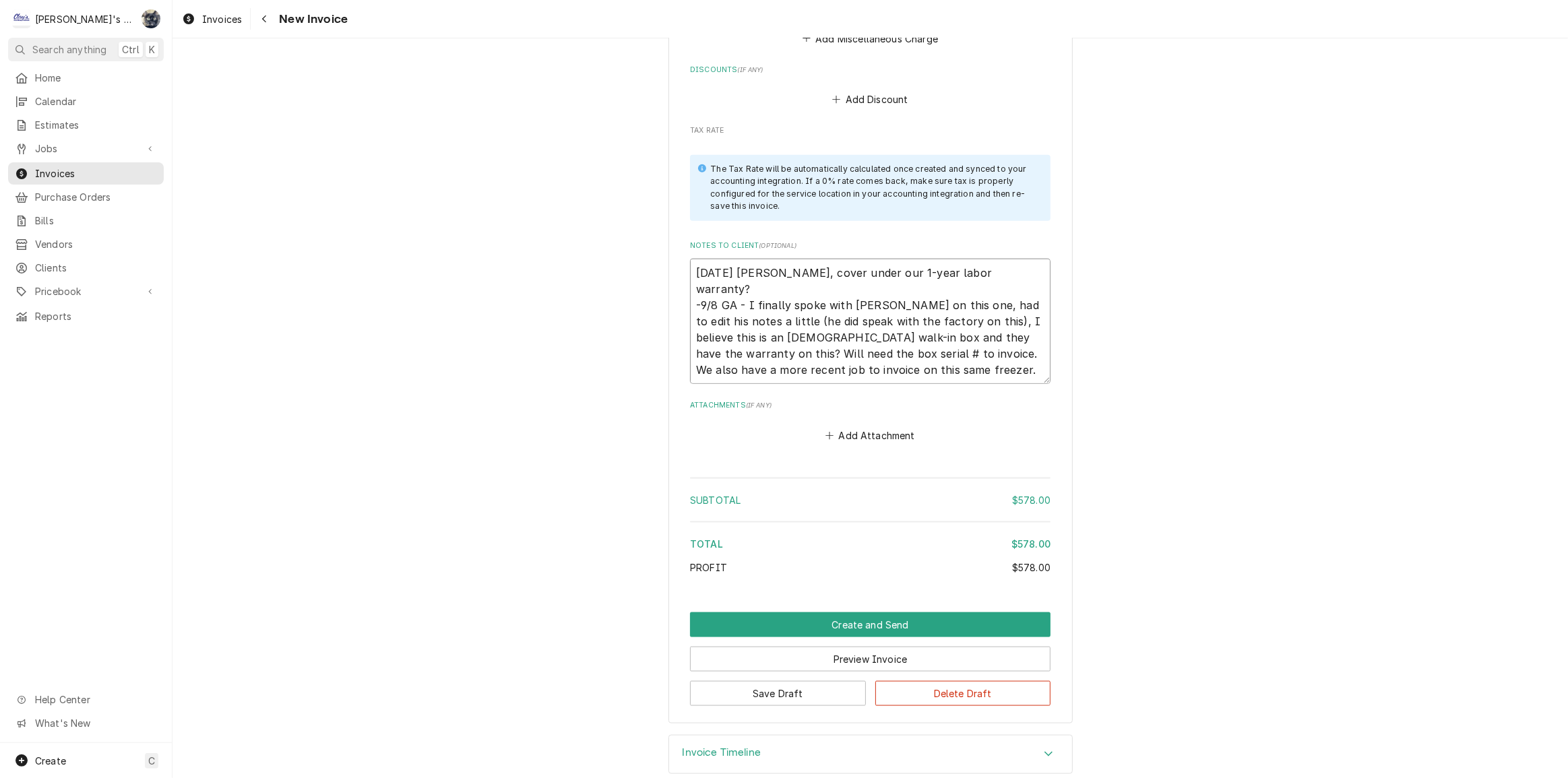
type textarea "[DATE] [PERSON_NAME], cover under our 1-year labor warranty? -9/8 GA - I finall…"
type textarea "x"
type textarea "[DATE] [PERSON_NAME], cover under our 1-year labor warranty? -9/8 GA - I finall…"
type textarea "x"
type textarea "[DATE] [PERSON_NAME], cover under our 1-year labor warranty? -9/8 GA - I finall…"
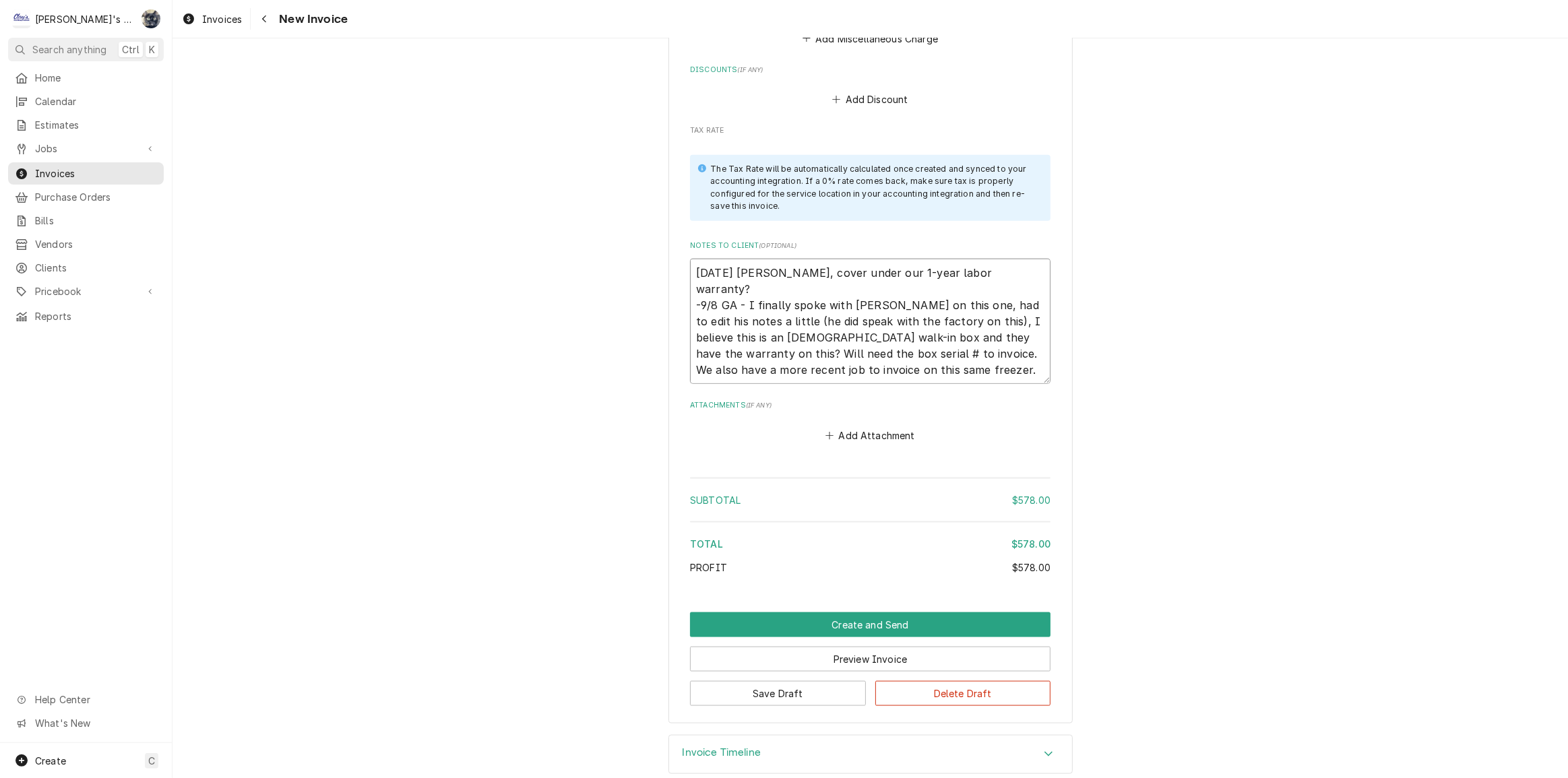
type textarea "x"
type textarea "[DATE] [PERSON_NAME], cover under our 1-year labor warranty? -9/8 GA - I finall…"
type textarea "x"
type textarea "[DATE] [PERSON_NAME], cover under our 1-year labor warranty? -9/8 GA - I finall…"
type textarea "x"
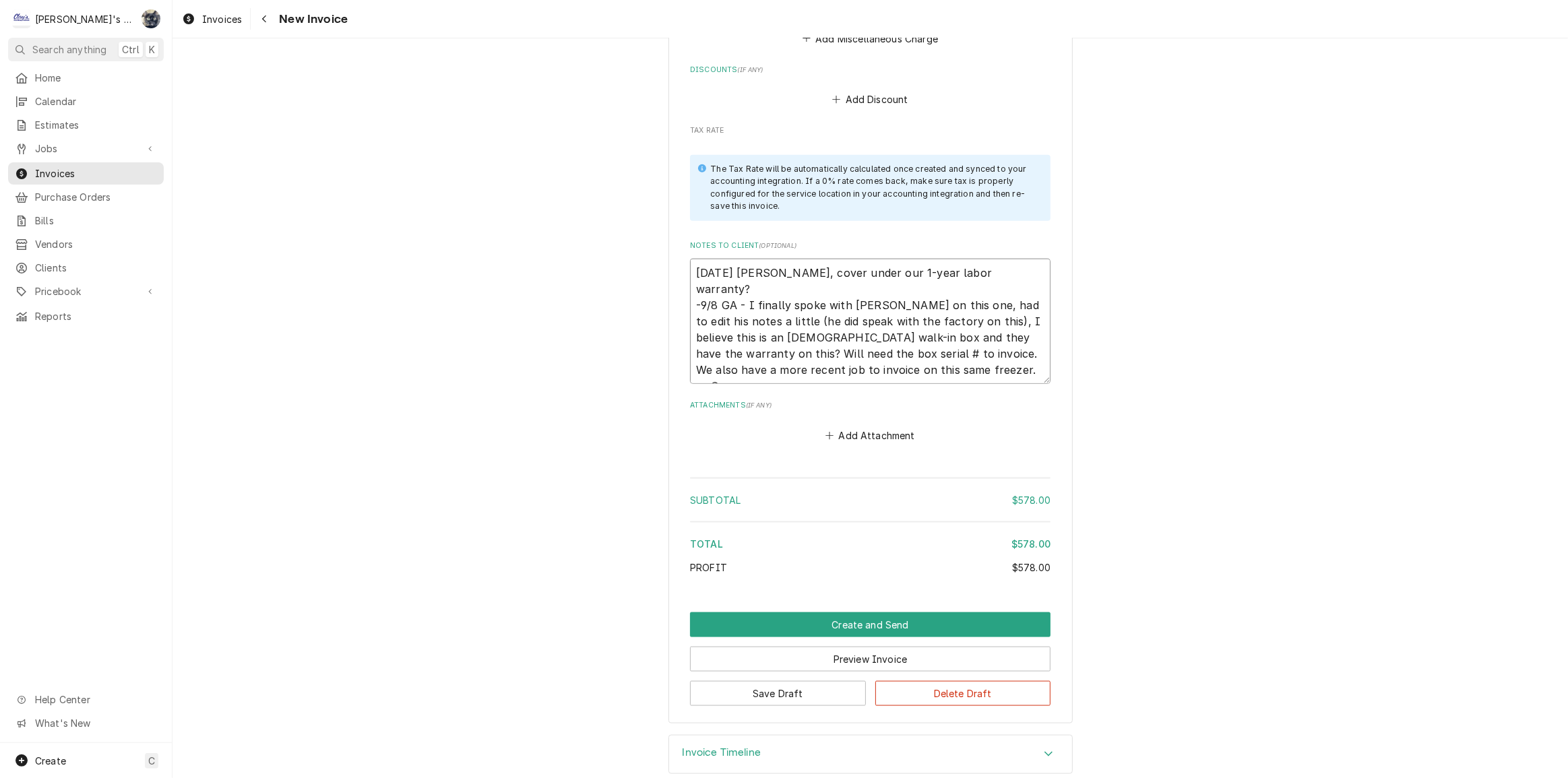
type textarea "[DATE] [PERSON_NAME], cover under our 1-year labor warranty? -9/8 GA - I finall…"
type textarea "x"
type textarea "[DATE] [PERSON_NAME], cover under our 1-year labor warranty? -9/8 GA - I finall…"
type textarea "x"
type textarea "[DATE] [PERSON_NAME], cover under our 1-year labor warranty? -9/8 GA - I finall…"
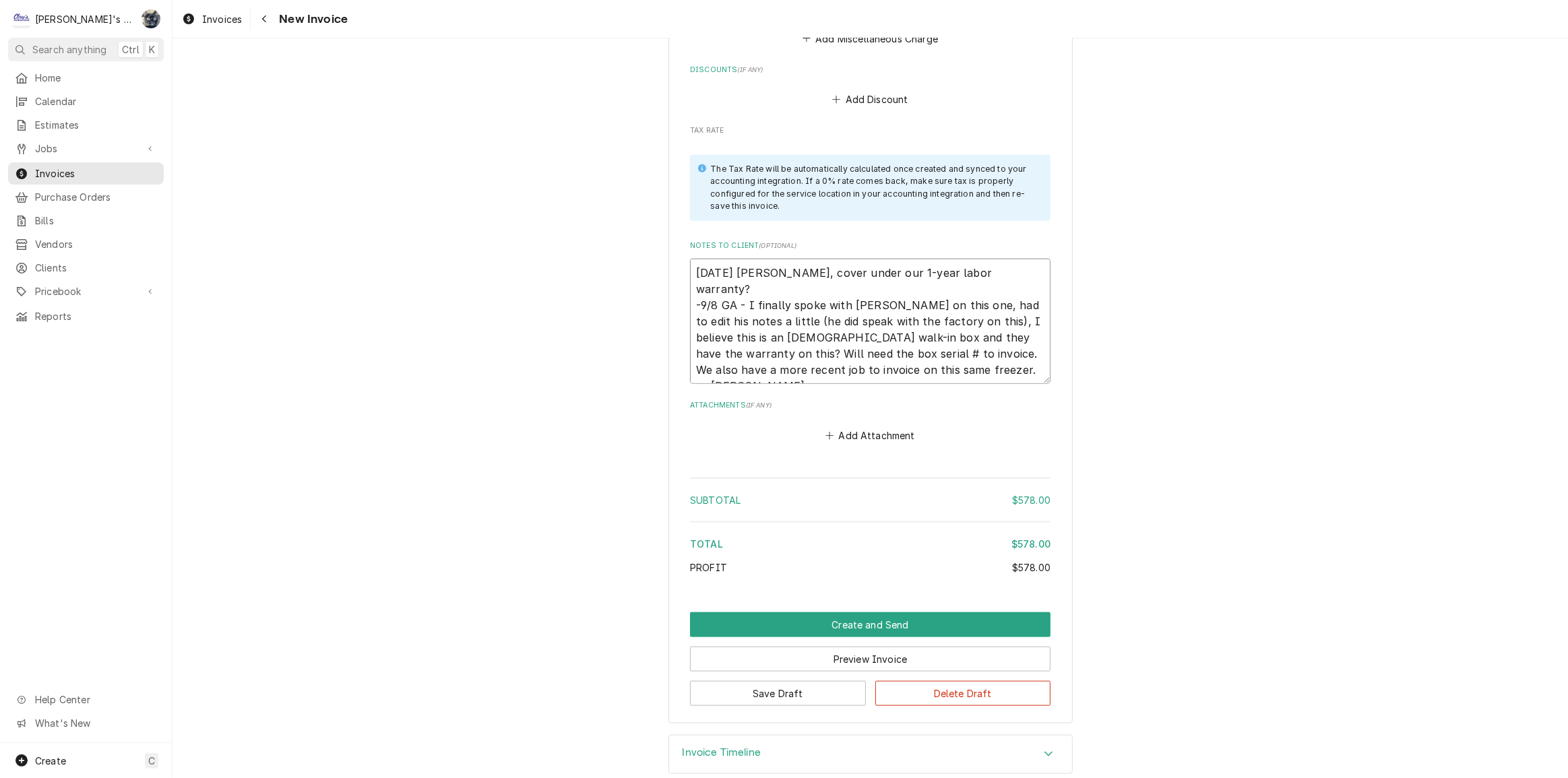
type textarea "x"
type textarea "[DATE] [PERSON_NAME], cover under our 1-year labor warranty? -9/8 GA - I finall…"
type textarea "x"
type textarea "[DATE] [PERSON_NAME], cover under our 1-year labor warranty? -9/8 GA - I finall…"
type textarea "x"
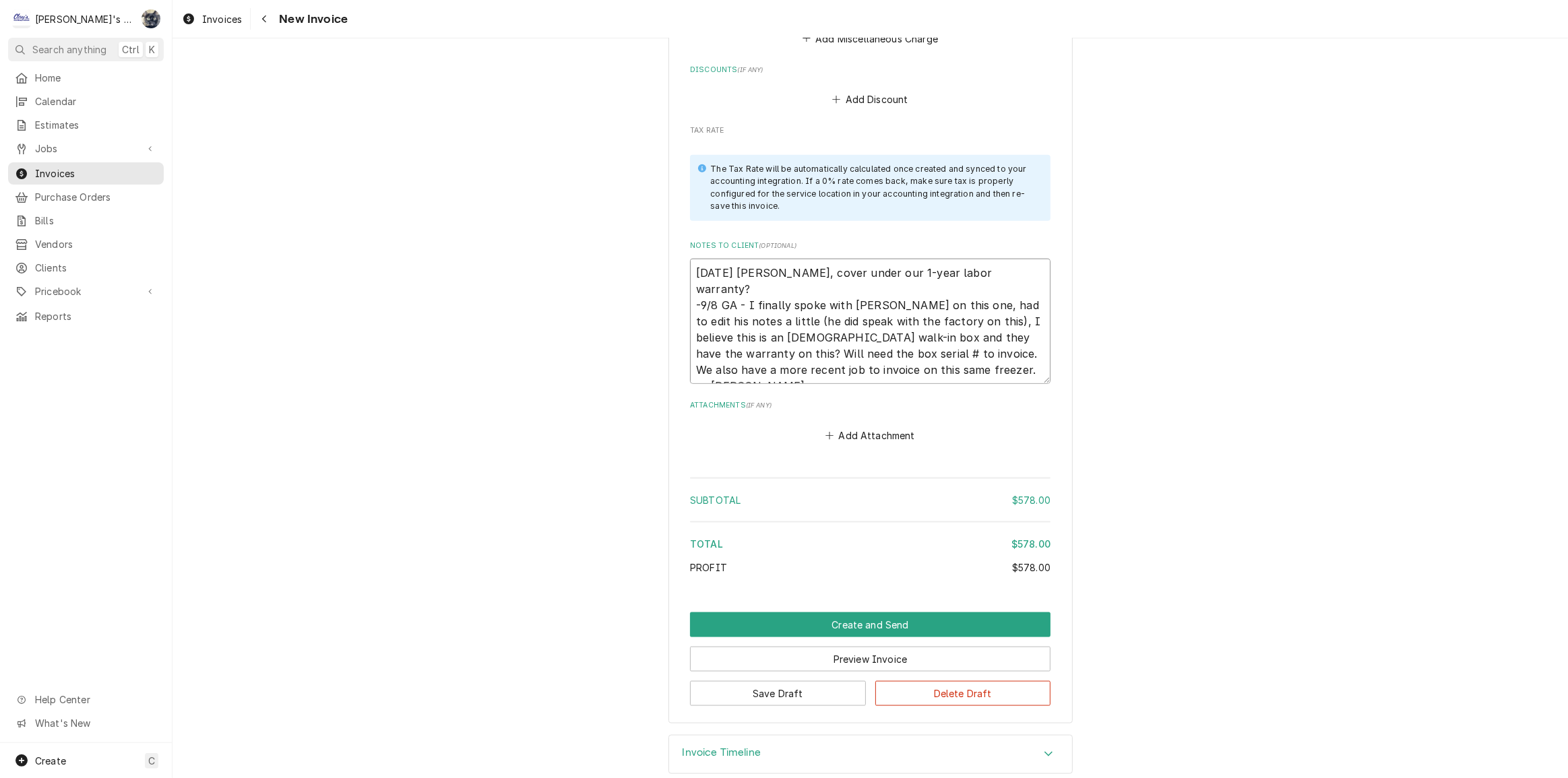
type textarea "[DATE] [PERSON_NAME], cover under our 1-year labor warranty? -9/8 GA - I finall…"
type textarea "x"
type textarea "[DATE] [PERSON_NAME], cover under our 1-year labor warranty? -9/8 GA - I finall…"
type textarea "x"
type textarea "[DATE] [PERSON_NAME], cover under our 1-year labor warranty? -9/8 GA - I finall…"
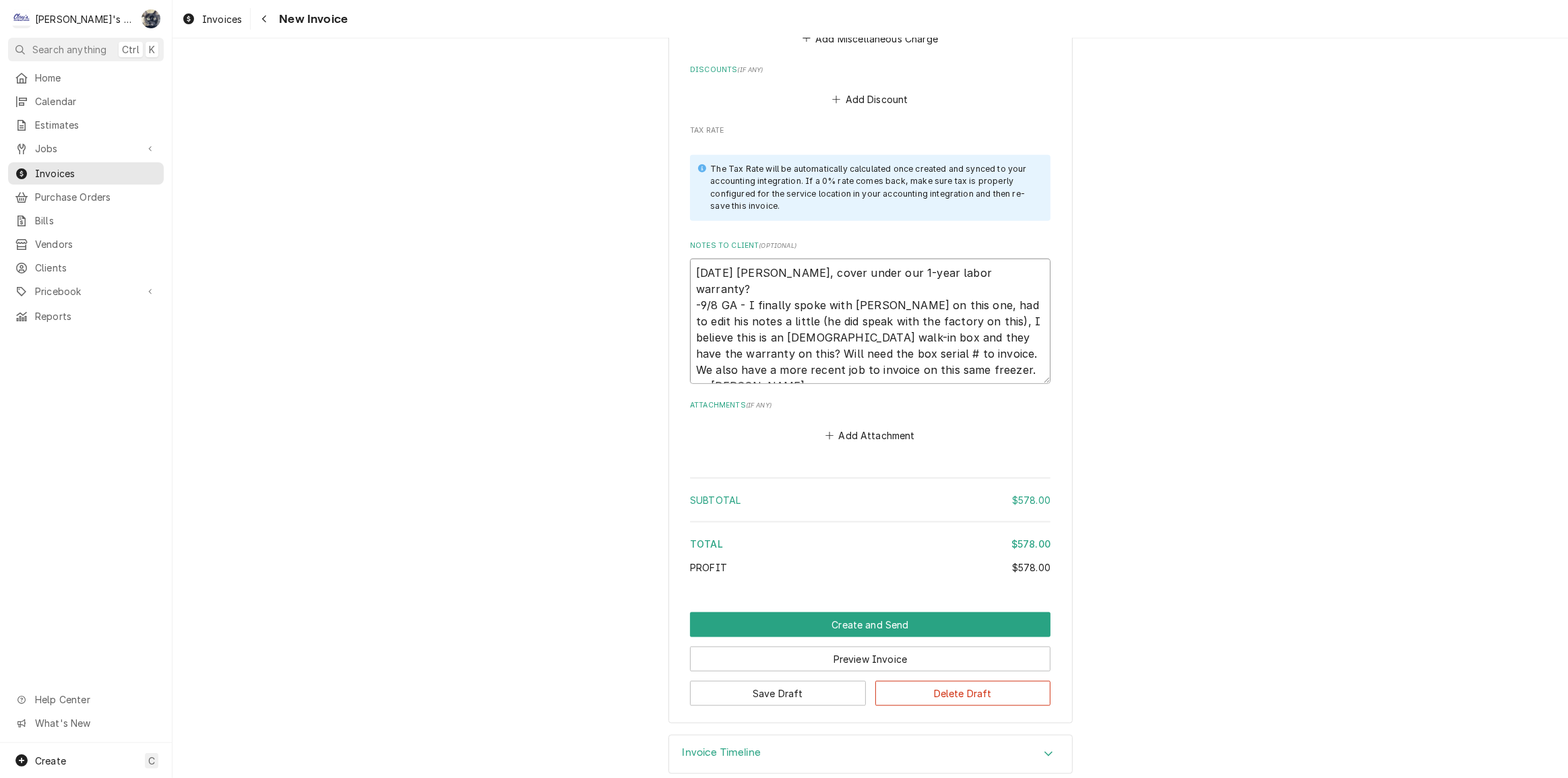
type textarea "x"
type textarea "[DATE] [PERSON_NAME], cover under our 1-year labor warranty? -9/8 GA - I finall…"
type textarea "x"
type textarea "[DATE] [PERSON_NAME], cover under our 1-year labor warranty? -9/8 GA - I finall…"
type textarea "x"
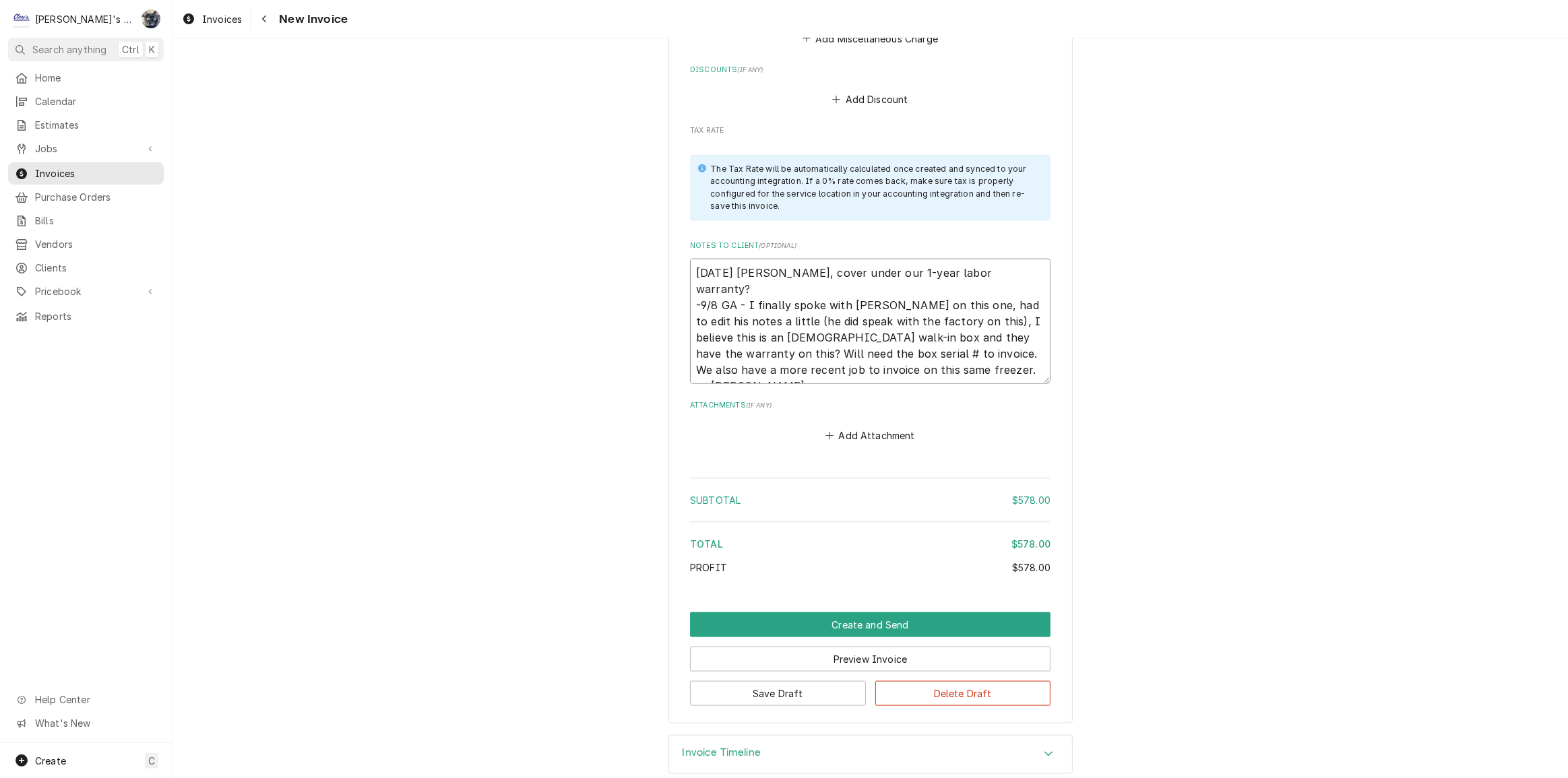
type textarea "[DATE] [PERSON_NAME], cover under our 1-year labor warranty? -9/8 GA - I finall…"
type textarea "x"
type textarea "[DATE] [PERSON_NAME], cover under our 1-year labor warranty? -9/8 GA - I finall…"
type textarea "x"
type textarea "[DATE] [PERSON_NAME], cover under our 1-year labor warranty? -9/8 GA - I finall…"
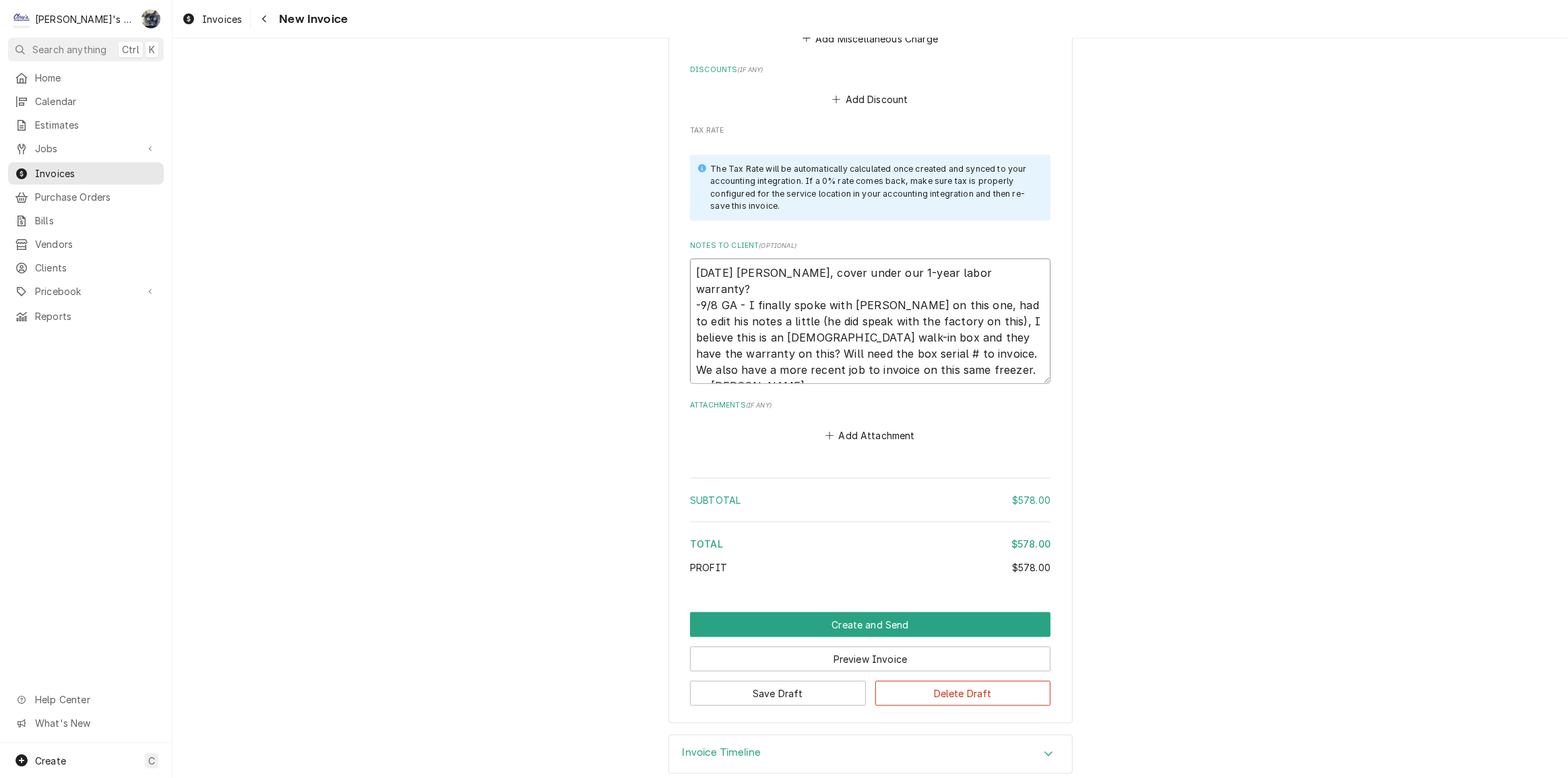
type textarea "x"
type textarea "[DATE] [PERSON_NAME], cover under our 1-year labor warranty? -9/8 GA - I finall…"
type textarea "x"
type textarea "[DATE] [PERSON_NAME], cover under our 1-year labor warranty? -9/8 GA - I finall…"
type textarea "x"
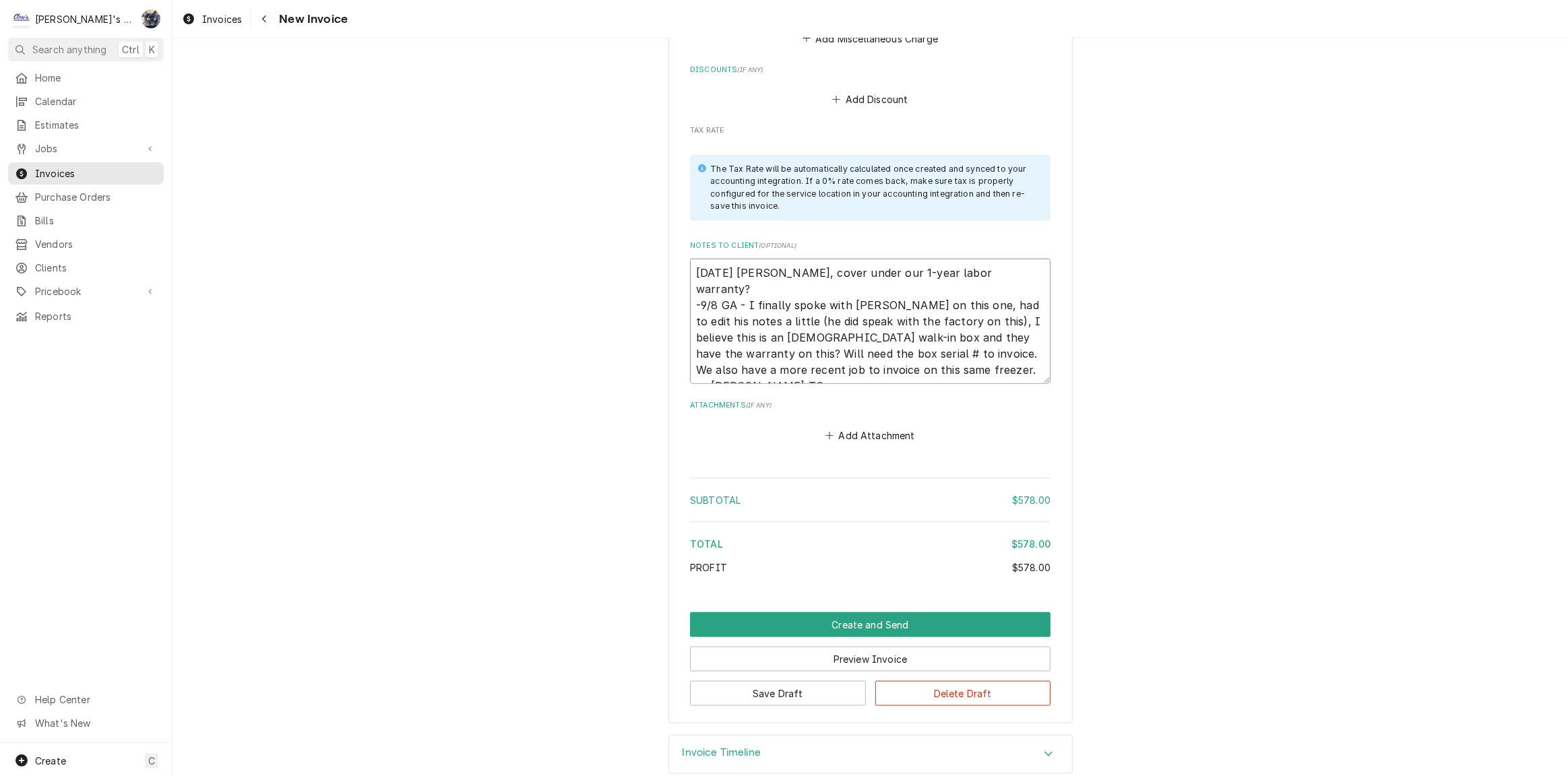
type textarea "[DATE] [PERSON_NAME], cover under our 1-year labor warranty? -9/8 GA - I finall…"
type textarea "x"
type textarea "[DATE] [PERSON_NAME], cover under our 1-year labor warranty? -9/8 GA - I finall…"
type textarea "x"
type textarea "[DATE] [PERSON_NAME], cover under our 1-year labor warranty? -9/8 GA - I finall…"
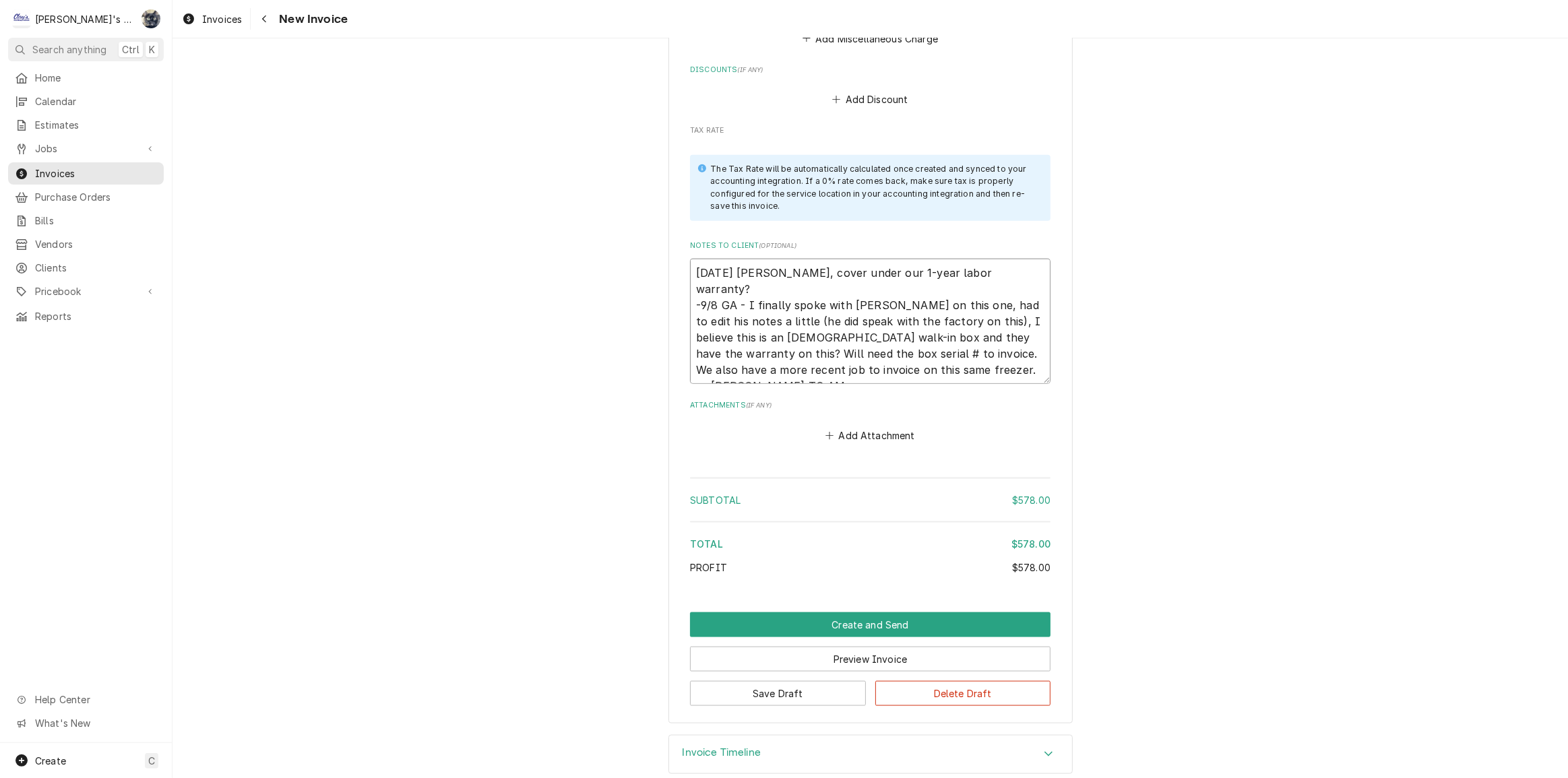
type textarea "x"
type textarea "[DATE] [PERSON_NAME], cover under our 1-year labor warranty? -9/8 GA - I finall…"
type textarea "x"
type textarea "[DATE] [PERSON_NAME], cover under our 1-year labor warranty? -9/8 GA - I finall…"
type textarea "x"
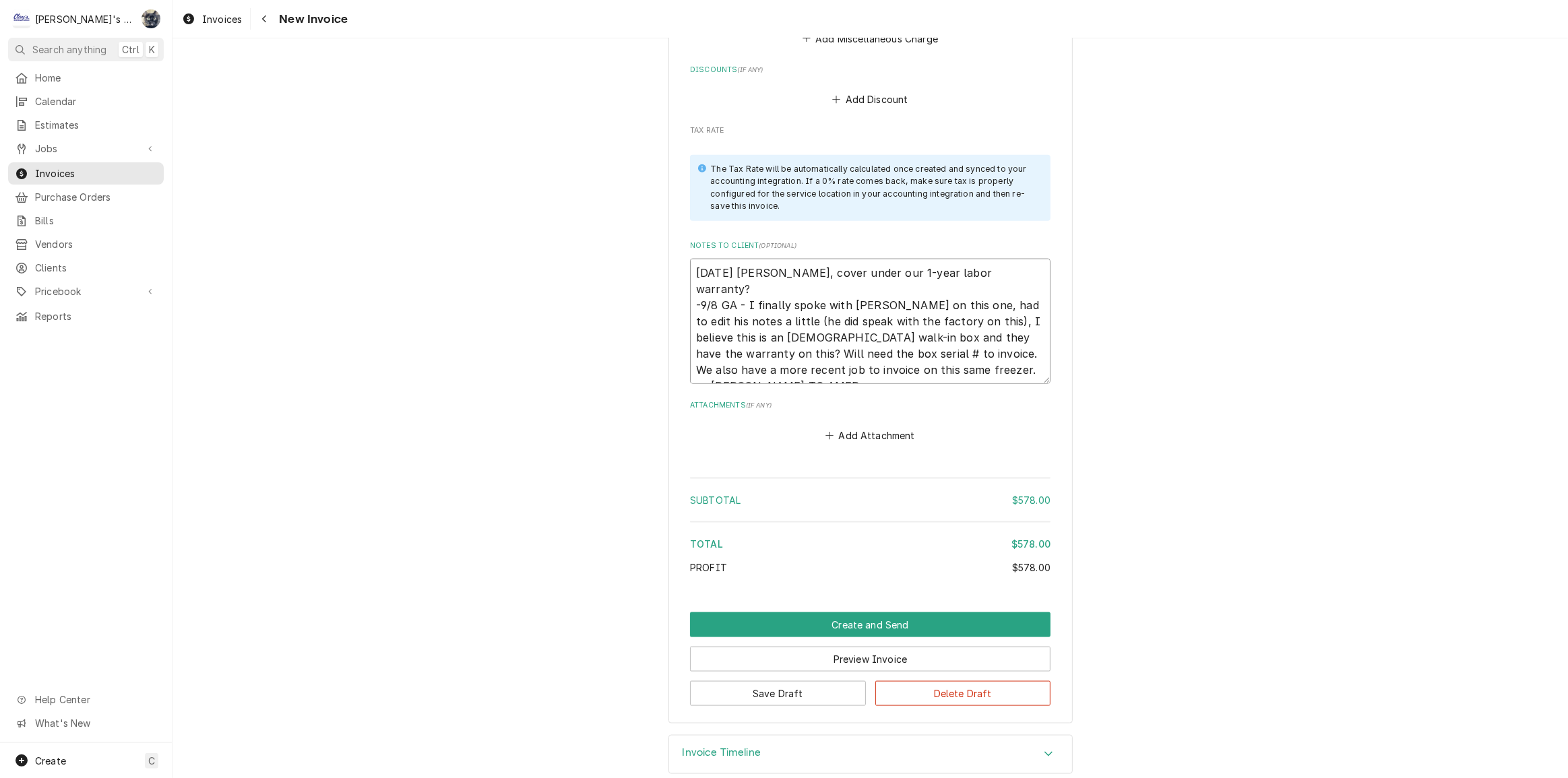
type textarea "[DATE] [PERSON_NAME], cover under our 1-year labor warranty? -9/8 GA - I finall…"
type textarea "x"
type textarea "[DATE] [PERSON_NAME], cover under our 1-year labor warranty? -9/8 GA - I finall…"
type textarea "x"
type textarea "[DATE] [PERSON_NAME], cover under our 1-year labor warranty? -9/8 GA - I finall…"
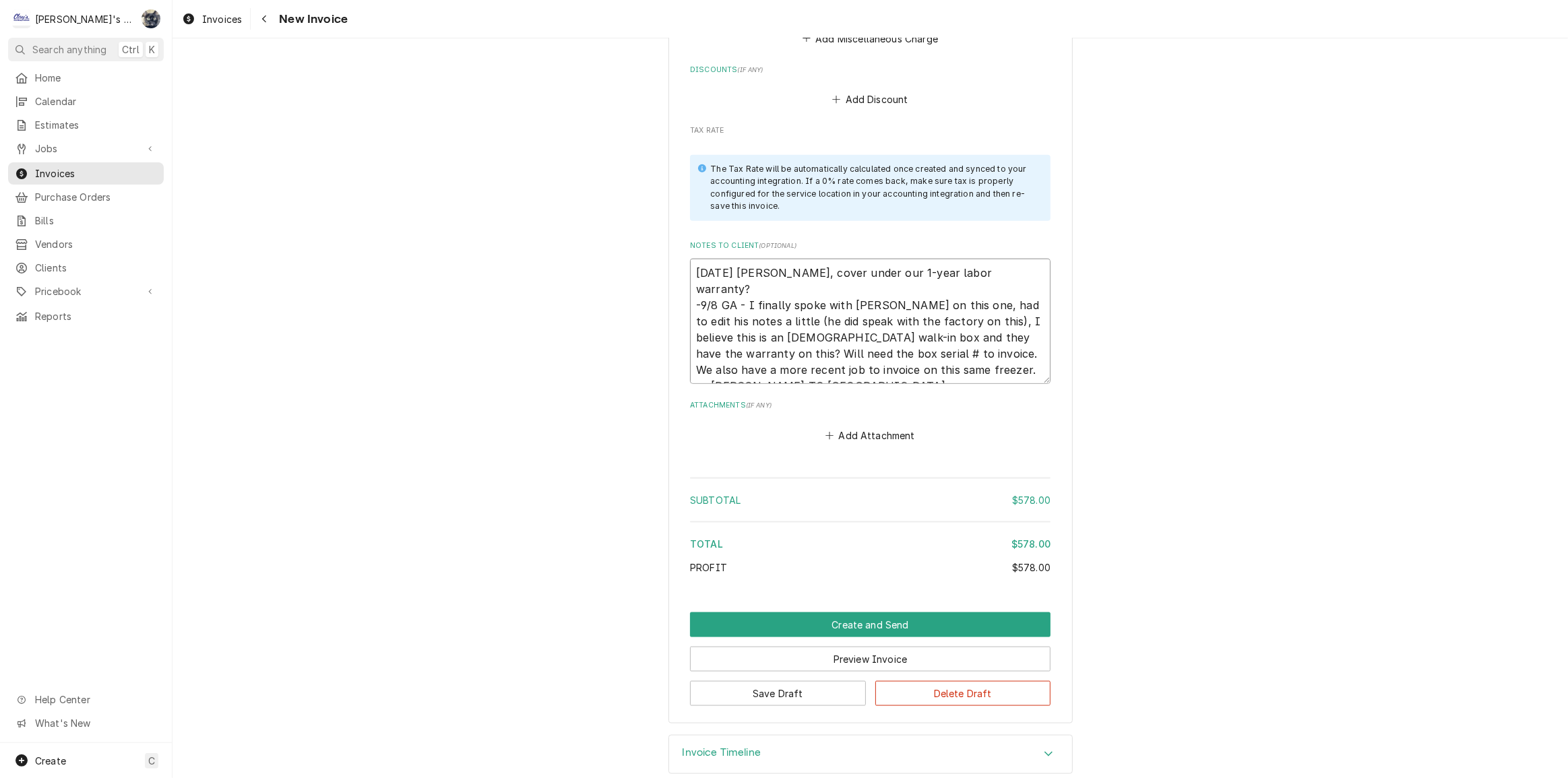
type textarea "x"
type textarea "[DATE] [PERSON_NAME], cover under our 1-year labor warranty? -9/8 GA - I finall…"
type textarea "x"
type textarea "[DATE] [PERSON_NAME], cover under our 1-year labor warranty? -9/8 GA - I finall…"
type textarea "x"
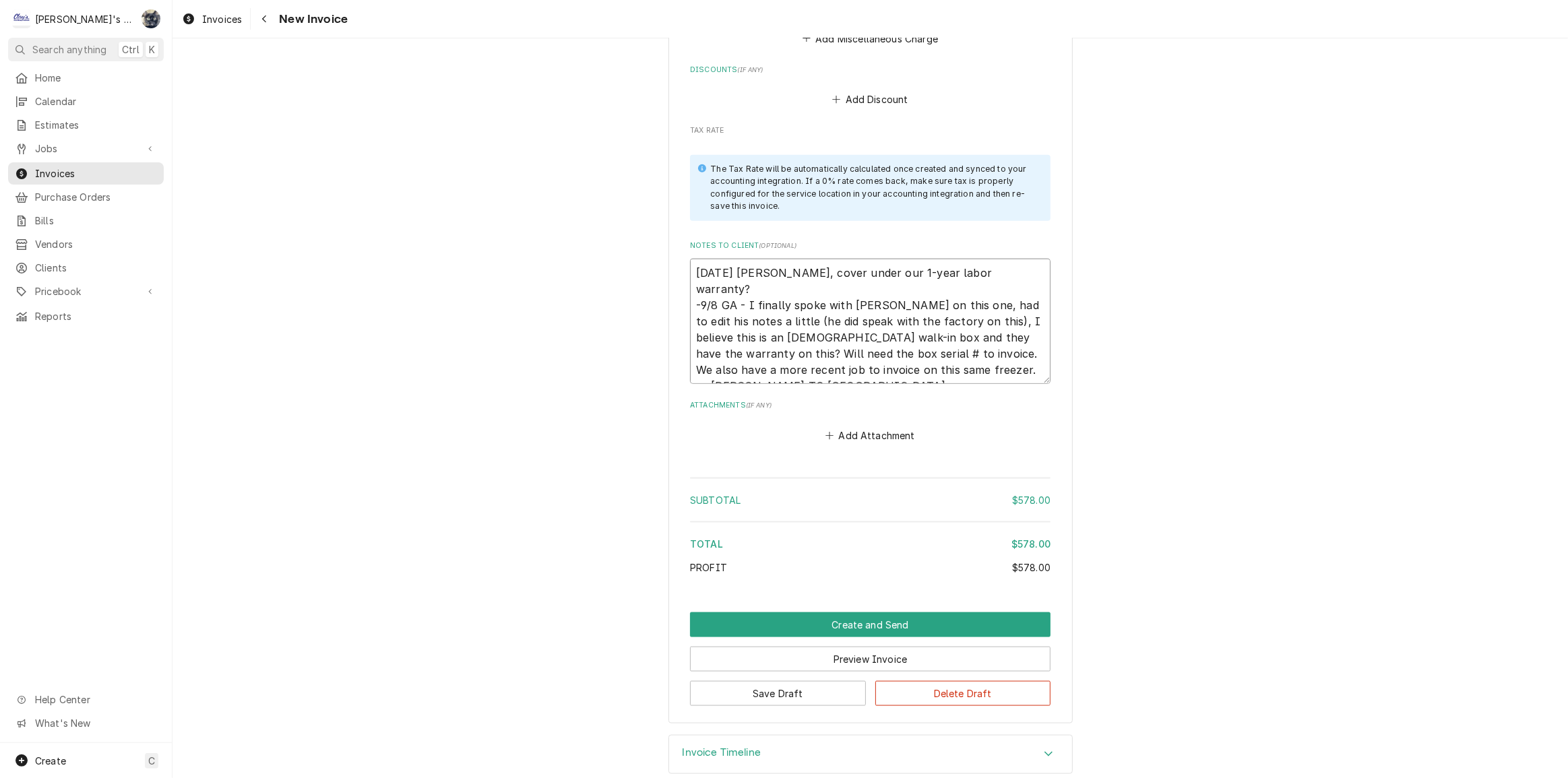
type textarea "[DATE] [PERSON_NAME], cover under our 1-year labor warranty? -9/8 GA - I finall…"
type textarea "x"
type textarea "[DATE] [PERSON_NAME], cover under our 1-year labor warranty? -9/8 GA - I finall…"
type textarea "x"
type textarea "[DATE] [PERSON_NAME], cover under our 1-year labor warranty? -9/8 GA - I finall…"
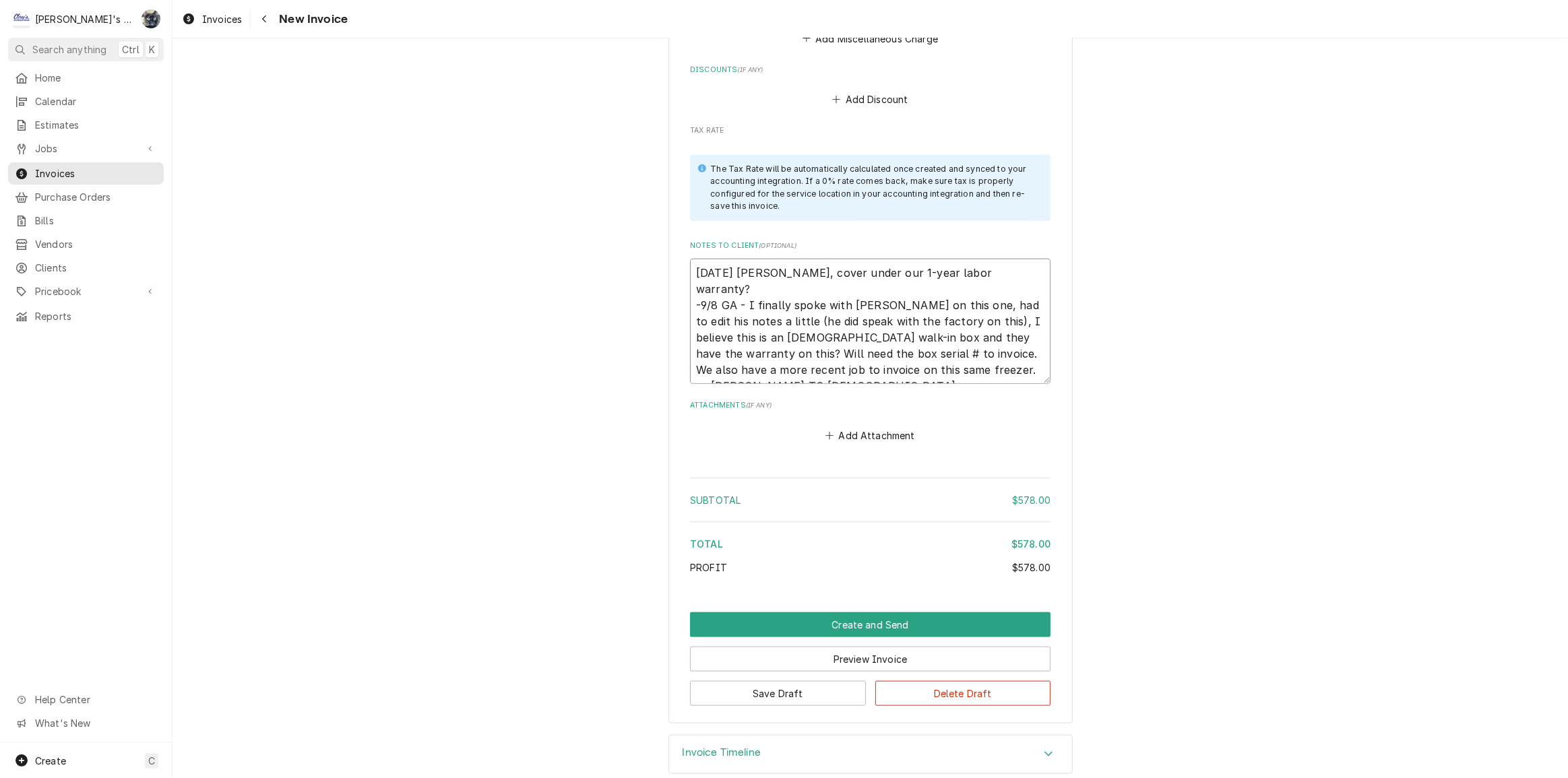
type textarea "x"
type textarea "[DATE] [PERSON_NAME], cover under our 1-year labor warranty? -9/8 GA - I finall…"
type textarea "x"
type textarea "[DATE] [PERSON_NAME], cover under our 1-year labor warranty? -9/8 GA - I finall…"
type textarea "x"
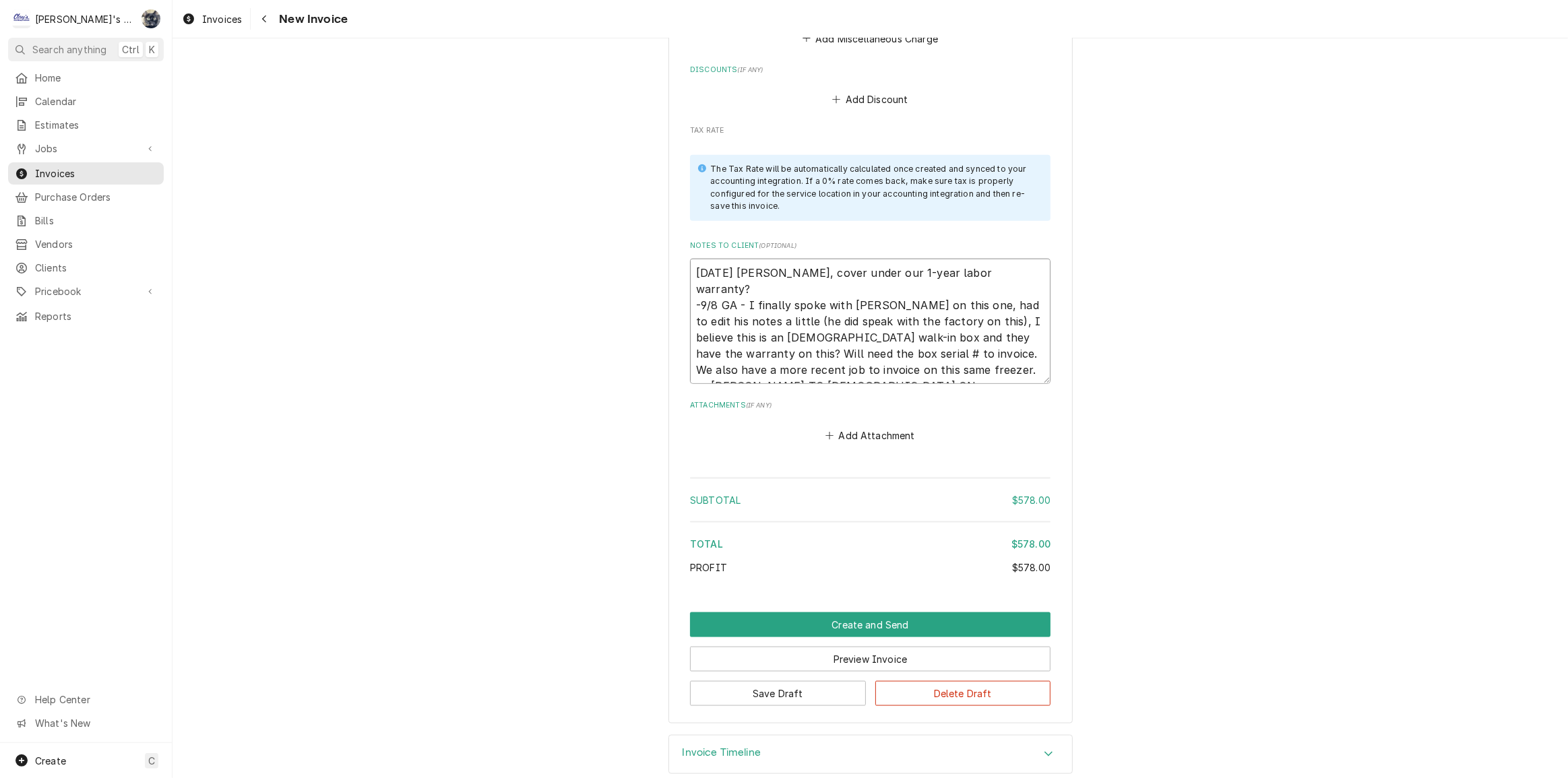
type textarea "[DATE] [PERSON_NAME], cover under our 1-year labor warranty? -9/8 GA - I finall…"
type textarea "x"
type textarea "[DATE] [PERSON_NAME], cover under our 1-year labor warranty? -9/8 GA - I finall…"
type textarea "x"
type textarea "[DATE] [PERSON_NAME], cover under our 1-year labor warranty? -9/8 GA - I finall…"
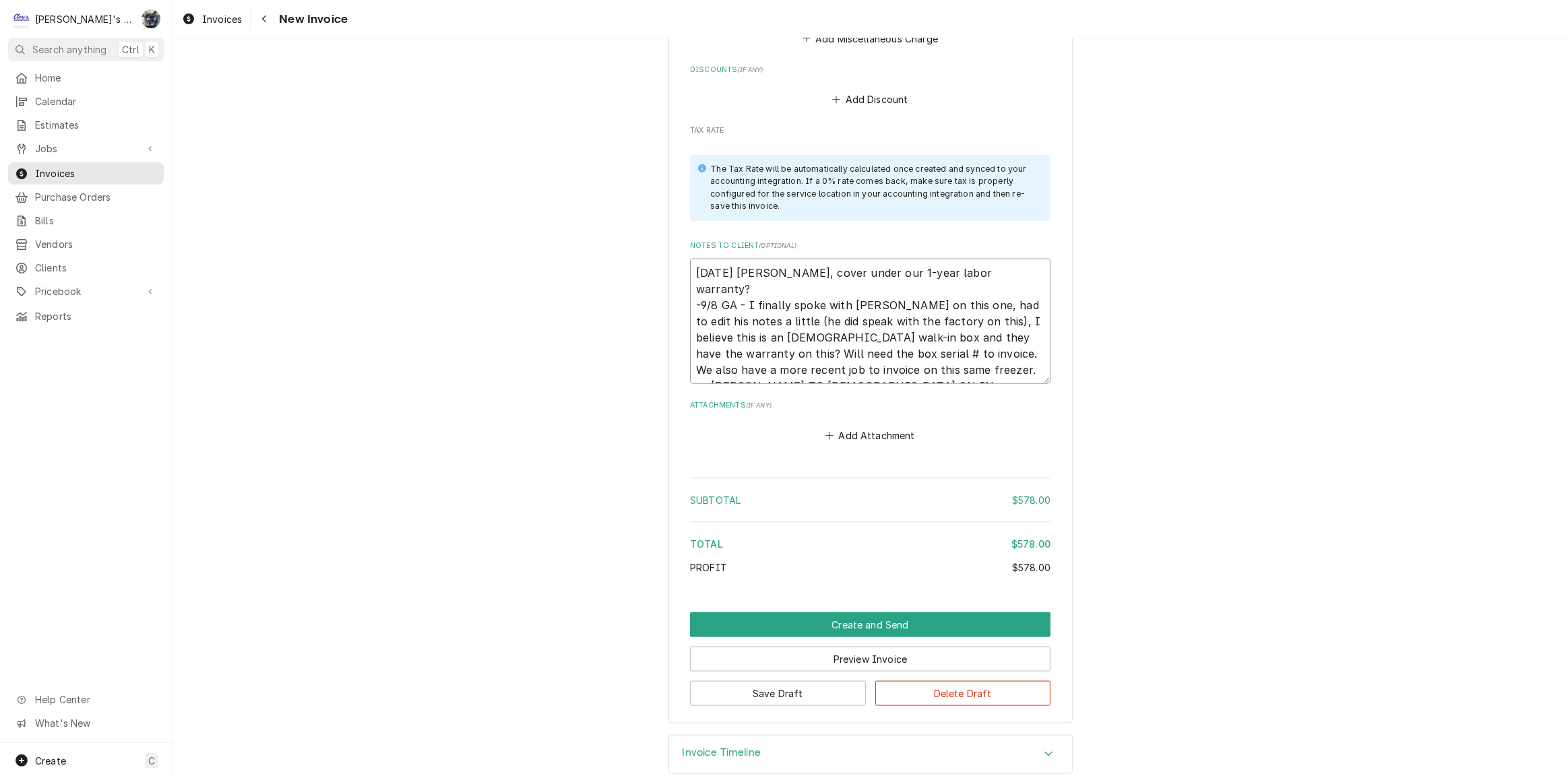
type textarea "x"
type textarea "[DATE] [PERSON_NAME], cover under our 1-year labor warranty? -9/8 GA - I finall…"
type textarea "x"
type textarea "[DATE] [PERSON_NAME], cover under our 1-year labor warranty? -9/8 GA - I finall…"
type textarea "x"
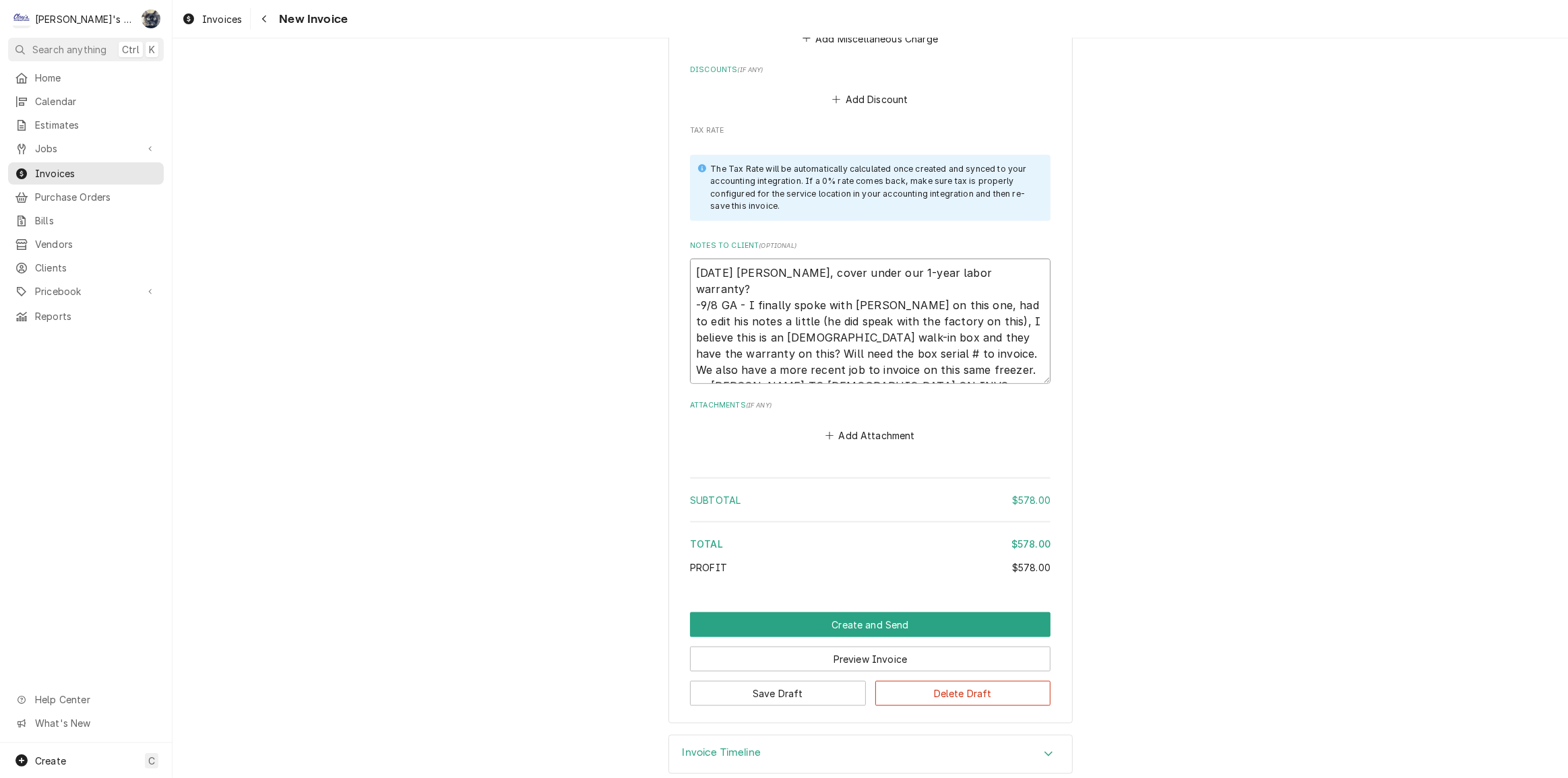
type textarea "[DATE] [PERSON_NAME], cover under our 1-year labor warranty? -9/8 GA - I finall…"
type textarea "x"
type textarea "[DATE] [PERSON_NAME], cover under our 1-year labor warranty? -9/8 GA - I finall…"
type textarea "x"
type textarea "[DATE] [PERSON_NAME], cover under our 1-year labor warranty? -9/8 GA - I finall…"
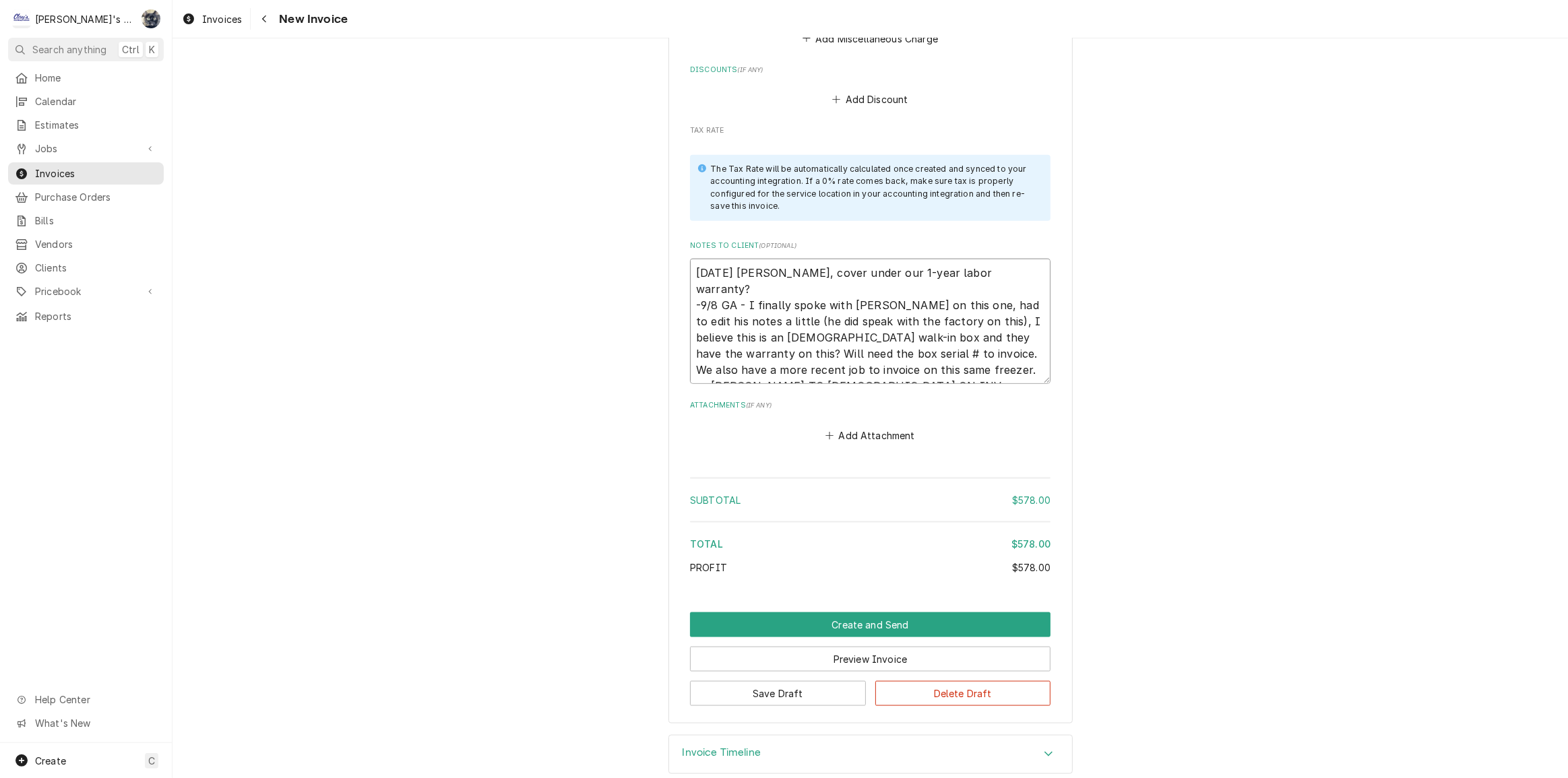
type textarea "x"
type textarea "[DATE] [PERSON_NAME], cover under our 1-year labor warranty? -9/8 GA - I finall…"
type textarea "x"
type textarea "[DATE] [PERSON_NAME], cover under our 1-year labor warranty? -9/8 GA - I finall…"
type textarea "x"
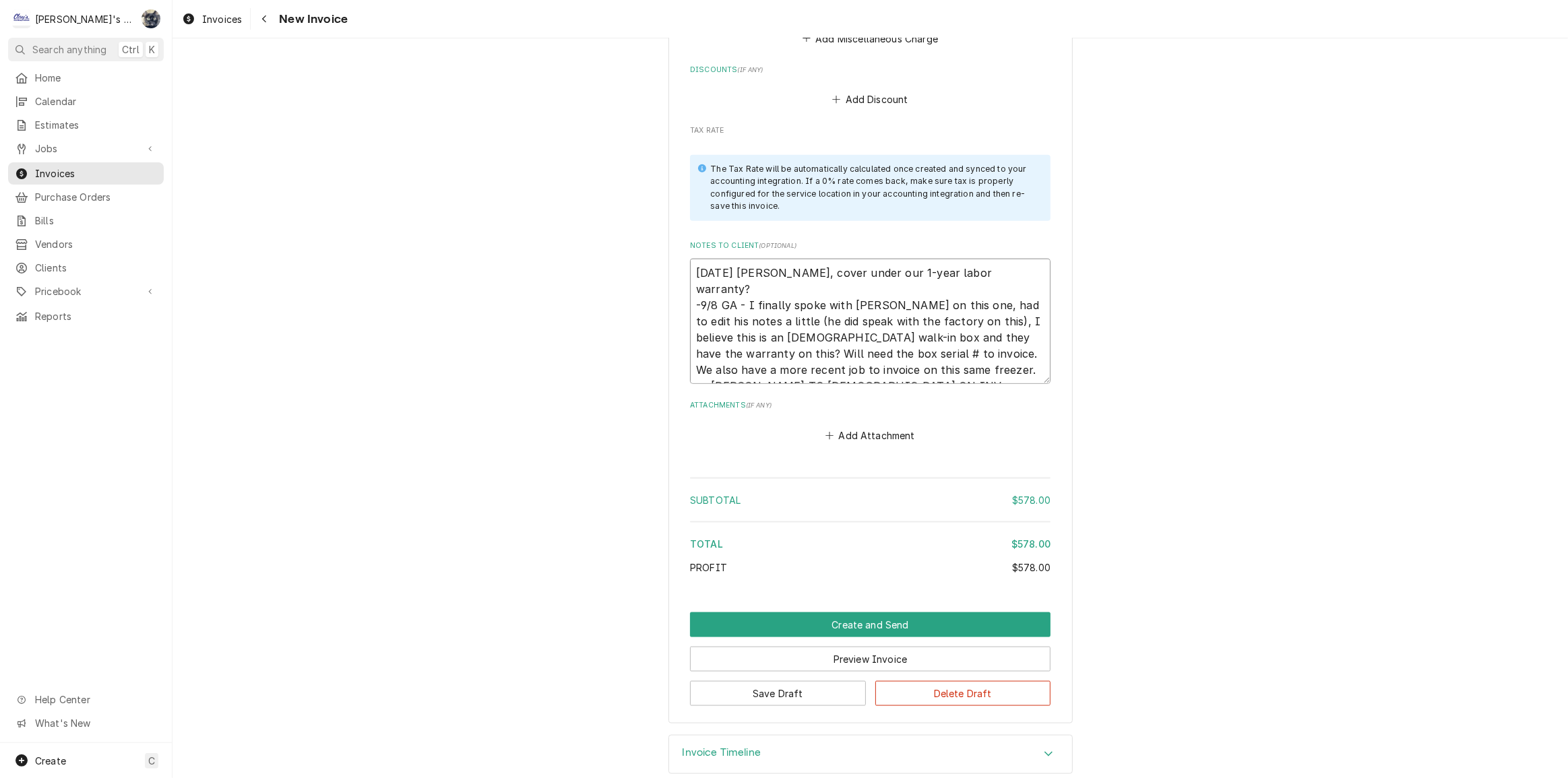
type textarea "[DATE] [PERSON_NAME], cover under our 1-year labor warranty? -9/8 GA - I finall…"
type textarea "x"
type textarea "[DATE] [PERSON_NAME], cover under our 1-year labor warranty? -9/8 GA - I finall…"
type textarea "x"
type textarea "[DATE] [PERSON_NAME], cover under our 1-year labor warranty? -9/8 GA - I finall…"
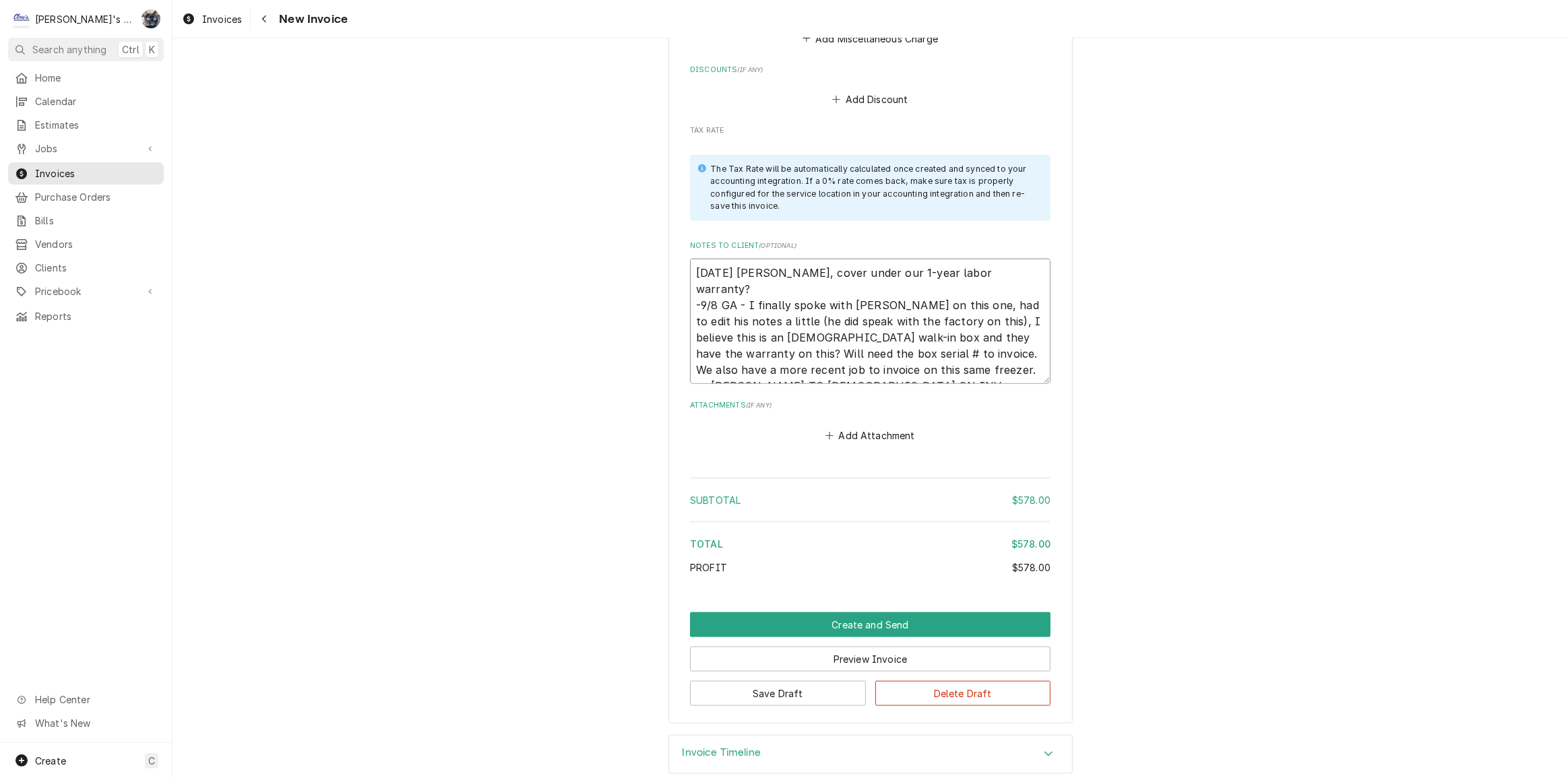
type textarea "x"
type textarea "[DATE] [PERSON_NAME], cover under our 1-year labor warranty? -9/8 GA - I finall…"
type textarea "x"
type textarea "[DATE] [PERSON_NAME], cover under our 1-year labor warranty? -9/8 GA - I finall…"
type textarea "x"
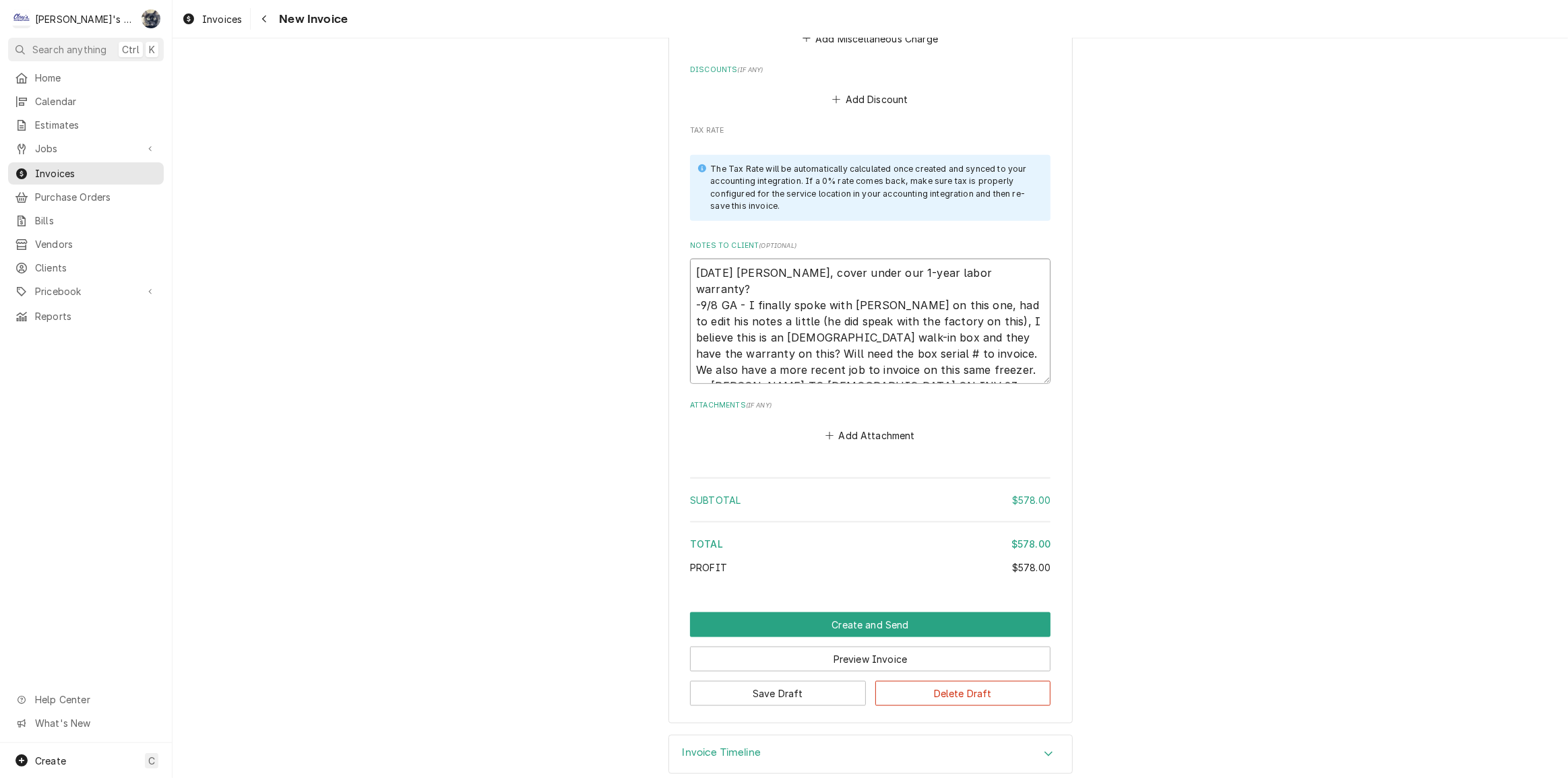
type textarea "[DATE] [PERSON_NAME], cover under our 1-year labor warranty? -9/8 GA - I finall…"
type textarea "x"
type textarea "[DATE] [PERSON_NAME], cover under our 1-year labor warranty? -9/8 GA - I finall…"
click at [906, 688] on button "Delete Draft" at bounding box center [963, 693] width 176 height 24
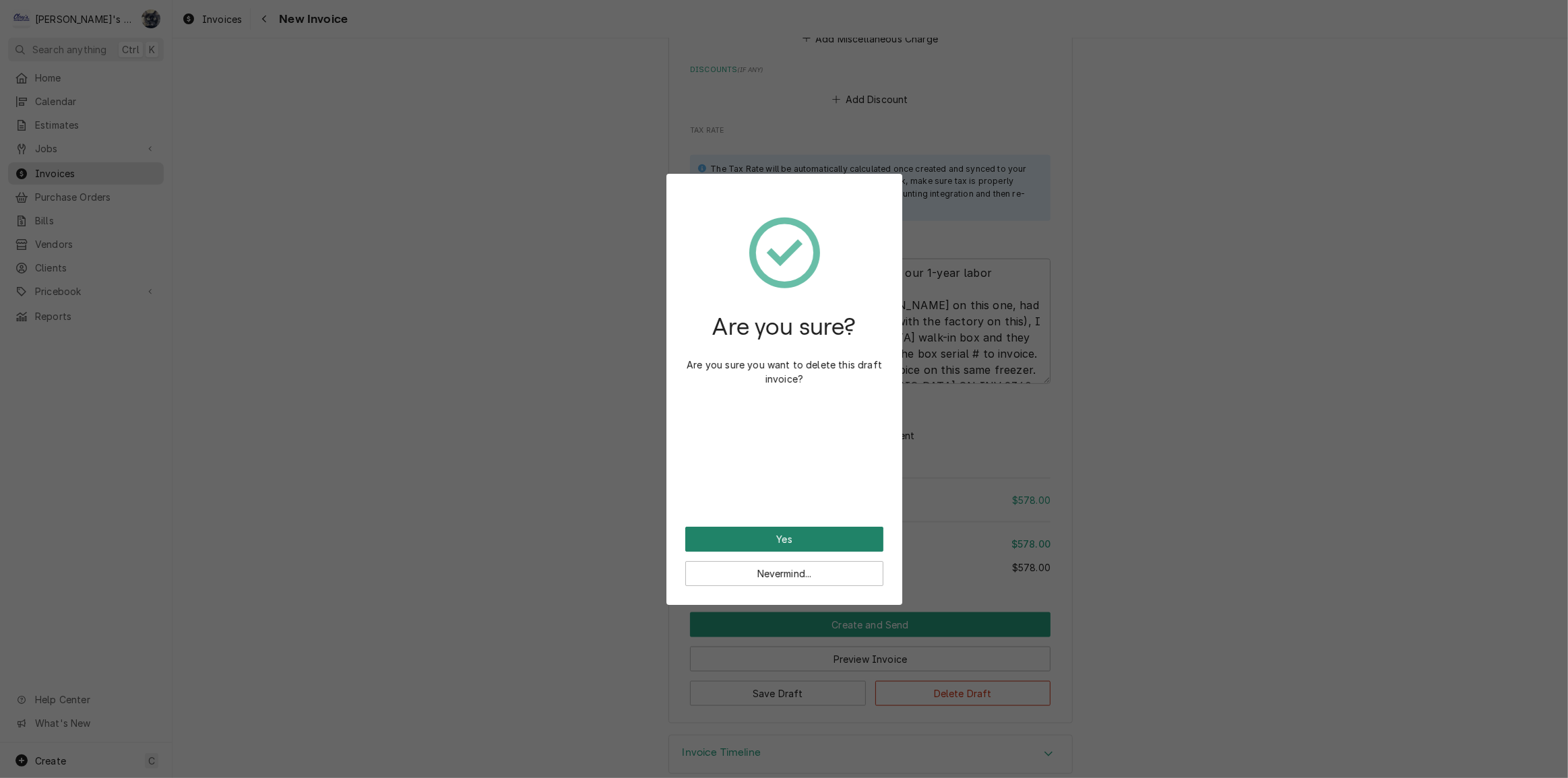
click at [772, 542] on button "Yes" at bounding box center [784, 539] width 198 height 24
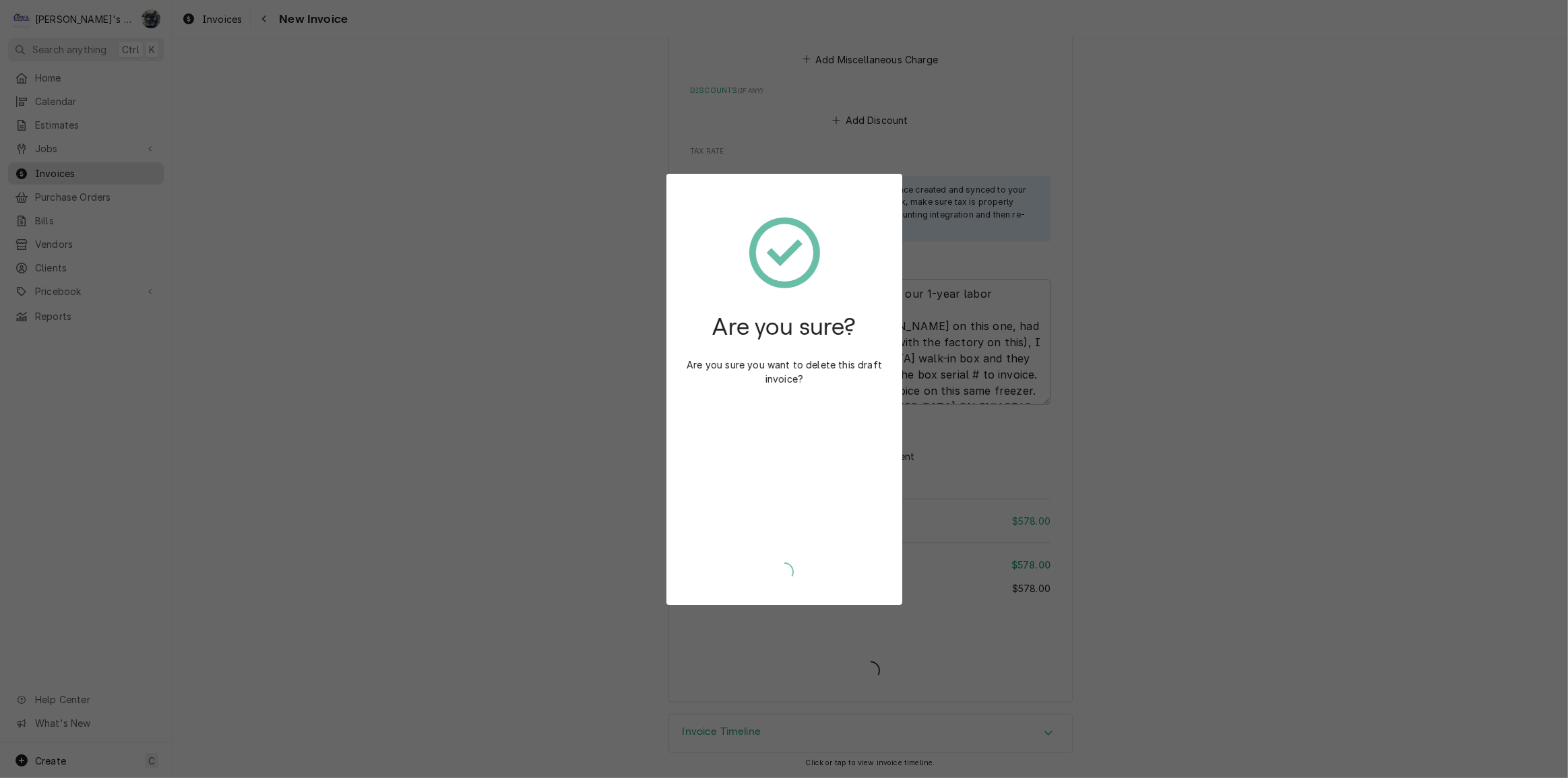
scroll to position [1728, 0]
type textarea "x"
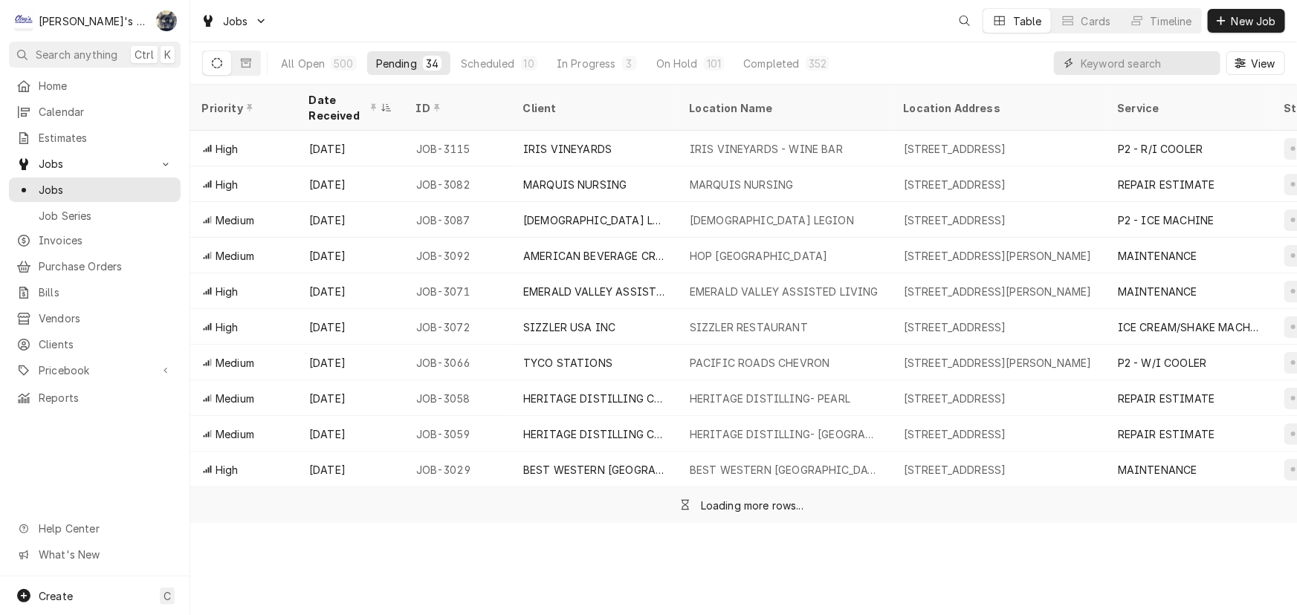
click at [1151, 59] on input "Dynamic Content Wrapper" at bounding box center [1146, 63] width 132 height 24
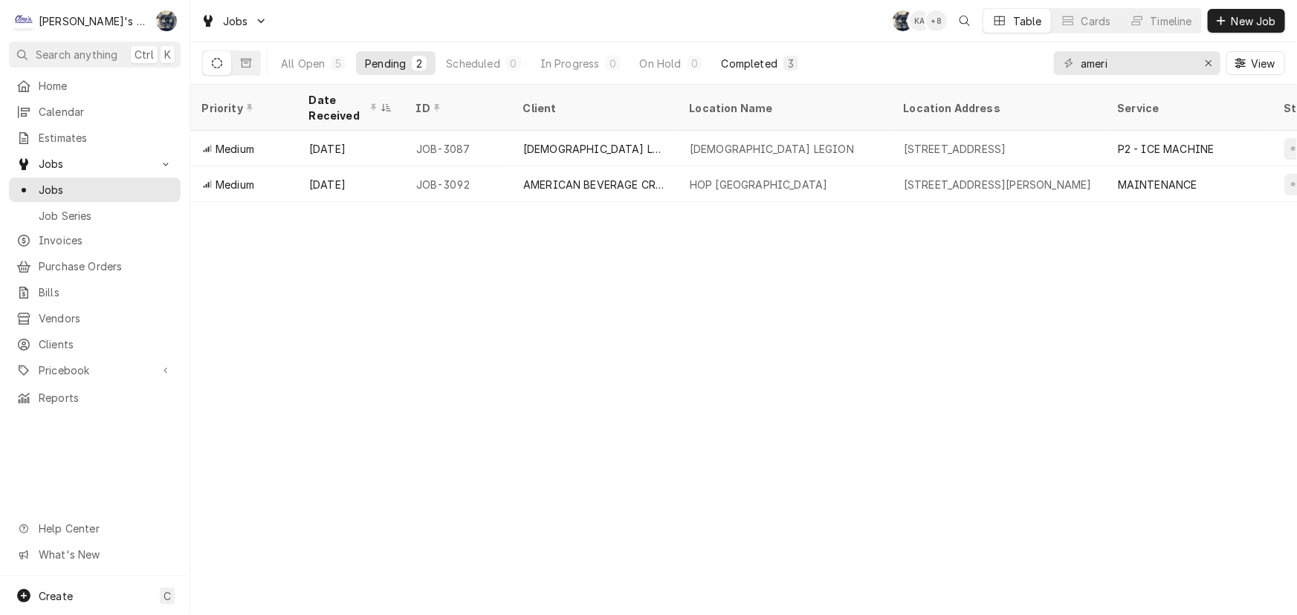
click at [737, 54] on button "Completed 3" at bounding box center [760, 63] width 94 height 24
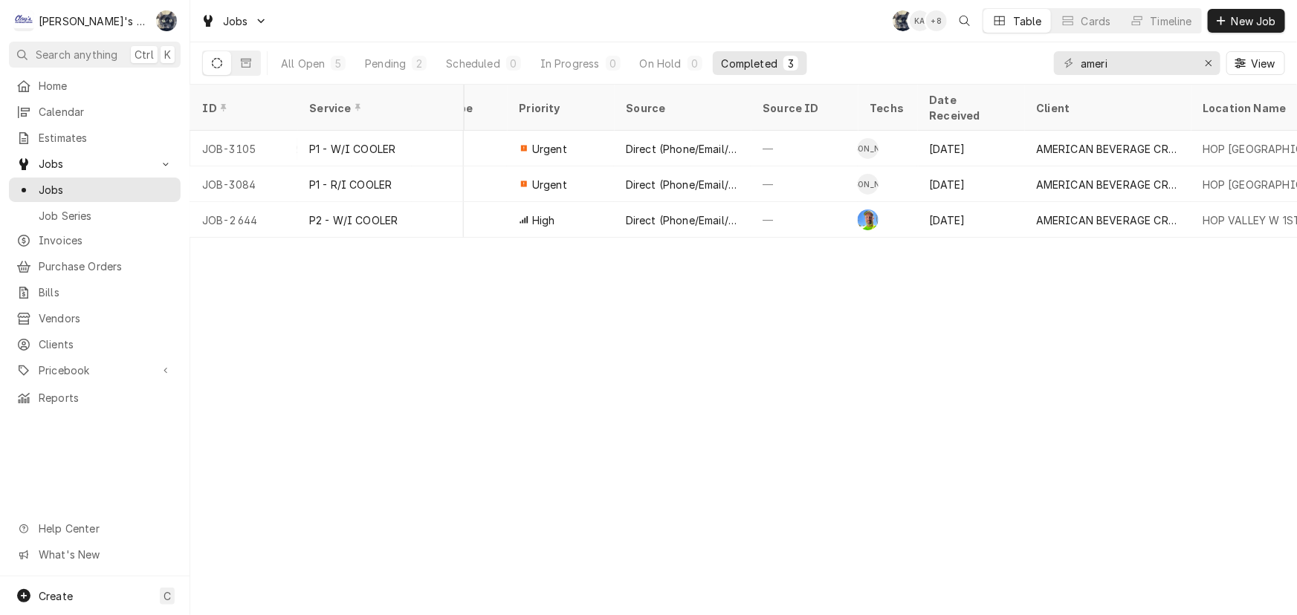
scroll to position [0, 409]
click at [244, 63] on icon "Dynamic Content Wrapper" at bounding box center [246, 63] width 10 height 10
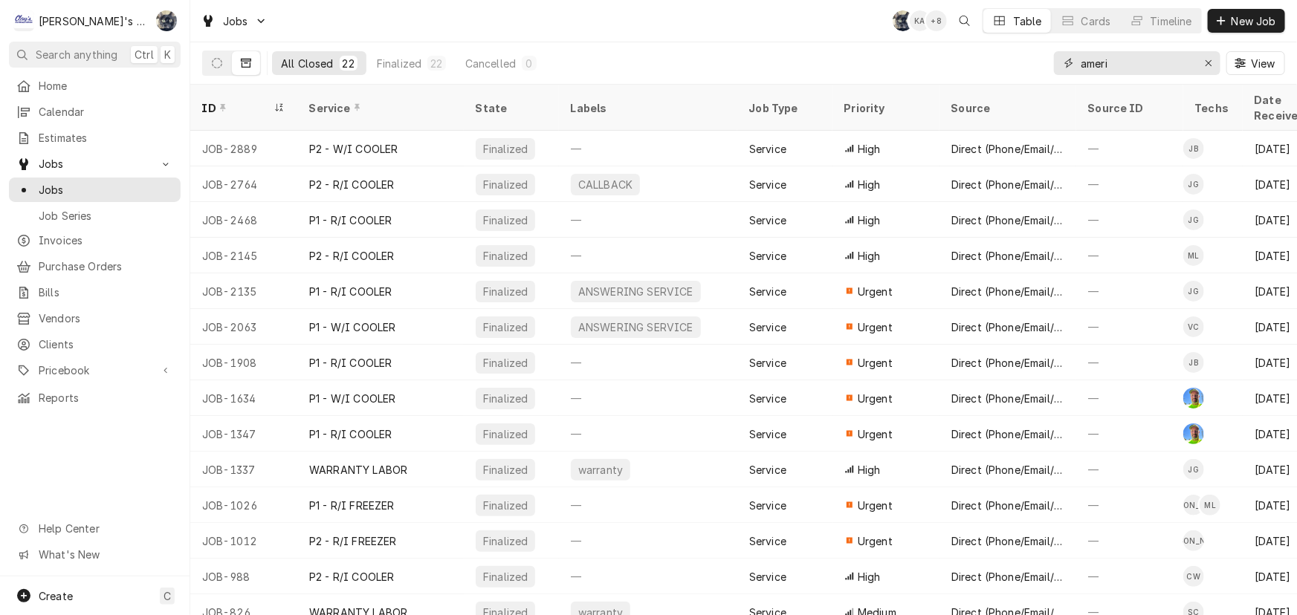
click at [1132, 59] on input "ameri" at bounding box center [1135, 63] width 111 height 24
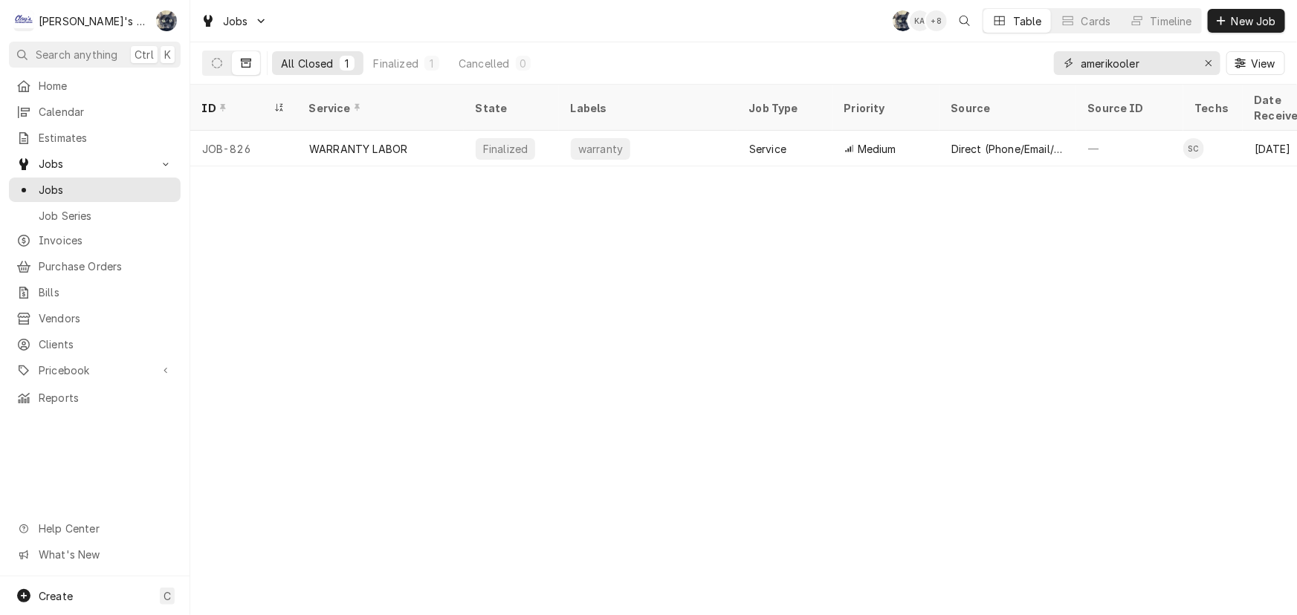
type input "amerikooler"
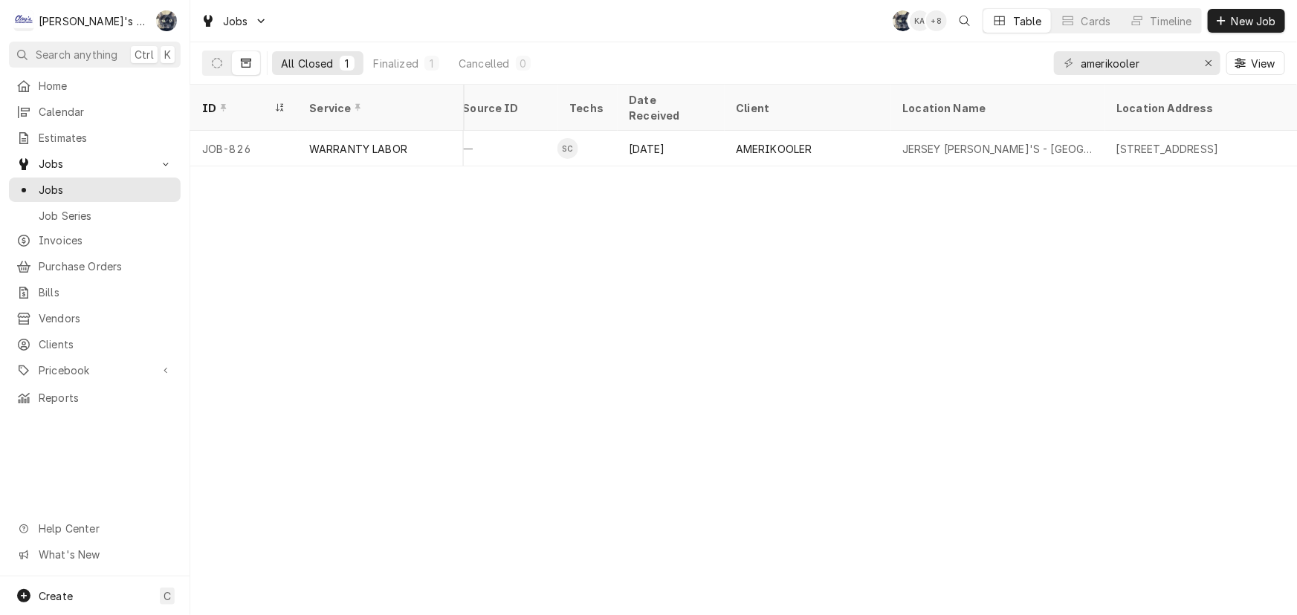
scroll to position [0, 632]
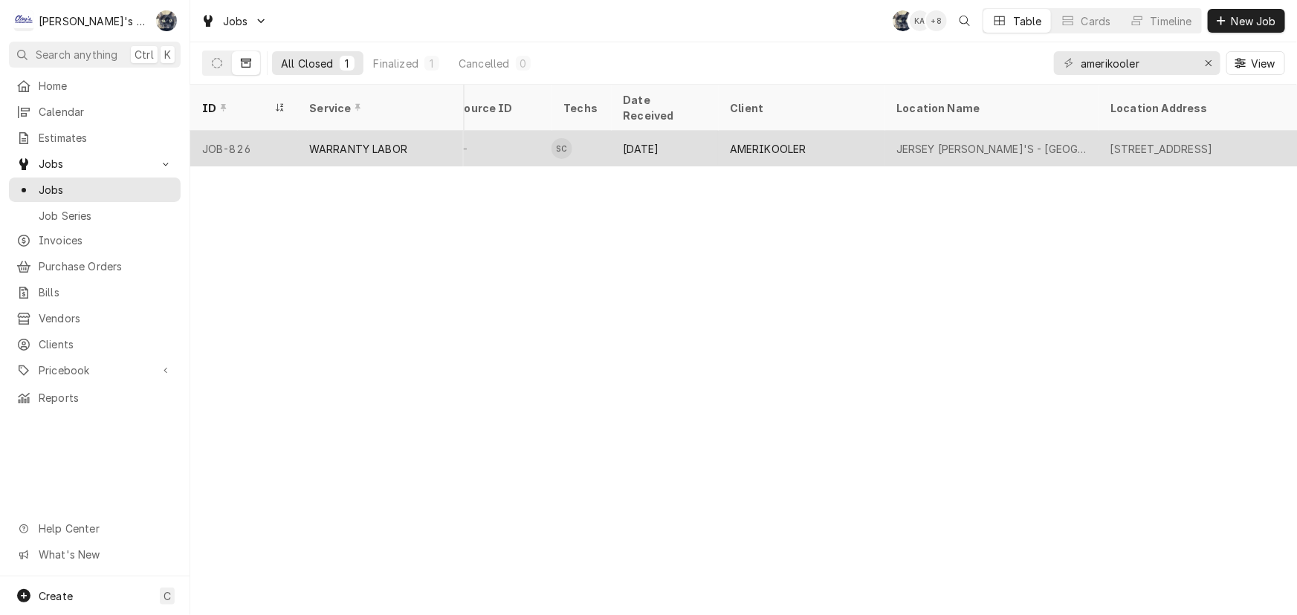
click at [1014, 141] on div "JERSEY MIKE'S - ALBANY" at bounding box center [991, 149] width 190 height 16
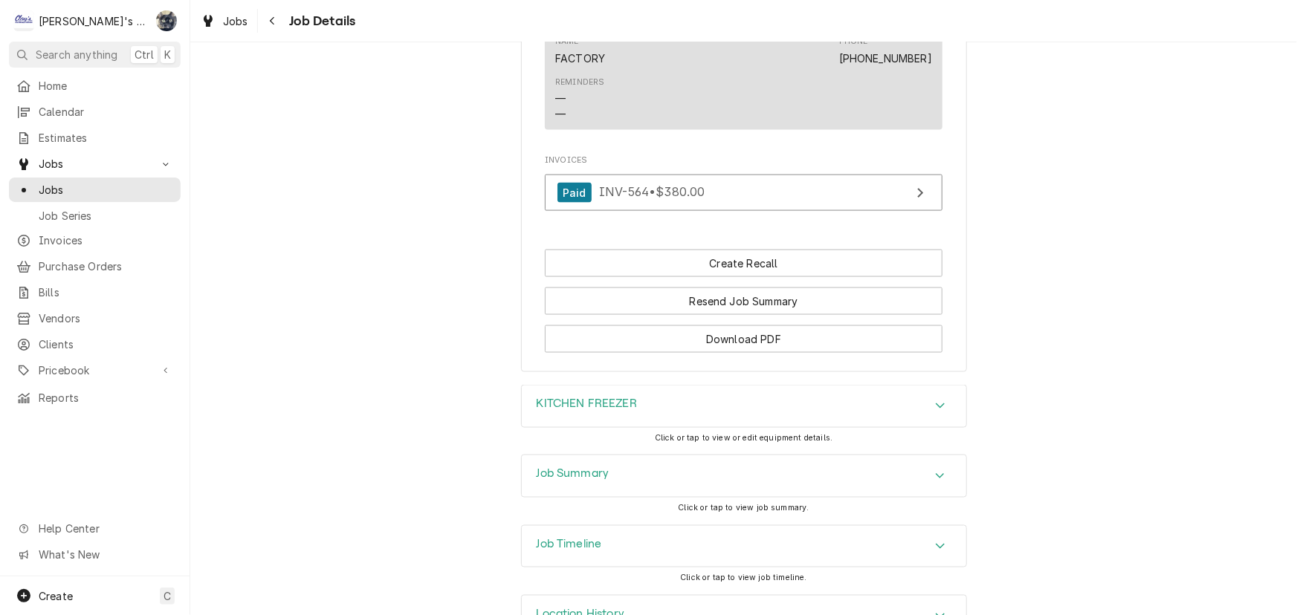
scroll to position [1080, 0]
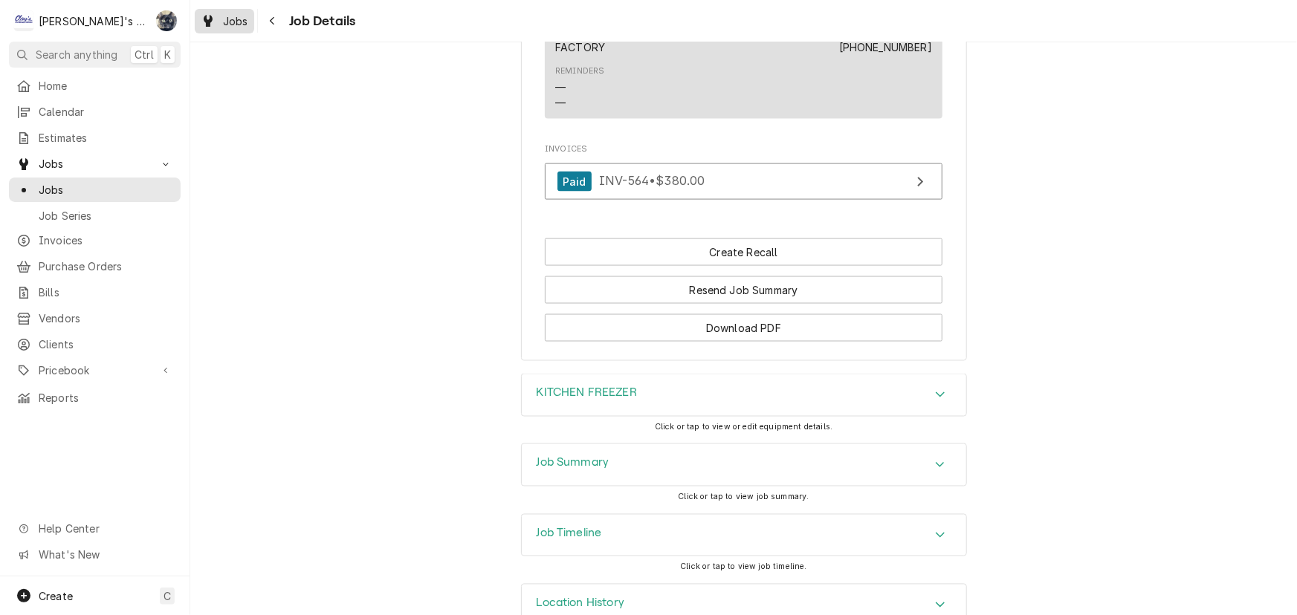
click at [222, 31] on link "Jobs" at bounding box center [224, 21] width 59 height 25
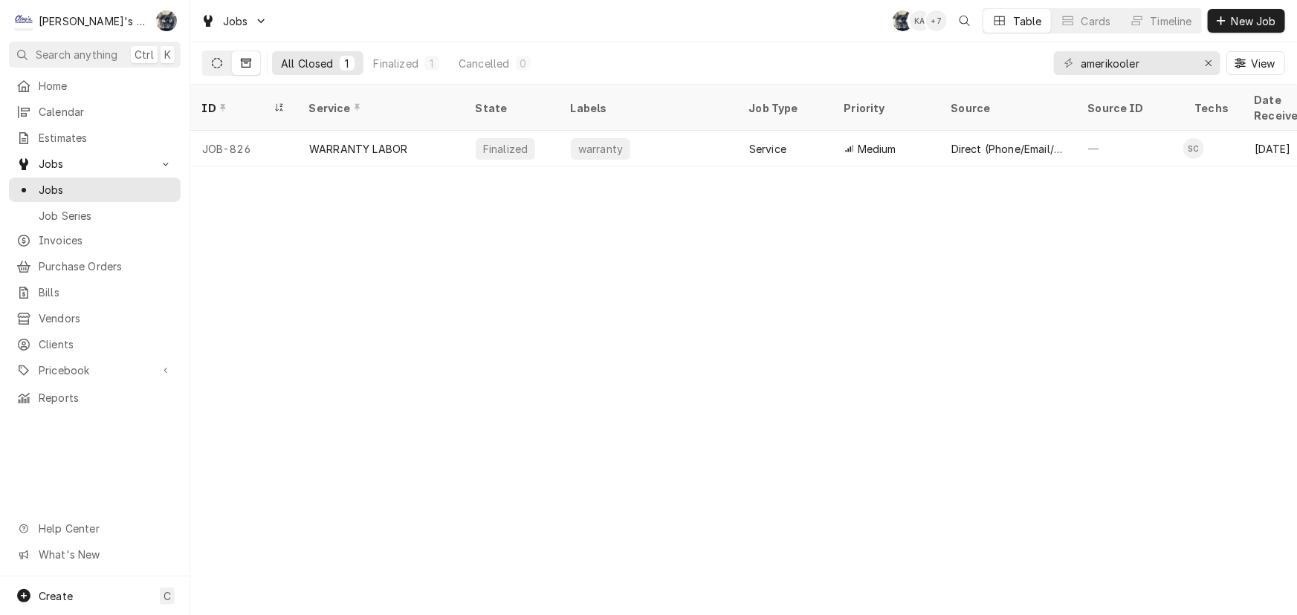
click at [220, 61] on icon "Dynamic Content Wrapper" at bounding box center [217, 63] width 10 height 10
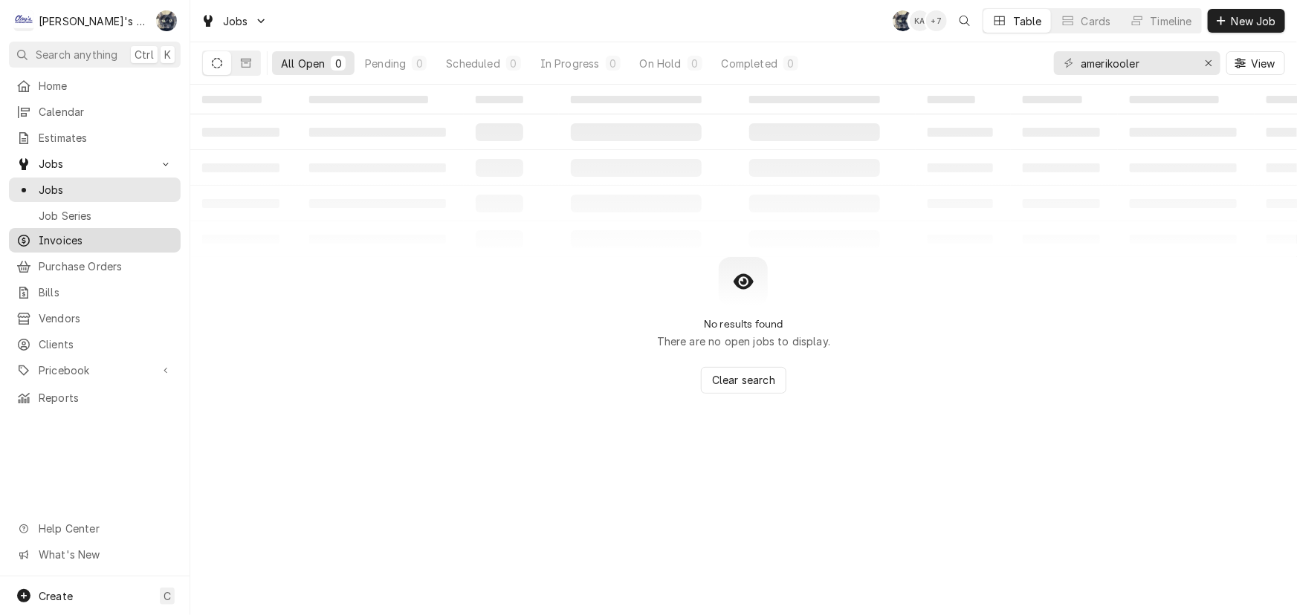
click at [98, 233] on span "Invoices" at bounding box center [106, 241] width 134 height 16
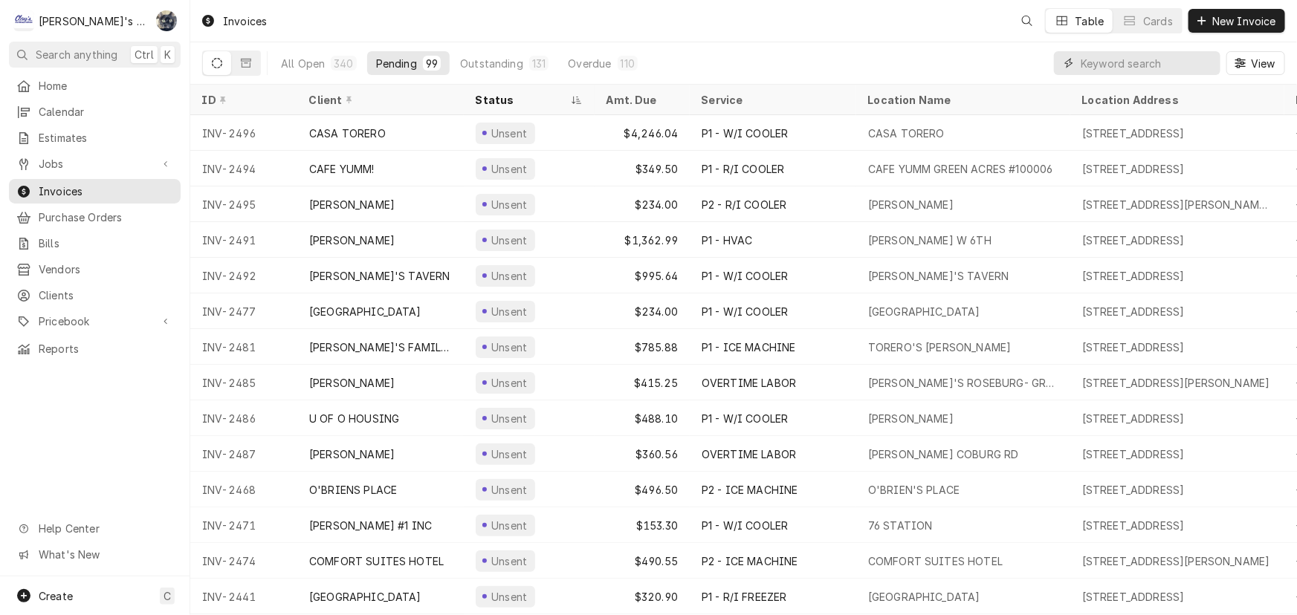
click at [1164, 57] on input "Dynamic Content Wrapper" at bounding box center [1146, 63] width 132 height 24
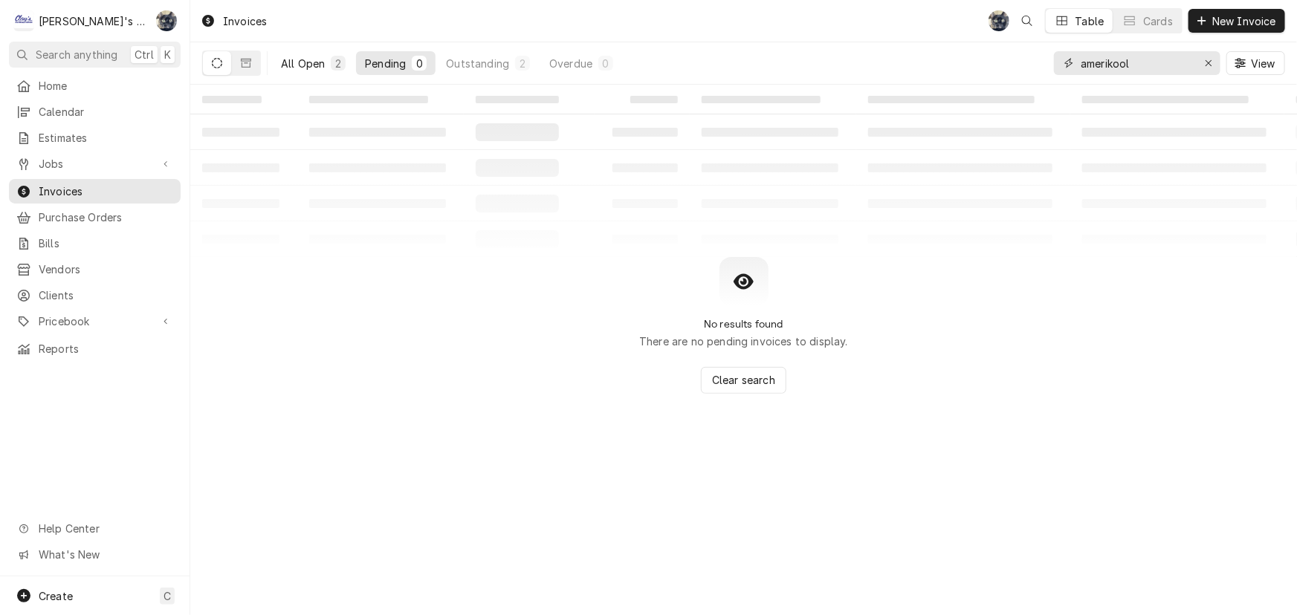
type input "amerikool"
click at [293, 59] on div "All Open" at bounding box center [303, 64] width 44 height 16
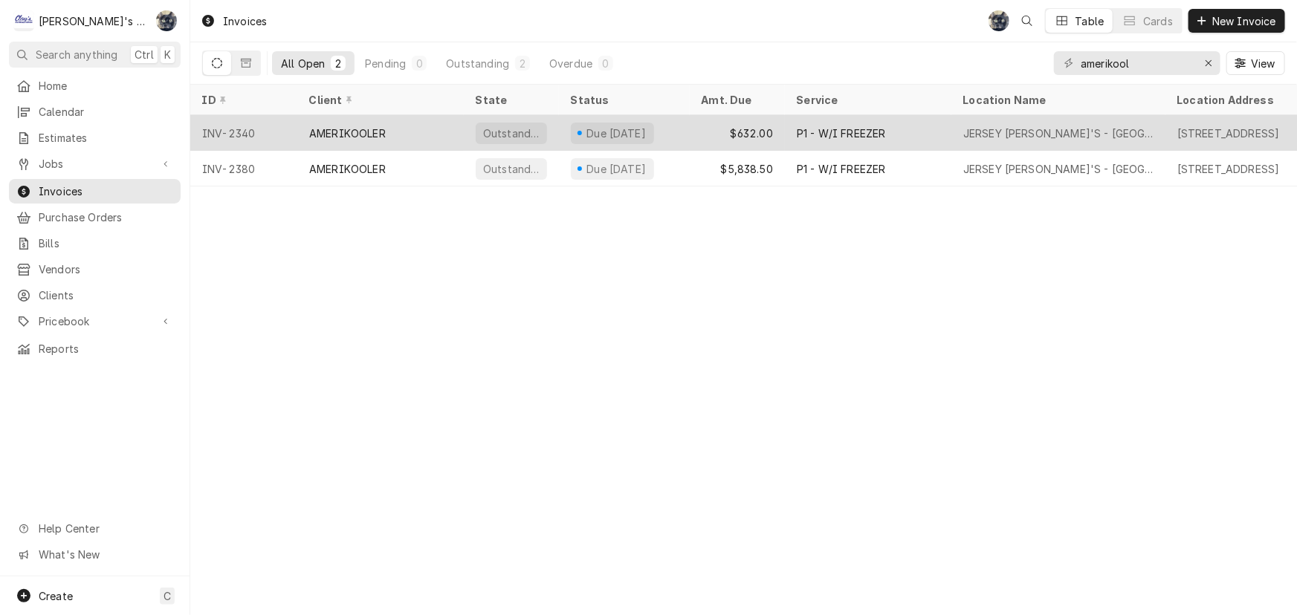
click at [722, 123] on div "$632.00" at bounding box center [737, 133] width 95 height 36
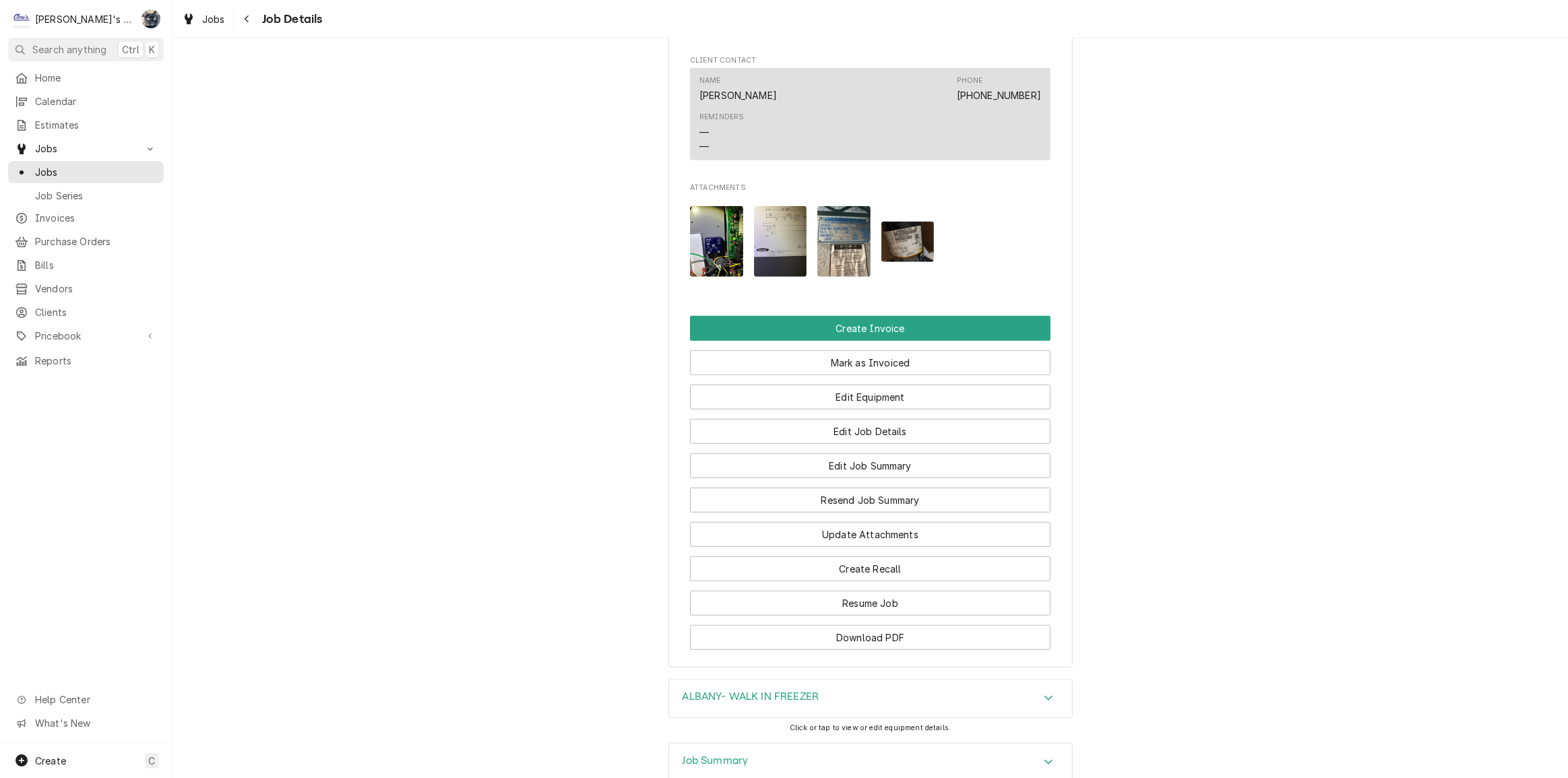
scroll to position [1312, 0]
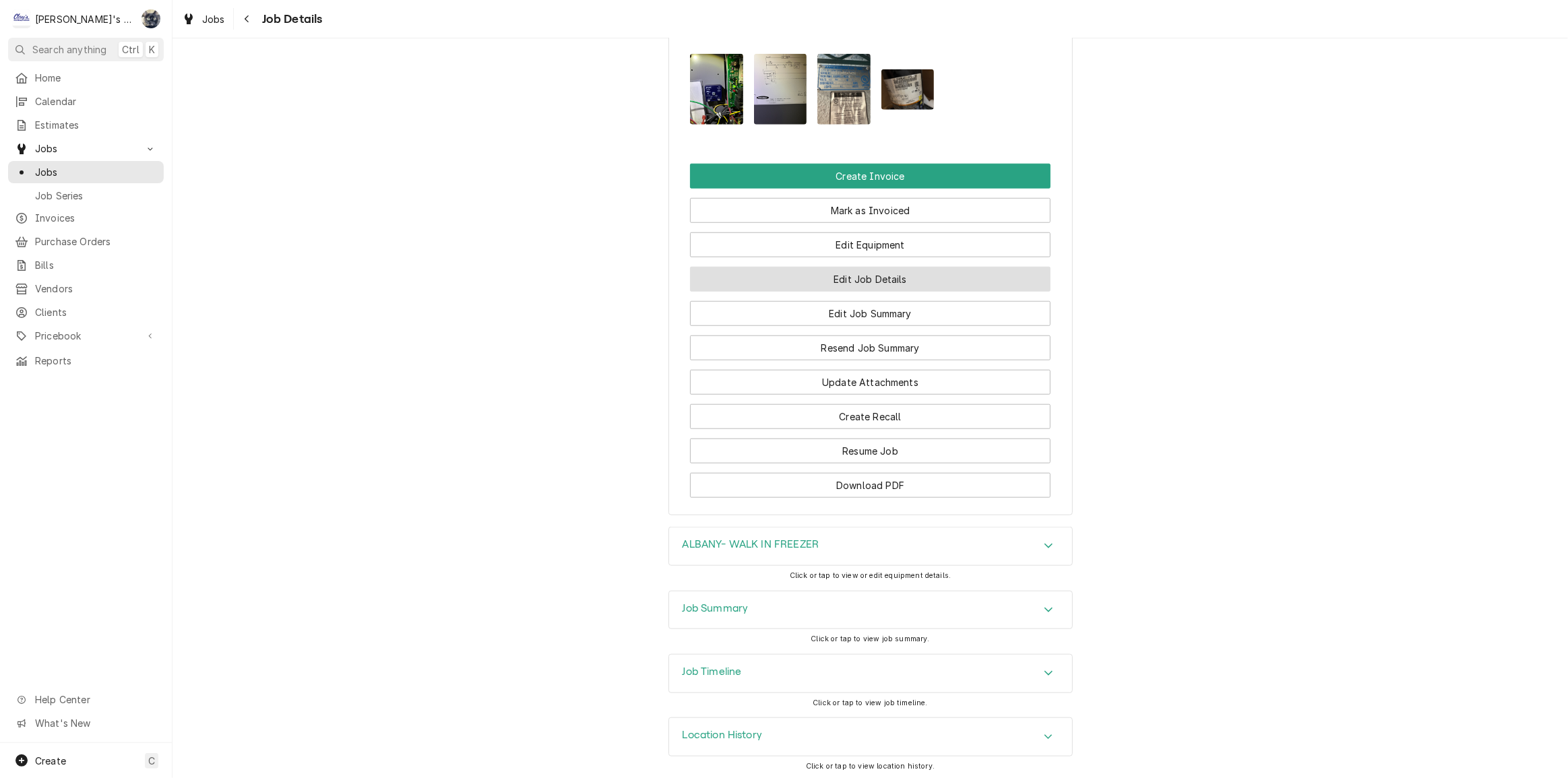
click at [874, 281] on button "Edit Job Details" at bounding box center [871, 278] width 361 height 24
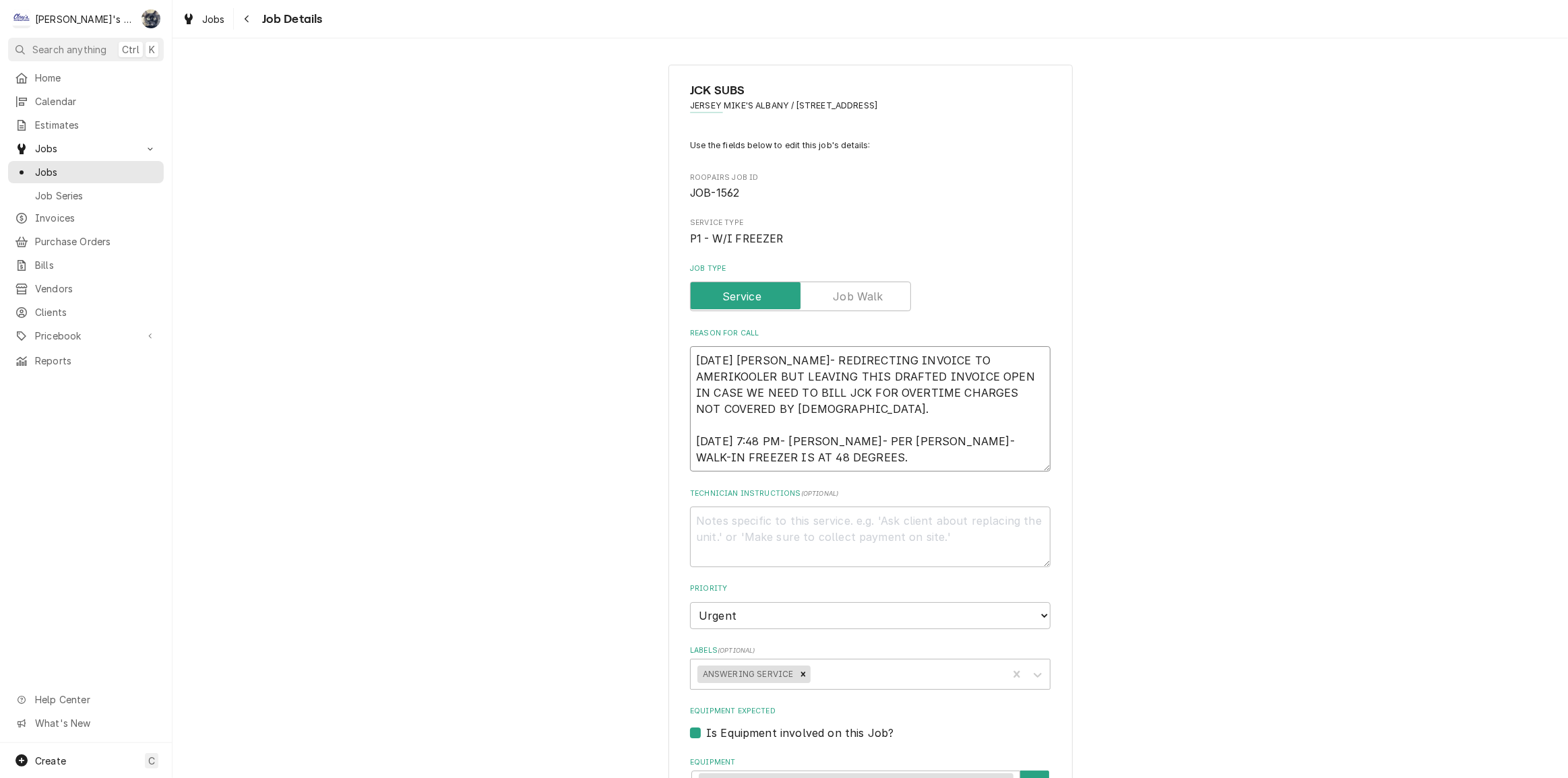
click at [823, 406] on textarea "9/12/2025 SARAH- REDIRECTING INVOICE TO AMERIKOOLER BUT LEAVING THIS DRAFTED IN…" at bounding box center [871, 409] width 361 height 125
click at [1031, 360] on textarea "9/12/2025 SARAH- REDIRECTING INVOICE TO AMERIKOOLER BUT LEAVING THIS DRAFTED IN…" at bounding box center [871, 409] width 361 height 125
type textarea "x"
type textarea "9/12/2025 SARAH- REDIRECTING INVOICE TO AMERIKOOLER (BUT LEAVING THIS DRAFTED I…"
type textarea "x"
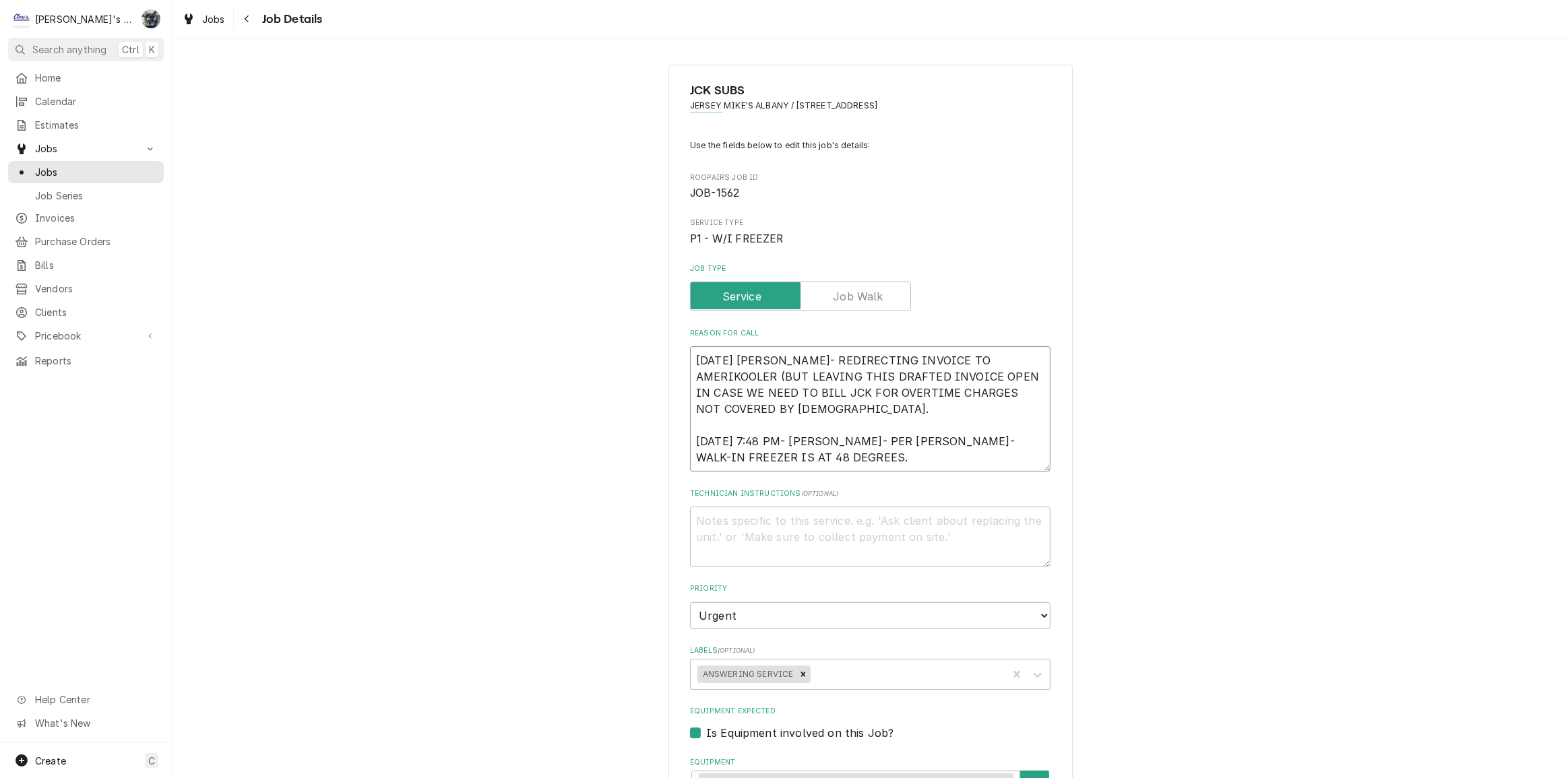
type textarea "9/12/2025 SARAH- REDIRECTING INVOICE TO AMERIKOOLER (IBUT LEAVING THIS DRAFTED …"
type textarea "x"
type textarea "9/12/2025 SARAH- REDIRECTING INVOICE TO AMERIKOOLER (INBUT LEAVING THIS DRAFTED…"
type textarea "x"
type textarea "9/12/2025 SARAH- REDIRECTING INVOICE TO AMERIKOOLER (INVBUT LEAVING THIS DRAFTE…"
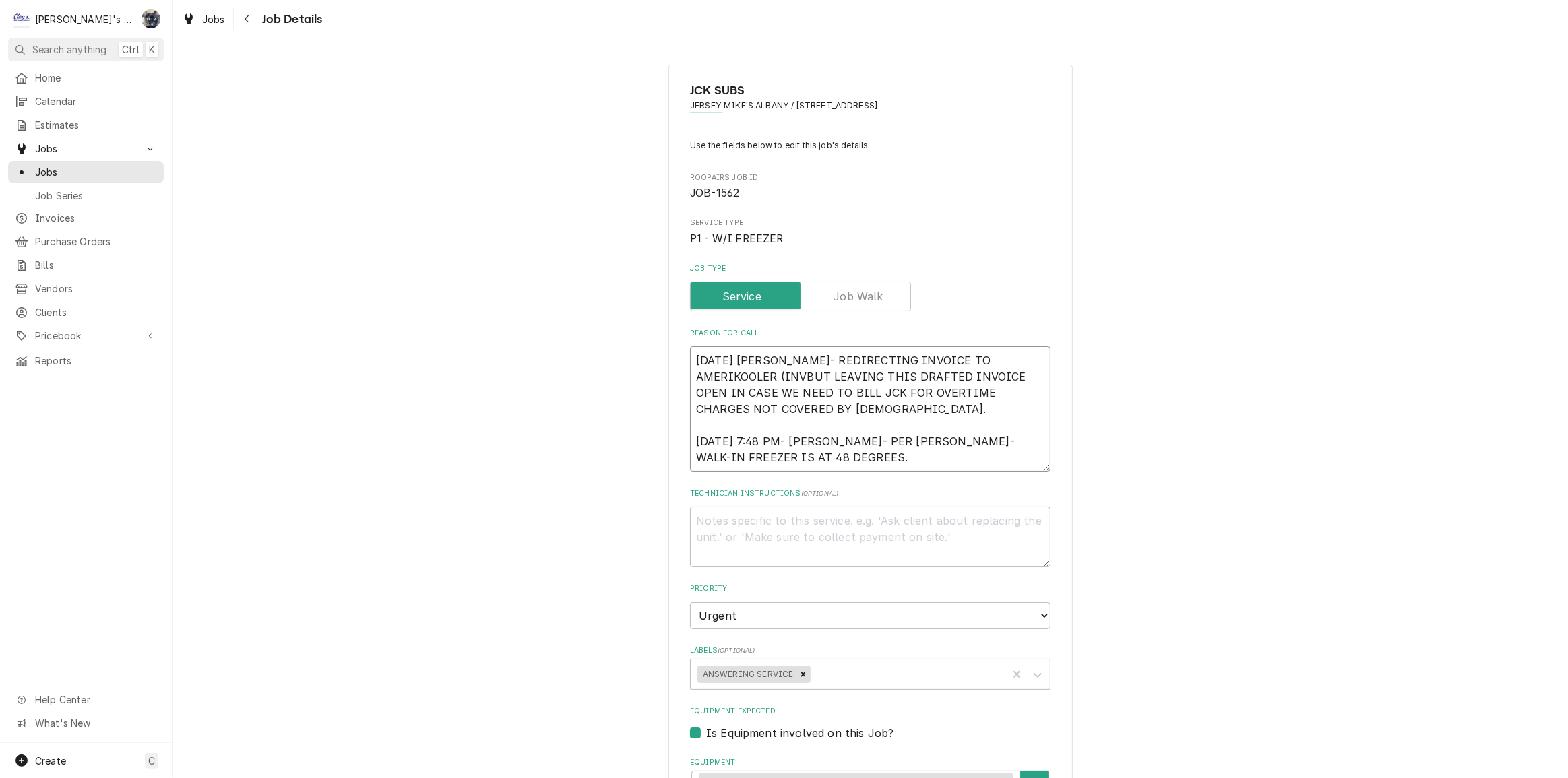
type textarea "x"
type textarea "9/12/2025 SARAH- REDIRECTING INVOICE TO AMERIKOOLER (INV-BUT LEAVING THIS DRAFT…"
type textarea "x"
type textarea "9/12/2025 SARAH- REDIRECTING INVOICE TO AMERIKOOLER (INV-2BUT LEAVING THIS DRAF…"
type textarea "x"
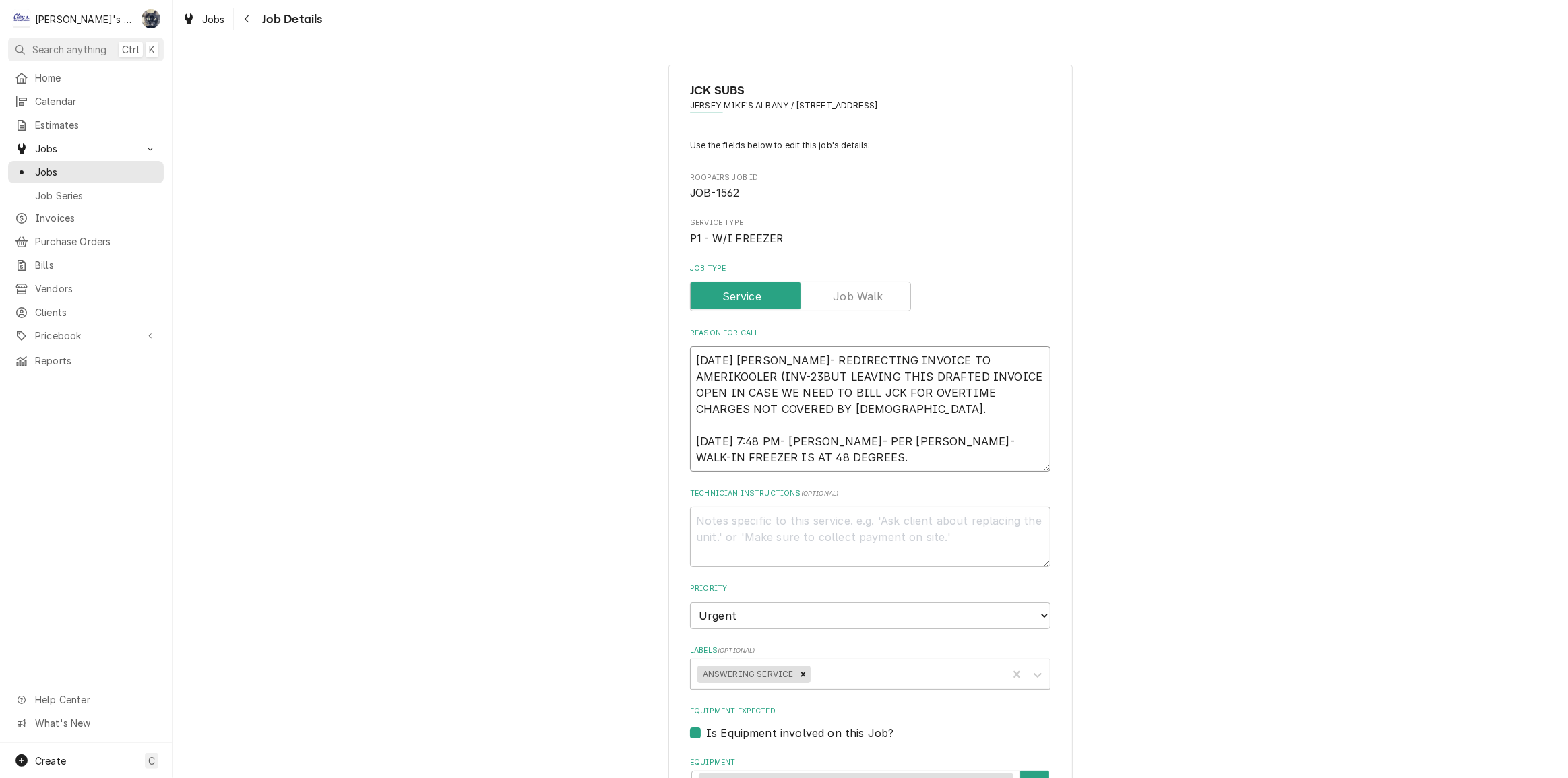
type textarea "9/12/2025 SARAH- REDIRECTING INVOICE TO AMERIKOOLER (INV-234BUT LEAVING THIS DR…"
type textarea "x"
type textarea "9/12/2025 SARAH- REDIRECTING INVOICE TO AMERIKOOLER (INV-2340BUT LEAVING THIS D…"
type textarea "x"
type textarea "9/12/2025 SARAH- REDIRECTING INVOICE TO AMERIKOOLER (INV-2340)BUT LEAVING THIS …"
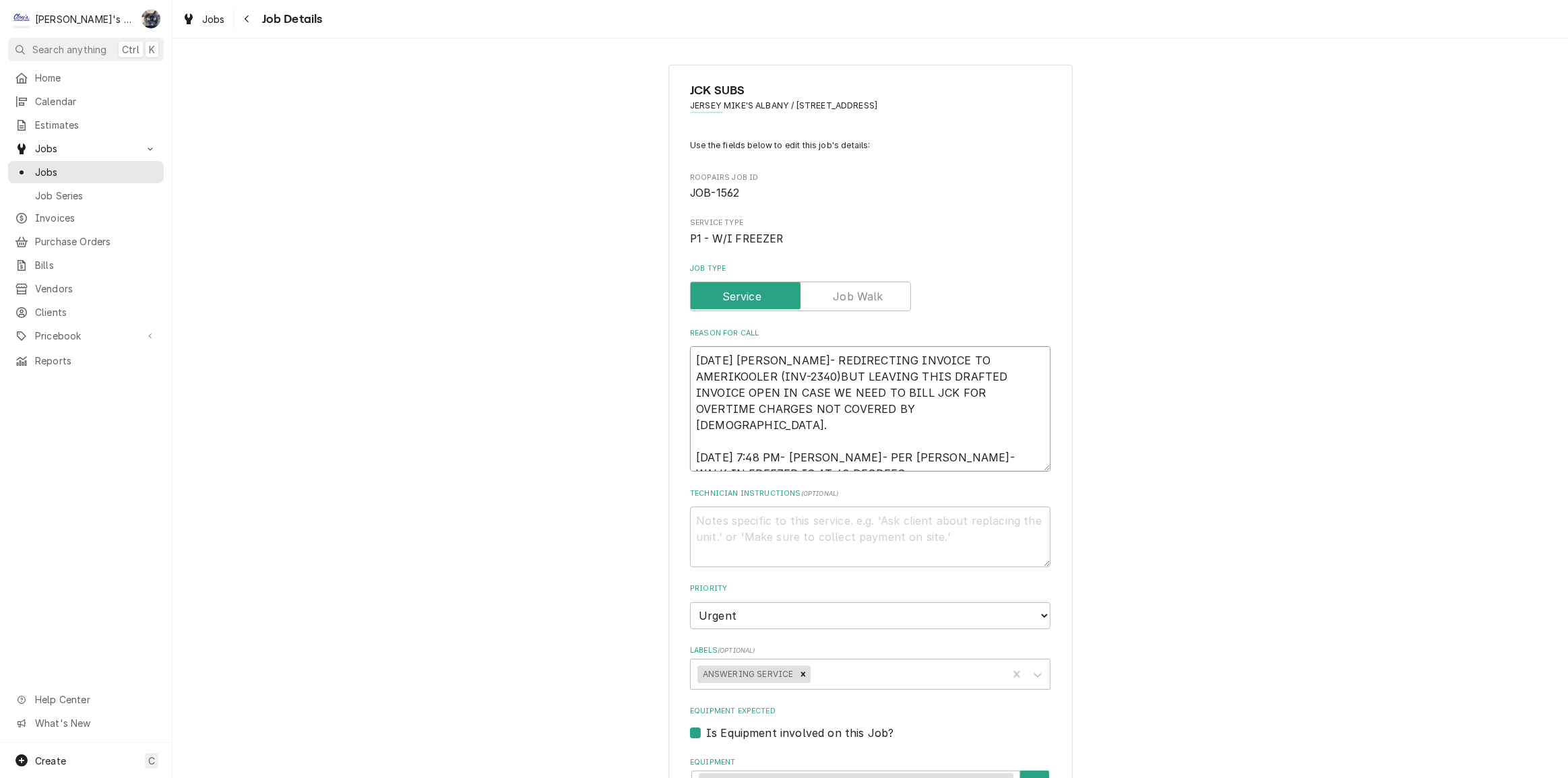
type textarea "x"
type textarea "9/12/2025 SARAH- REDIRECTING INVOICE TO AMERIKOOLER (INV-2340) BUT LEAVING THIS…"
type textarea "x"
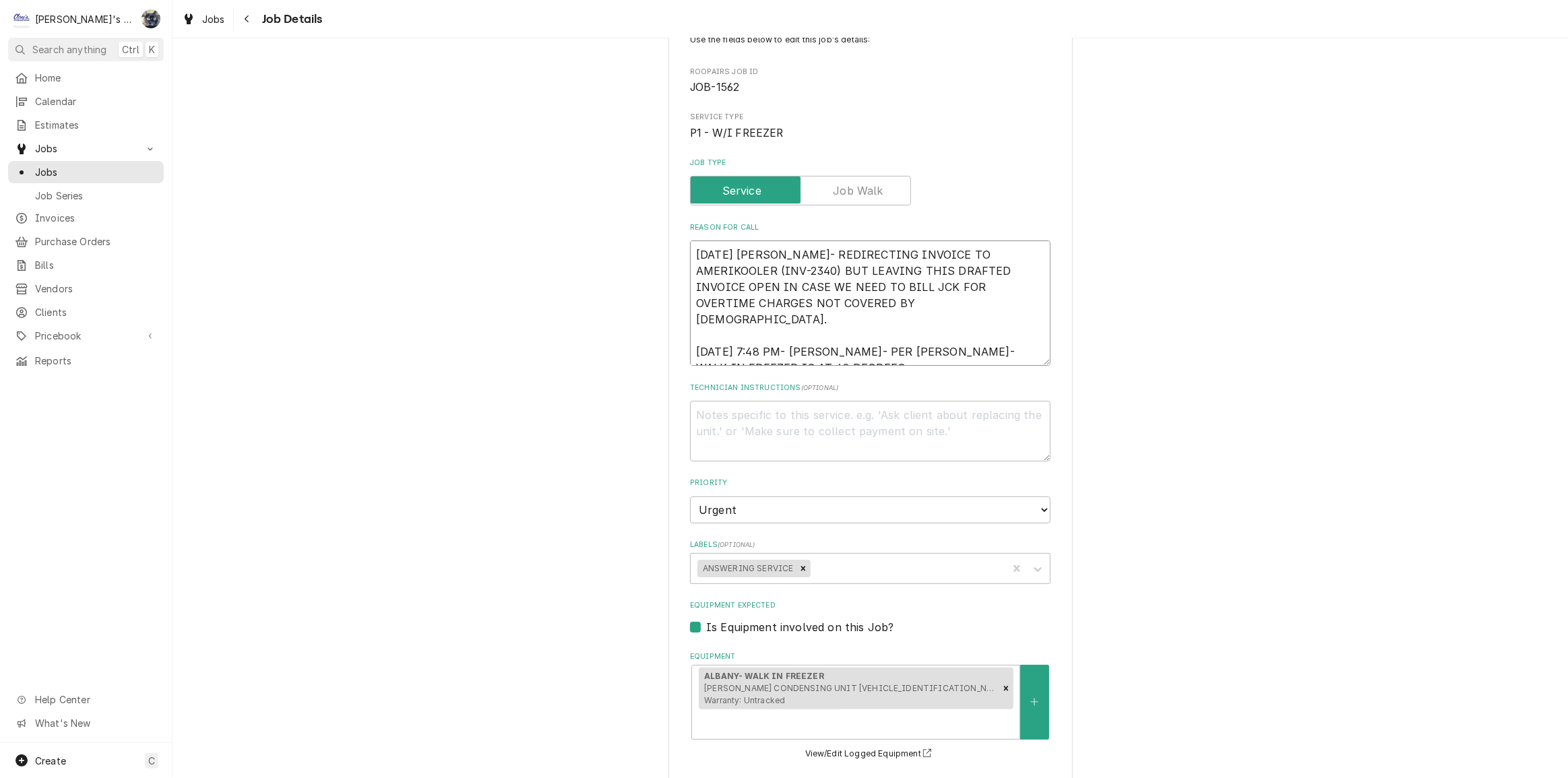
scroll to position [596, 0]
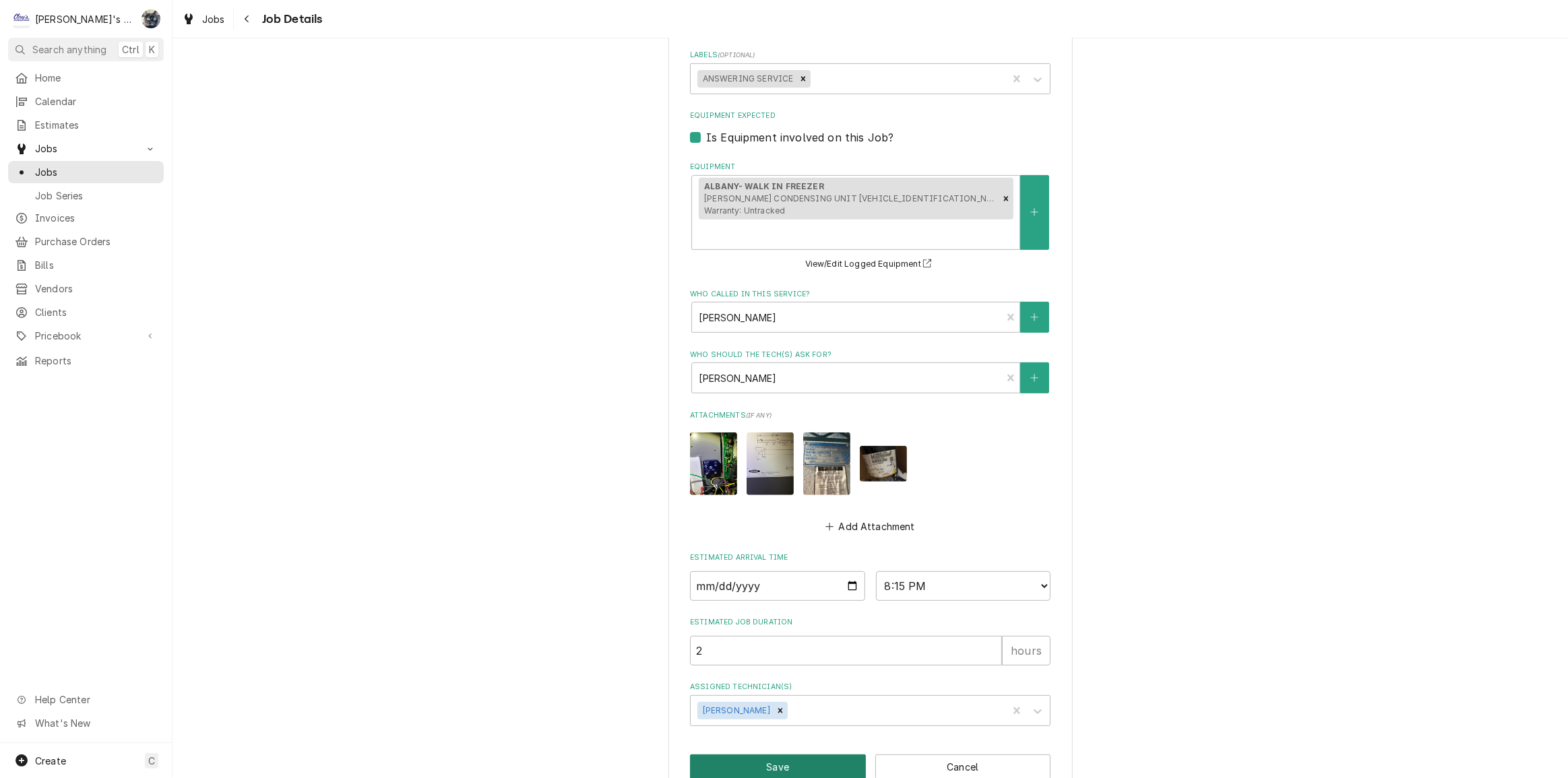
type textarea "9/12/2025 SARAH- REDIRECTING INVOICE TO AMERIKOOLER (INV-2340) BUT LEAVING THIS…"
click at [797, 754] on button "Save" at bounding box center [778, 766] width 176 height 24
type textarea "x"
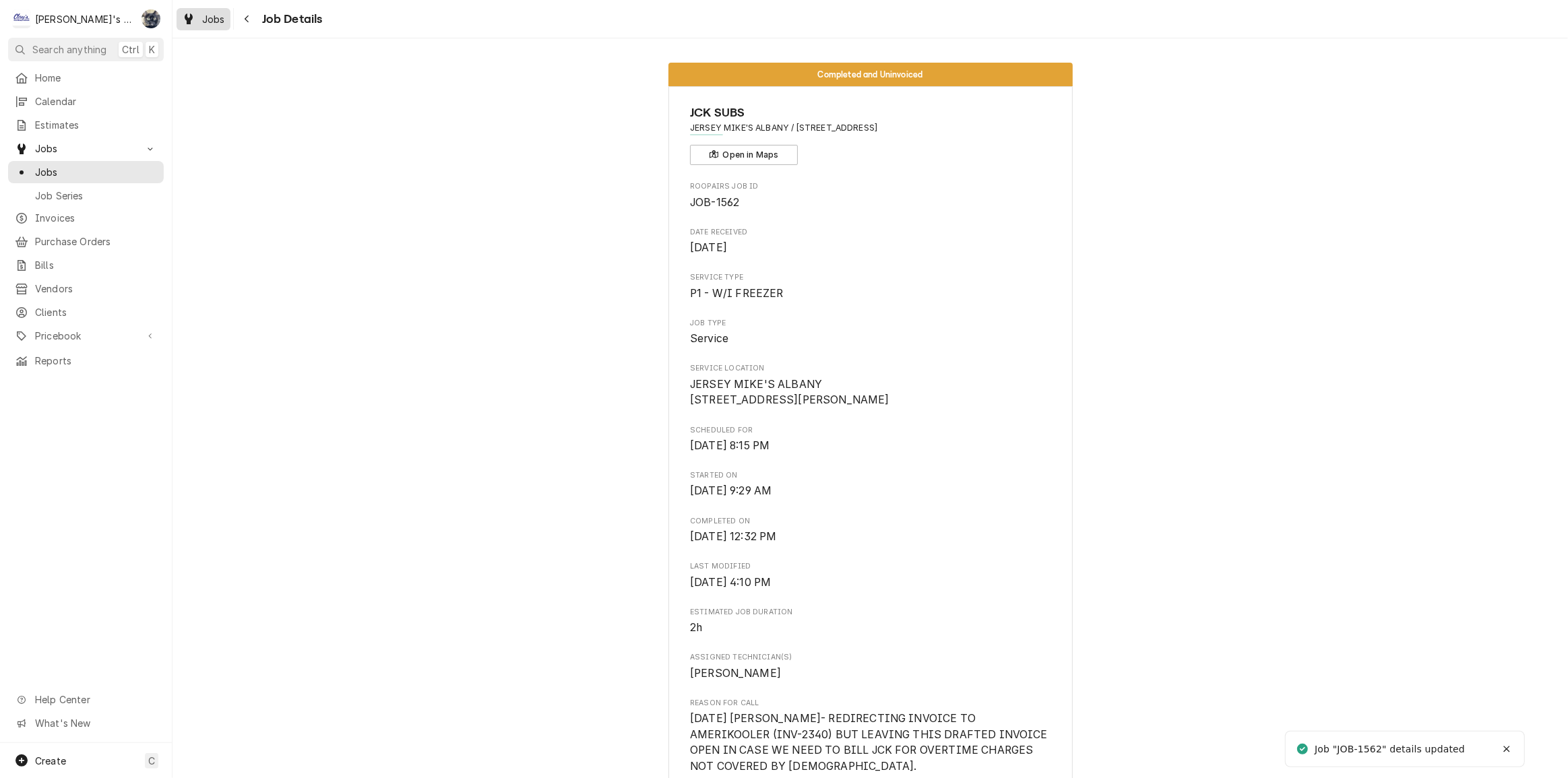
click at [211, 27] on link "Jobs" at bounding box center [203, 19] width 54 height 23
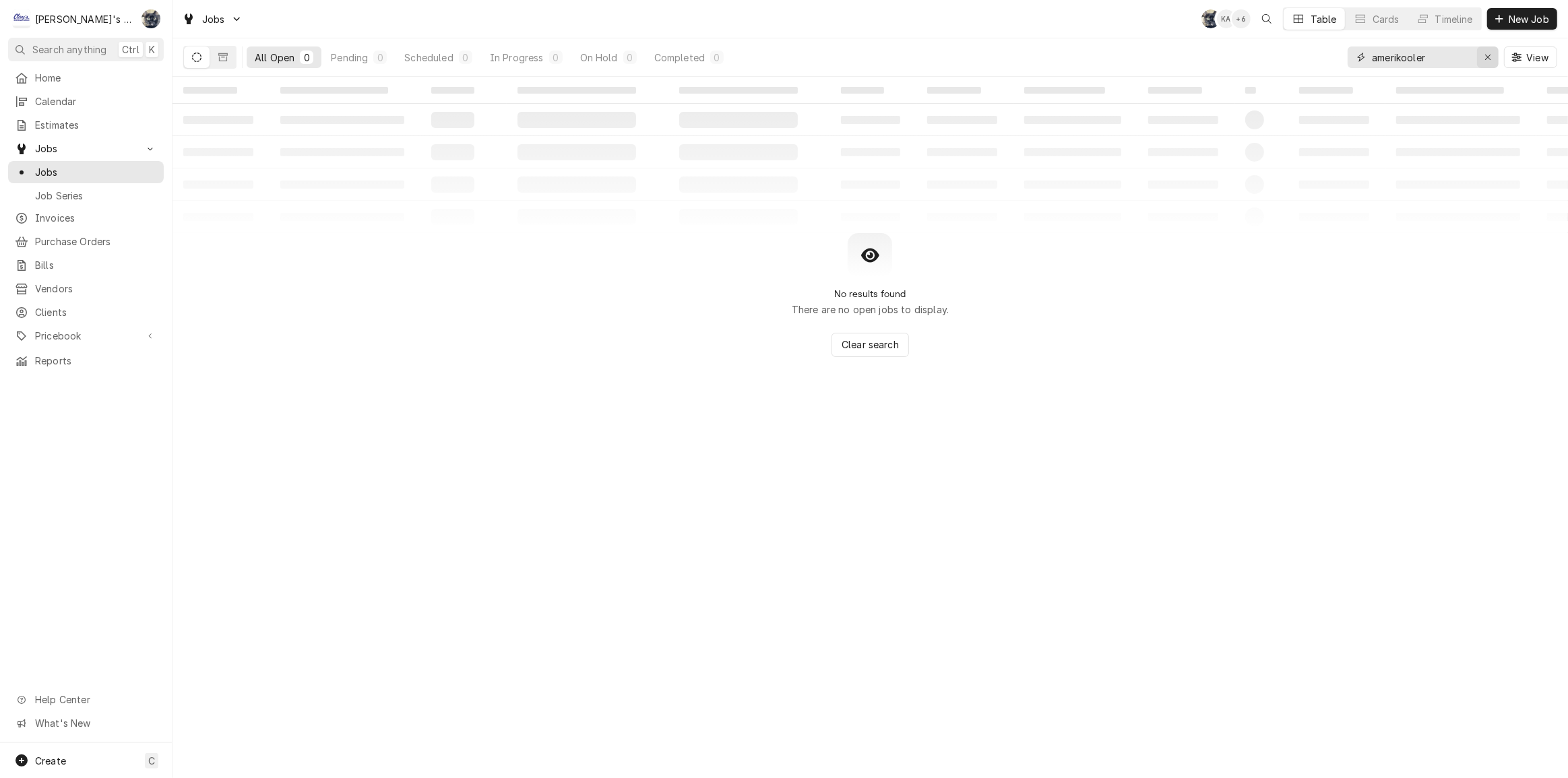
click at [1491, 56] on div "Erase input" at bounding box center [1487, 57] width 14 height 14
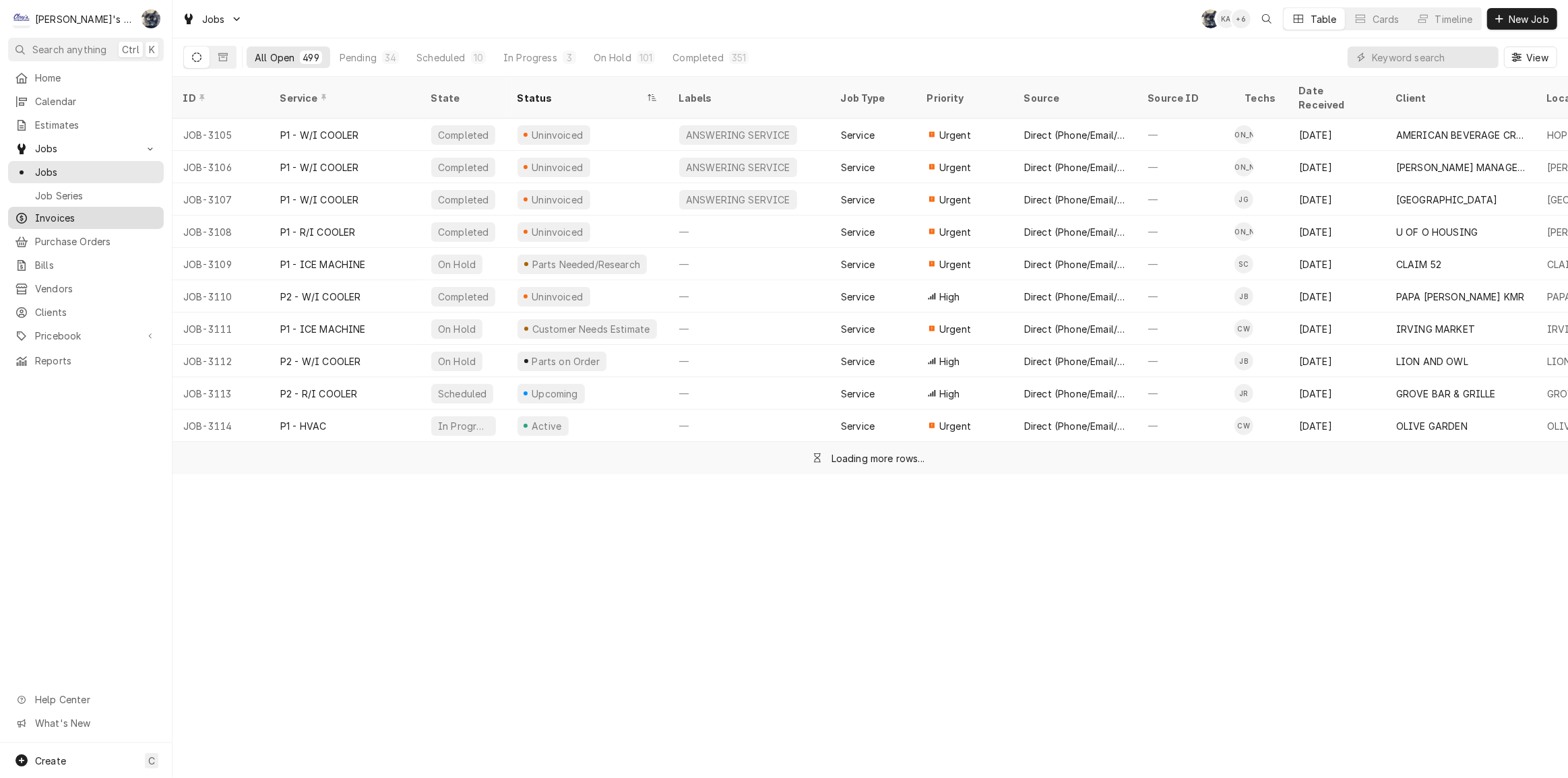
click at [95, 211] on span "Invoices" at bounding box center [96, 219] width 122 height 15
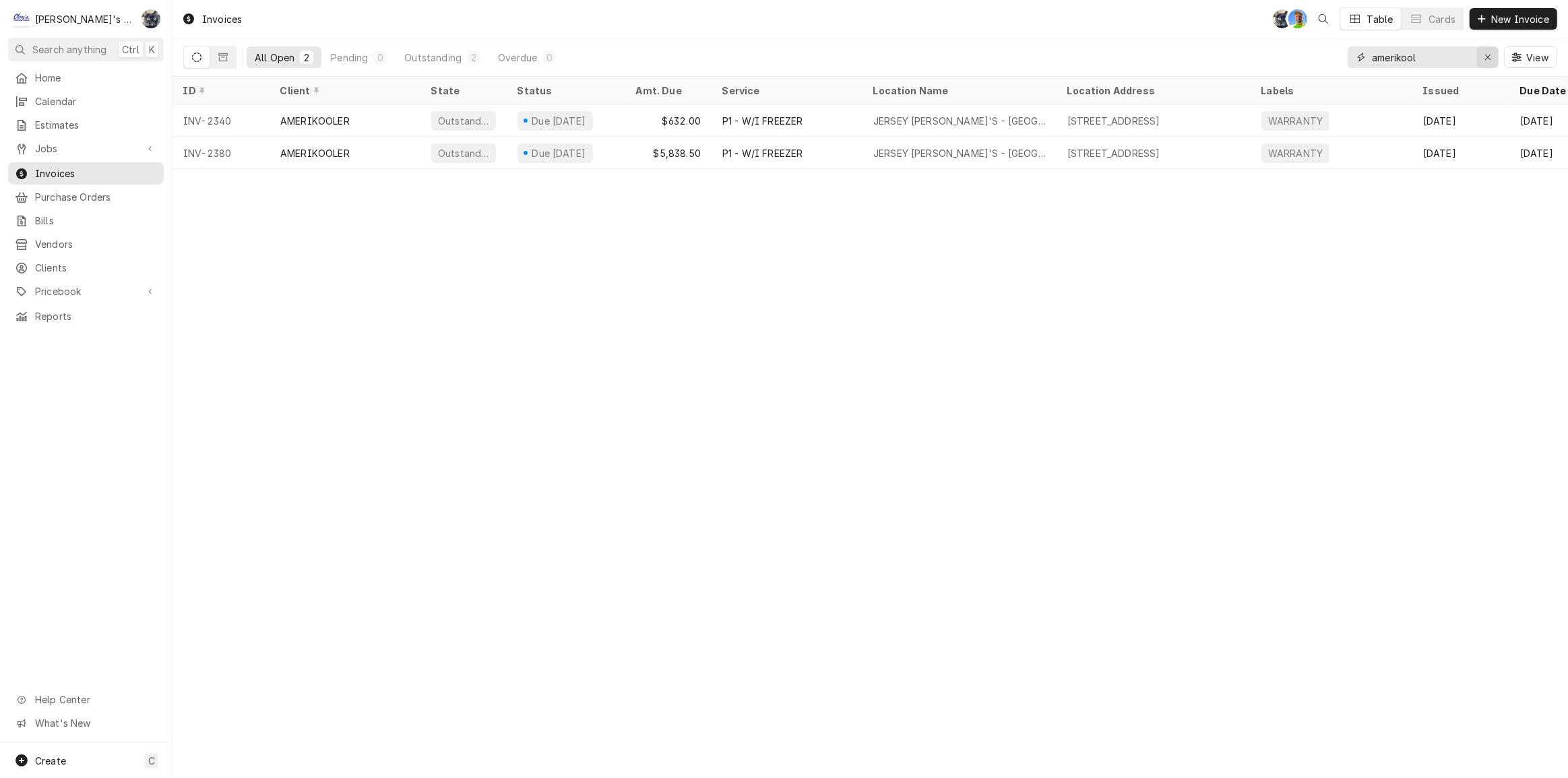
click at [1485, 53] on icon "Erase input" at bounding box center [1488, 57] width 7 height 9
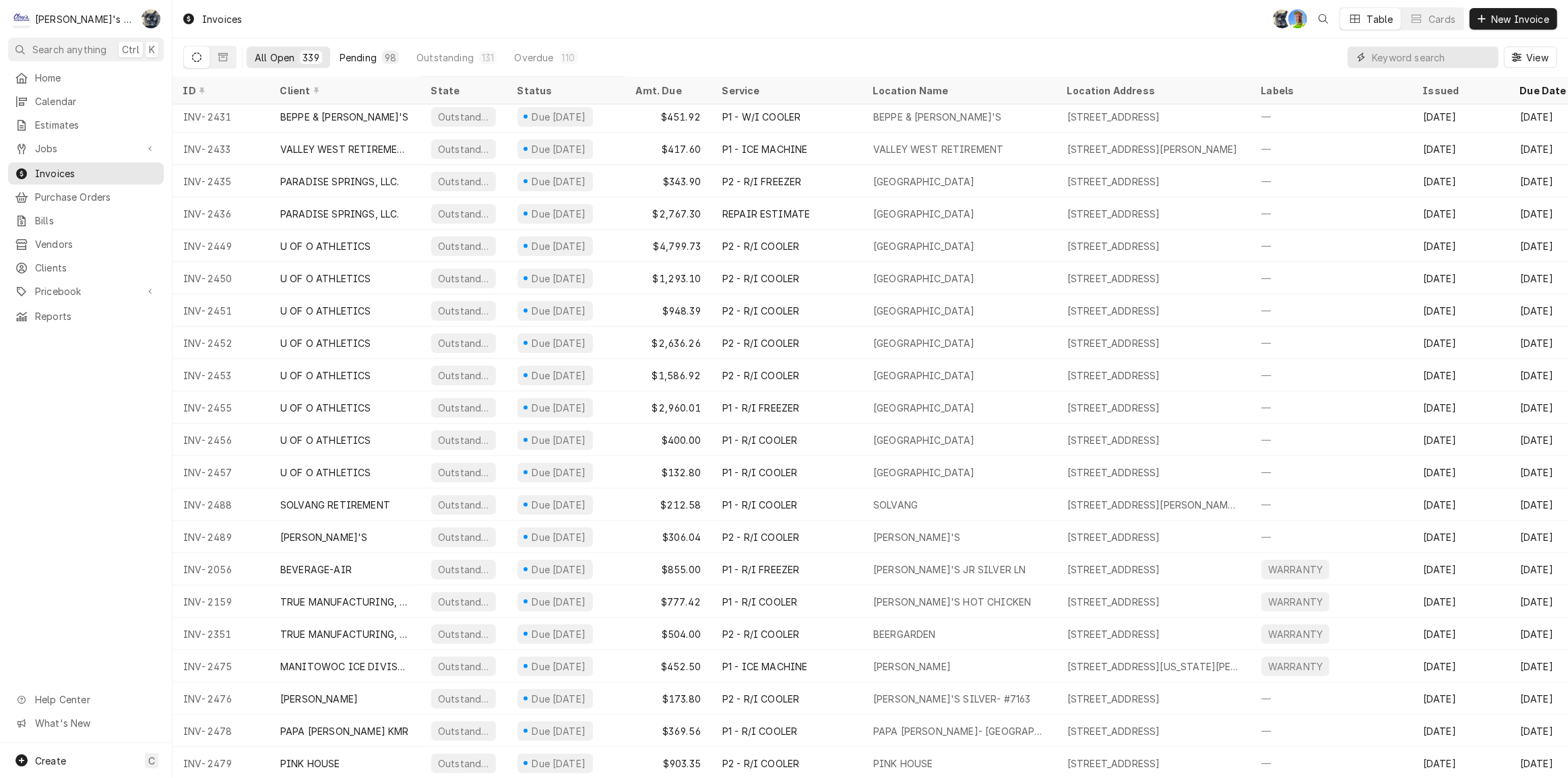
scroll to position [206, 0]
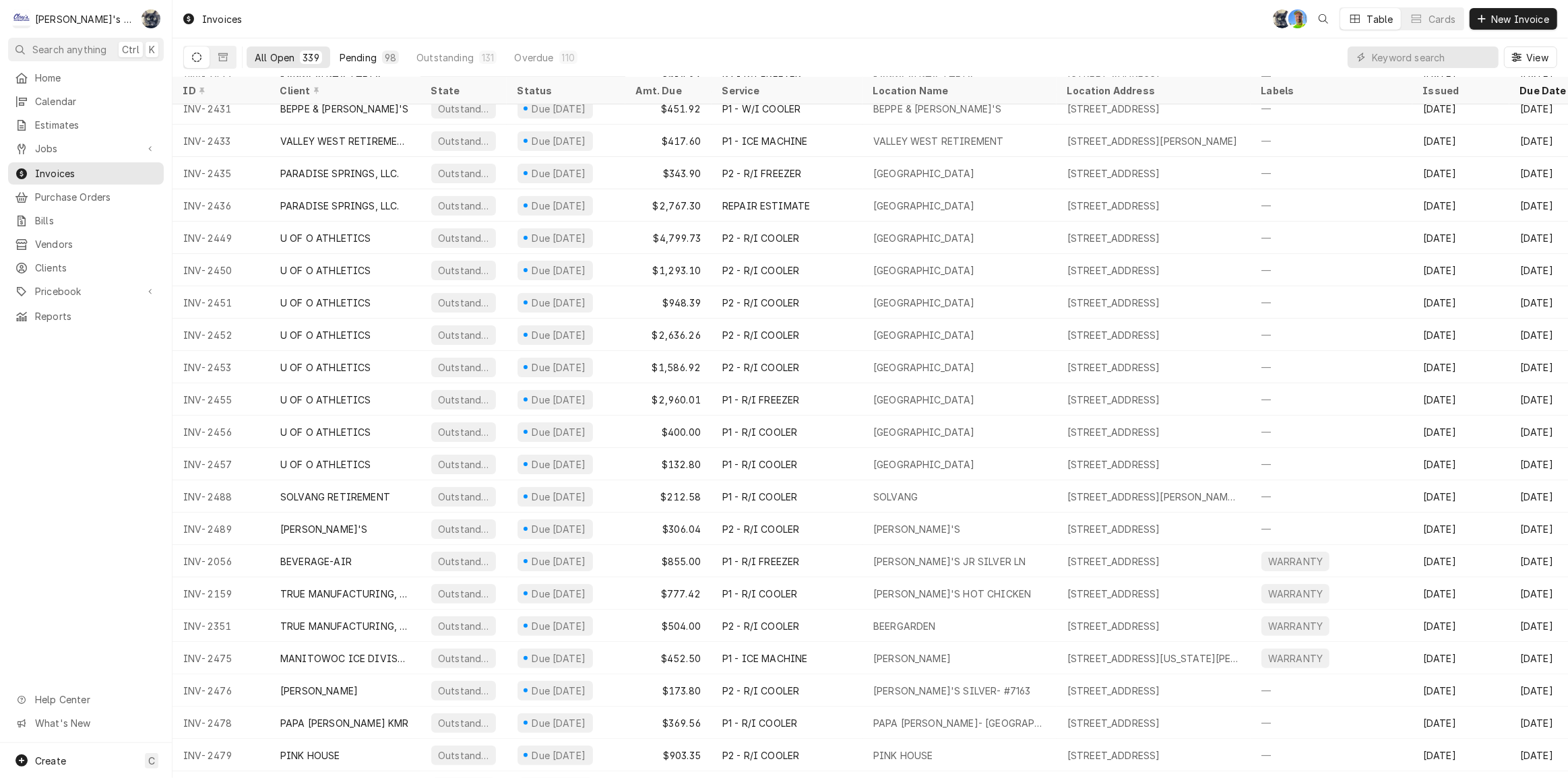
click at [351, 53] on div "Pending" at bounding box center [358, 58] width 37 height 15
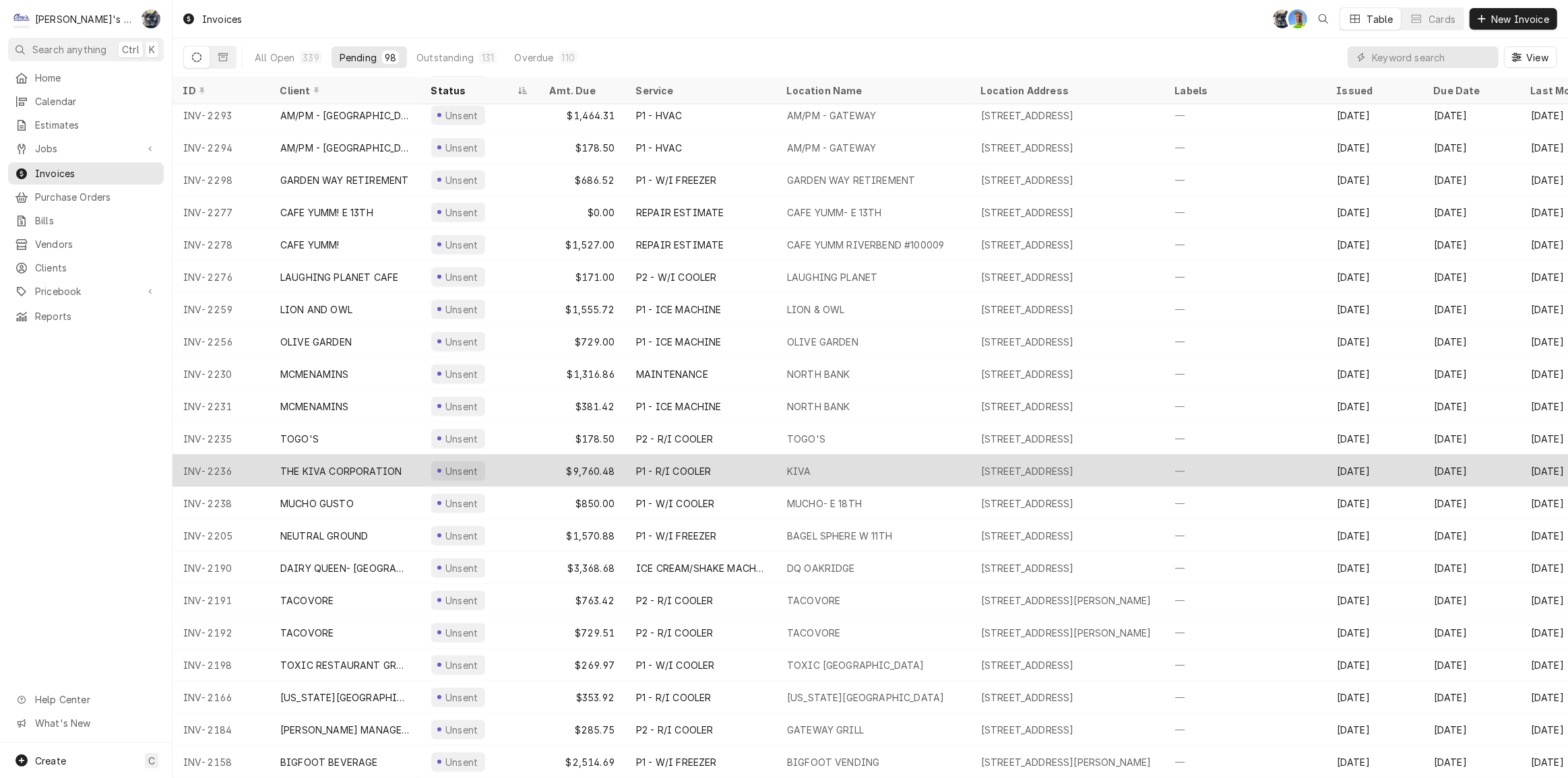
scroll to position [1399, 0]
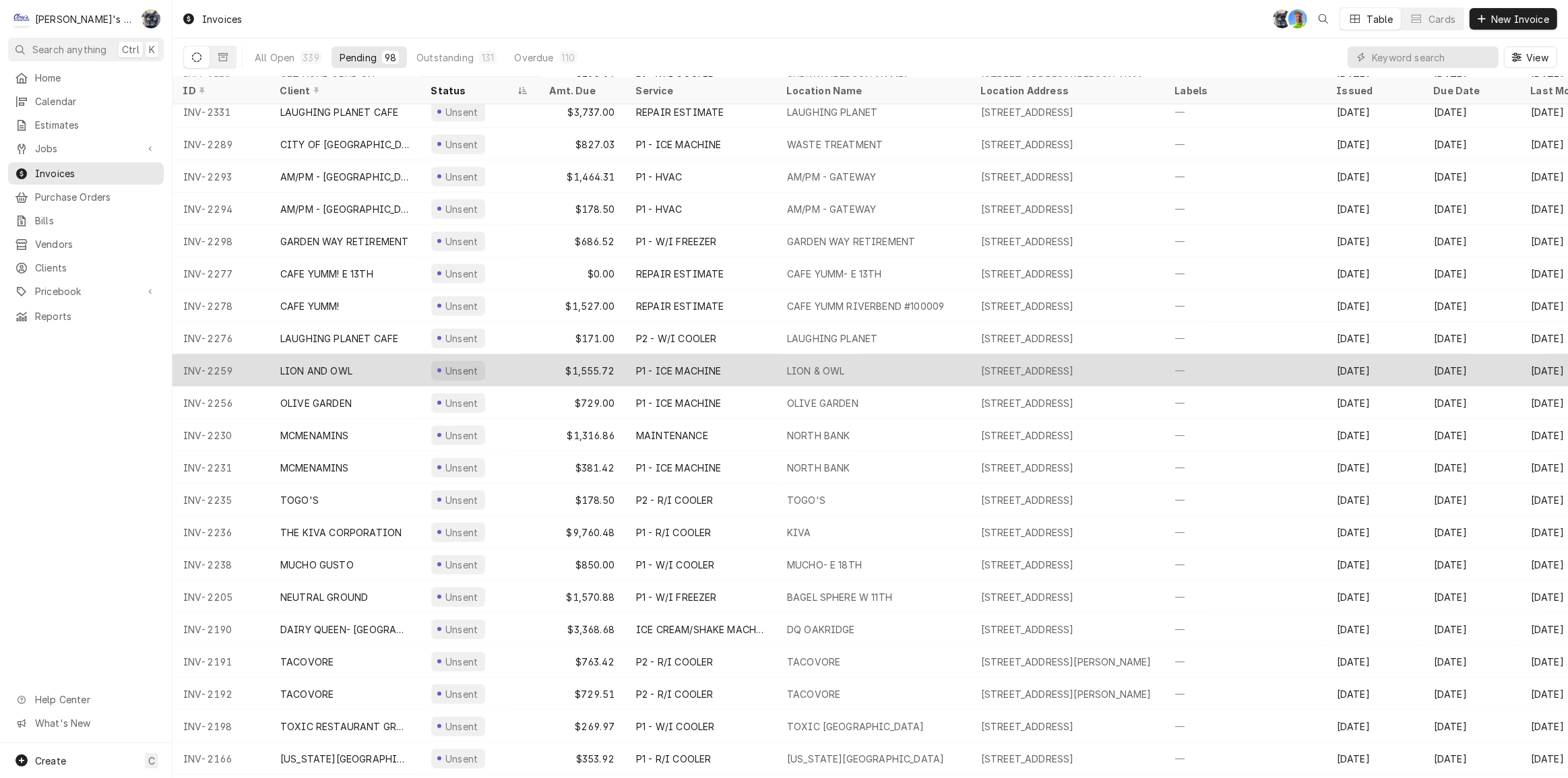
click at [659, 364] on div "P1 - ICE MACHINE" at bounding box center [678, 371] width 85 height 15
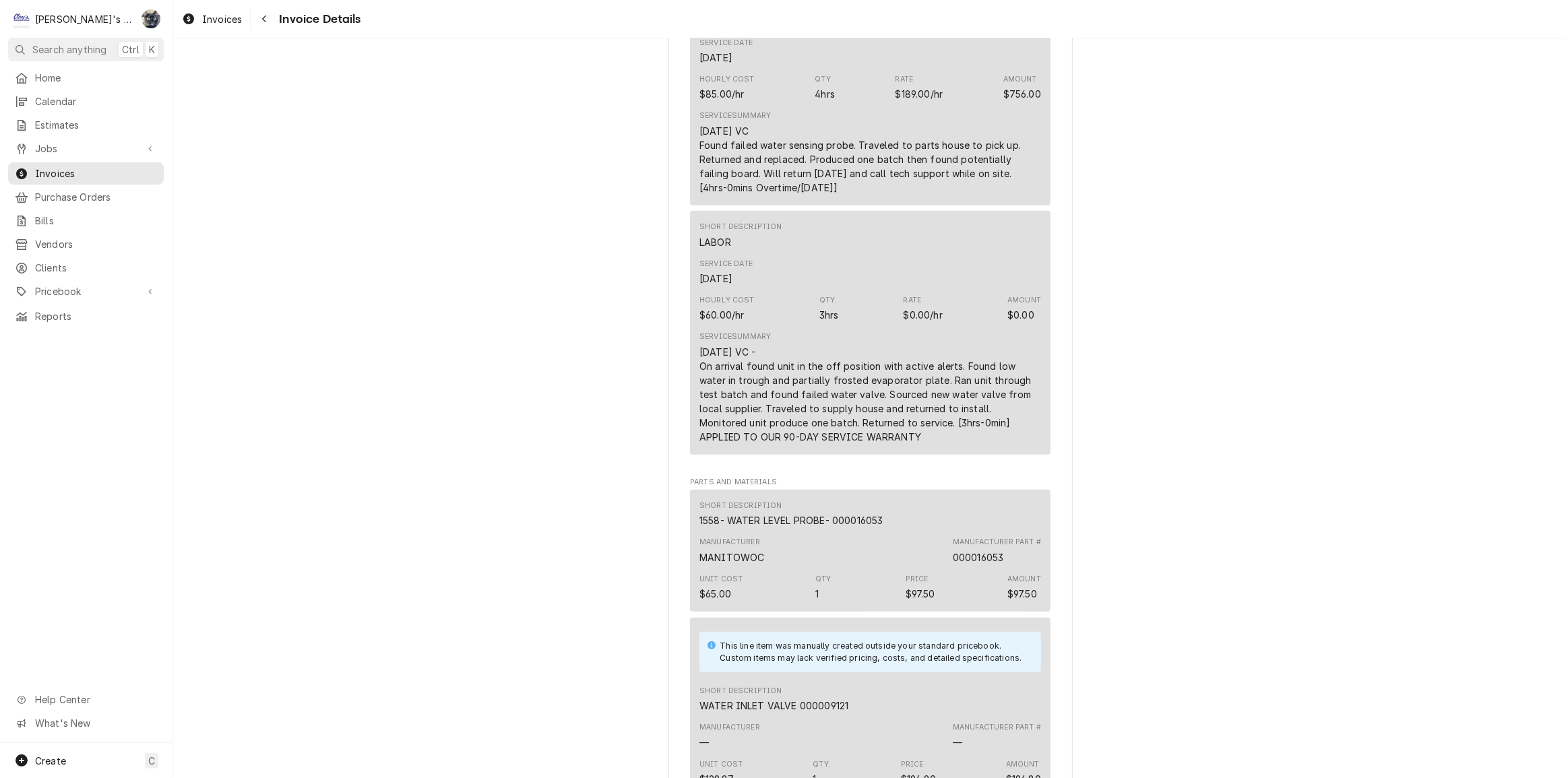
scroll to position [796, 0]
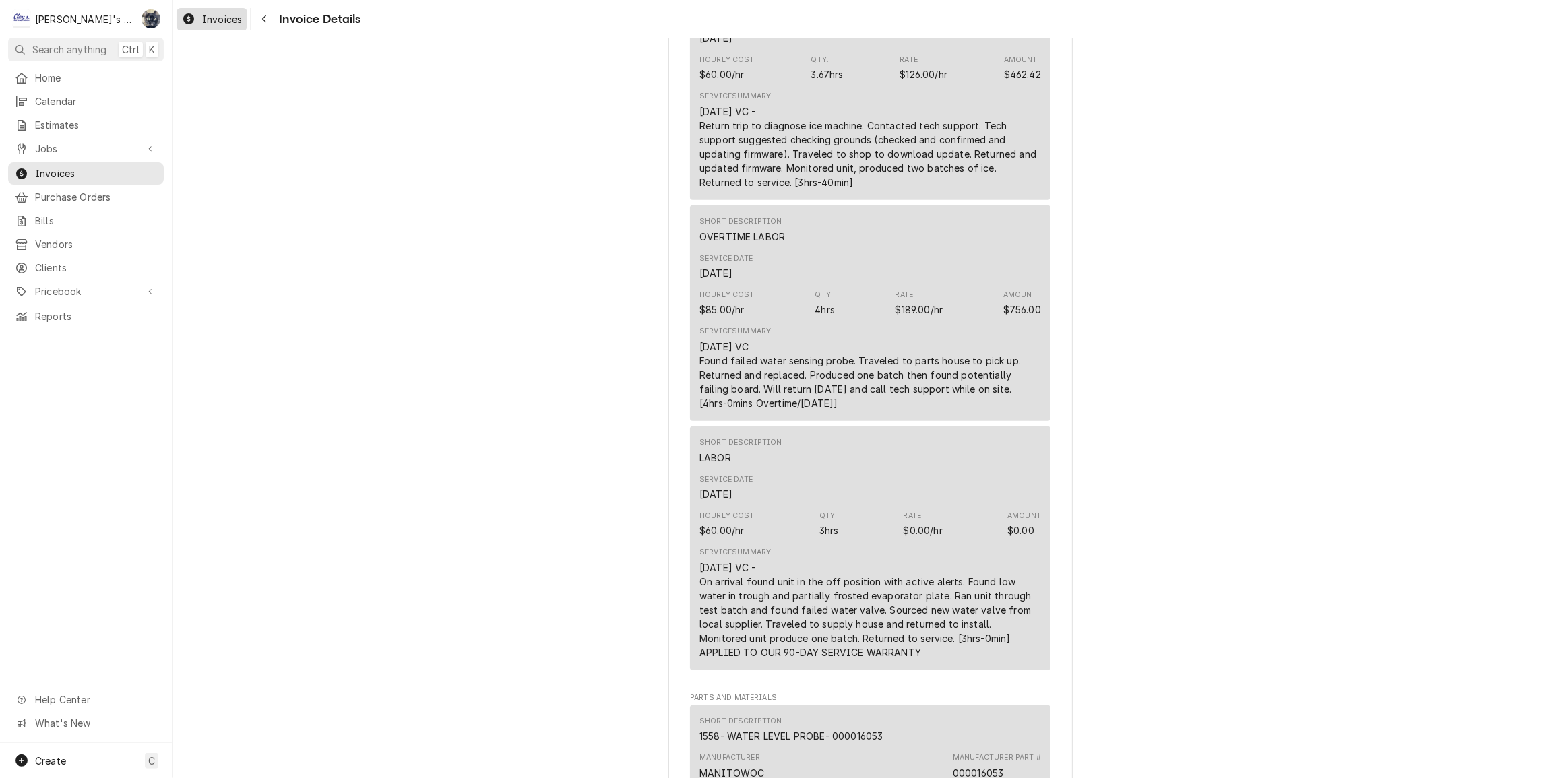
click at [206, 20] on span "Invoices" at bounding box center [222, 19] width 40 height 15
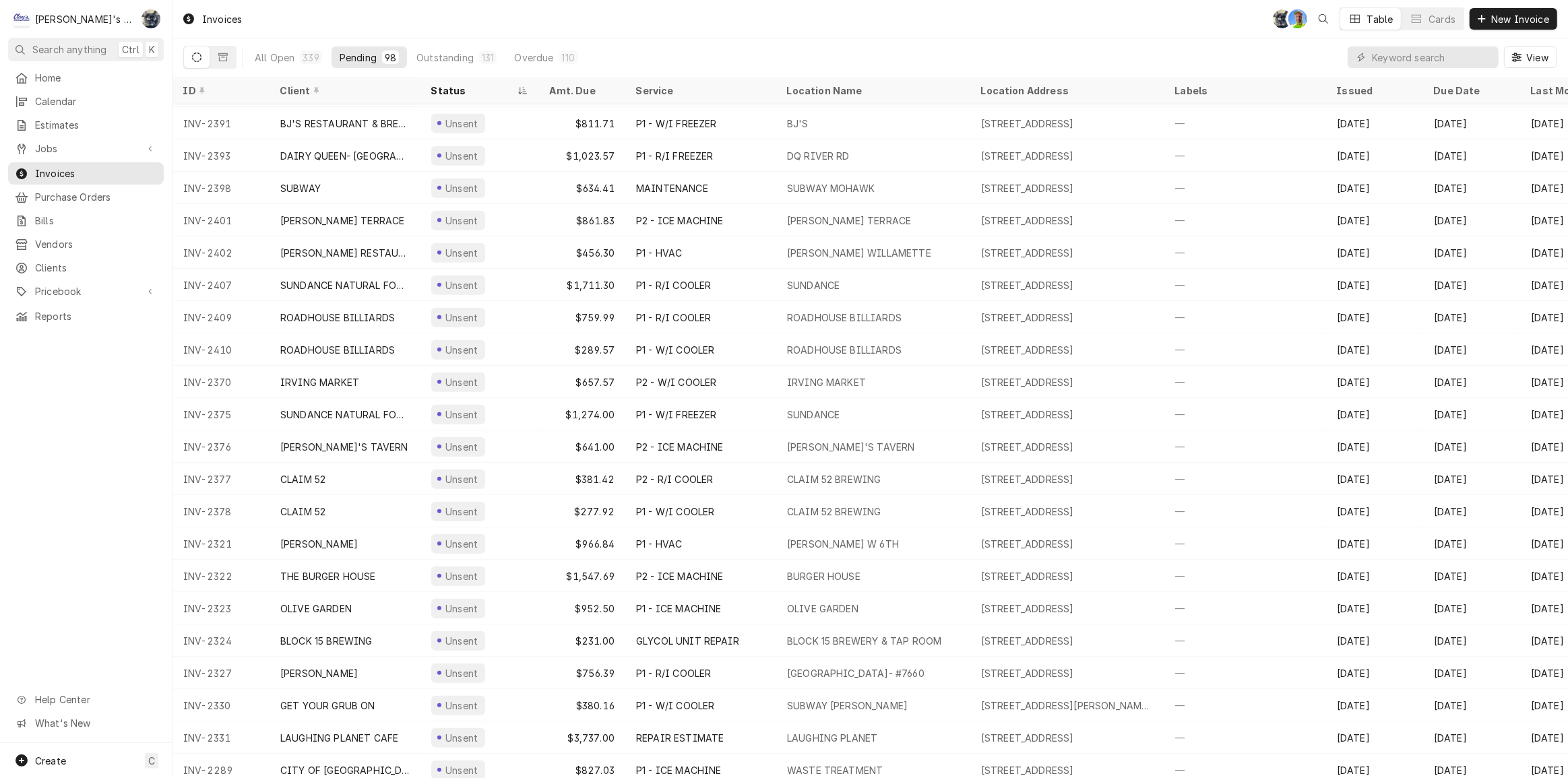
scroll to position [788, 0]
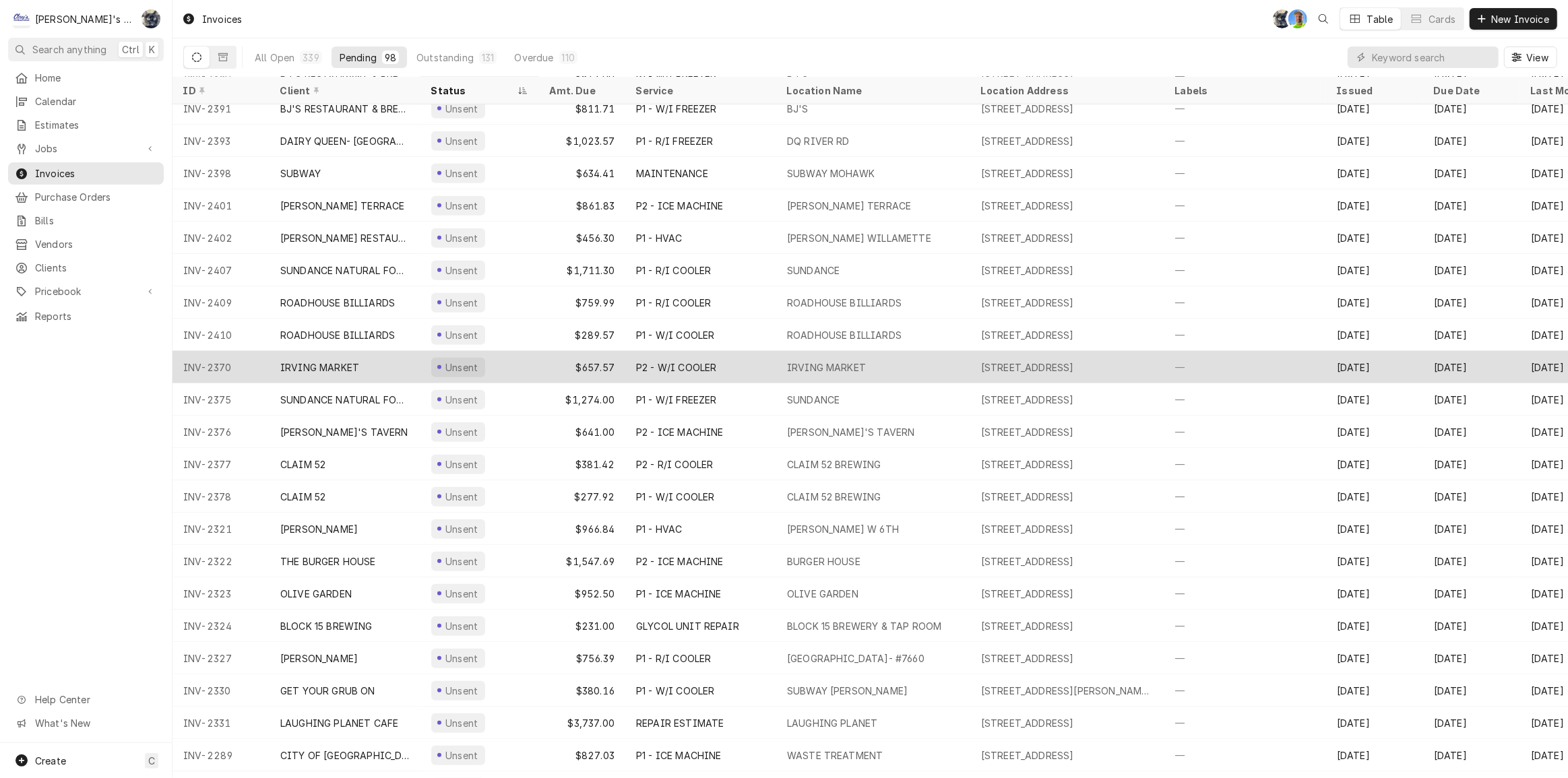
click at [738, 359] on div "P2 - W/I COOLER" at bounding box center [701, 367] width 151 height 33
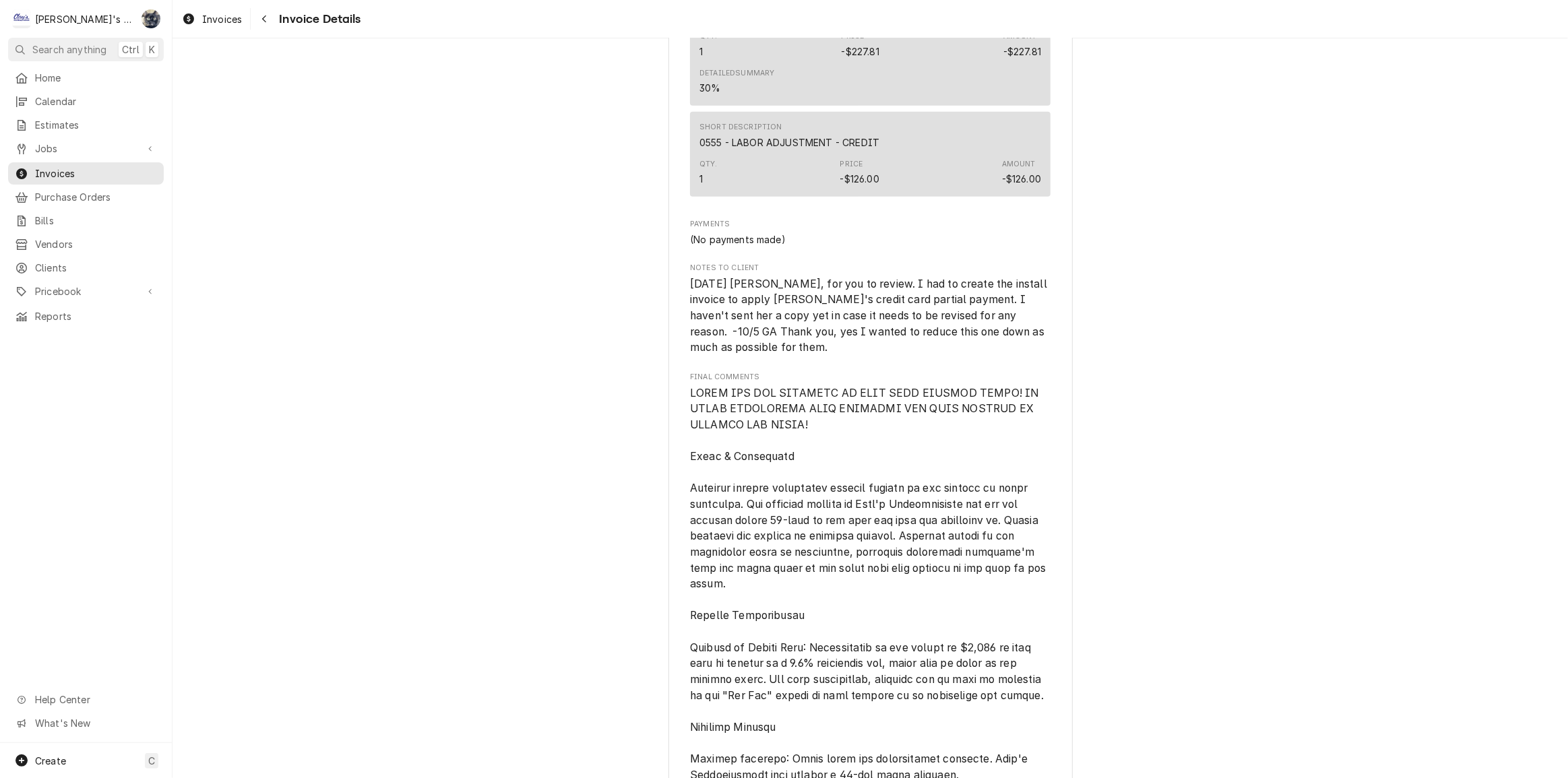
scroll to position [1776, 0]
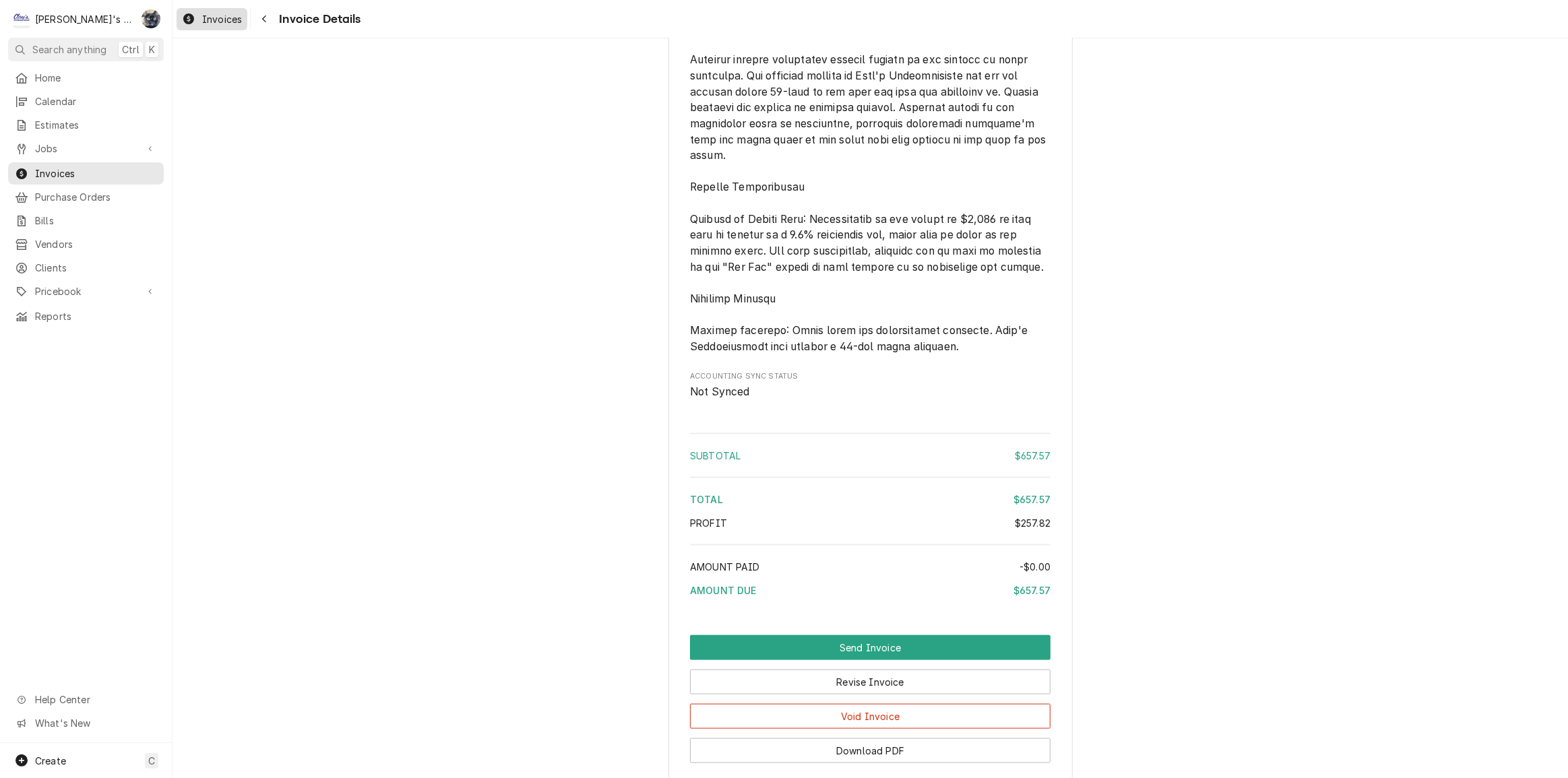
click at [217, 21] on span "Invoices" at bounding box center [222, 19] width 40 height 15
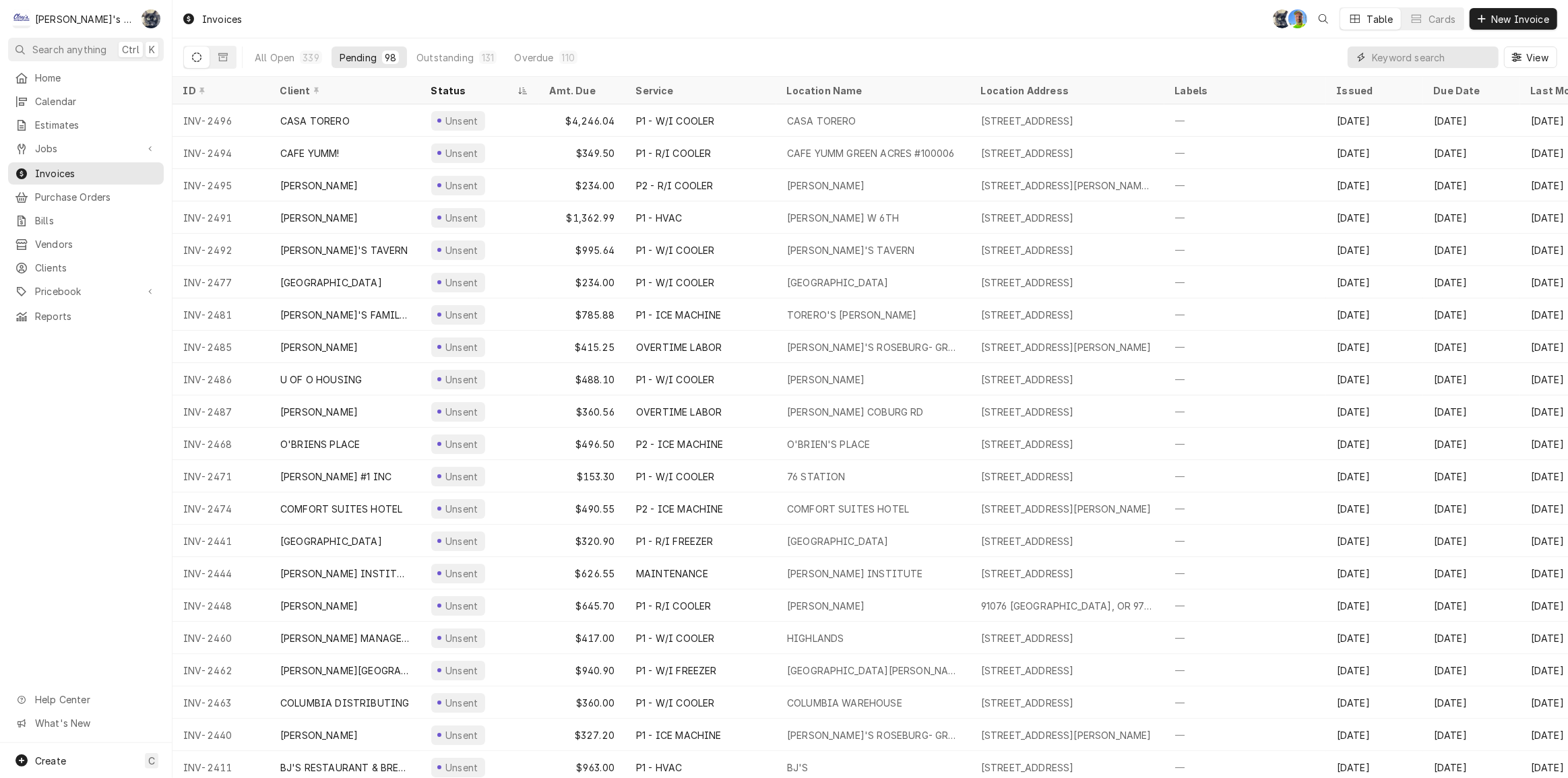
click at [1412, 62] on input "Dynamic Content Wrapper" at bounding box center [1432, 57] width 120 height 22
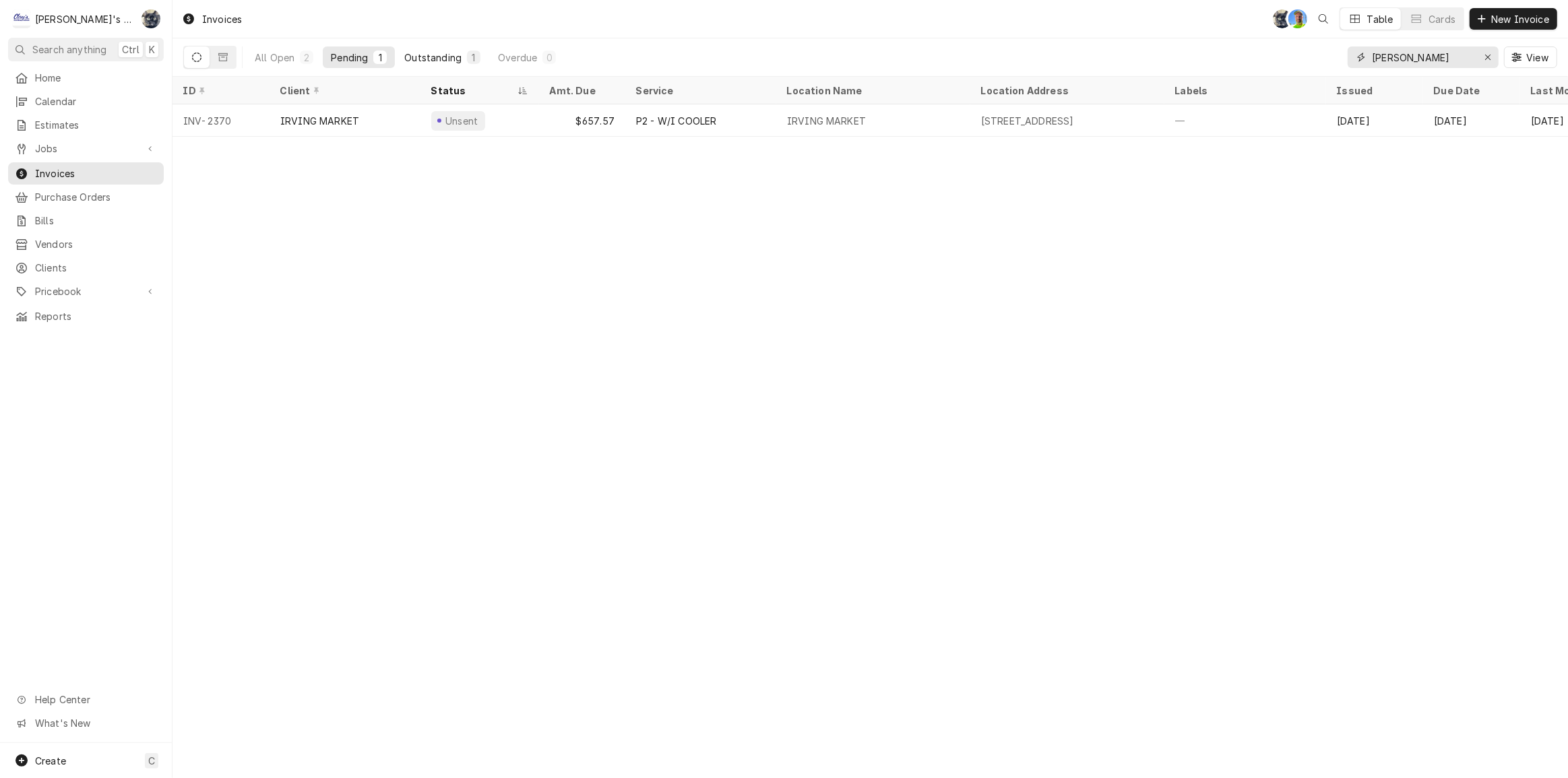
type input "IRVING"
click at [467, 54] on div "1" at bounding box center [473, 57] width 14 height 14
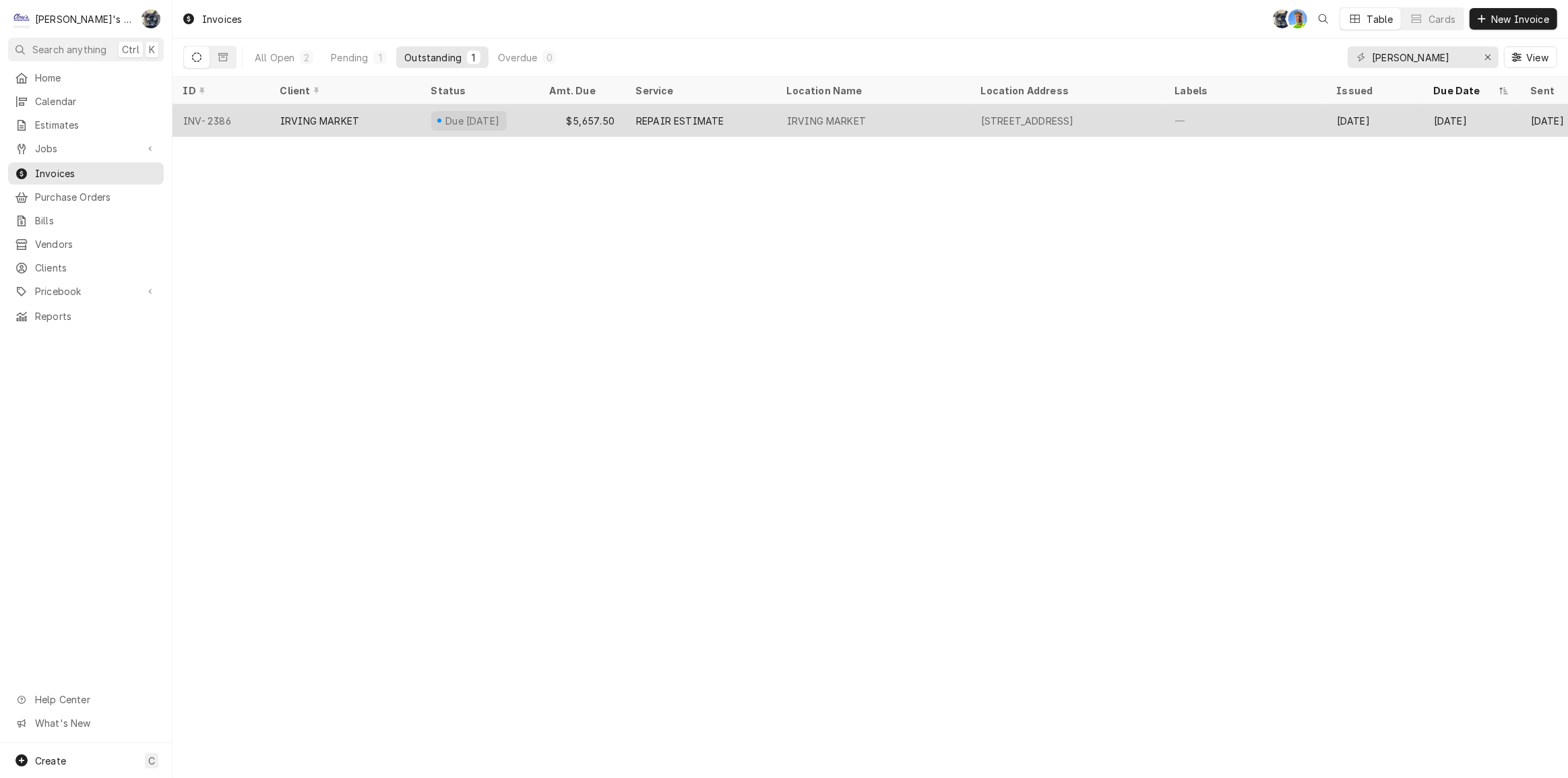
click at [562, 119] on div "$5,657.50" at bounding box center [581, 121] width 86 height 33
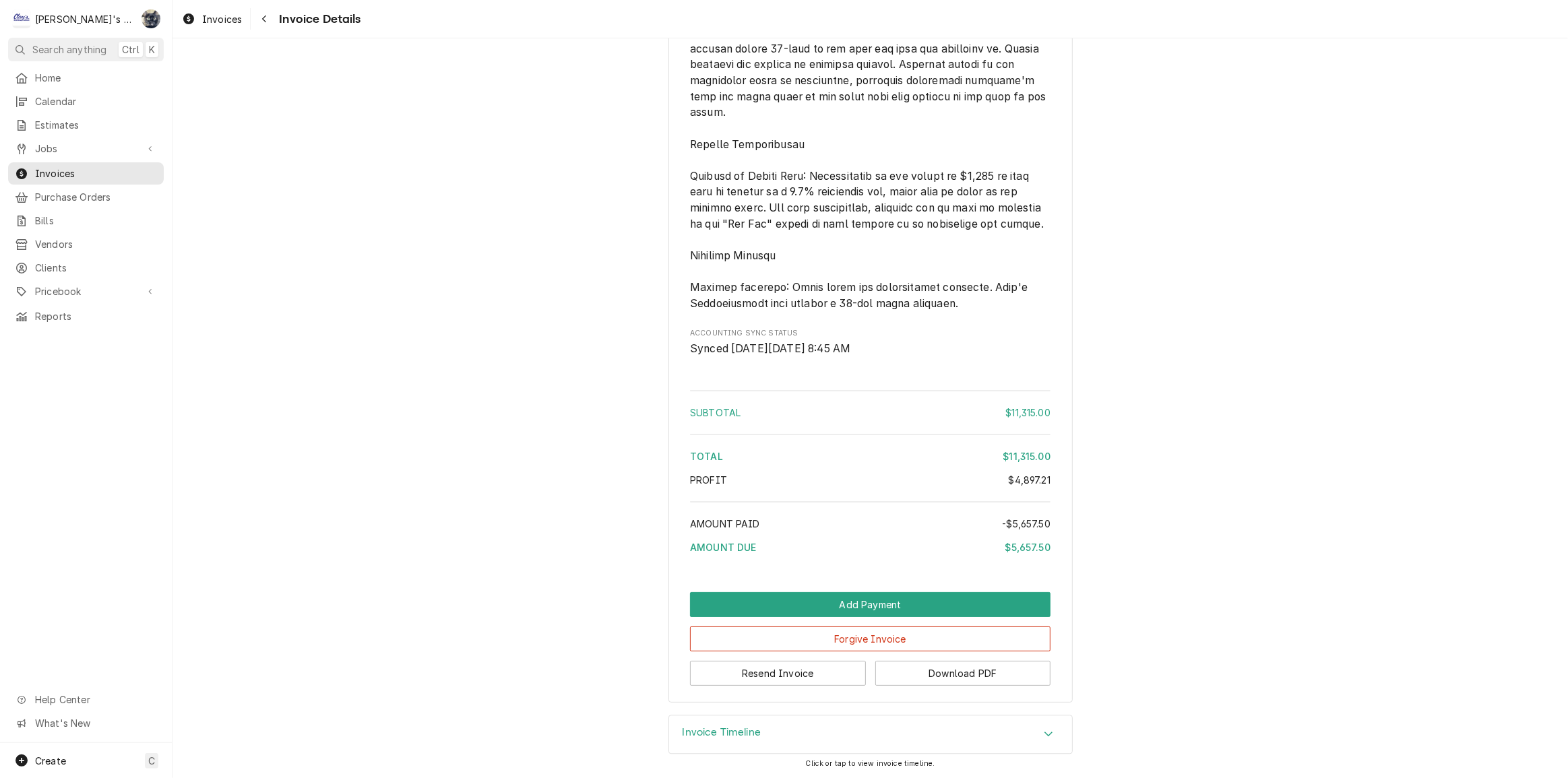
scroll to position [3648, 0]
click at [214, 21] on span "Invoices" at bounding box center [222, 19] width 40 height 15
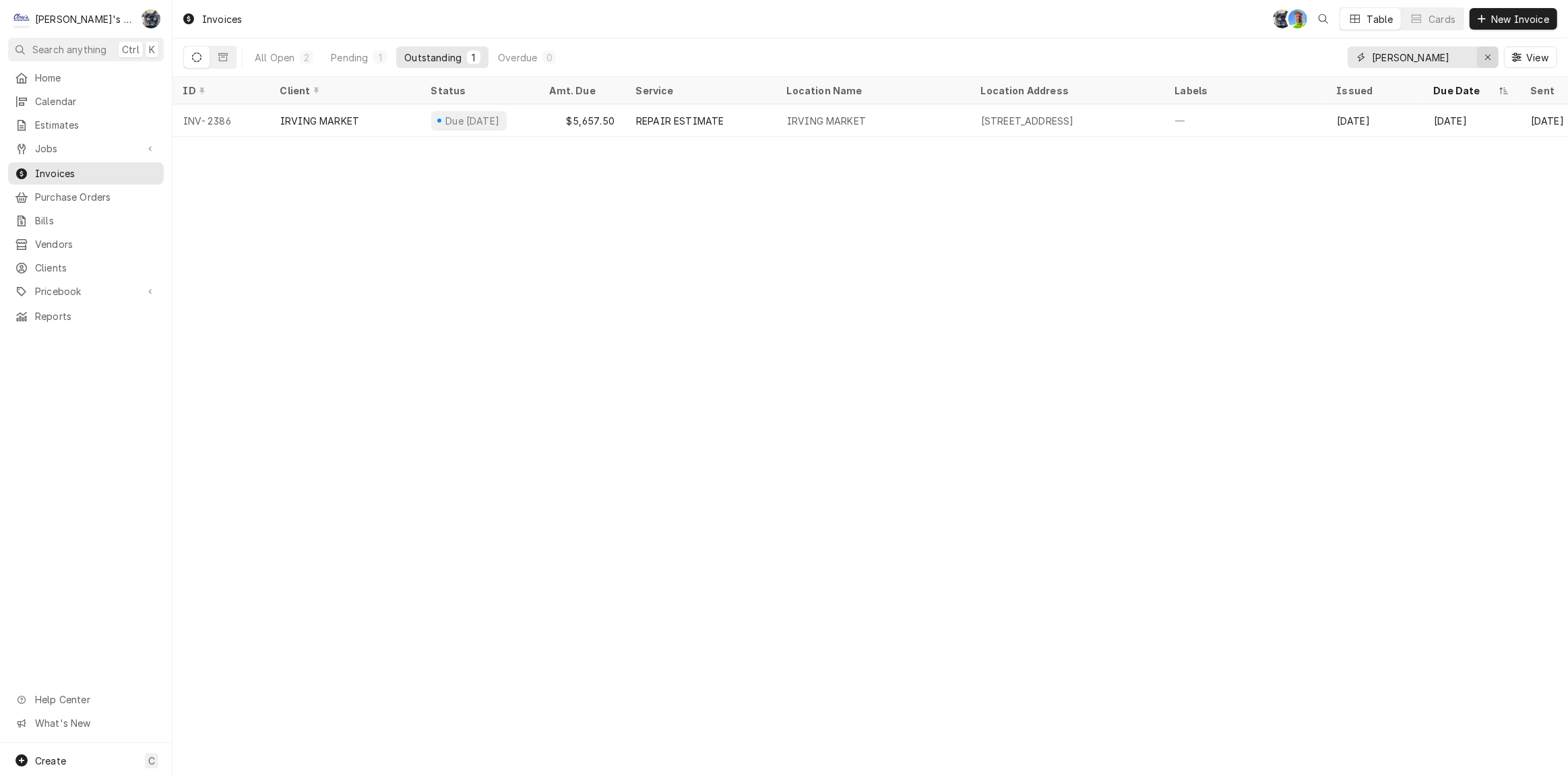
click at [1489, 56] on icon "Erase input" at bounding box center [1488, 57] width 7 height 9
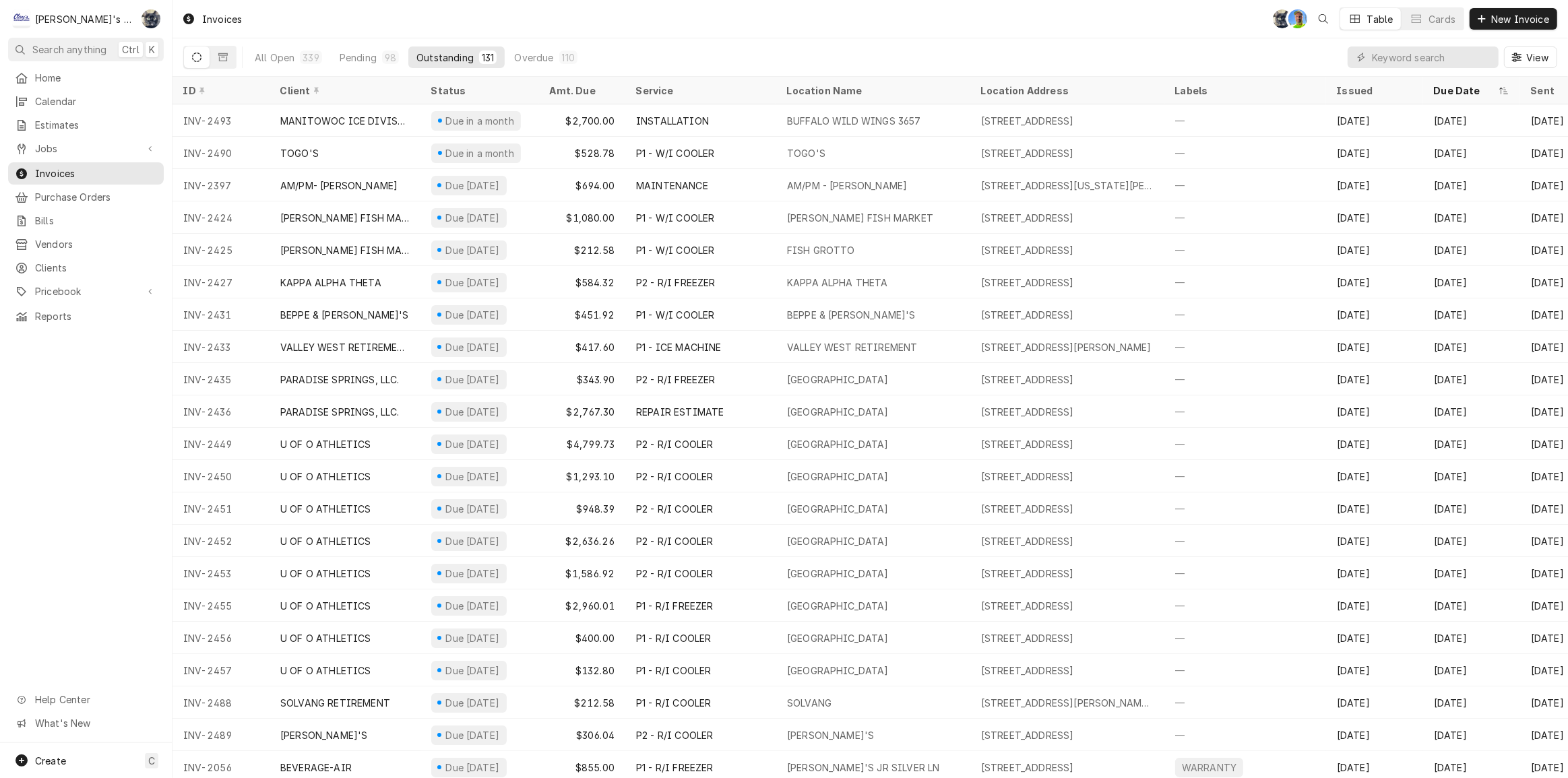
click at [443, 27] on div "Invoices SB GA Table Cards New Invoice" at bounding box center [870, 19] width 1396 height 38
click at [361, 57] on div "Pending" at bounding box center [358, 58] width 37 height 15
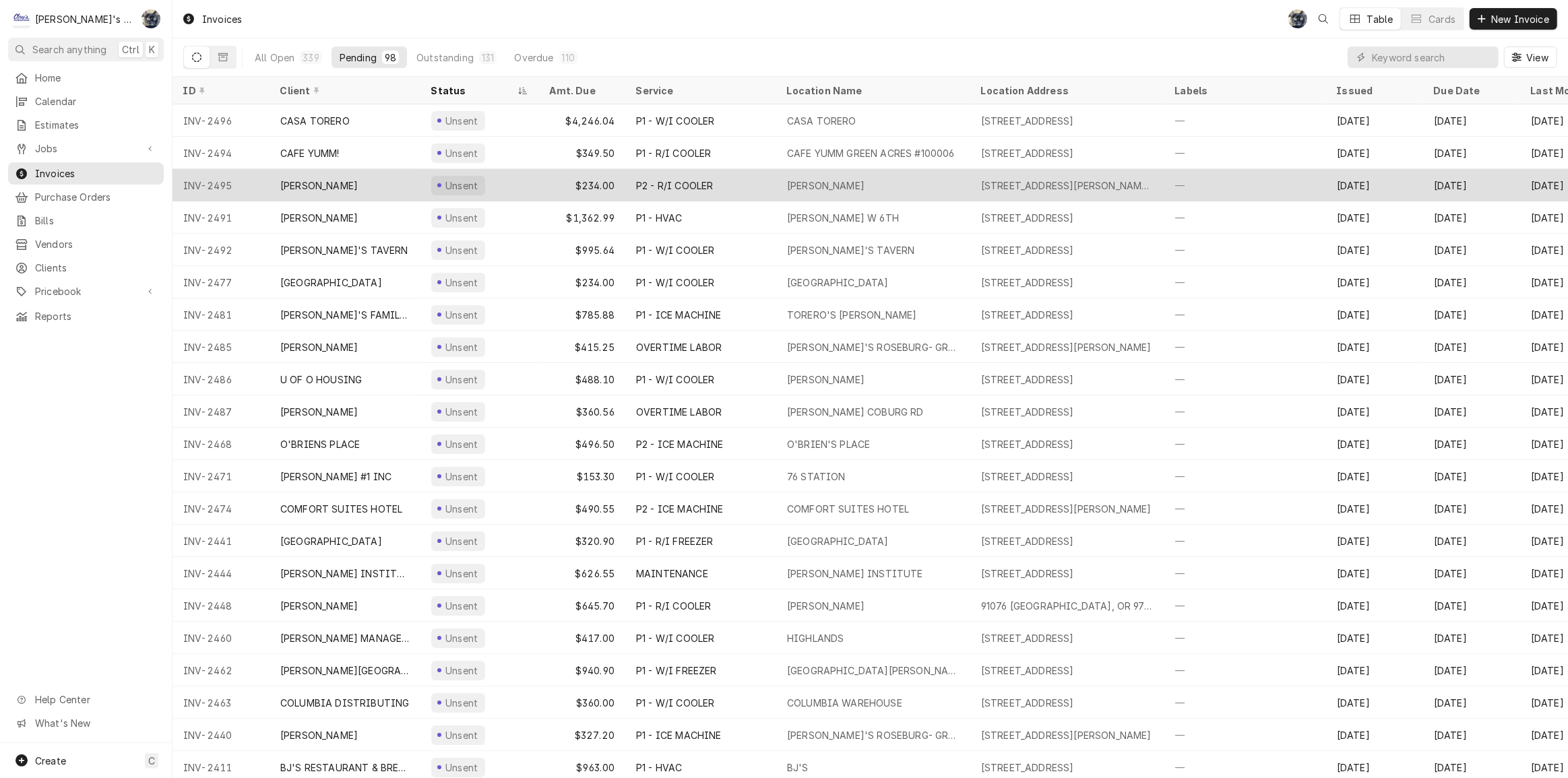
click at [461, 187] on div "Unsent" at bounding box center [462, 186] width 36 height 15
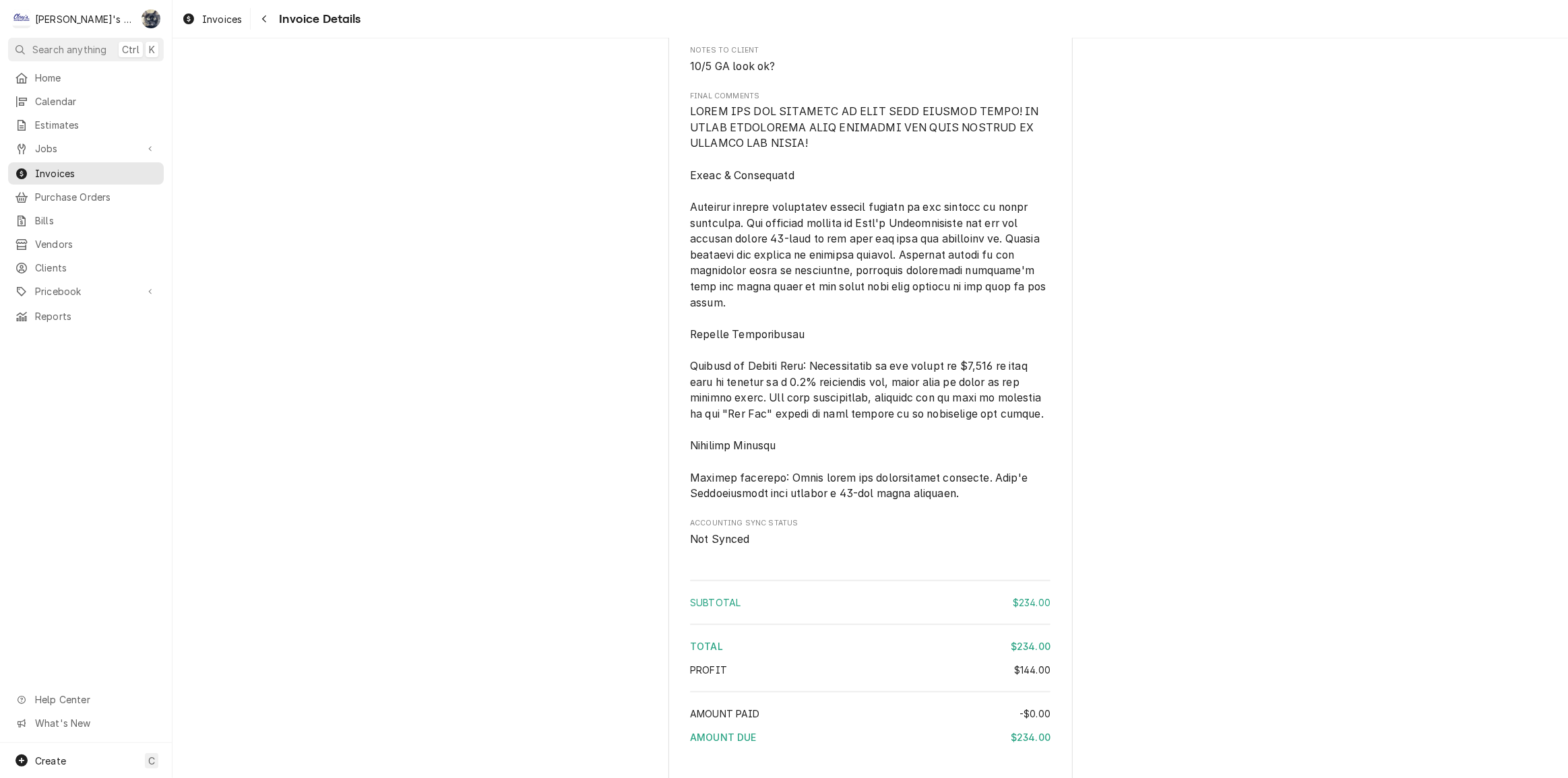
scroll to position [1706, 0]
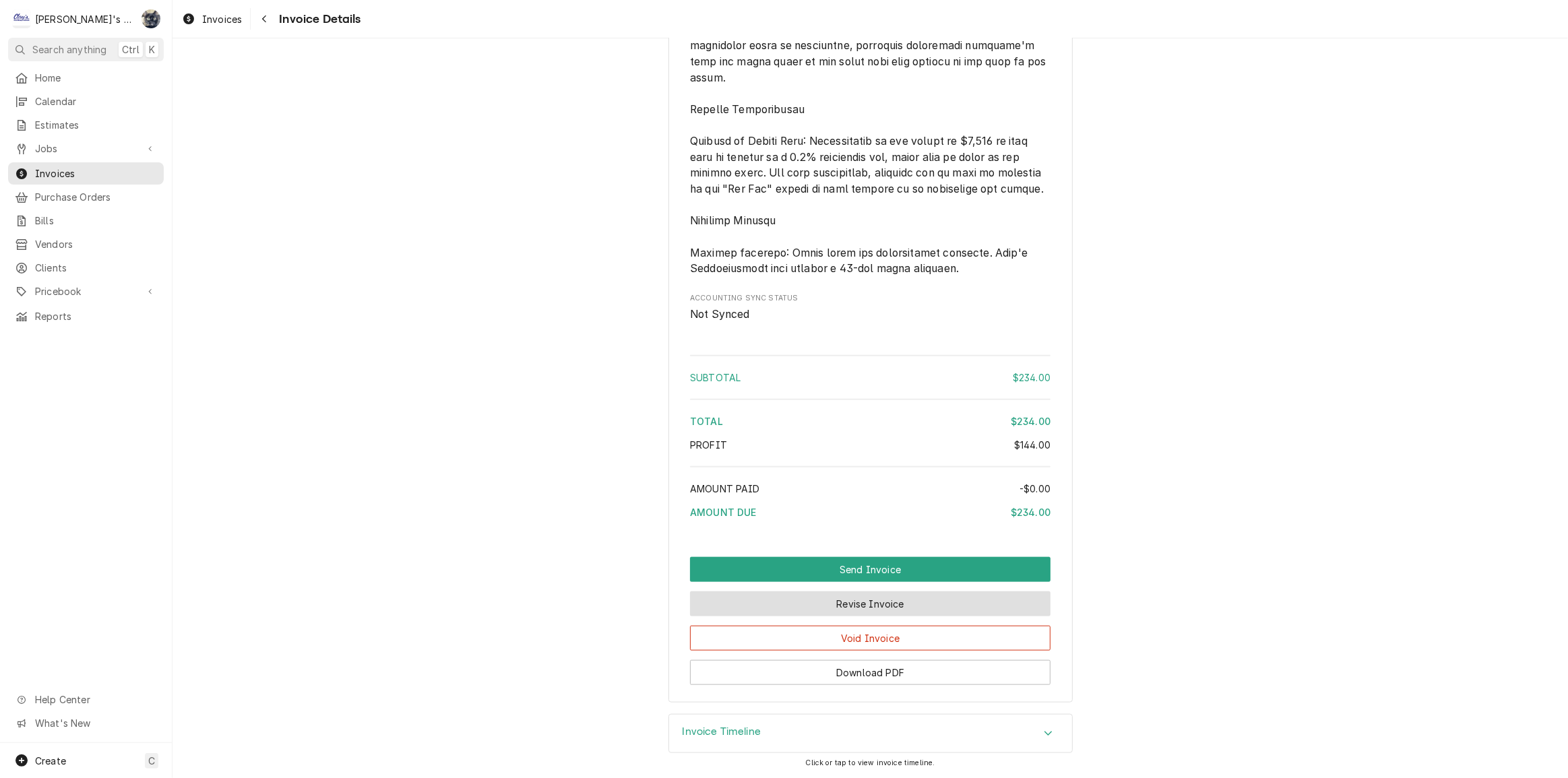
click at [827, 601] on button "Revise Invoice" at bounding box center [871, 603] width 361 height 24
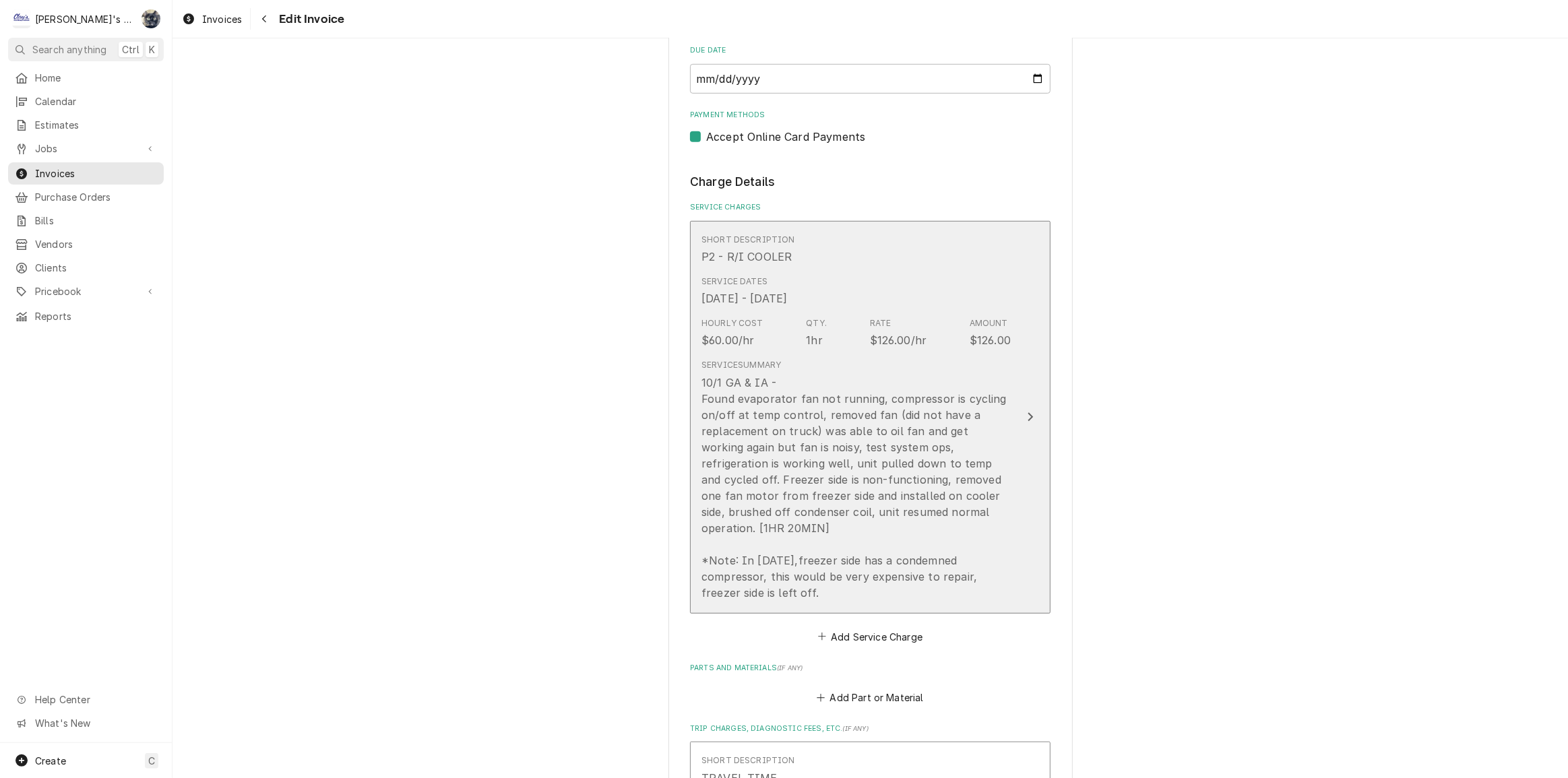
scroll to position [1041, 0]
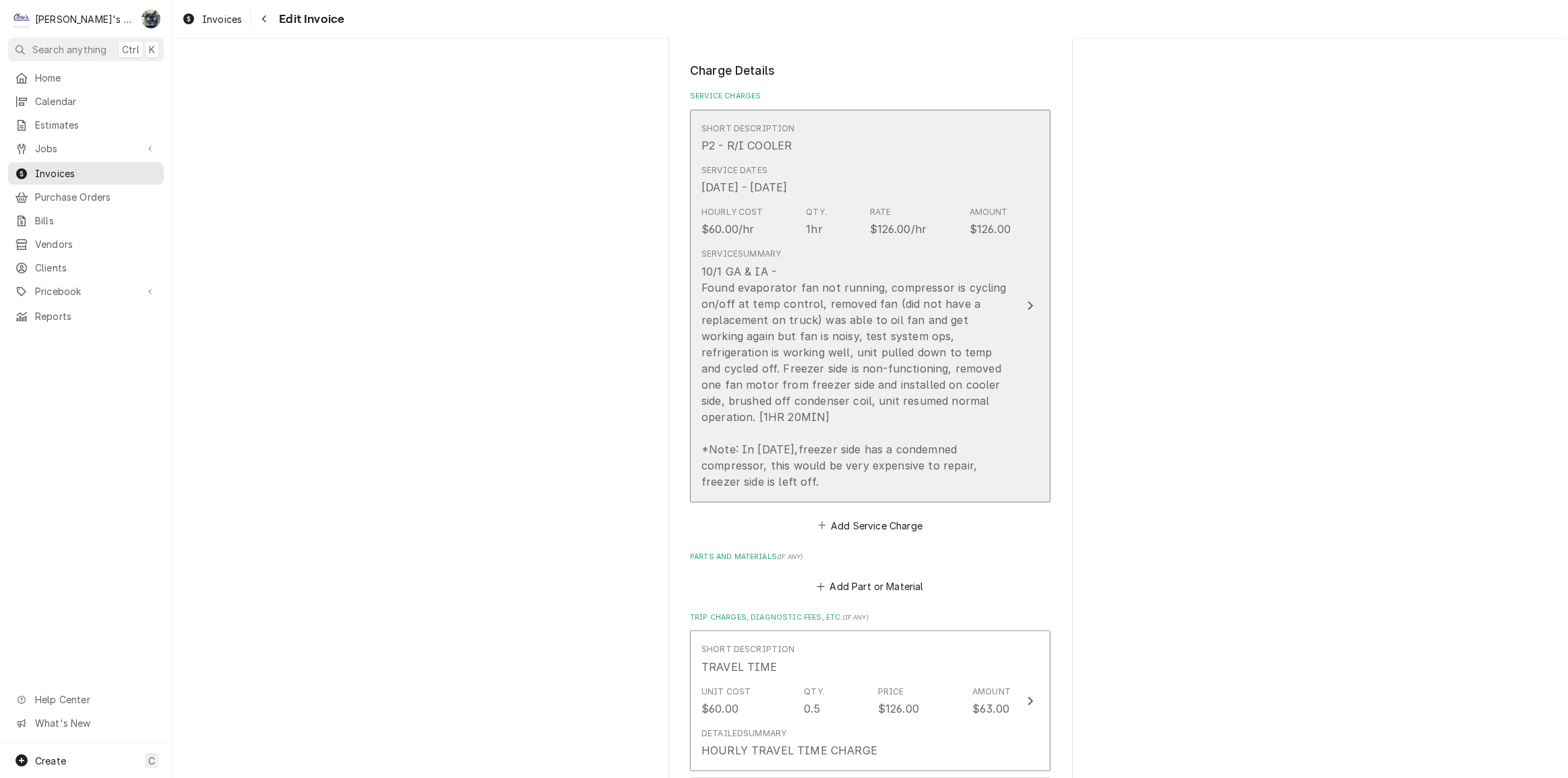
click at [872, 437] on div "10/1 GA & IA - Found evaporator fan not running, compressor is cycling on/off a…" at bounding box center [856, 377] width 309 height 227
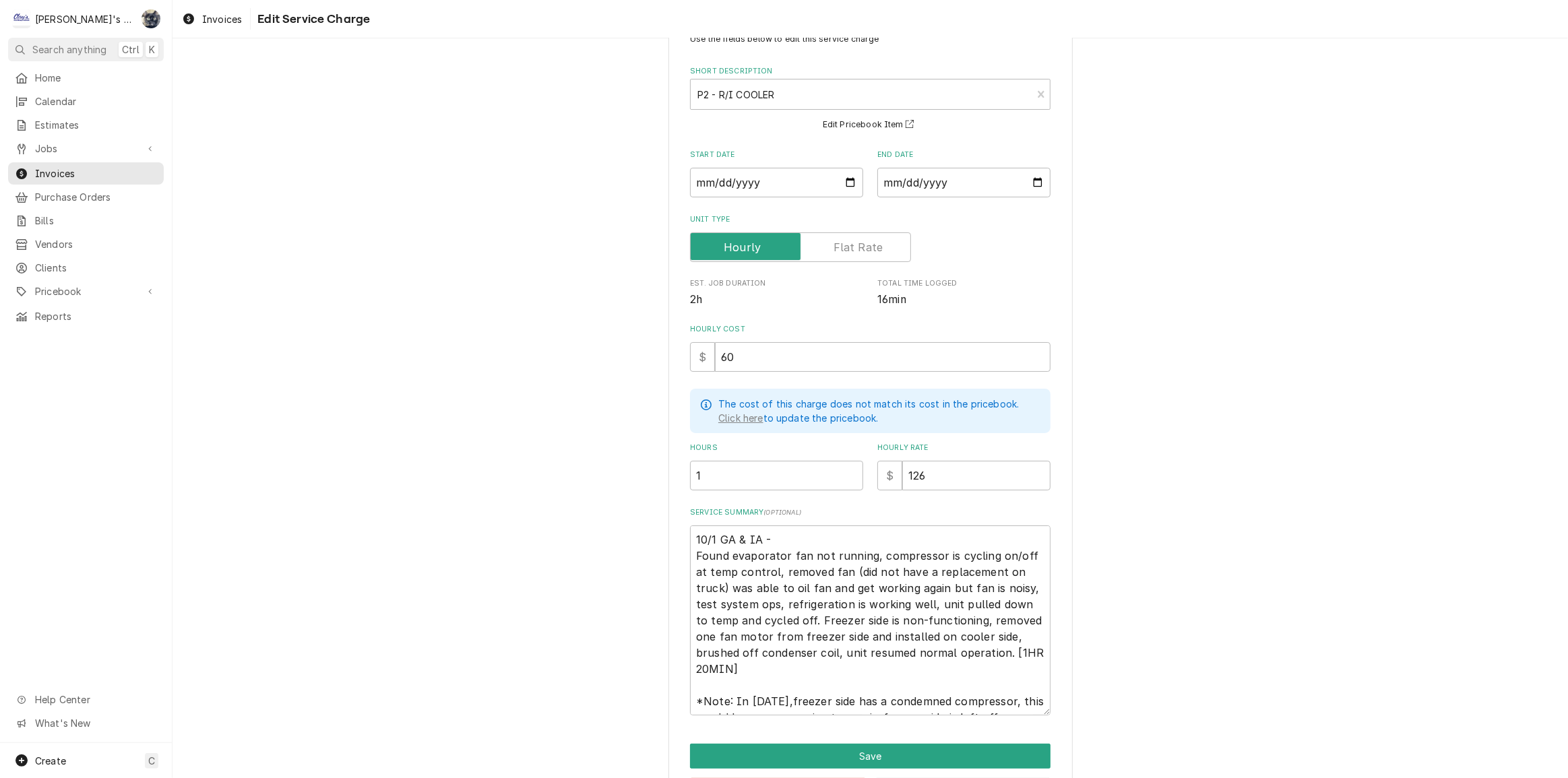
scroll to position [100, 0]
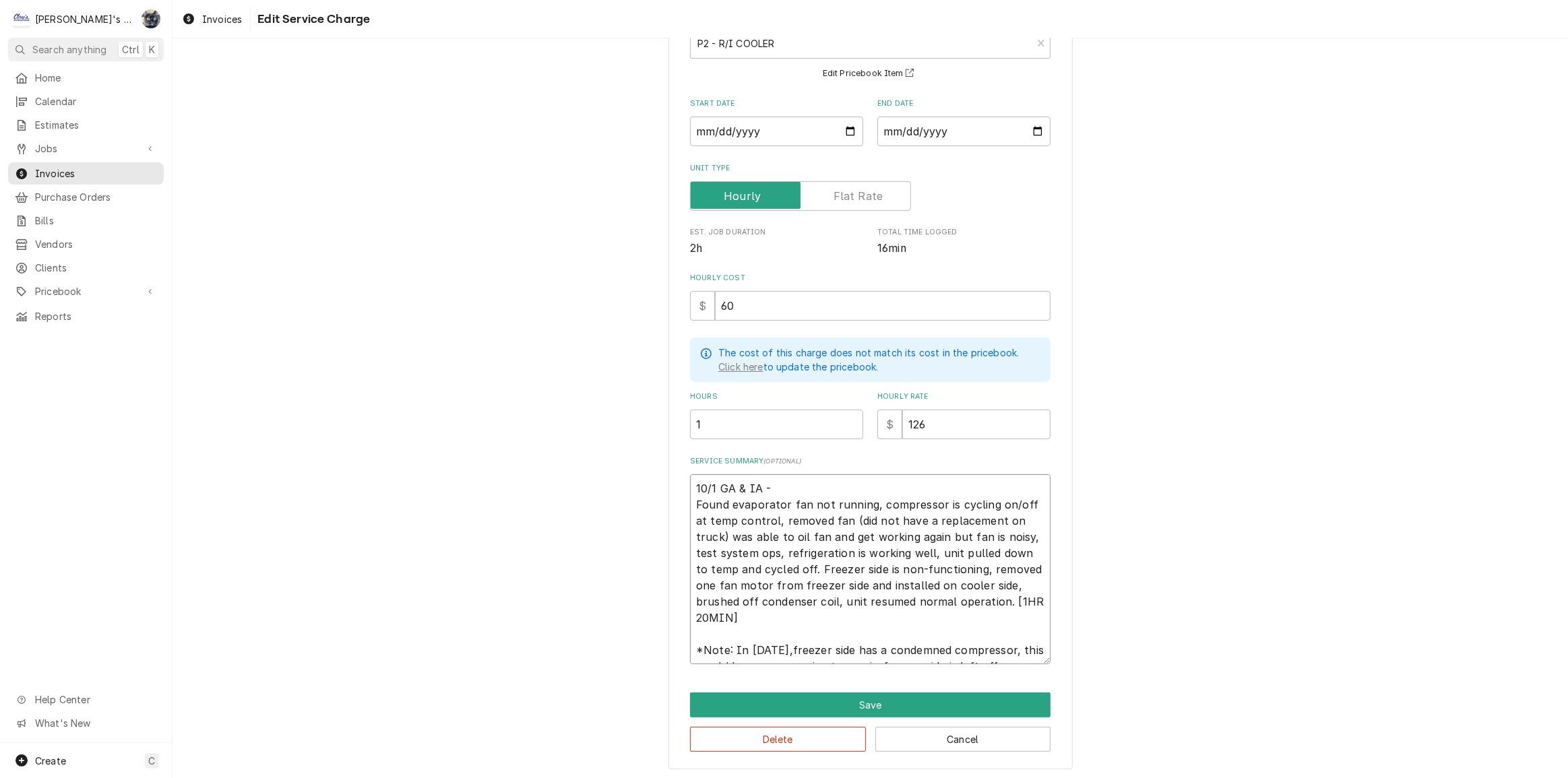
click at [1027, 601] on textarea "10/1 GA & IA - Found evaporator fan not running, compressor is cycling on/off a…" at bounding box center [871, 569] width 361 height 190
type textarea "x"
type textarea "10/1 GA & IA - Found evaporator fan not running, compressor is cycling on/off a…"
type textarea "x"
type textarea "10/1 GA & IA - Found evaporator fan not running, compressor is cycling on/off a…"
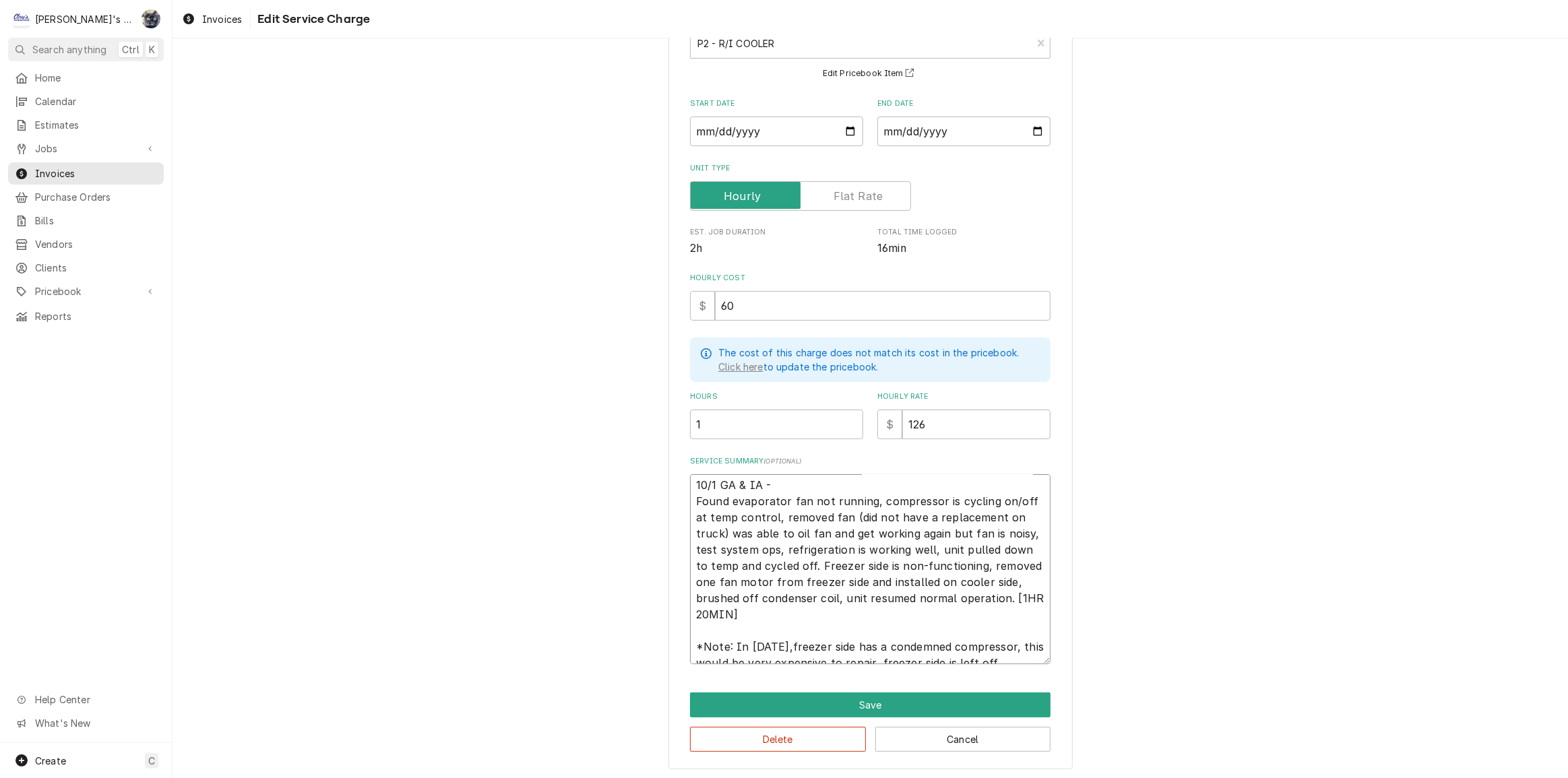
scroll to position [0, 0]
click at [711, 481] on textarea "10/1 GA & IA - Found evaporator fan not running, compressor is cycling on/off a…" at bounding box center [871, 569] width 361 height 190
type textarea "x"
type textarea "10/1/ GA & IA - Found evaporator fan not running, compressor is cycling on/off …"
type textarea "x"
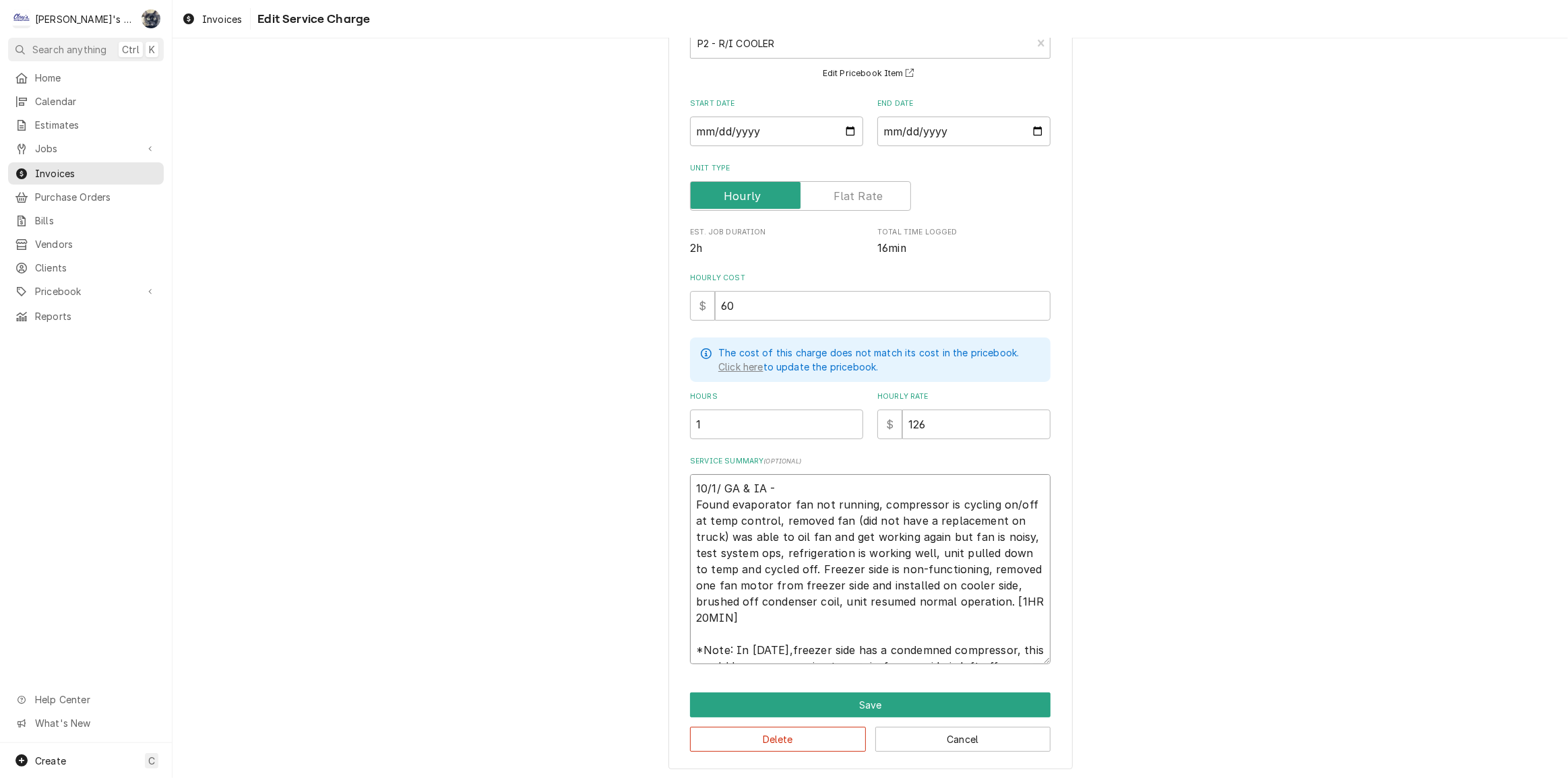
type textarea "10/1/2 GA & IA - Found evaporator fan not running, compressor is cycling on/off…"
type textarea "x"
type textarea "10/1/20 GA & IA - Found evaporator fan not running, compressor is cycling on/of…"
type textarea "x"
type textarea "10/1/202 GA & IA - Found evaporator fan not running, compressor is cycling on/o…"
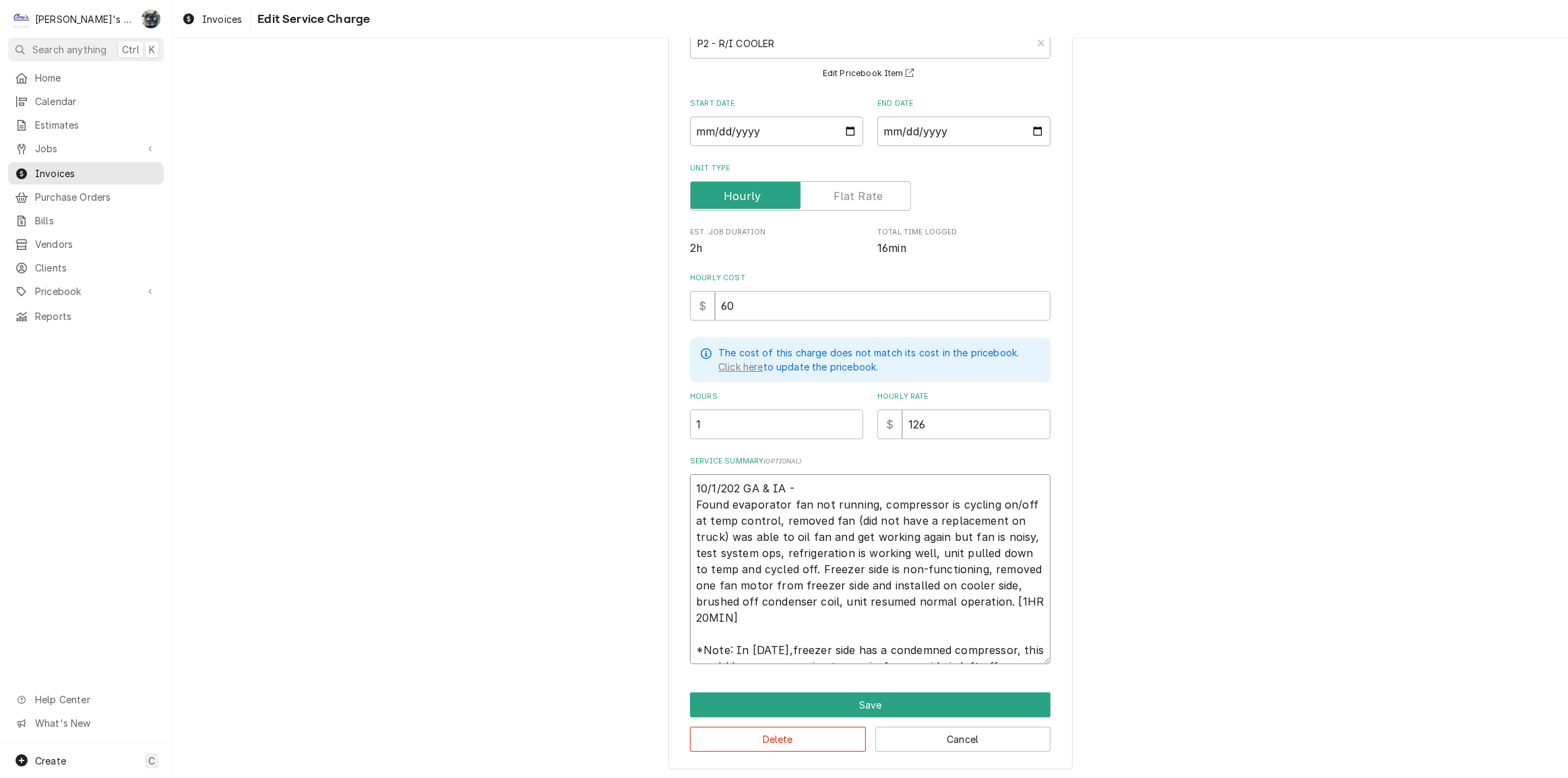
type textarea "x"
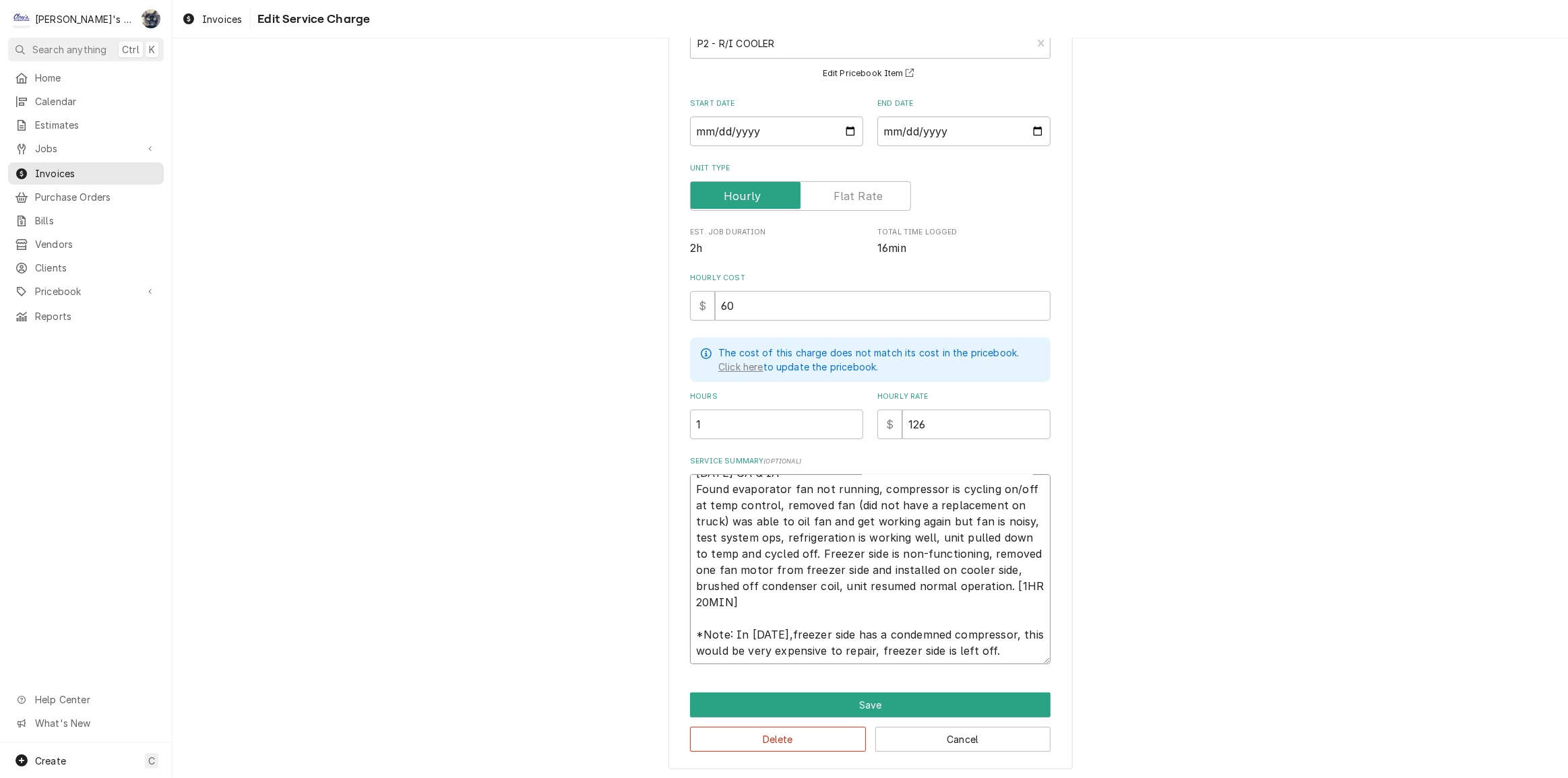
type textarea "[DATE] GA & IA - Found evaporator fan not running, compressor is cycling on/off…"
click at [714, 426] on input "1" at bounding box center [776, 424] width 173 height 30
type textarea "x"
type input "1.3"
type textarea "x"
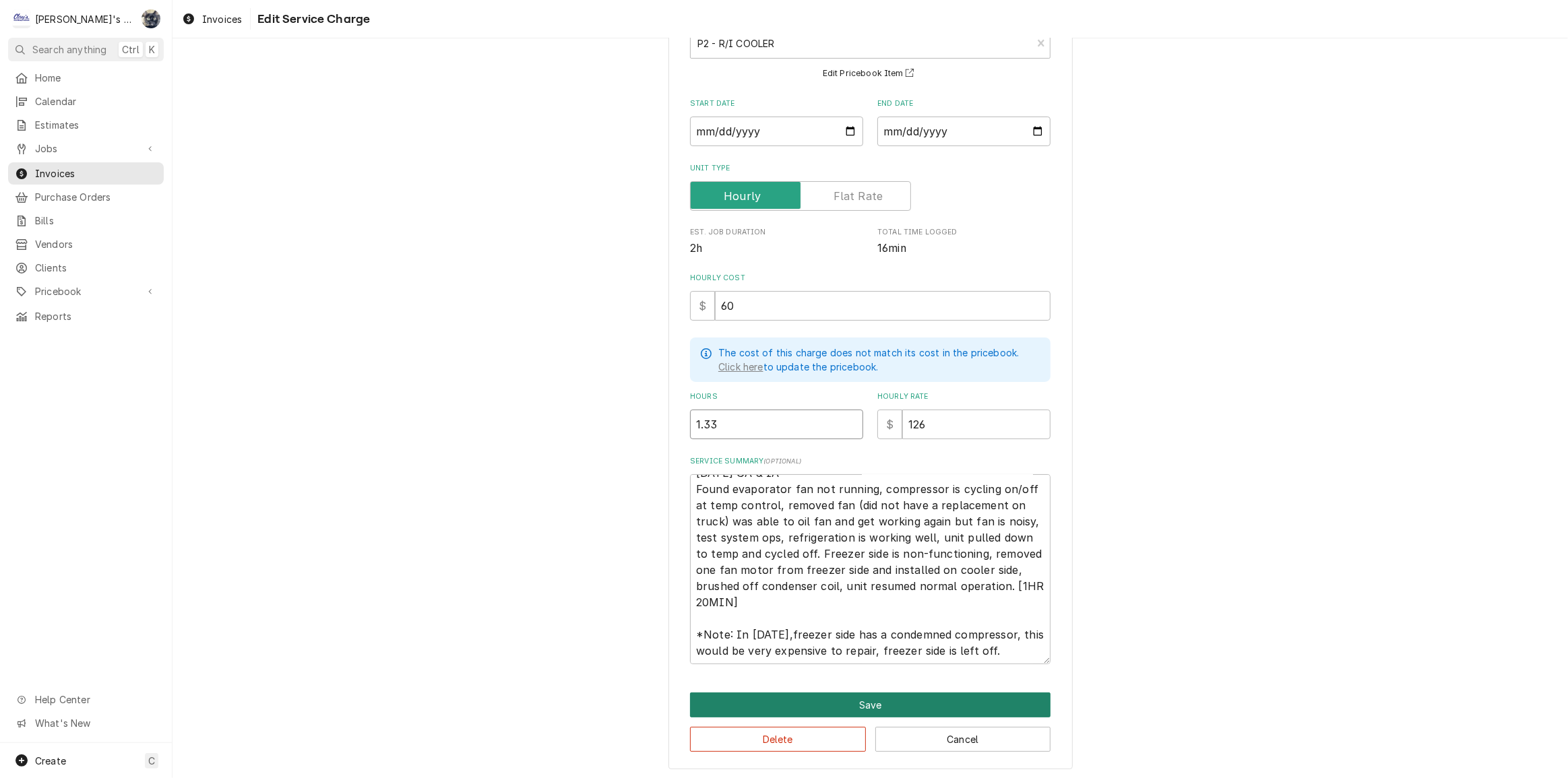
type input "1.33"
click at [851, 699] on button "Save" at bounding box center [871, 705] width 361 height 24
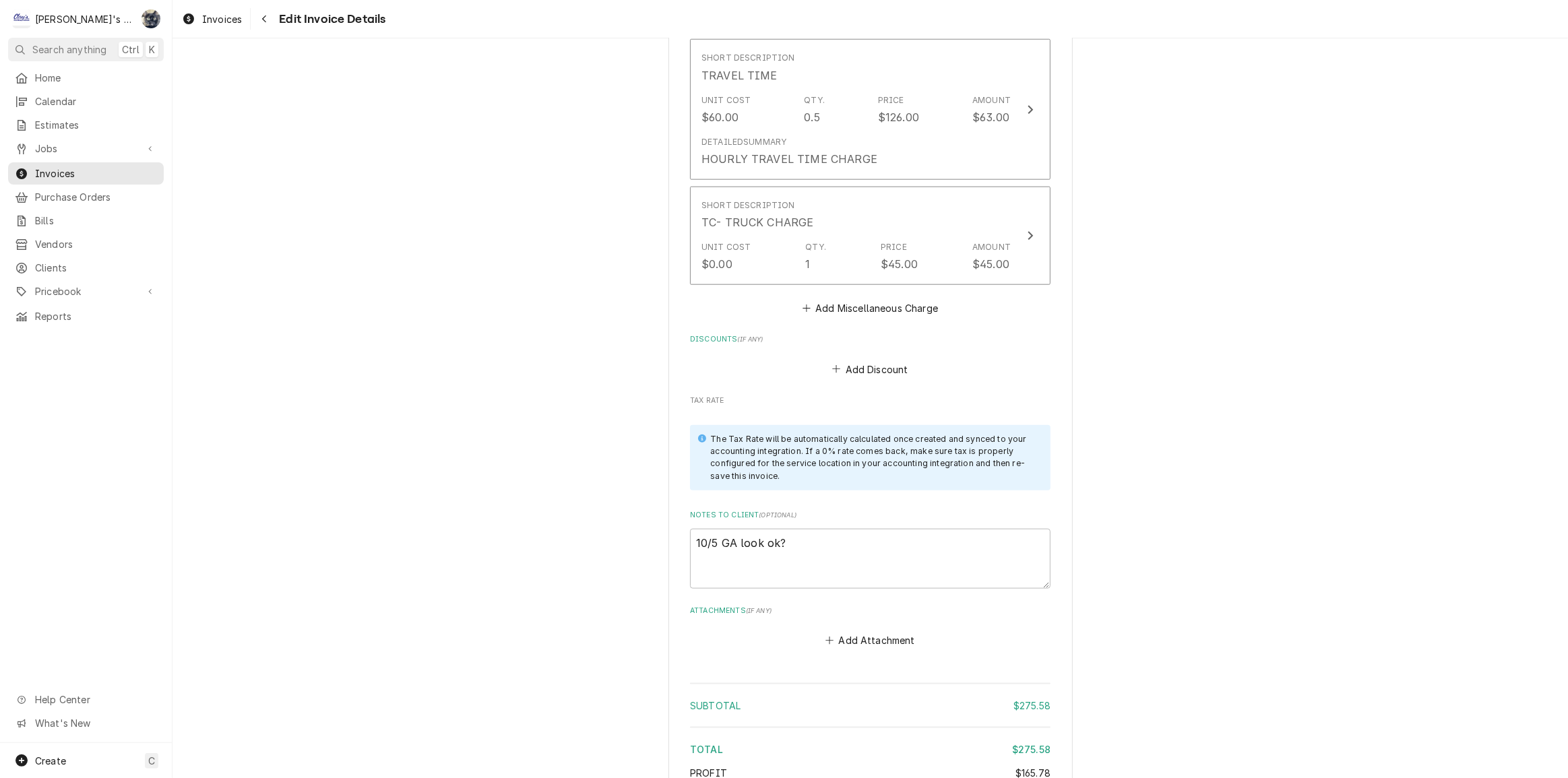
scroll to position [1785, 0]
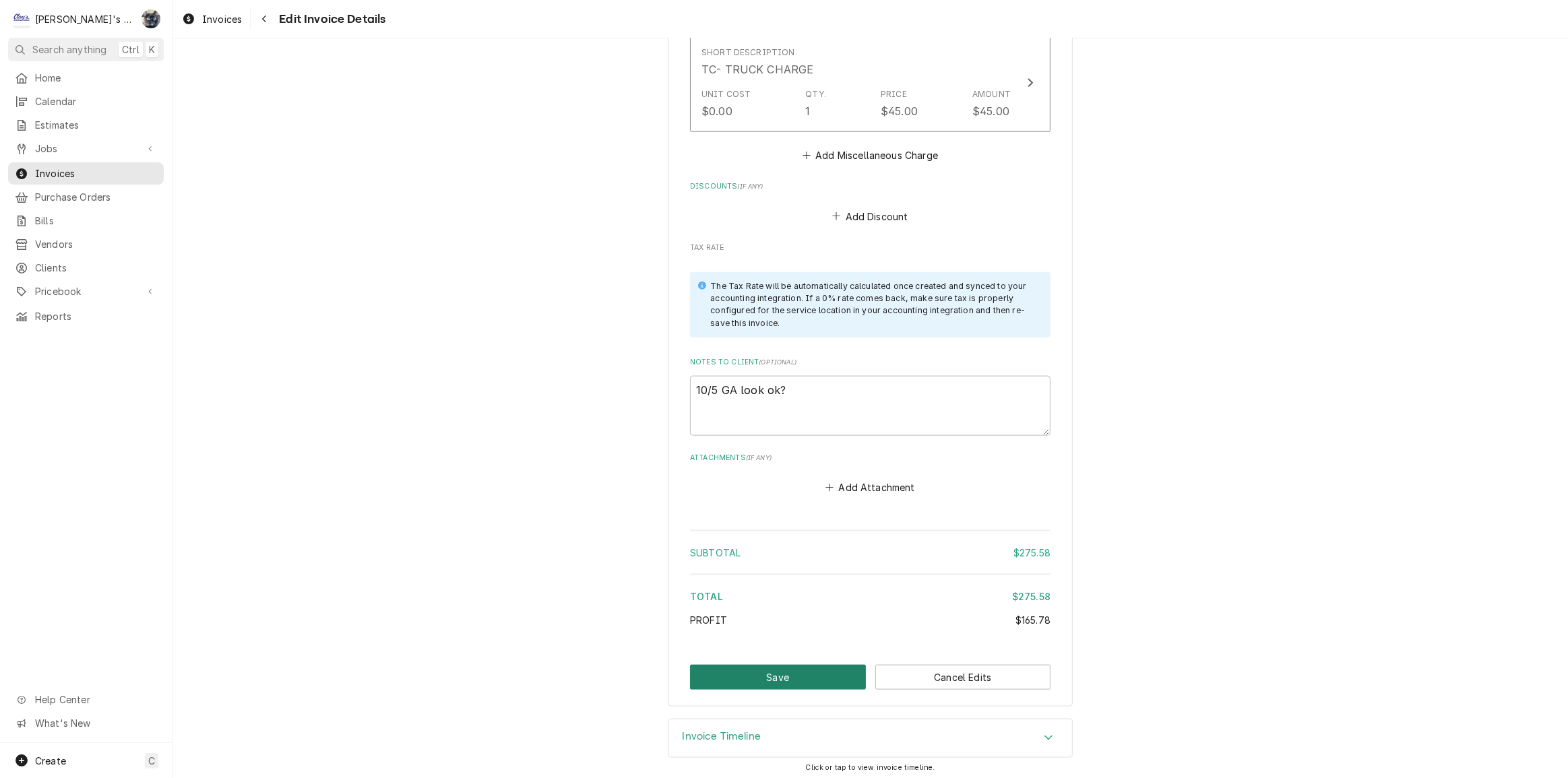
click at [791, 677] on button "Save" at bounding box center [778, 676] width 176 height 24
type textarea "x"
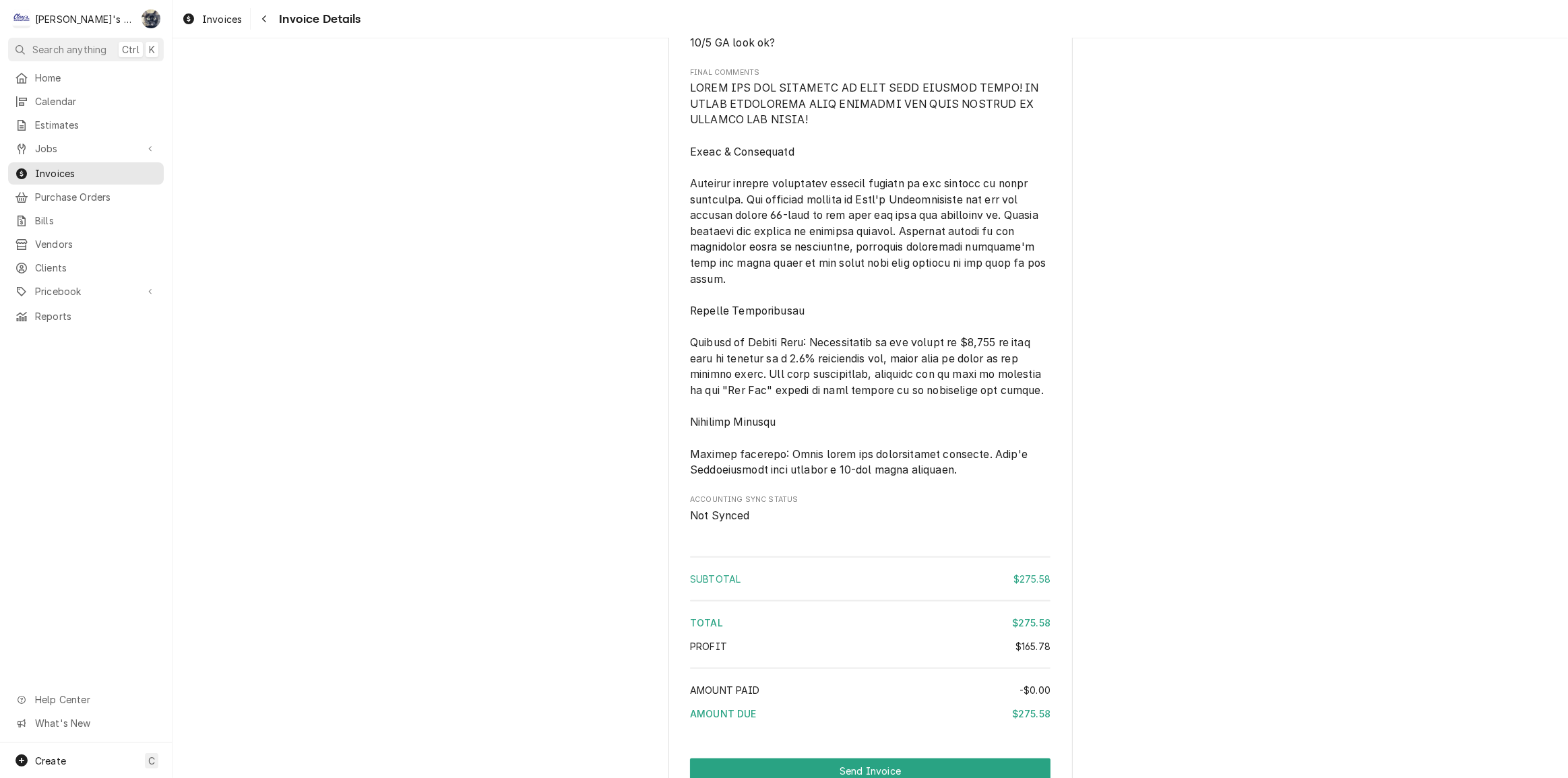
scroll to position [1706, 0]
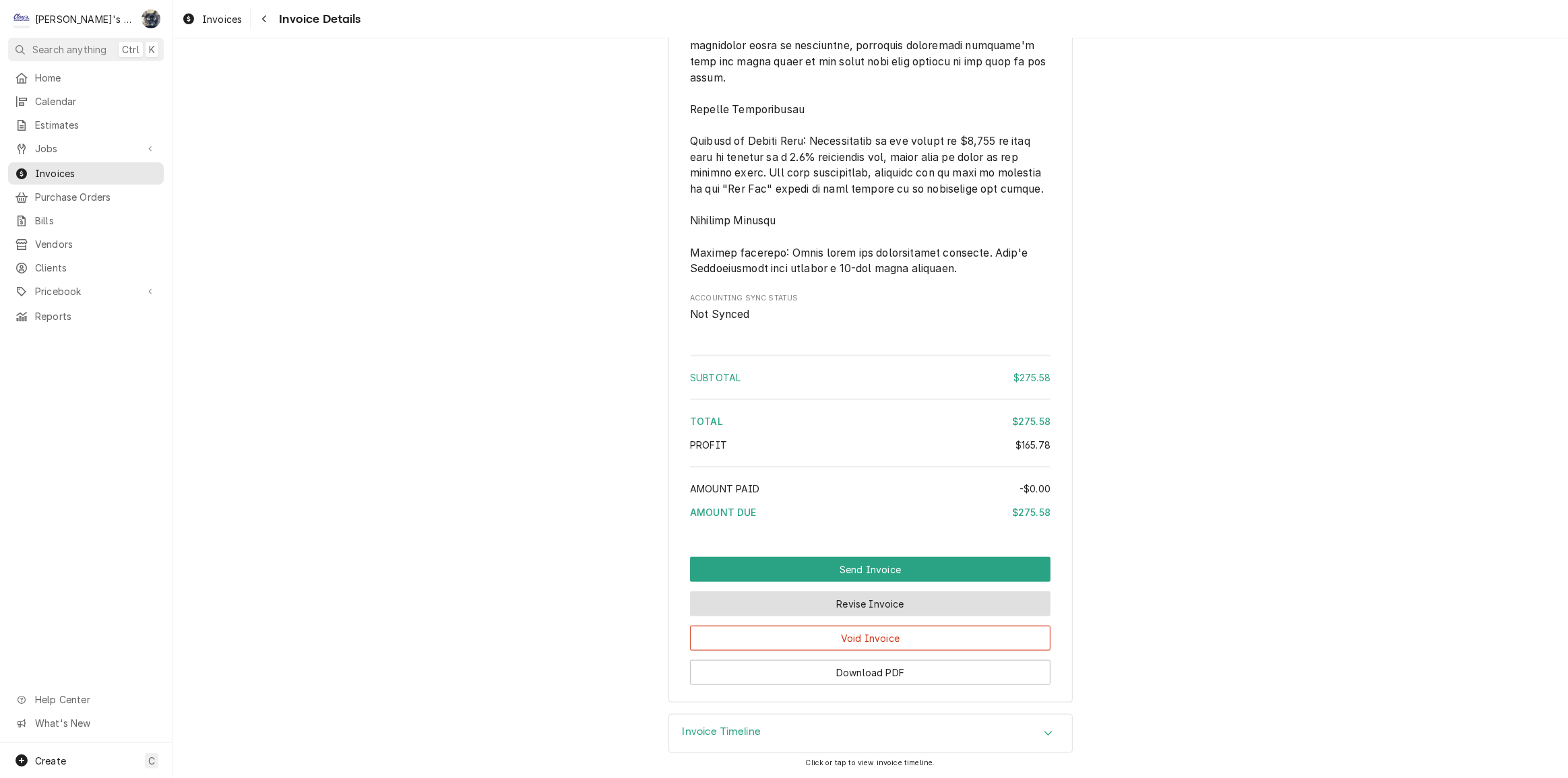
click at [880, 614] on button "Revise Invoice" at bounding box center [871, 603] width 361 height 24
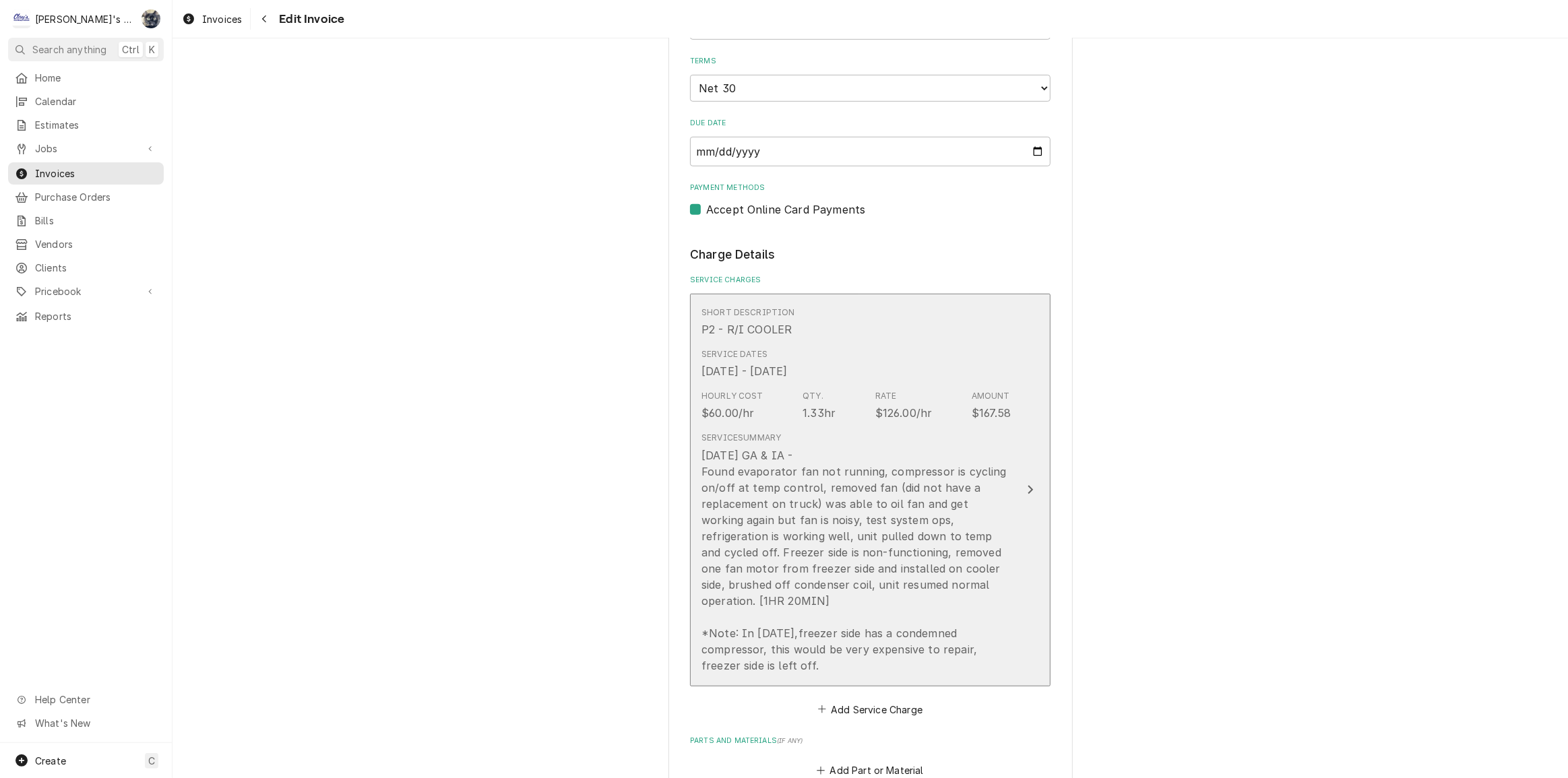
scroll to position [796, 0]
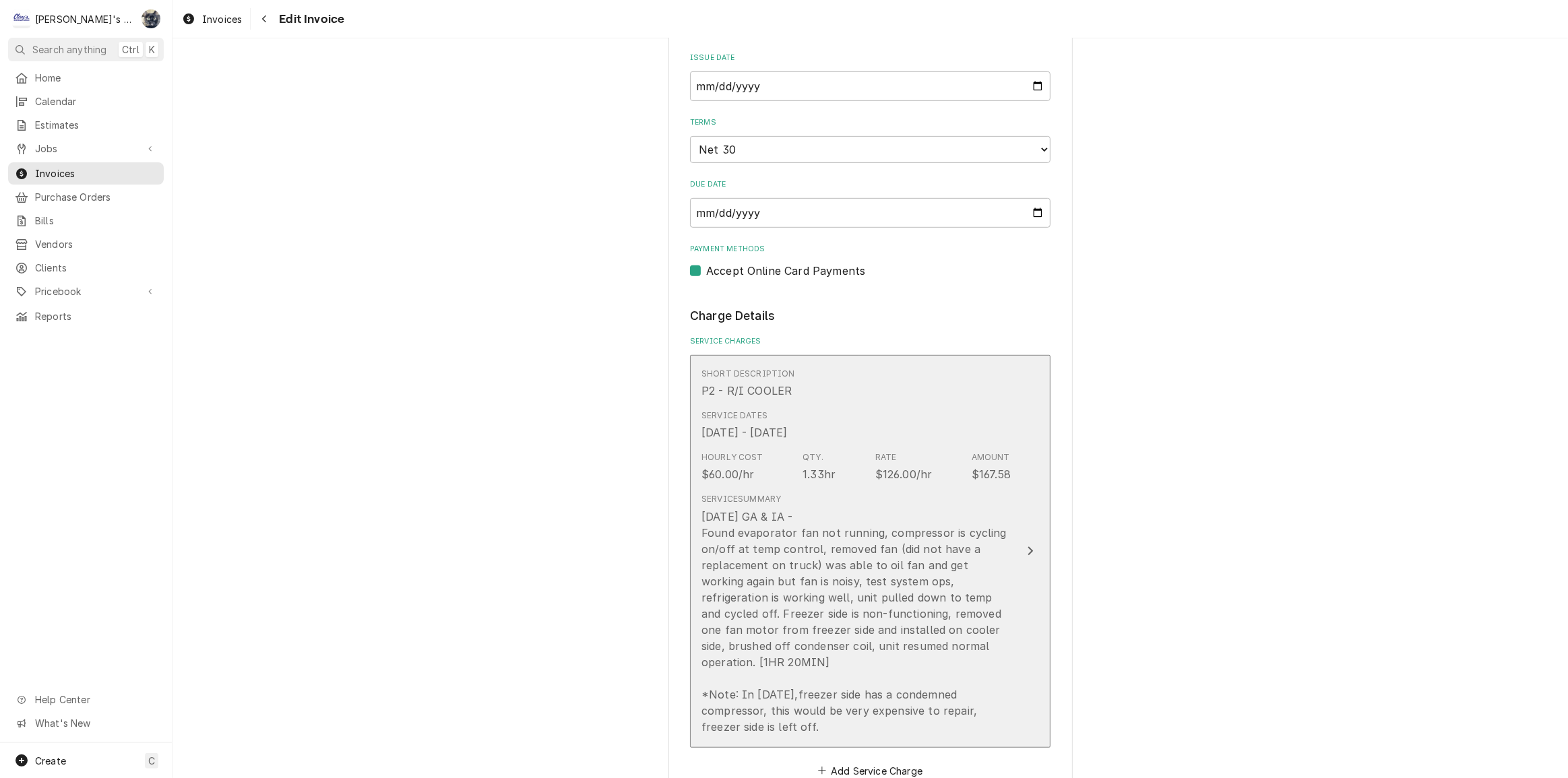
click at [855, 440] on div "Service Dates [DATE] - [DATE]" at bounding box center [856, 425] width 309 height 42
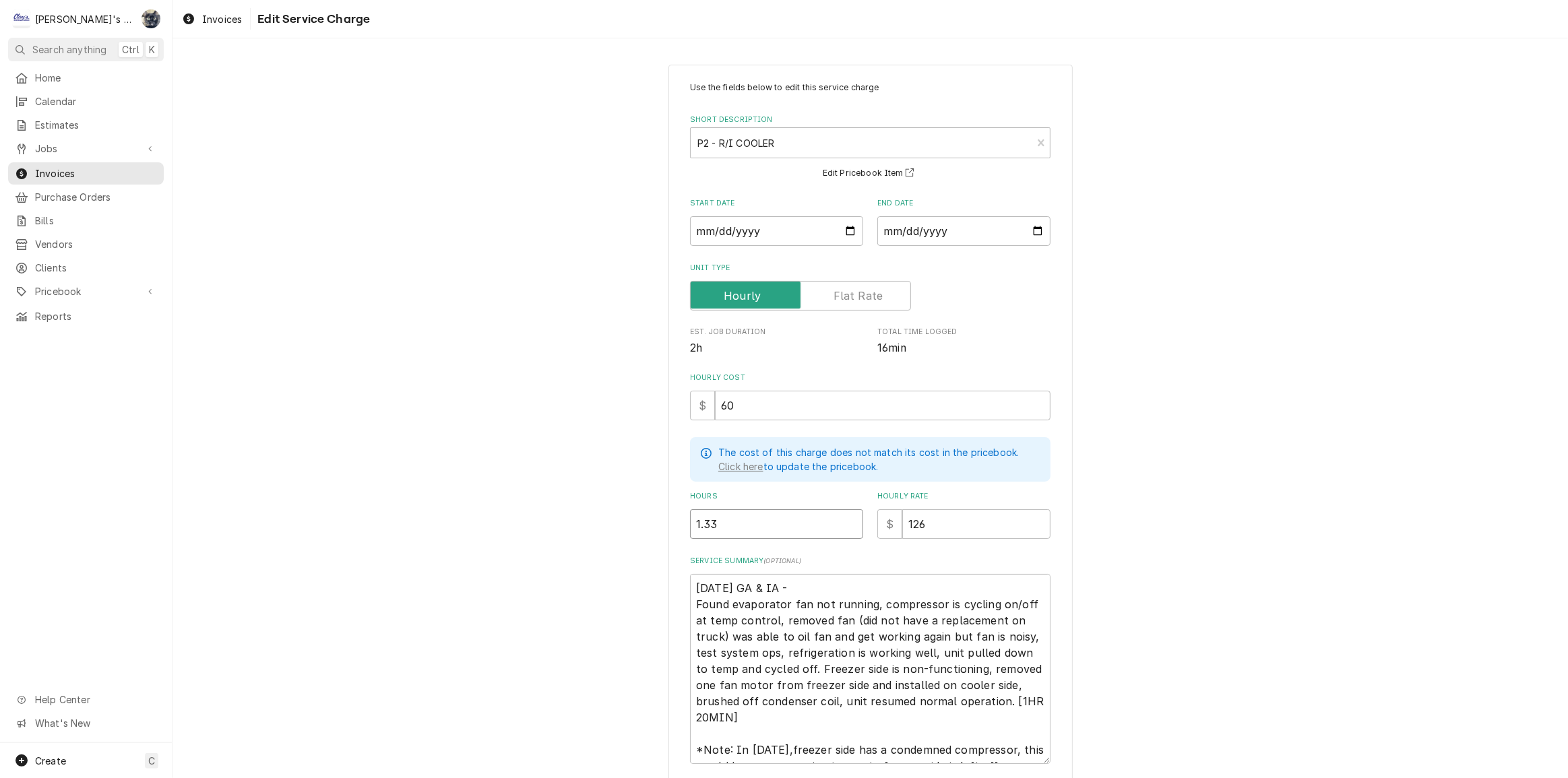
drag, startPoint x: 746, startPoint y: 522, endPoint x: 690, endPoint y: 523, distance: 56.0
click at [690, 522] on input "1.33" at bounding box center [776, 524] width 173 height 30
type textarea "x"
type input "1"
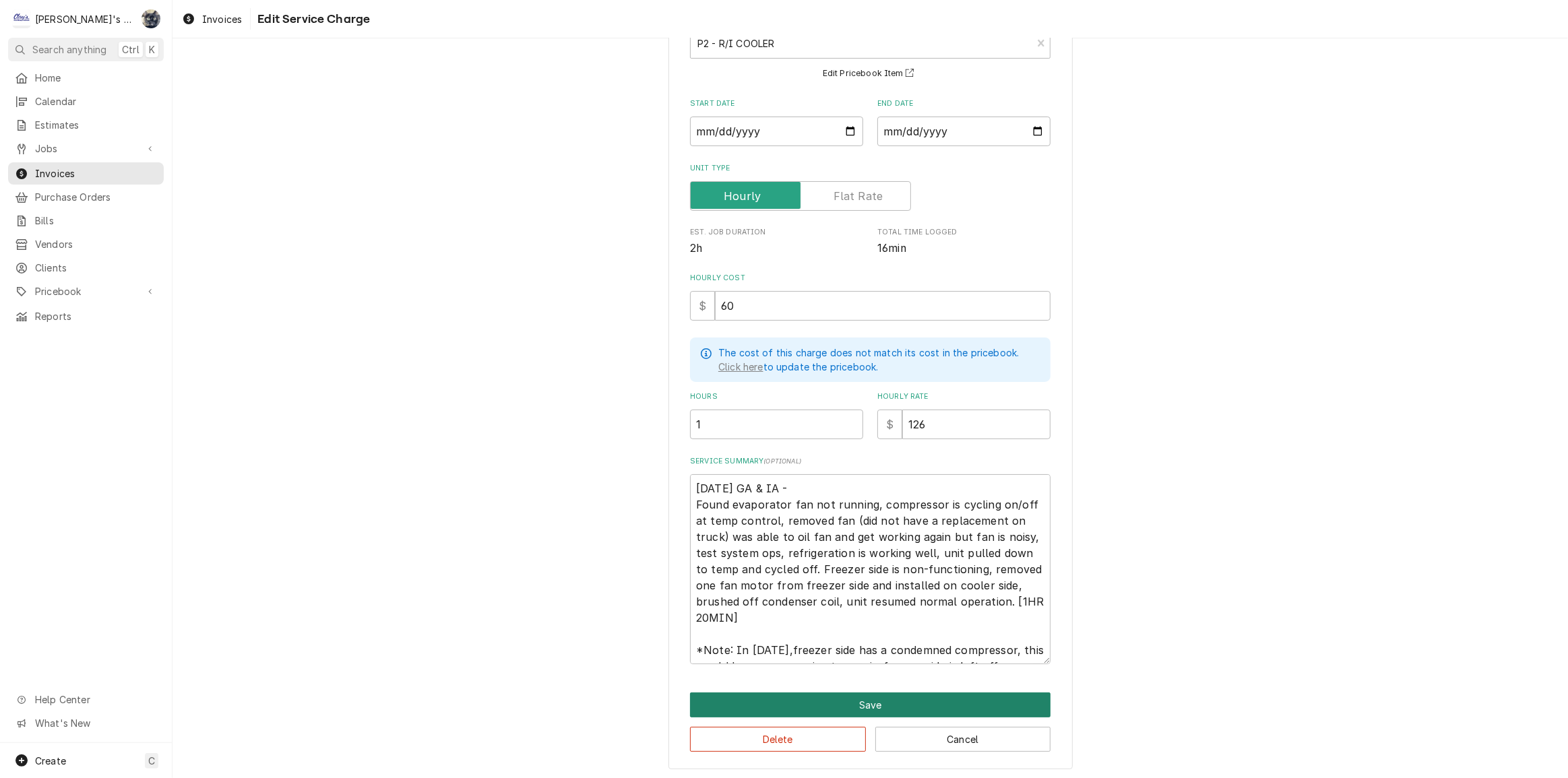
click at [849, 704] on button "Save" at bounding box center [871, 705] width 361 height 24
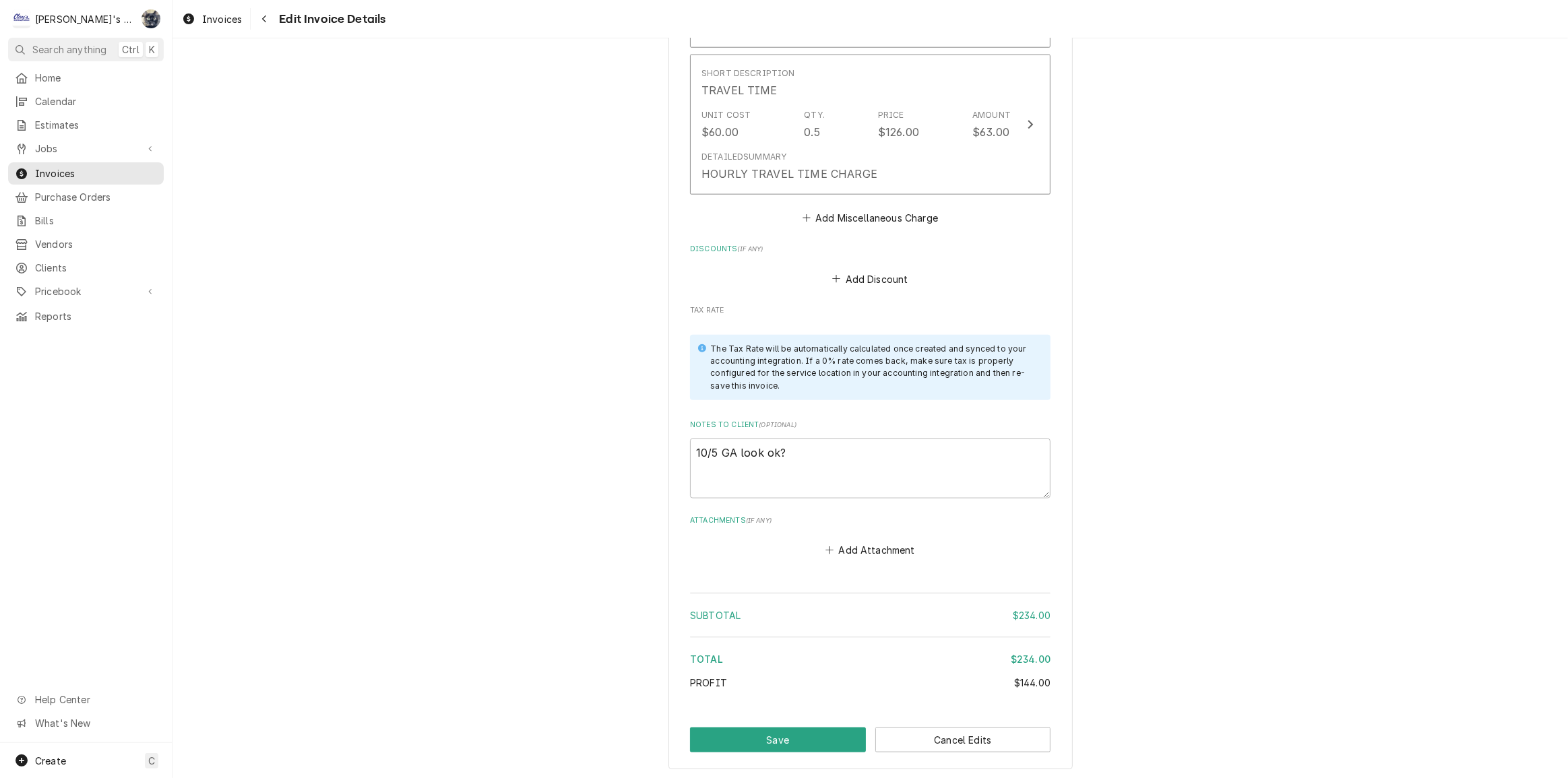
scroll to position [1785, 0]
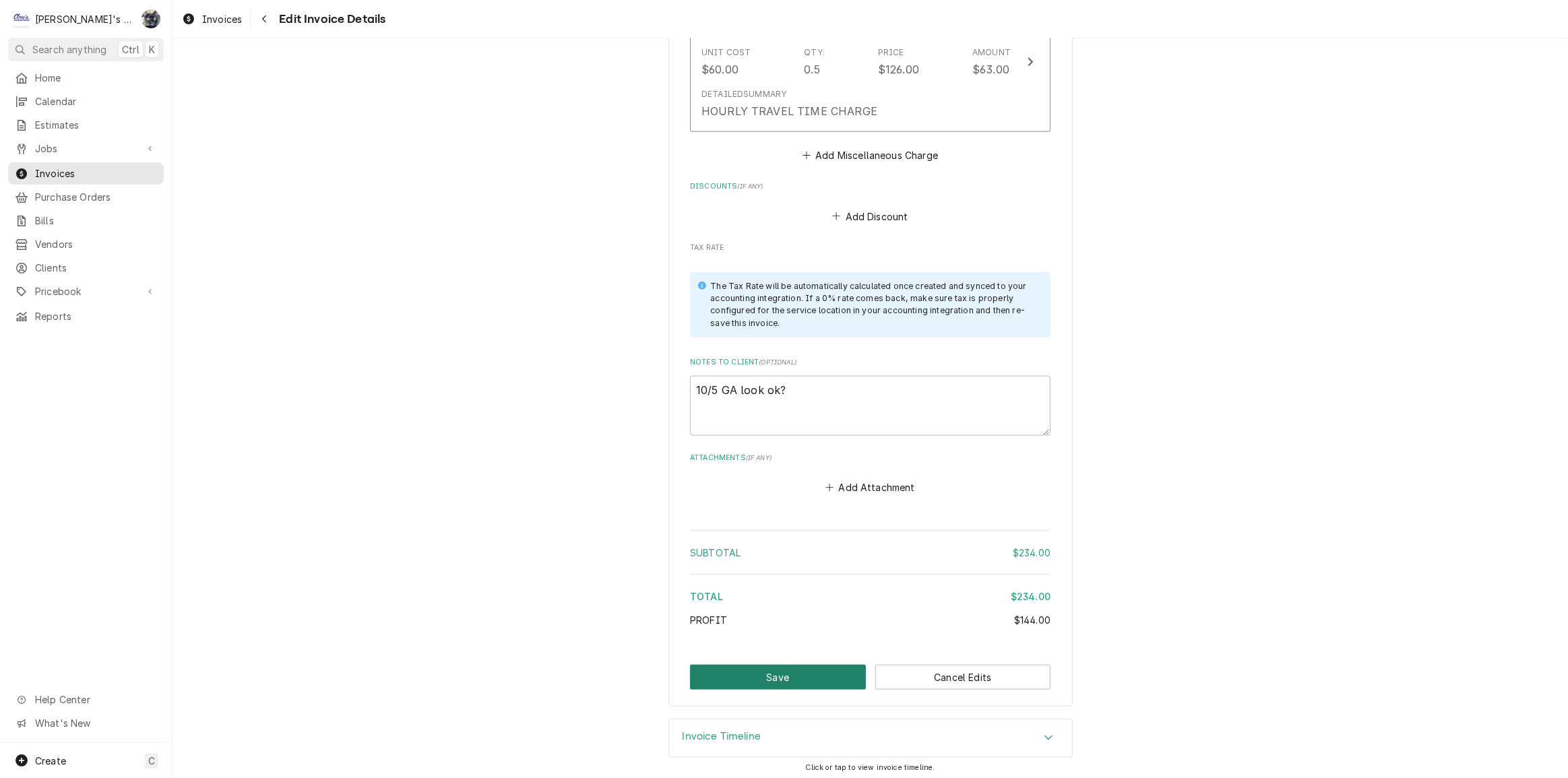
click at [809, 670] on button "Save" at bounding box center [778, 676] width 176 height 24
type textarea "x"
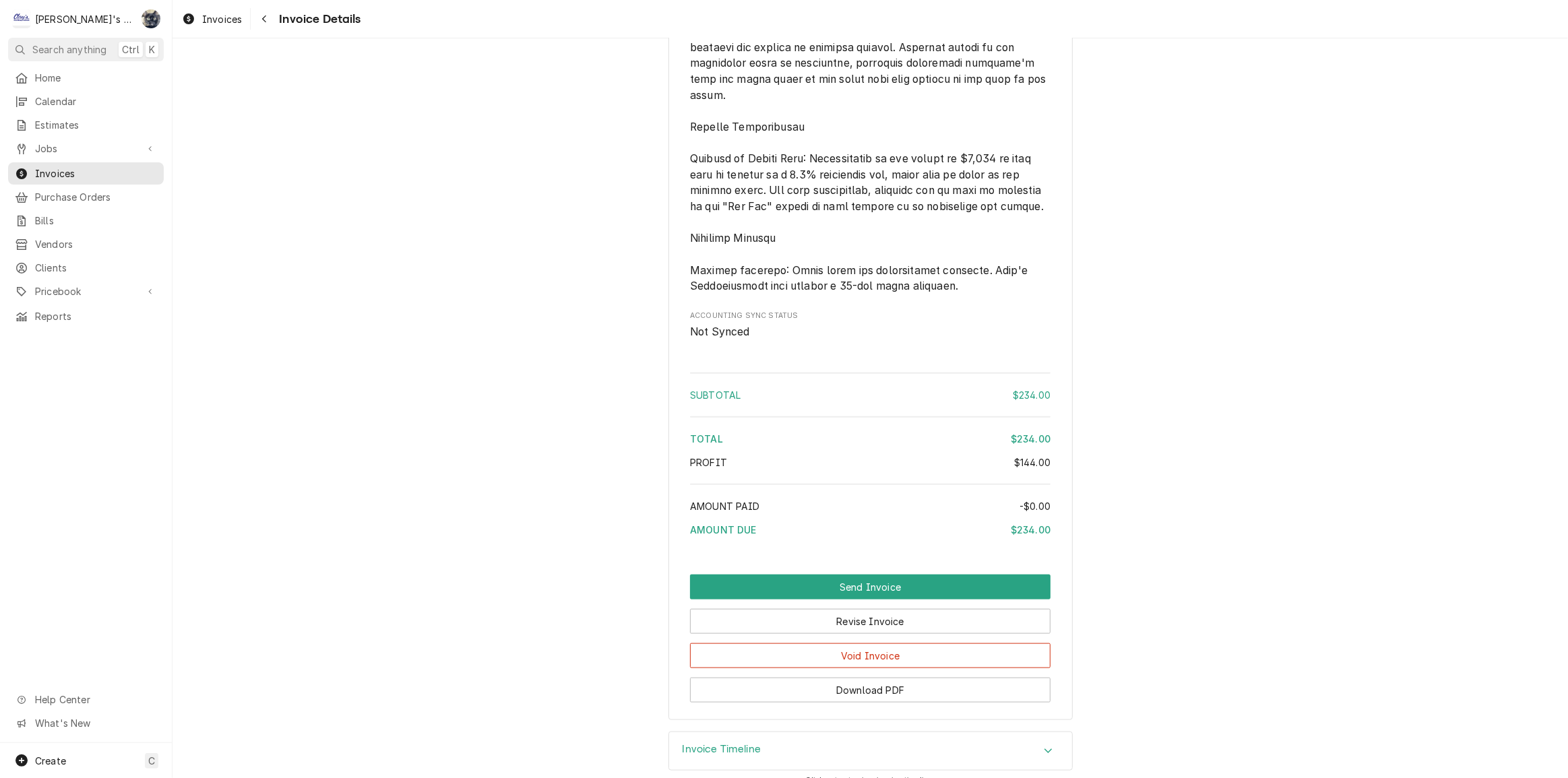
scroll to position [1706, 0]
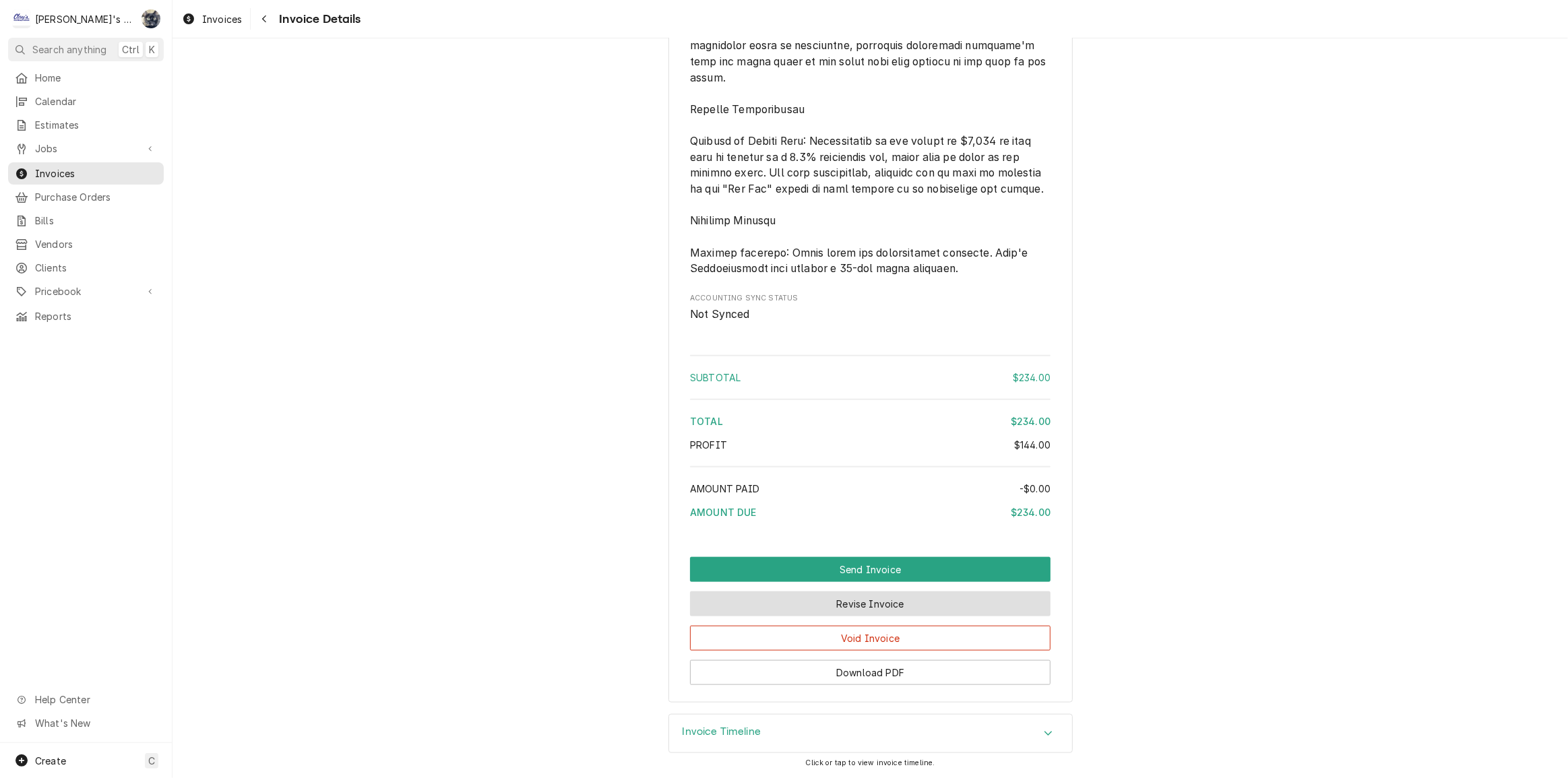
click at [857, 612] on button "Revise Invoice" at bounding box center [871, 603] width 361 height 24
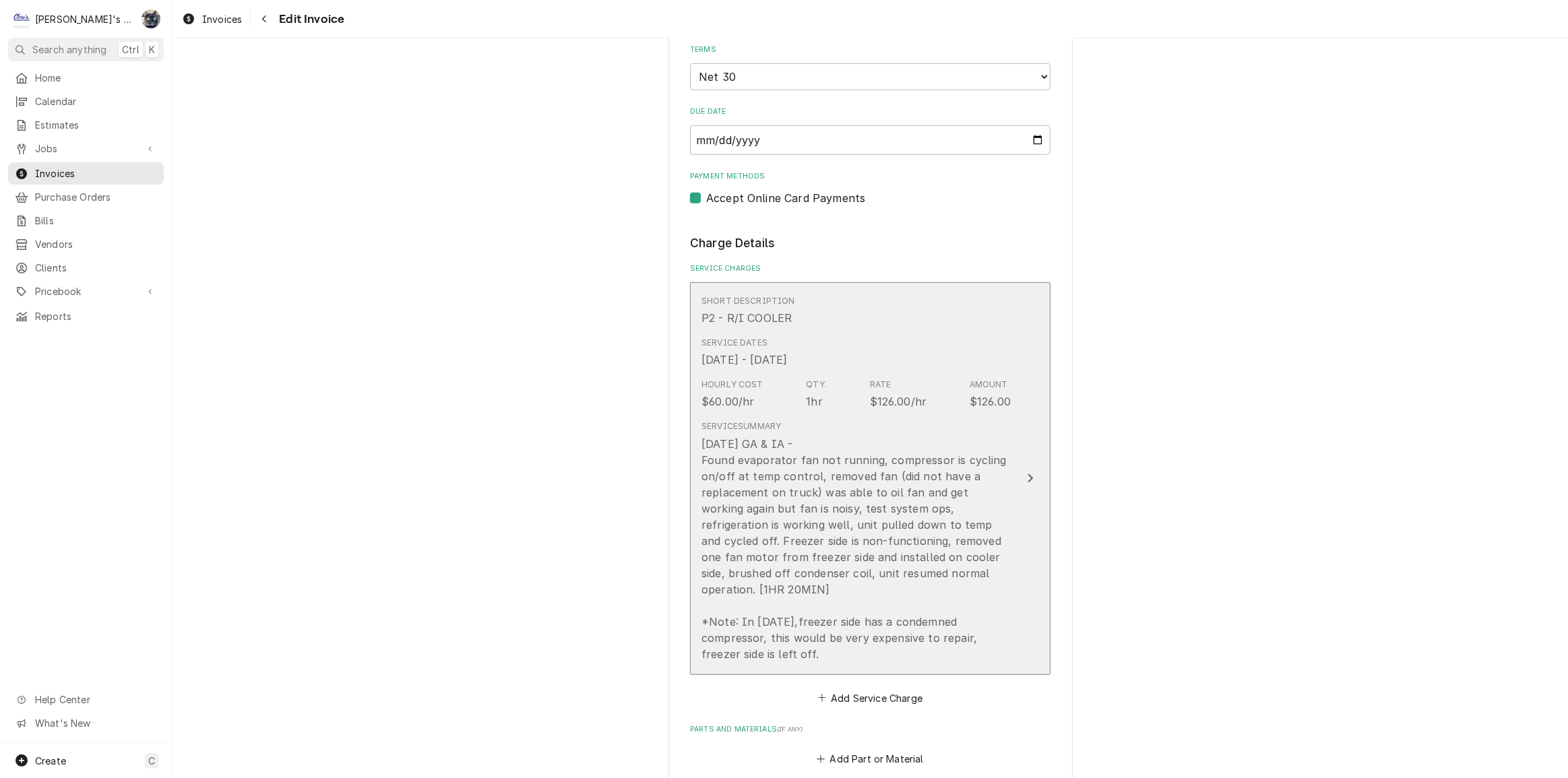
scroll to position [979, 0]
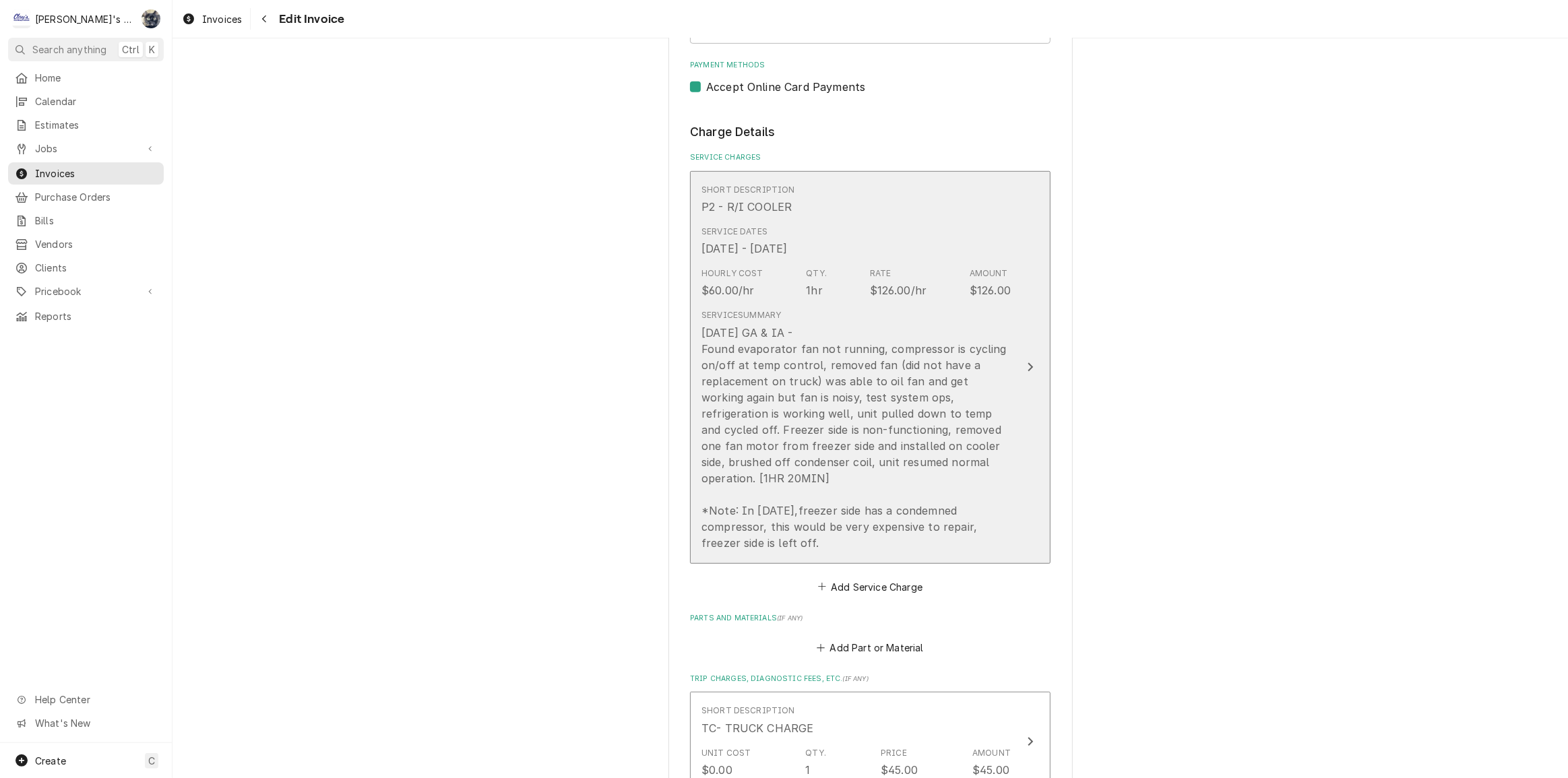
click at [857, 384] on div "[DATE] GA & IA - Found evaporator fan not running, compressor is cycling on/off…" at bounding box center [856, 438] width 309 height 227
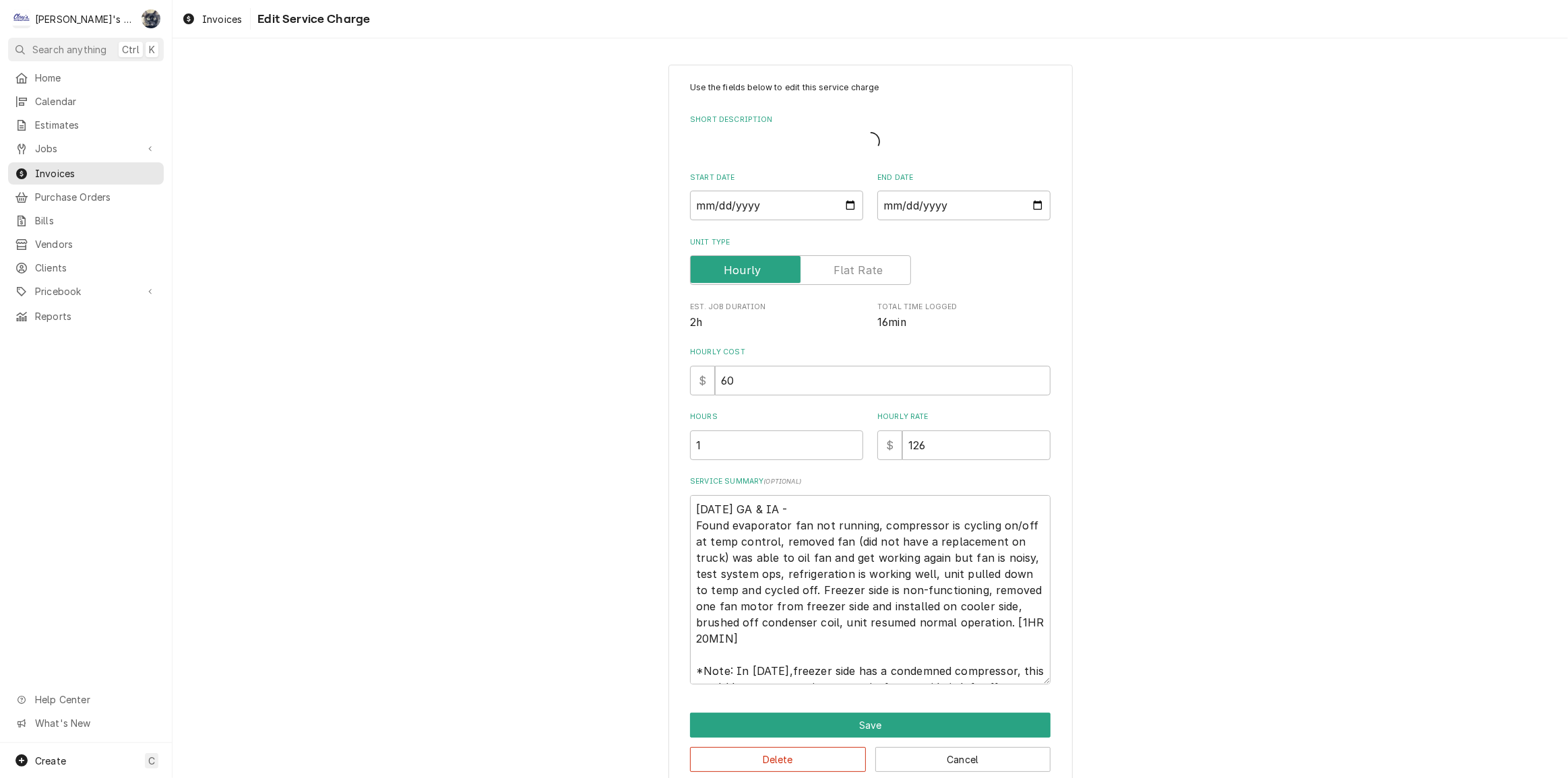
type textarea "x"
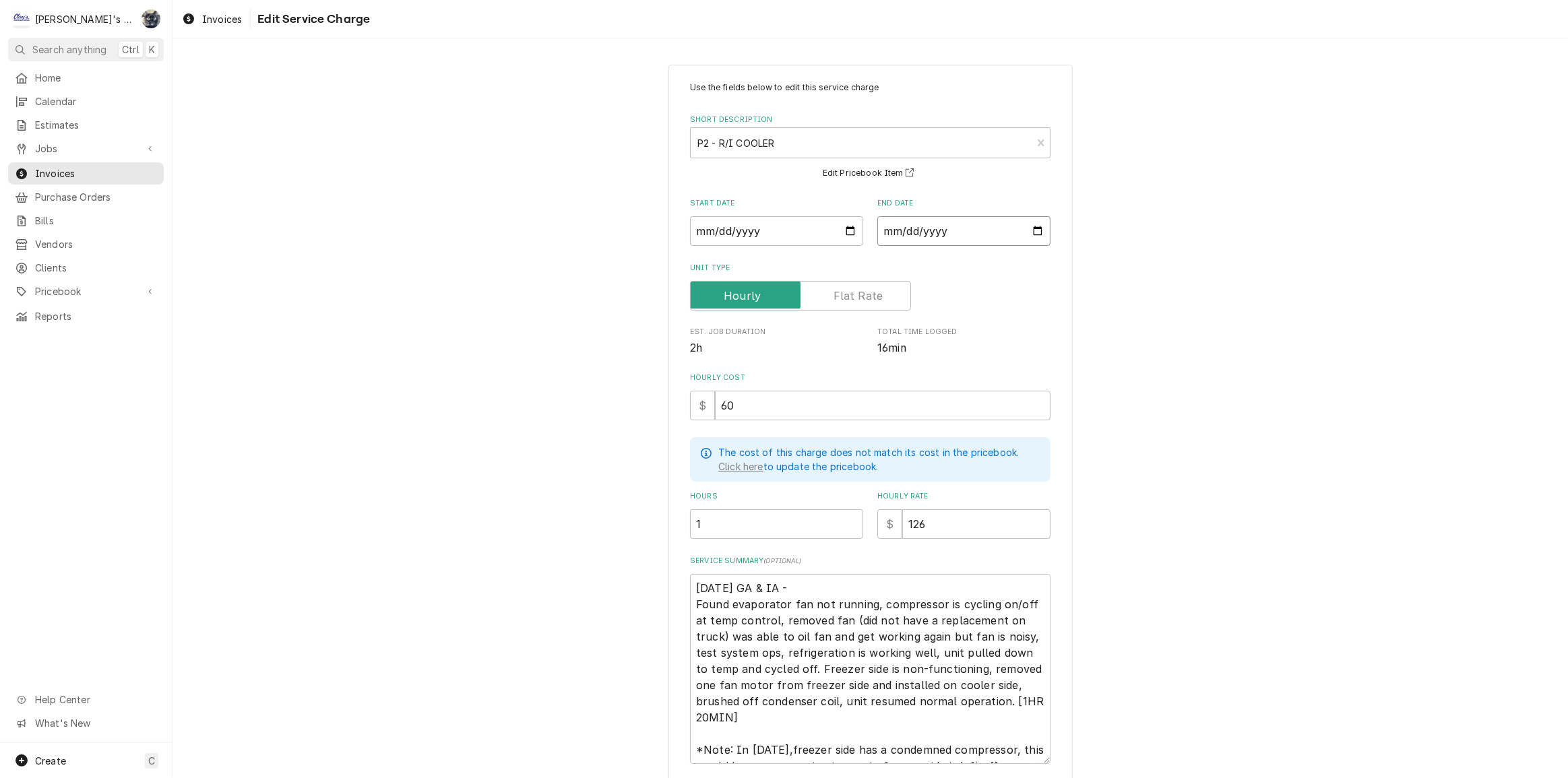
click at [1035, 229] on input "2025-10-02" at bounding box center [963, 231] width 173 height 30
type input "2025-10-01"
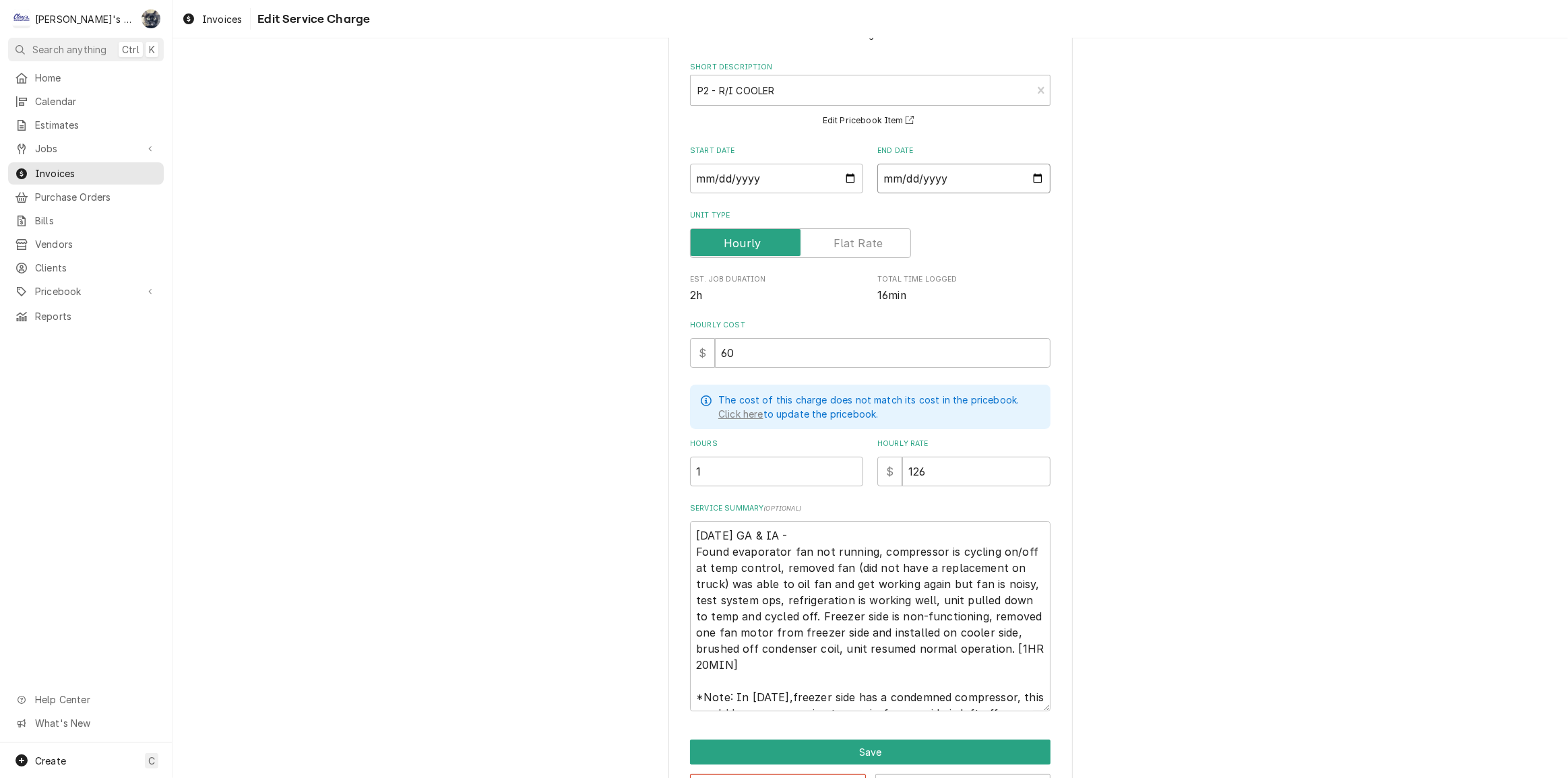
scroll to position [100, 0]
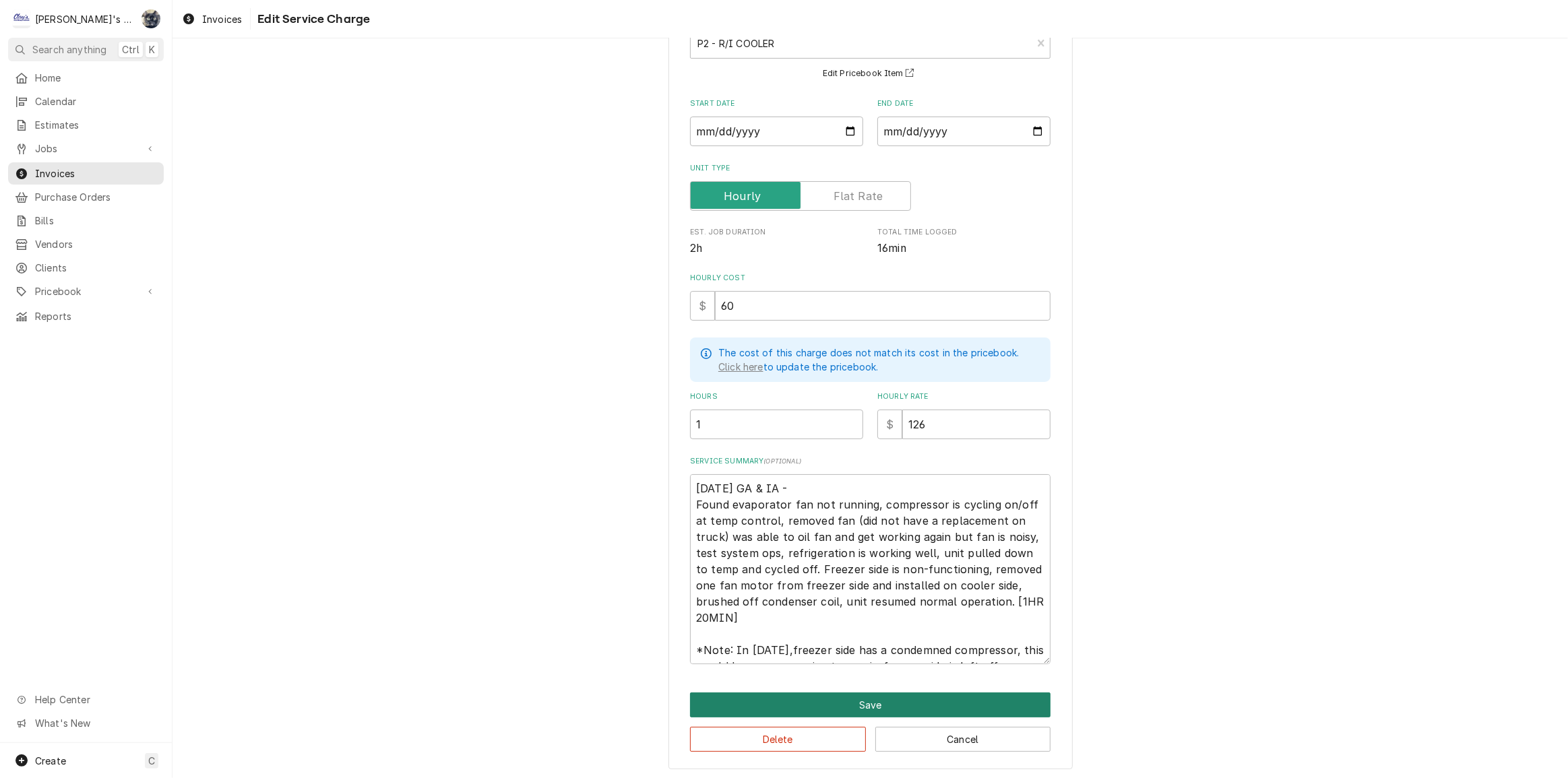
click at [859, 696] on button "Save" at bounding box center [871, 705] width 361 height 24
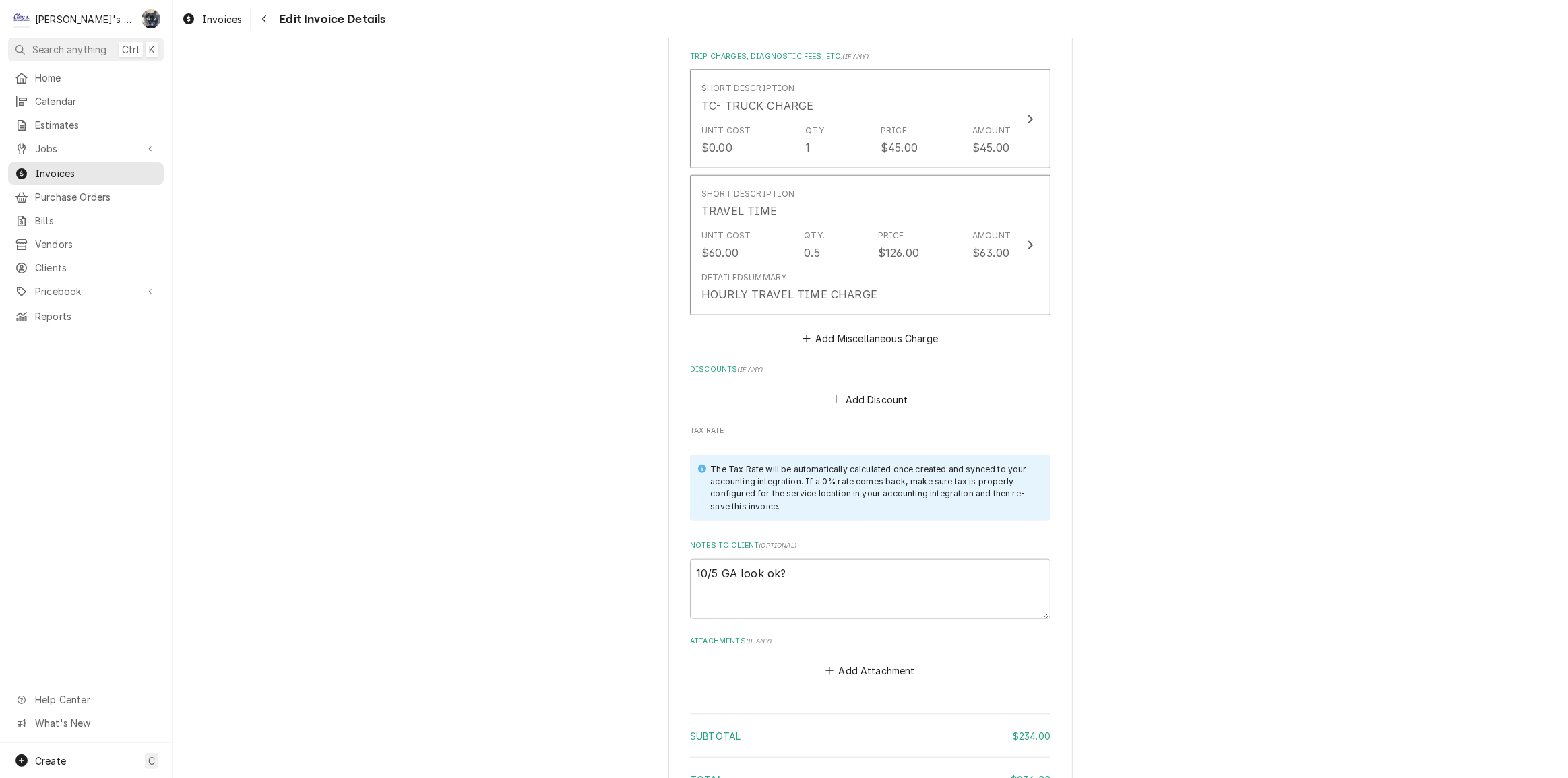
scroll to position [1785, 0]
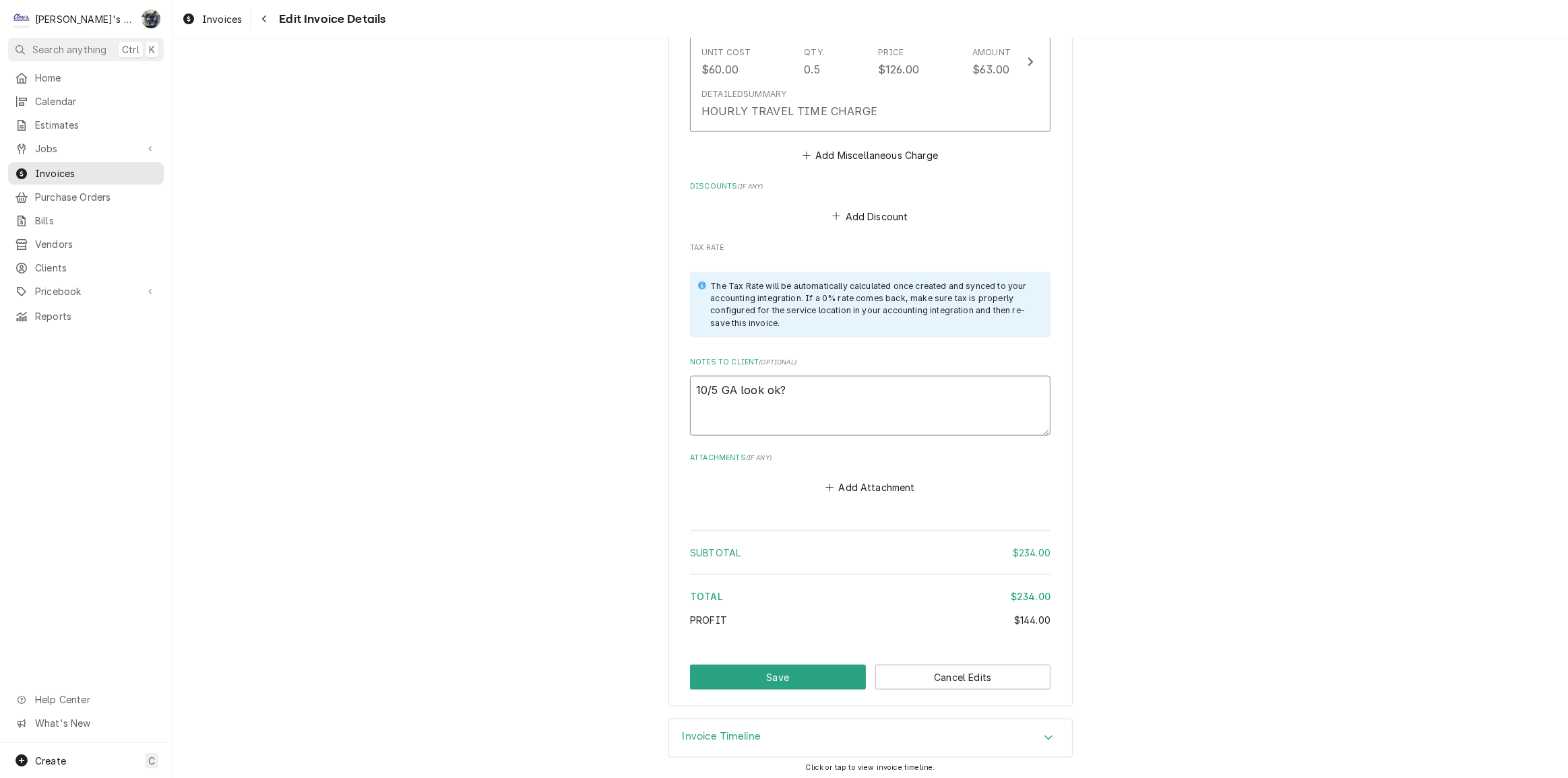
drag, startPoint x: 756, startPoint y: 394, endPoint x: 720, endPoint y: 401, distance: 36.7
click at [721, 401] on textarea "10/5 GA look ok?" at bounding box center [871, 406] width 361 height 61
type textarea "x"
type textarea "10/5 G"
type textarea "x"
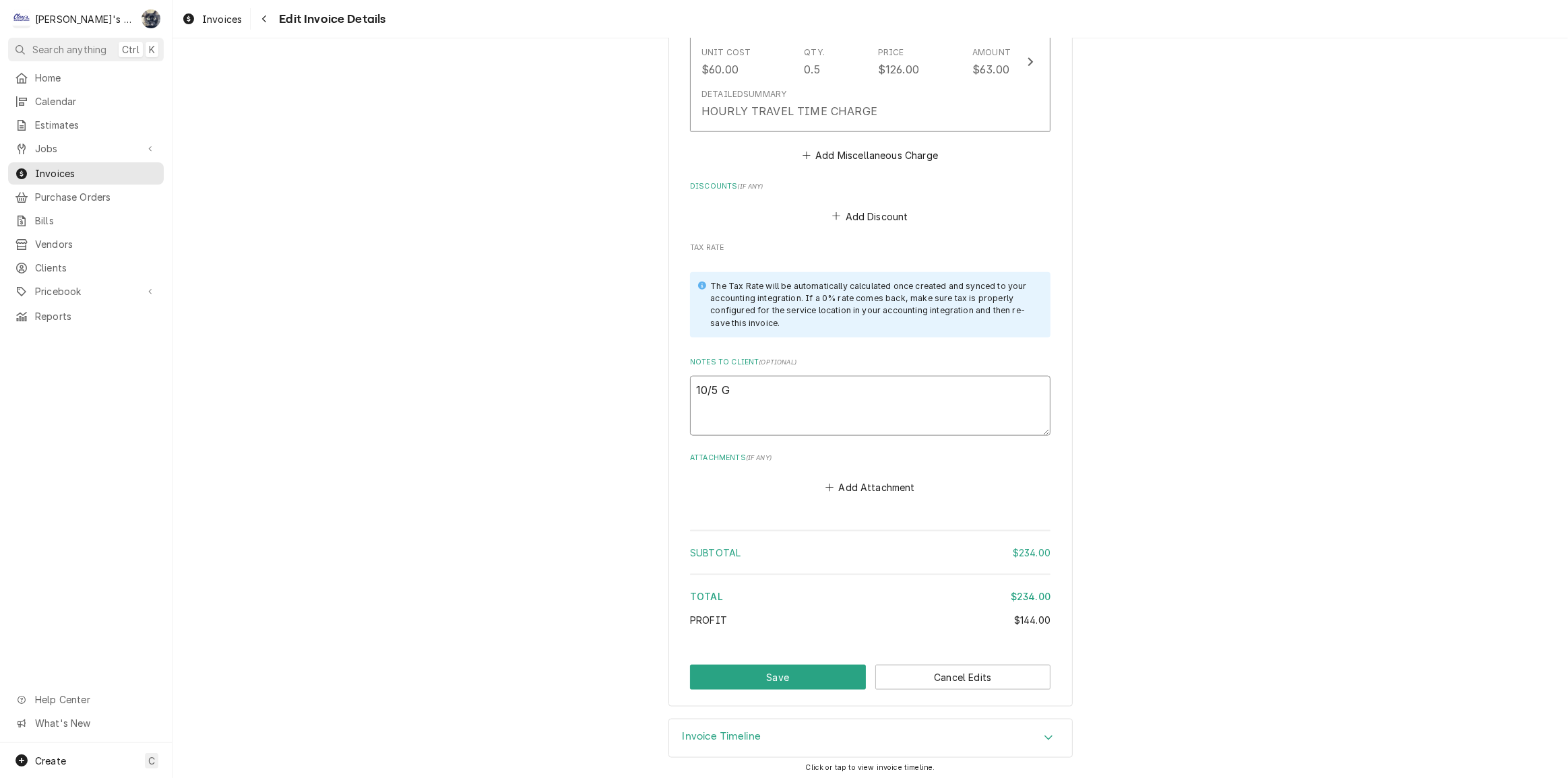
type textarea "10/5"
type textarea "x"
type textarea "10/5"
type textarea "x"
type textarea "10/"
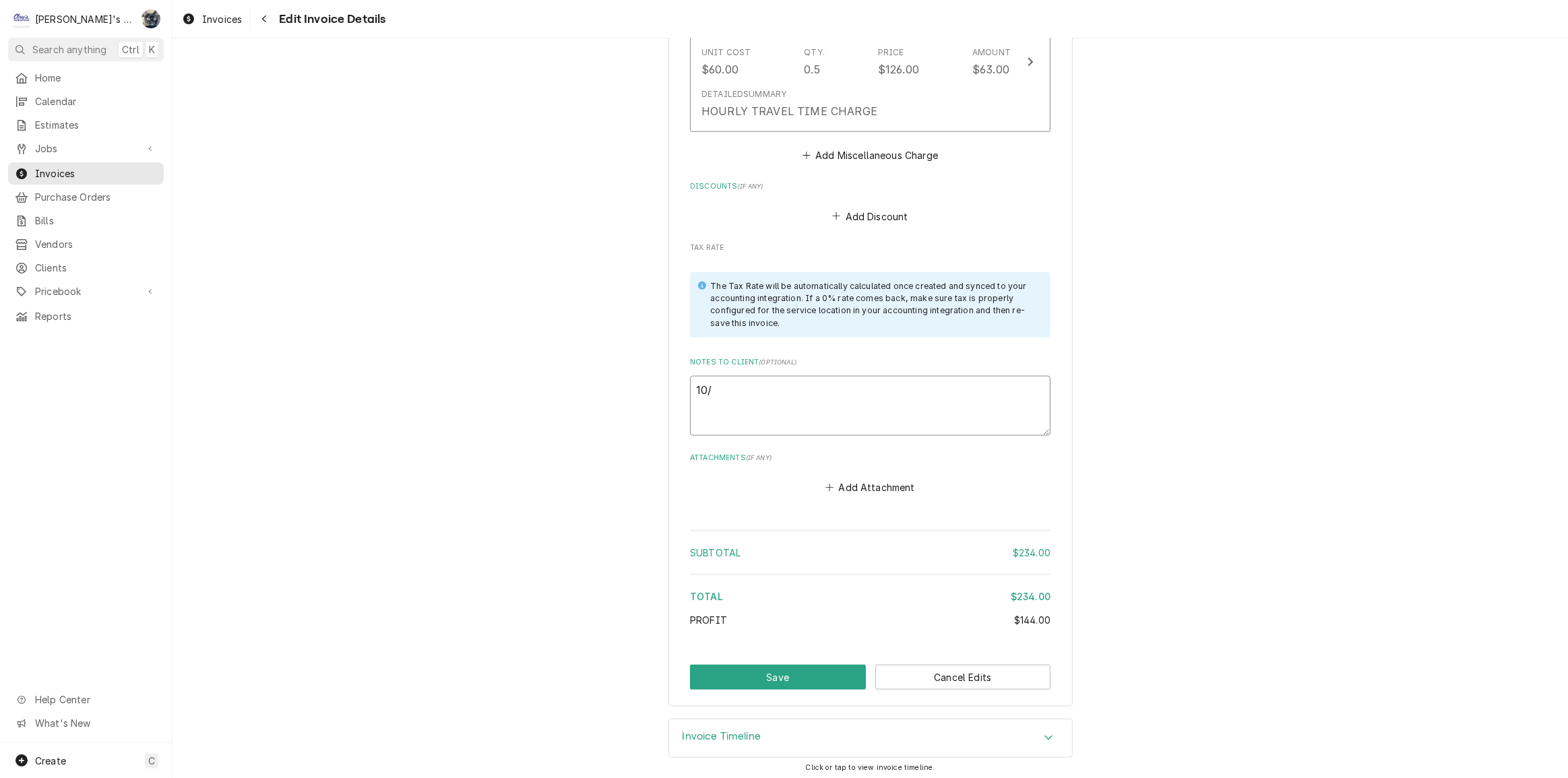
type textarea "x"
type textarea "10"
type textarea "x"
type textarea "1"
type textarea "x"
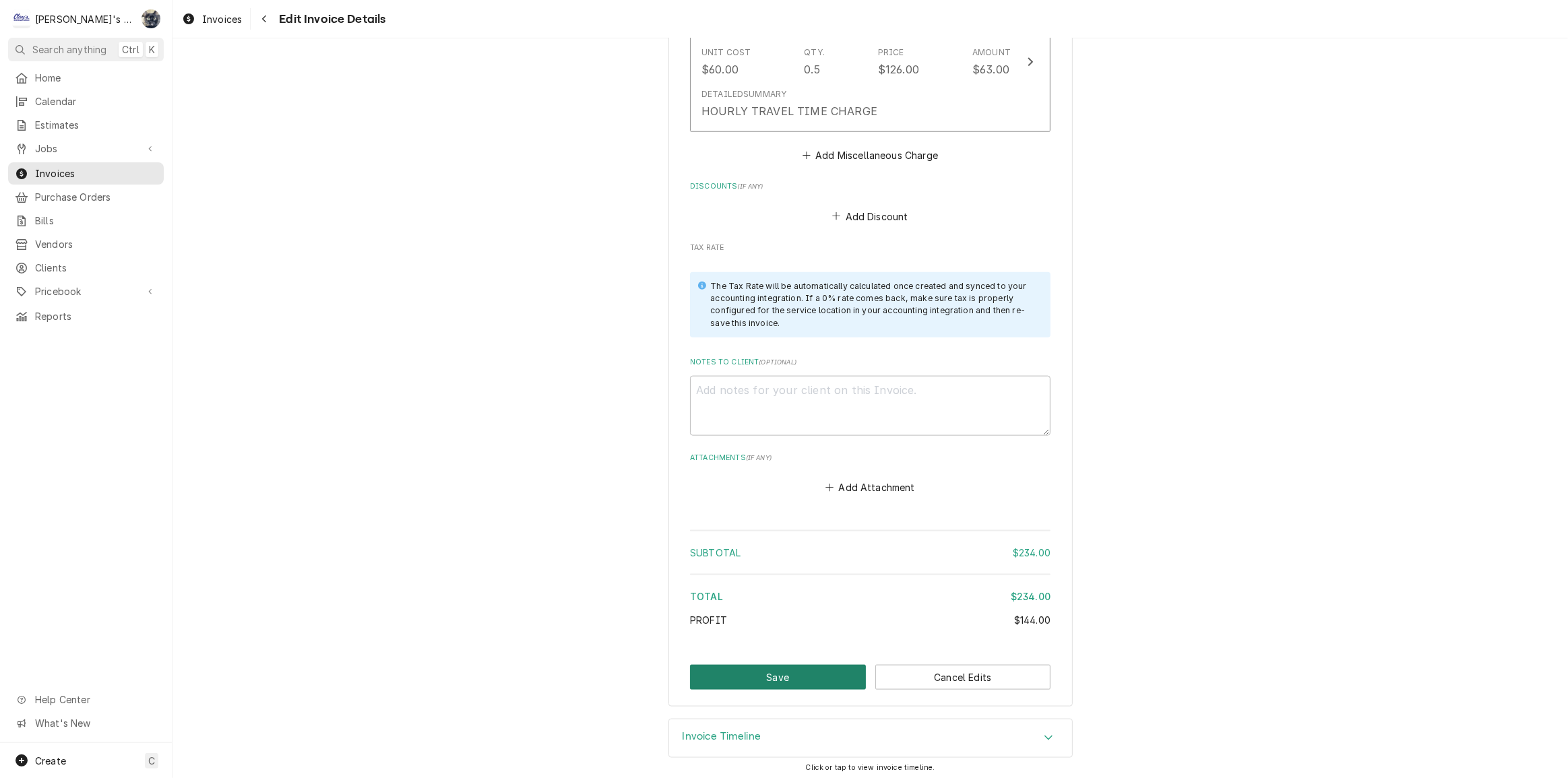
click at [813, 672] on button "Save" at bounding box center [778, 676] width 176 height 24
type textarea "x"
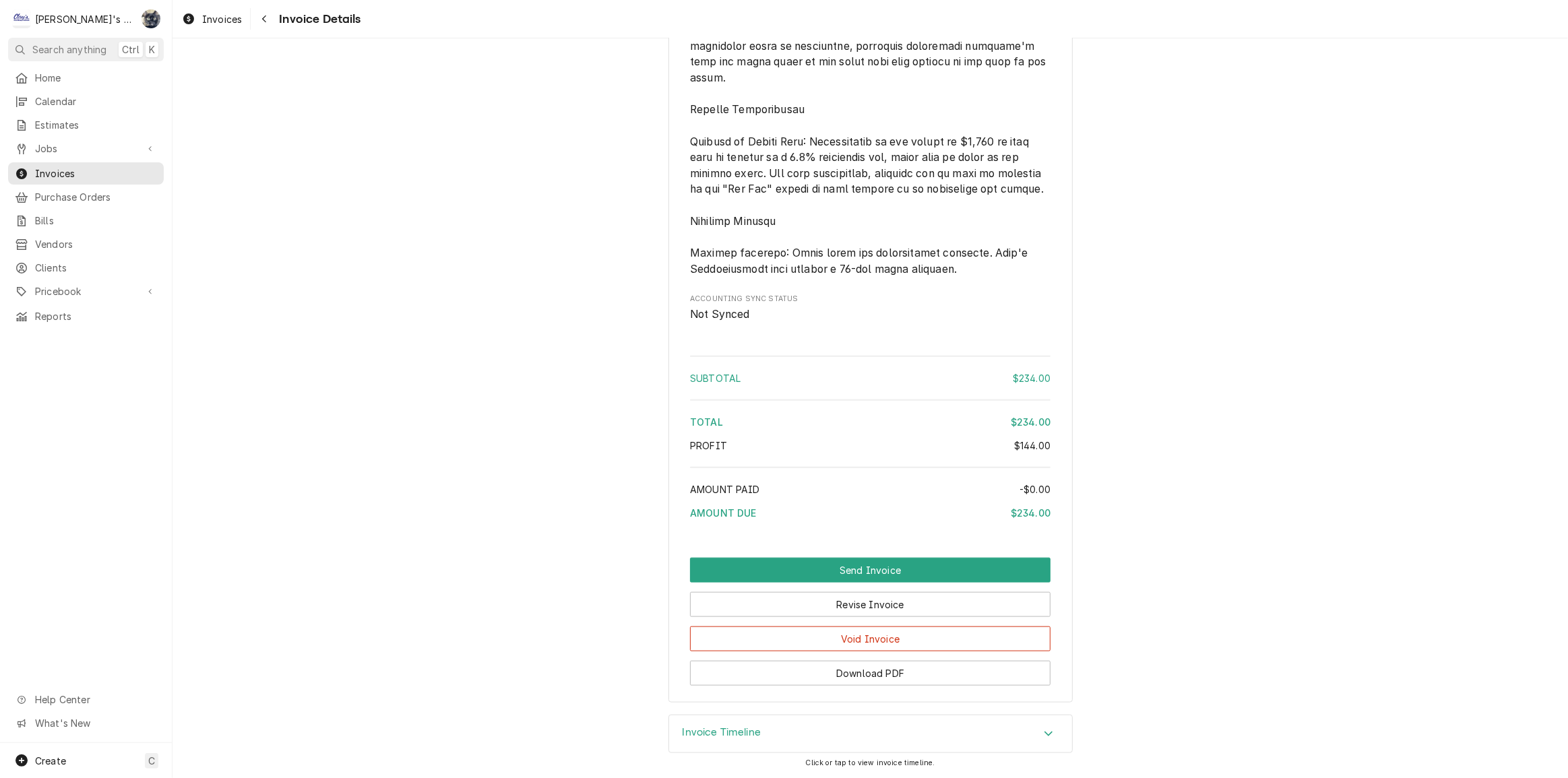
scroll to position [1660, 0]
click at [849, 579] on button "Send Invoice" at bounding box center [871, 569] width 361 height 24
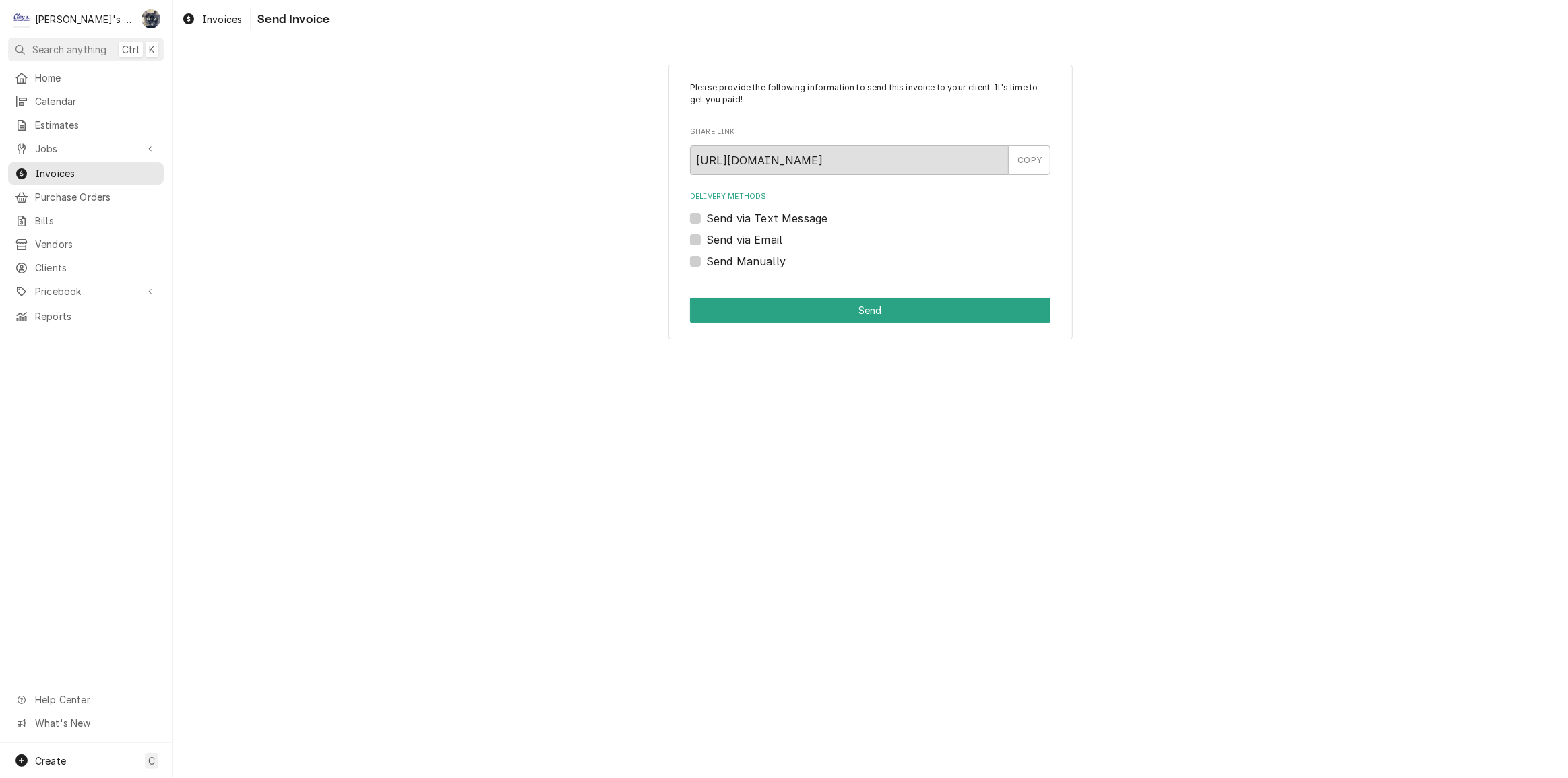
click at [706, 261] on label "Send Manually" at bounding box center [746, 261] width 80 height 16
click at [706, 261] on input "Send Manually" at bounding box center [887, 267] width 361 height 30
checkbox input "true"
click at [706, 300] on button "Send" at bounding box center [871, 309] width 361 height 24
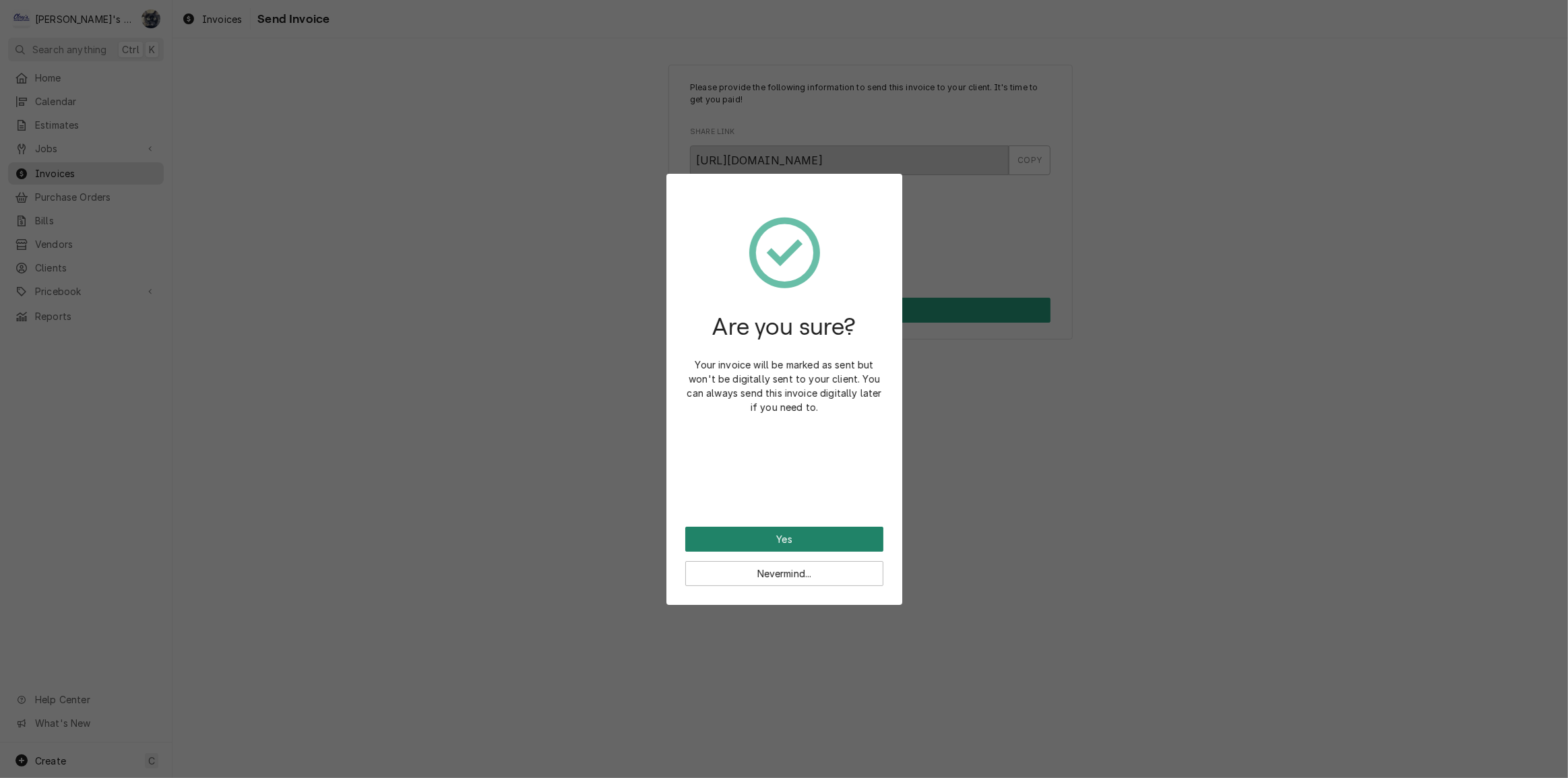
click at [832, 533] on button "Yes" at bounding box center [784, 539] width 198 height 24
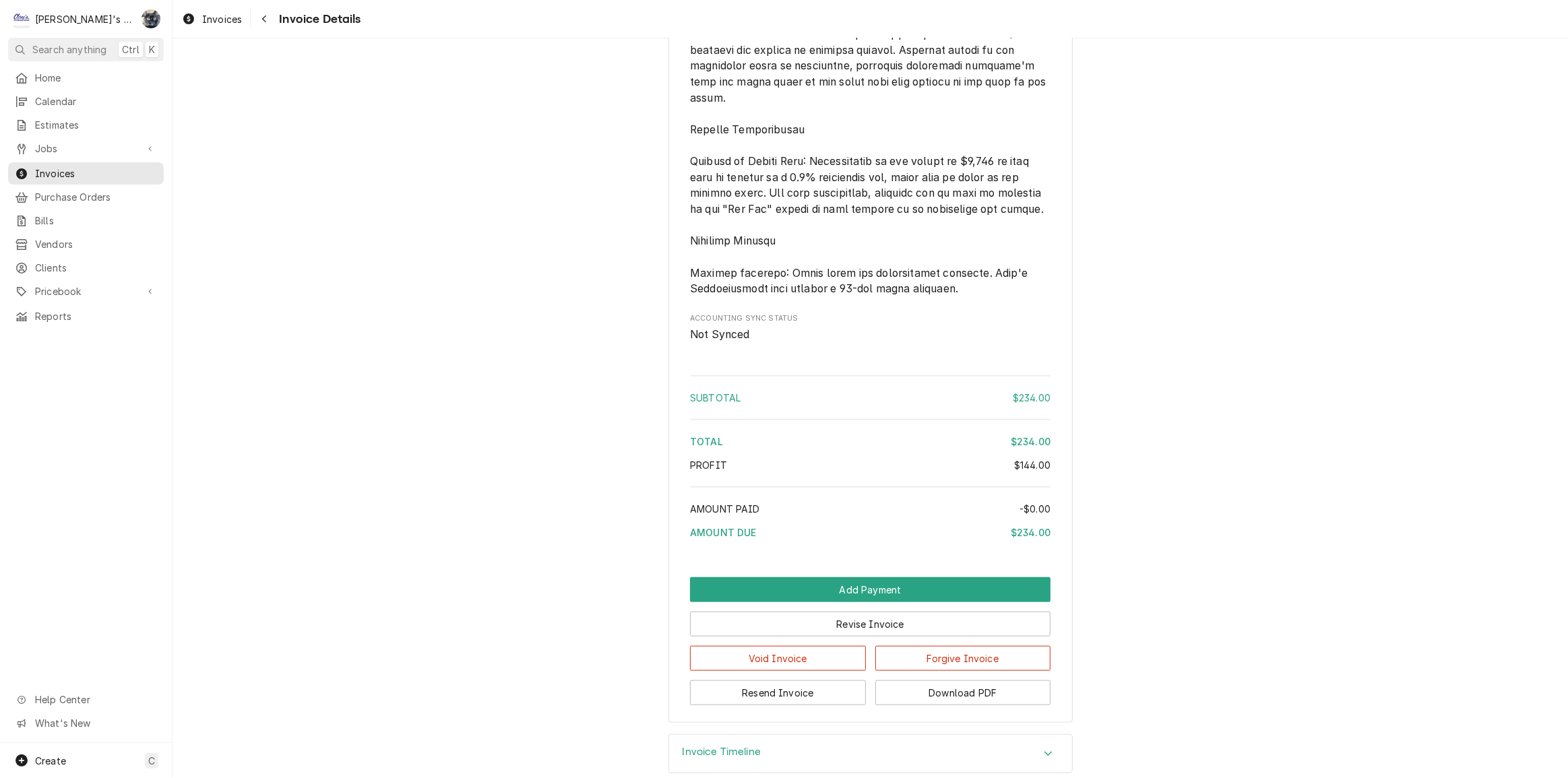
scroll to position [1706, 0]
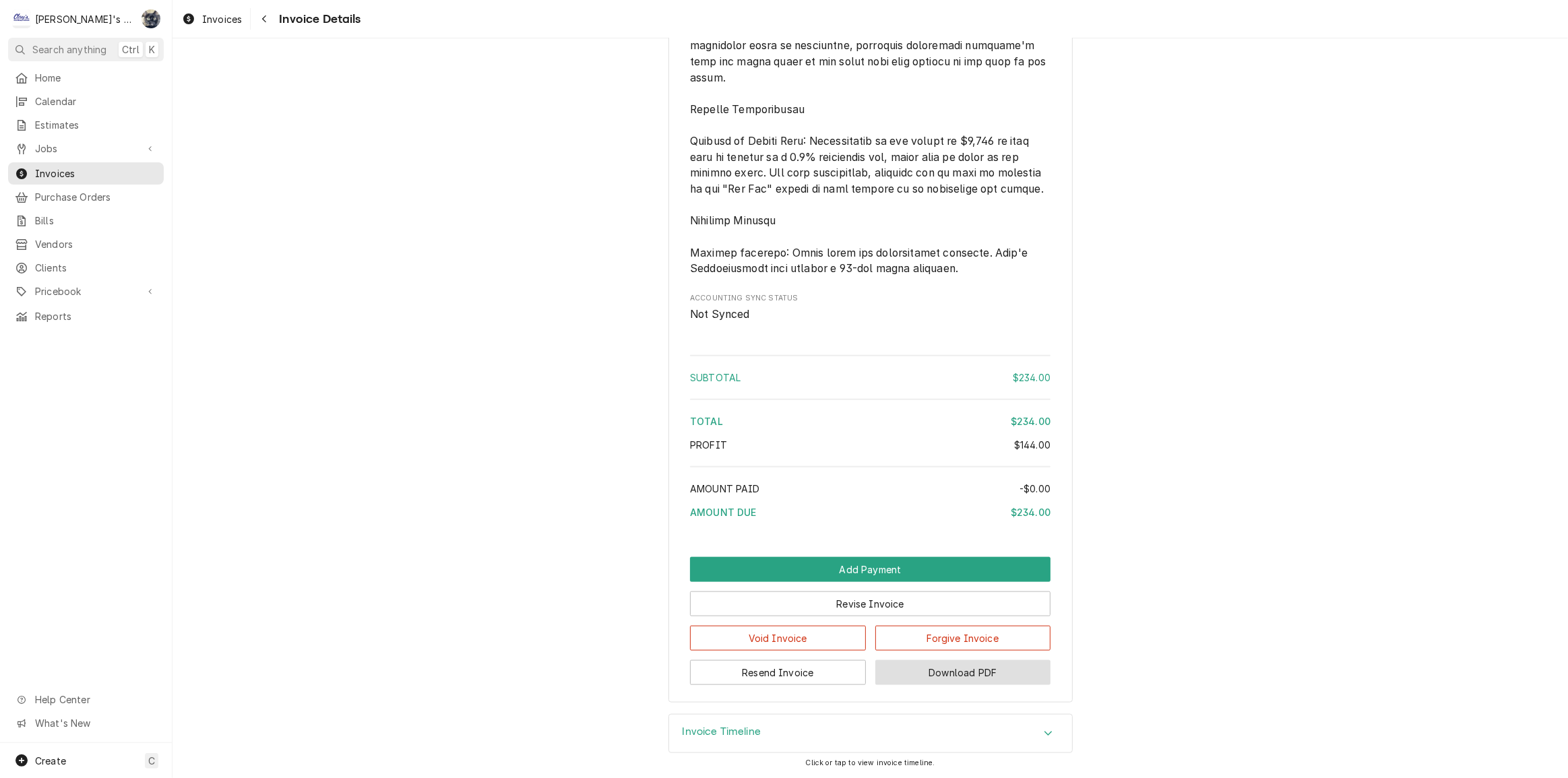
click at [915, 672] on button "Download PDF" at bounding box center [963, 672] width 176 height 24
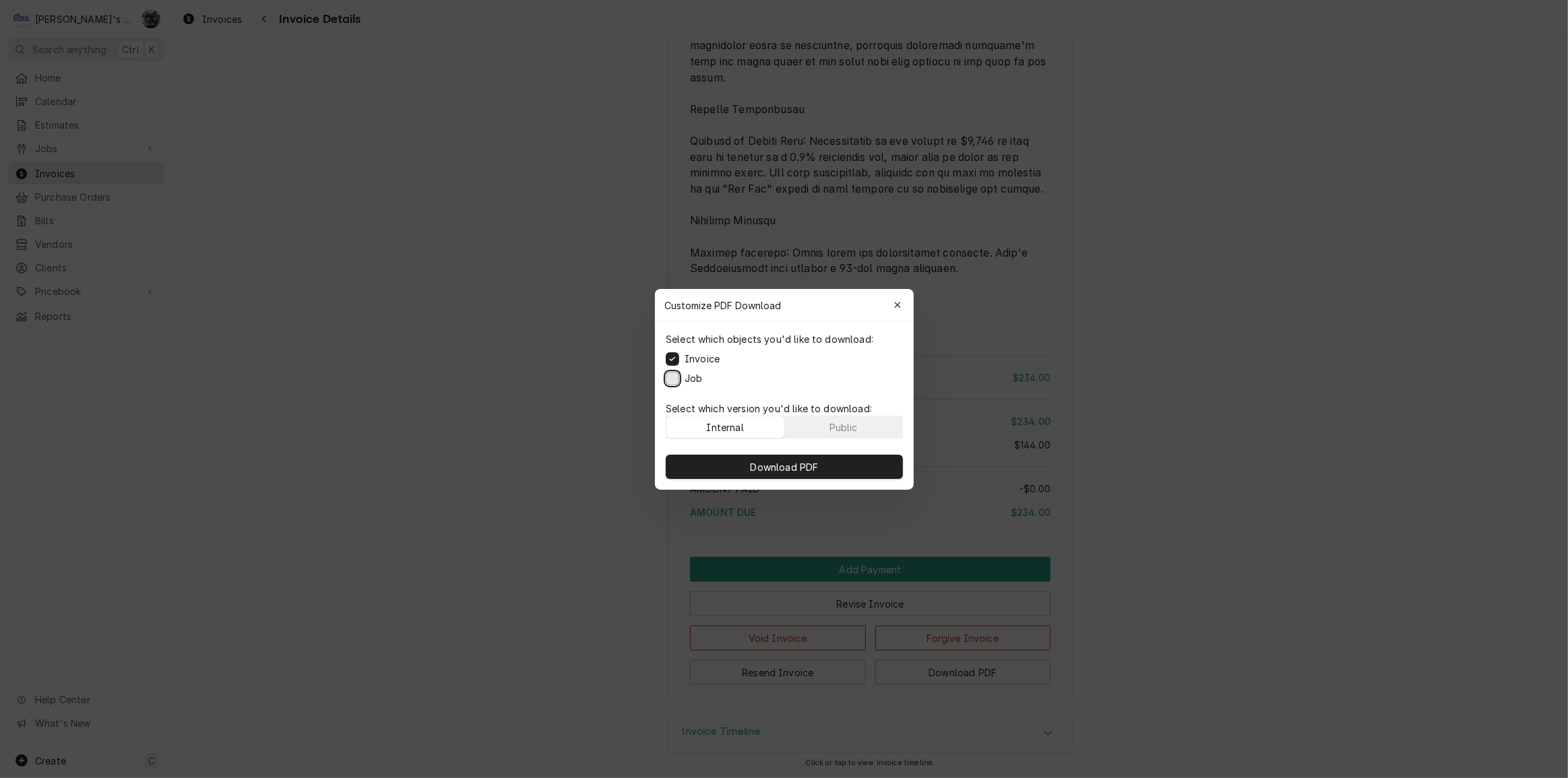
click at [673, 374] on button "Job" at bounding box center [672, 377] width 14 height 14
click at [745, 465] on button "Download PDF" at bounding box center [784, 467] width 238 height 24
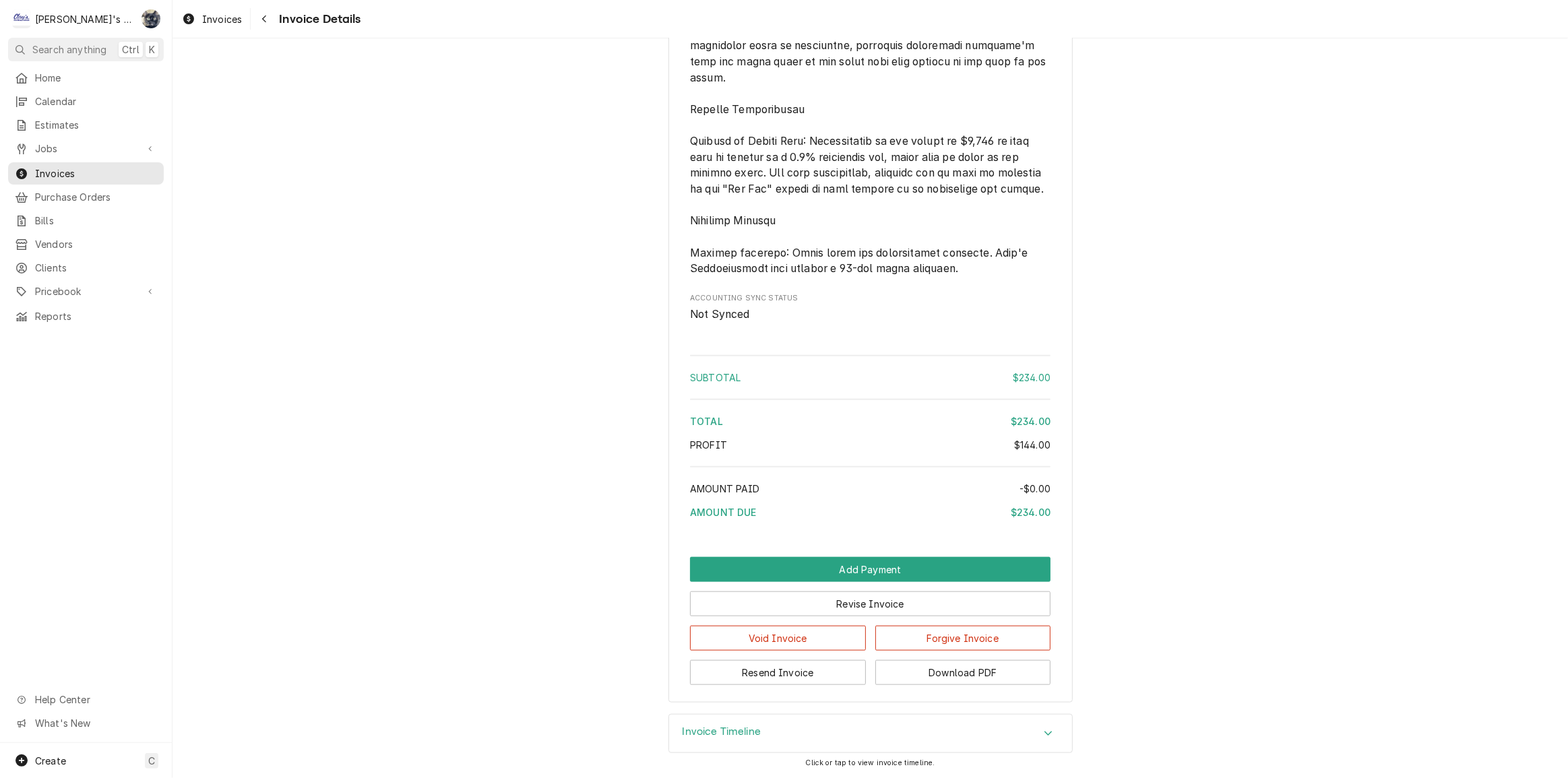
click at [209, 20] on span "Invoices" at bounding box center [222, 19] width 40 height 15
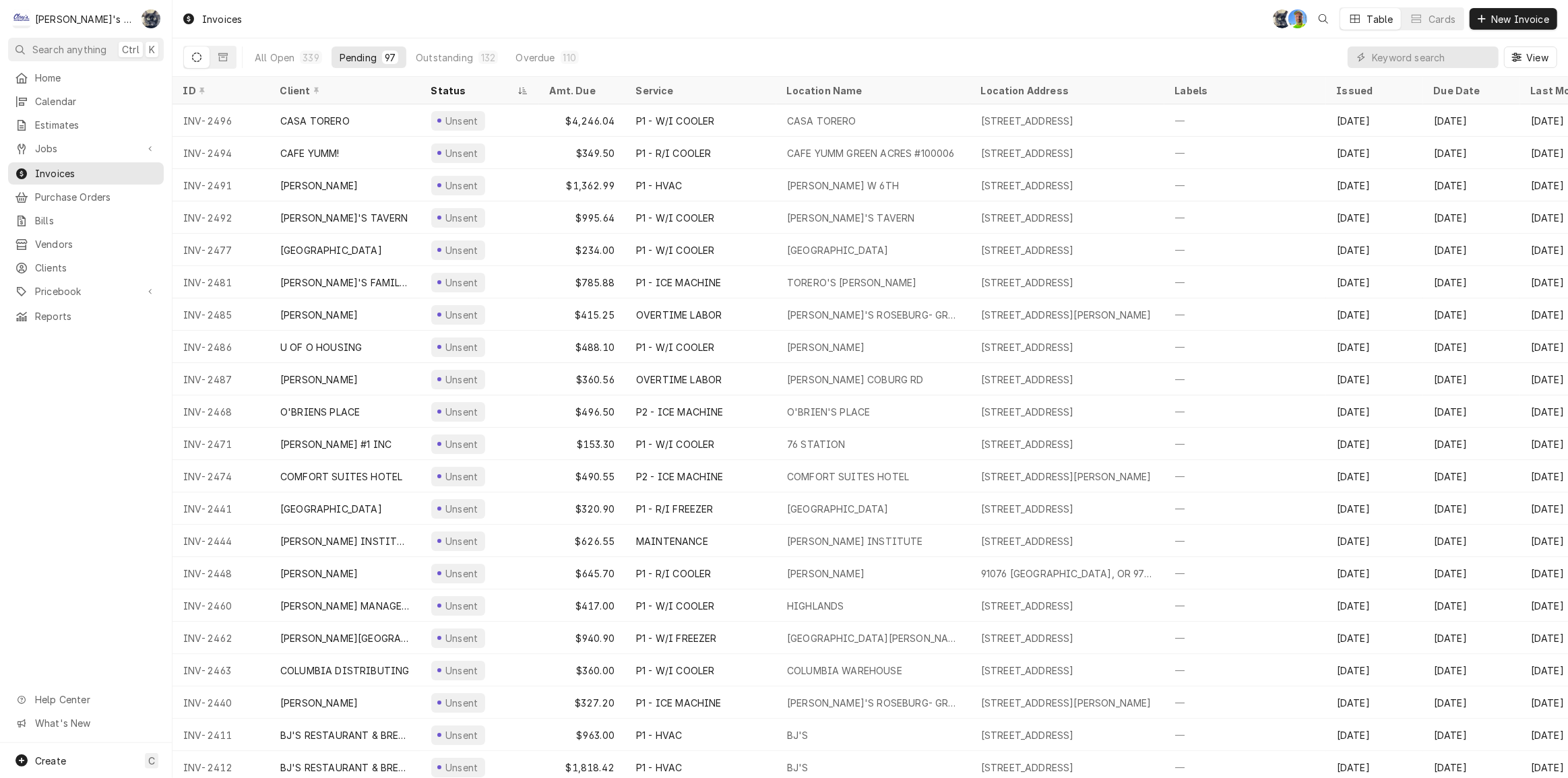
click at [799, 62] on div "All Open 339 Pending 97 Outstanding 132 Overdue 110 View" at bounding box center [870, 57] width 1374 height 38
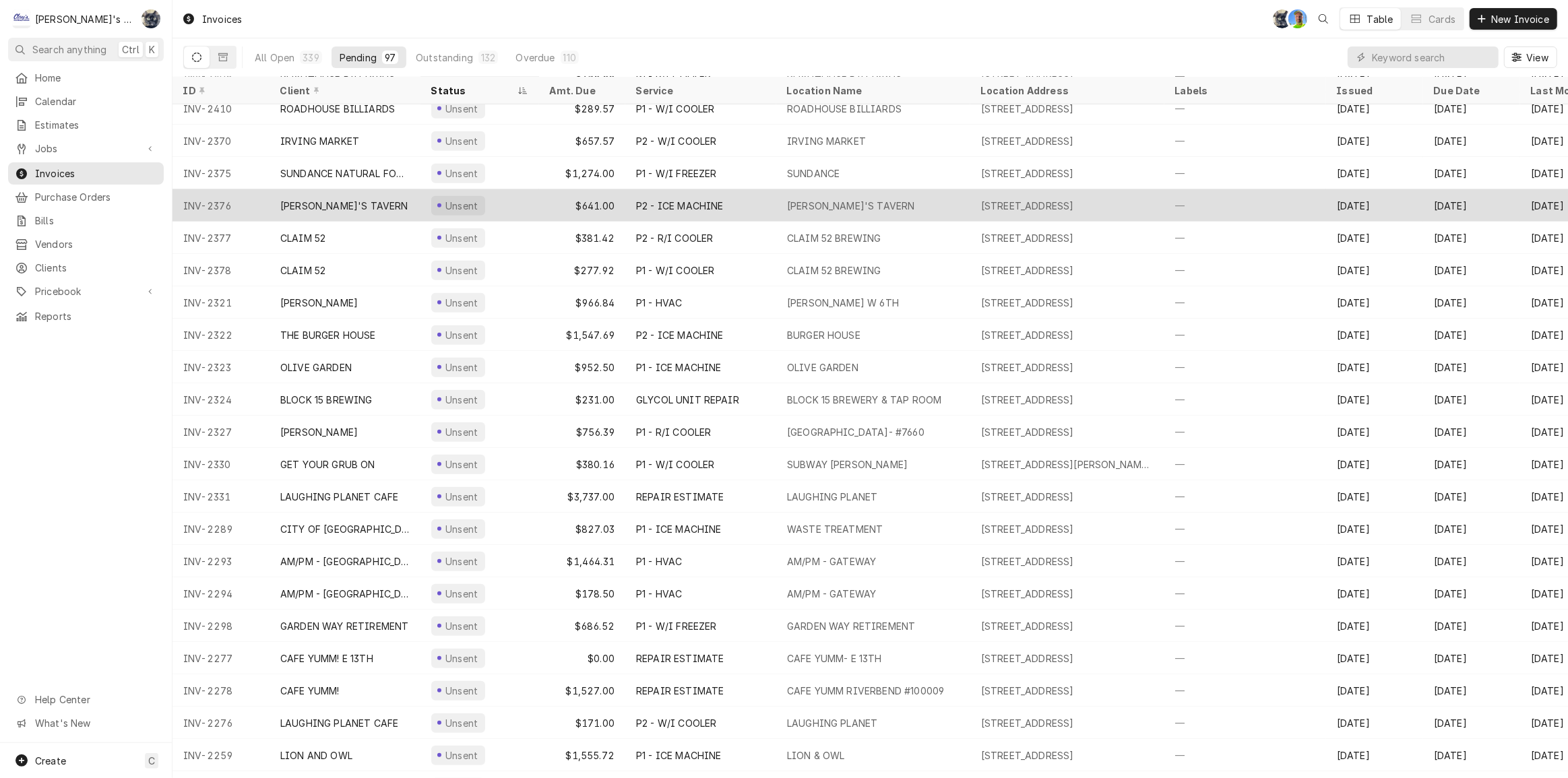
scroll to position [1079, 0]
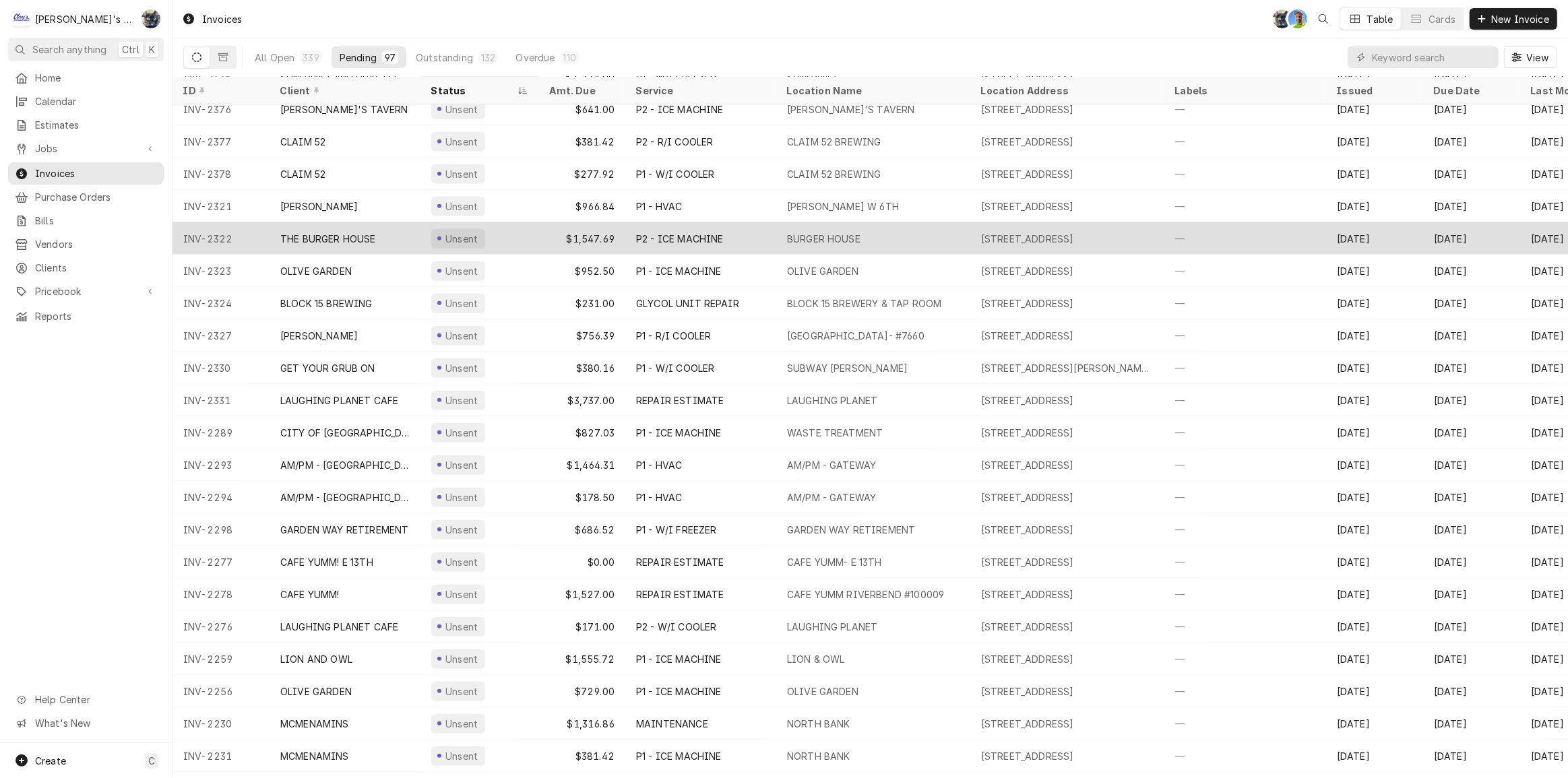
click at [565, 236] on div "$1,547.69" at bounding box center [581, 238] width 86 height 33
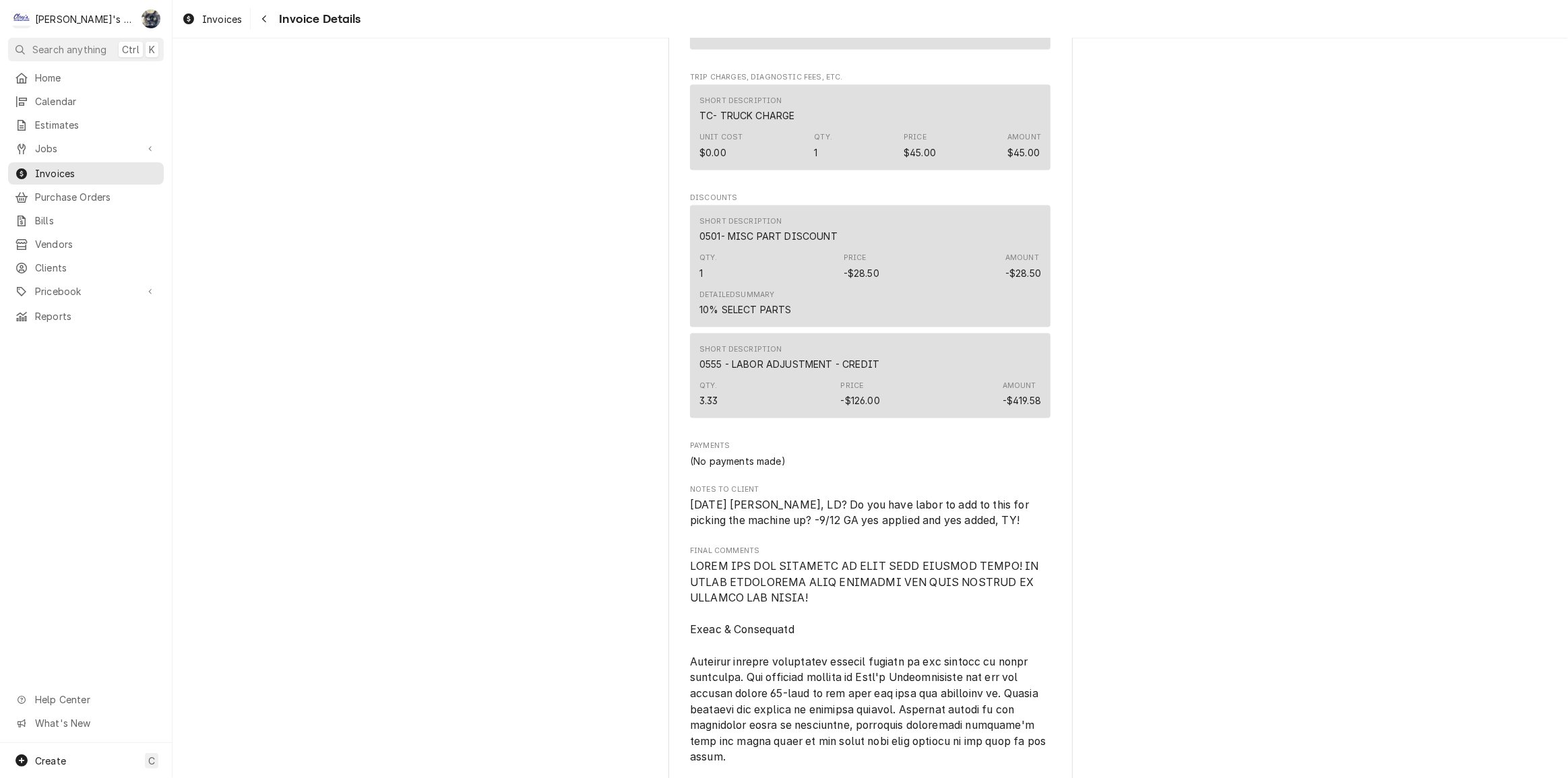
scroll to position [2328, 0]
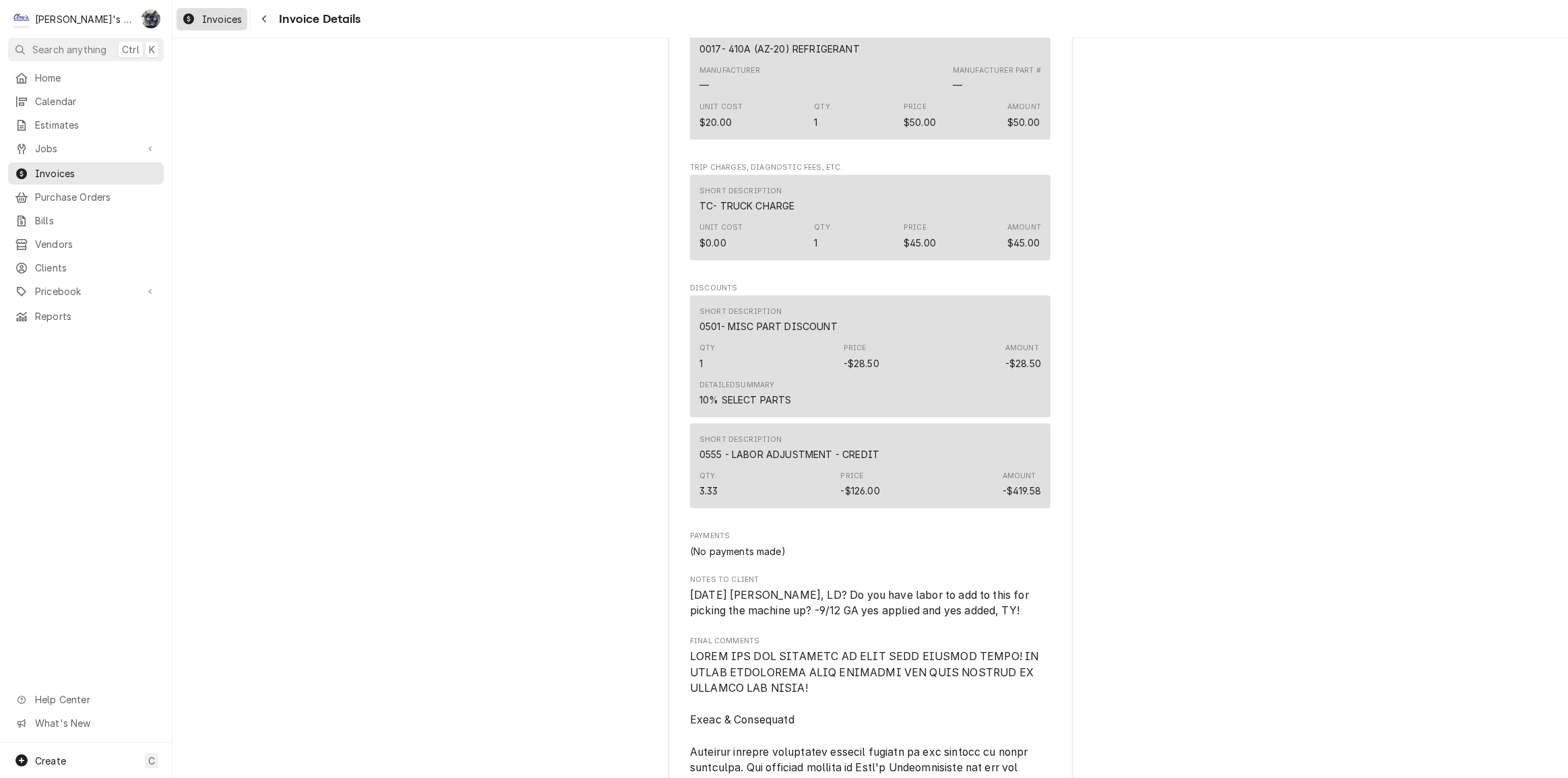
click at [219, 19] on span "Invoices" at bounding box center [222, 19] width 40 height 15
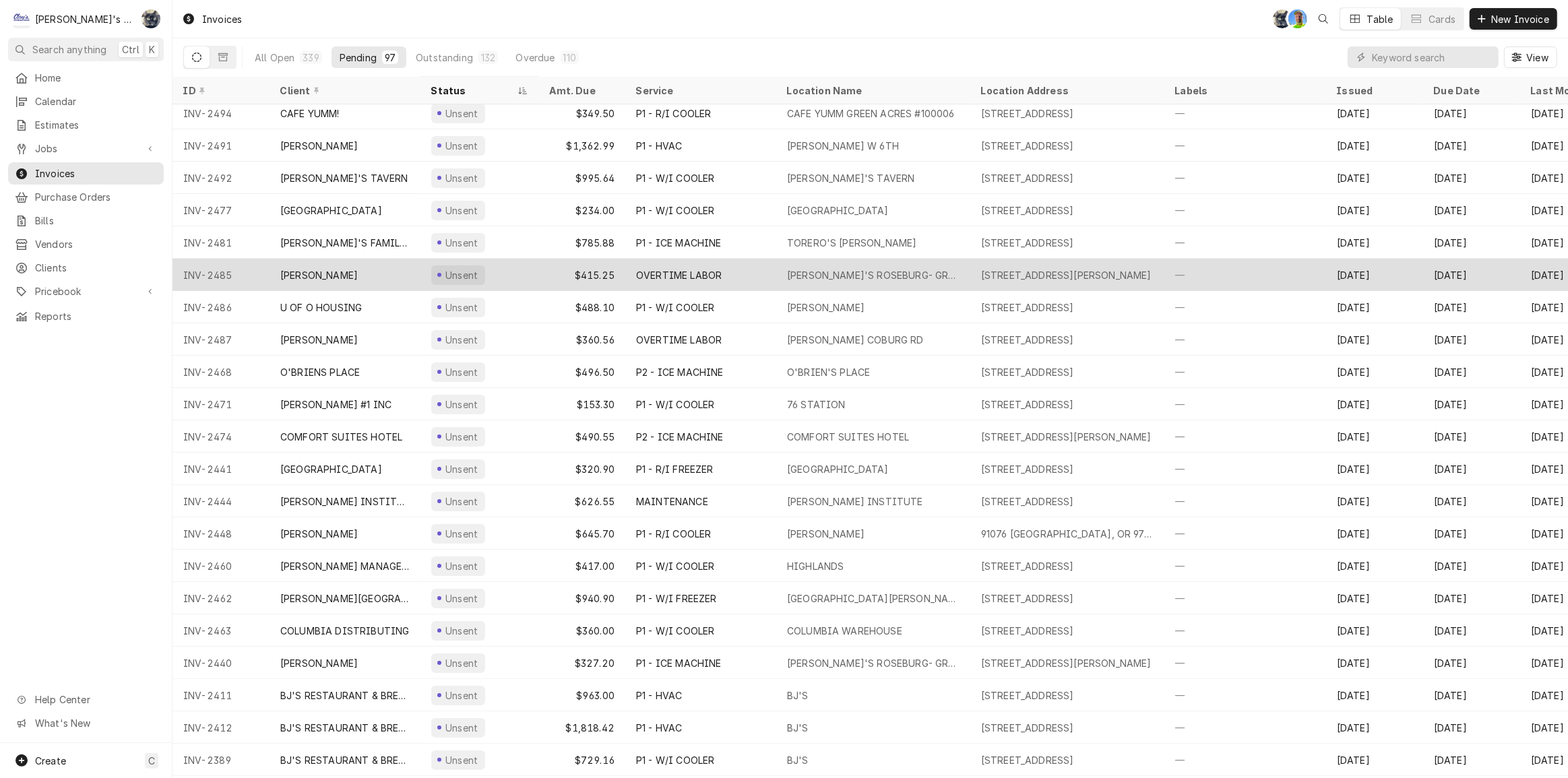
scroll to position [61, 0]
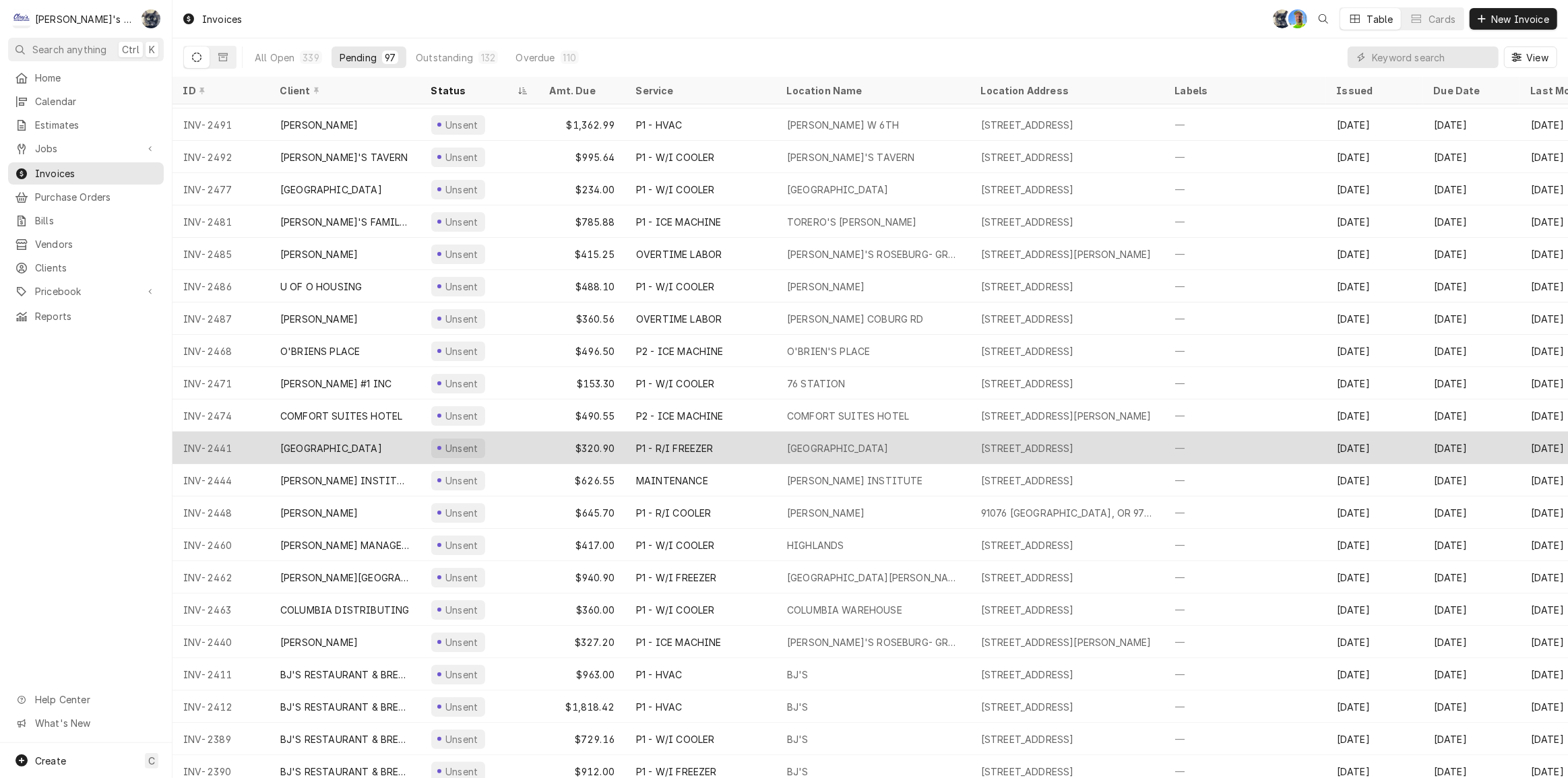
click at [597, 439] on div "$320.90" at bounding box center [581, 448] width 86 height 33
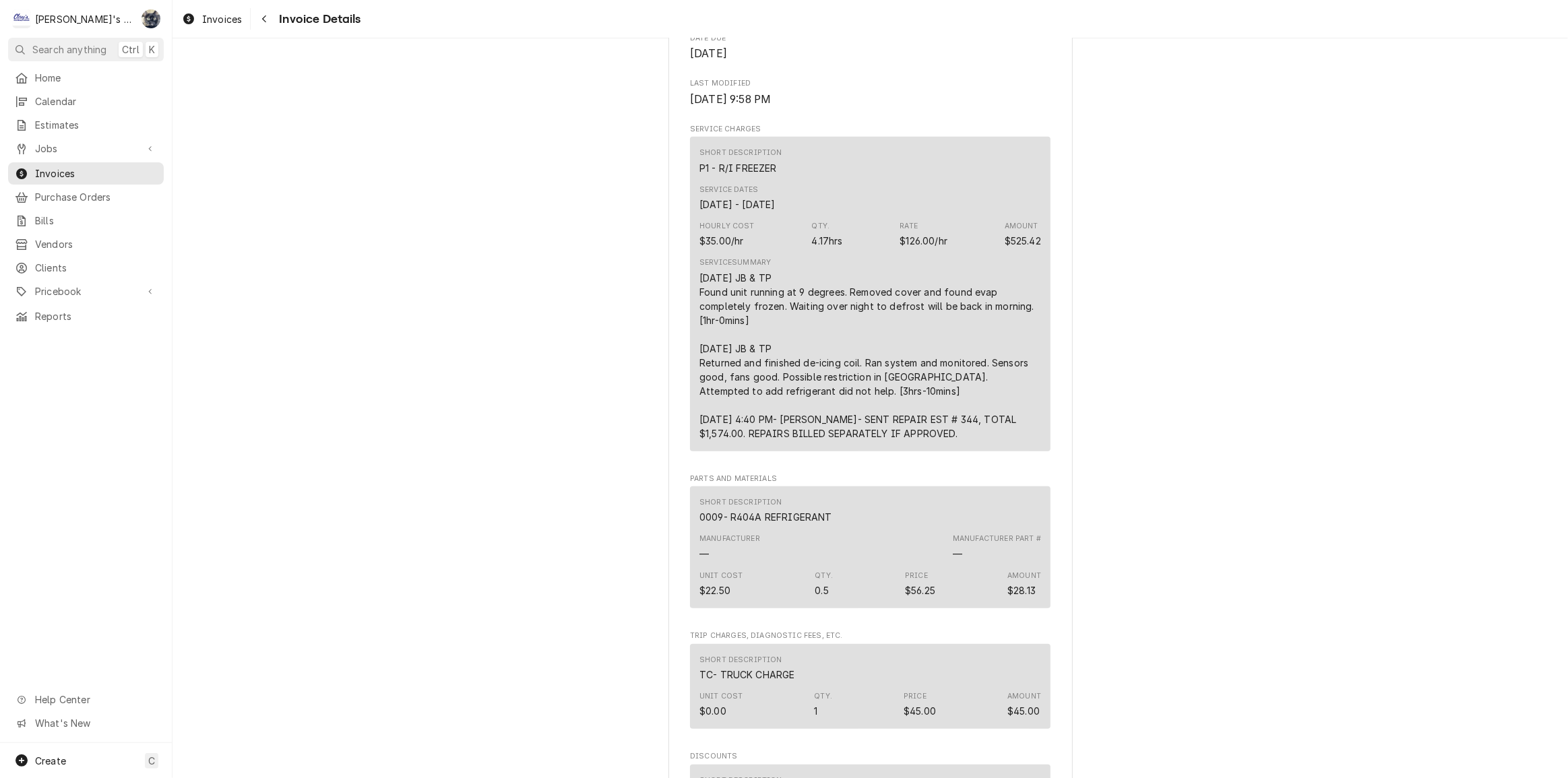
scroll to position [551, 0]
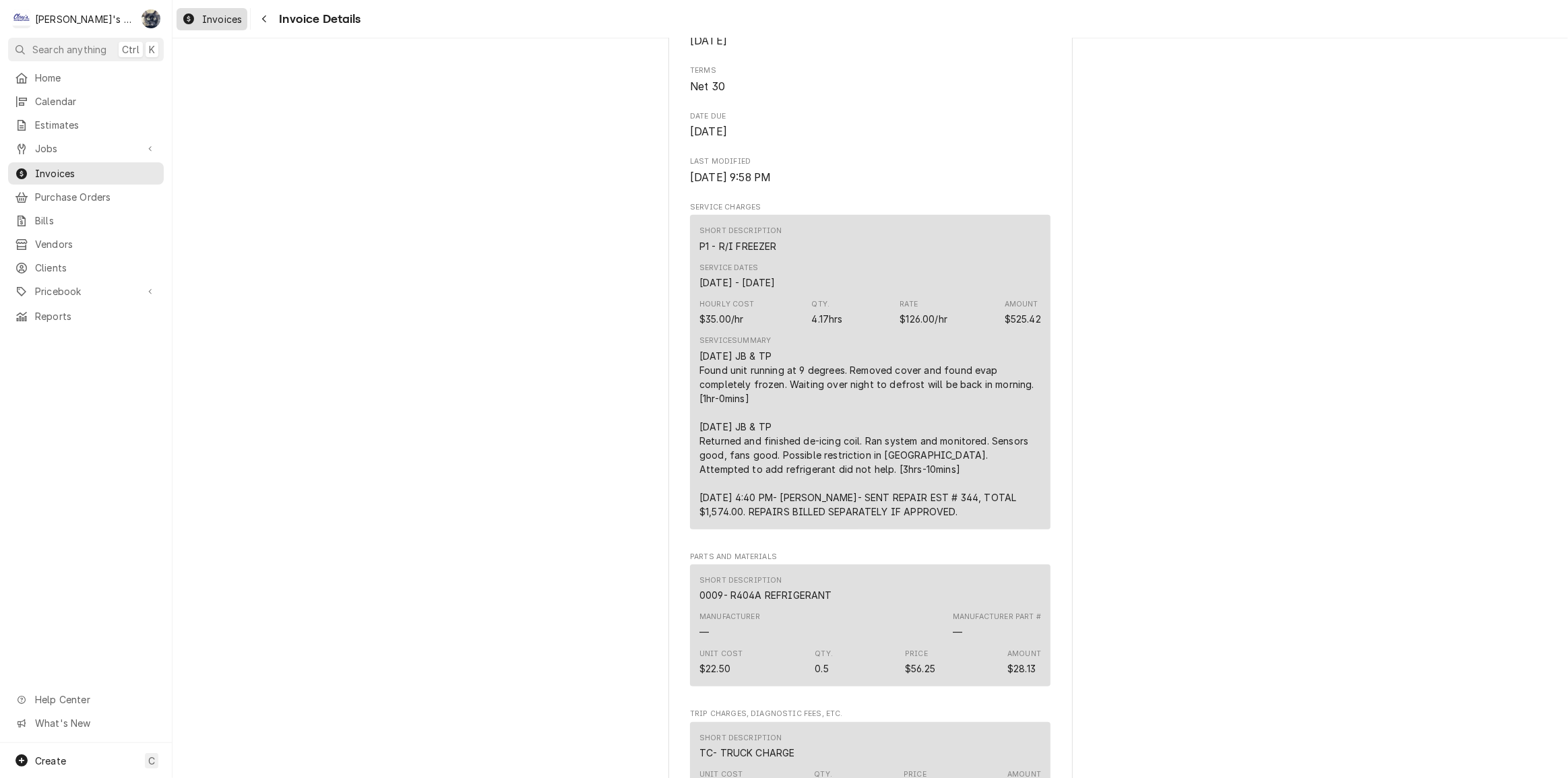
click at [224, 17] on span "Invoices" at bounding box center [222, 19] width 40 height 15
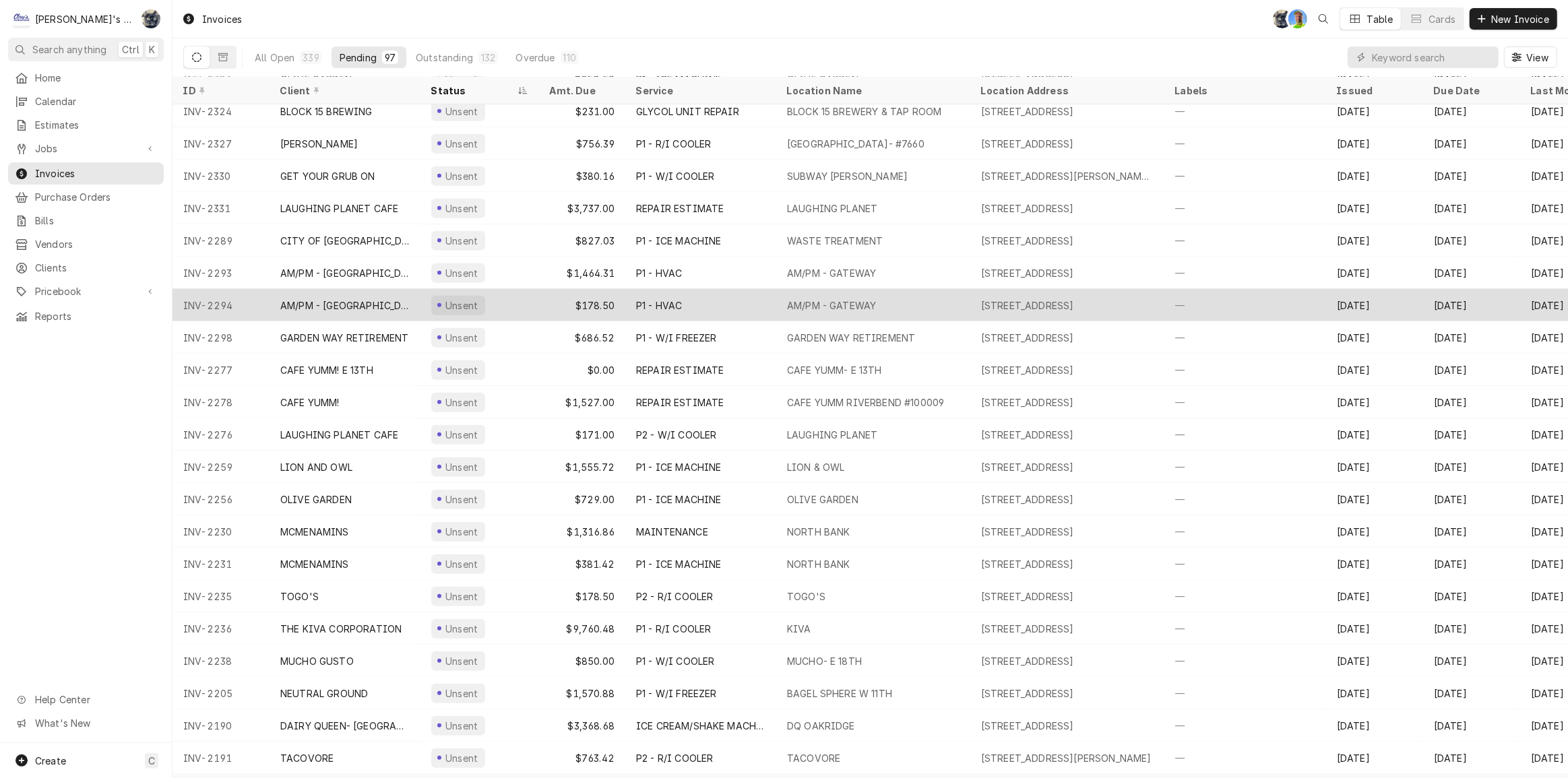
scroll to position [1273, 0]
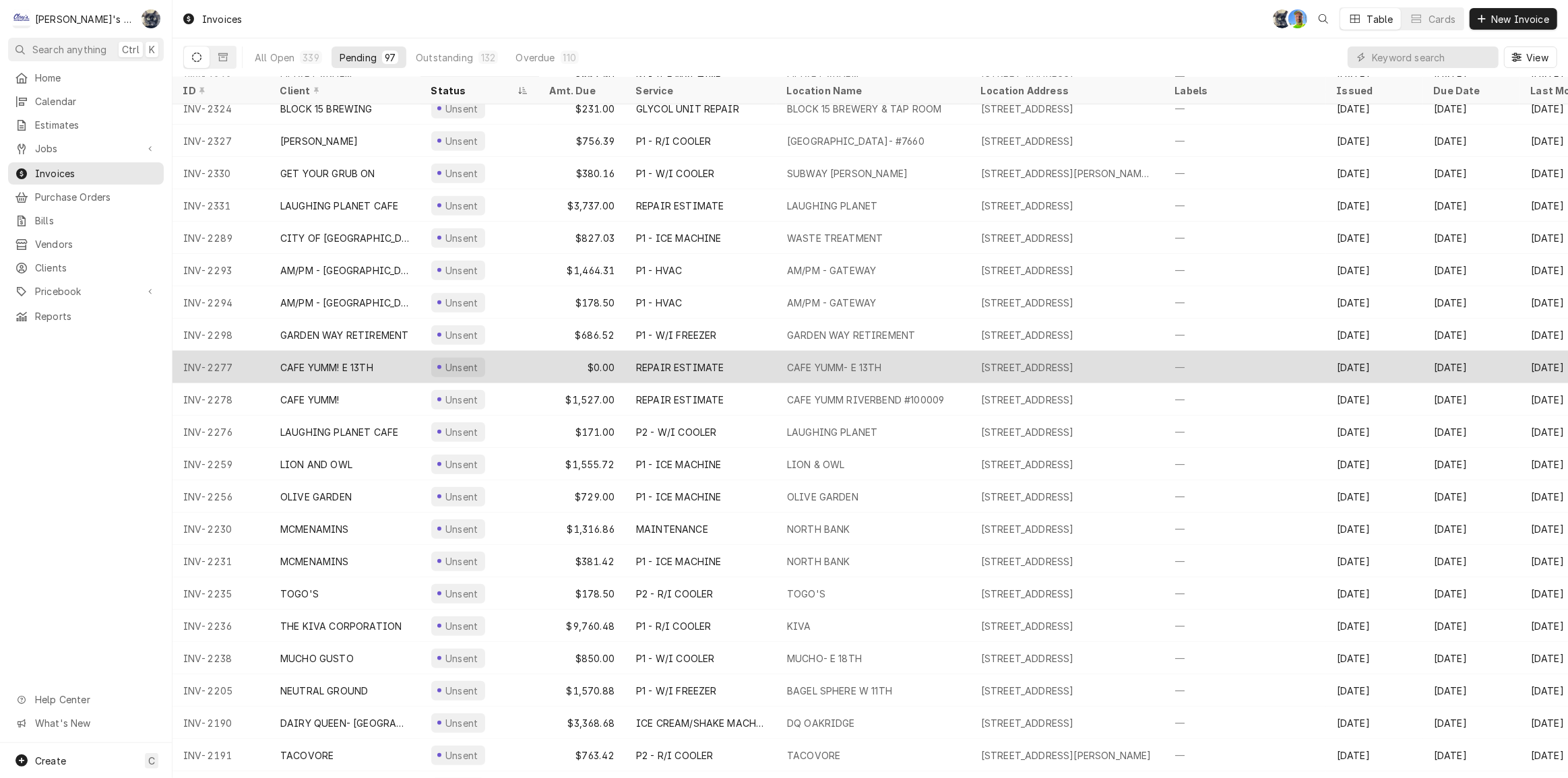
click at [635, 365] on div "REPAIR ESTIMATE" at bounding box center [701, 367] width 151 height 33
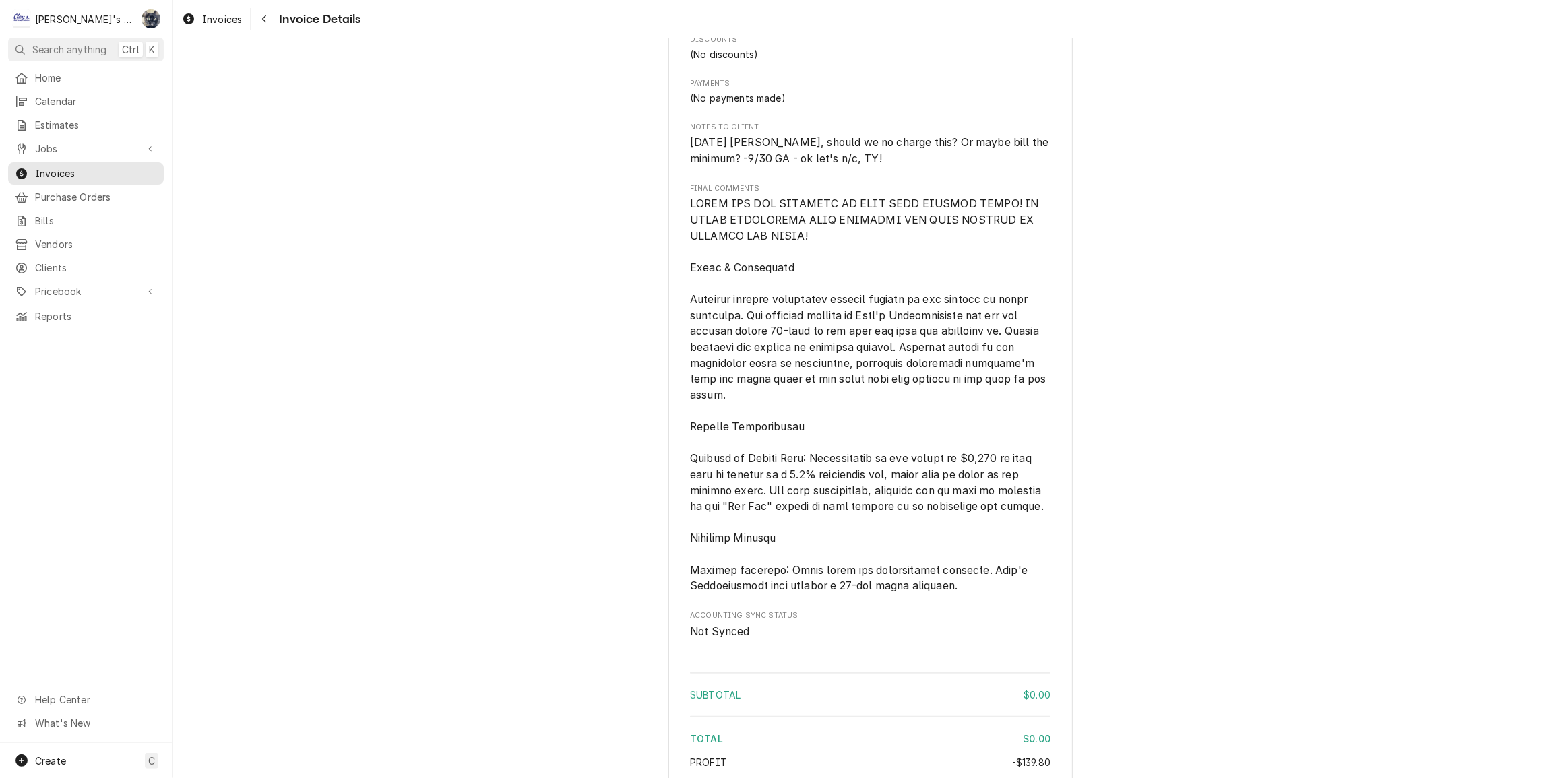
scroll to position [1551, 0]
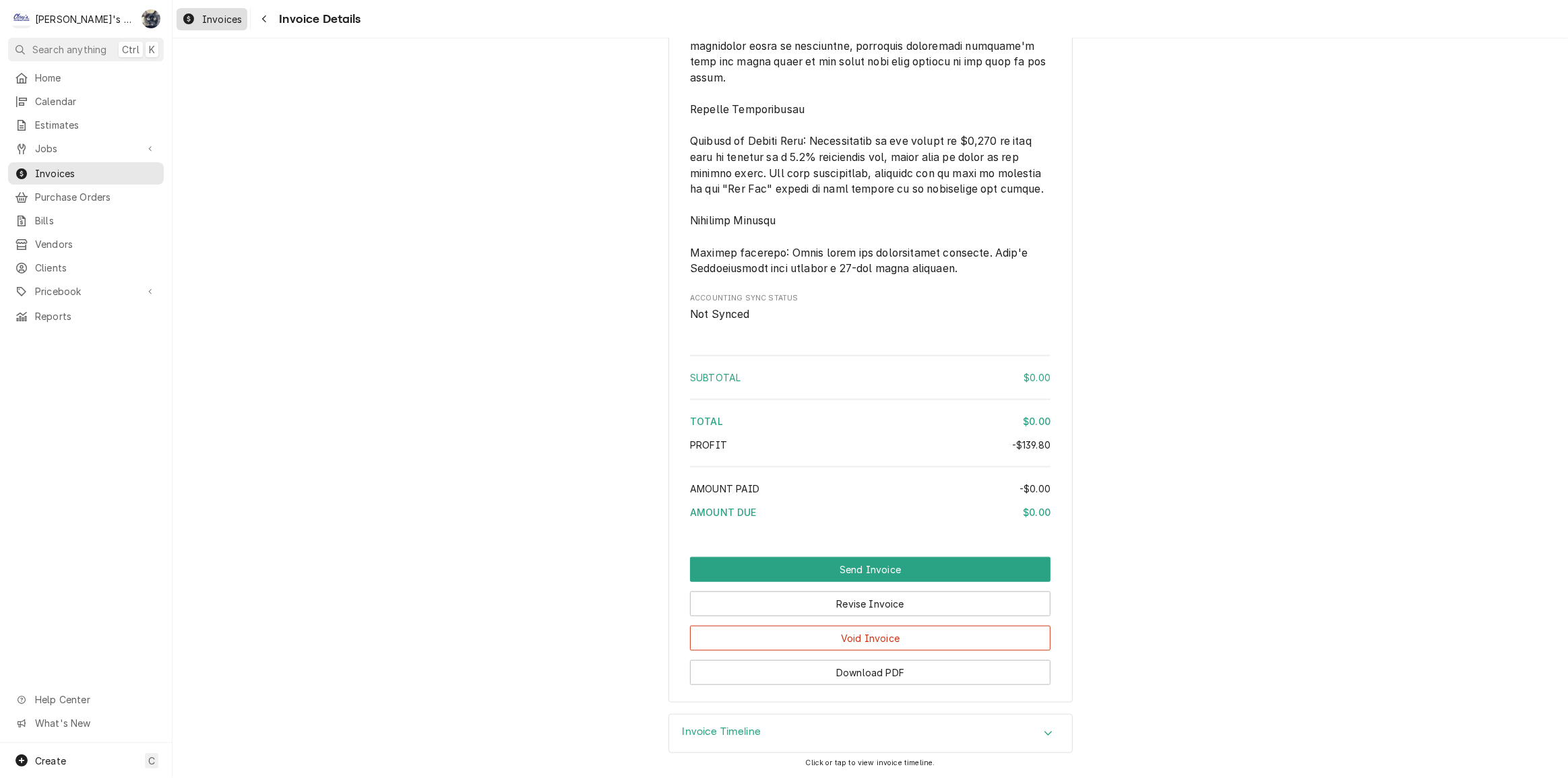
click at [191, 20] on icon "Dynamic Content Wrapper" at bounding box center [189, 19] width 11 height 11
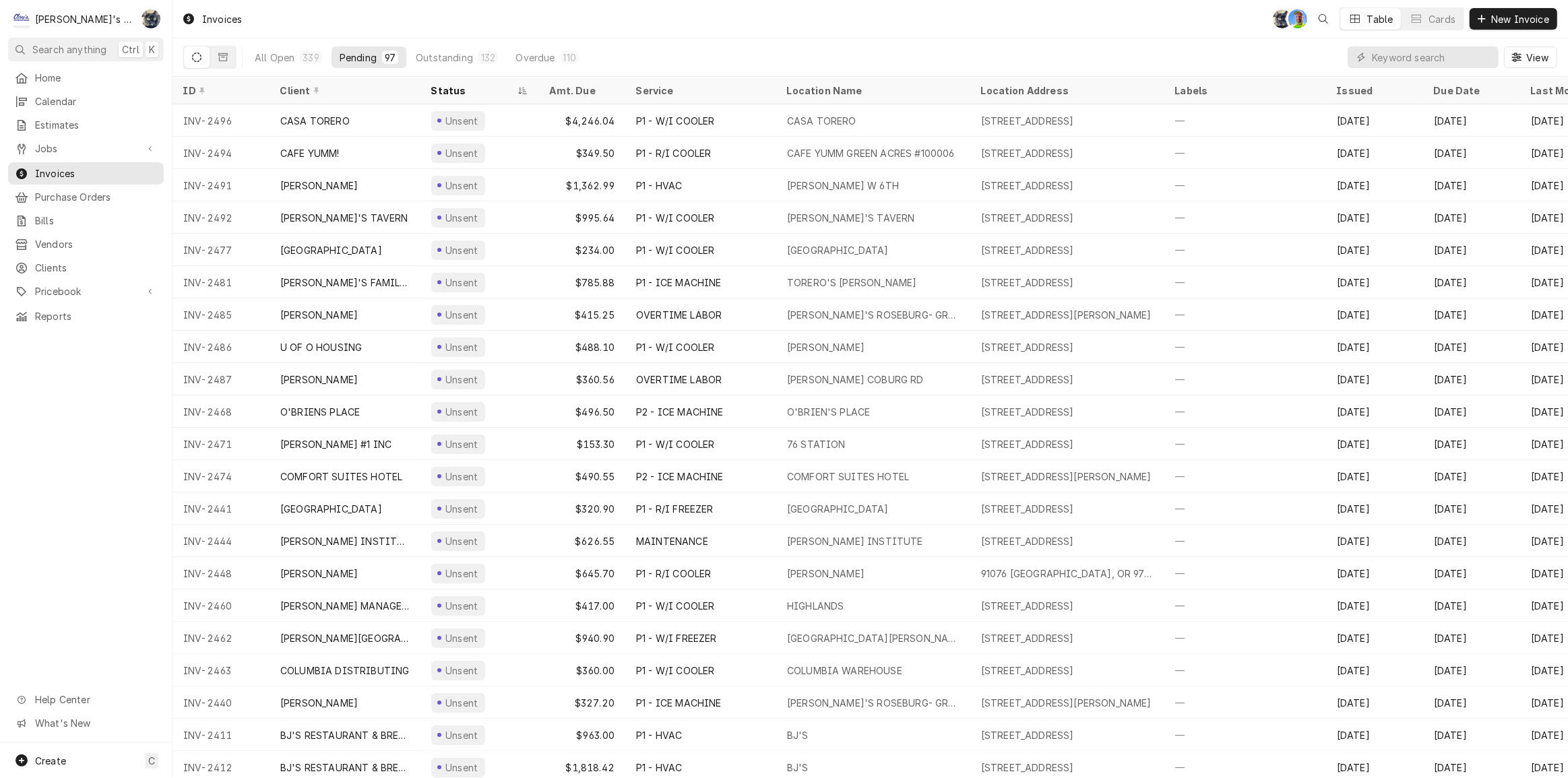
click at [451, 8] on div "Invoices SB GA Table Cards New Invoice" at bounding box center [870, 19] width 1396 height 38
click at [384, 7] on div "Invoices SB GA Table Cards New Invoice" at bounding box center [870, 19] width 1396 height 38
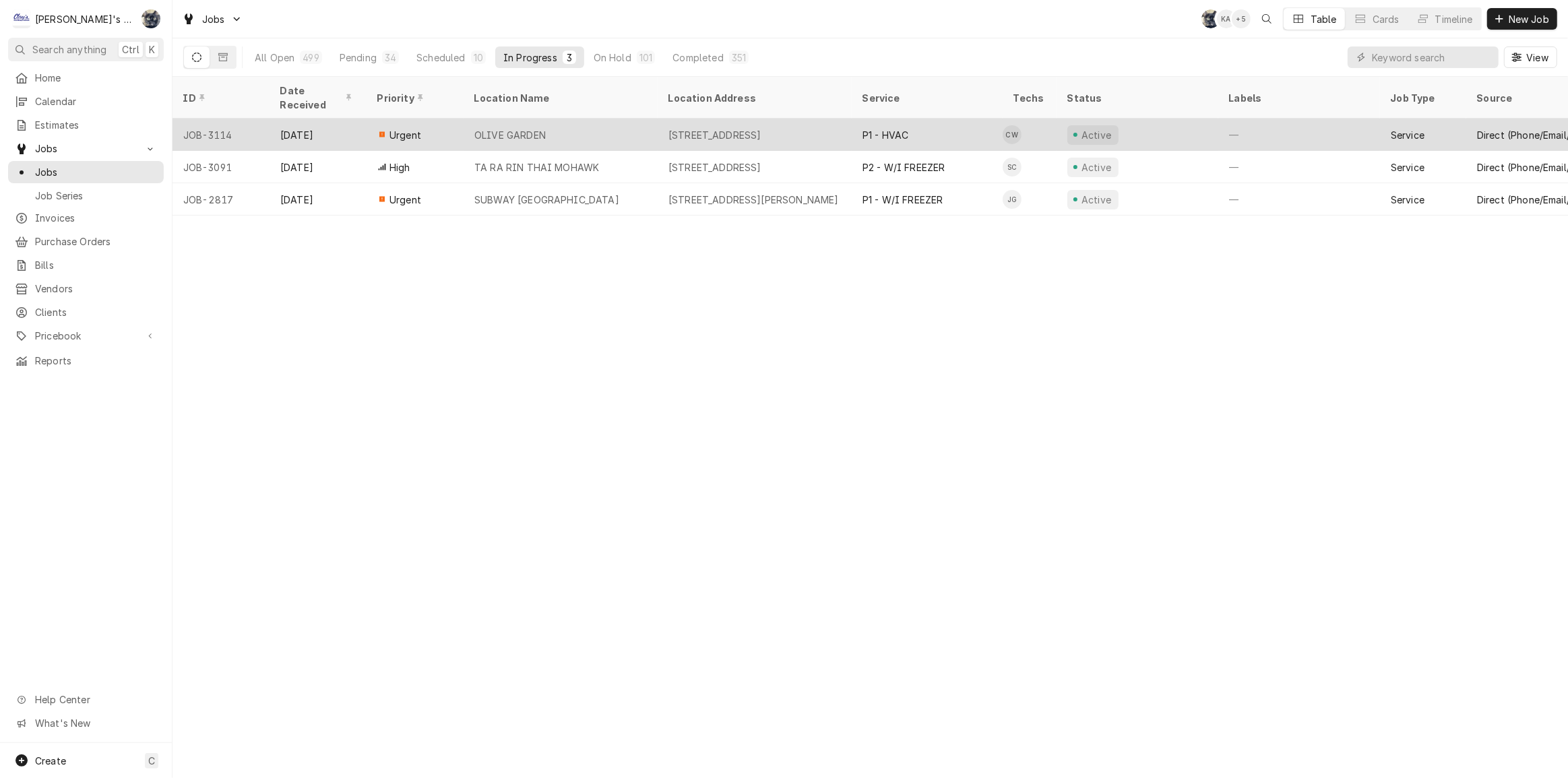
click at [573, 126] on div "OLIVE GARDEN" at bounding box center [560, 135] width 194 height 33
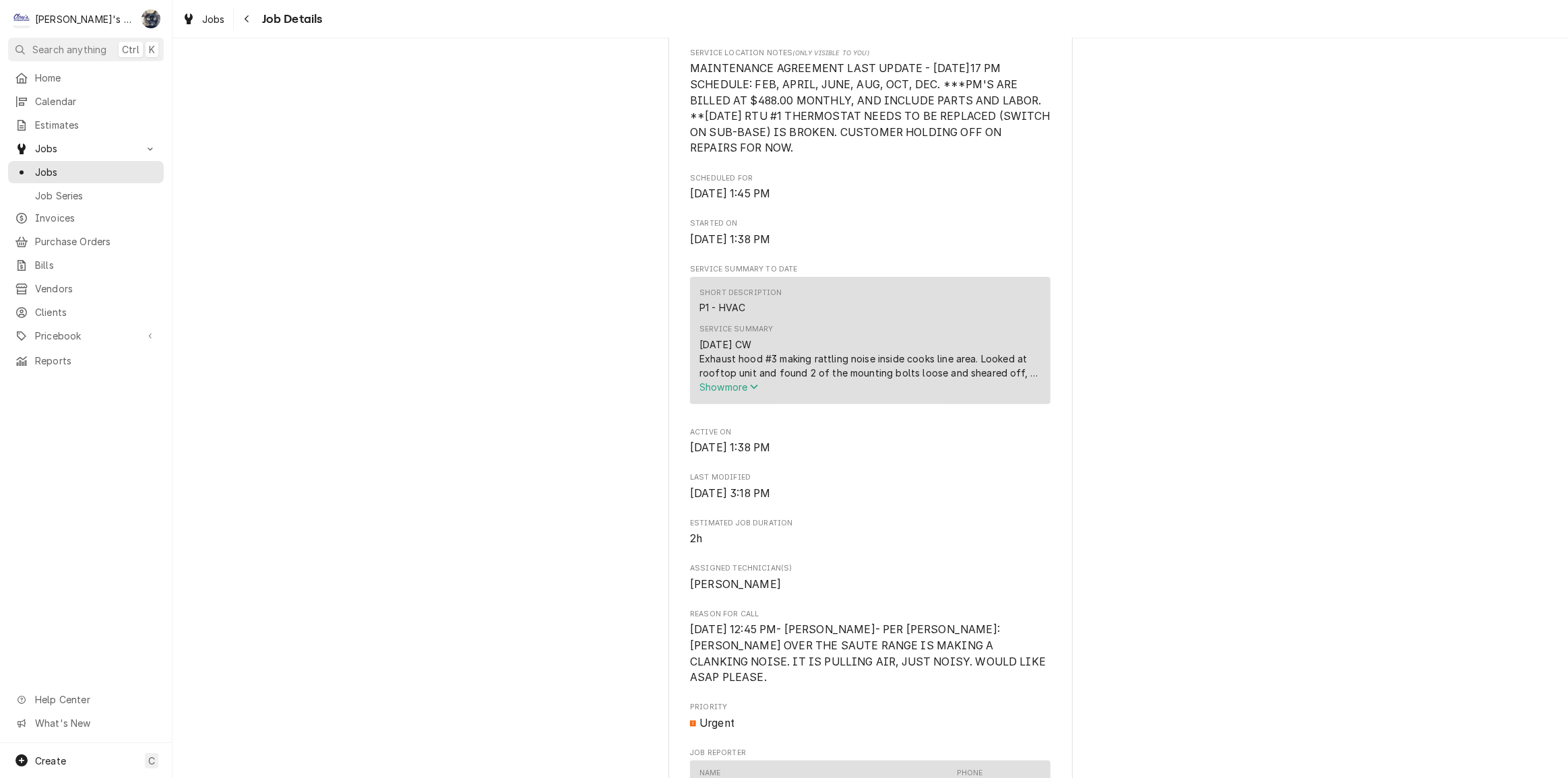
scroll to position [367, 0]
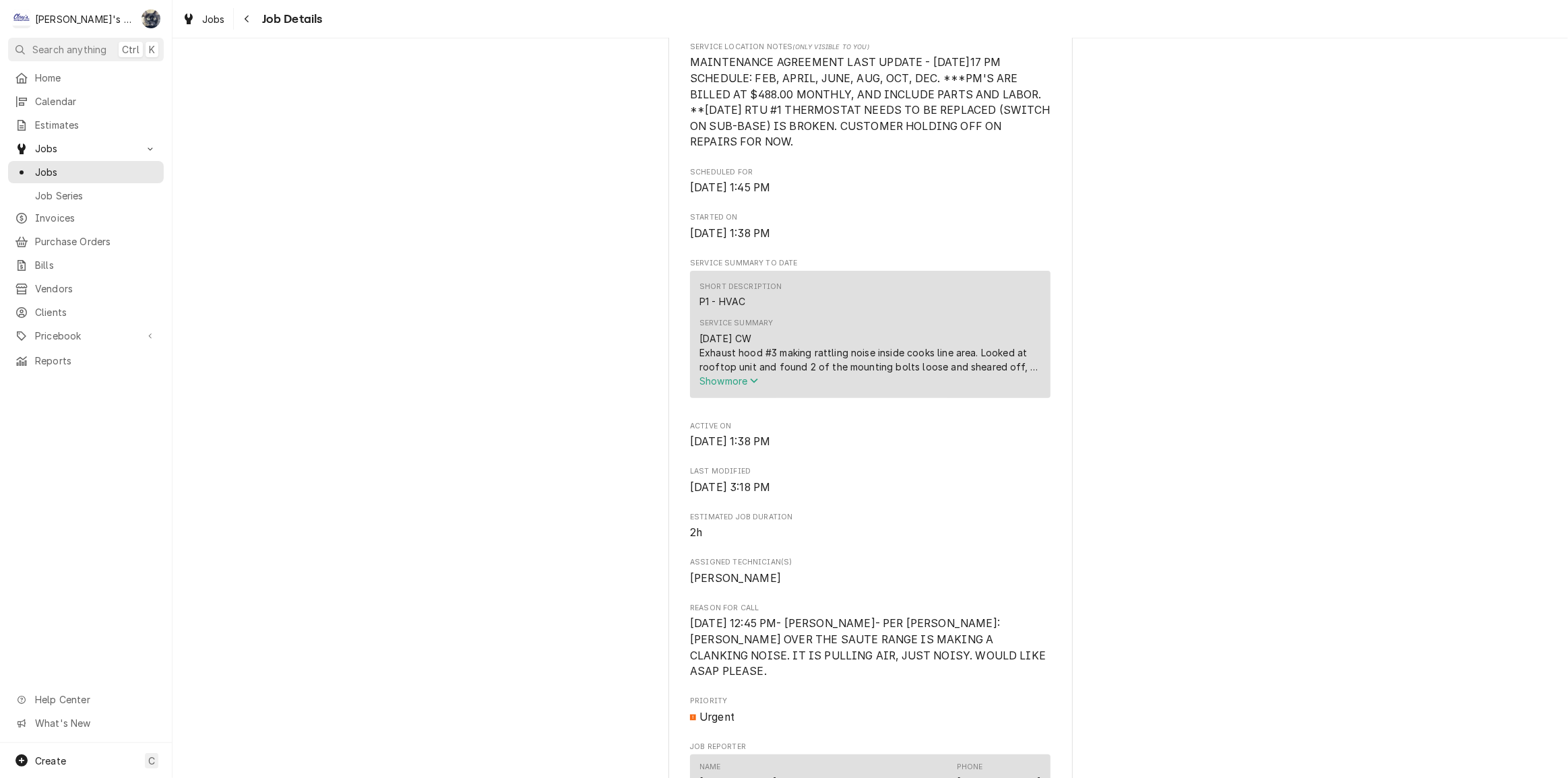
click at [725, 387] on span "Show more" at bounding box center [728, 381] width 59 height 12
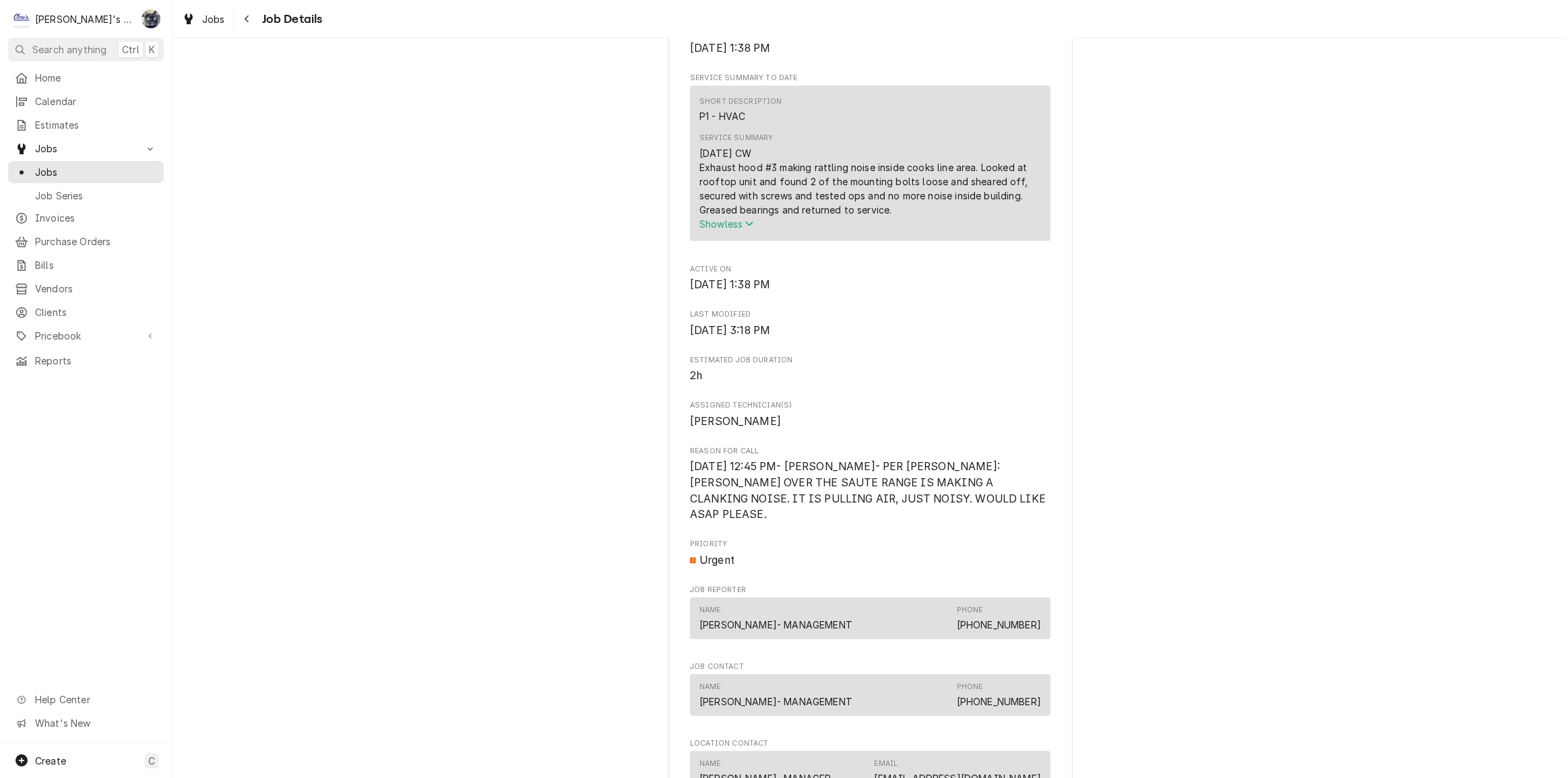
scroll to position [612, 0]
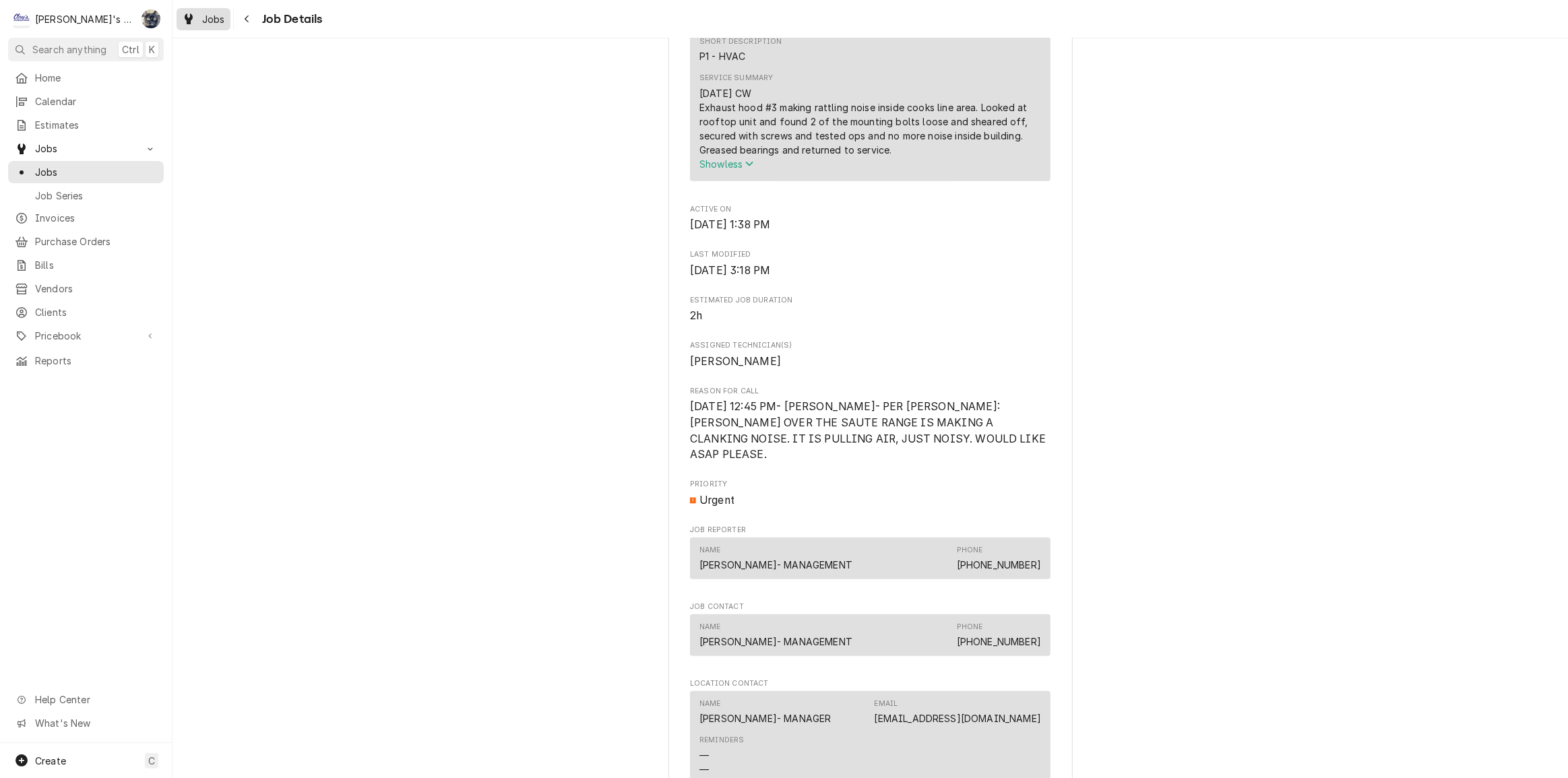
click at [198, 20] on div "Jobs" at bounding box center [204, 19] width 49 height 17
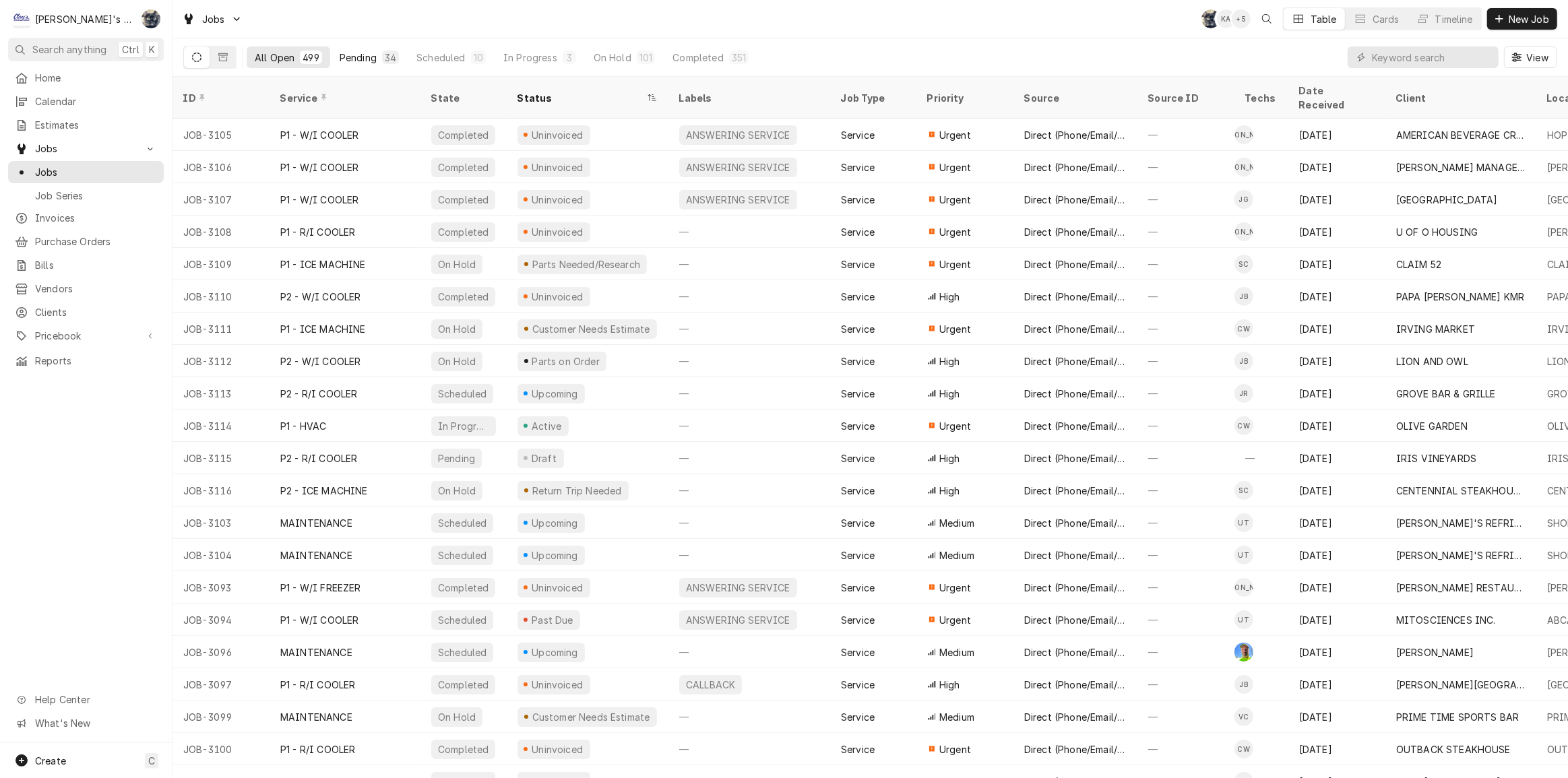
click at [374, 58] on div "Pending" at bounding box center [358, 58] width 37 height 15
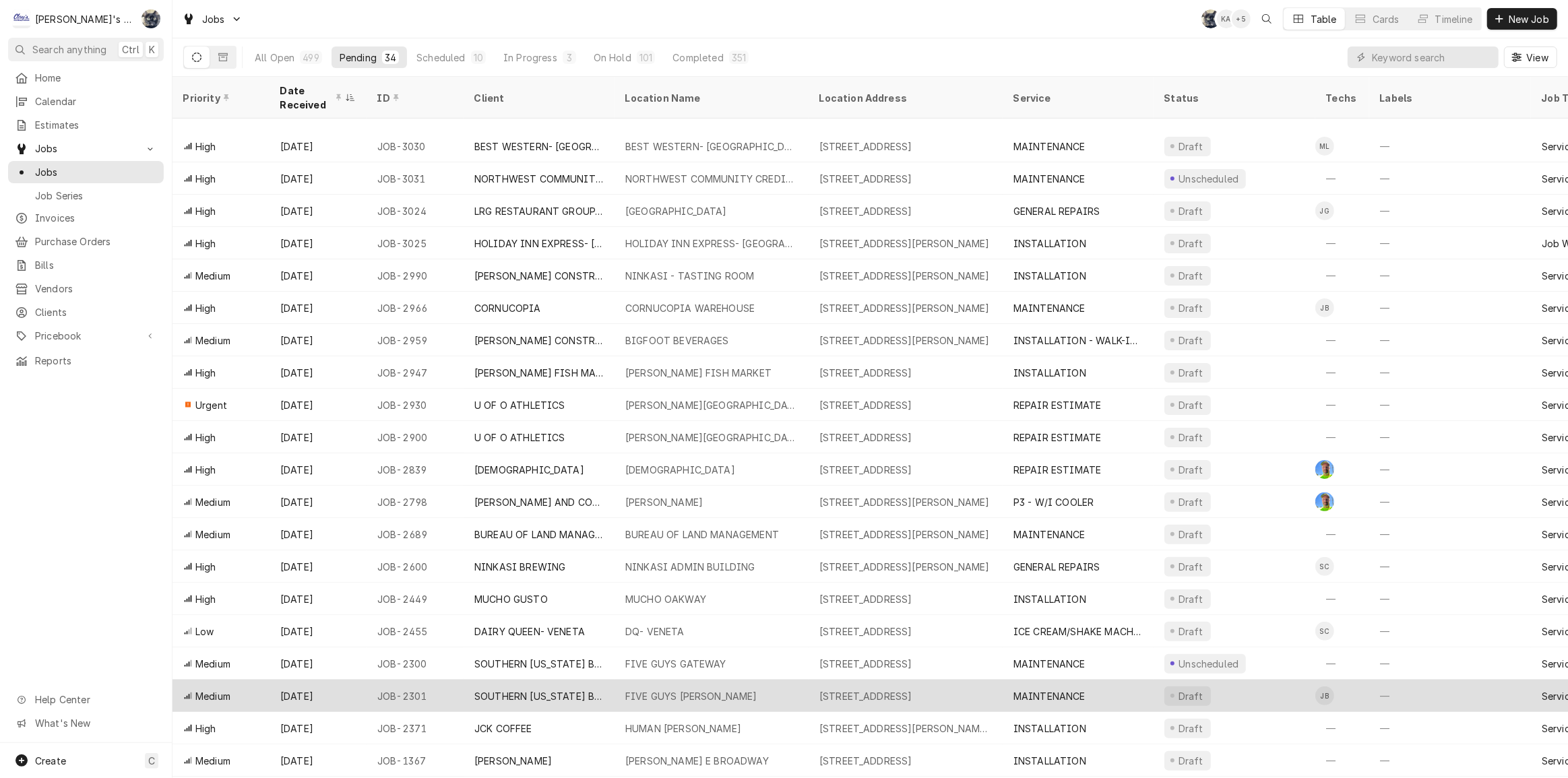
scroll to position [442, 0]
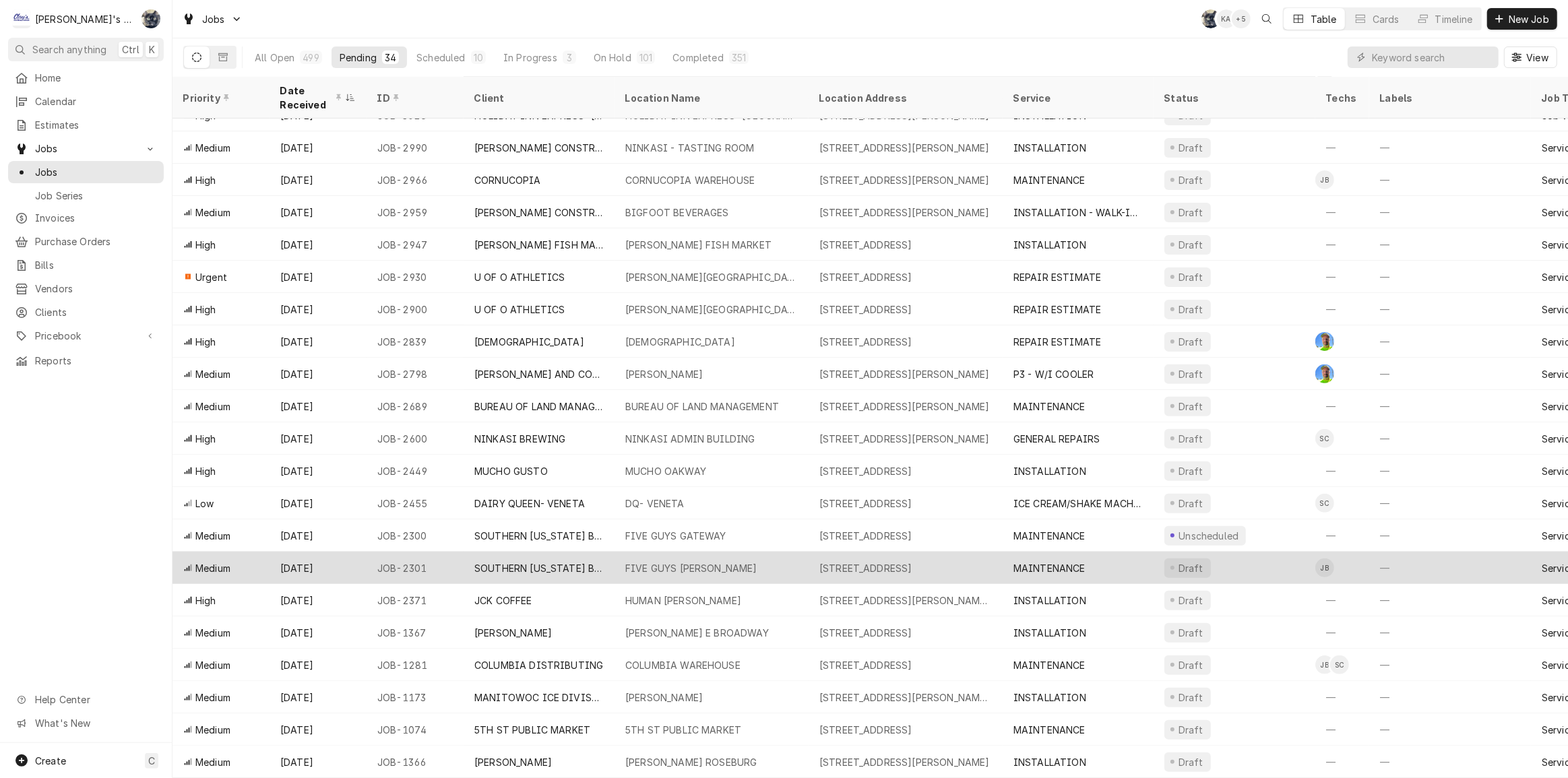
click at [547, 561] on div "SOUTHERN OREGON BURGERS AND FRIES" at bounding box center [539, 569] width 130 height 15
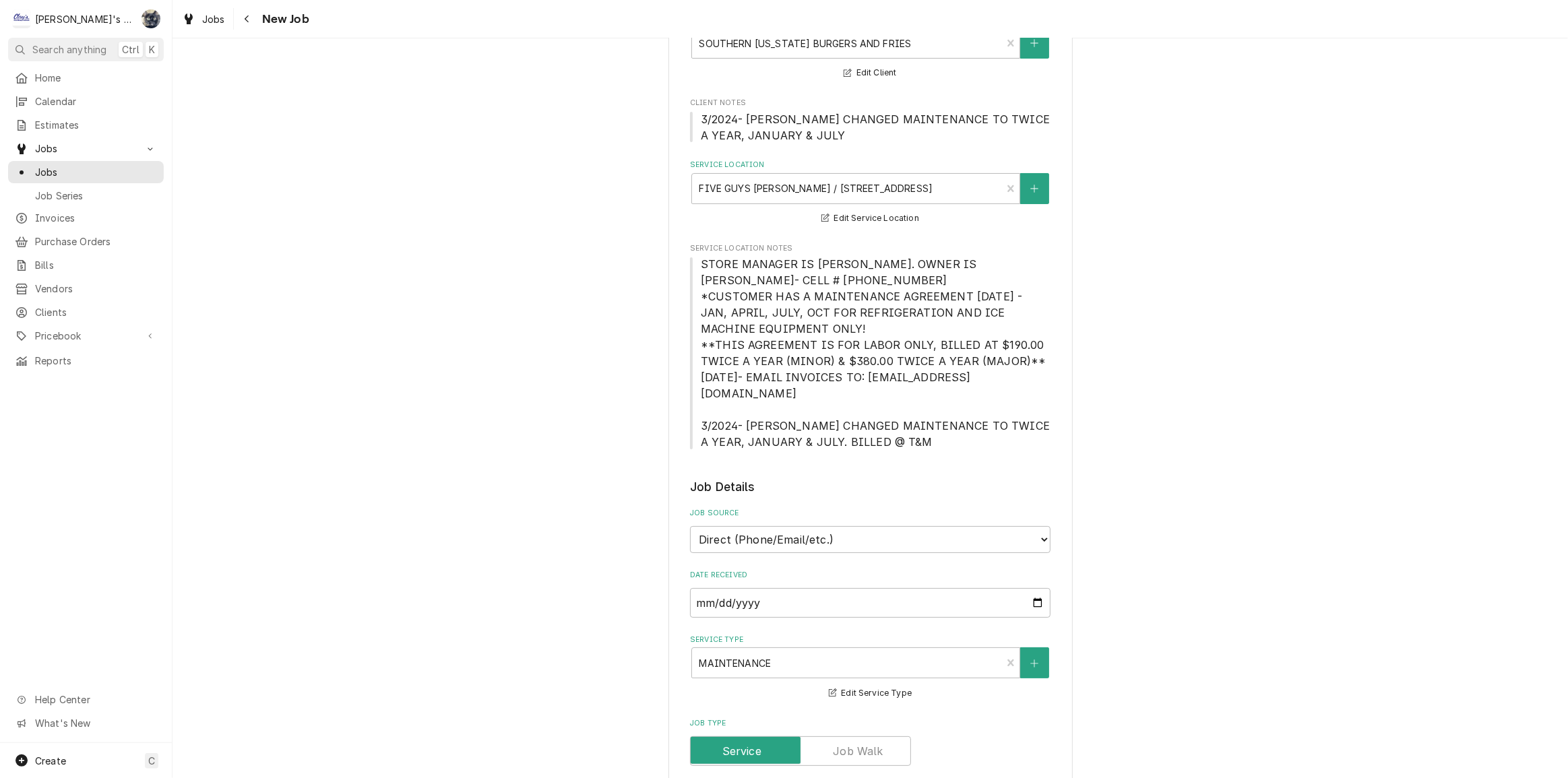
type textarea "x"
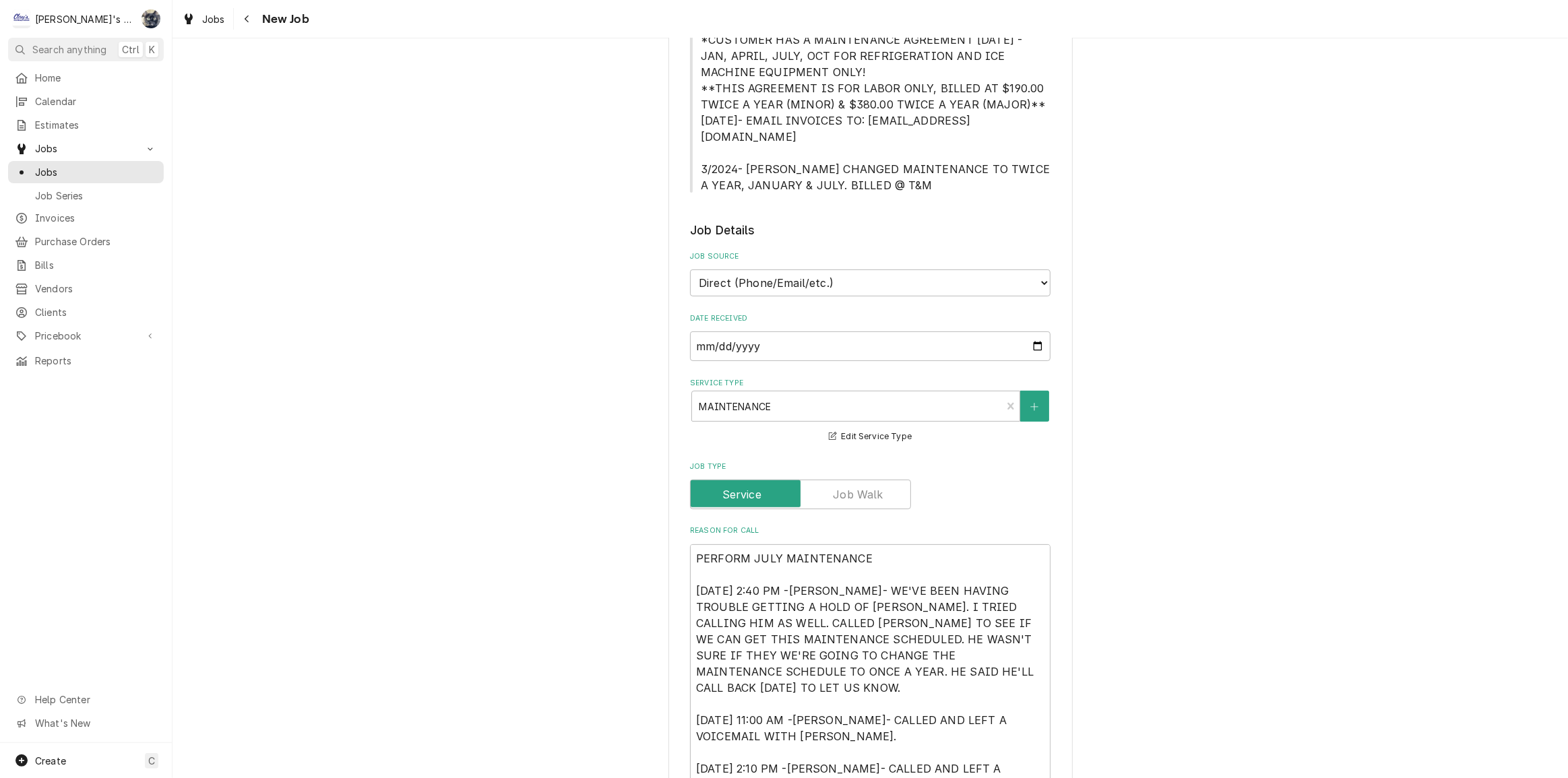
scroll to position [674, 0]
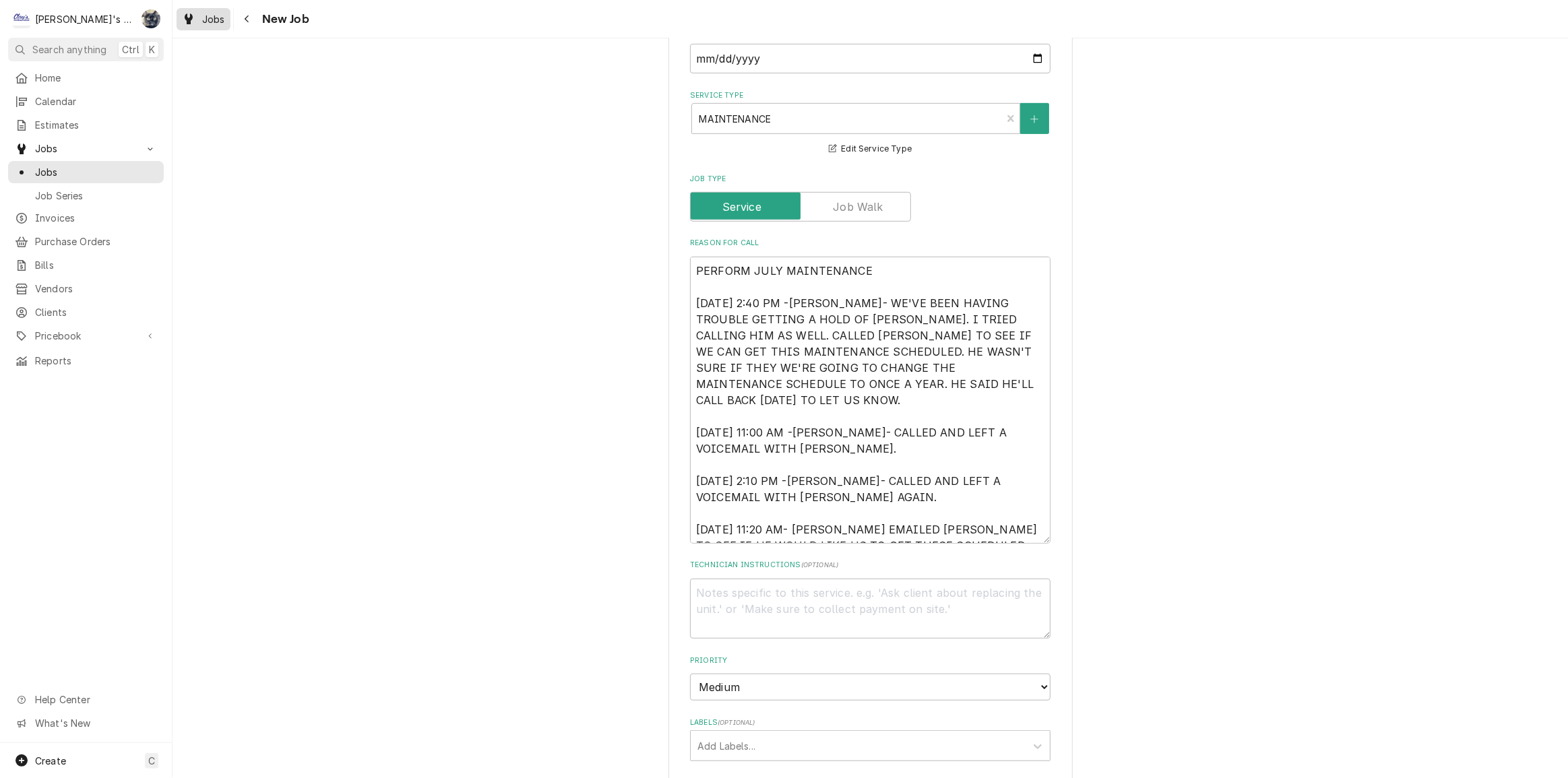
click at [191, 29] on link "Jobs" at bounding box center [203, 19] width 54 height 23
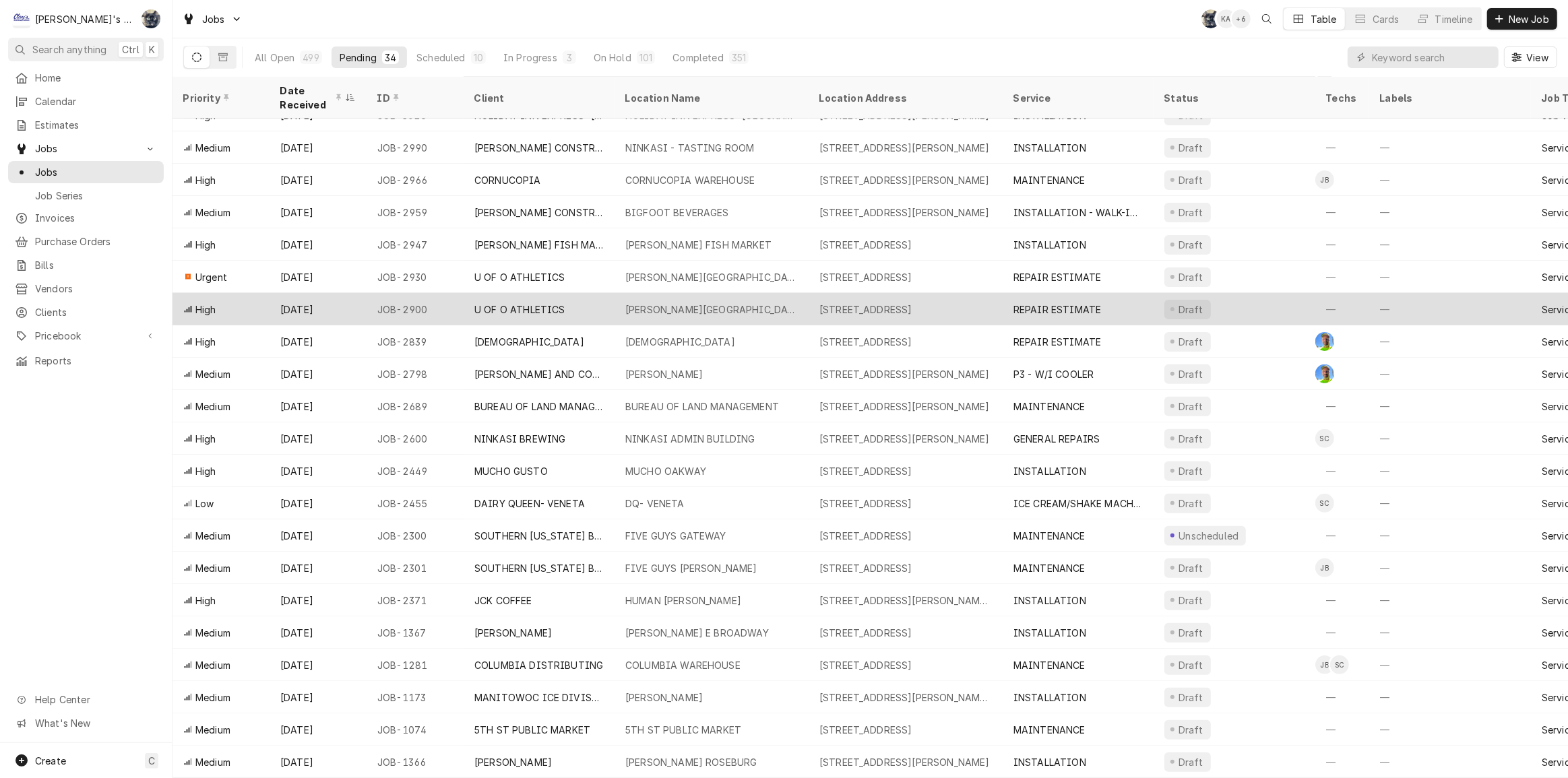
scroll to position [442, 0]
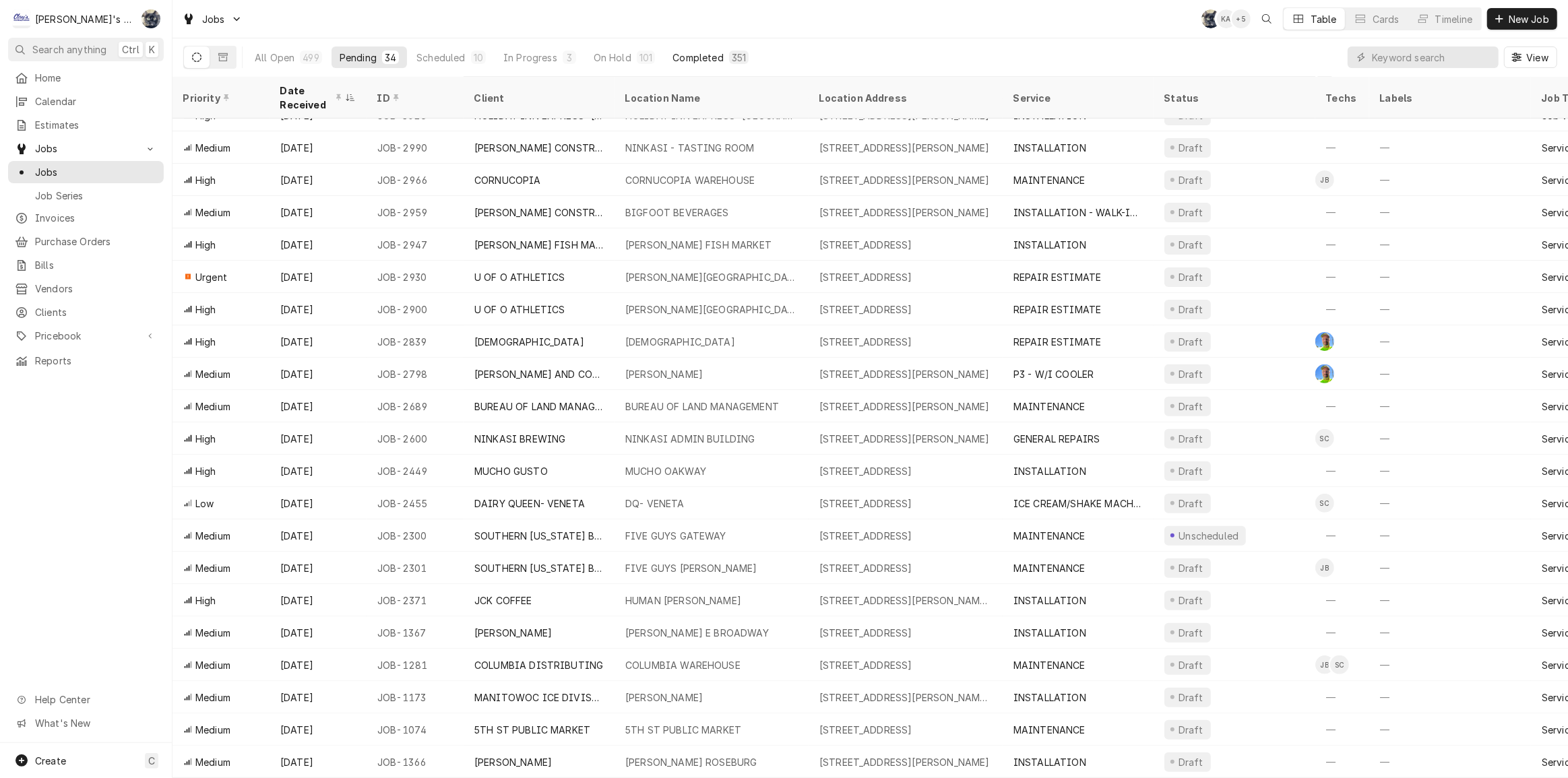
click at [699, 54] on div "Completed" at bounding box center [698, 58] width 51 height 15
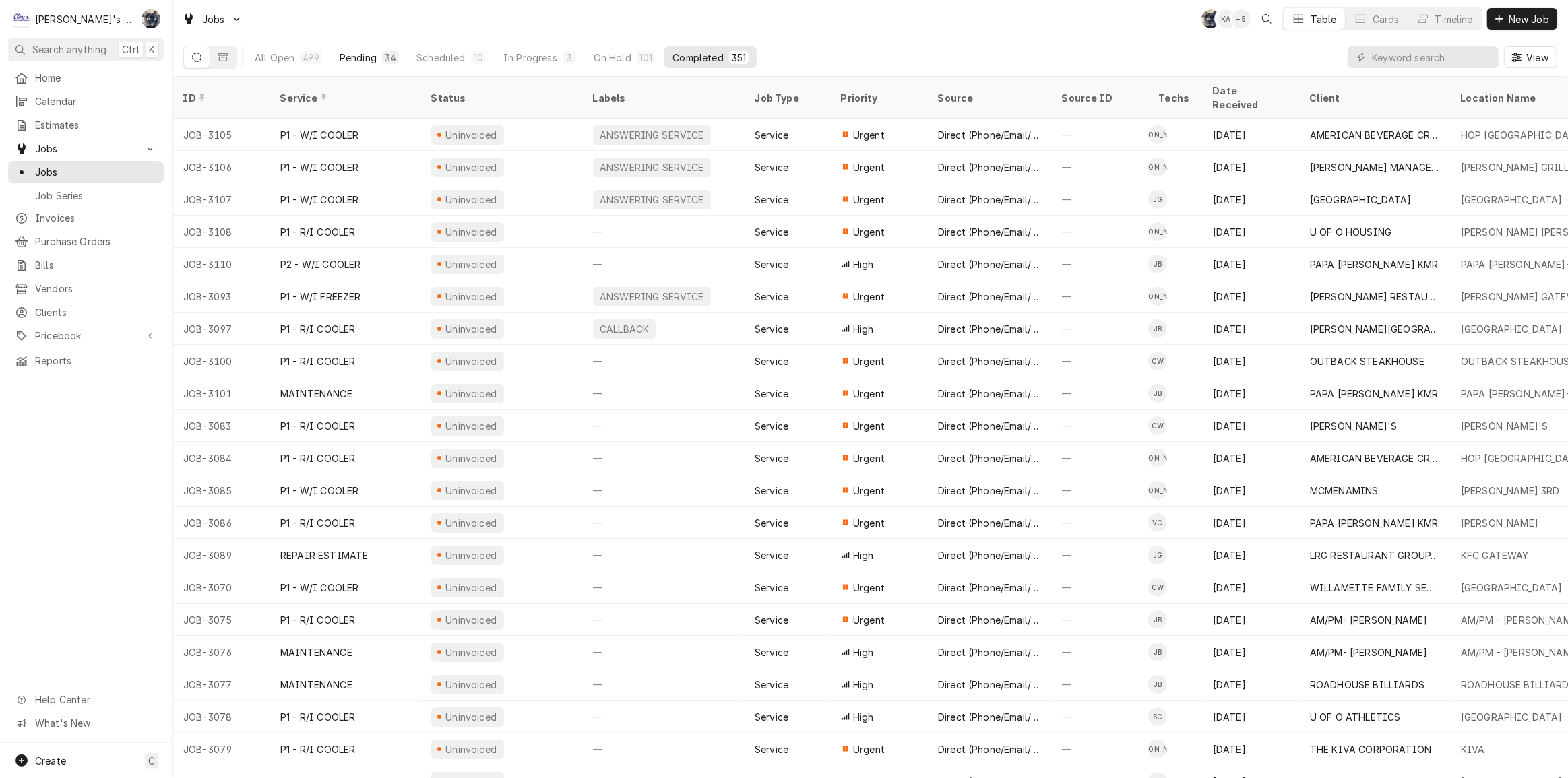
click at [366, 57] on div "Pending" at bounding box center [358, 58] width 37 height 15
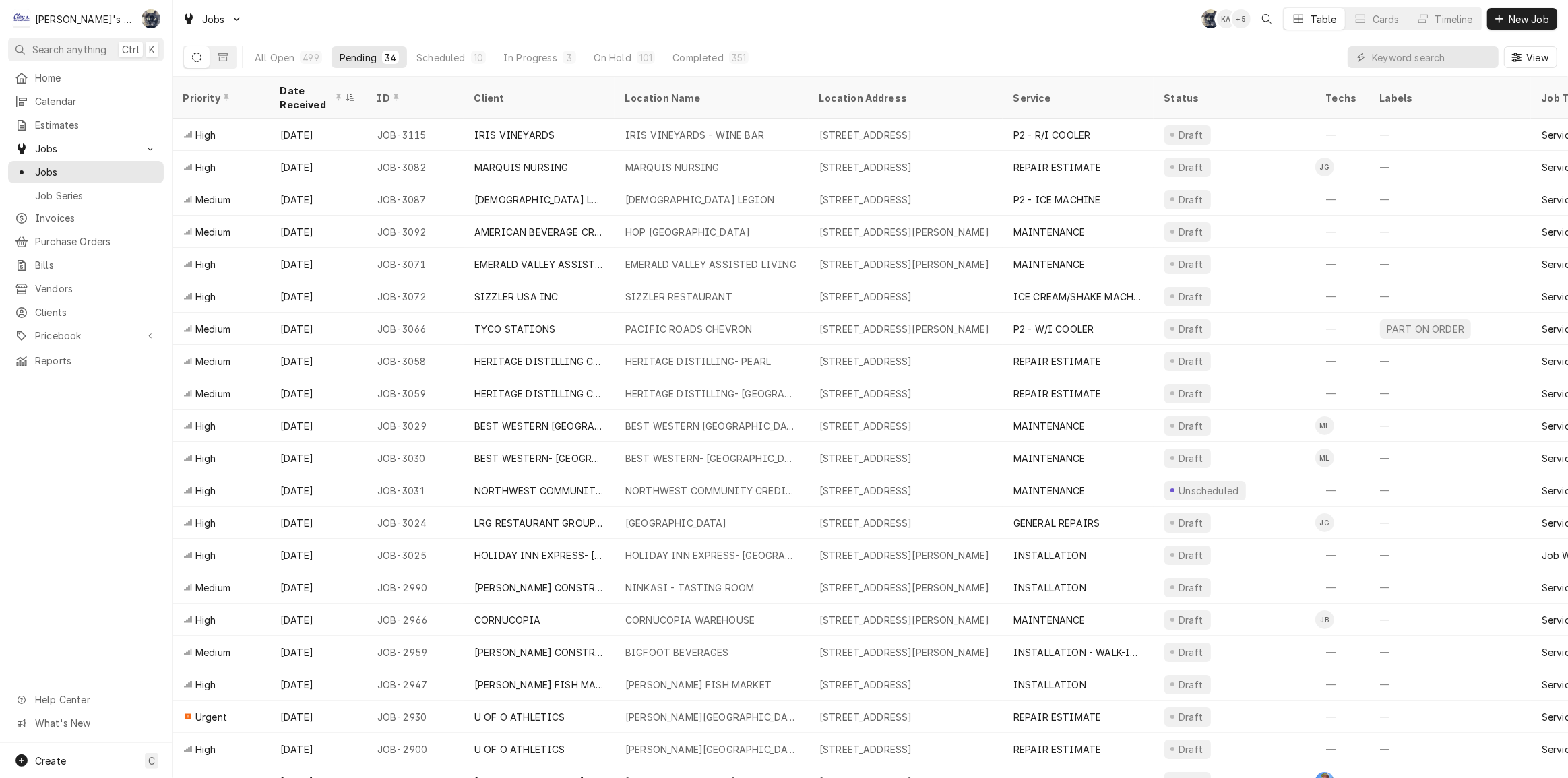
click at [345, 56] on div "Pending" at bounding box center [358, 58] width 37 height 15
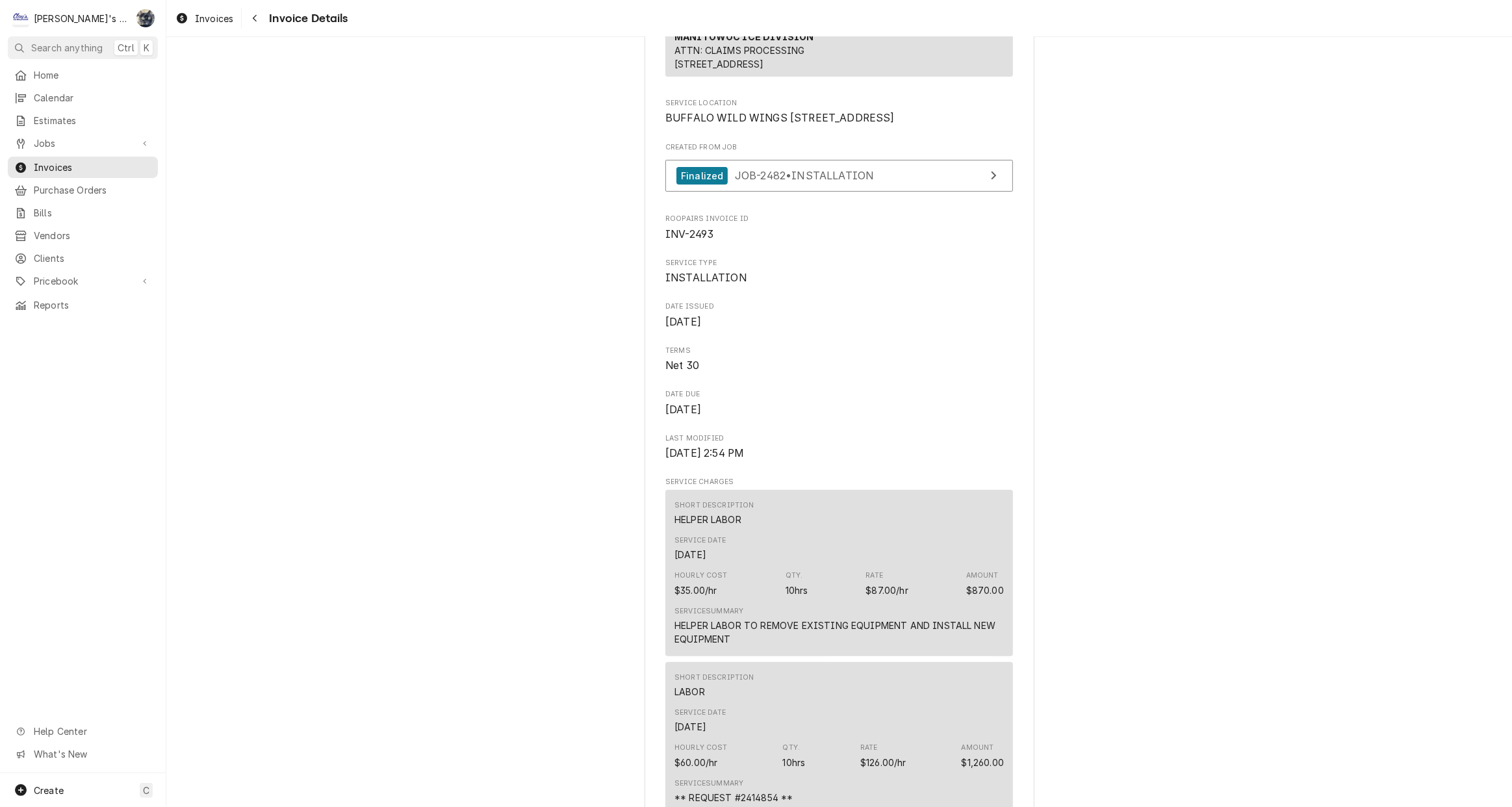
scroll to position [414, 0]
